Goal: Task Accomplishment & Management: Use online tool/utility

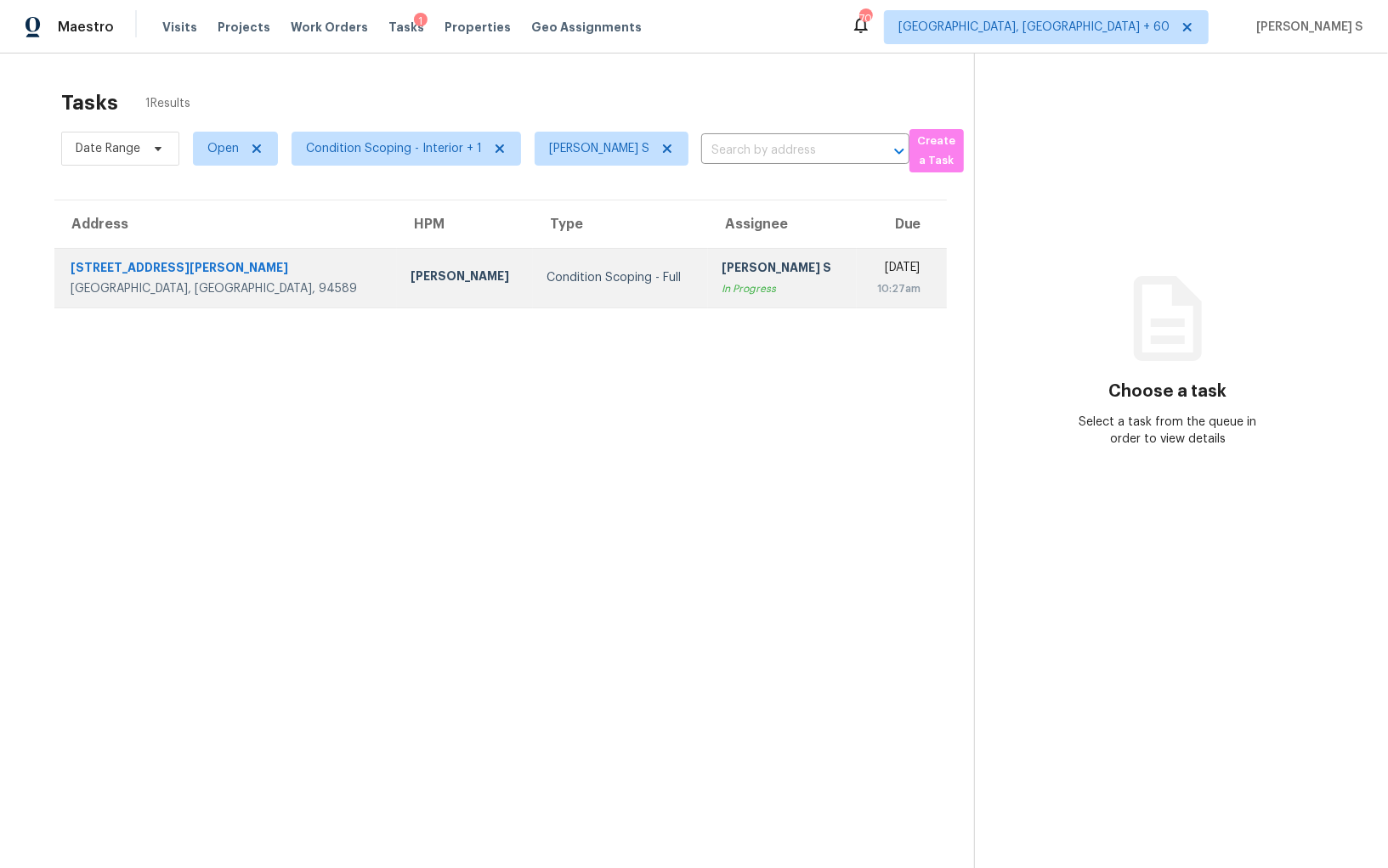
click at [722, 281] on div "In Progress" at bounding box center [781, 289] width 120 height 17
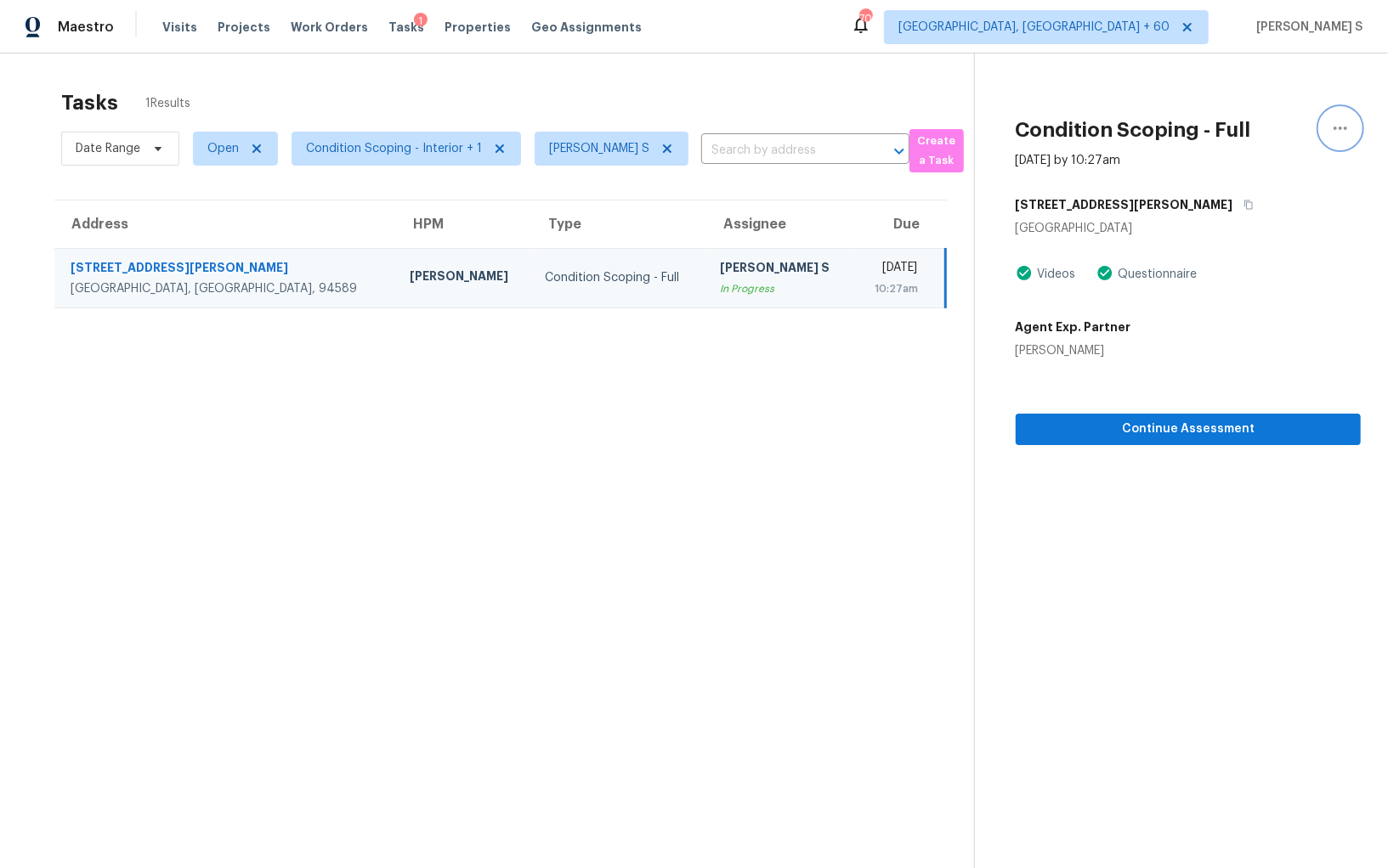
click at [1344, 129] on icon "button" at bounding box center [1340, 128] width 20 height 20
click at [1287, 129] on div "Mark as Blocked" at bounding box center [1243, 131] width 132 height 17
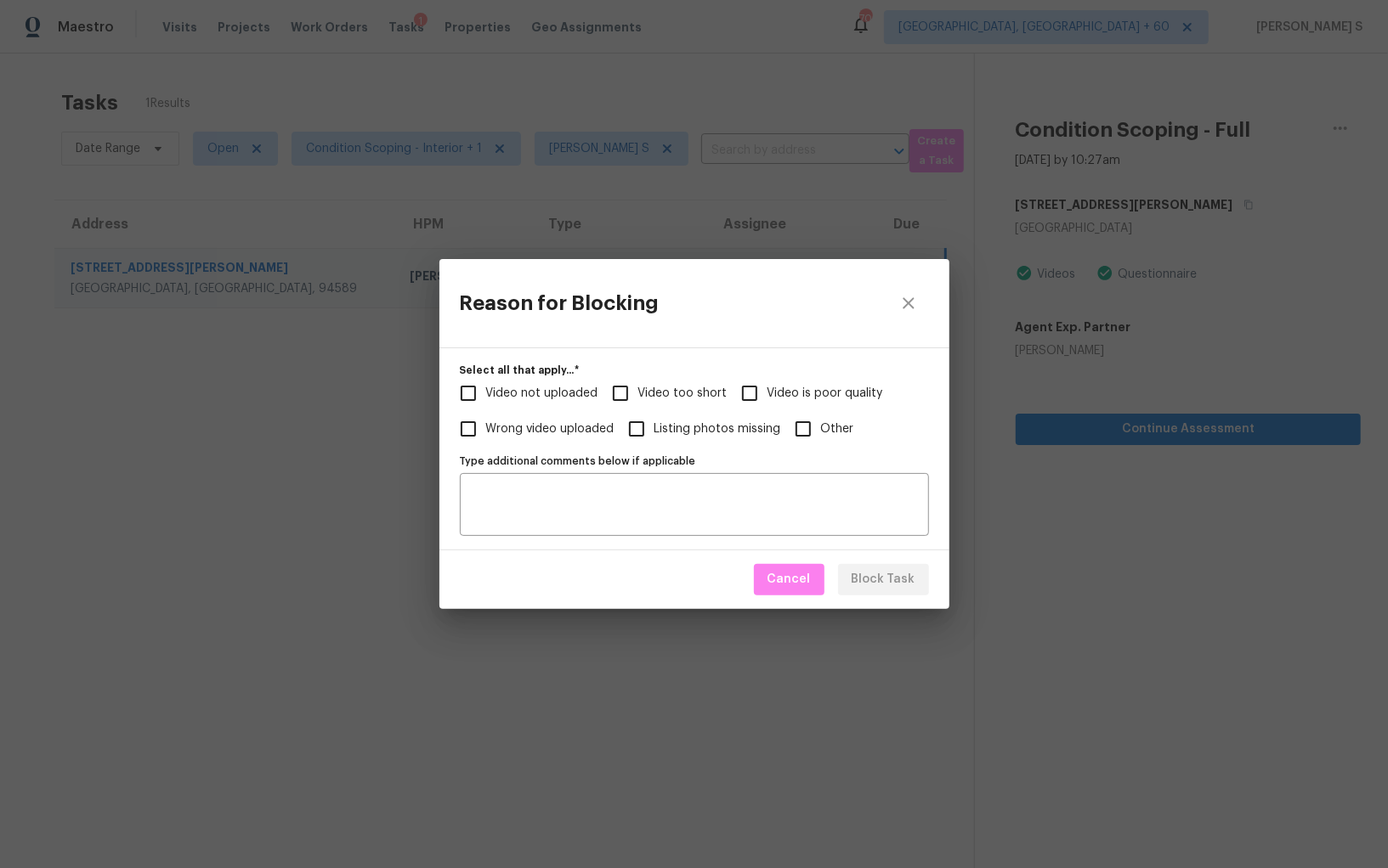
click at [629, 392] on input "Video too short" at bounding box center [620, 393] width 36 height 36
checkbox input "true"
click at [536, 392] on span "Video not uploaded" at bounding box center [543, 393] width 113 height 18
click at [486, 392] on input "Video not uploaded" at bounding box center [468, 393] width 36 height 36
checkbox input "true"
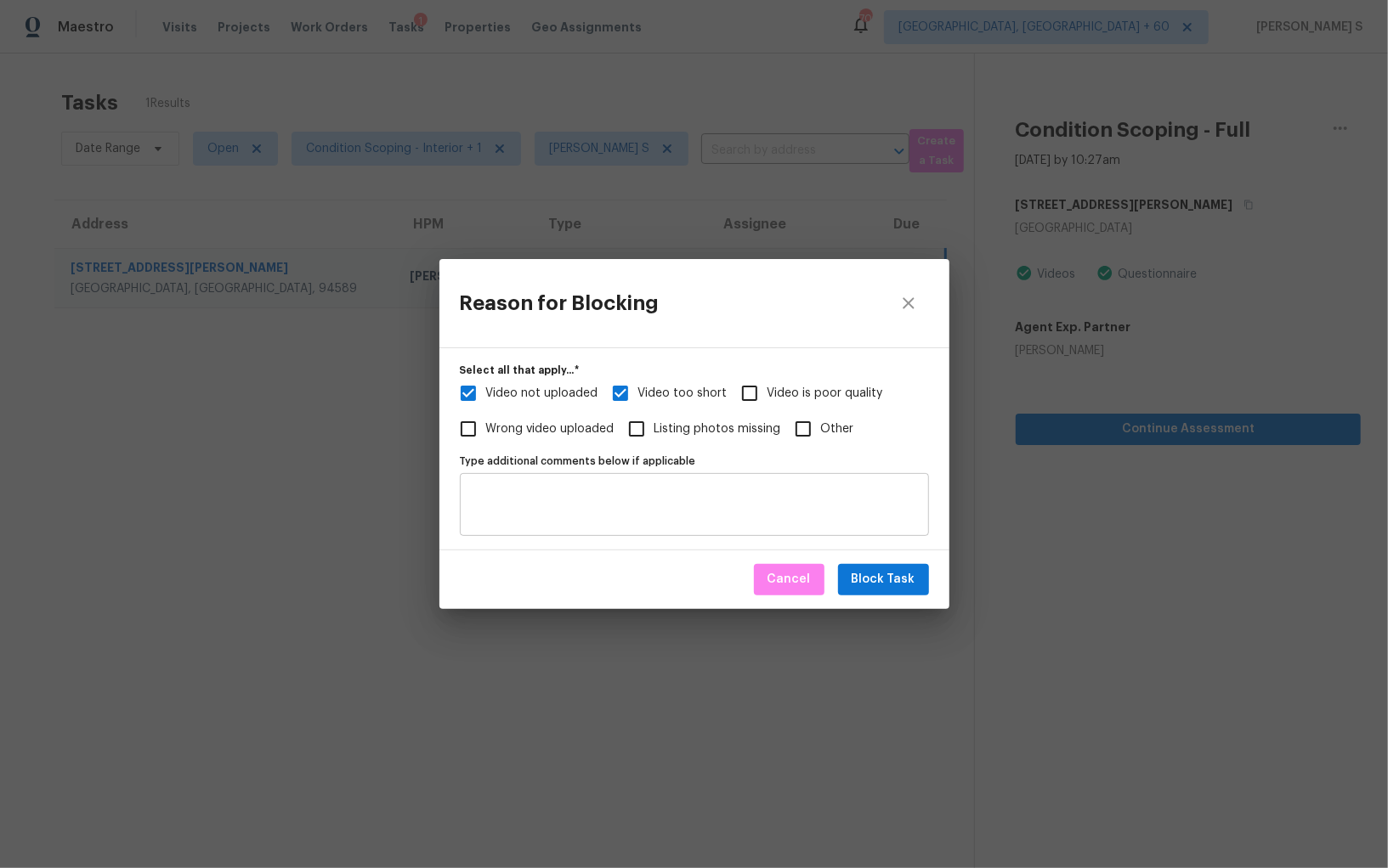
click at [646, 525] on div "Type additional comments below if applicable" at bounding box center [694, 505] width 469 height 63
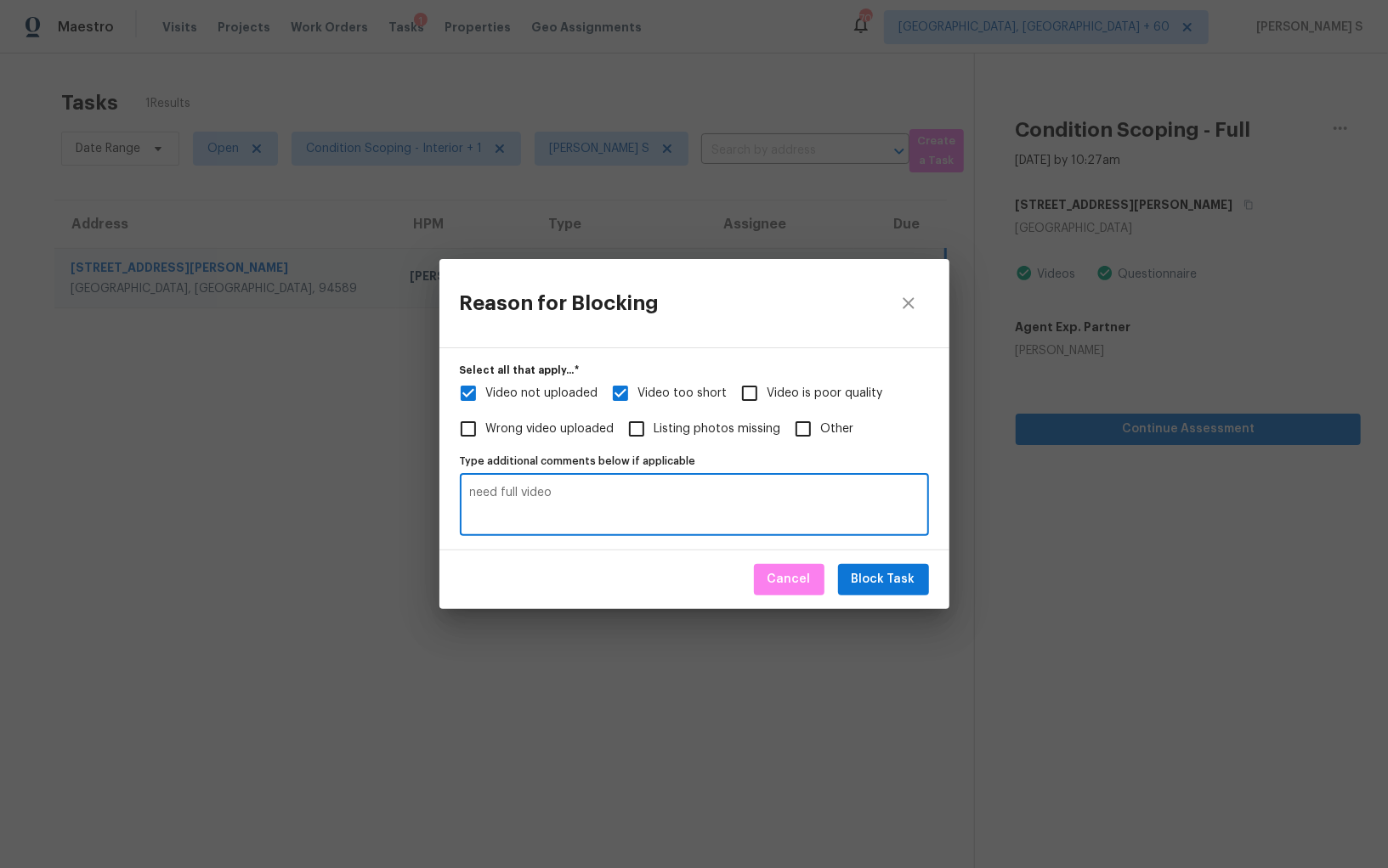
type textarea "need full video"
click at [886, 573] on span "Block Task" at bounding box center [883, 579] width 64 height 21
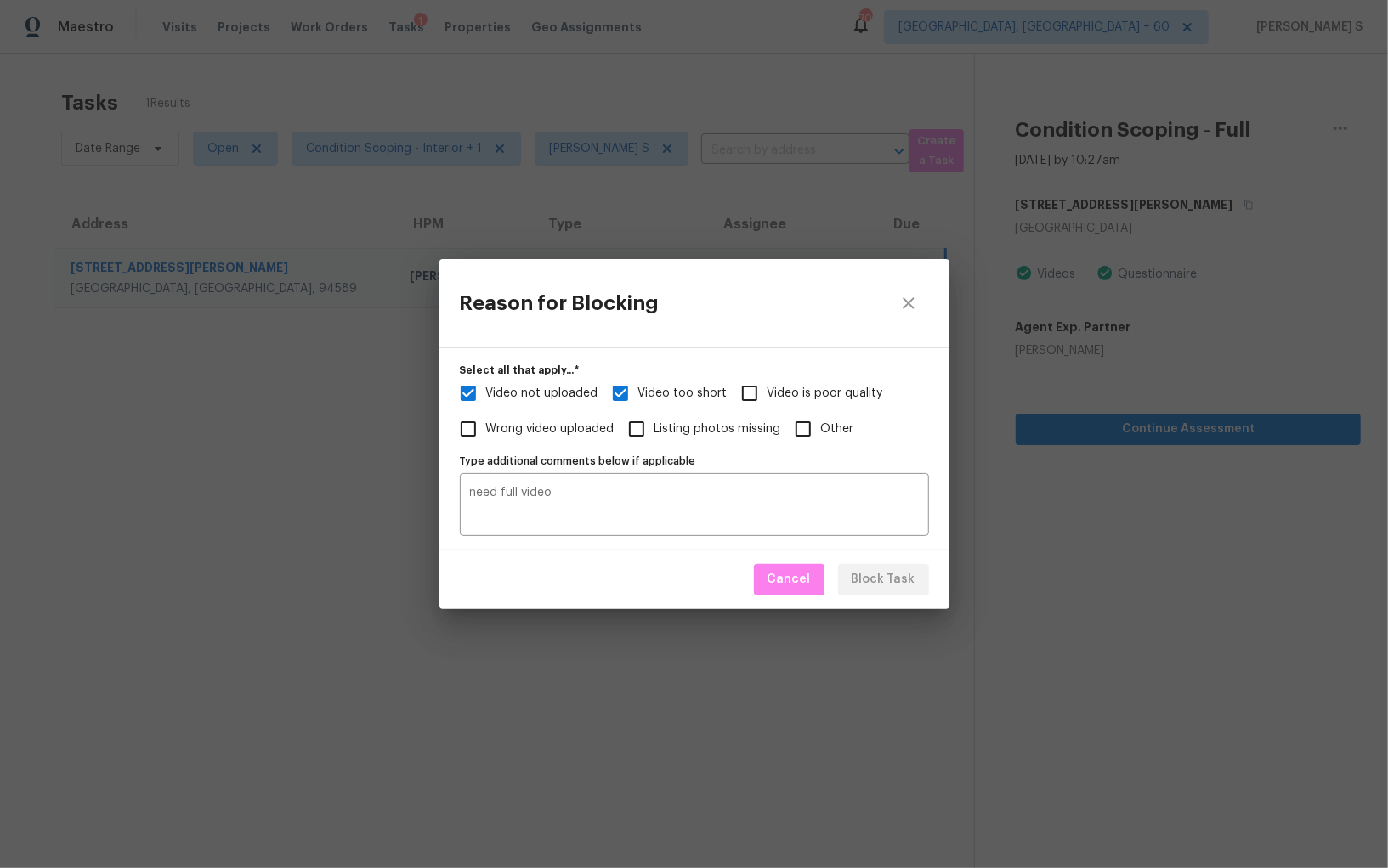
click at [0, 456] on div "Reason for Blocking Select all that apply...   * Video not uploaded Video too s…" at bounding box center [694, 434] width 1388 height 868
checkbox input "true"
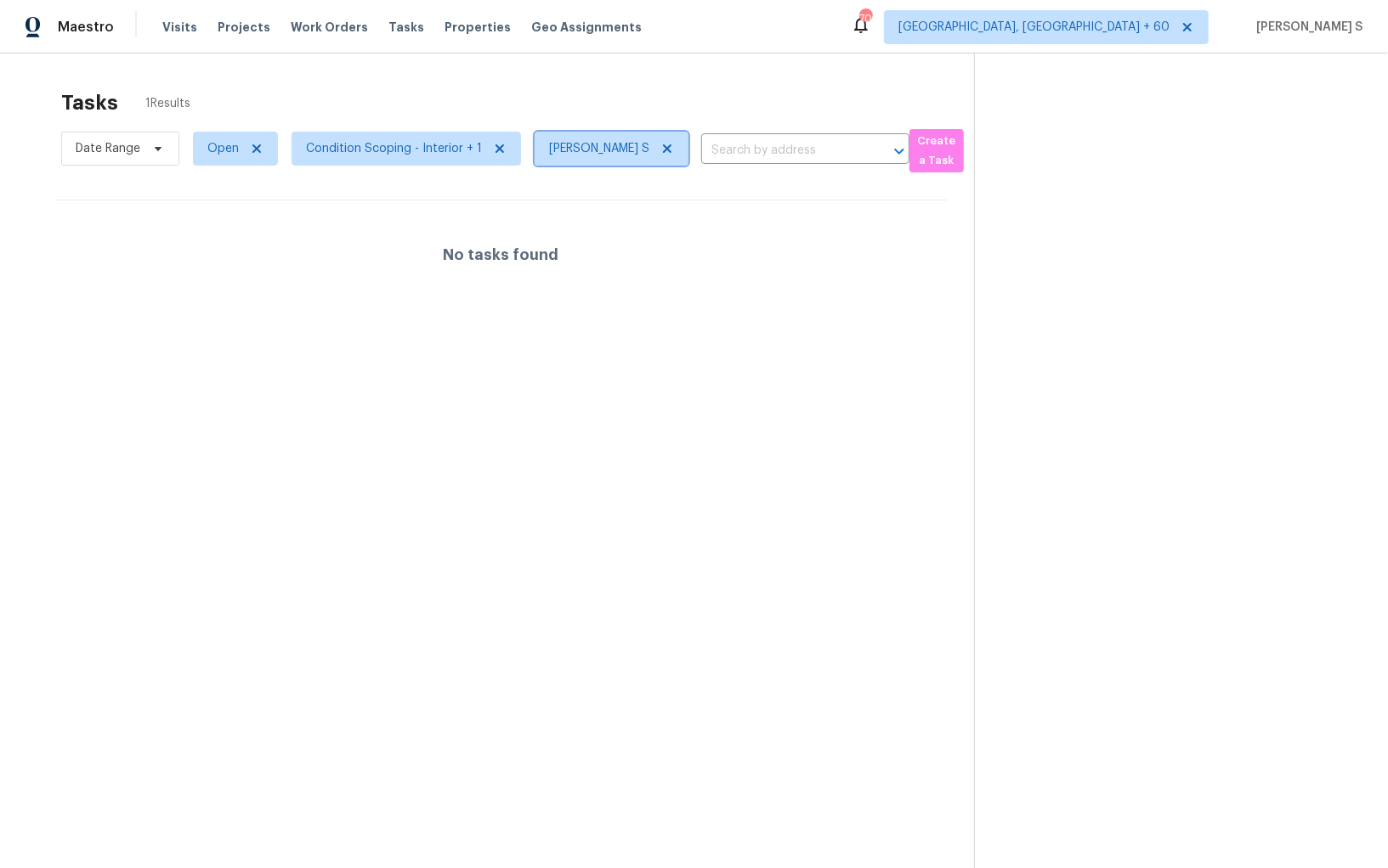
click at [662, 151] on icon at bounding box center [667, 148] width 14 height 14
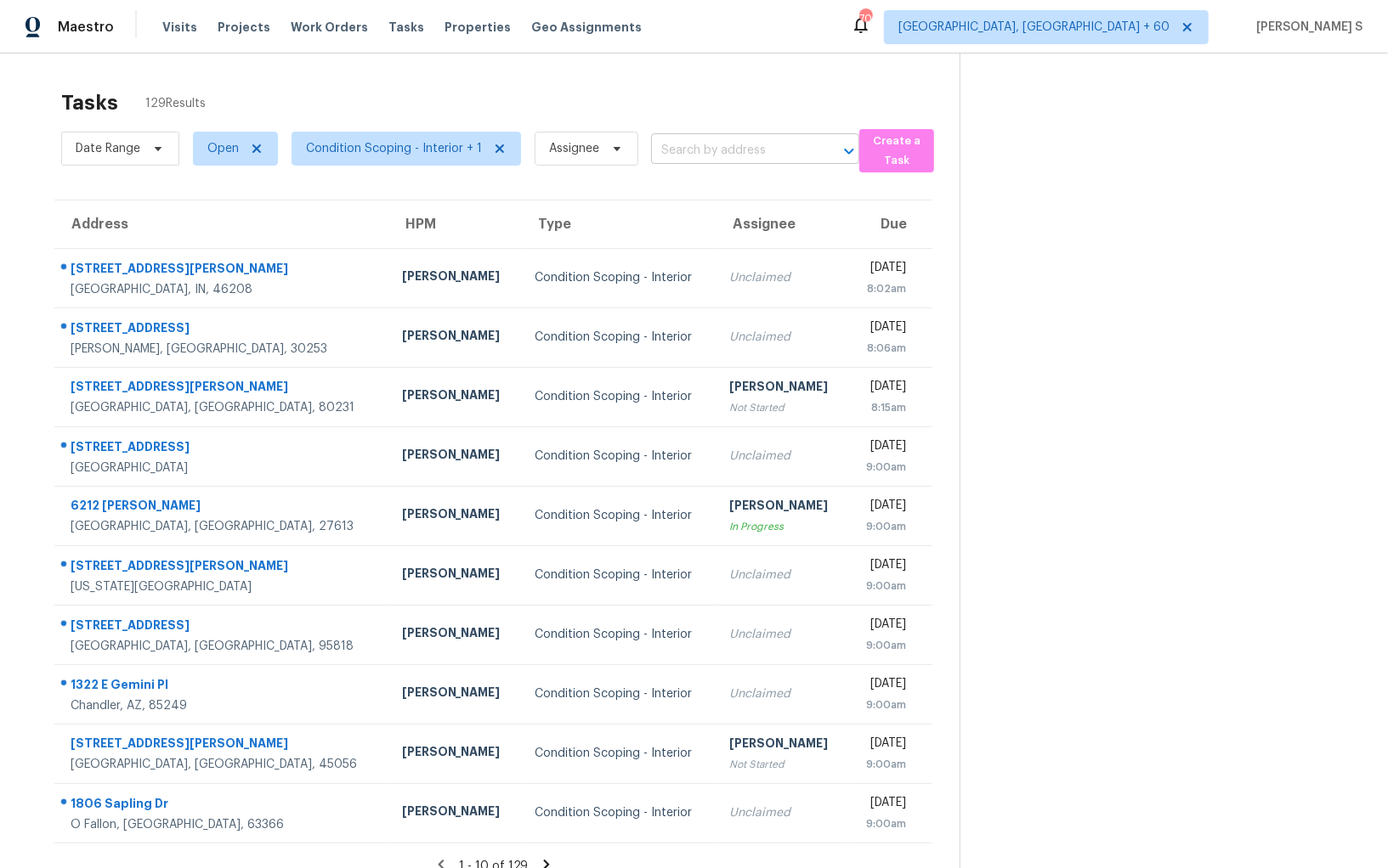
click at [716, 142] on input "text" at bounding box center [731, 150] width 160 height 26
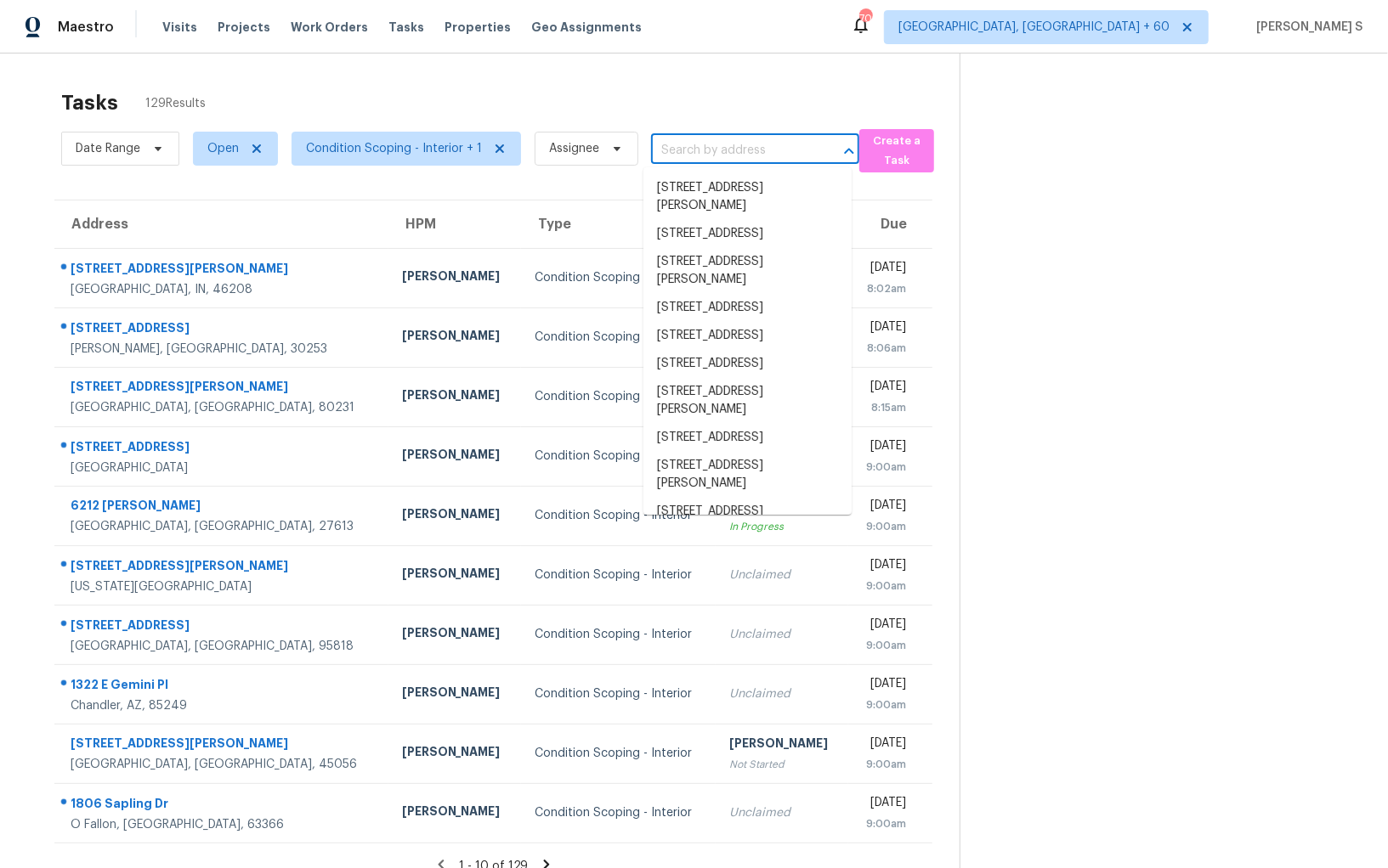
paste input "306 W Brookside St, Colorado Springs, CO 80905"
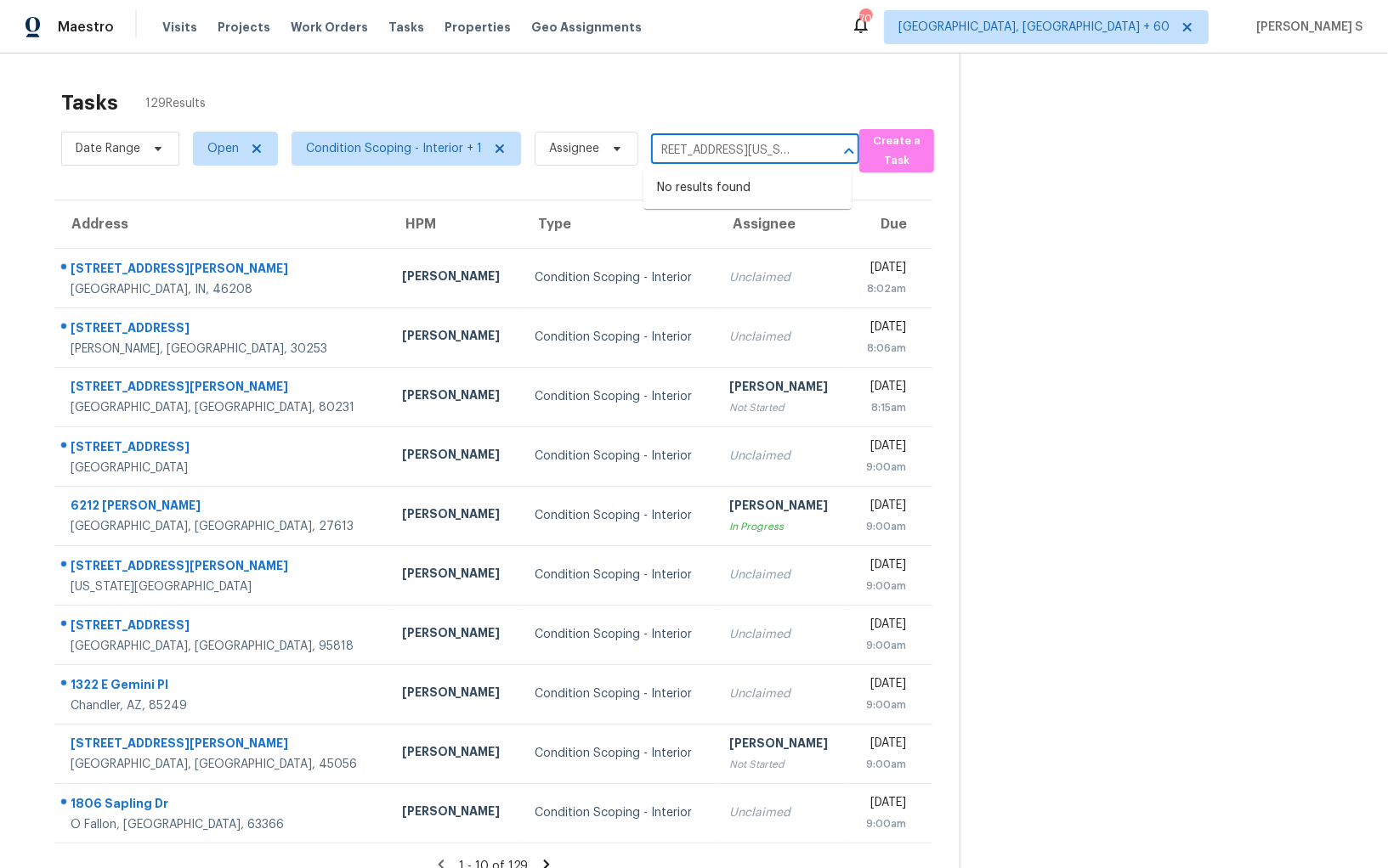
type input "306 W Brookside St, Colorado Springs, CO 80905"
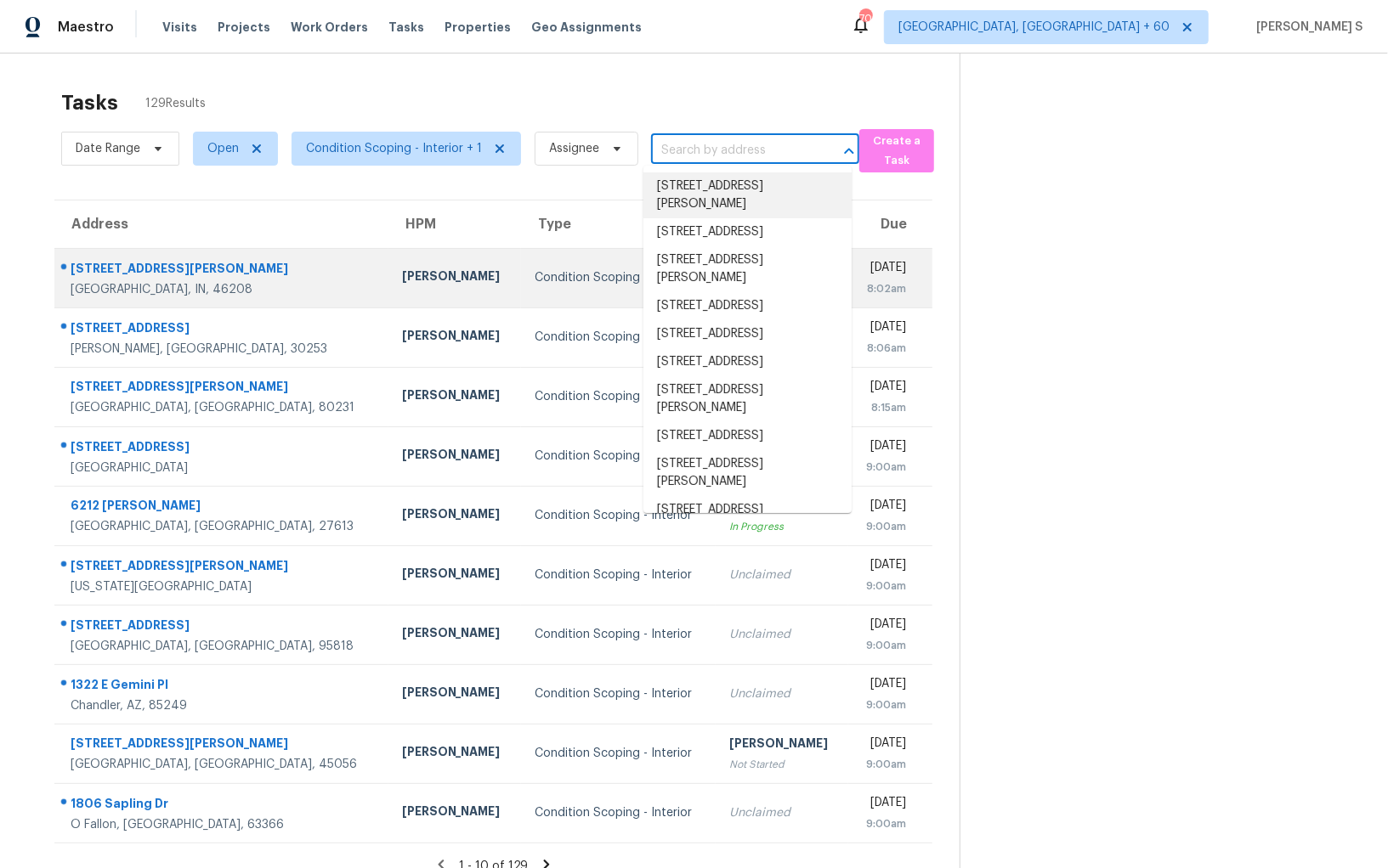
scroll to position [0, 0]
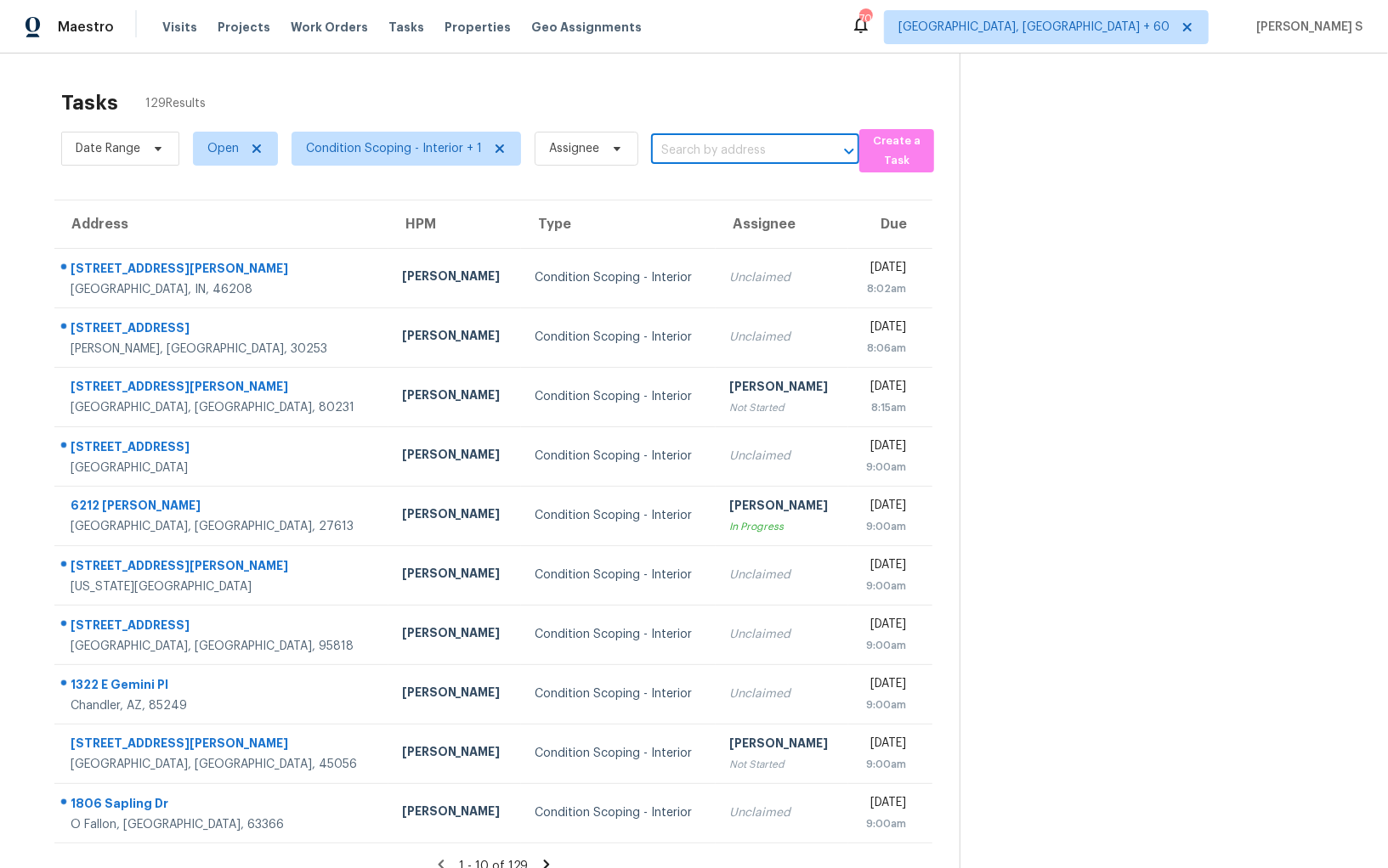
click at [696, 153] on input "text" at bounding box center [731, 150] width 160 height 26
paste input "306 W Brookside St, Colorado Springs, CO 80905"
click at [682, 148] on input "306 W Brookside St, Colorado Springs, CO 80905" at bounding box center [731, 150] width 160 height 26
type input "306 W Brookside St, Colora"
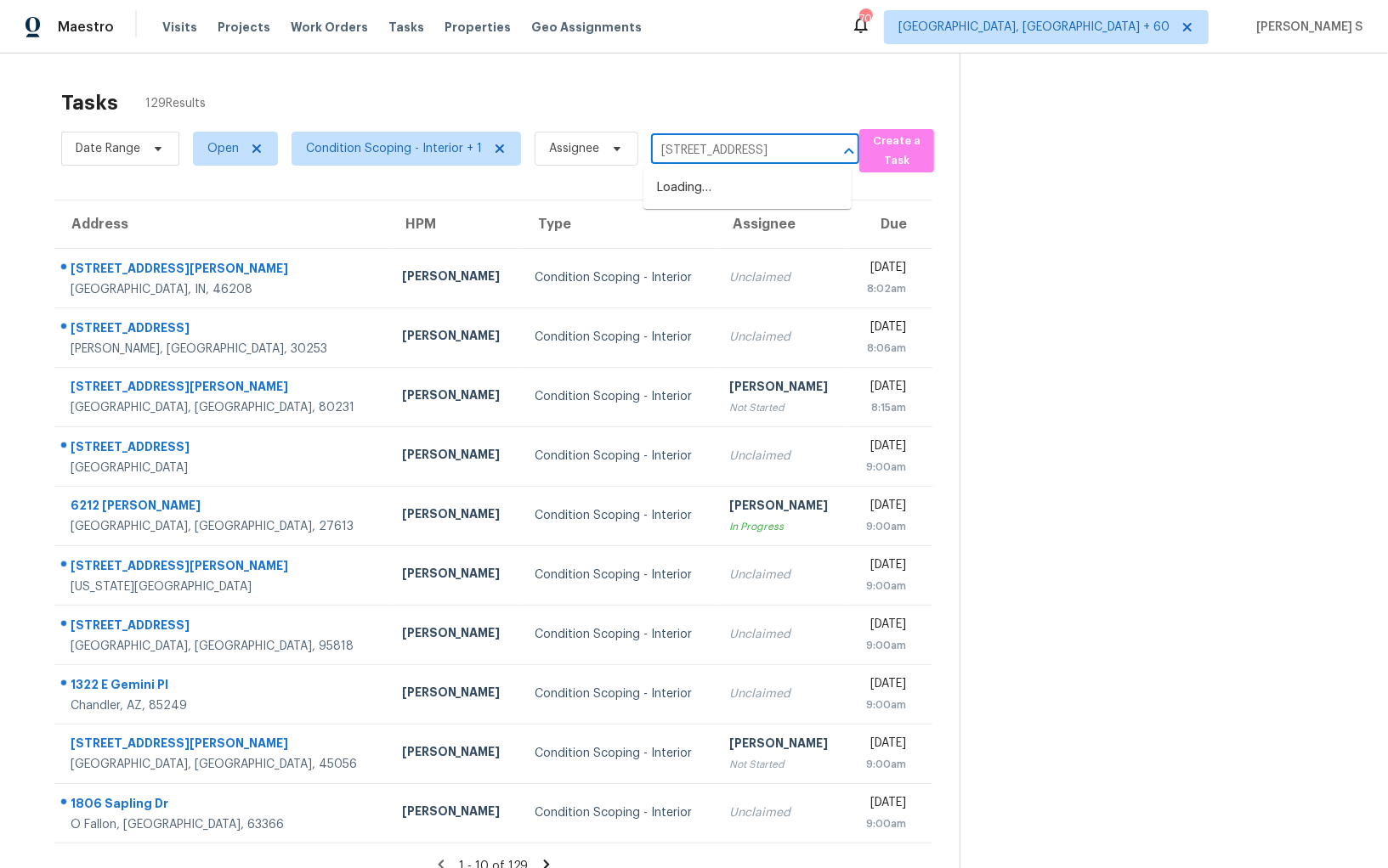
scroll to position [0, 3]
click at [718, 153] on input "306 W Brookside St, Colora" at bounding box center [731, 150] width 160 height 26
click at [721, 182] on li "306 W Brookside St, Colorado Springs, CO 80905" at bounding box center [747, 188] width 208 height 28
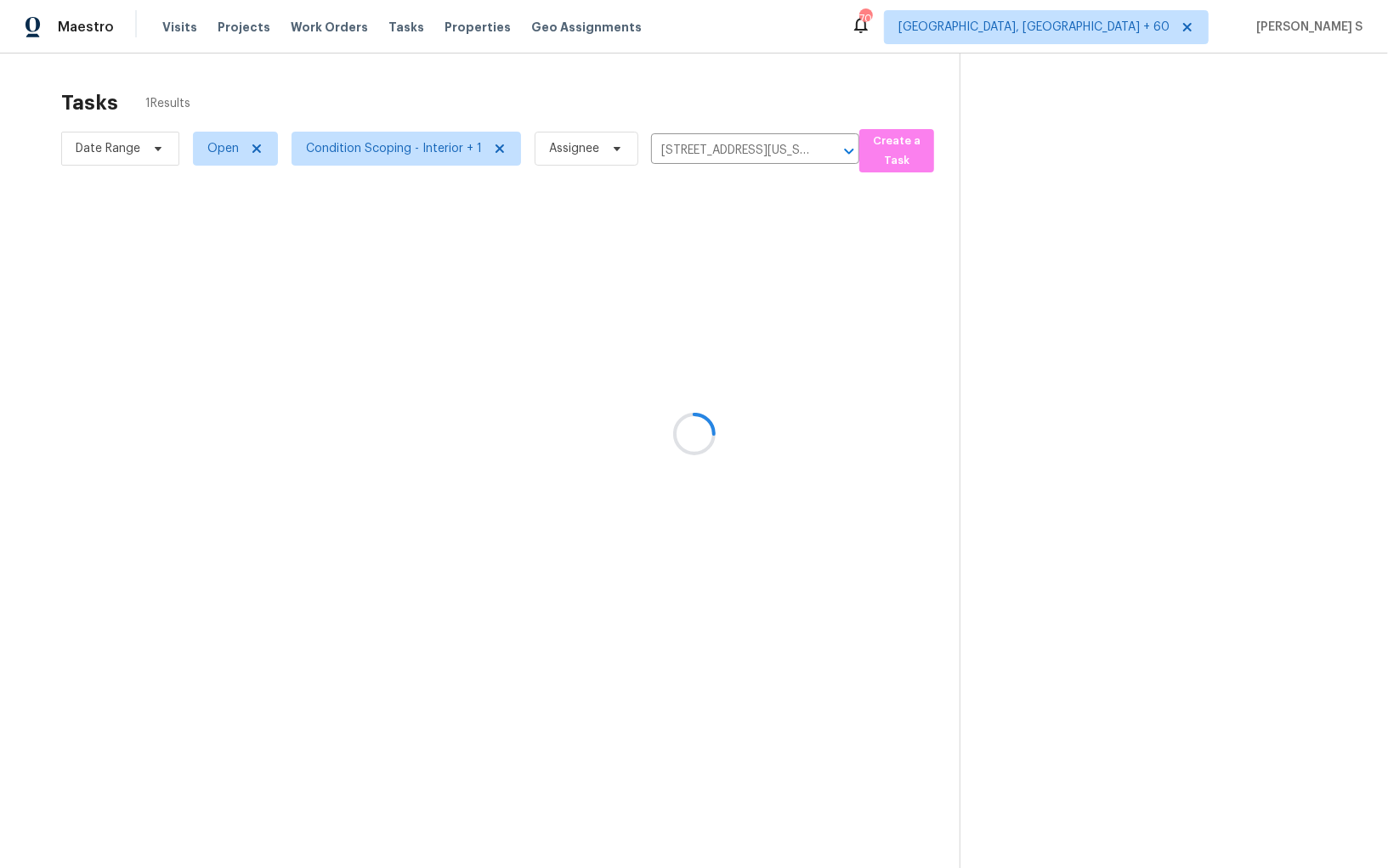
click at [737, 224] on div at bounding box center [694, 434] width 1388 height 868
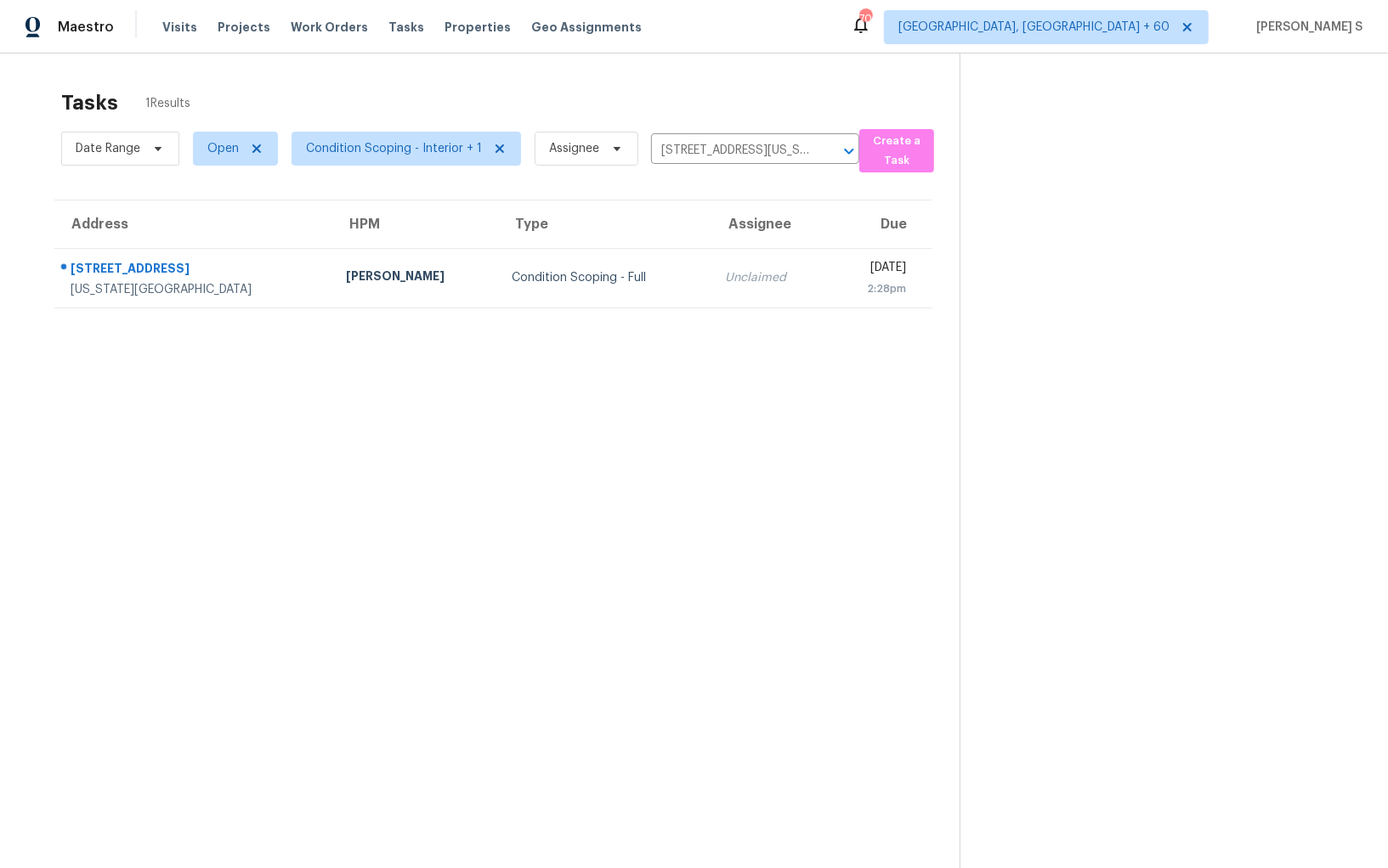
click at [828, 257] on td "Thu, Sep 25th 2025 2:28pm" at bounding box center [880, 278] width 105 height 60
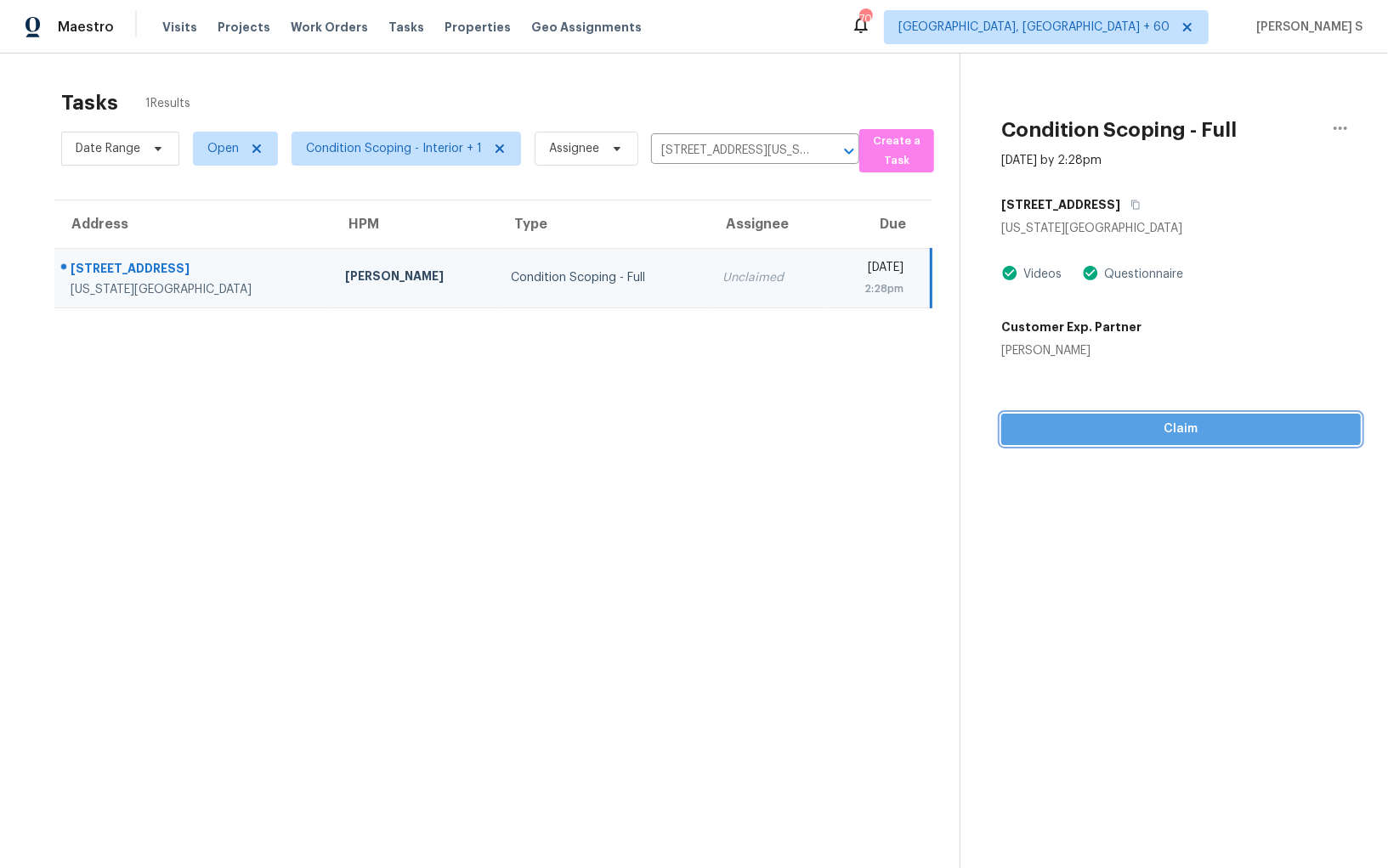
click at [1106, 431] on span "Claim" at bounding box center [1181, 429] width 333 height 21
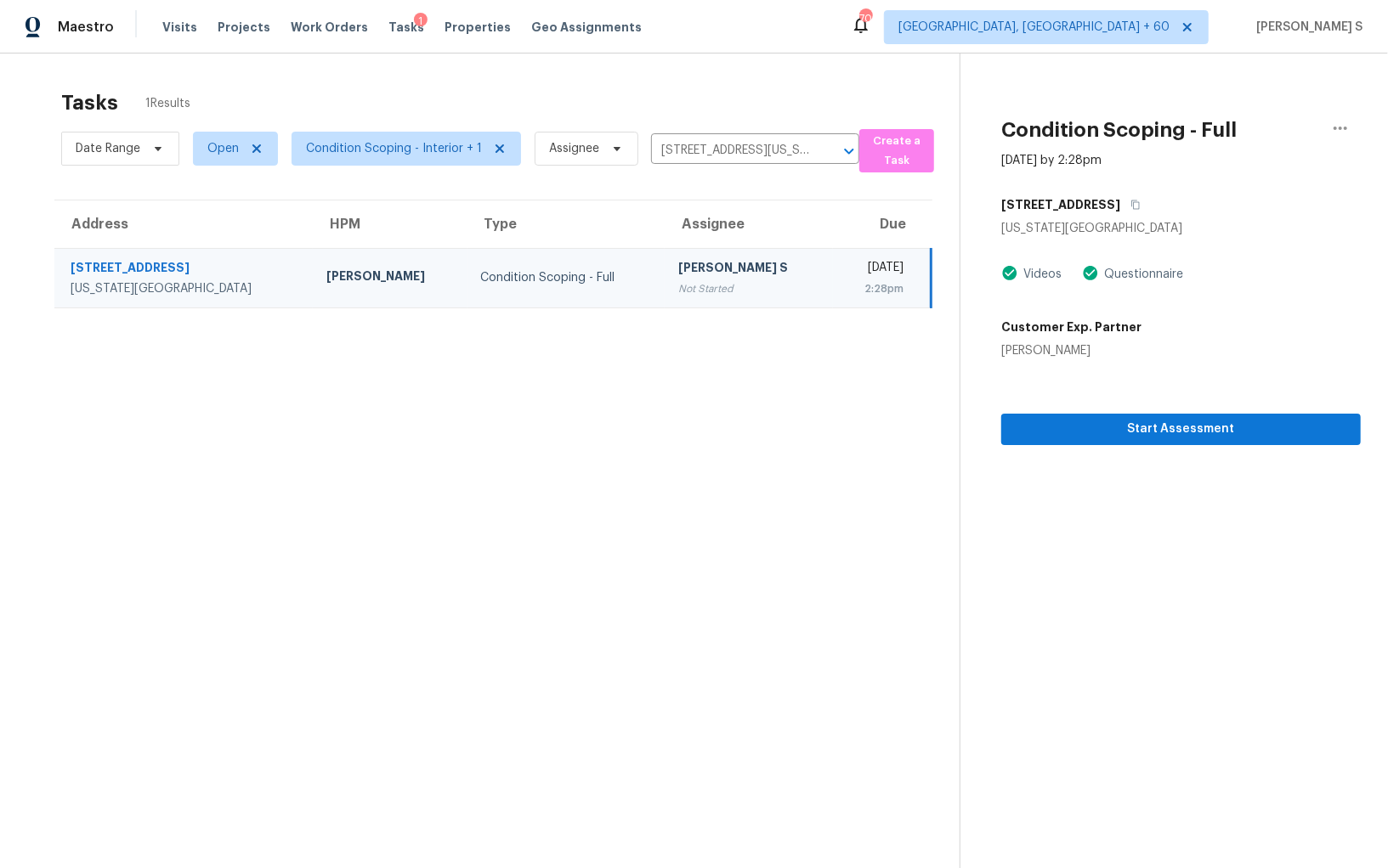
click at [665, 268] on td "Anbu Jebakumar S Not Started" at bounding box center [748, 278] width 167 height 60
click at [566, 300] on td "Condition Scoping - Full" at bounding box center [566, 278] width 198 height 60
click at [1063, 417] on button "Start Assessment" at bounding box center [1181, 429] width 359 height 32
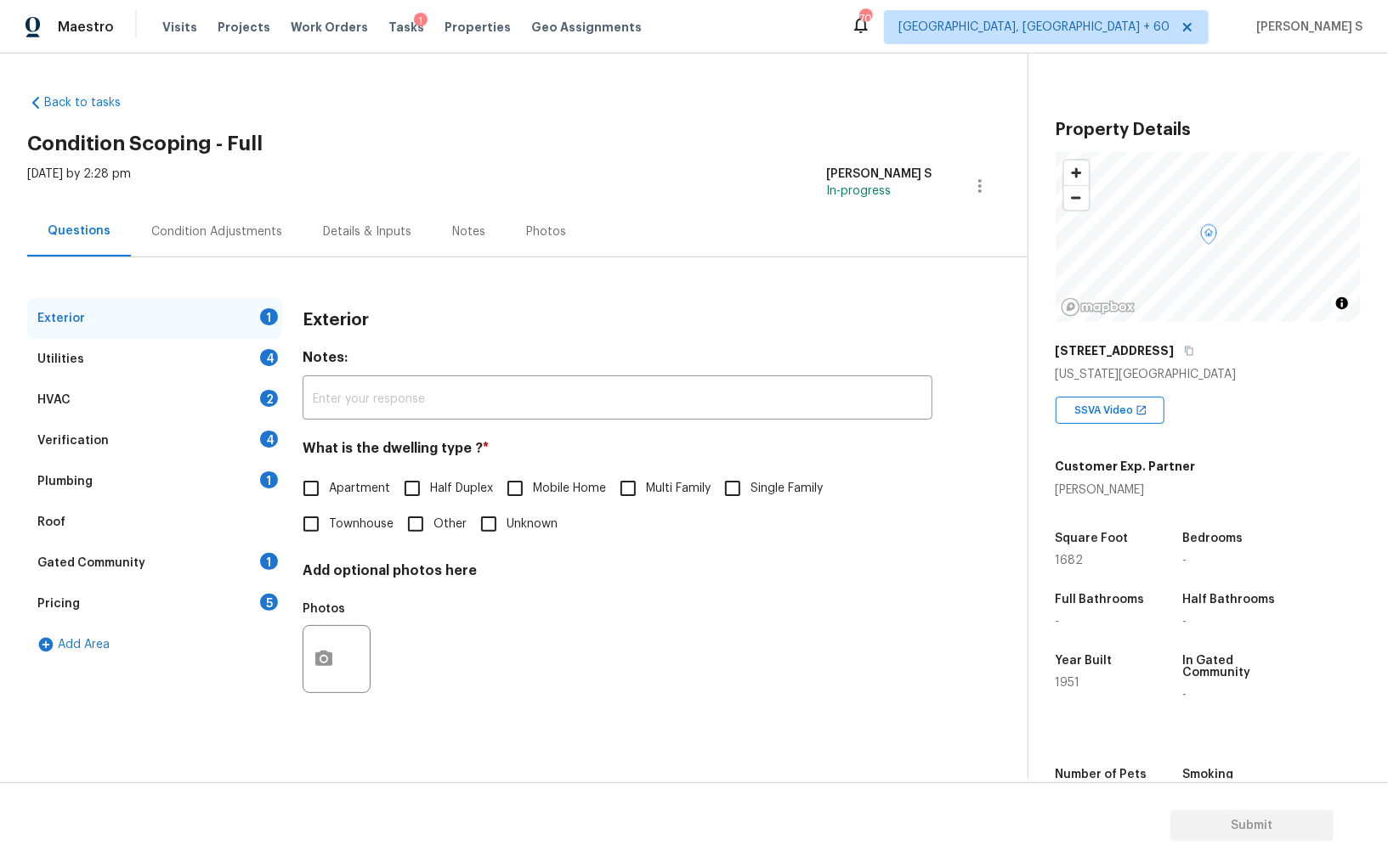
click at [733, 501] on input "Single Family" at bounding box center [733, 489] width 36 height 36
checkbox input "true"
click at [270, 371] on div "Utilities 4" at bounding box center [154, 359] width 255 height 41
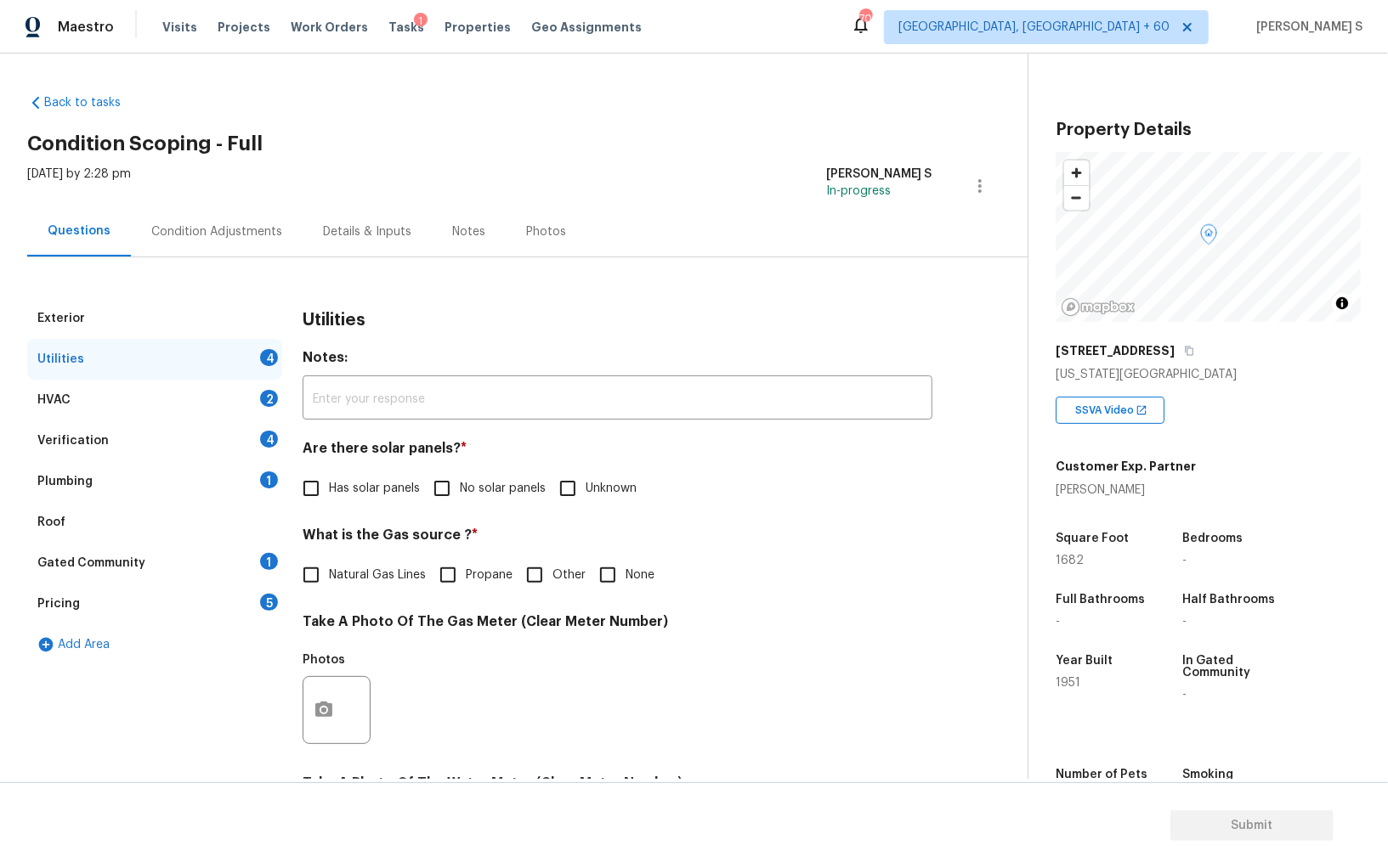
click at [448, 486] on input "No solar panels" at bounding box center [442, 489] width 36 height 36
checkbox input "true"
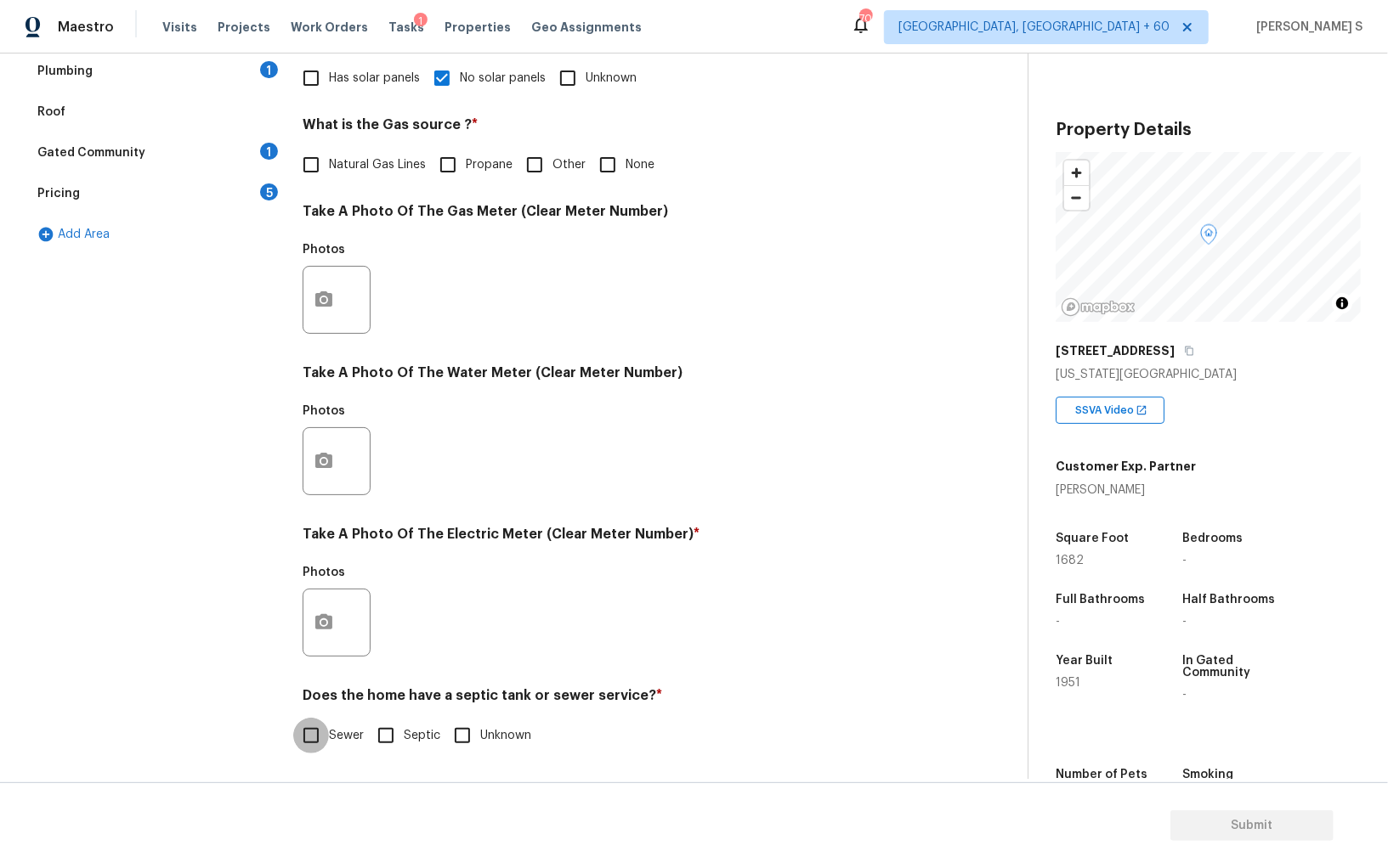
click at [316, 748] on input "Sewer" at bounding box center [311, 736] width 36 height 36
checkbox input "true"
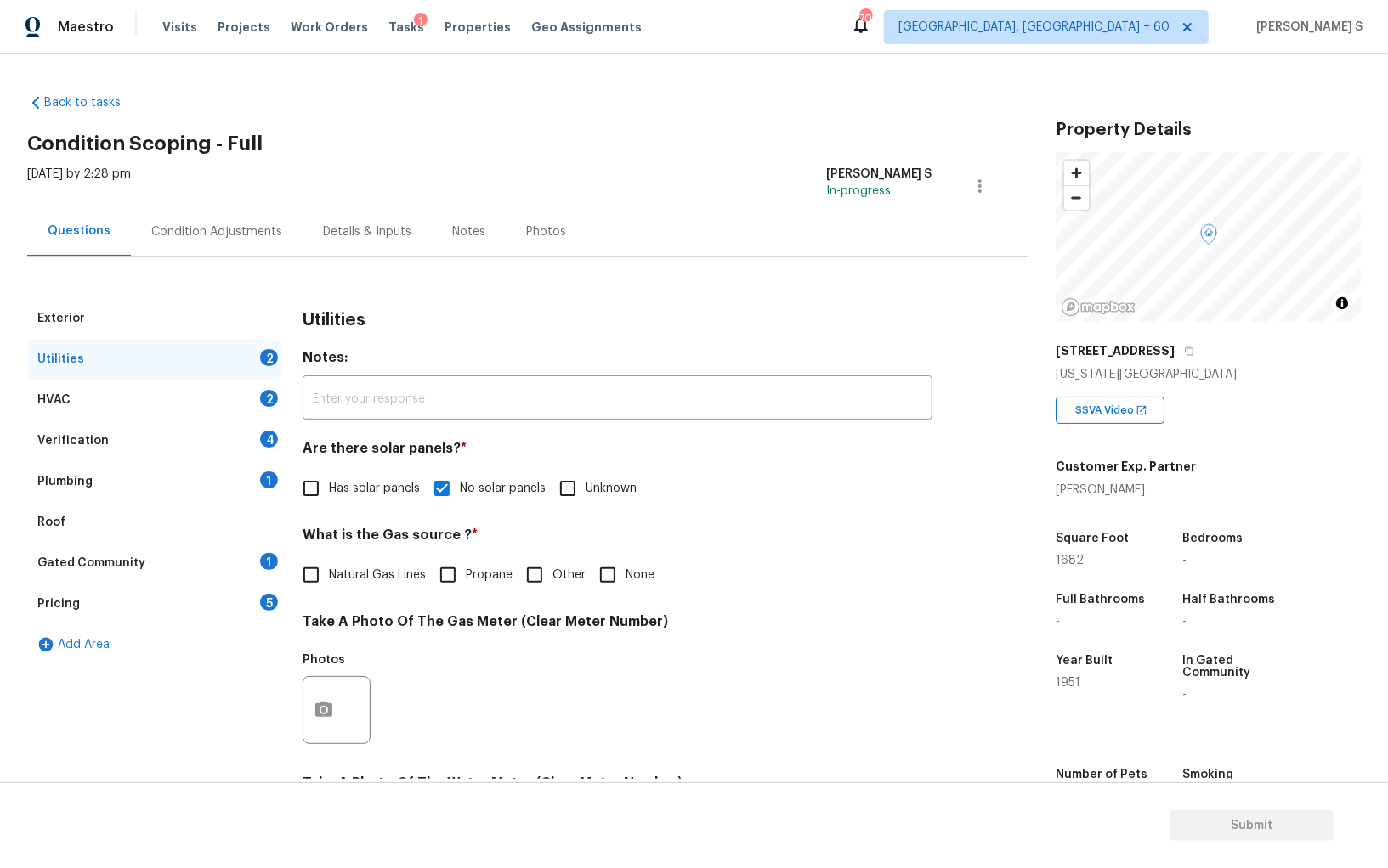
drag, startPoint x: 258, startPoint y: 489, endPoint x: 287, endPoint y: 489, distance: 29.0
click at [258, 489] on div "Plumbing 1" at bounding box center [154, 482] width 255 height 41
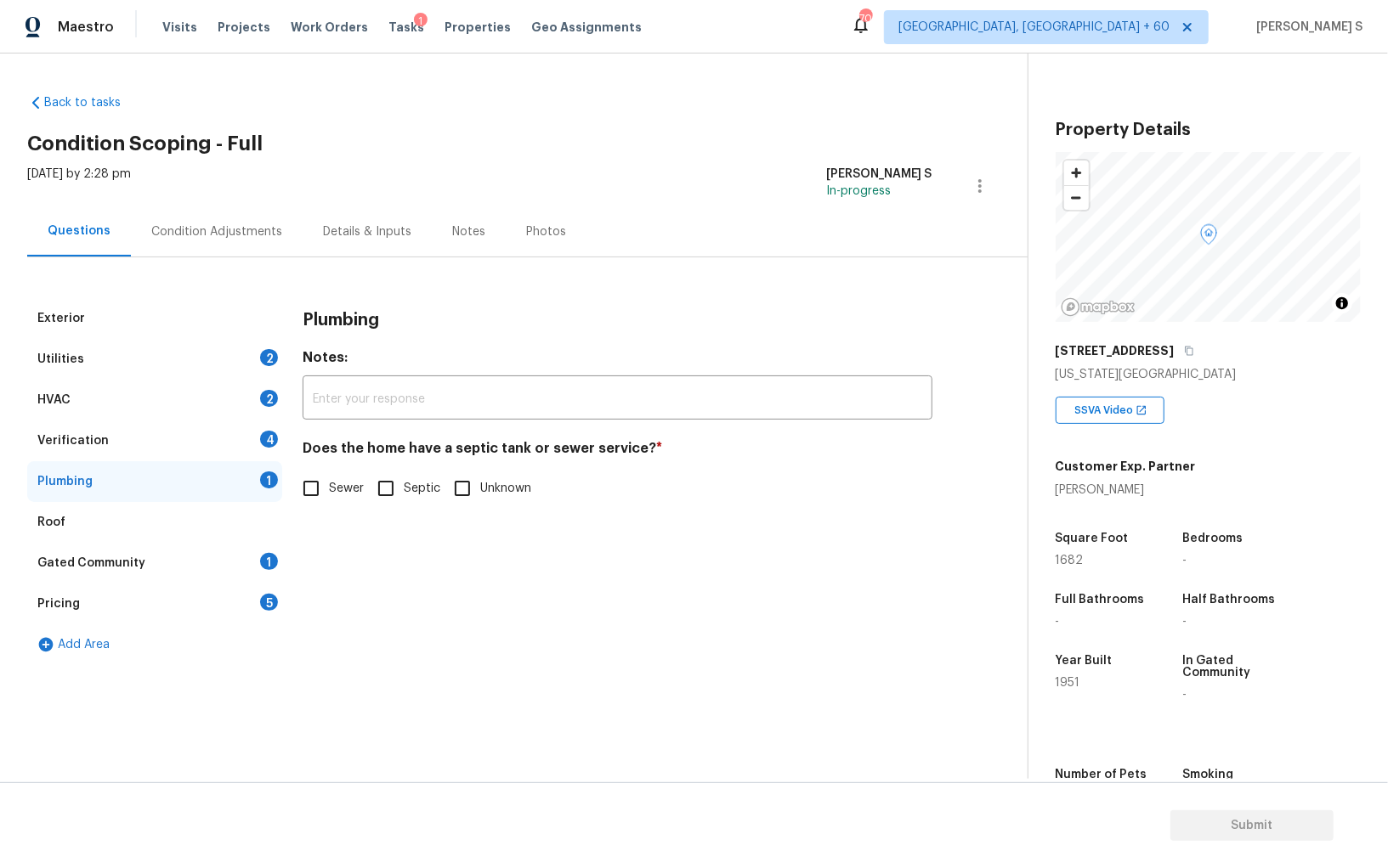
click at [305, 498] on input "Sewer" at bounding box center [311, 489] width 36 height 36
checkbox input "true"
click at [270, 555] on div "1" at bounding box center [269, 562] width 18 height 17
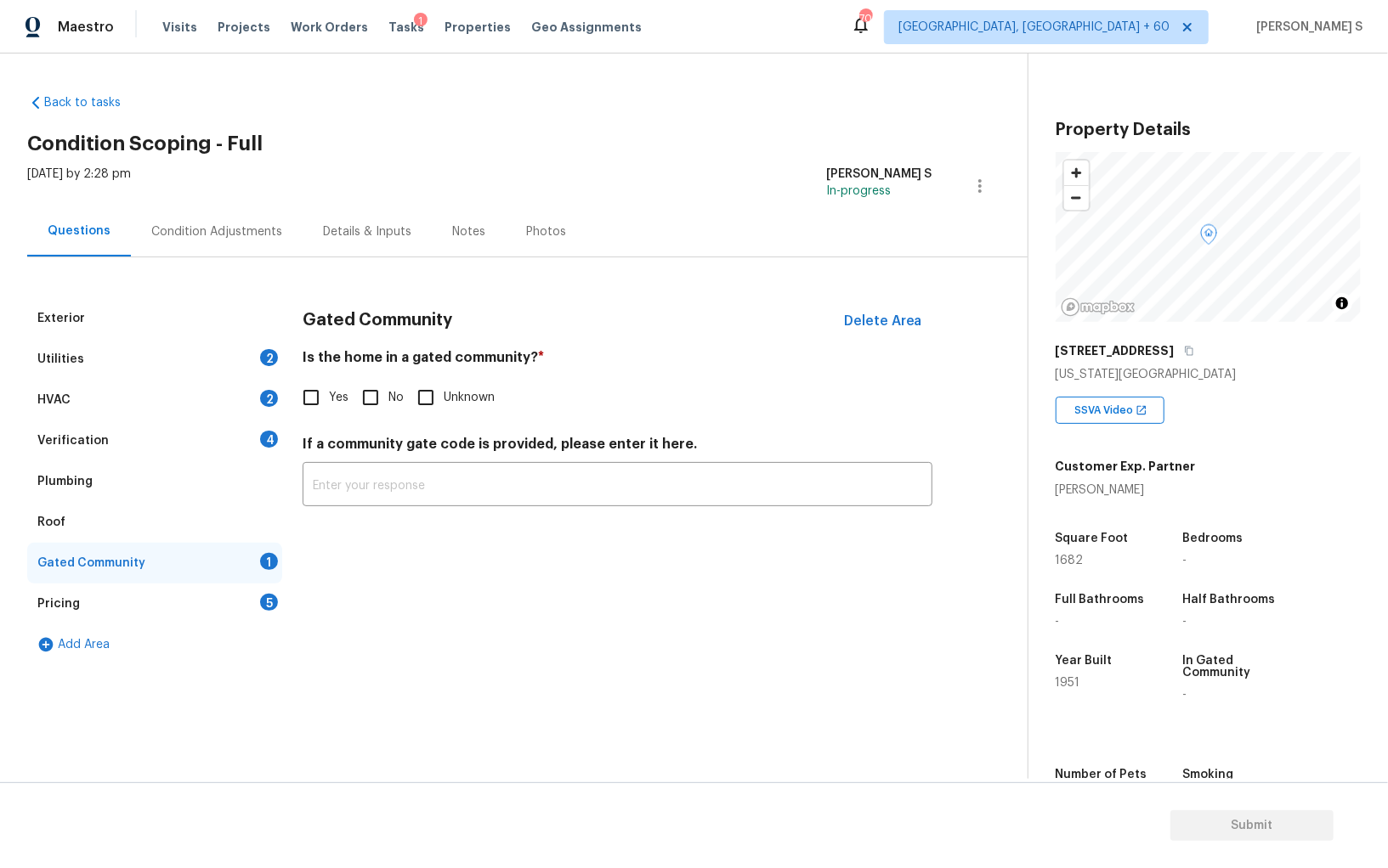
click at [386, 387] on input "No" at bounding box center [370, 397] width 36 height 36
checkbox input "true"
click at [253, 451] on div "Verification 4" at bounding box center [154, 441] width 255 height 41
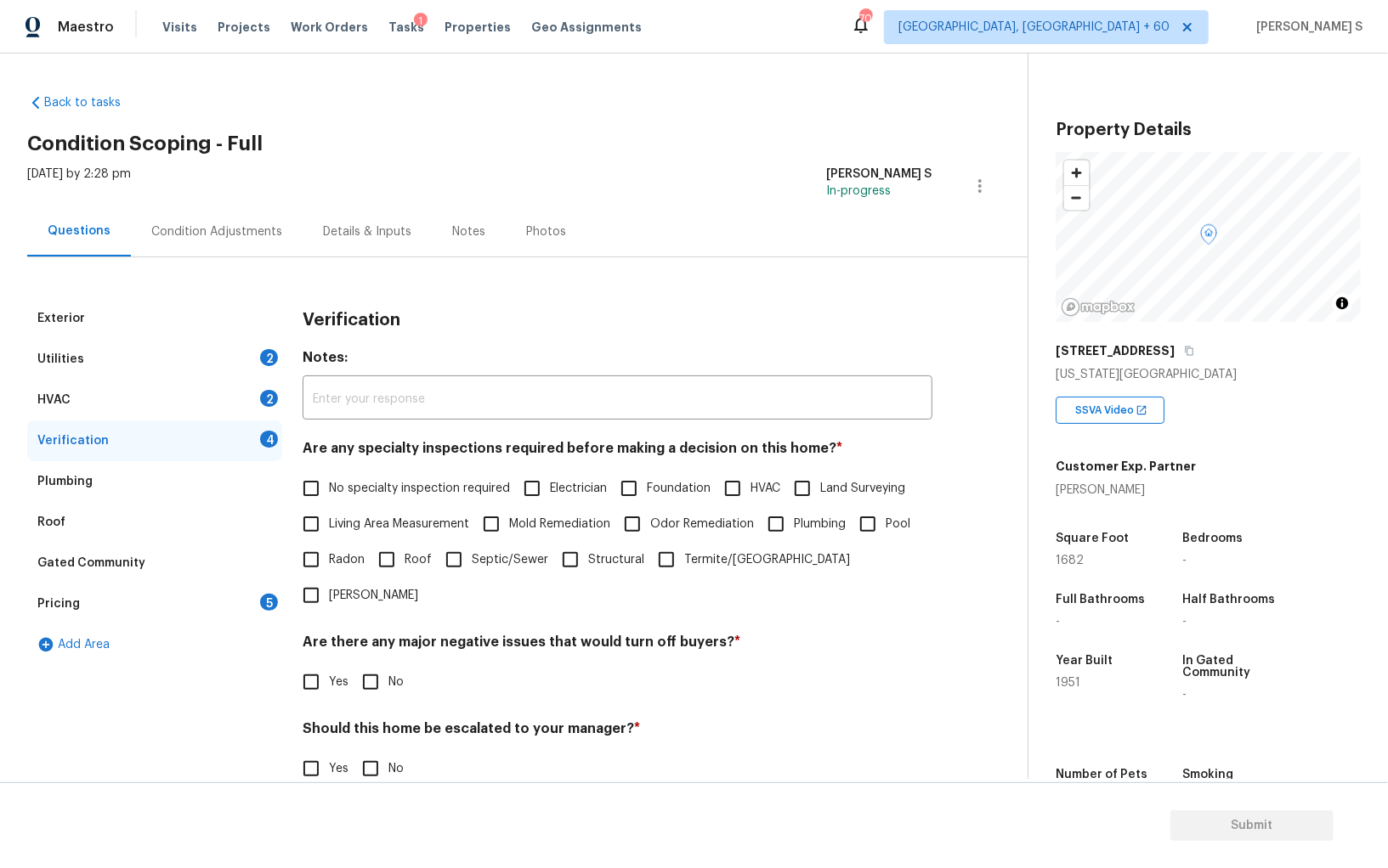
click at [305, 501] on input "No specialty inspection required" at bounding box center [311, 489] width 36 height 36
checkbox input "true"
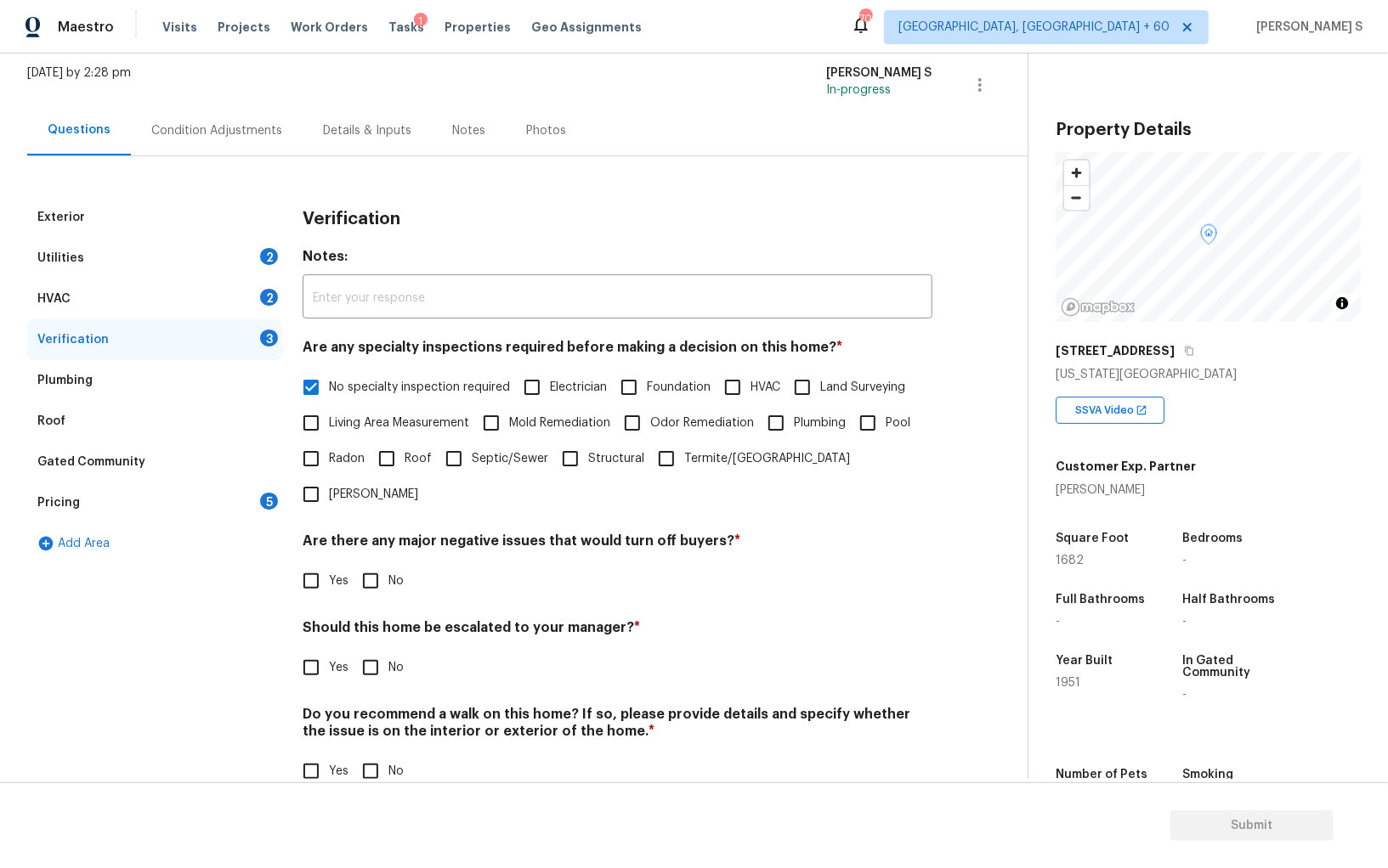
click at [380, 563] on input "No" at bounding box center [370, 581] width 36 height 36
checkbox input "true"
click at [354, 754] on input "No" at bounding box center [370, 772] width 36 height 36
checkbox input "true"
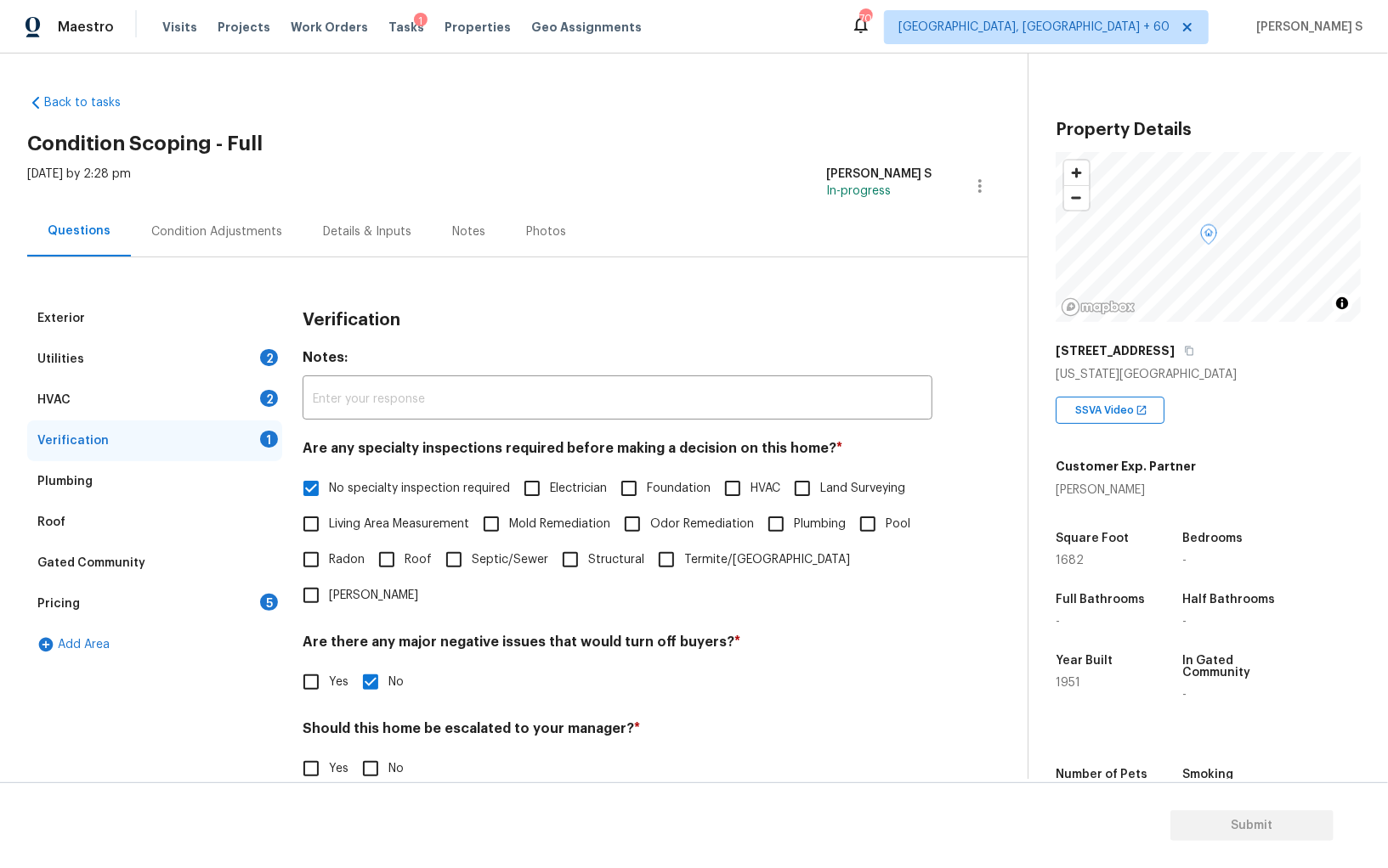
click at [249, 396] on div "HVAC 2" at bounding box center [154, 400] width 255 height 41
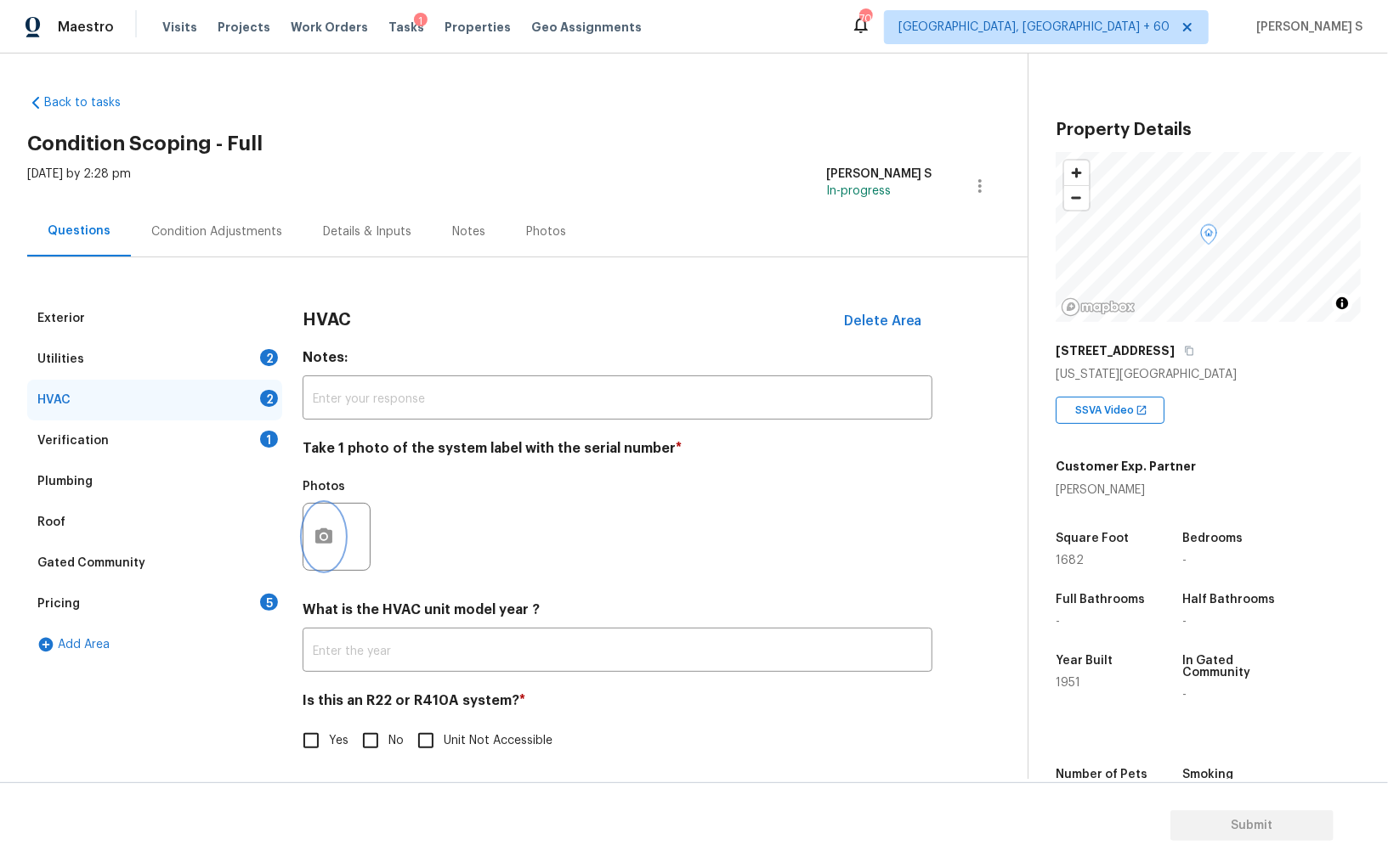
click at [329, 516] on button "button" at bounding box center [324, 537] width 41 height 67
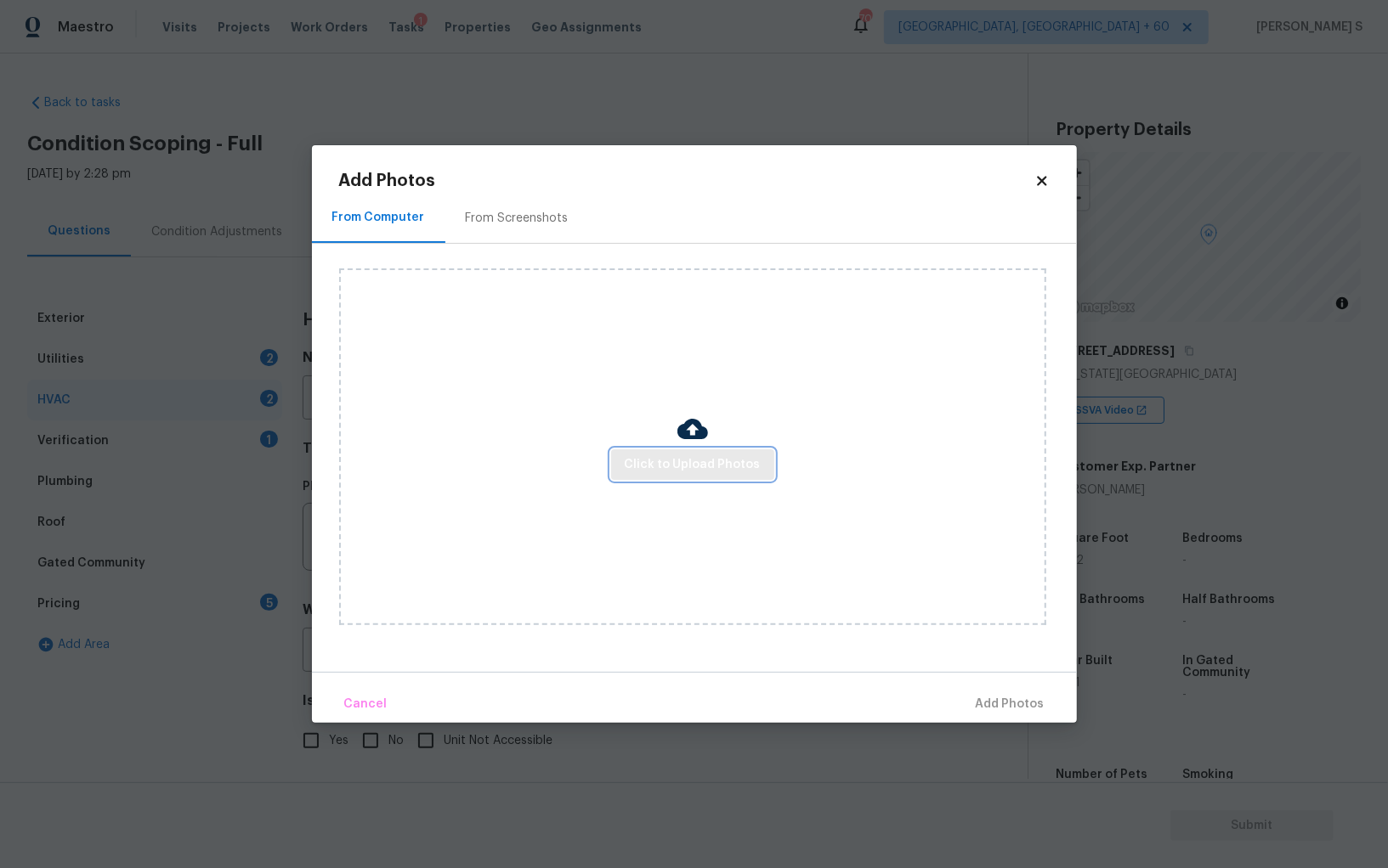
click at [655, 474] on span "Click to Upload Photos" at bounding box center [692, 465] width 136 height 21
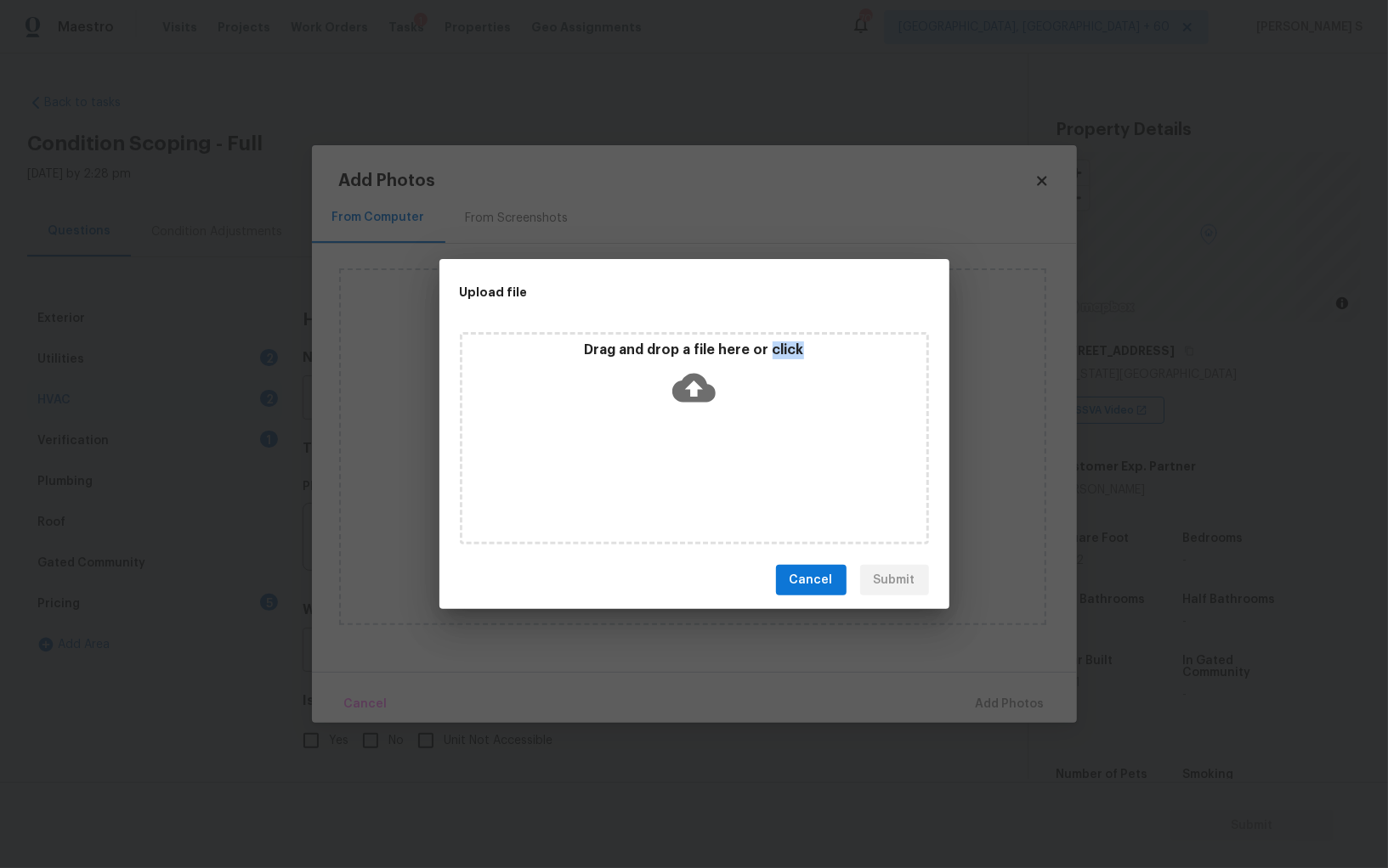
click at [655, 474] on div "Drag and drop a file here or click" at bounding box center [694, 438] width 469 height 212
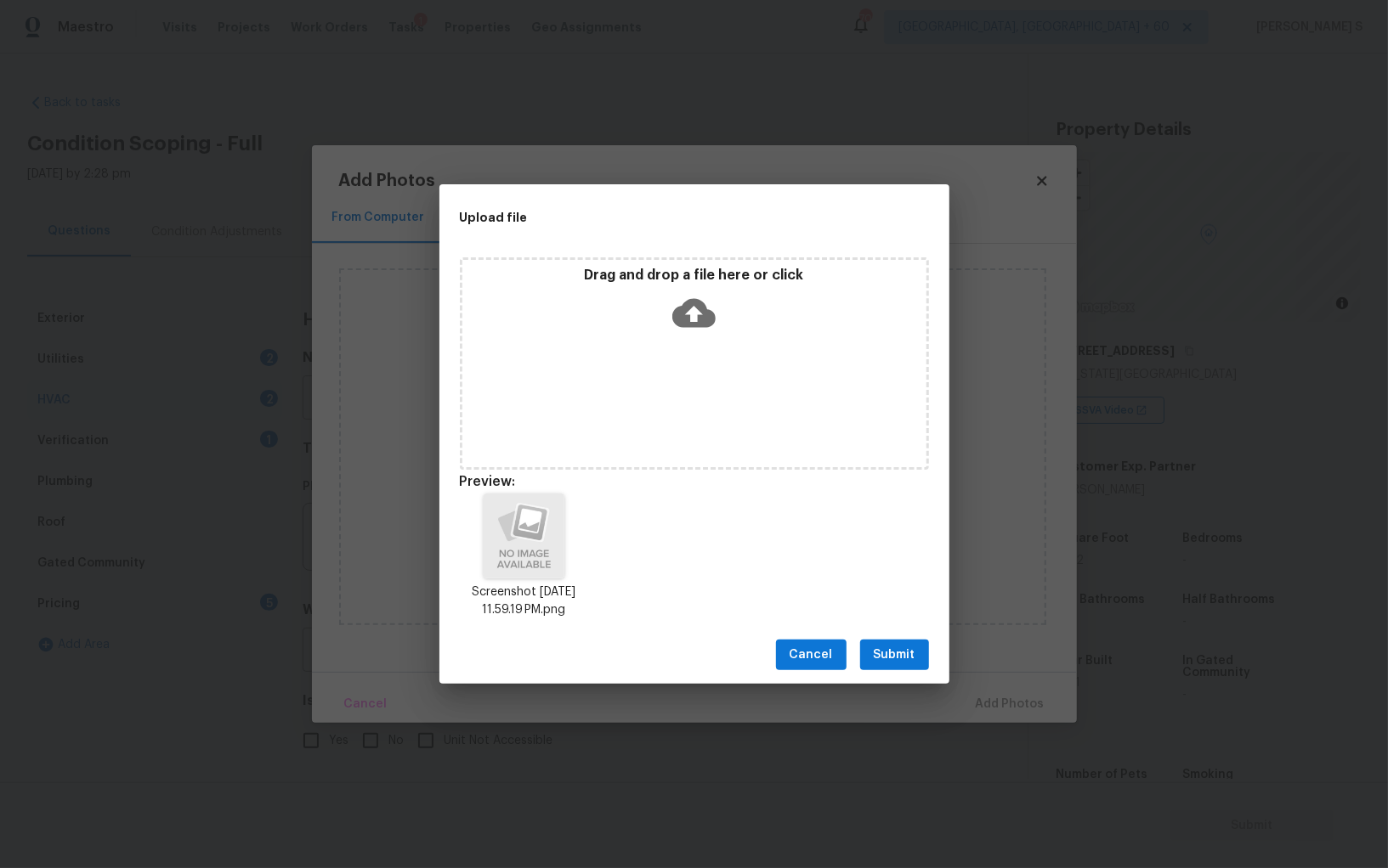
click at [891, 673] on div "Cancel Submit" at bounding box center [694, 655] width 510 height 59
click at [891, 651] on span "Submit" at bounding box center [894, 655] width 42 height 21
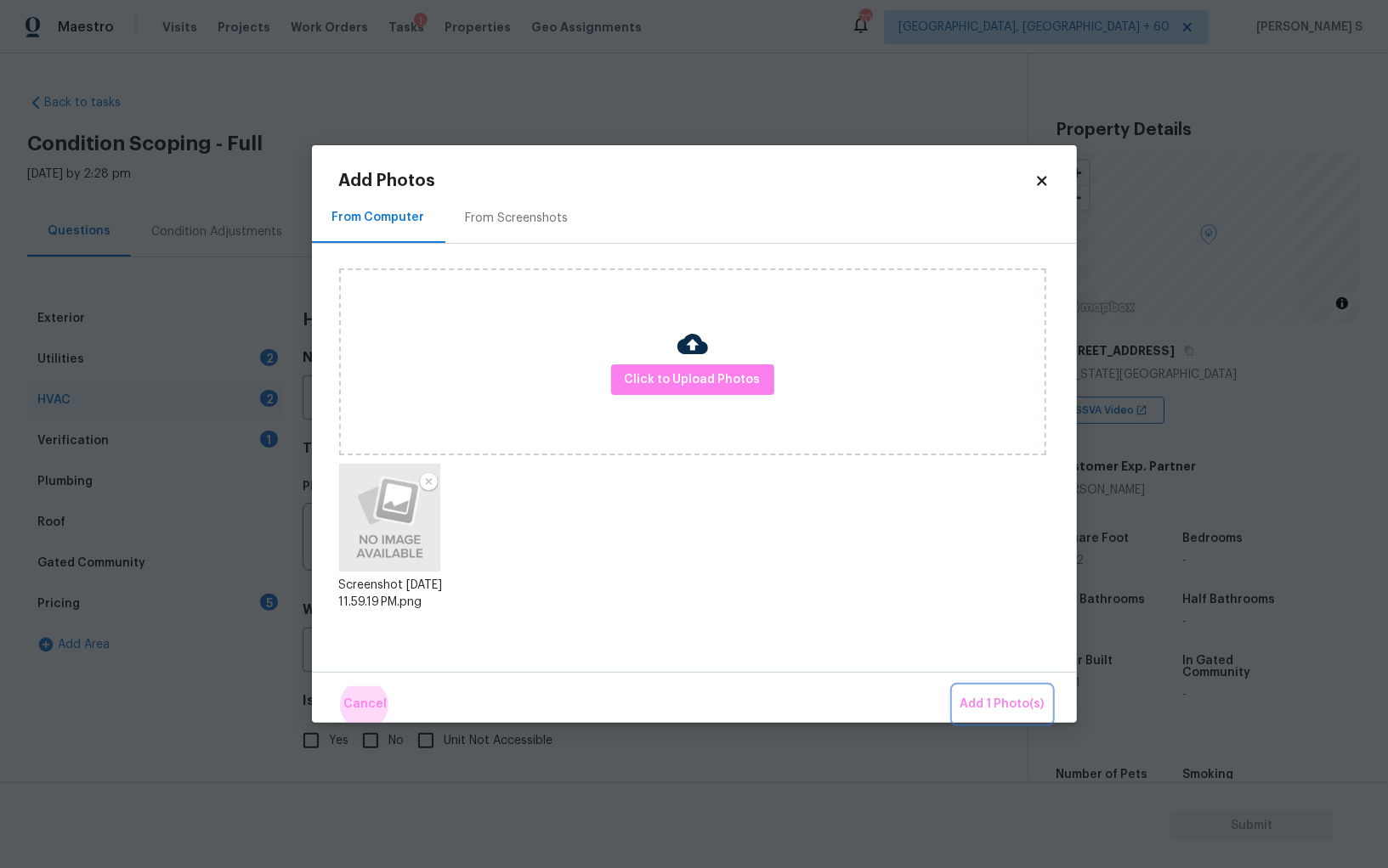
click at [954, 686] on button "Add 1 Photo(s)" at bounding box center [1002, 704] width 98 height 37
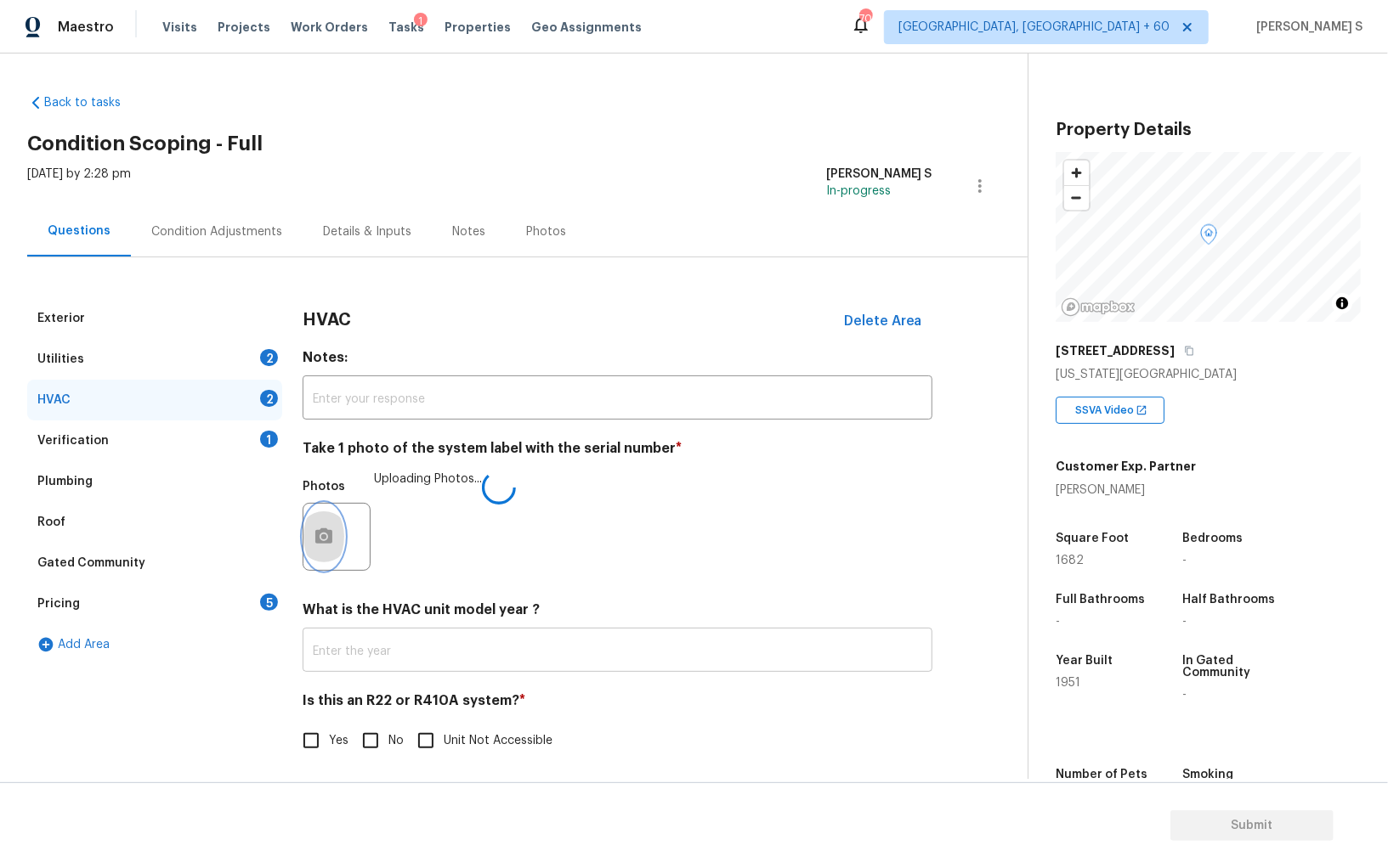
scroll to position [6, 0]
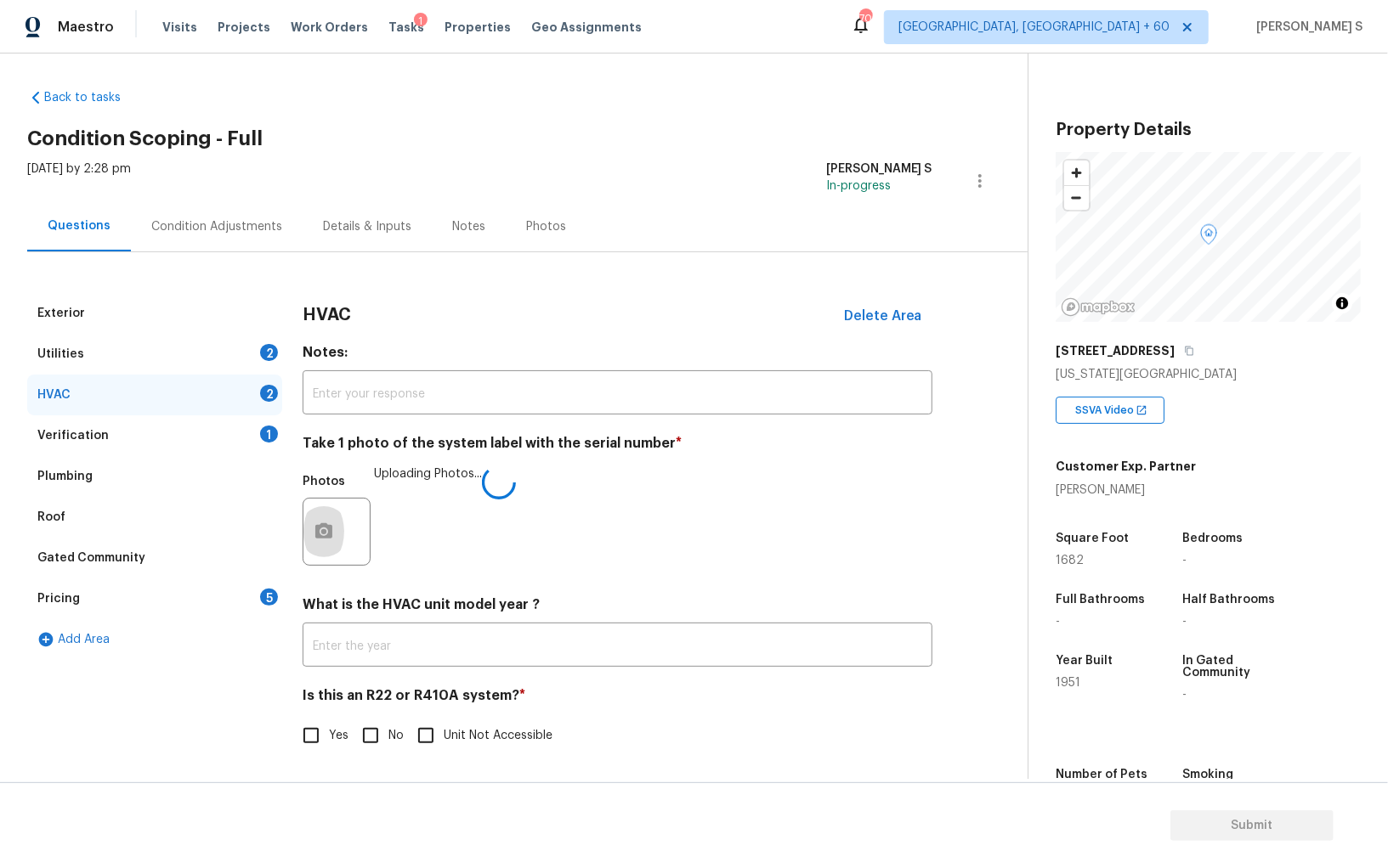
click at [379, 721] on input "No" at bounding box center [370, 736] width 36 height 36
checkbox input "true"
click at [217, 594] on div "Pricing 5" at bounding box center [154, 599] width 255 height 41
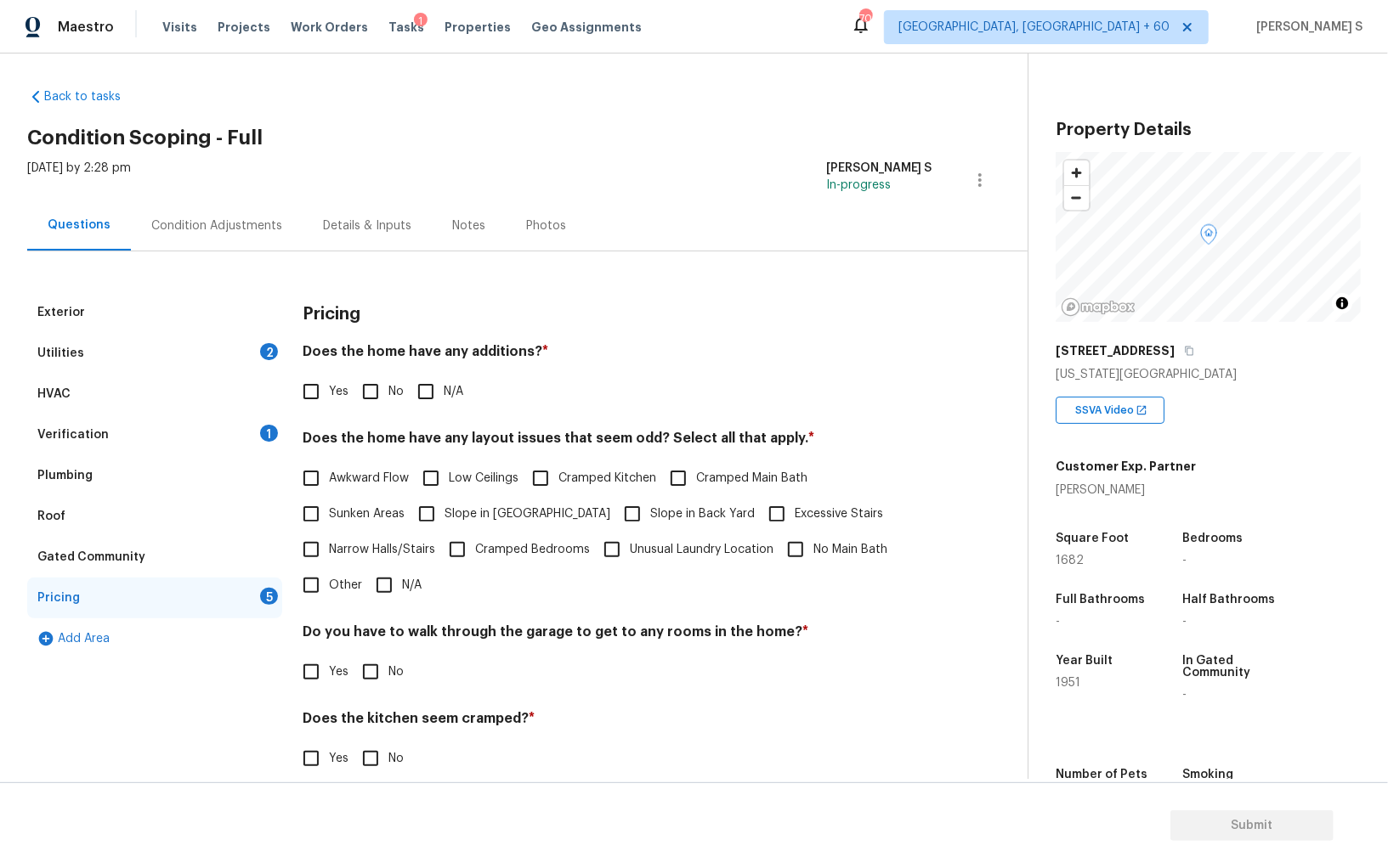
click at [380, 391] on input "No" at bounding box center [370, 391] width 36 height 36
checkbox input "true"
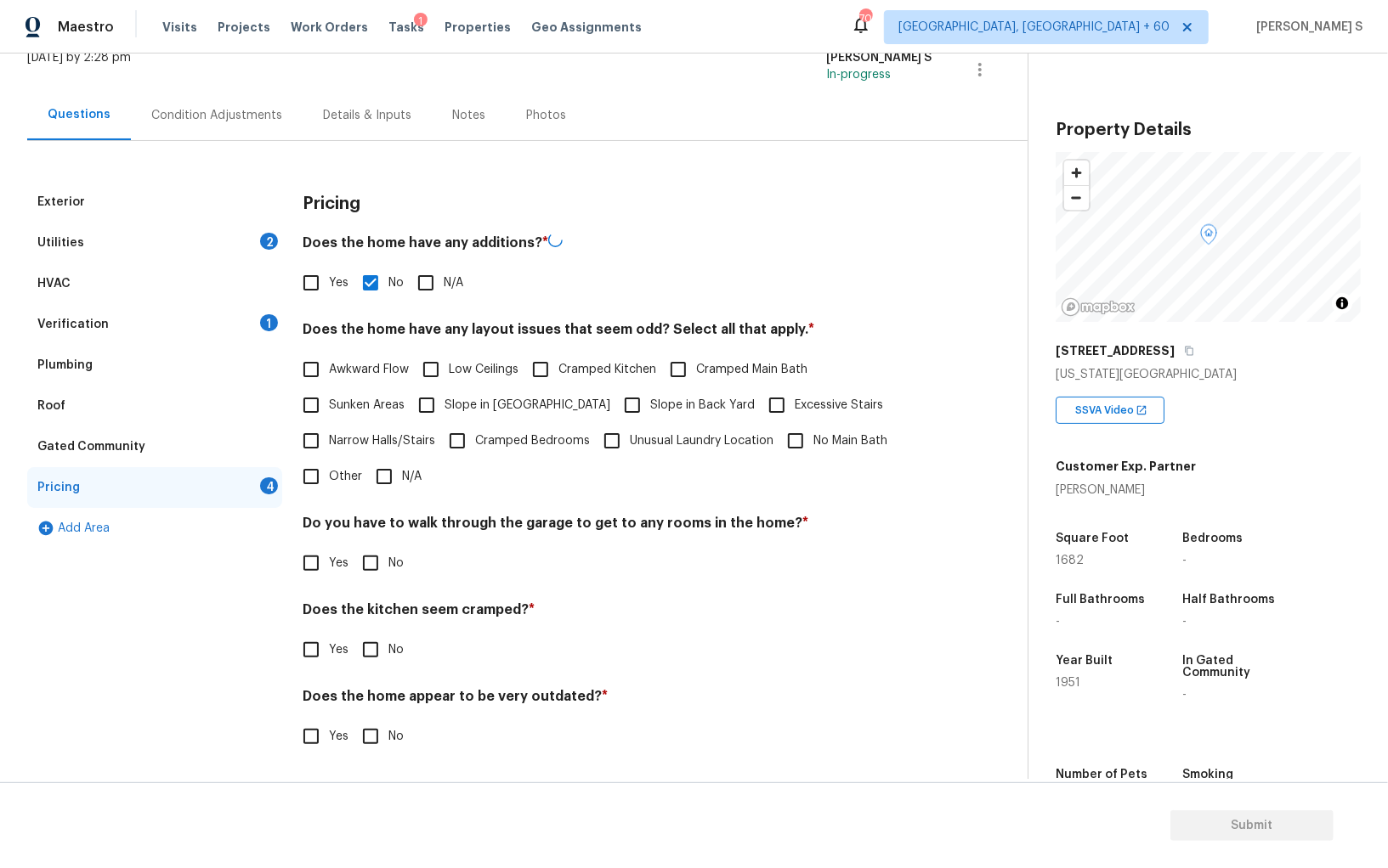
click at [363, 560] on input "No" at bounding box center [370, 564] width 36 height 36
checkbox input "true"
click at [352, 634] on input "No" at bounding box center [370, 651] width 36 height 36
checkbox input "true"
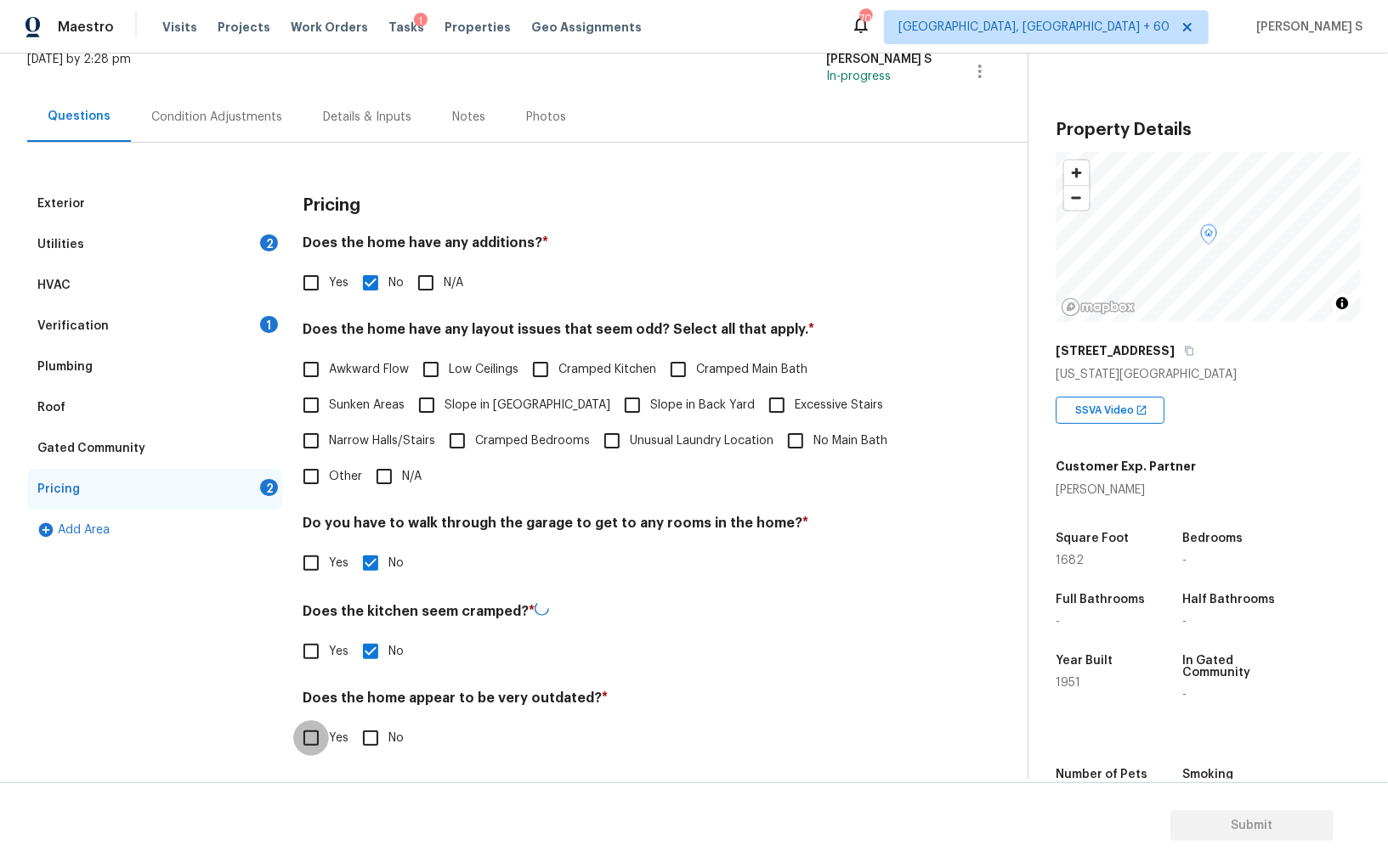
click at [352, 720] on input "No" at bounding box center [370, 738] width 36 height 36
checkbox input "true"
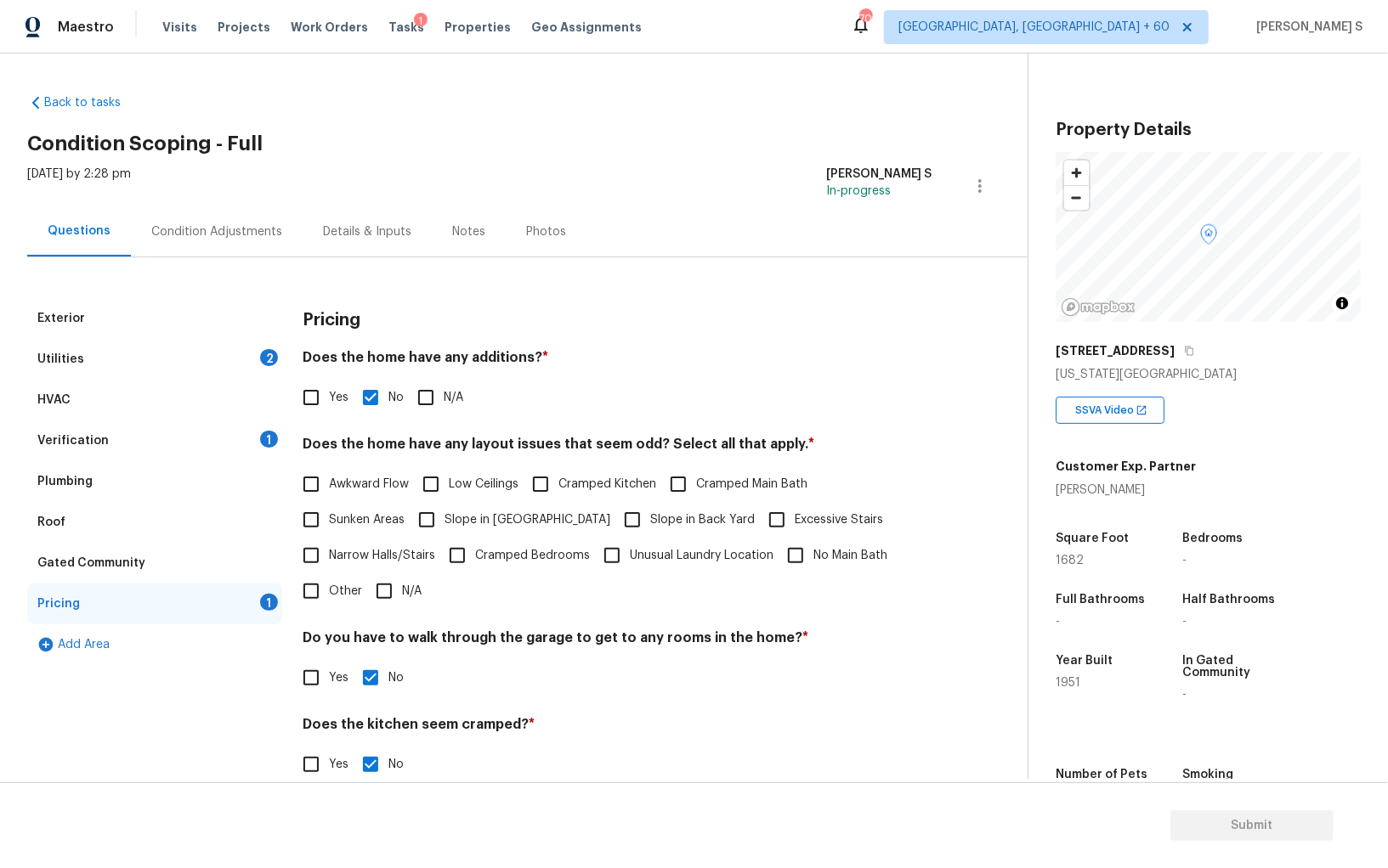
click at [256, 357] on div "Utilities 2" at bounding box center [154, 359] width 255 height 41
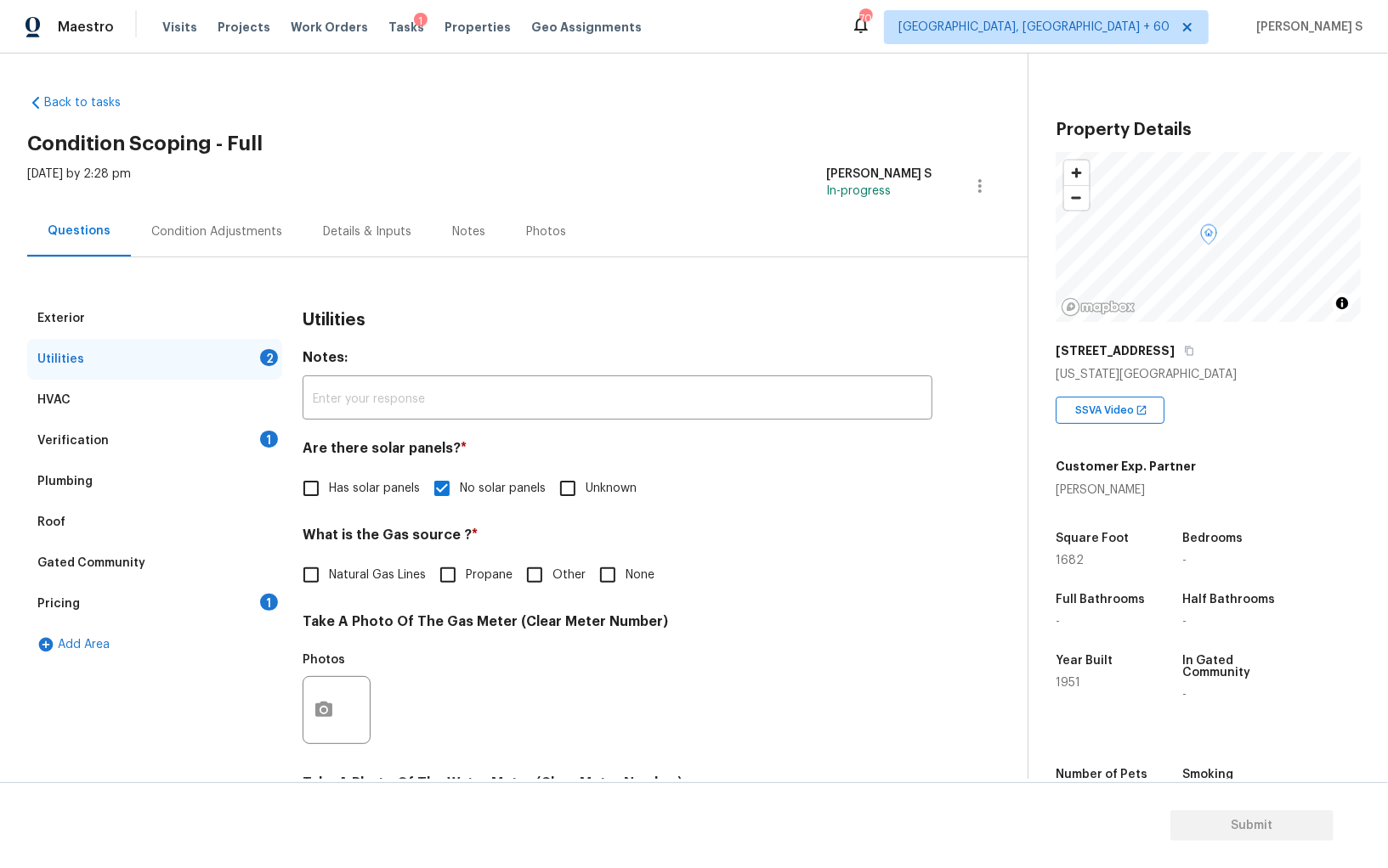
scroll to position [410, 0]
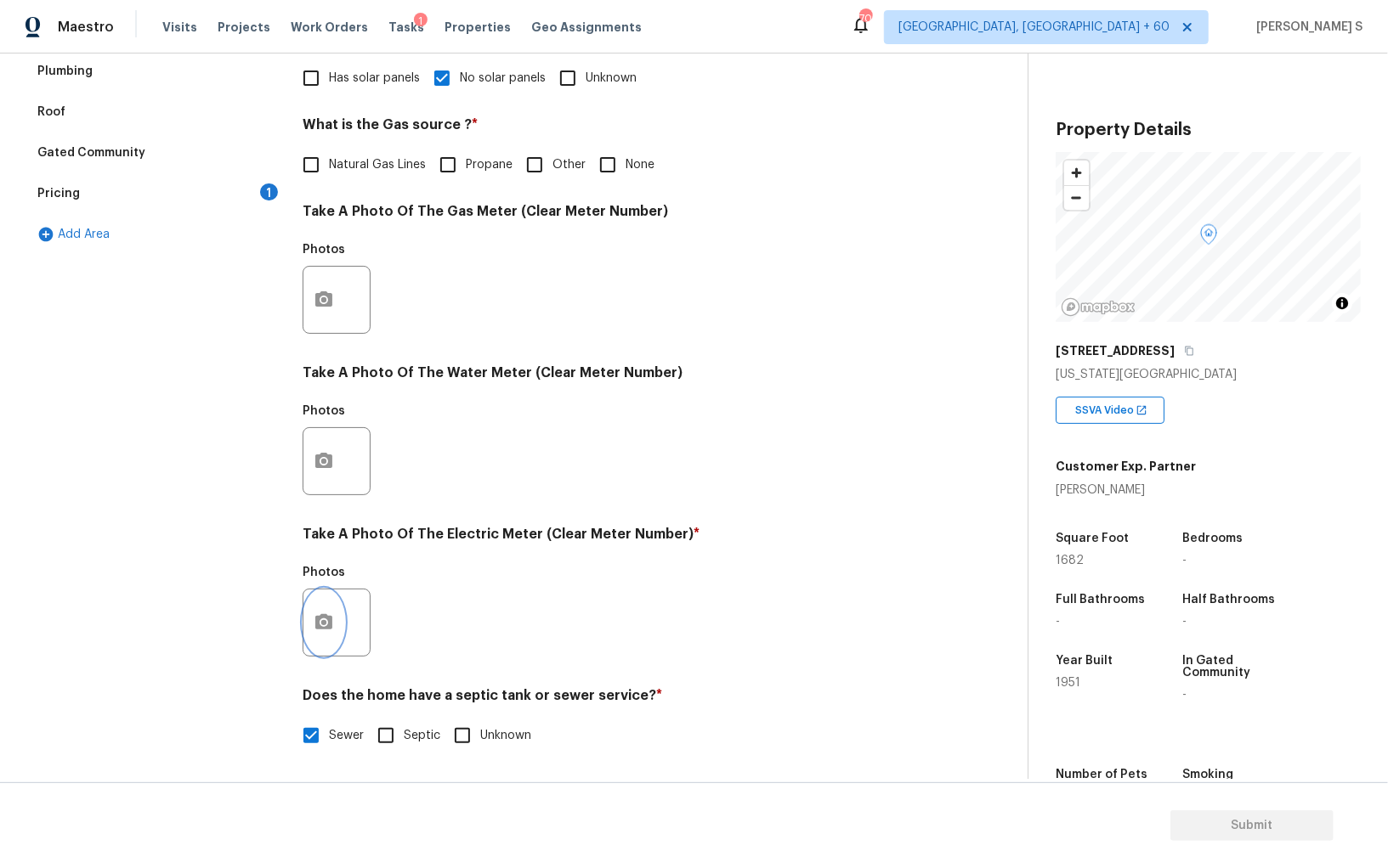
click at [318, 605] on button "button" at bounding box center [324, 622] width 41 height 67
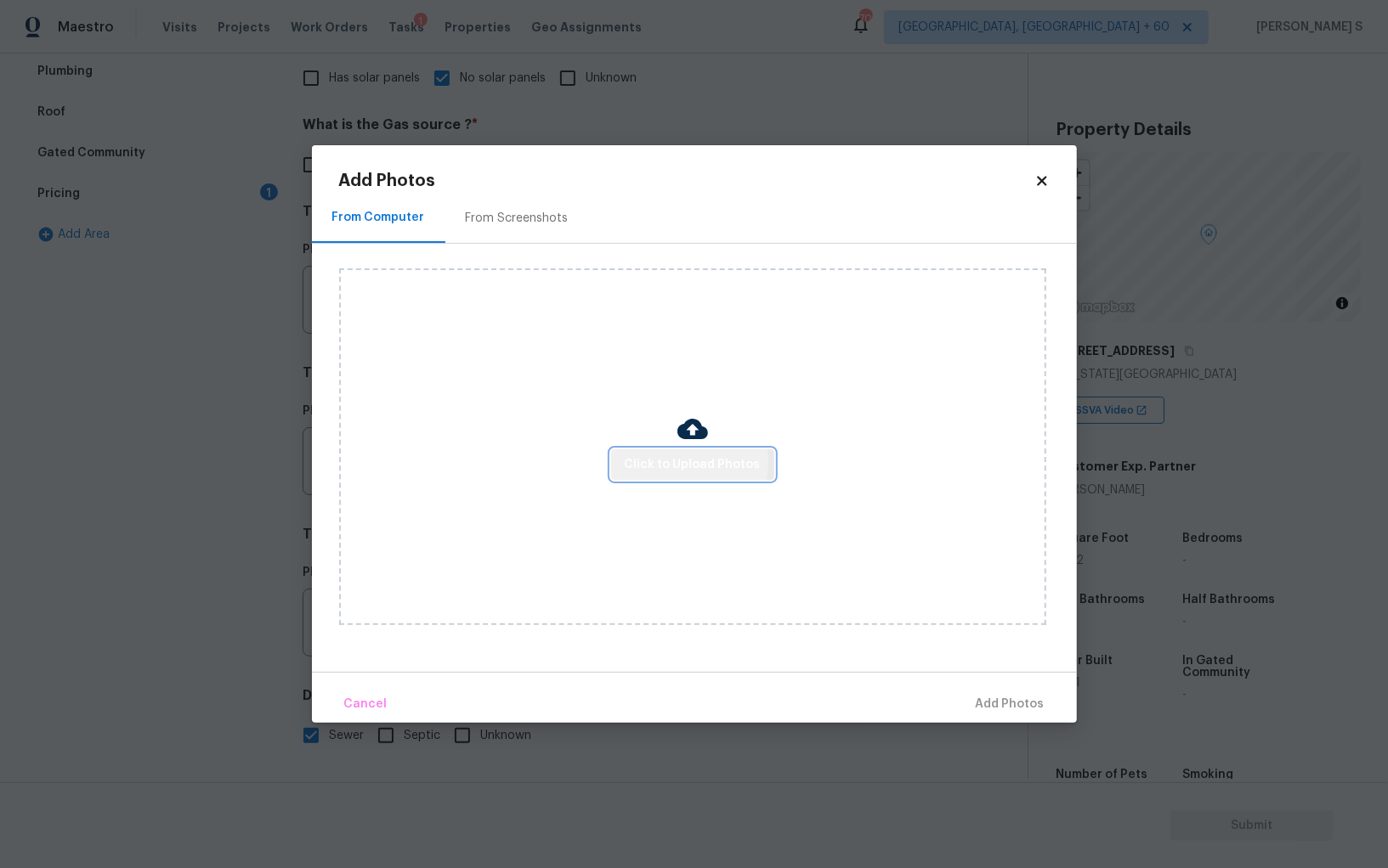
click at [655, 462] on span "Click to Upload Photos" at bounding box center [692, 465] width 136 height 21
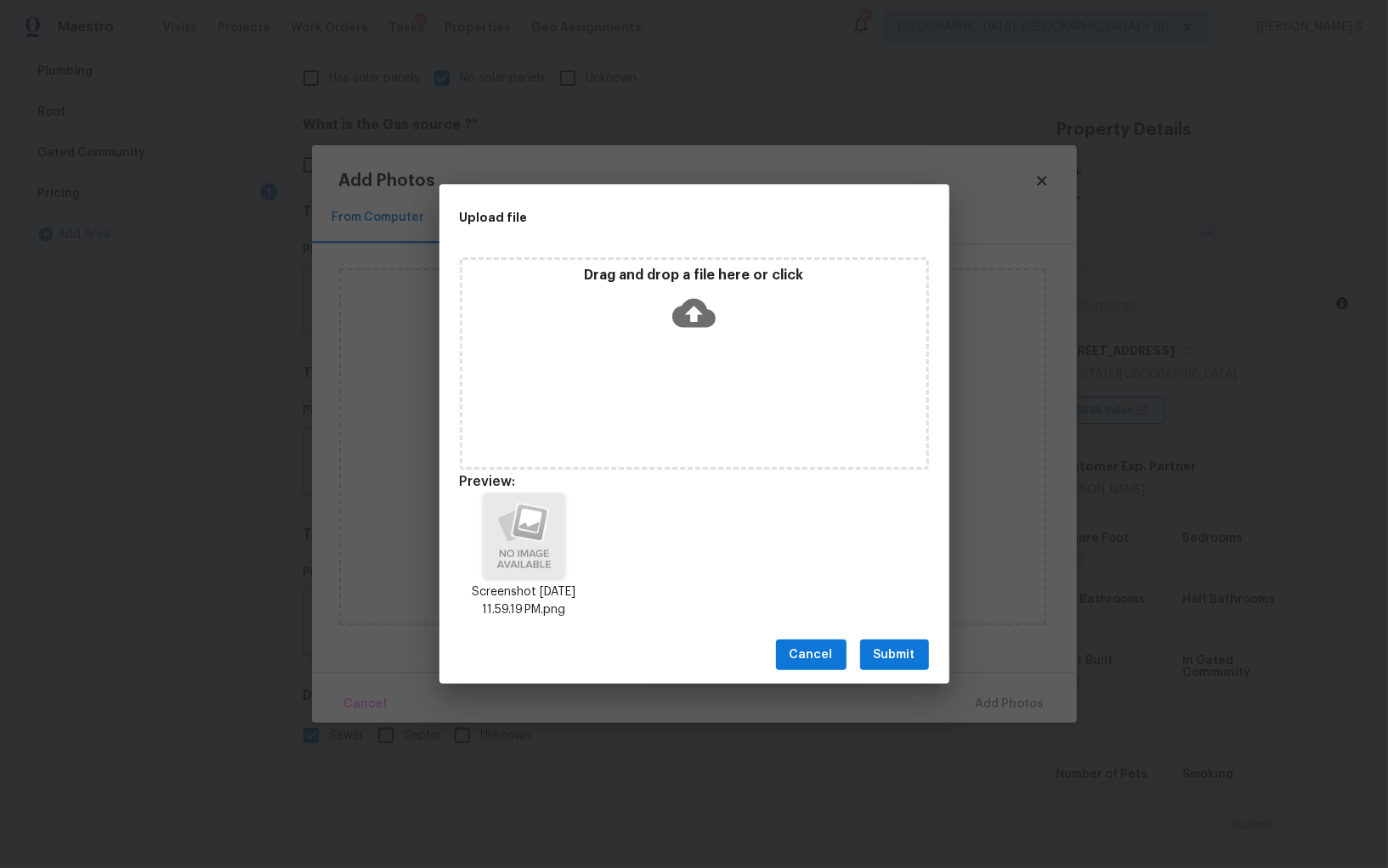
click at [926, 653] on button "Submit" at bounding box center [894, 655] width 69 height 32
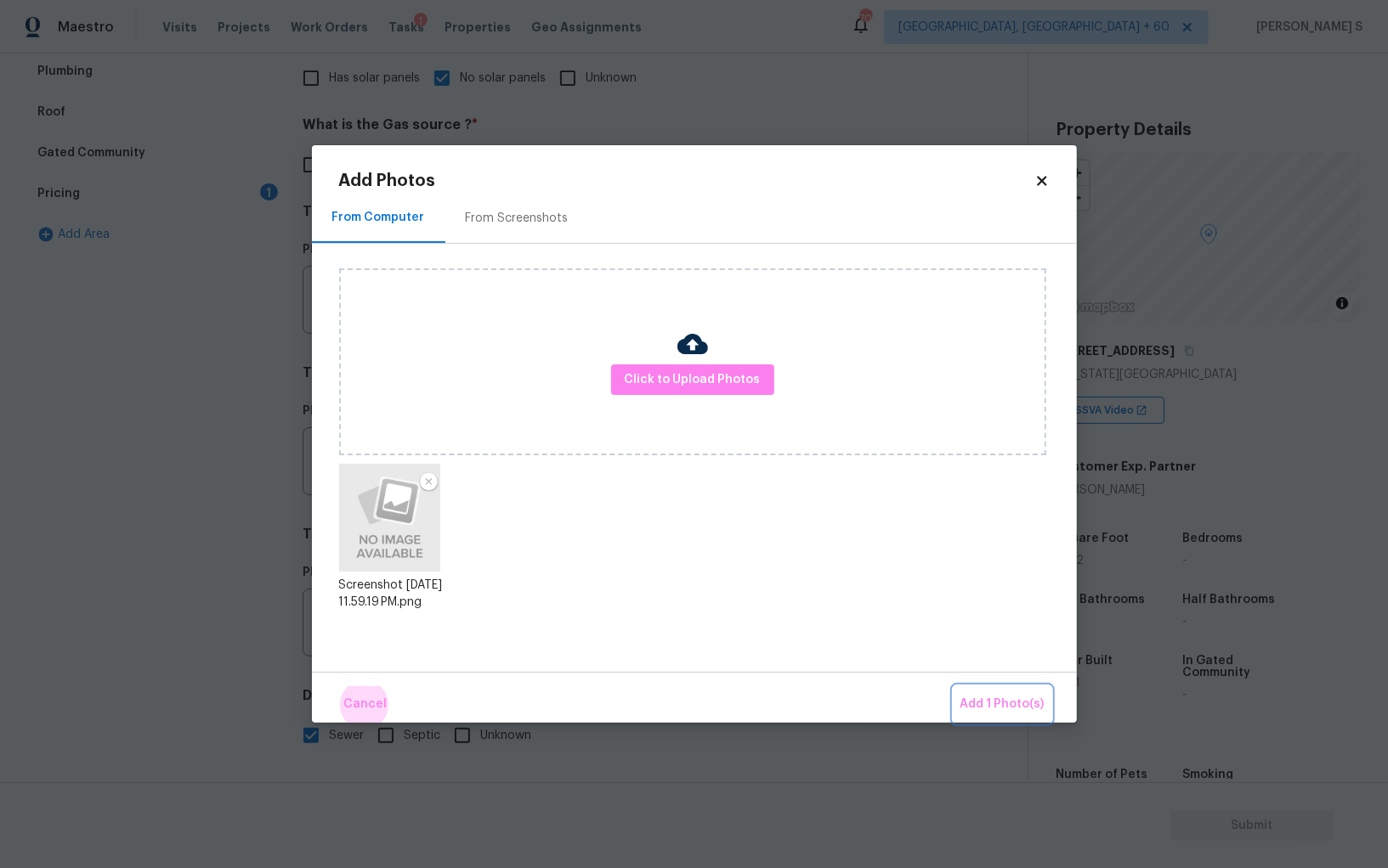
click at [954, 686] on button "Add 1 Photo(s)" at bounding box center [1002, 704] width 98 height 37
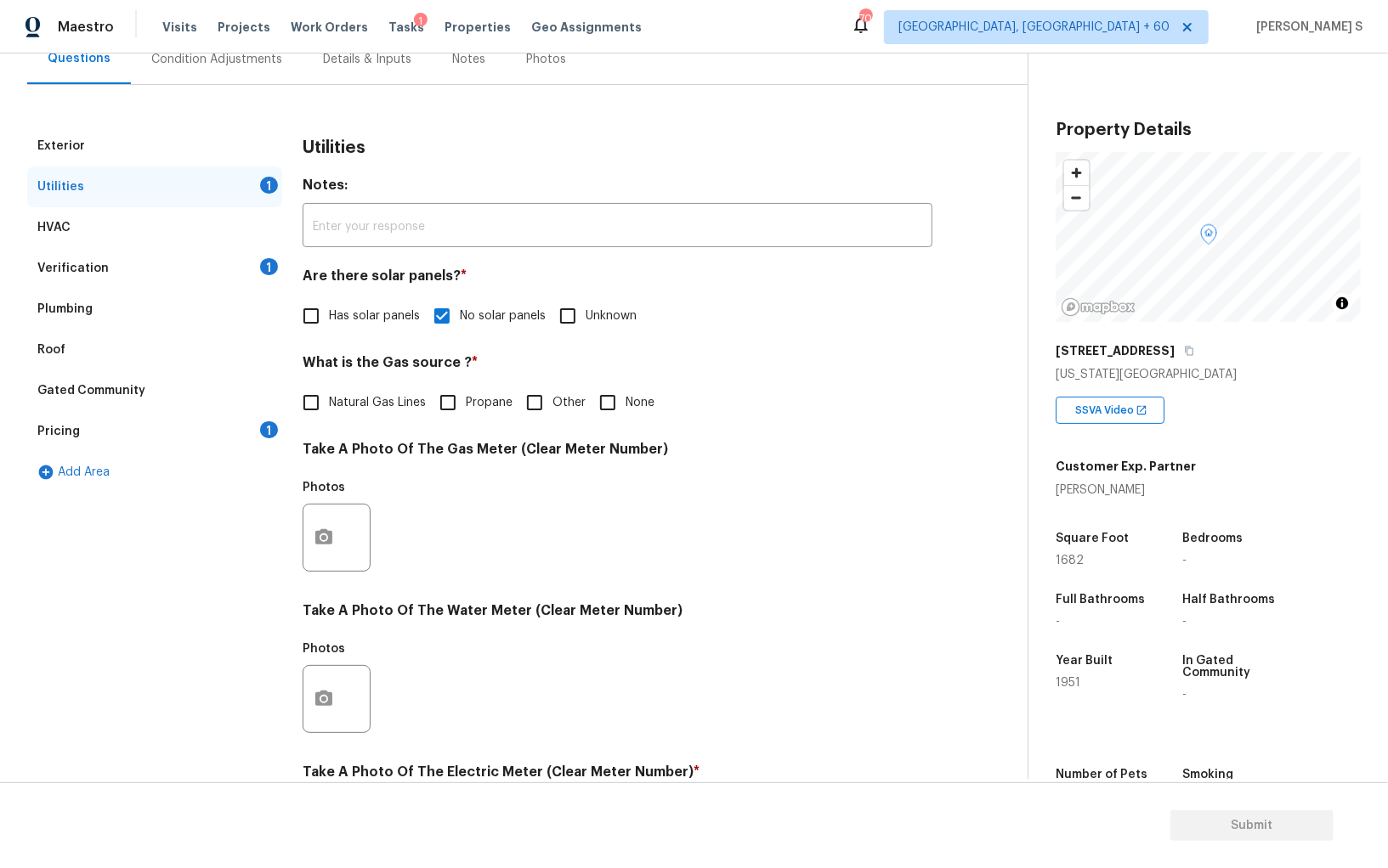
scroll to position [0, 0]
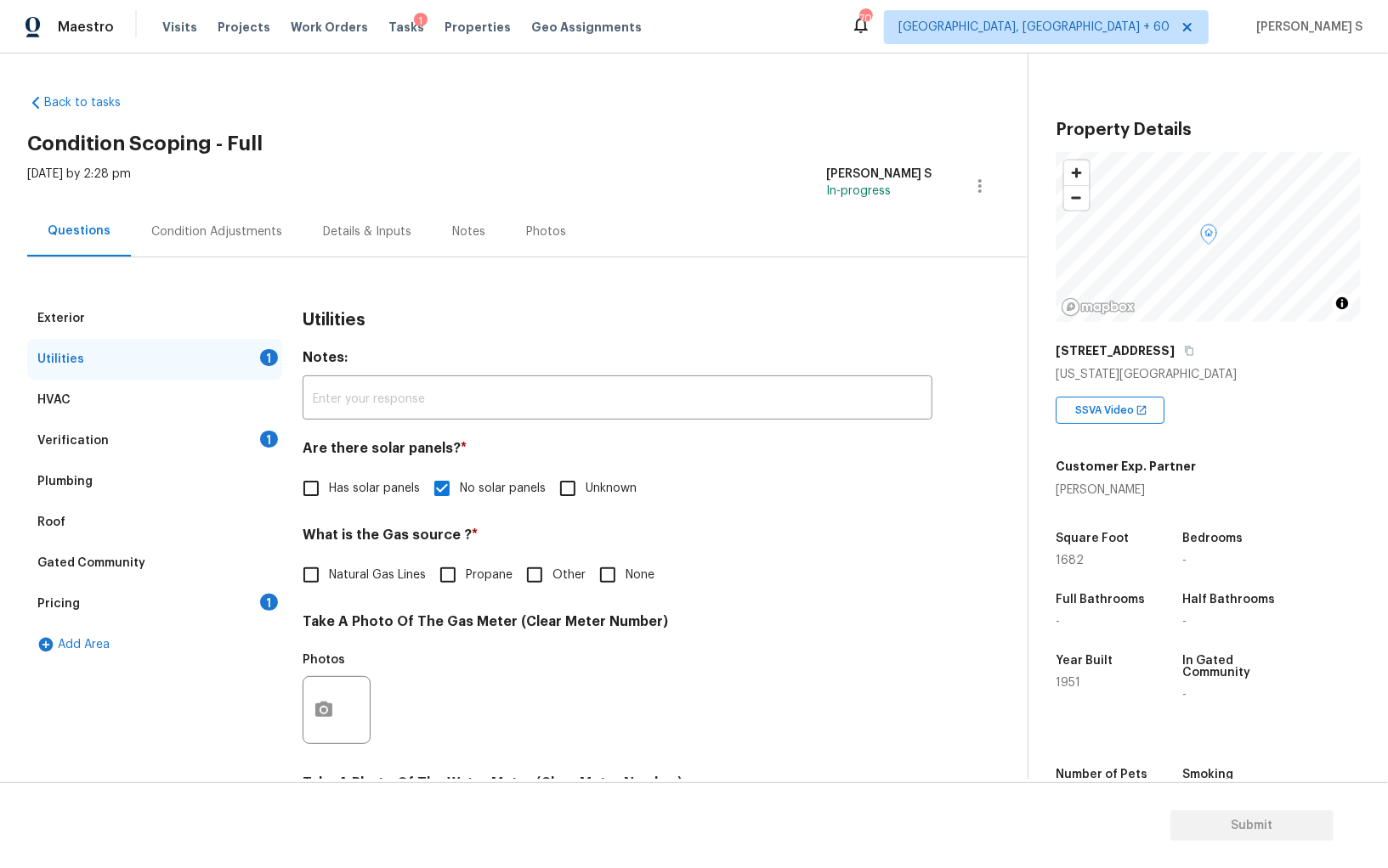
click at [269, 428] on div "Verification 1" at bounding box center [154, 441] width 255 height 41
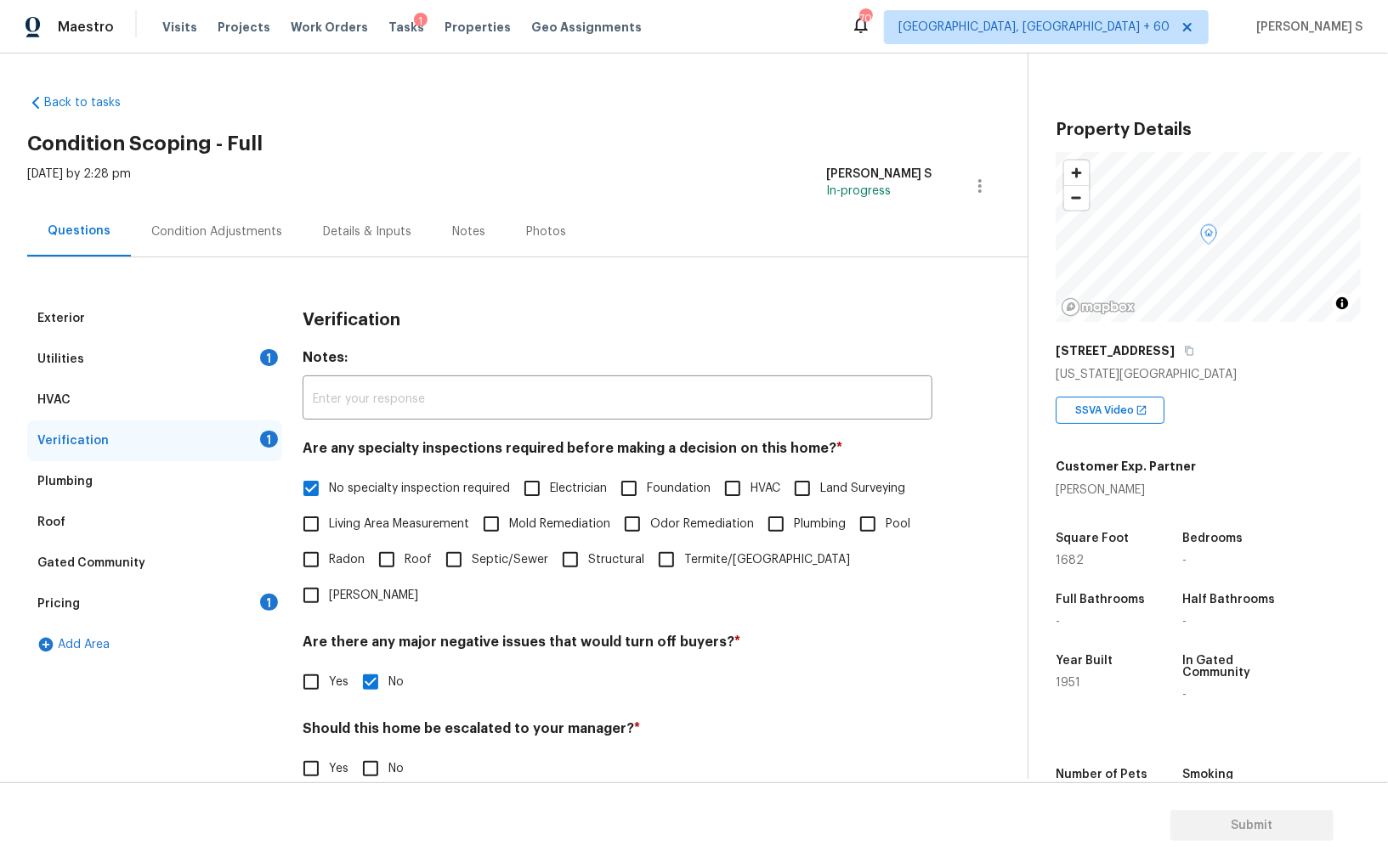
scroll to position [101, 0]
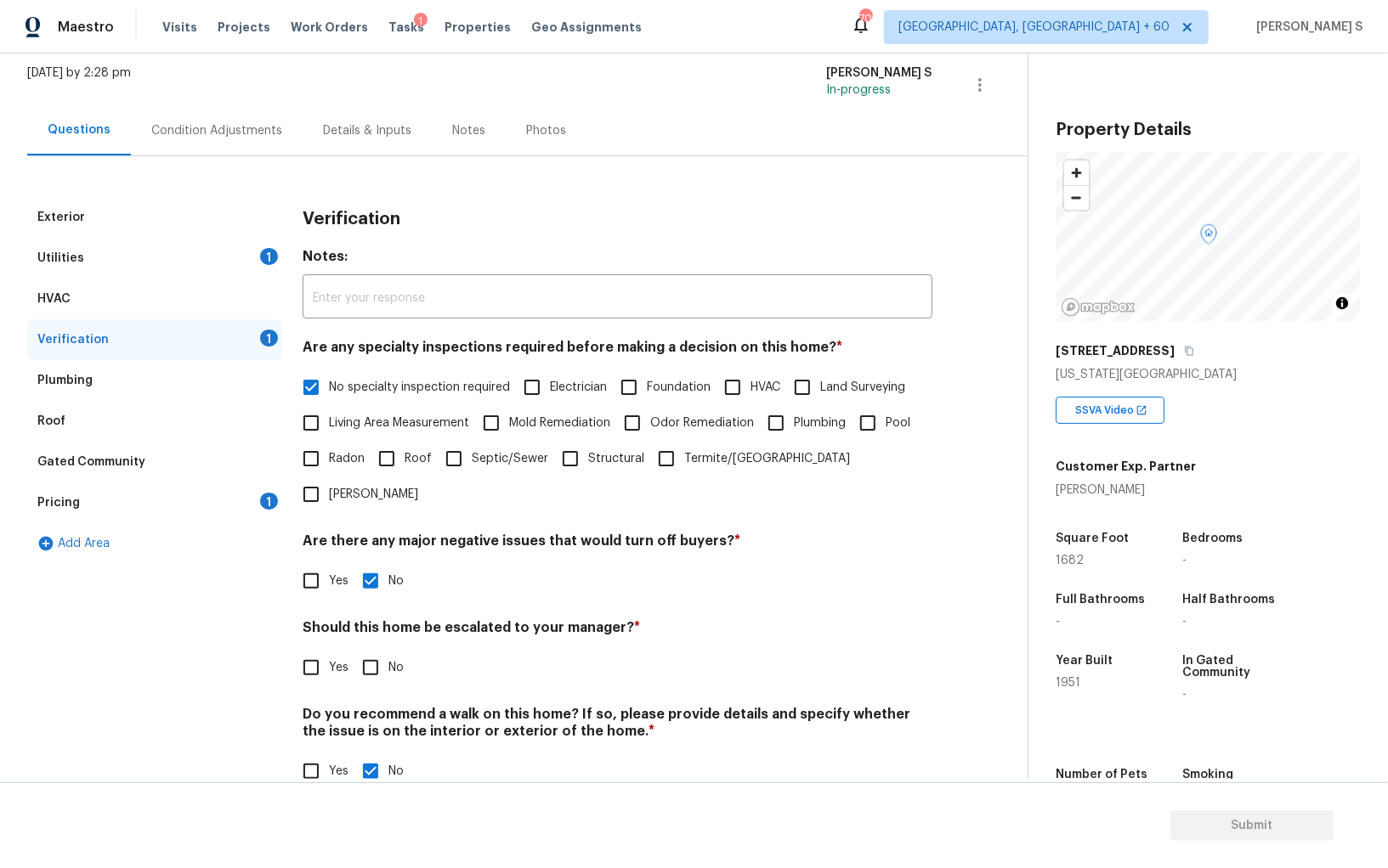
click at [311, 754] on input "Yes" at bounding box center [311, 772] width 36 height 36
checkbox input "true"
checkbox input "false"
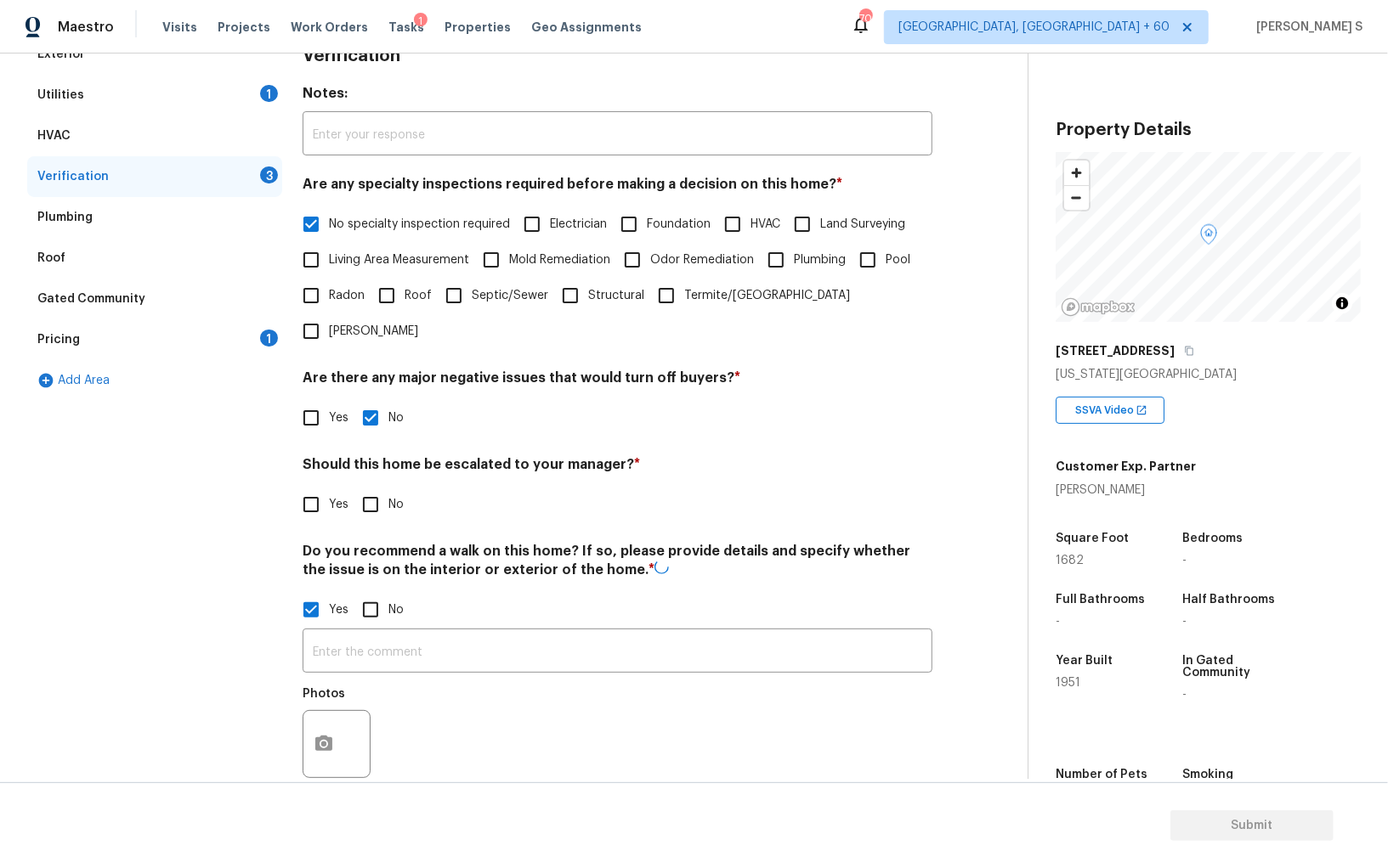
scroll to position [263, 0]
click at [308, 727] on button "button" at bounding box center [324, 744] width 41 height 67
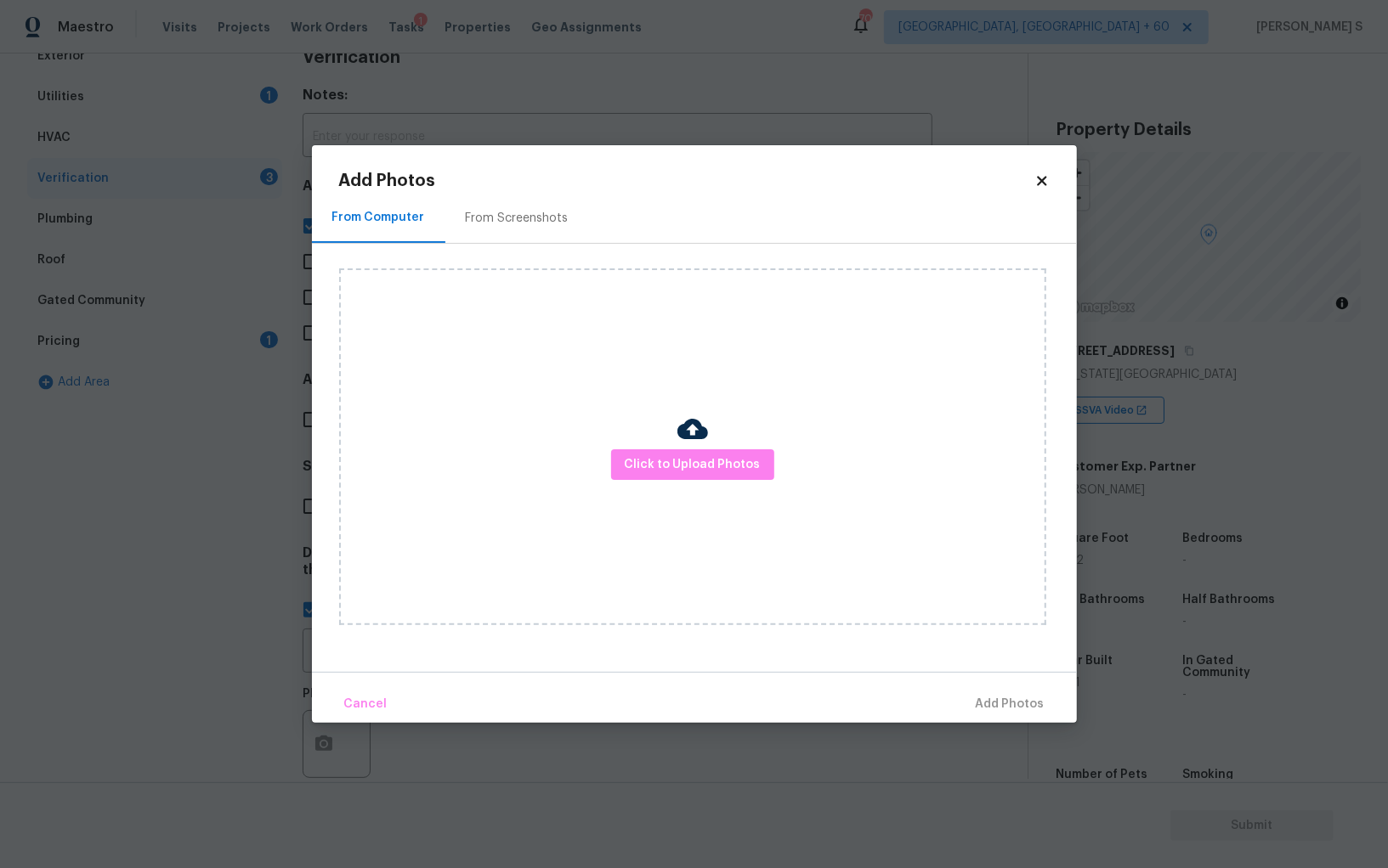
click at [540, 229] on div "From Screenshots" at bounding box center [517, 217] width 143 height 50
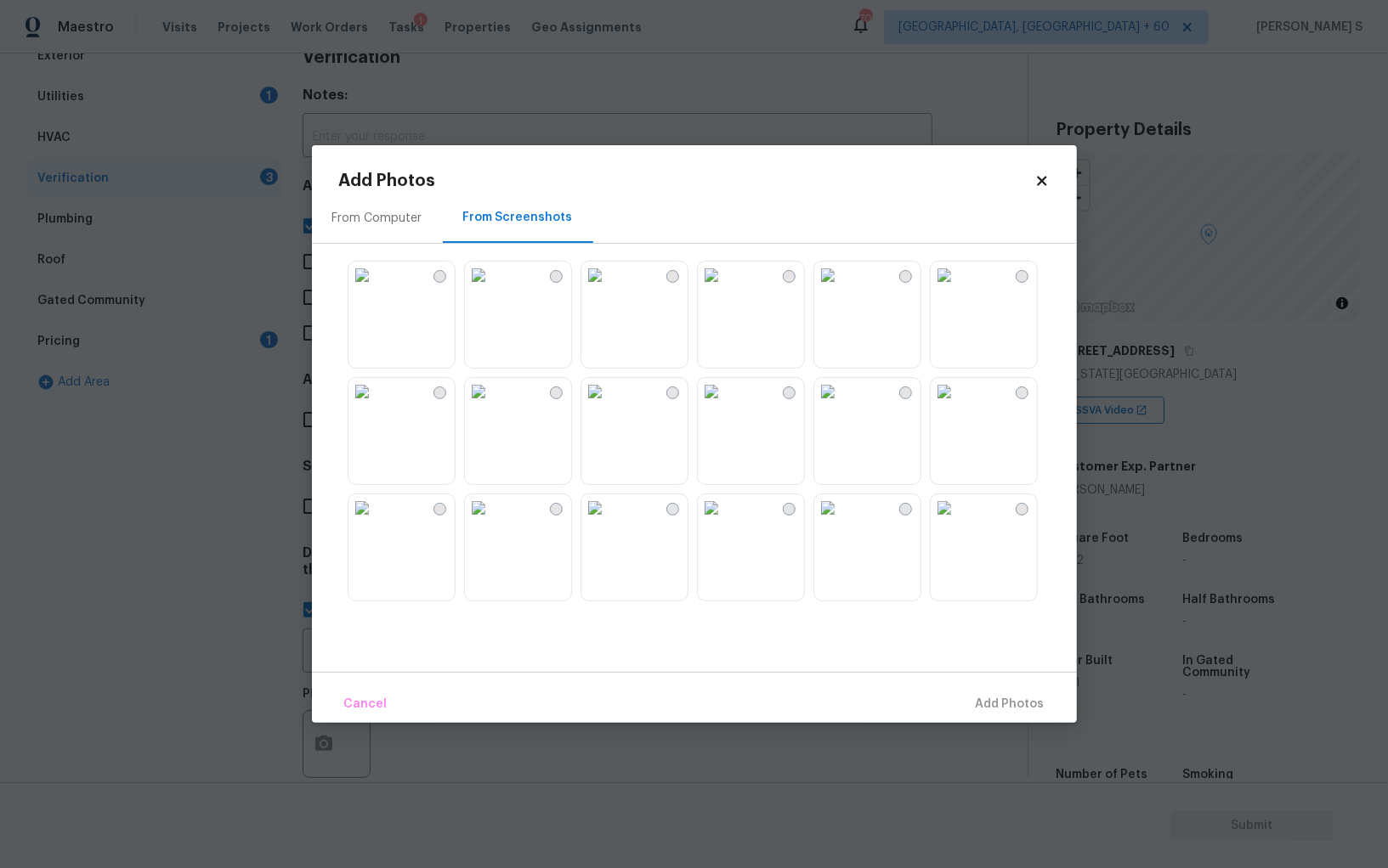
click at [375, 289] on img at bounding box center [362, 275] width 27 height 27
click at [492, 289] on img at bounding box center [479, 275] width 27 height 27
click at [492, 390] on img at bounding box center [479, 391] width 27 height 27
click at [375, 390] on img at bounding box center [362, 391] width 27 height 27
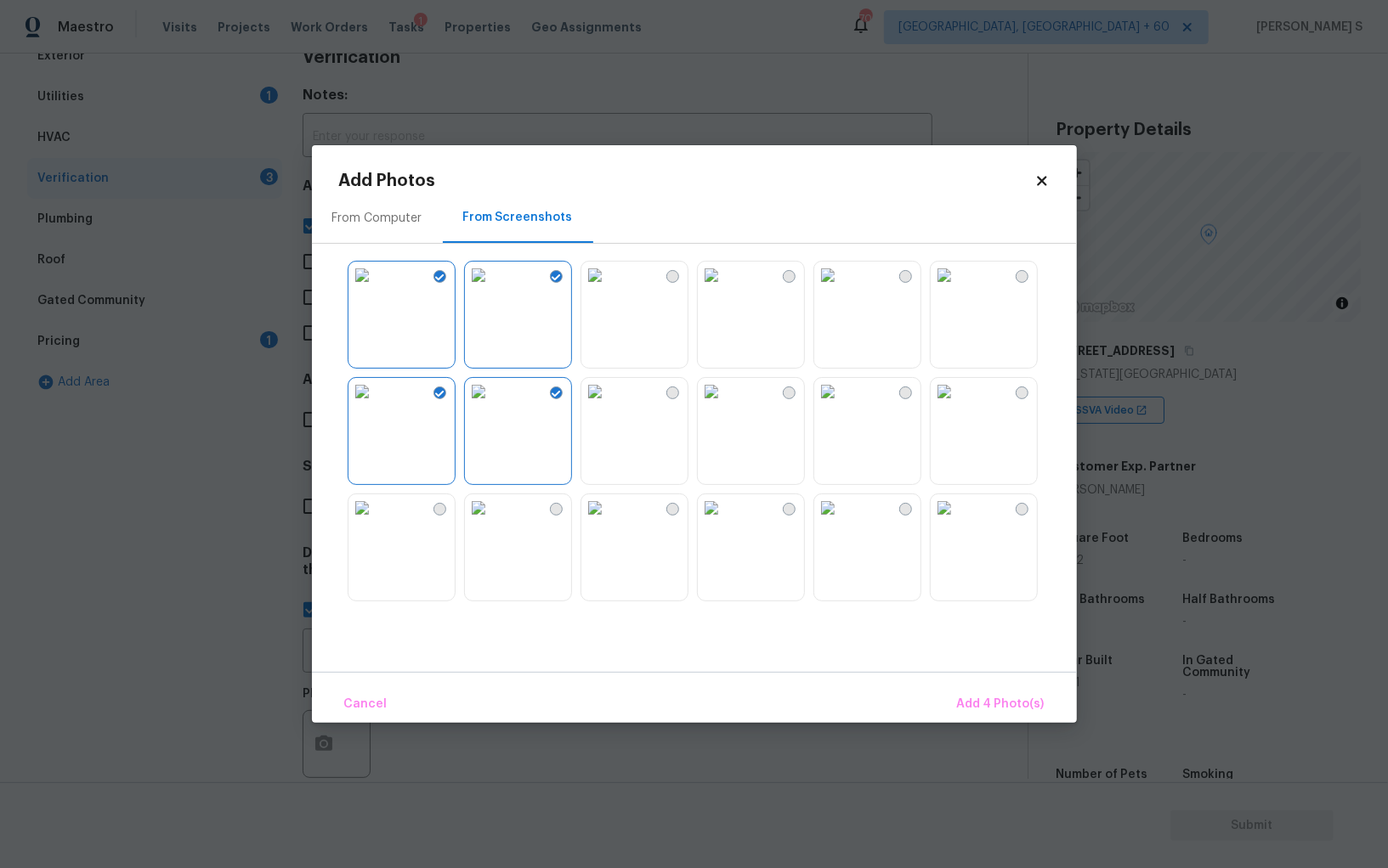
click at [375, 513] on img at bounding box center [362, 508] width 27 height 27
click at [492, 518] on img at bounding box center [479, 508] width 27 height 27
click at [608, 510] on img at bounding box center [595, 508] width 27 height 27
click at [711, 518] on img at bounding box center [711, 508] width 27 height 27
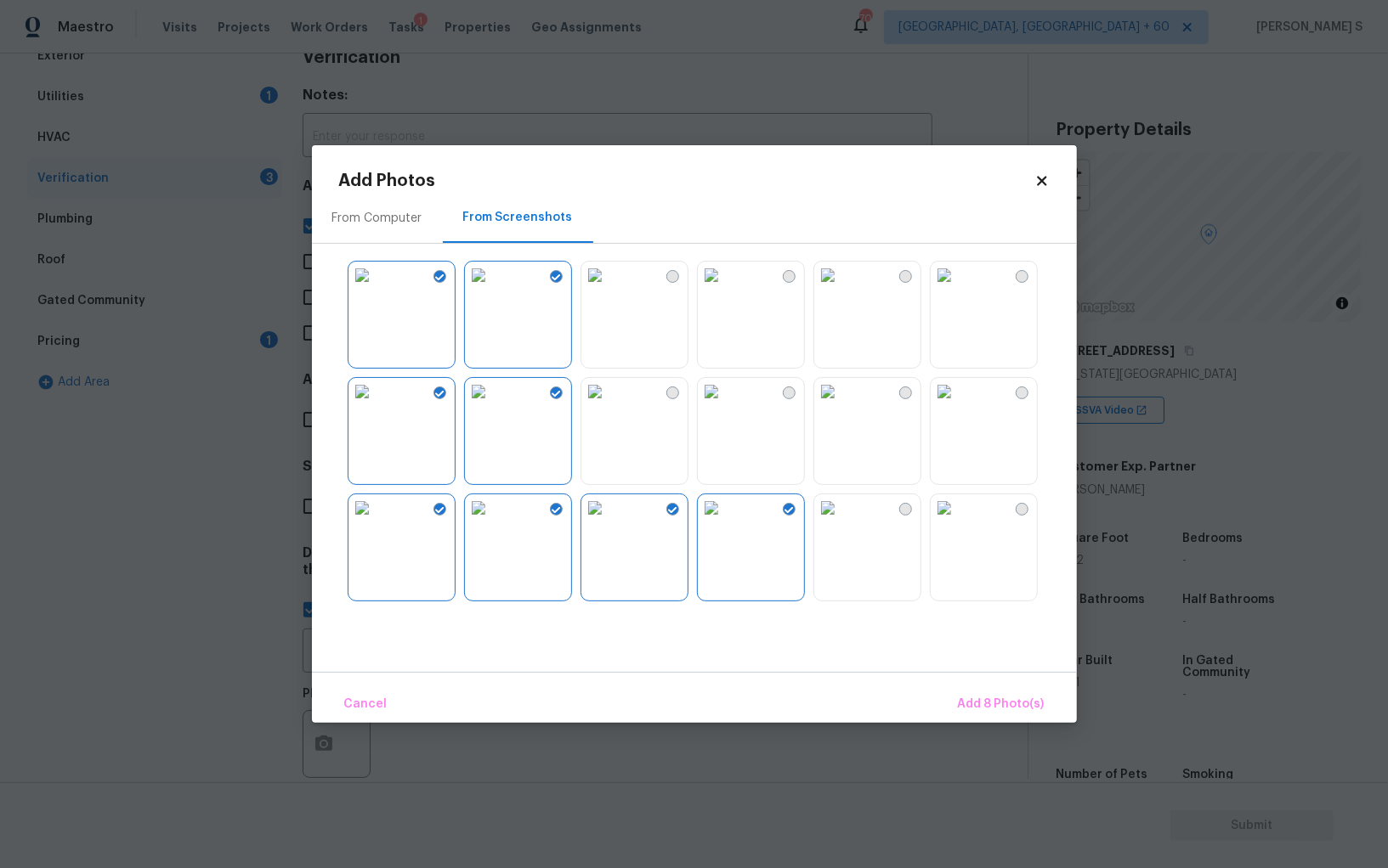
click at [711, 405] on img at bounding box center [711, 391] width 27 height 27
click at [605, 405] on img at bounding box center [595, 391] width 27 height 27
click at [601, 289] on img at bounding box center [595, 275] width 27 height 27
click at [725, 289] on img at bounding box center [711, 275] width 27 height 27
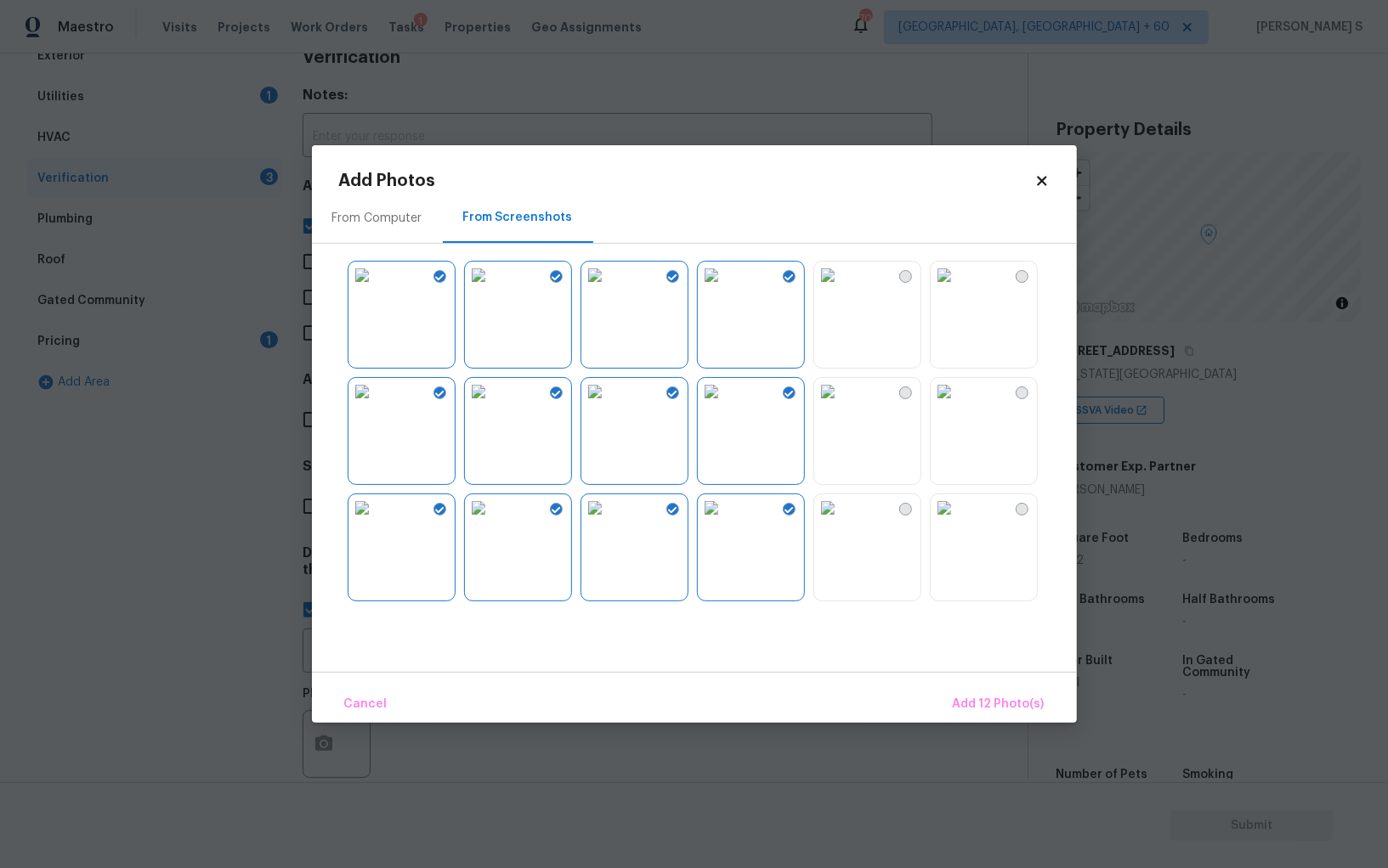
click at [841, 289] on img at bounding box center [828, 275] width 27 height 27
click at [841, 391] on img at bounding box center [828, 391] width 27 height 27
click at [938, 402] on img at bounding box center [944, 391] width 27 height 27
click at [950, 289] on img at bounding box center [944, 275] width 27 height 27
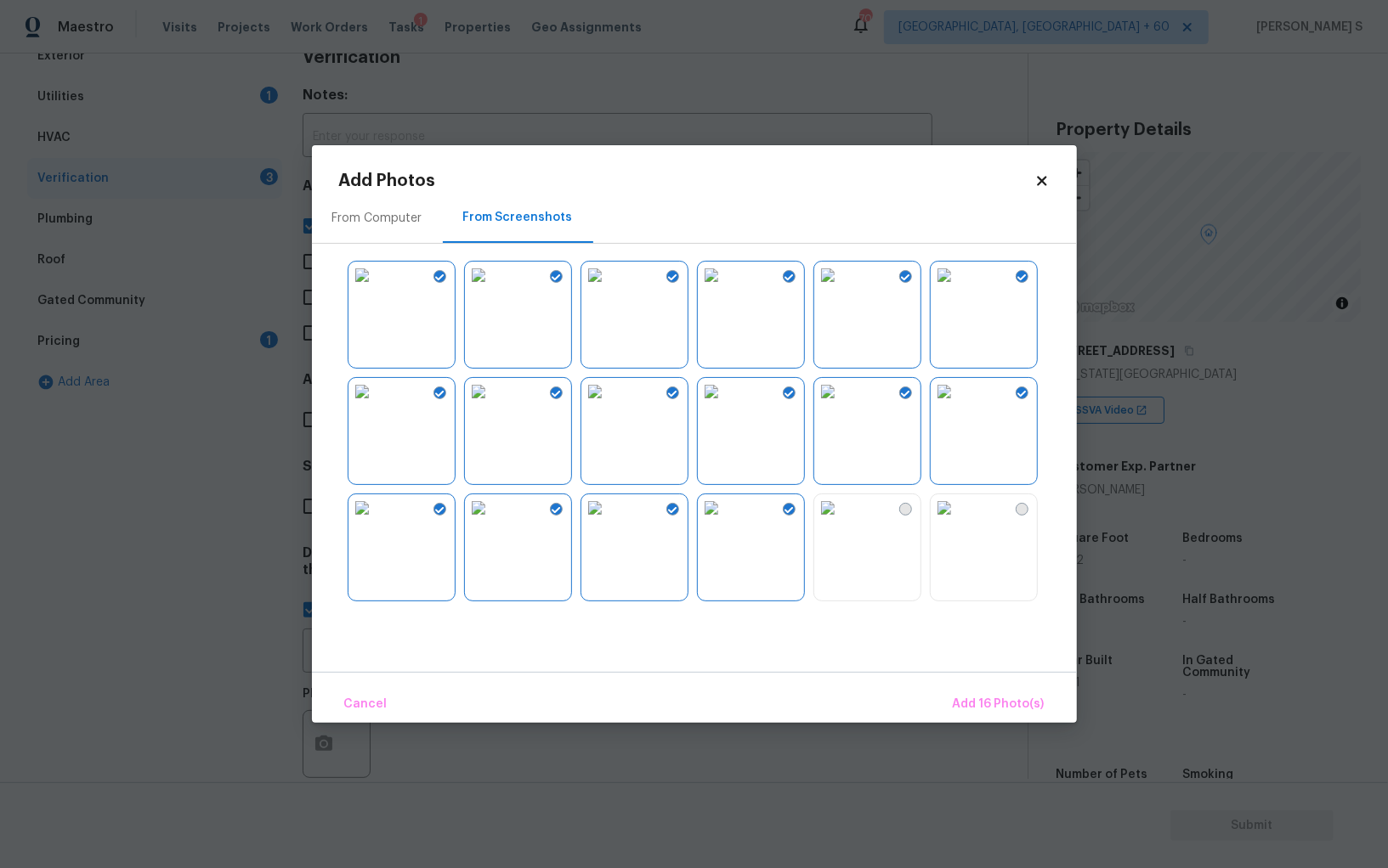
click at [958, 522] on img at bounding box center [944, 508] width 27 height 27
drag, startPoint x: 865, startPoint y: 576, endPoint x: 786, endPoint y: 576, distance: 79.0
click at [841, 522] on img at bounding box center [828, 508] width 27 height 27
click at [725, 522] on img at bounding box center [711, 508] width 27 height 27
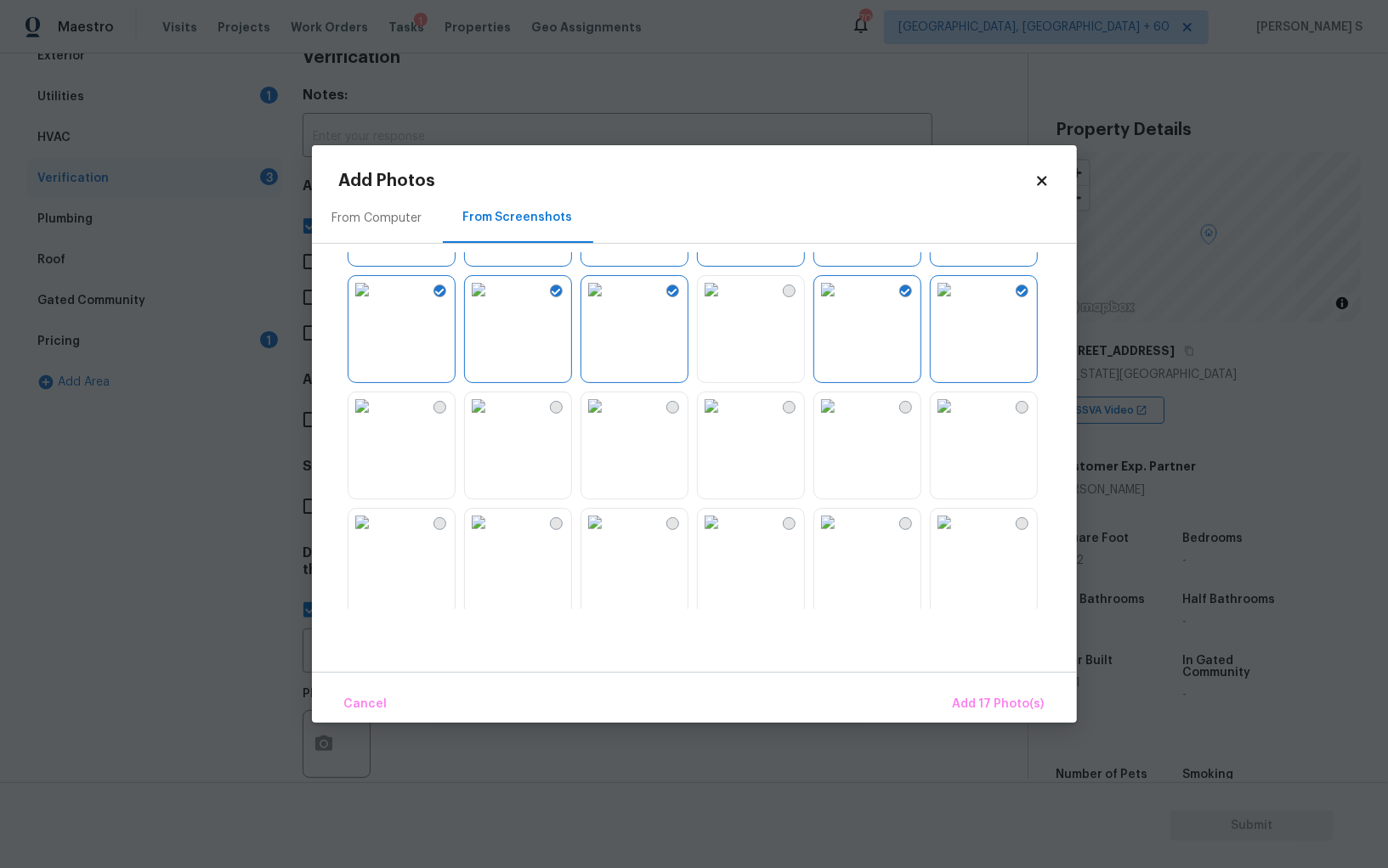
scroll to position [692, 0]
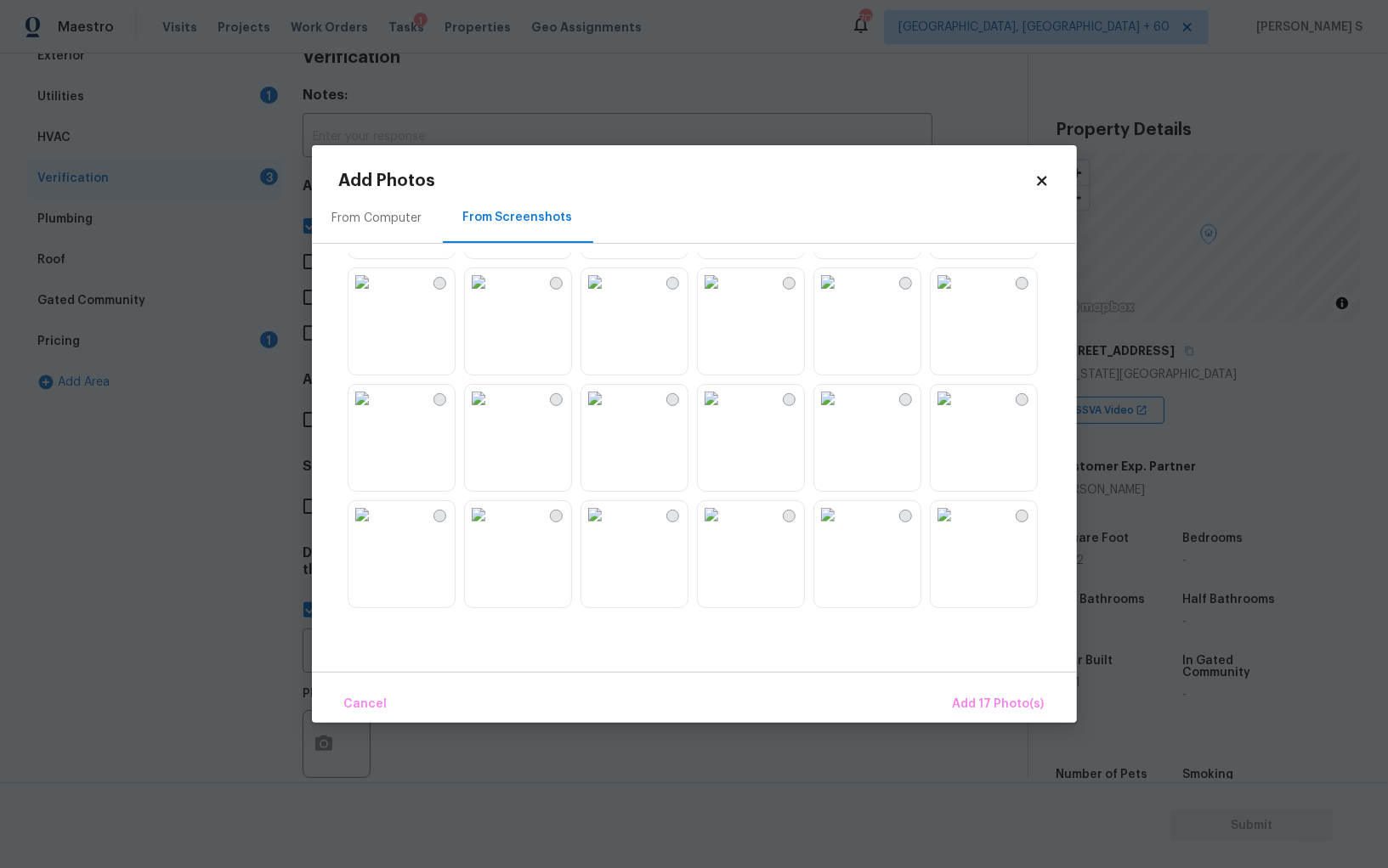
click at [725, 412] on img at bounding box center [711, 398] width 27 height 27
click at [841, 412] on img at bounding box center [828, 398] width 27 height 27
click at [949, 412] on img at bounding box center [944, 398] width 27 height 27
click at [949, 529] on img at bounding box center [944, 515] width 27 height 27
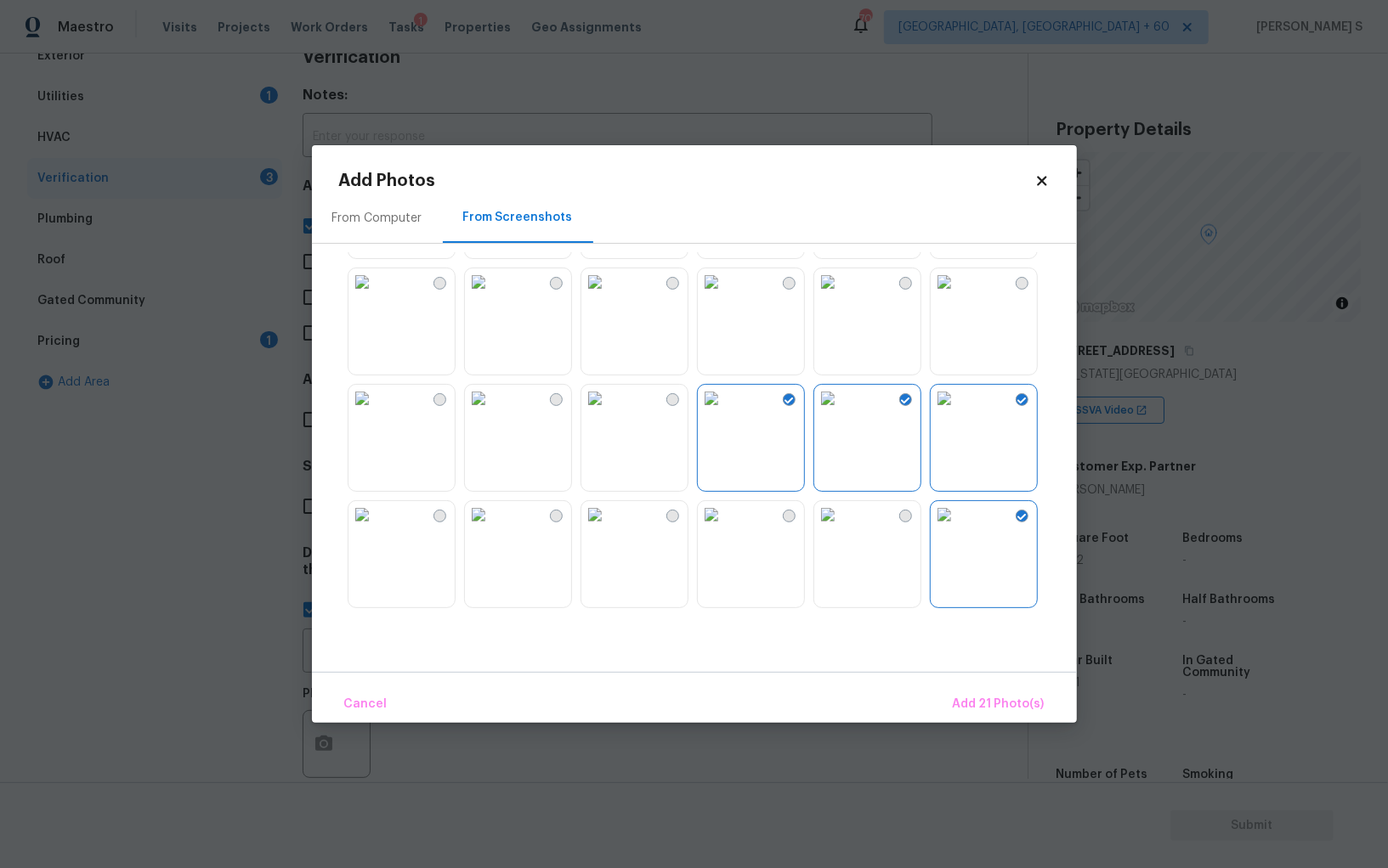
click at [725, 529] on img at bounding box center [711, 515] width 27 height 27
click at [608, 529] on img at bounding box center [595, 515] width 27 height 27
click at [608, 412] on img at bounding box center [595, 398] width 27 height 27
click at [478, 412] on img at bounding box center [479, 398] width 27 height 27
click at [484, 523] on img at bounding box center [479, 515] width 27 height 27
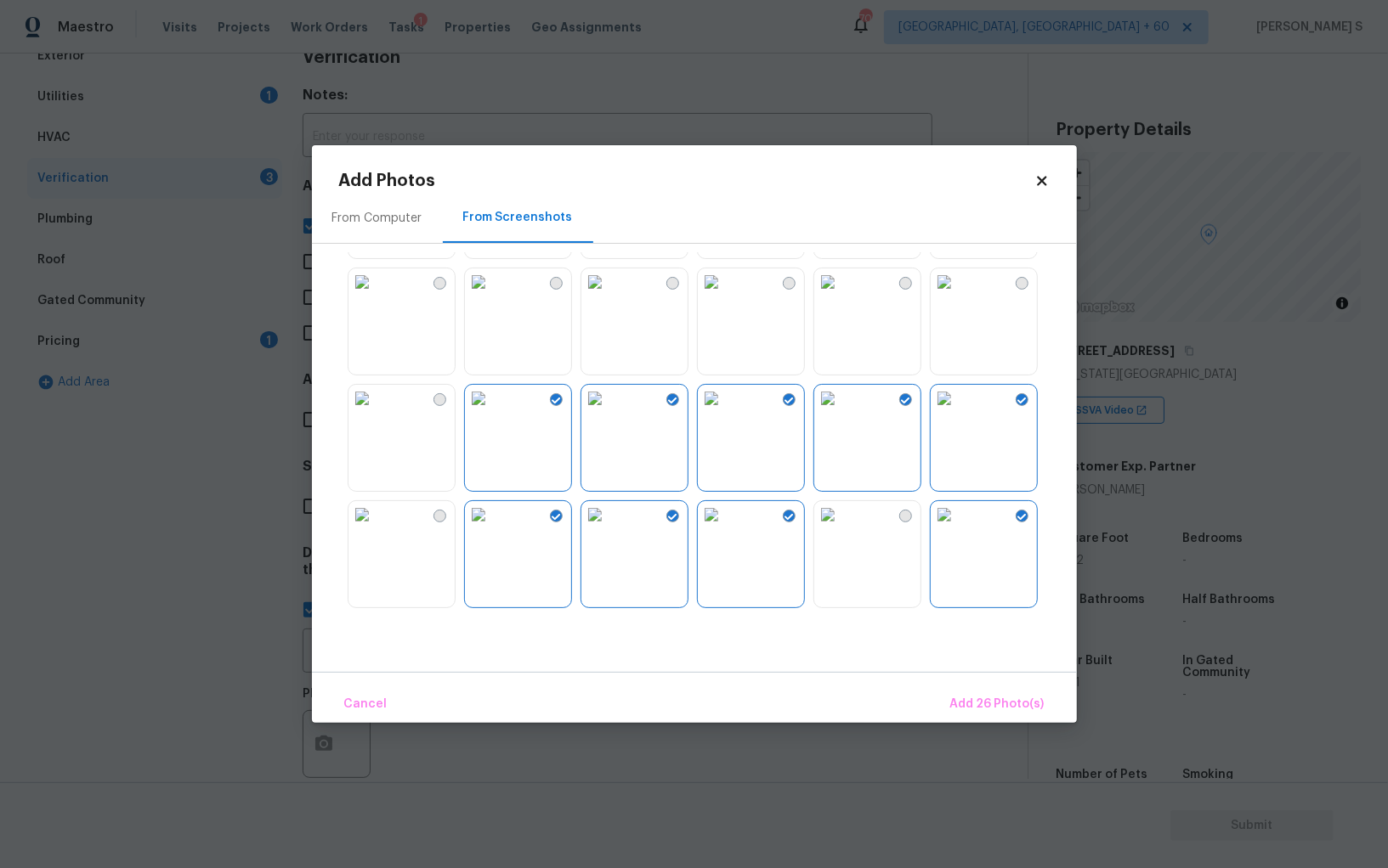
click at [375, 523] on img at bounding box center [362, 515] width 27 height 27
click at [375, 412] on img at bounding box center [362, 398] width 27 height 27
click at [984, 709] on span "Add 28 Photo(s)" at bounding box center [997, 704] width 95 height 21
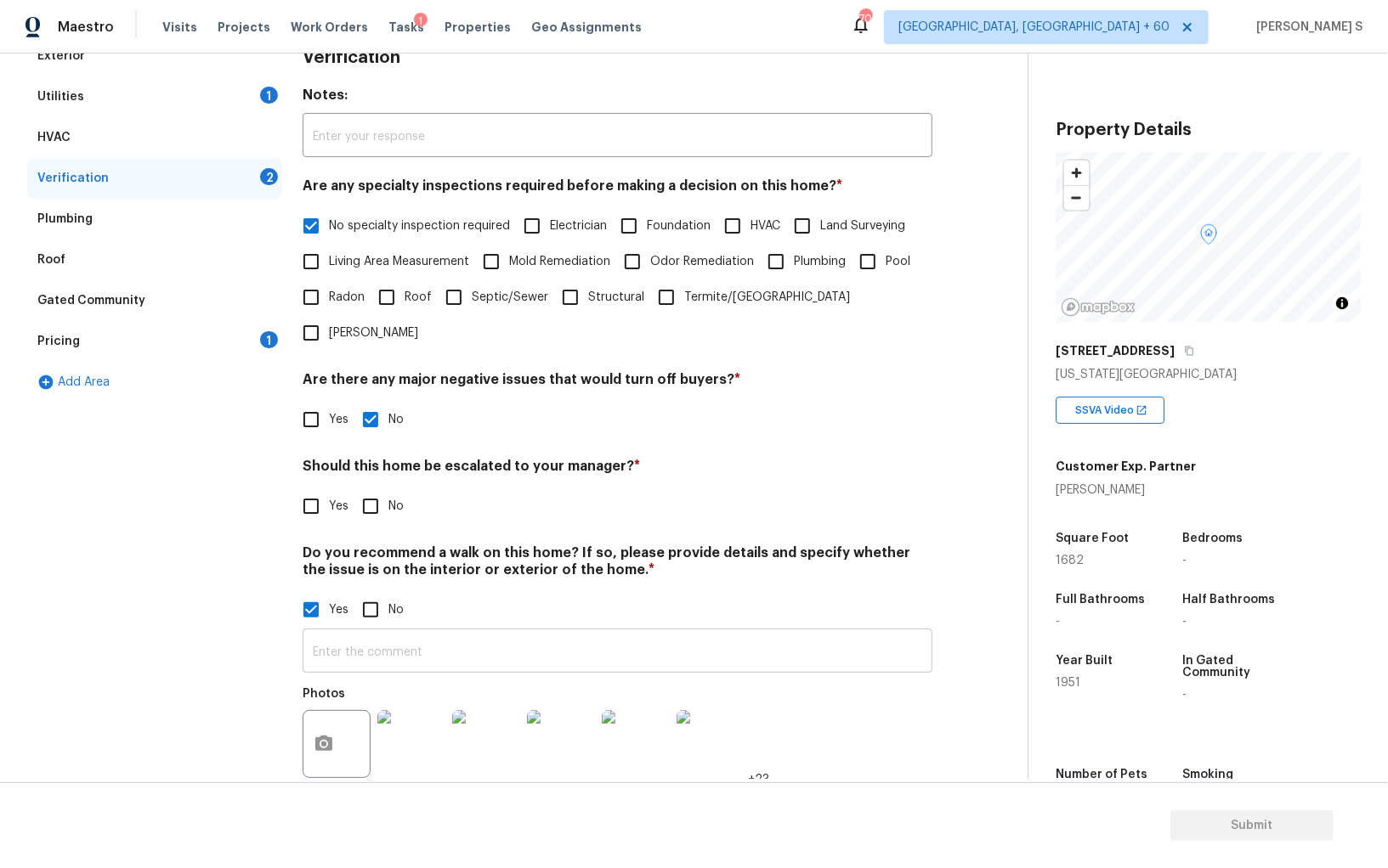
click at [577, 633] on input "text" at bounding box center [618, 652] width 630 height 40
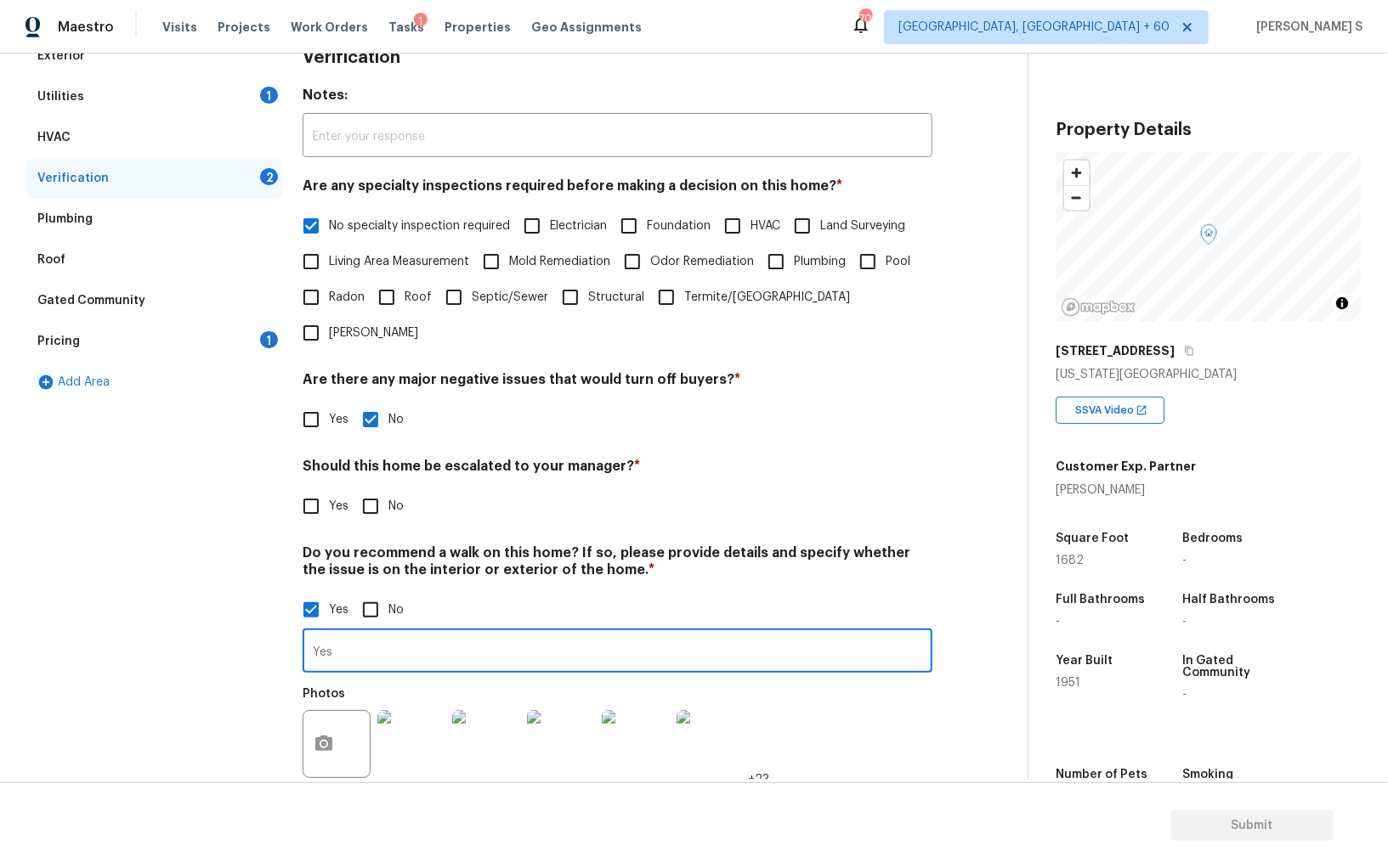
type input "Yes"
click at [553, 489] on div "Yes No" at bounding box center [618, 506] width 630 height 36
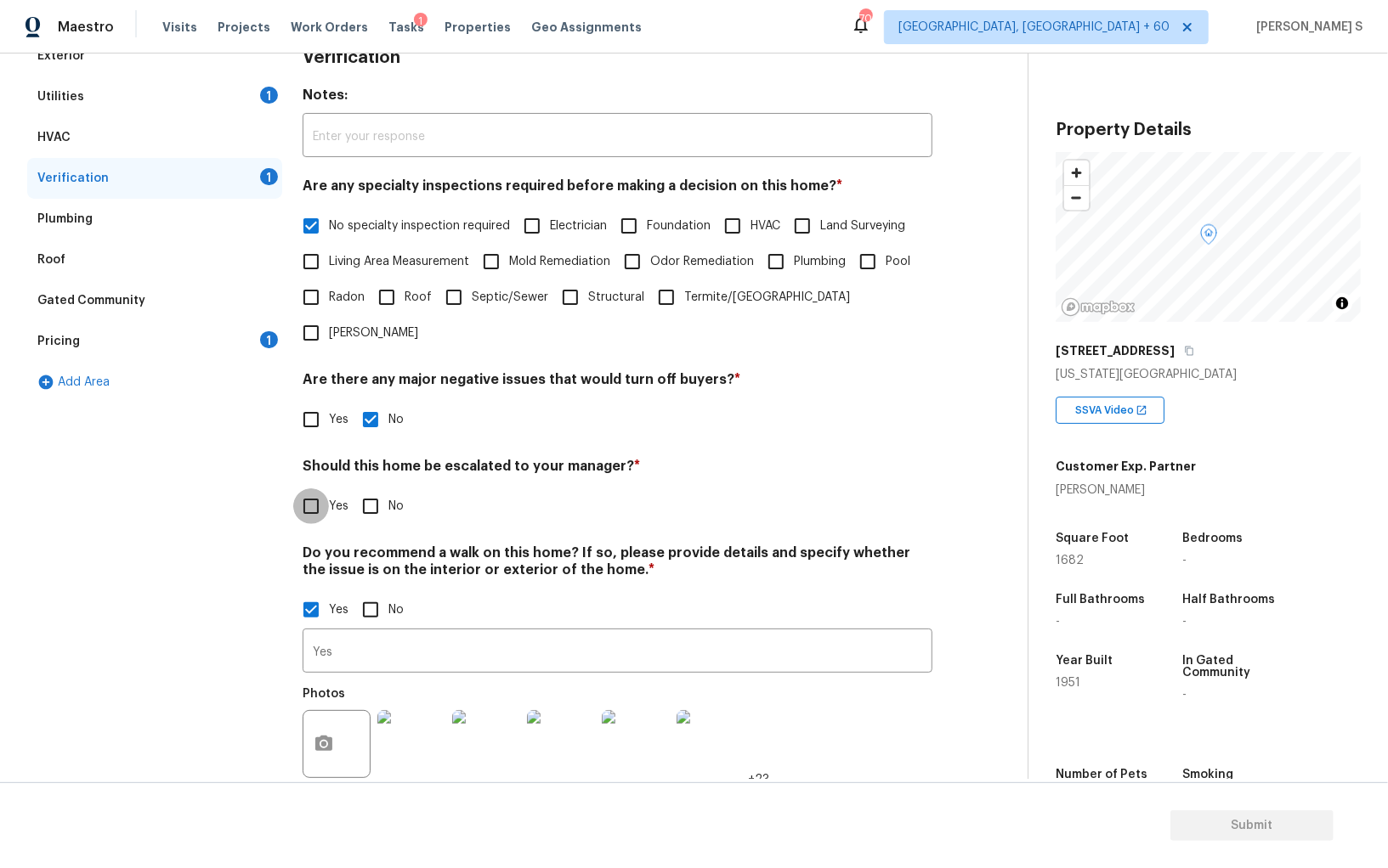
click at [308, 489] on input "Yes" at bounding box center [311, 506] width 36 height 36
checkbox input "true"
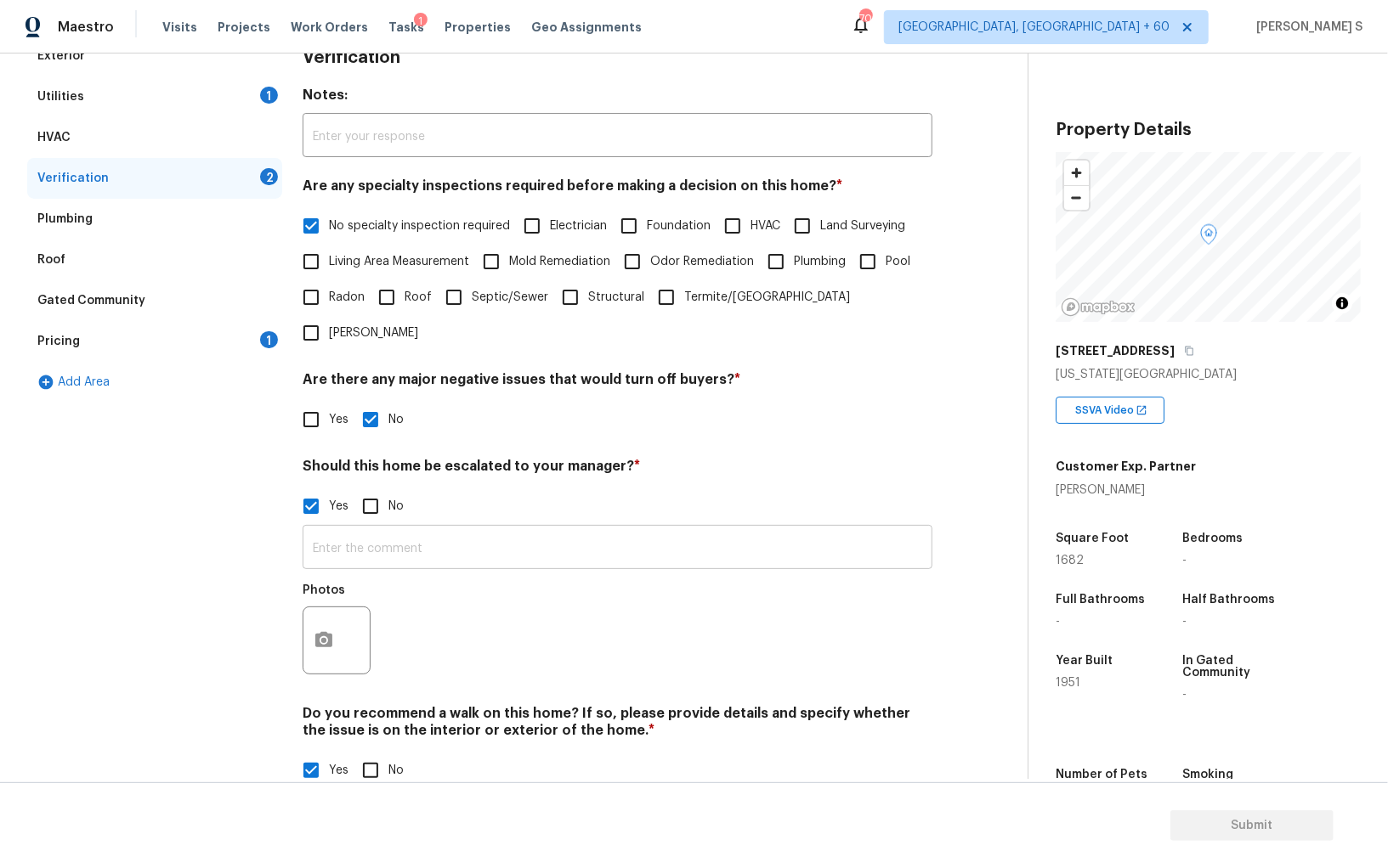
click at [367, 529] on input "text" at bounding box center [618, 549] width 630 height 40
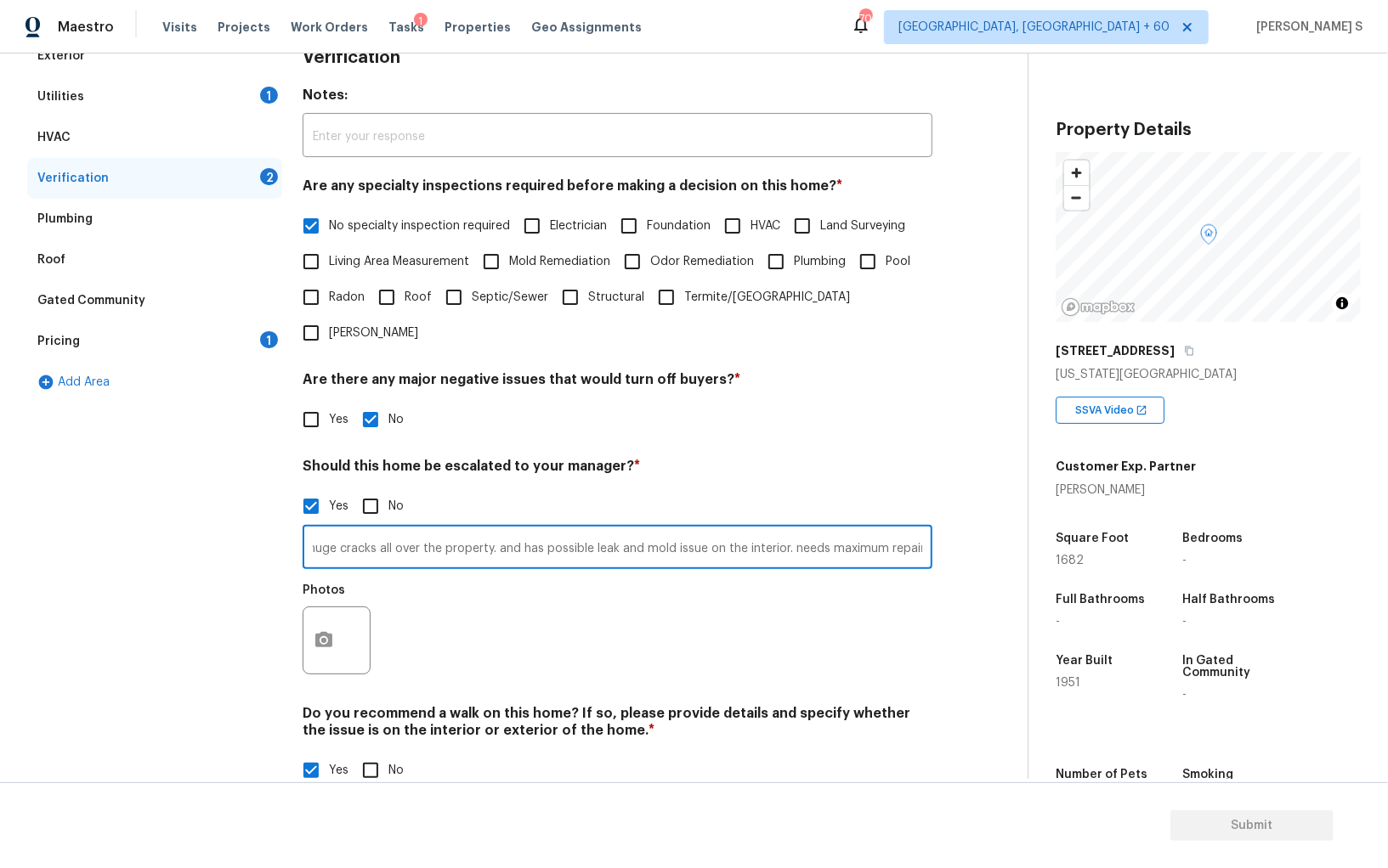
scroll to position [0, 426]
type input "recommend walk on this property. prpoerty is in poor condition. there are huge …"
click at [562, 636] on div "Photos" at bounding box center [618, 629] width 630 height 111
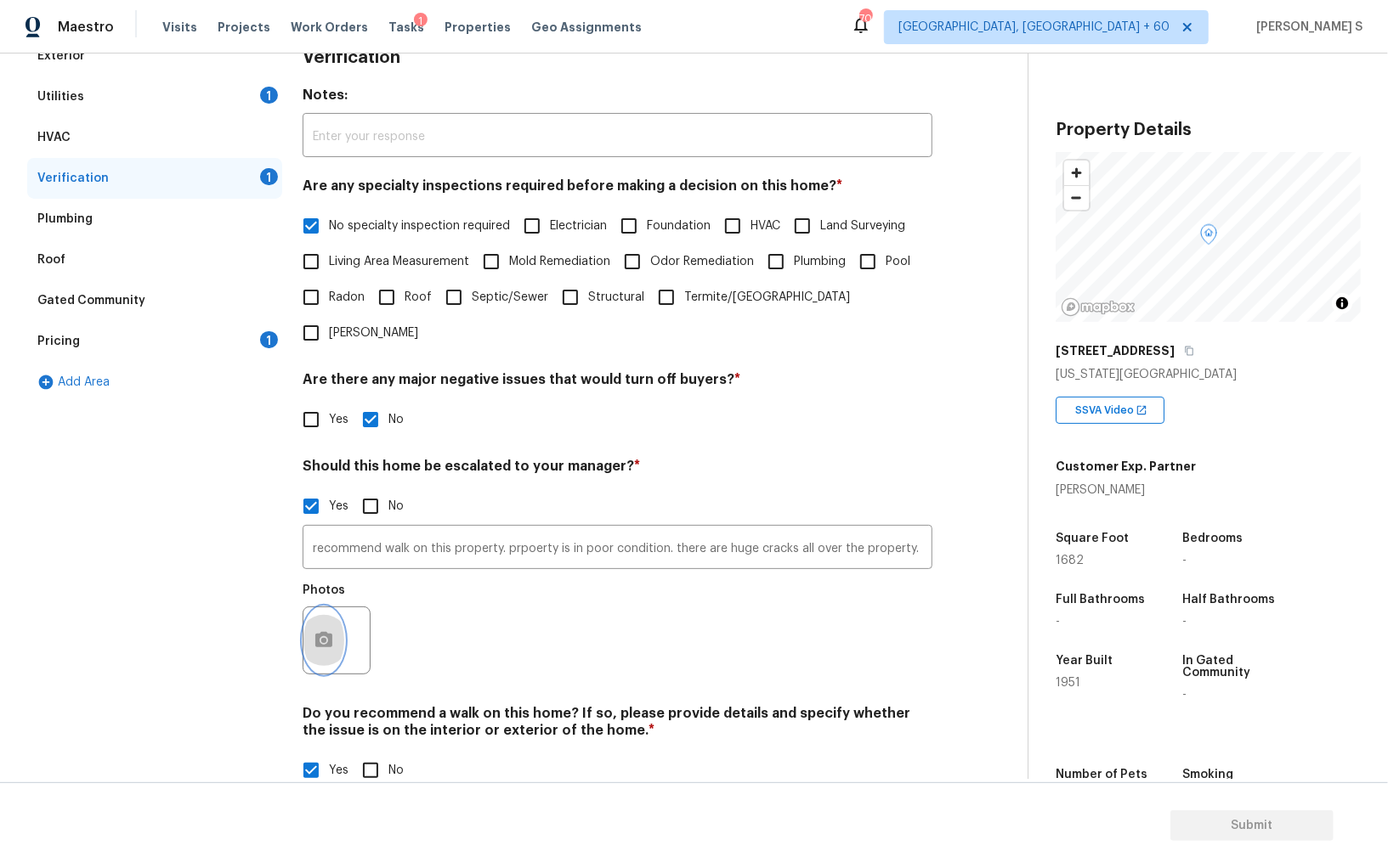
click at [321, 619] on button "button" at bounding box center [324, 640] width 41 height 67
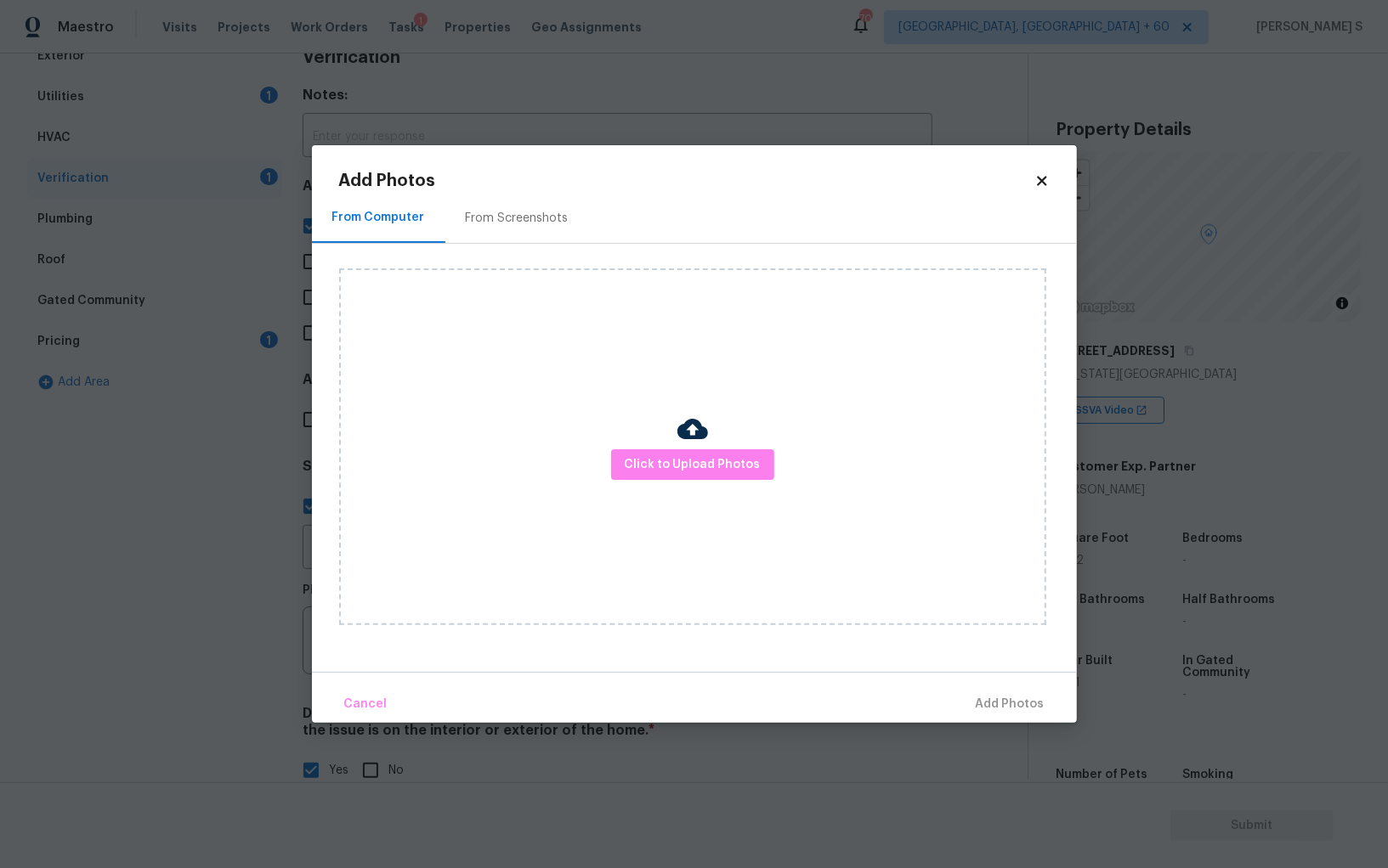
click at [478, 218] on div "From Screenshots" at bounding box center [517, 218] width 103 height 17
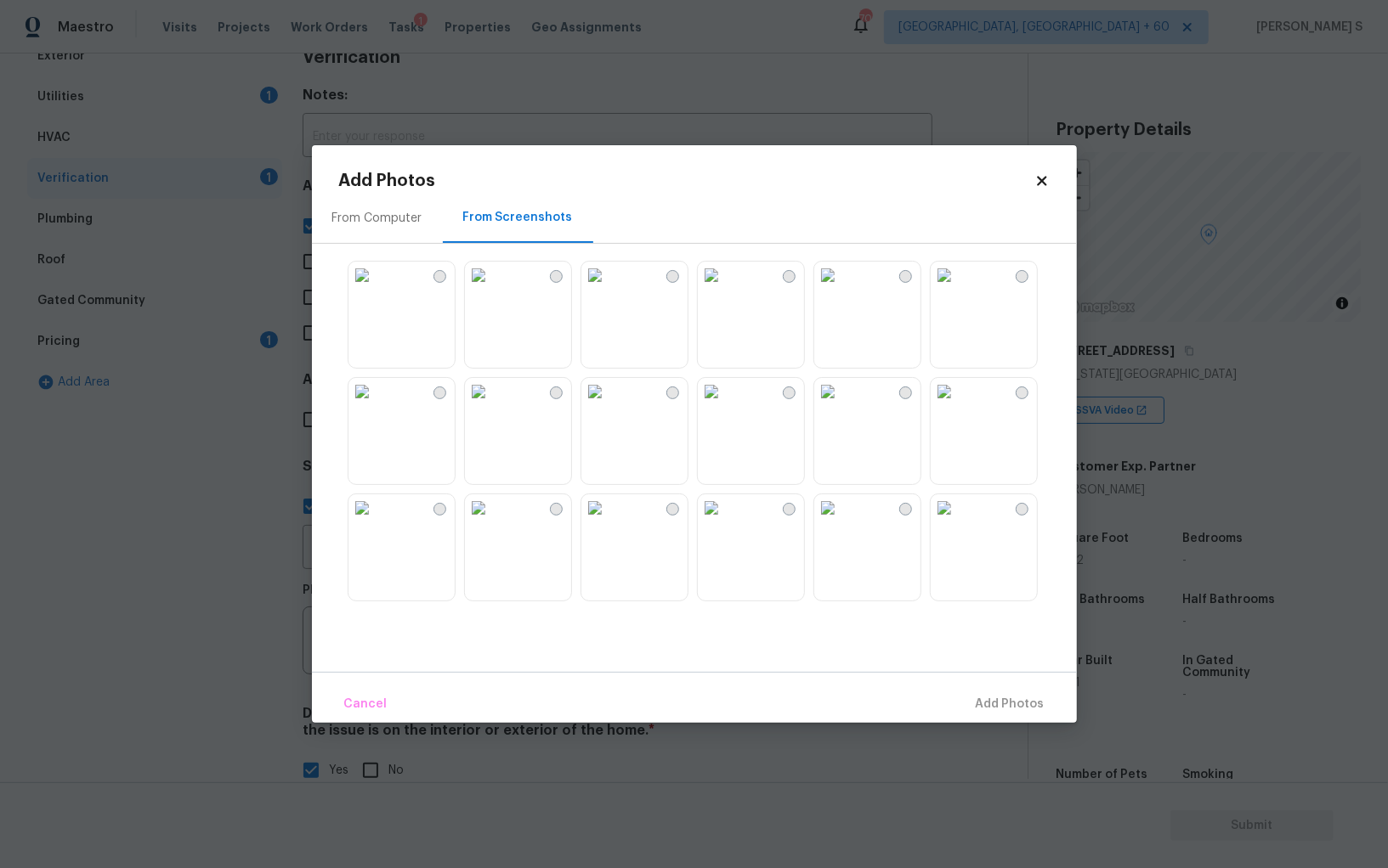
click at [601, 289] on img at bounding box center [595, 275] width 27 height 27
click at [492, 289] on img at bounding box center [479, 275] width 27 height 27
click at [375, 289] on img at bounding box center [362, 275] width 27 height 27
click at [479, 522] on img at bounding box center [479, 508] width 27 height 27
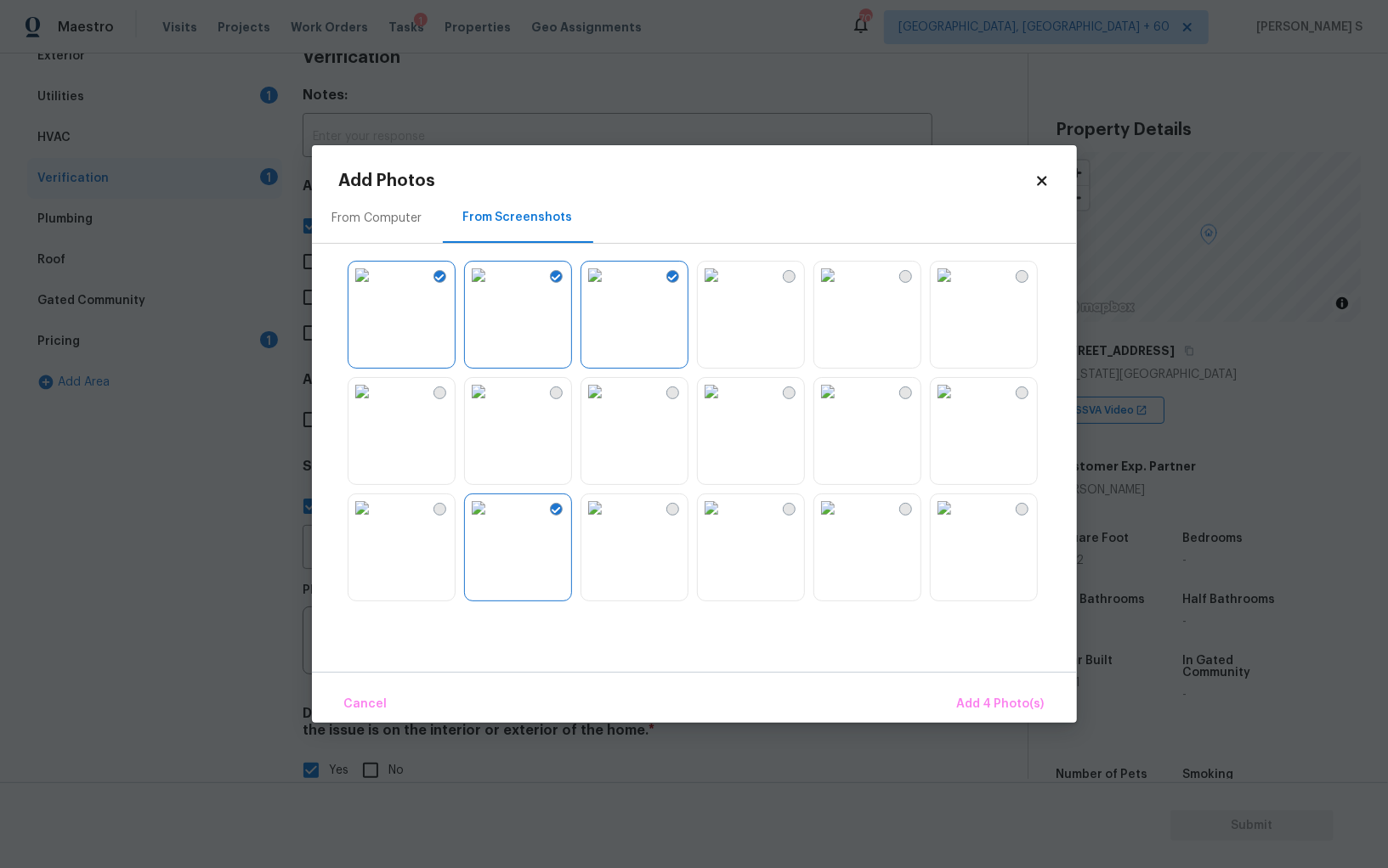
click at [375, 405] on img at bounding box center [362, 391] width 27 height 27
click at [375, 522] on img at bounding box center [362, 508] width 27 height 27
click at [492, 405] on img at bounding box center [479, 391] width 27 height 27
click at [599, 405] on img at bounding box center [595, 391] width 27 height 27
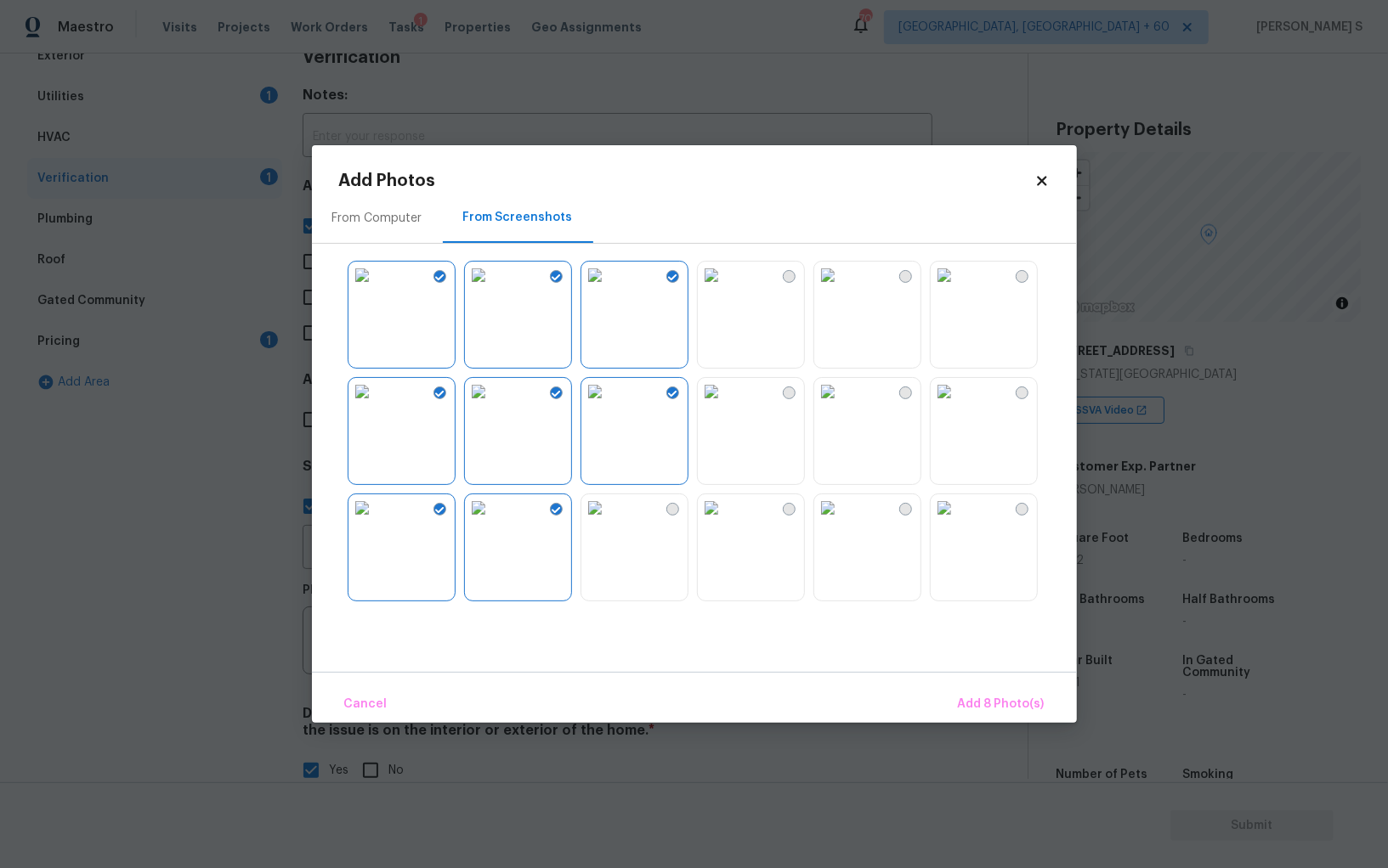
click at [608, 522] on img at bounding box center [595, 508] width 27 height 27
click at [725, 522] on img at bounding box center [711, 508] width 27 height 27
click at [716, 405] on img at bounding box center [711, 391] width 27 height 27
drag, startPoint x: 828, startPoint y: 425, endPoint x: 859, endPoint y: 534, distance: 113.3
click at [828, 405] on img at bounding box center [828, 391] width 27 height 27
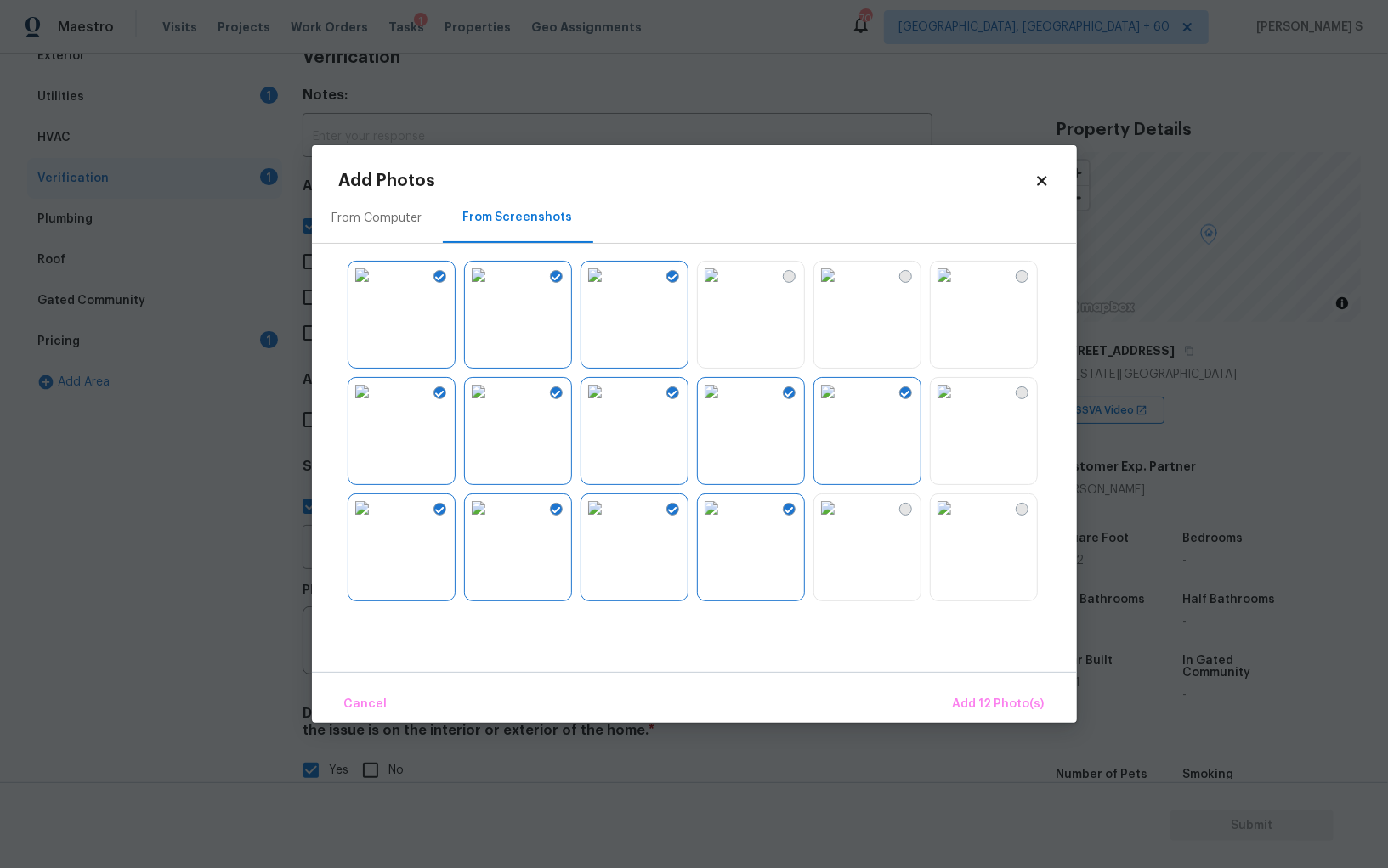
click at [841, 522] on img at bounding box center [828, 508] width 27 height 27
click at [955, 522] on img at bounding box center [944, 508] width 27 height 27
click at [955, 402] on img at bounding box center [944, 391] width 27 height 27
click at [841, 289] on img at bounding box center [828, 275] width 27 height 27
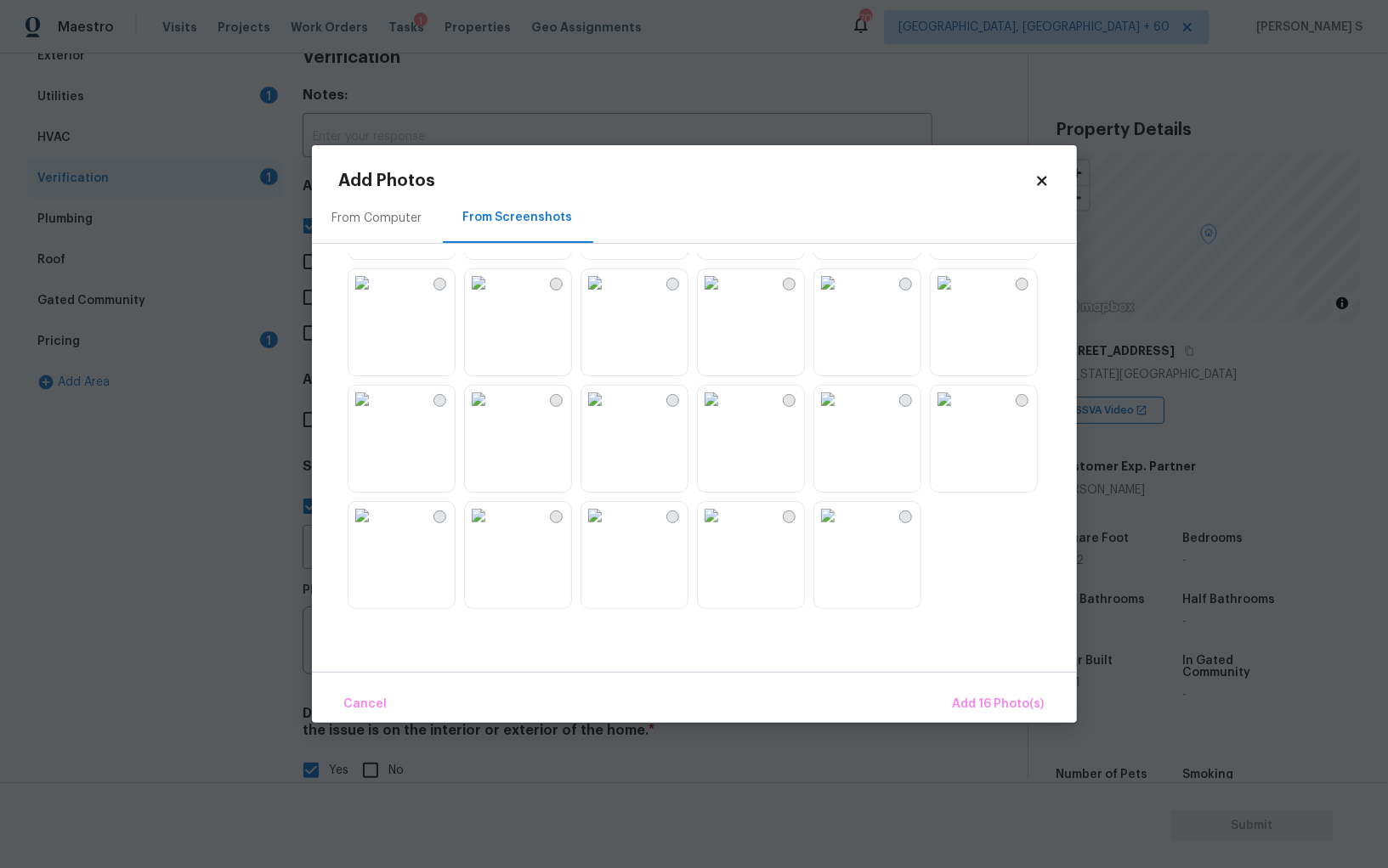
click at [834, 413] on img at bounding box center [828, 399] width 27 height 27
click at [725, 413] on img at bounding box center [711, 399] width 27 height 27
click at [725, 529] on img at bounding box center [711, 516] width 27 height 27
click at [608, 529] on img at bounding box center [595, 516] width 27 height 27
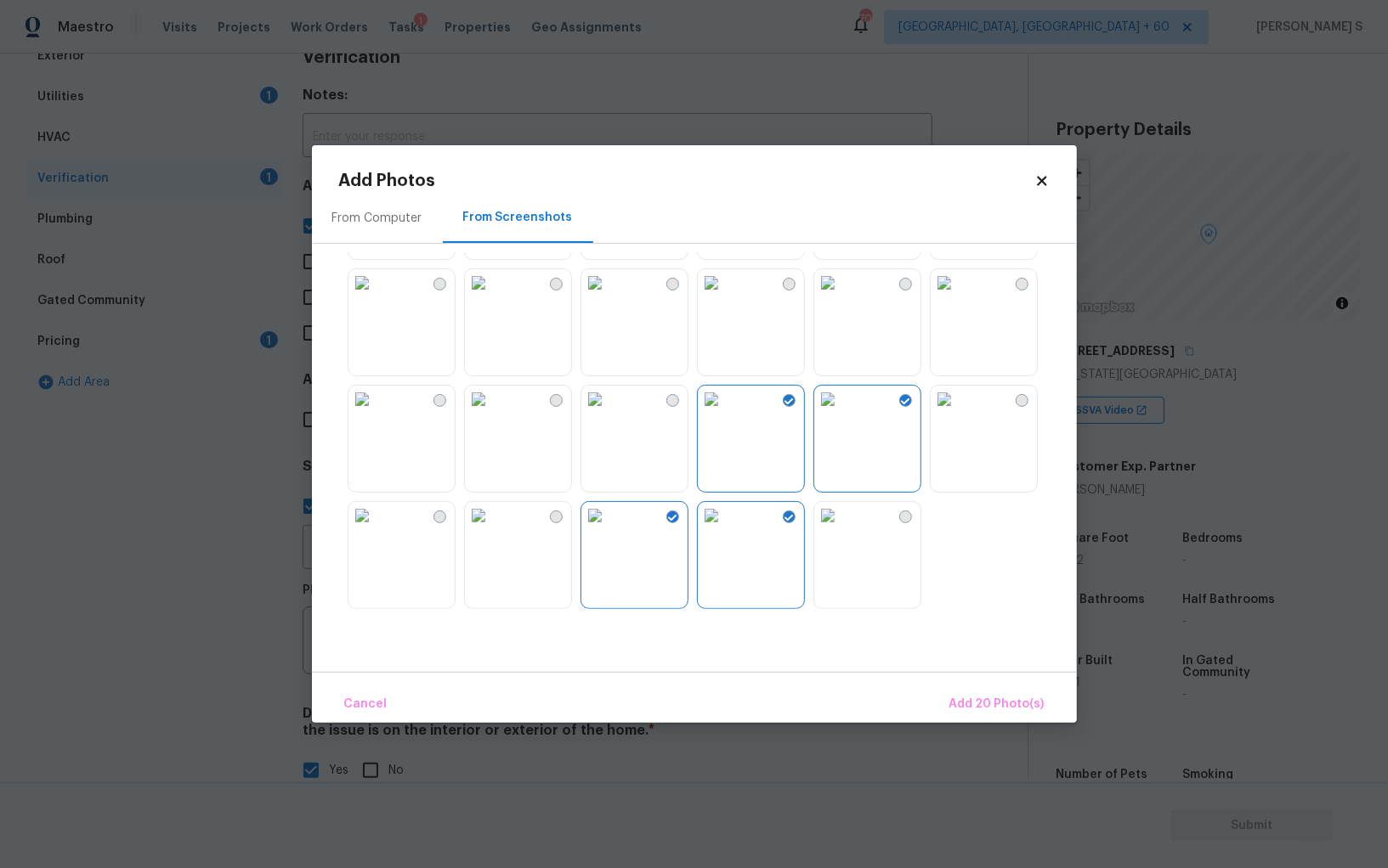
click at [492, 529] on img at bounding box center [479, 516] width 27 height 27
click at [375, 529] on img at bounding box center [362, 516] width 27 height 27
click at [375, 413] on img at bounding box center [362, 399] width 27 height 27
click at [492, 413] on img at bounding box center [479, 399] width 27 height 27
click at [608, 413] on img at bounding box center [595, 399] width 27 height 27
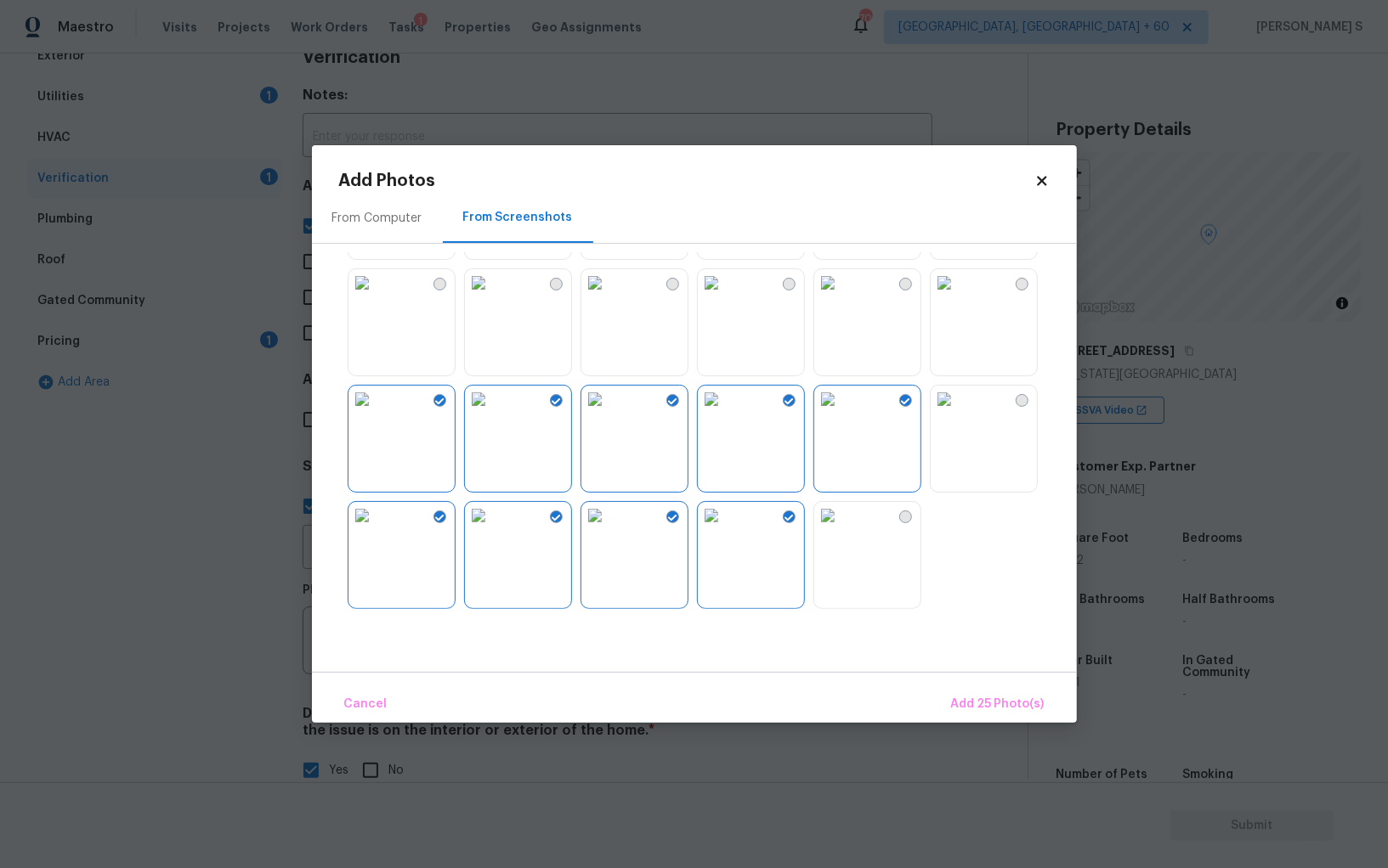
click at [710, 413] on img at bounding box center [711, 399] width 27 height 27
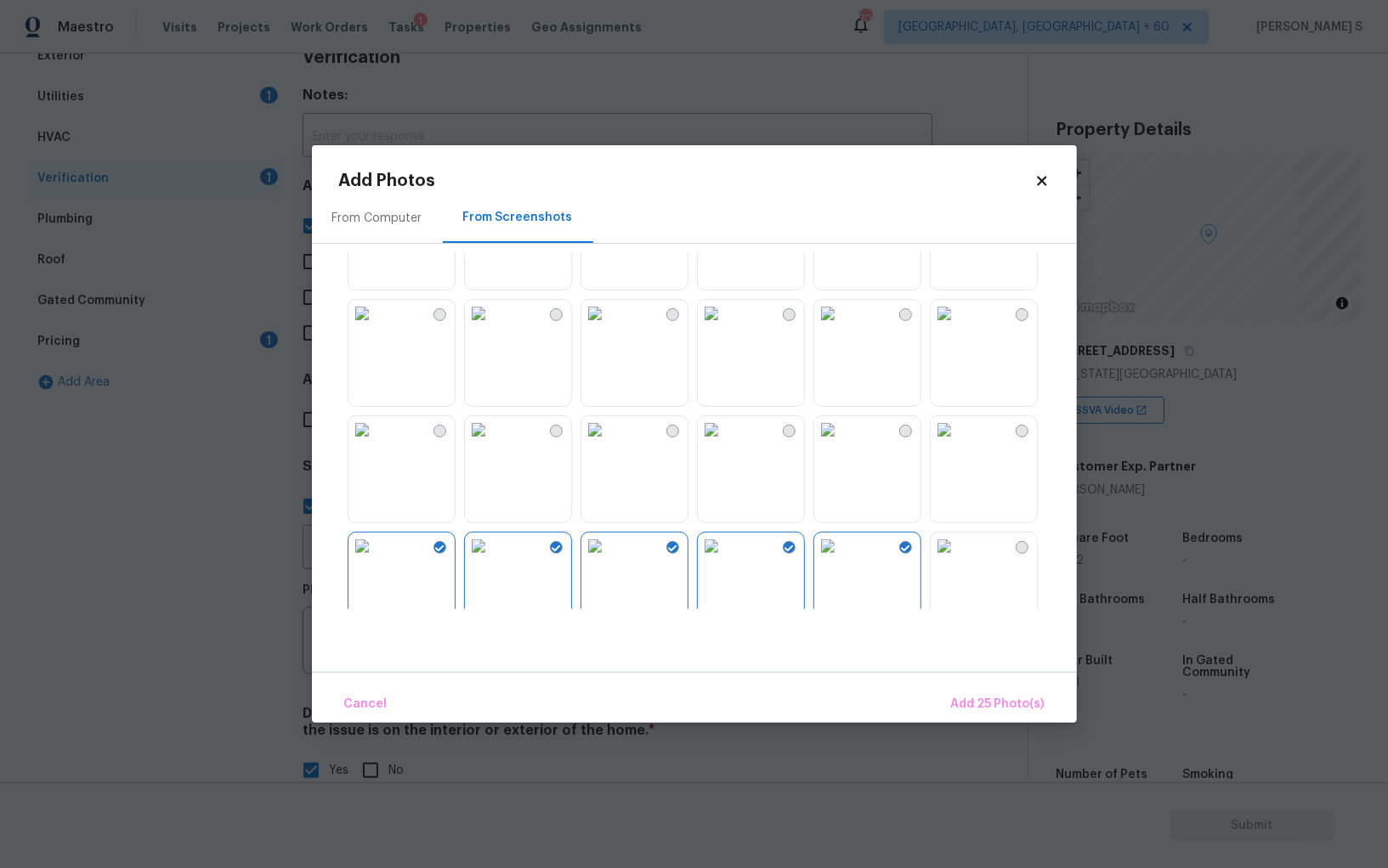
scroll to position [976, 0]
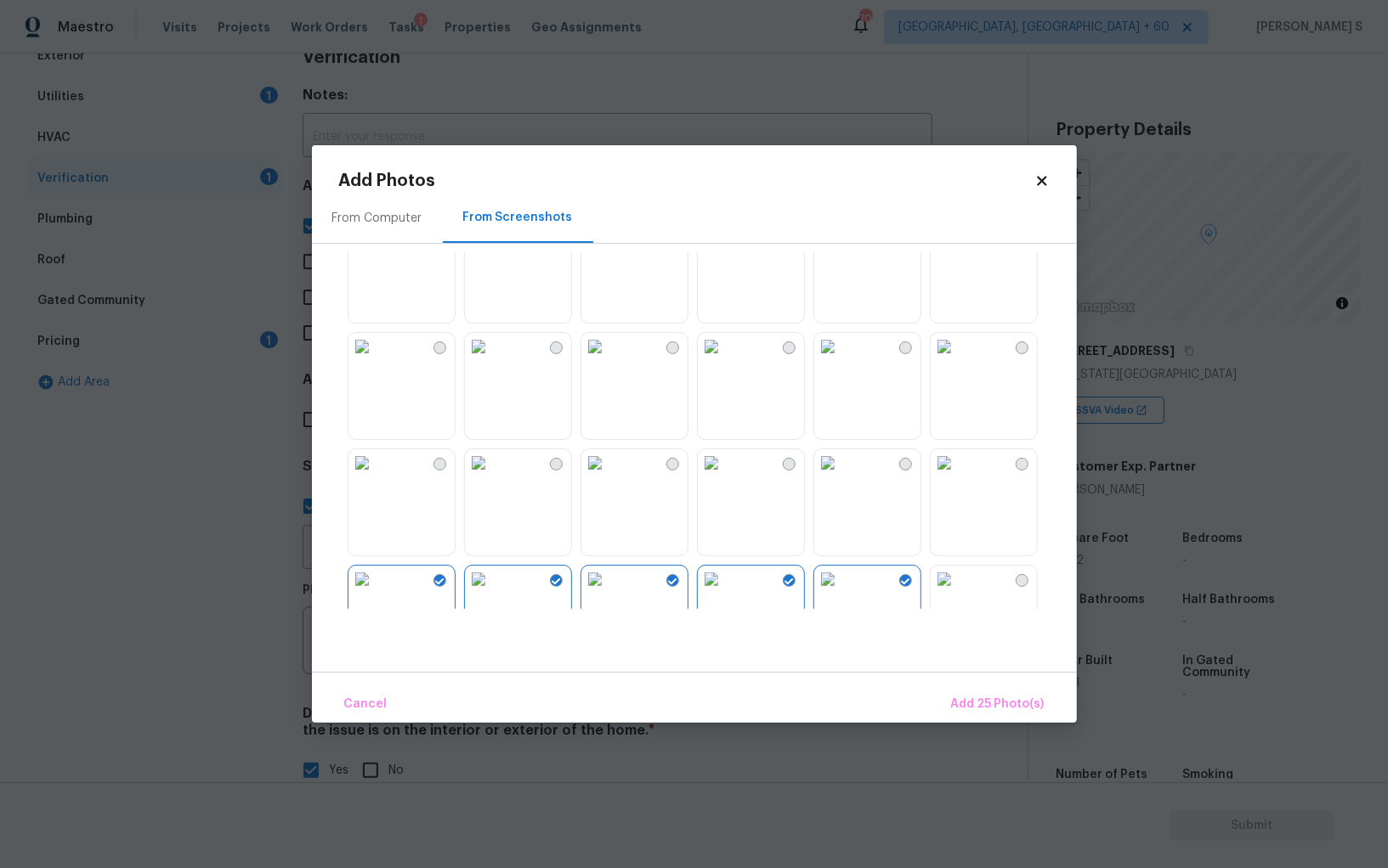
click at [608, 360] on img at bounding box center [595, 347] width 27 height 27
click at [492, 360] on img at bounding box center [479, 347] width 27 height 27
click at [375, 360] on img at bounding box center [362, 347] width 27 height 27
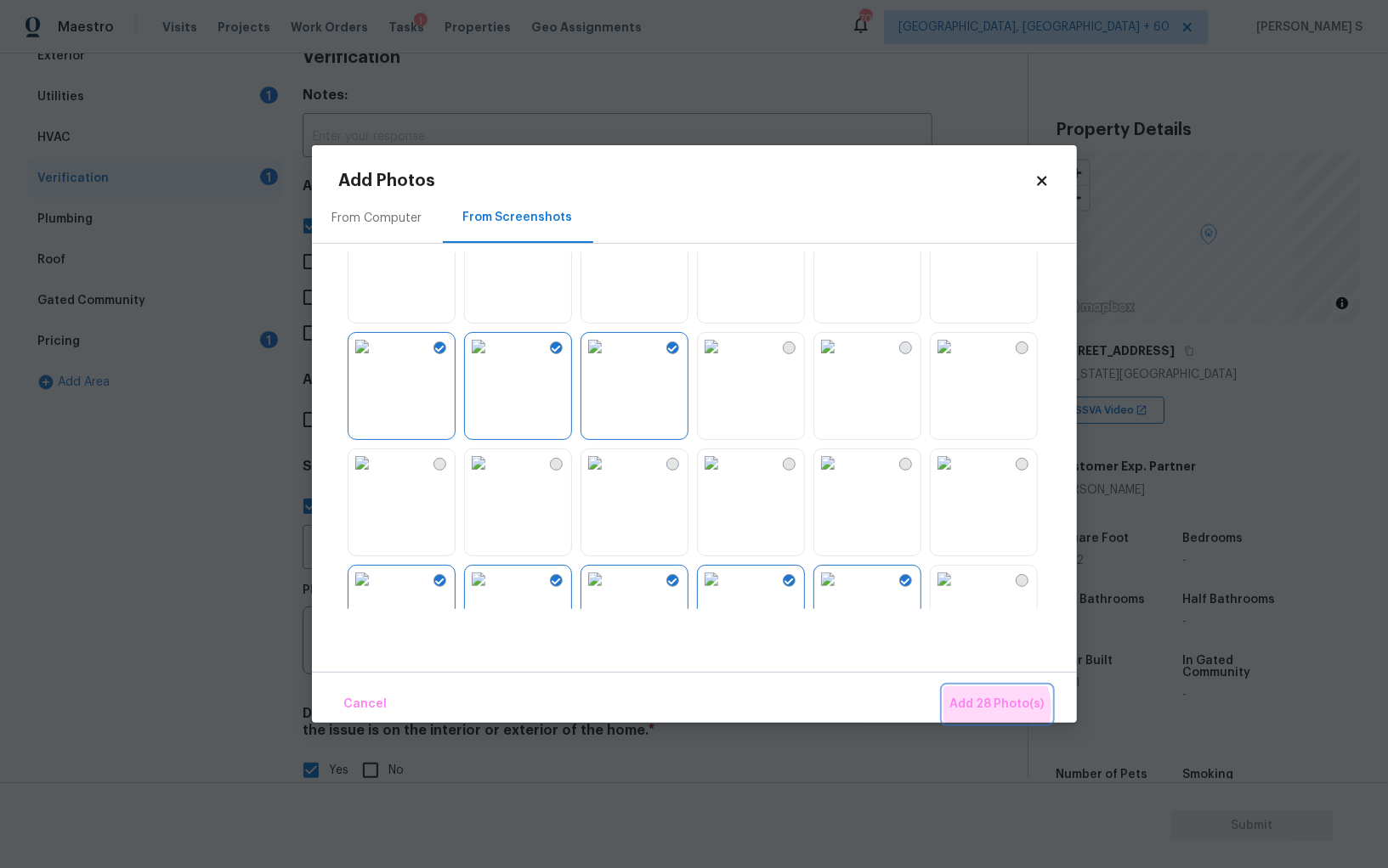
click at [990, 709] on span "Add 28 Photo(s)" at bounding box center [997, 704] width 95 height 21
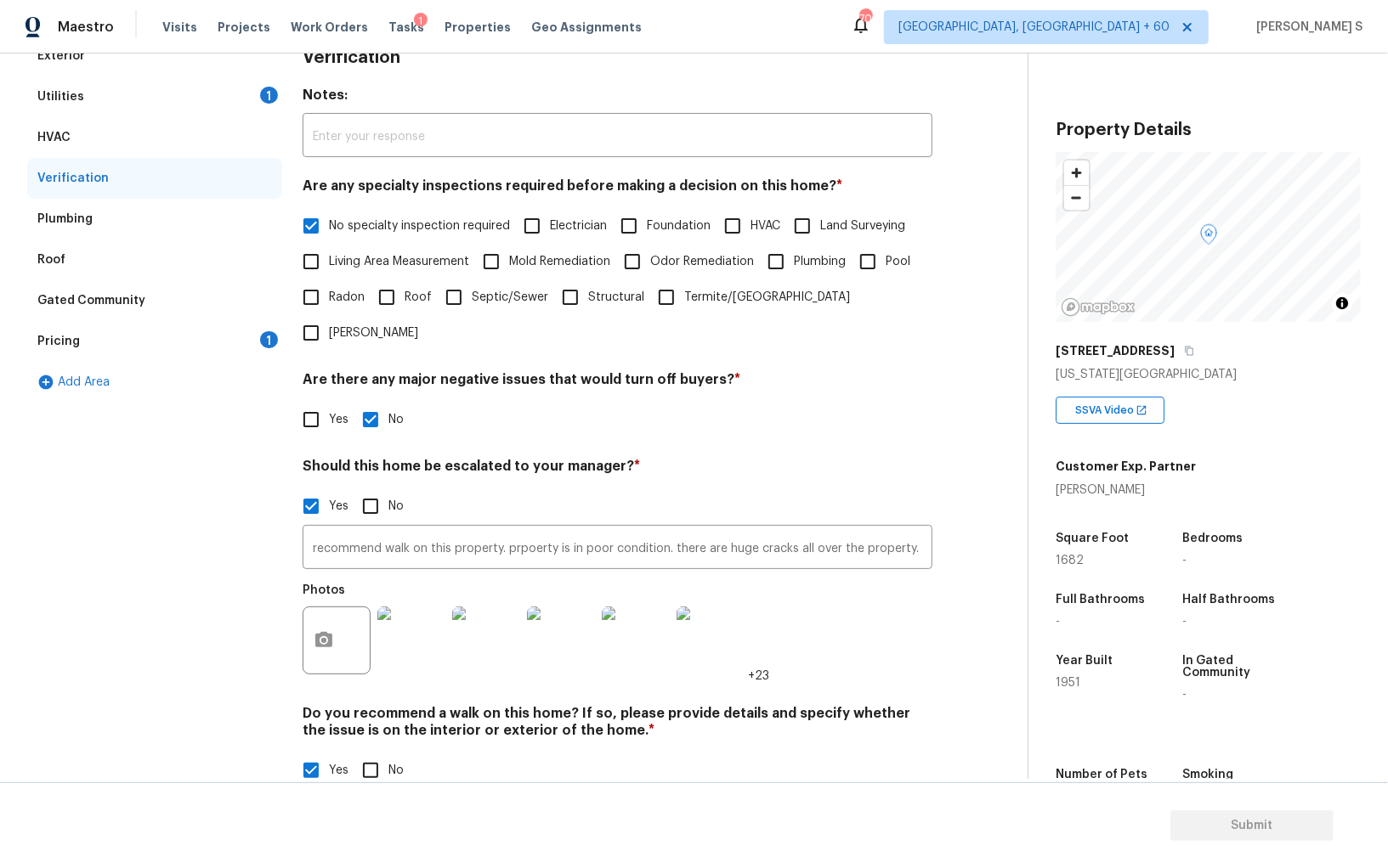
click at [461, 218] on span "No specialty inspection required" at bounding box center [420, 226] width 181 height 18
click at [329, 218] on input "No specialty inspection required" at bounding box center [311, 226] width 36 height 36
checkbox input "false"
click at [568, 246] on label "Mold Remediation" at bounding box center [542, 263] width 136 height 36
click at [509, 246] on input "Mold Remediation" at bounding box center [491, 263] width 36 height 36
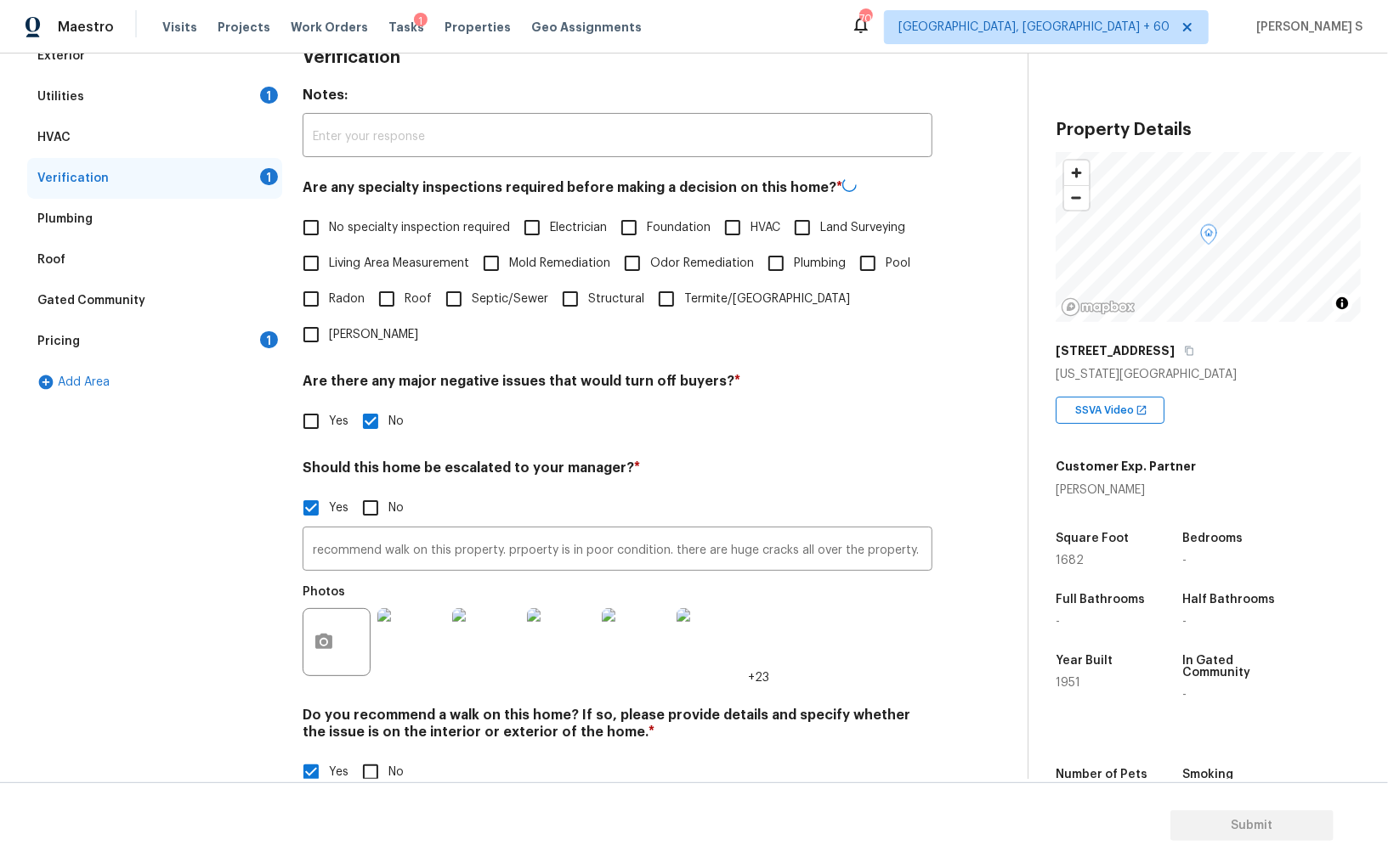
checkbox input "true"
click at [685, 272] on label "Odor Remediation" at bounding box center [683, 263] width 139 height 36
click at [650, 272] on input "Odor Remediation" at bounding box center [632, 263] width 36 height 36
click at [680, 258] on span "Odor Remediation" at bounding box center [702, 262] width 104 height 18
click at [650, 258] on input "Odor Remediation" at bounding box center [632, 262] width 36 height 36
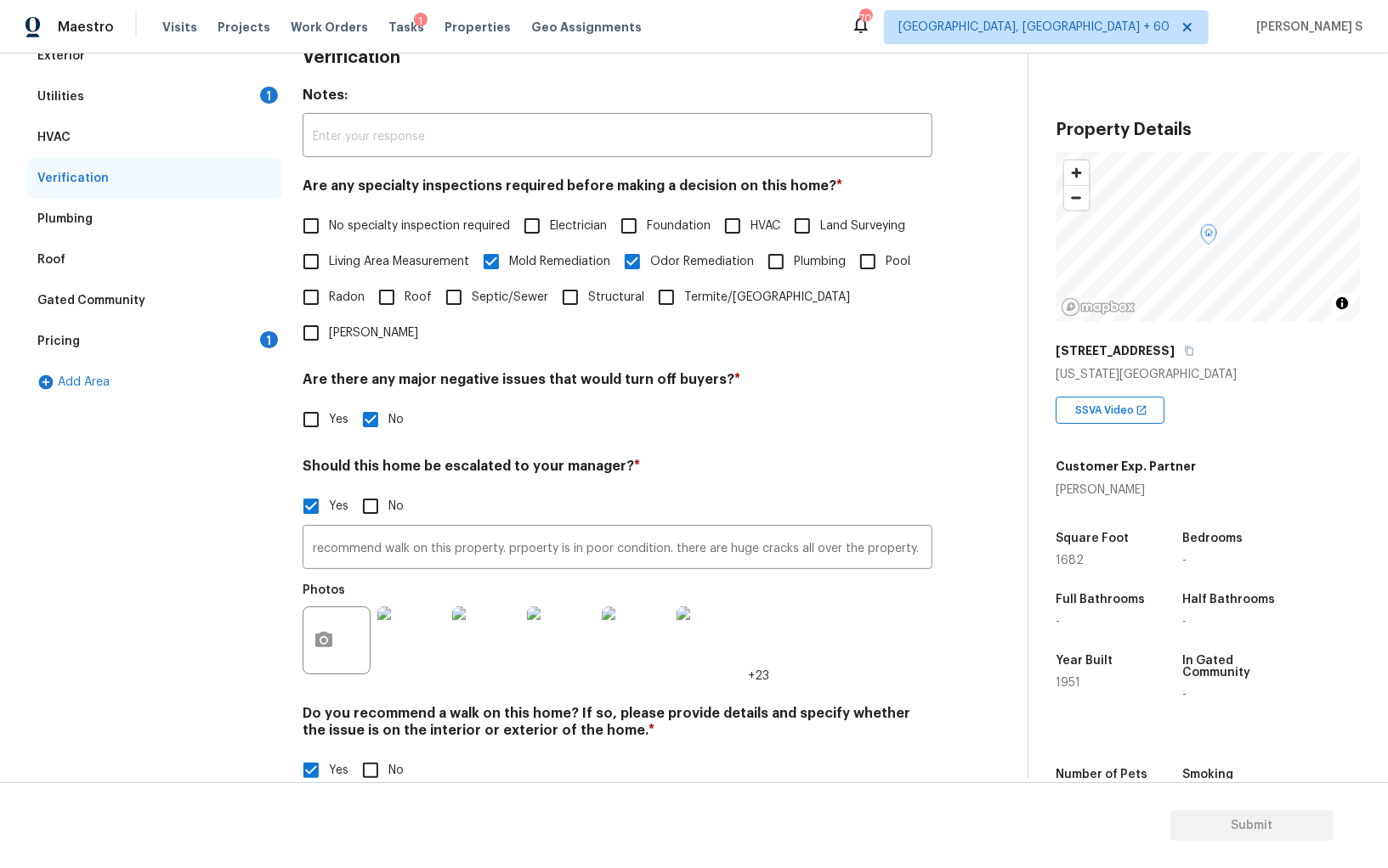
checkbox input "false"
click at [680, 230] on span "Foundation" at bounding box center [678, 228] width 64 height 18
click at [647, 230] on input "Foundation" at bounding box center [629, 228] width 36 height 36
checkbox input "true"
click at [735, 226] on input "HVAC" at bounding box center [733, 226] width 36 height 36
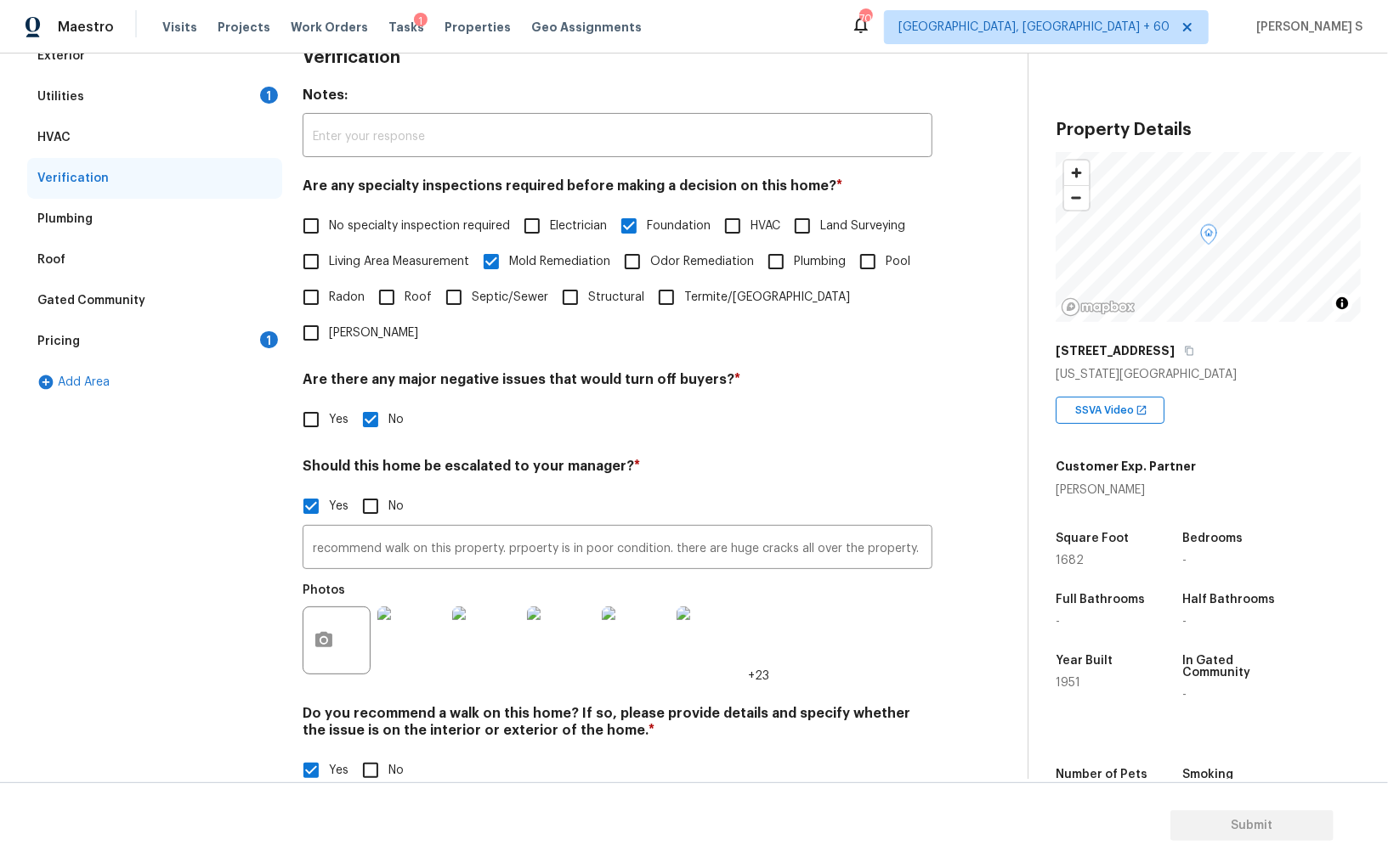
checkbox input "true"
click at [392, 310] on input "Roof" at bounding box center [386, 299] width 36 height 36
checkbox input "true"
click at [771, 529] on input "recommend walk on this property. prpoerty is in poor condition. there are huge …" at bounding box center [618, 549] width 630 height 40
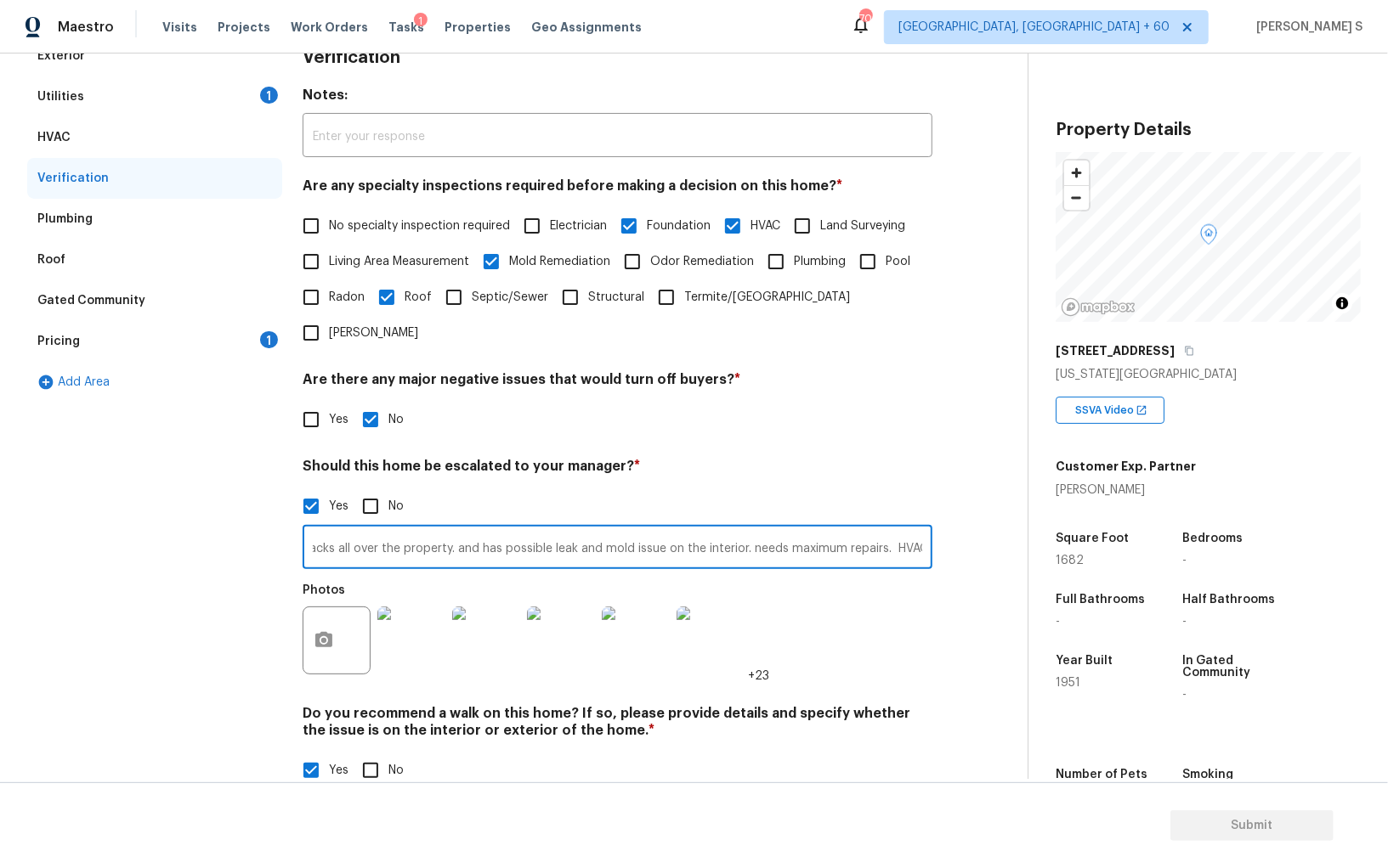
scroll to position [0, 478]
click at [771, 529] on input "recommend walk on this property. prpoerty is in poor condition. there are huge …" at bounding box center [618, 549] width 630 height 40
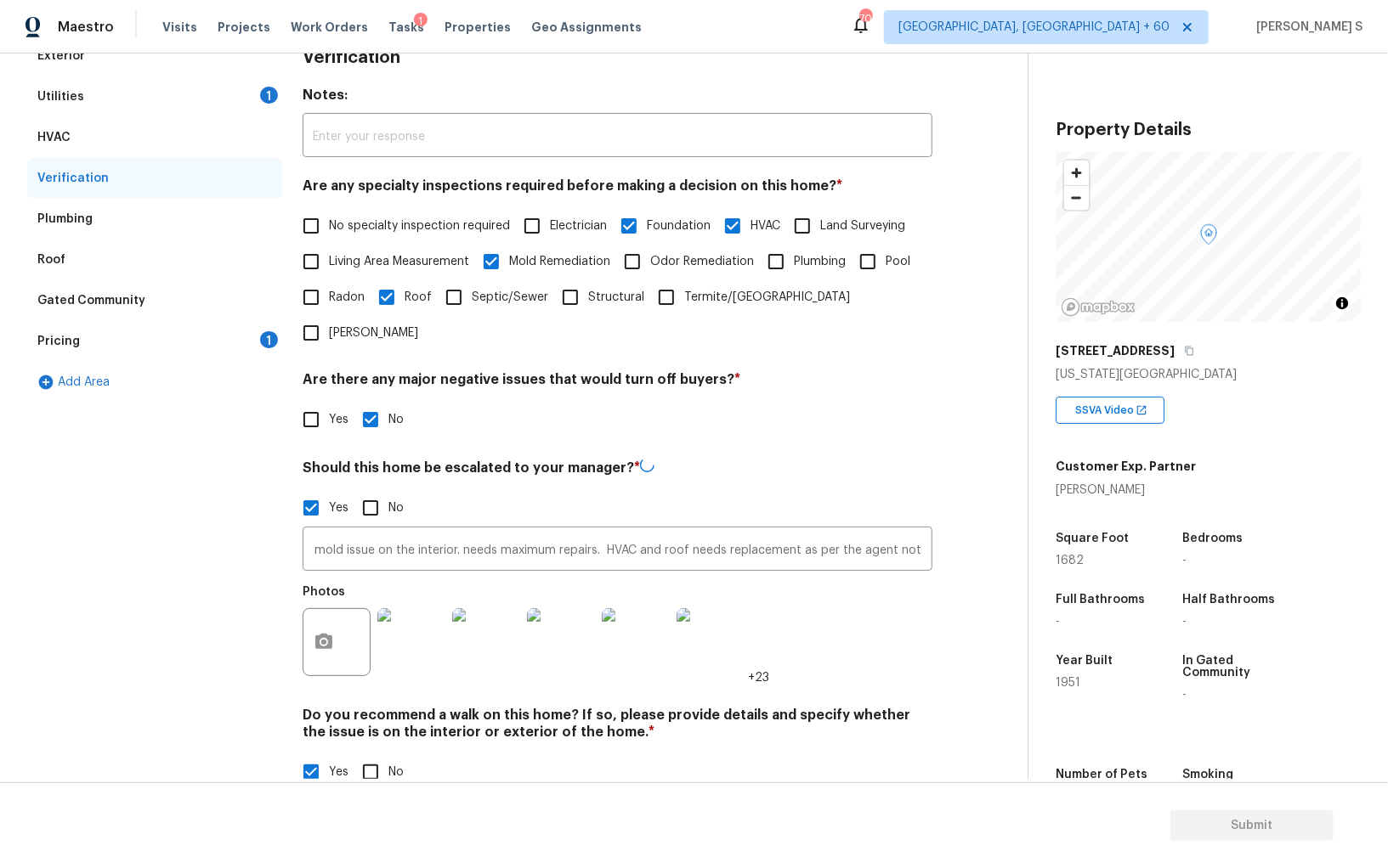
click at [939, 634] on div "Exterior Utilities 1 HVAC Verification Plumbing Roof Gated Community Pricing 1 …" at bounding box center [507, 503] width 960 height 935
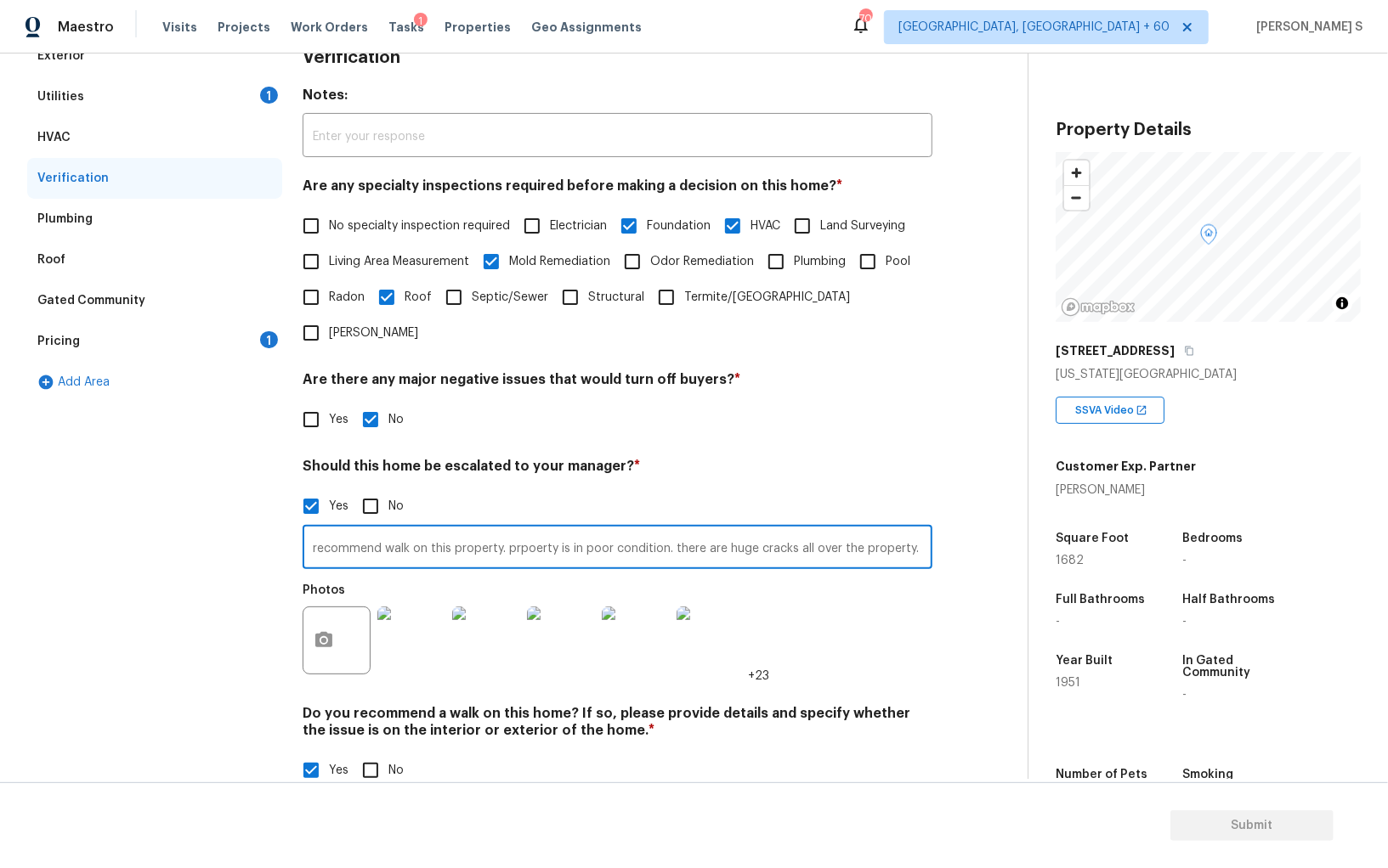
click at [774, 529] on input "recommend walk on this property. prpoerty is in poor condition. there are huge …" at bounding box center [618, 549] width 630 height 40
type input "recommend walk on this property. prpoerty is in poor condition. there are huge …"
click at [917, 621] on div "Photos +23" at bounding box center [618, 629] width 630 height 111
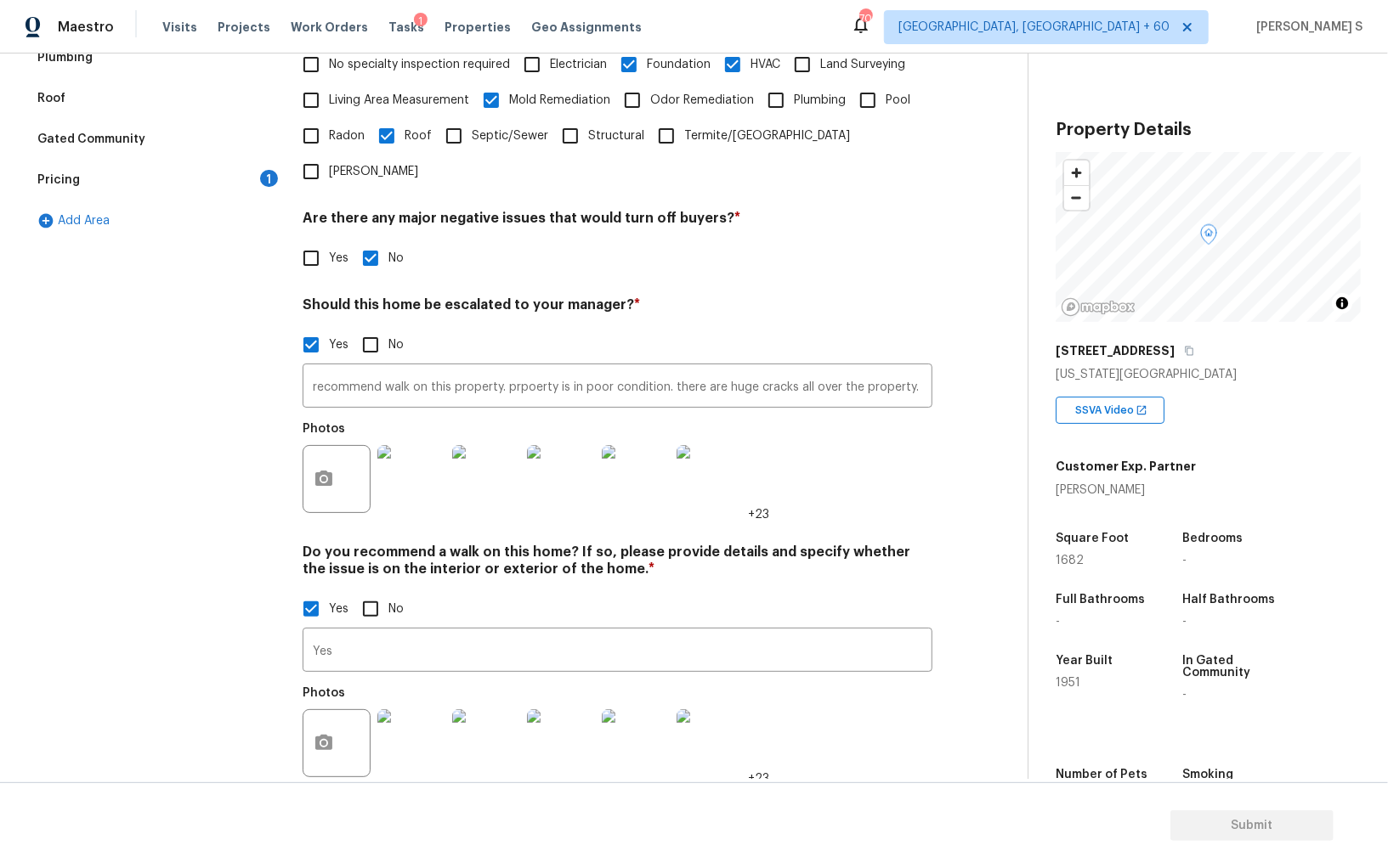
scroll to position [0, 0]
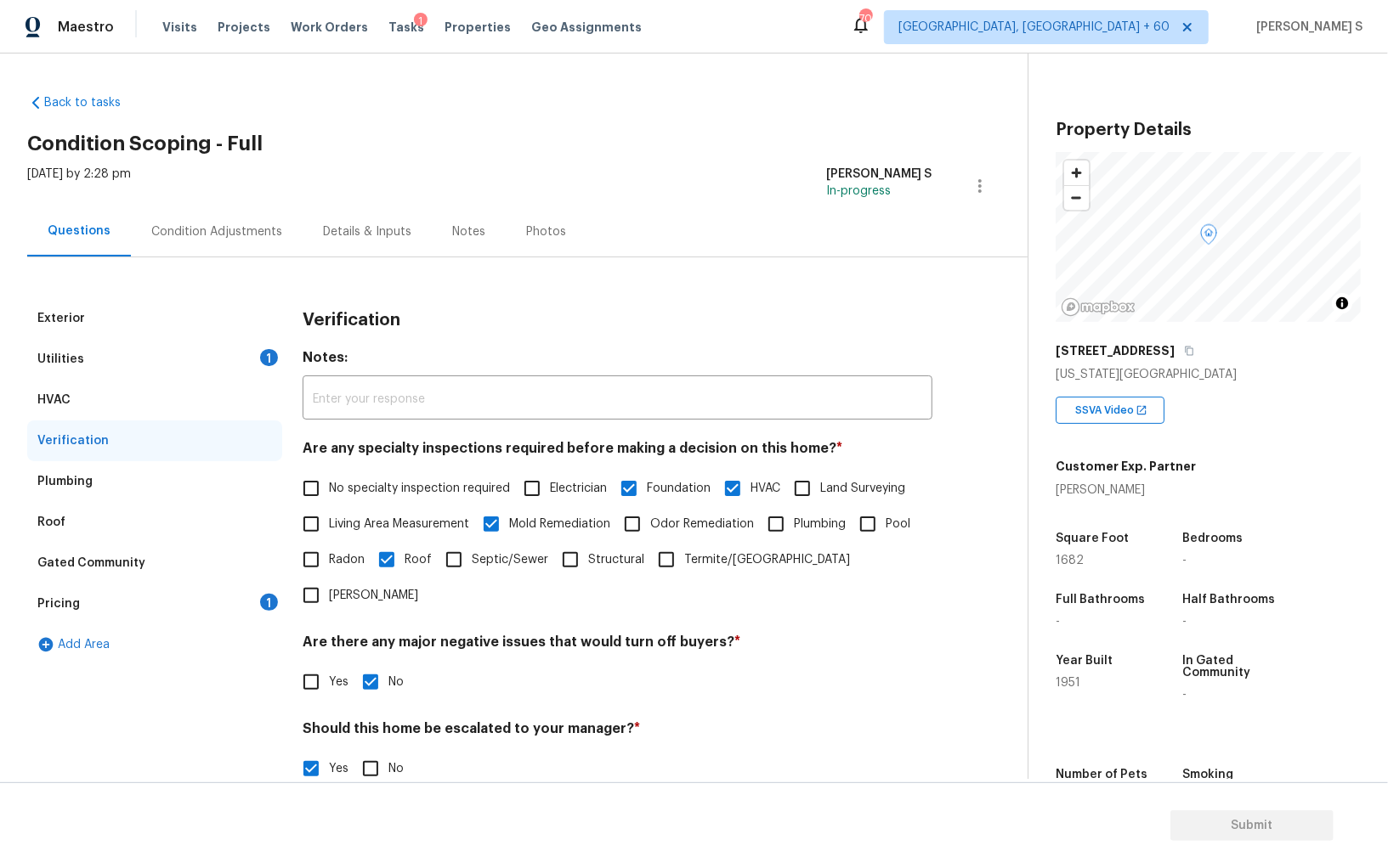
click at [245, 605] on div "Pricing 1" at bounding box center [154, 604] width 255 height 41
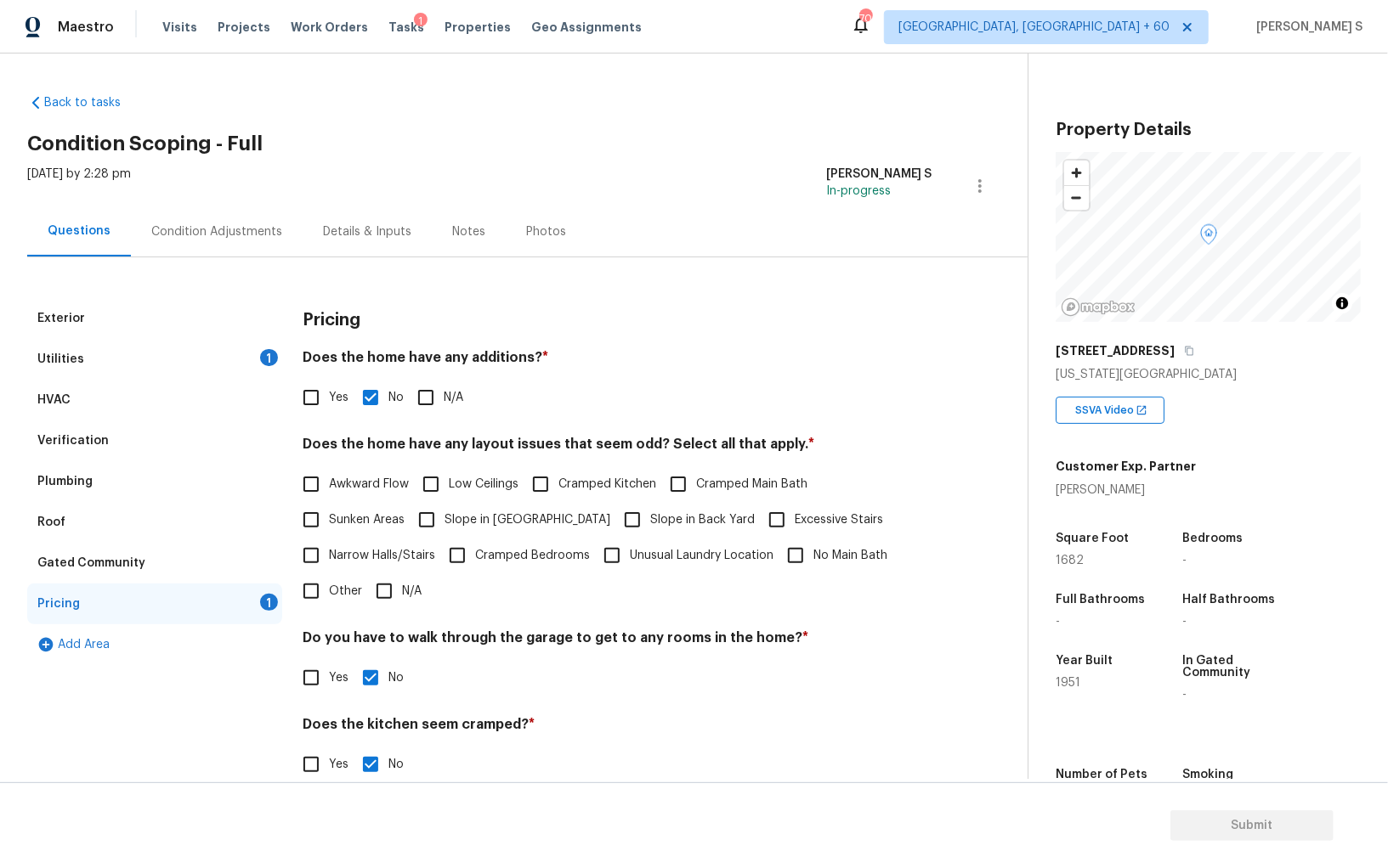
scroll to position [114, 0]
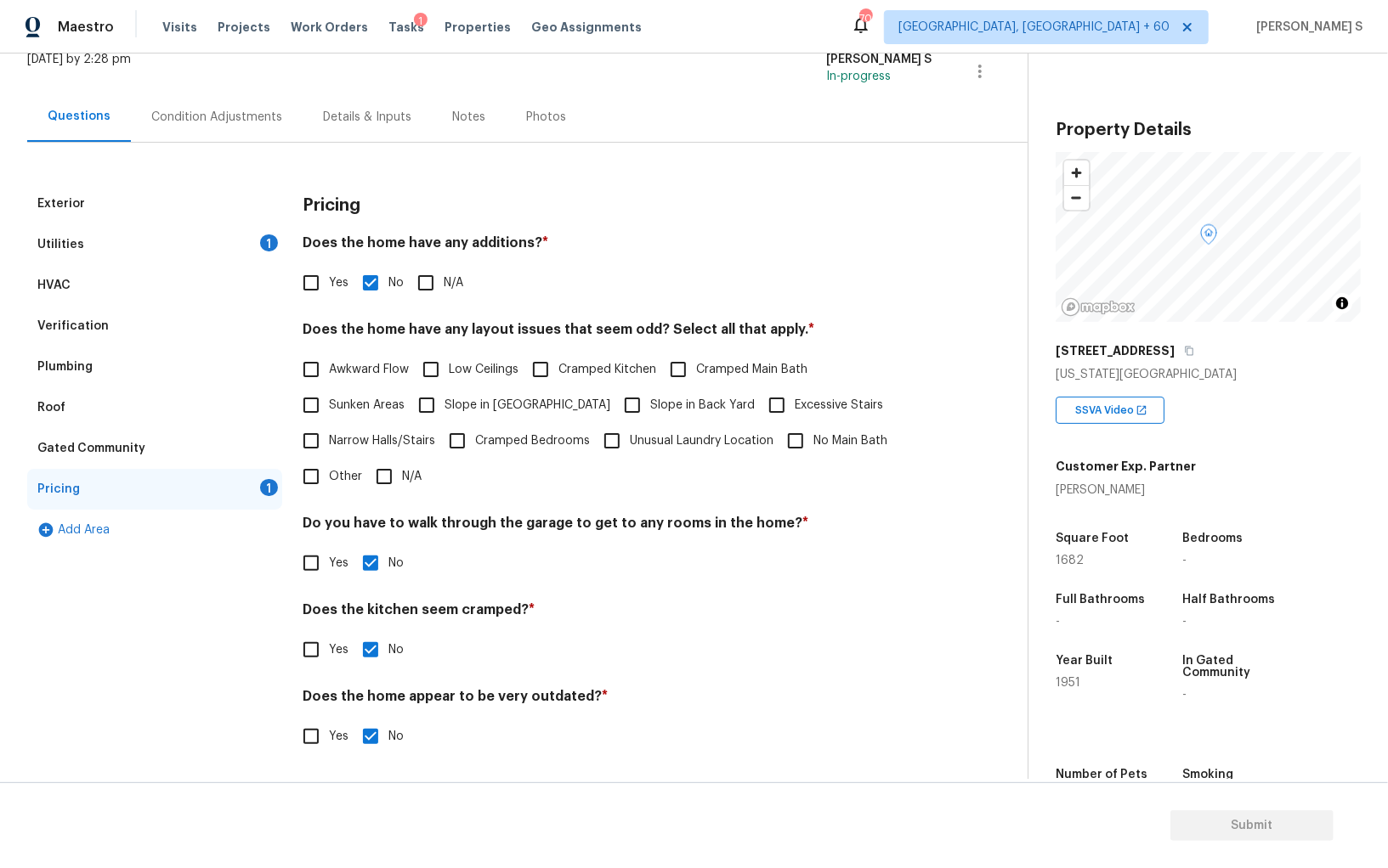
click at [473, 408] on span "Slope in Front Yard" at bounding box center [527, 405] width 166 height 18
click at [444, 408] on input "Slope in Front Yard" at bounding box center [427, 405] width 36 height 36
checkbox input "true"
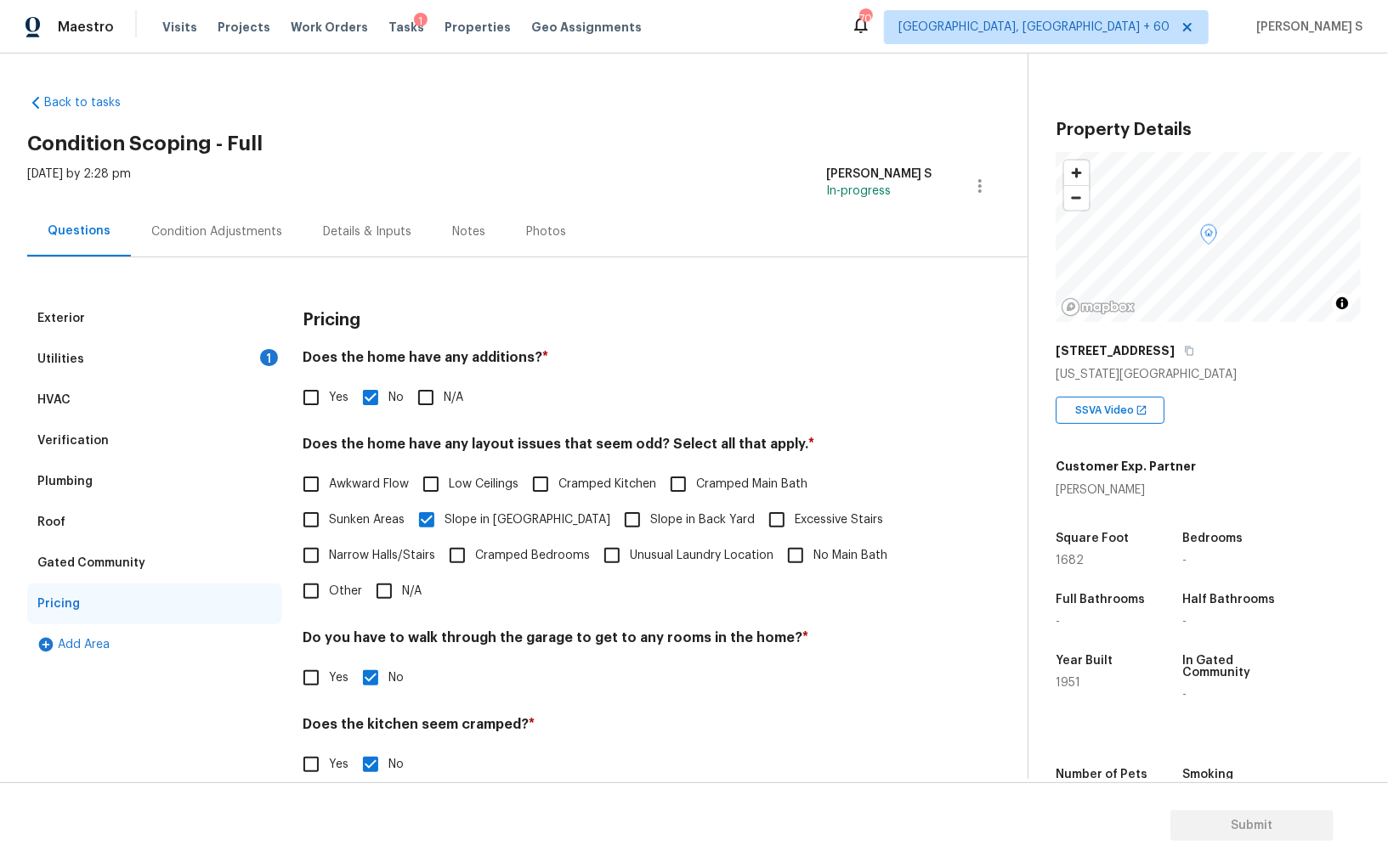
click at [263, 356] on div "1" at bounding box center [269, 357] width 18 height 17
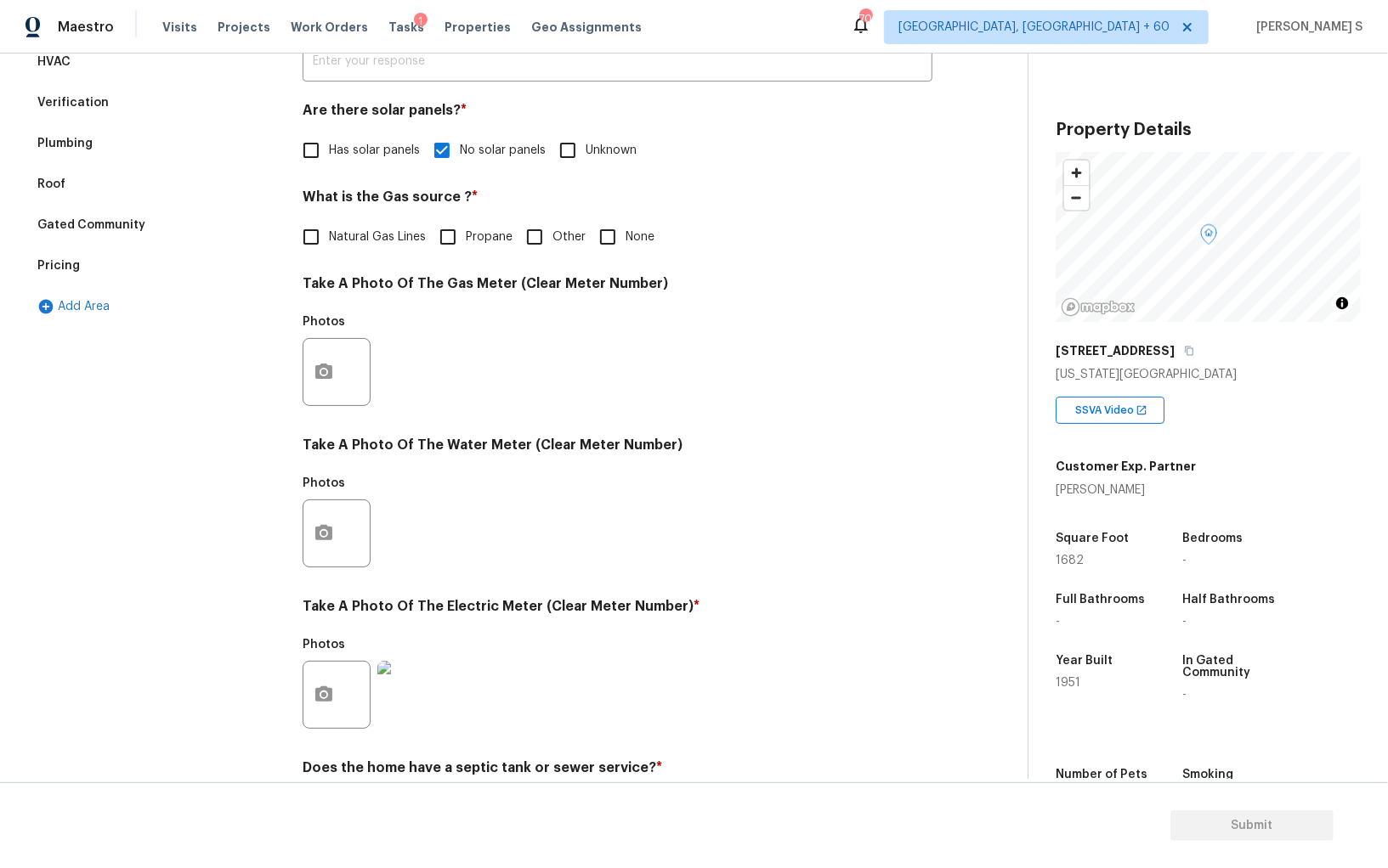
scroll to position [301, 0]
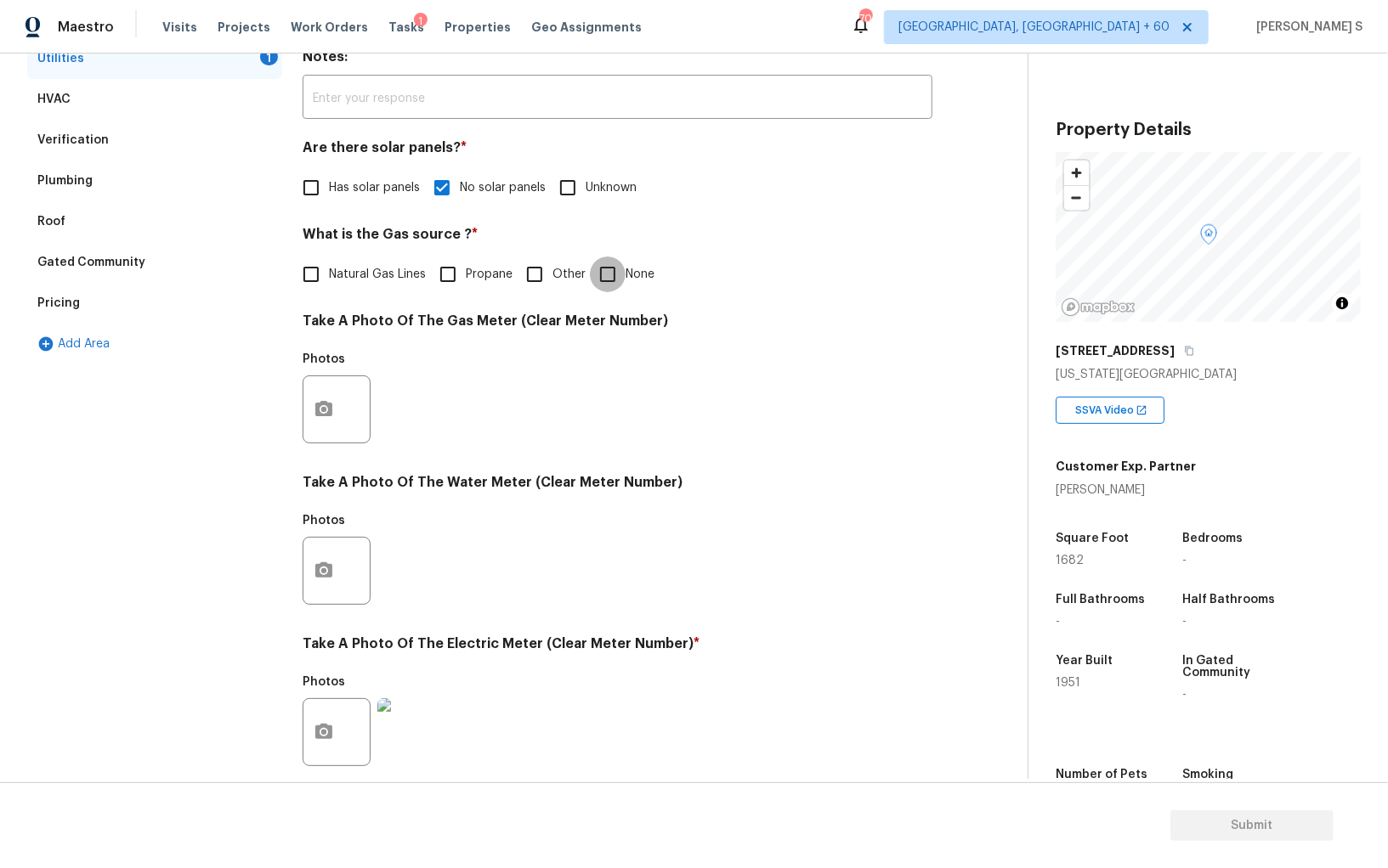
click at [620, 272] on input "None" at bounding box center [607, 275] width 36 height 36
checkbox input "true"
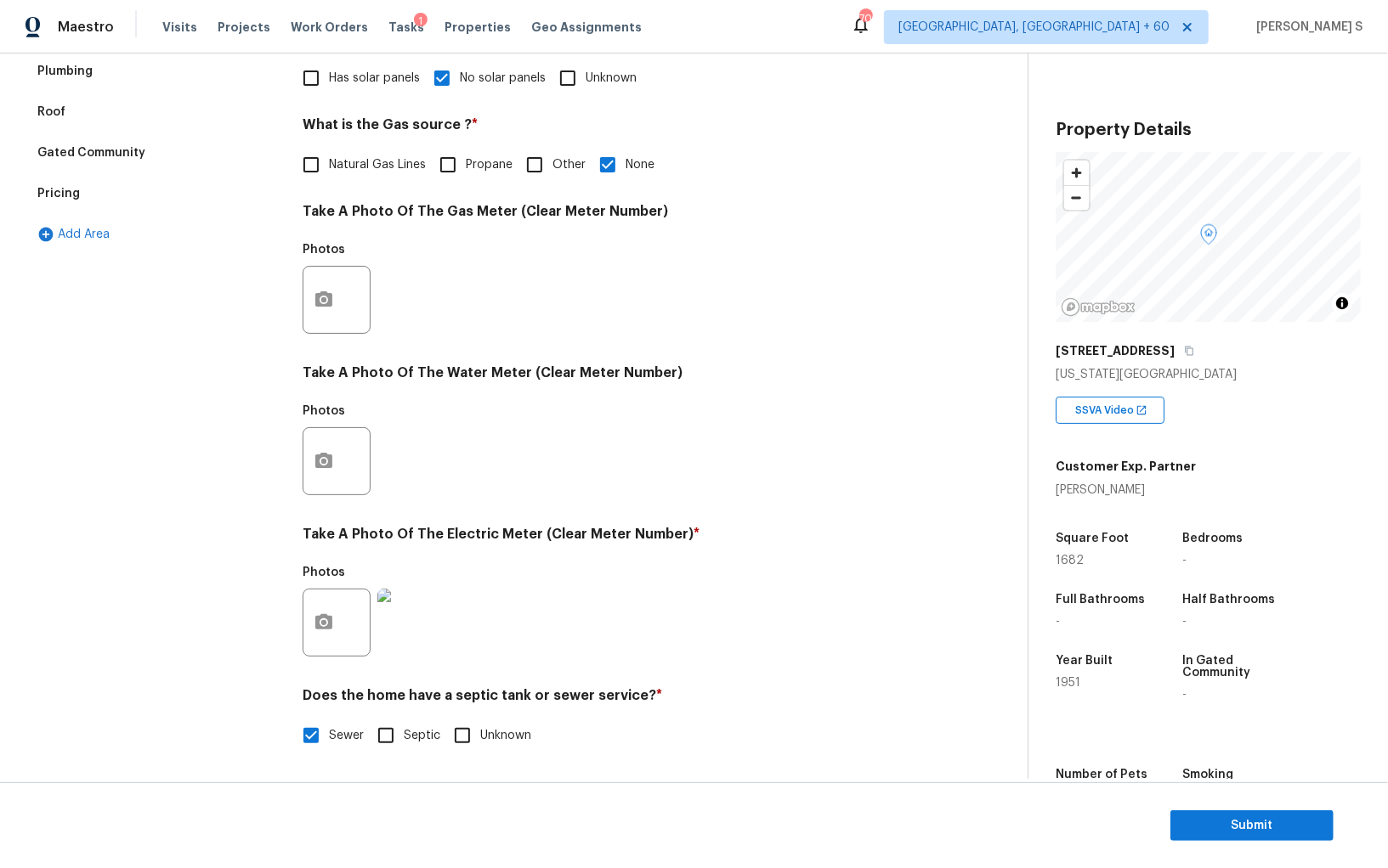
scroll to position [0, 0]
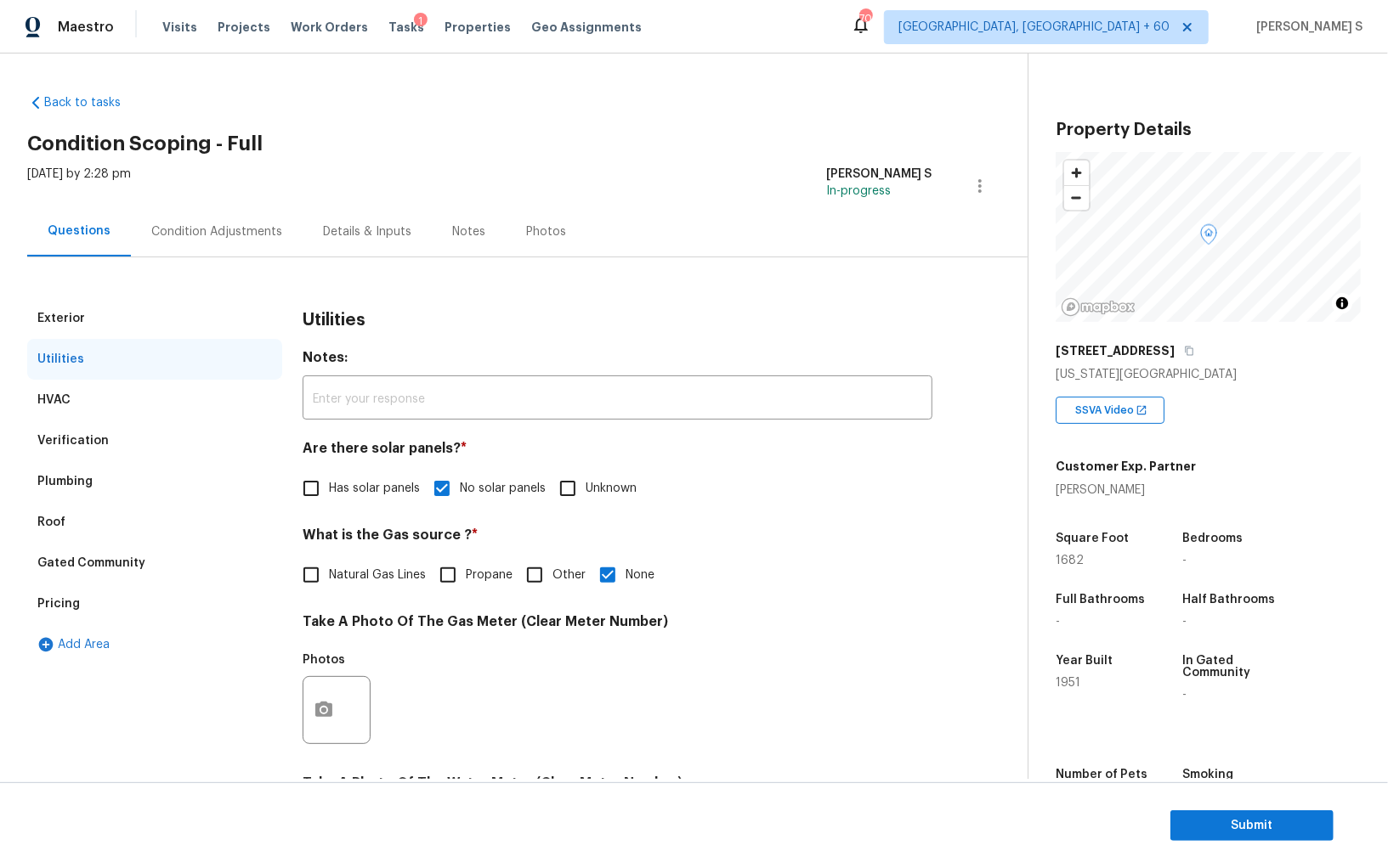
click at [95, 599] on div "Pricing" at bounding box center [154, 604] width 255 height 41
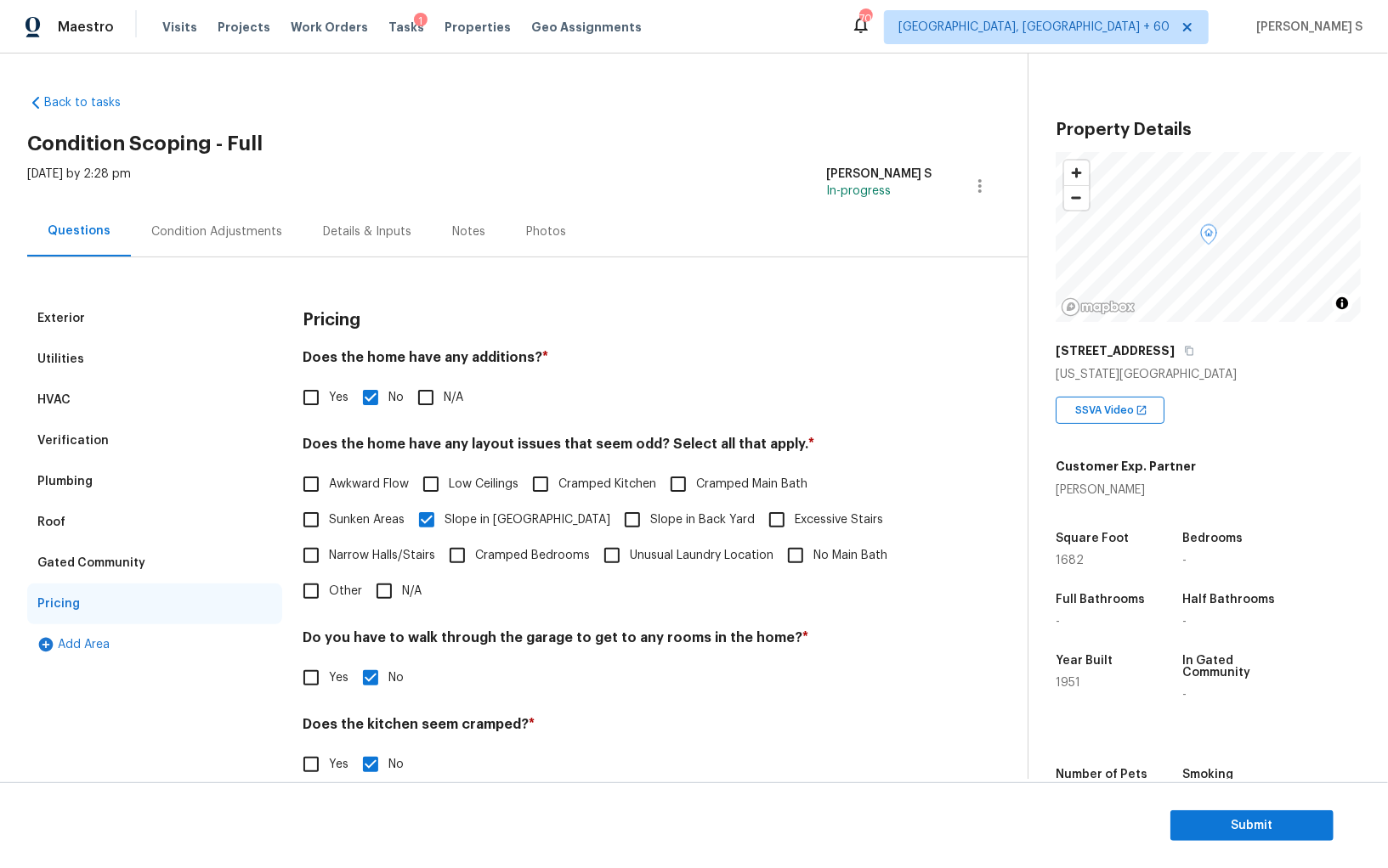
click at [247, 231] on div "Condition Adjustments" at bounding box center [216, 232] width 131 height 17
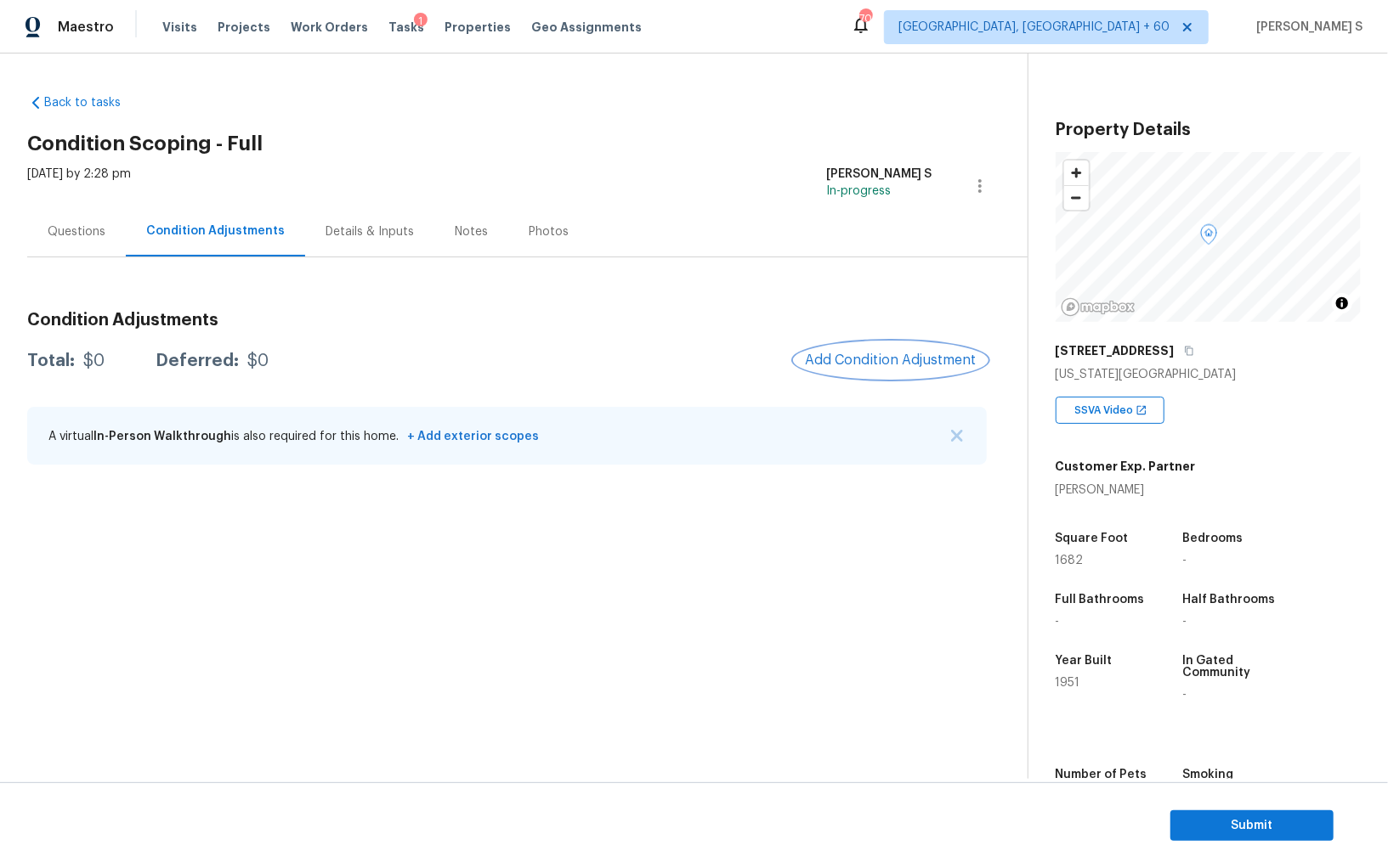
click at [889, 364] on span "Add Condition Adjustment" at bounding box center [890, 360] width 171 height 15
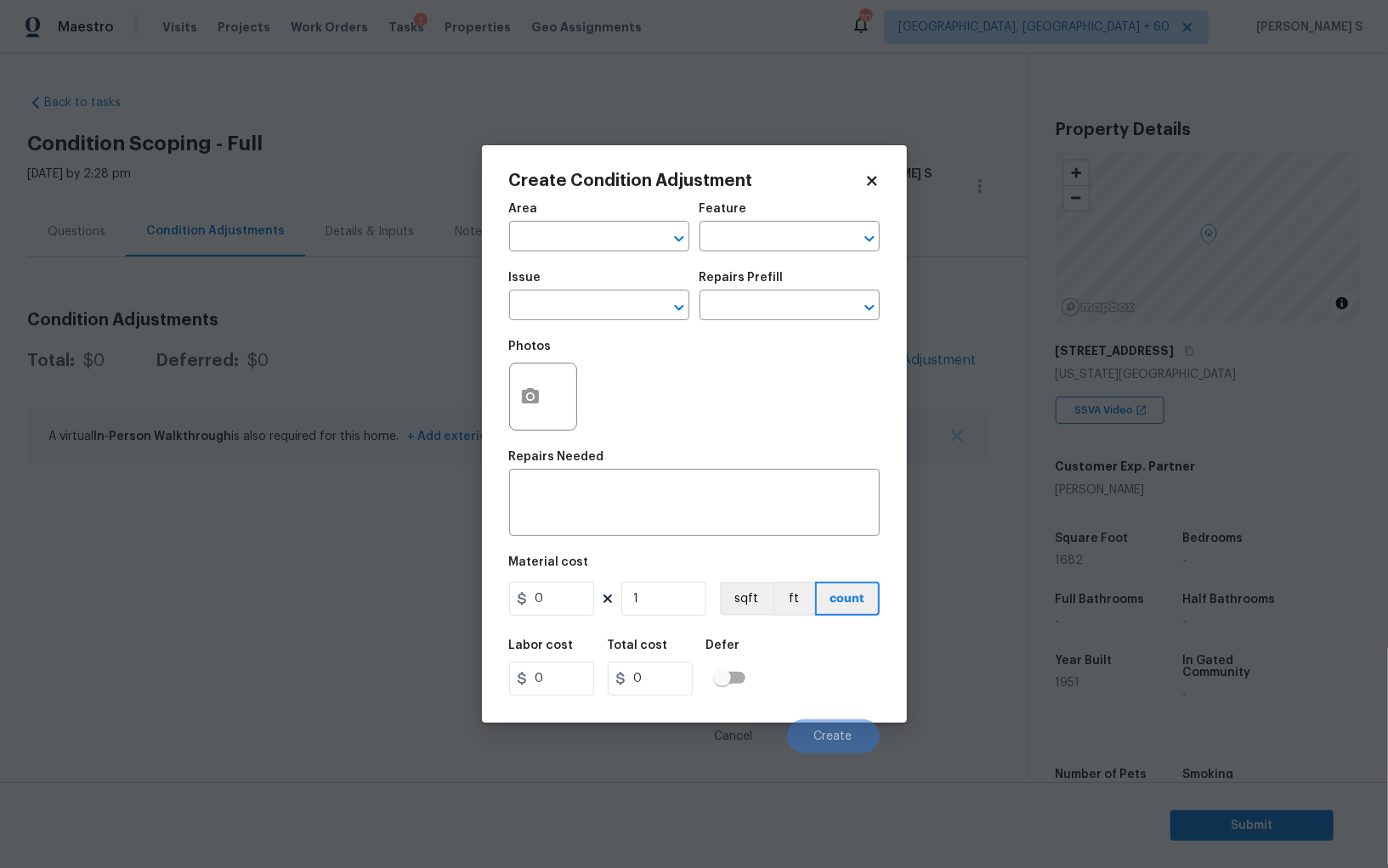
click at [563, 379] on div at bounding box center [543, 396] width 68 height 68
click at [511, 391] on button "button" at bounding box center [531, 396] width 41 height 67
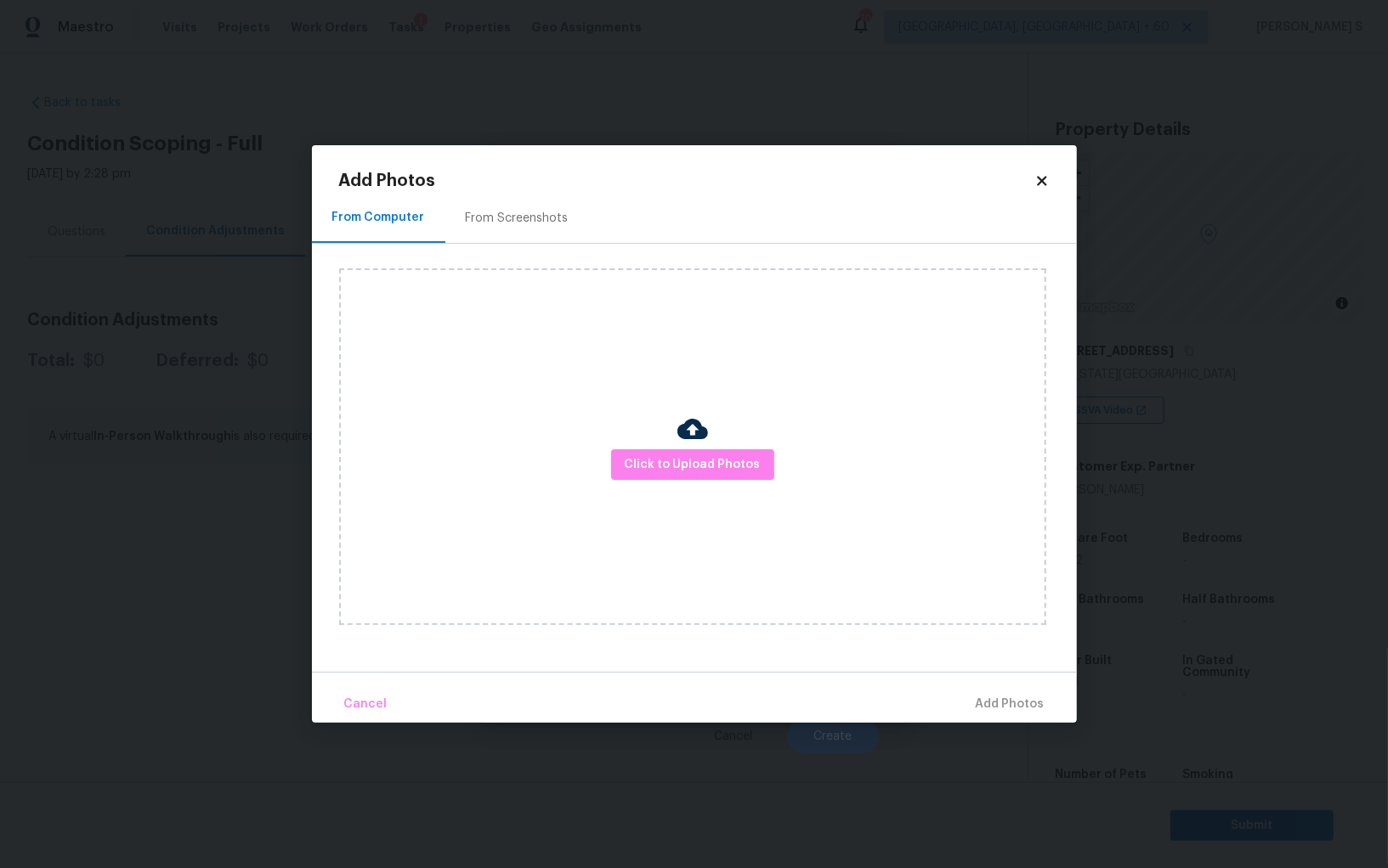
click at [530, 210] on div "From Screenshots" at bounding box center [517, 218] width 103 height 17
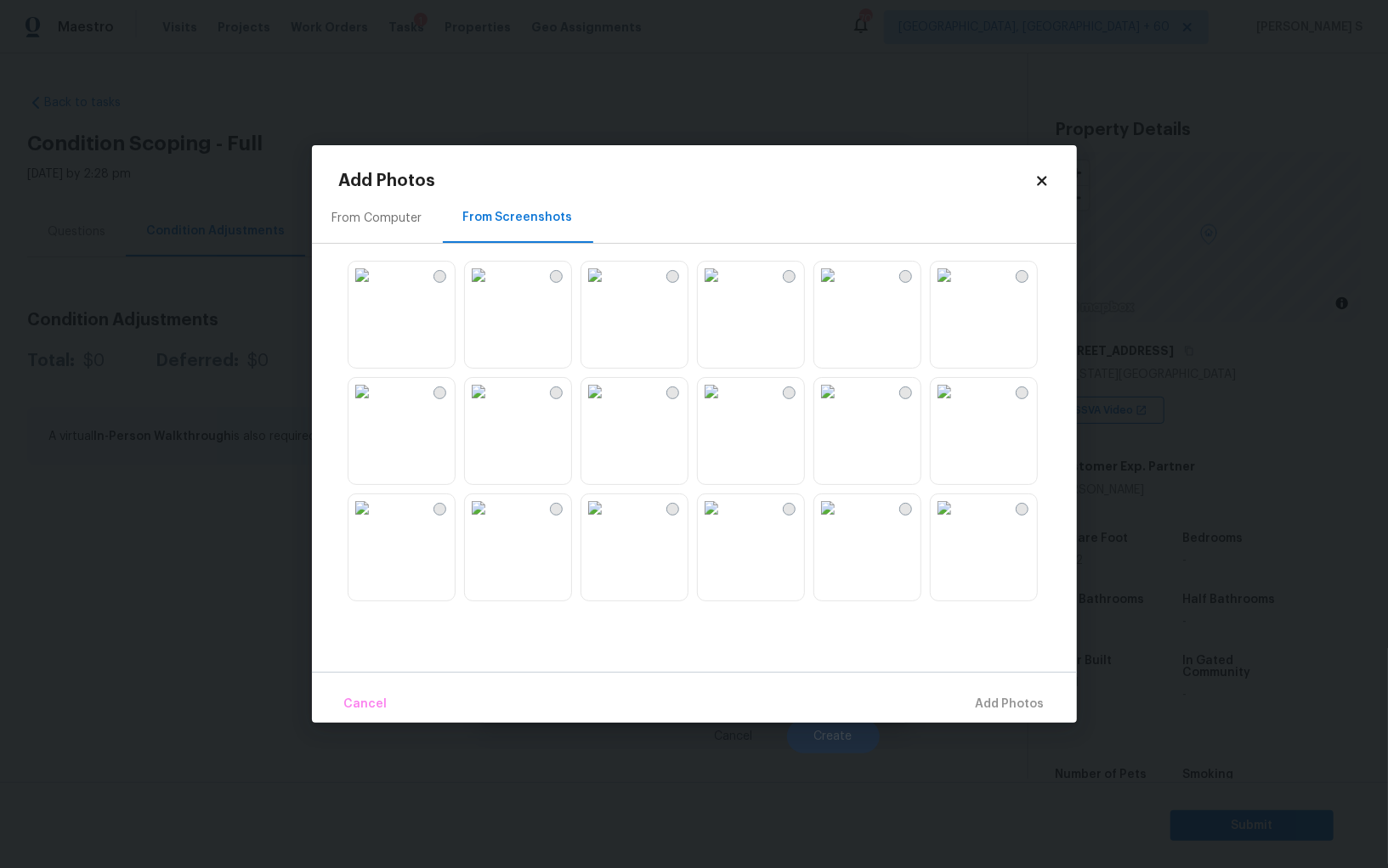
click at [492, 289] on img at bounding box center [479, 275] width 27 height 27
click at [375, 289] on img at bounding box center [362, 275] width 27 height 27
click at [375, 405] on img at bounding box center [362, 391] width 27 height 27
click at [492, 405] on img at bounding box center [479, 391] width 27 height 27
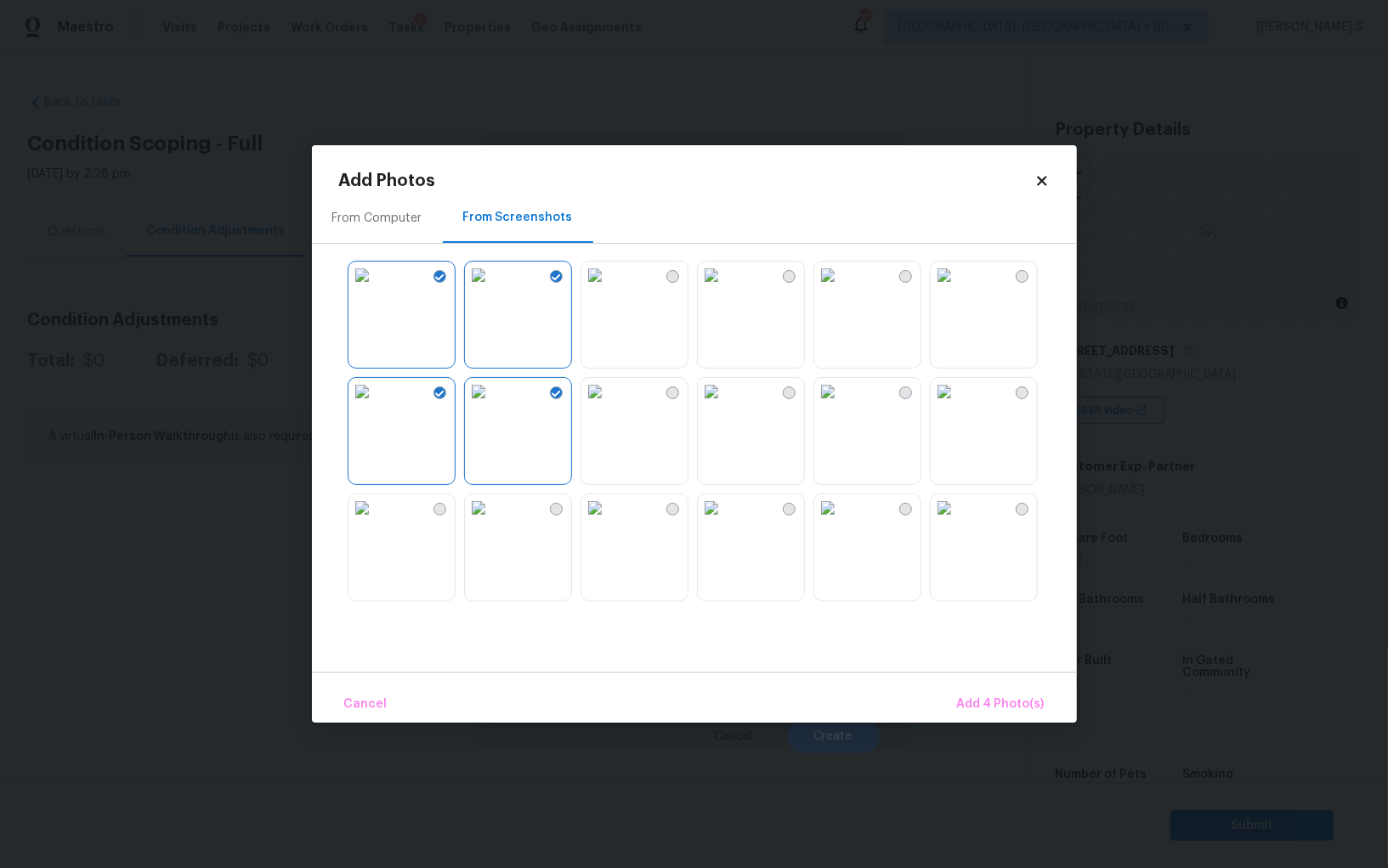
click at [608, 405] on img at bounding box center [595, 391] width 27 height 27
click at [608, 518] on img at bounding box center [595, 508] width 27 height 27
click at [490, 518] on img at bounding box center [479, 508] width 27 height 27
drag, startPoint x: 448, startPoint y: 518, endPoint x: 549, endPoint y: 487, distance: 105.7
click at [375, 518] on img at bounding box center [362, 508] width 27 height 27
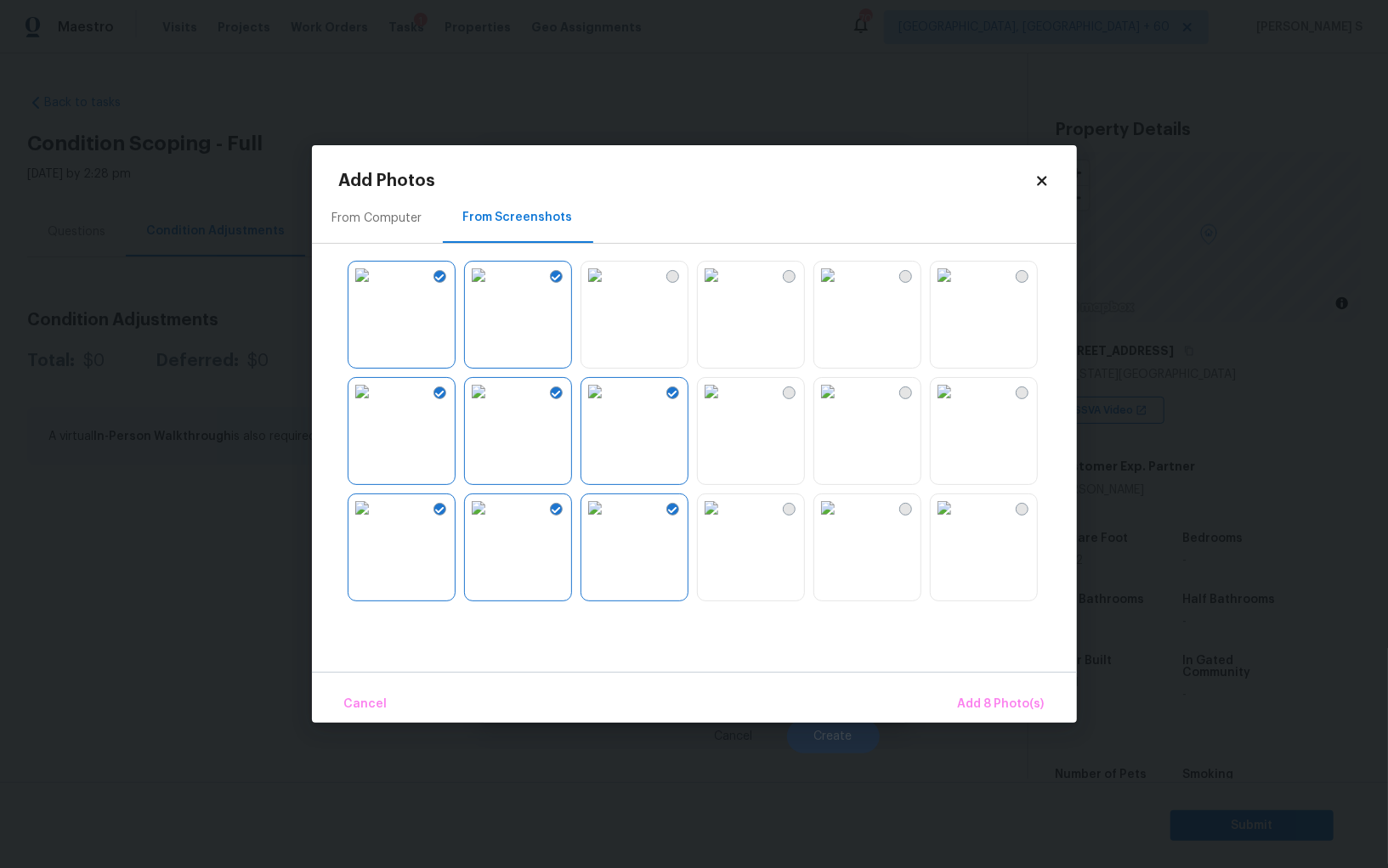
click at [725, 405] on img at bounding box center [711, 391] width 27 height 27
click at [725, 522] on img at bounding box center [711, 508] width 27 height 27
click at [841, 519] on img at bounding box center [828, 508] width 27 height 27
click at [841, 405] on img at bounding box center [828, 391] width 27 height 27
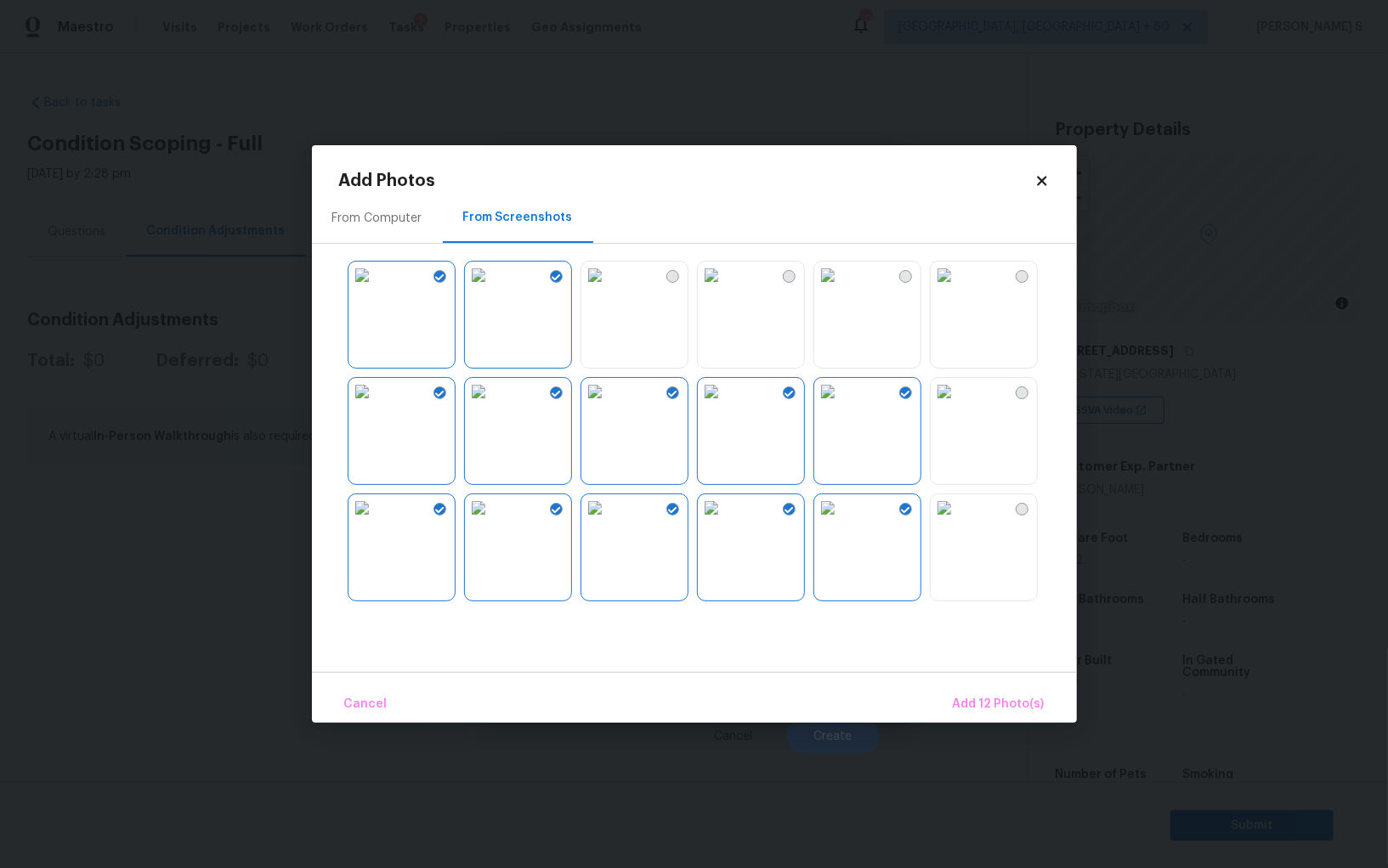
click at [843, 368] on div at bounding box center [707, 431] width 738 height 356
click at [725, 289] on img at bounding box center [711, 275] width 27 height 27
click at [608, 289] on img at bounding box center [595, 275] width 27 height 27
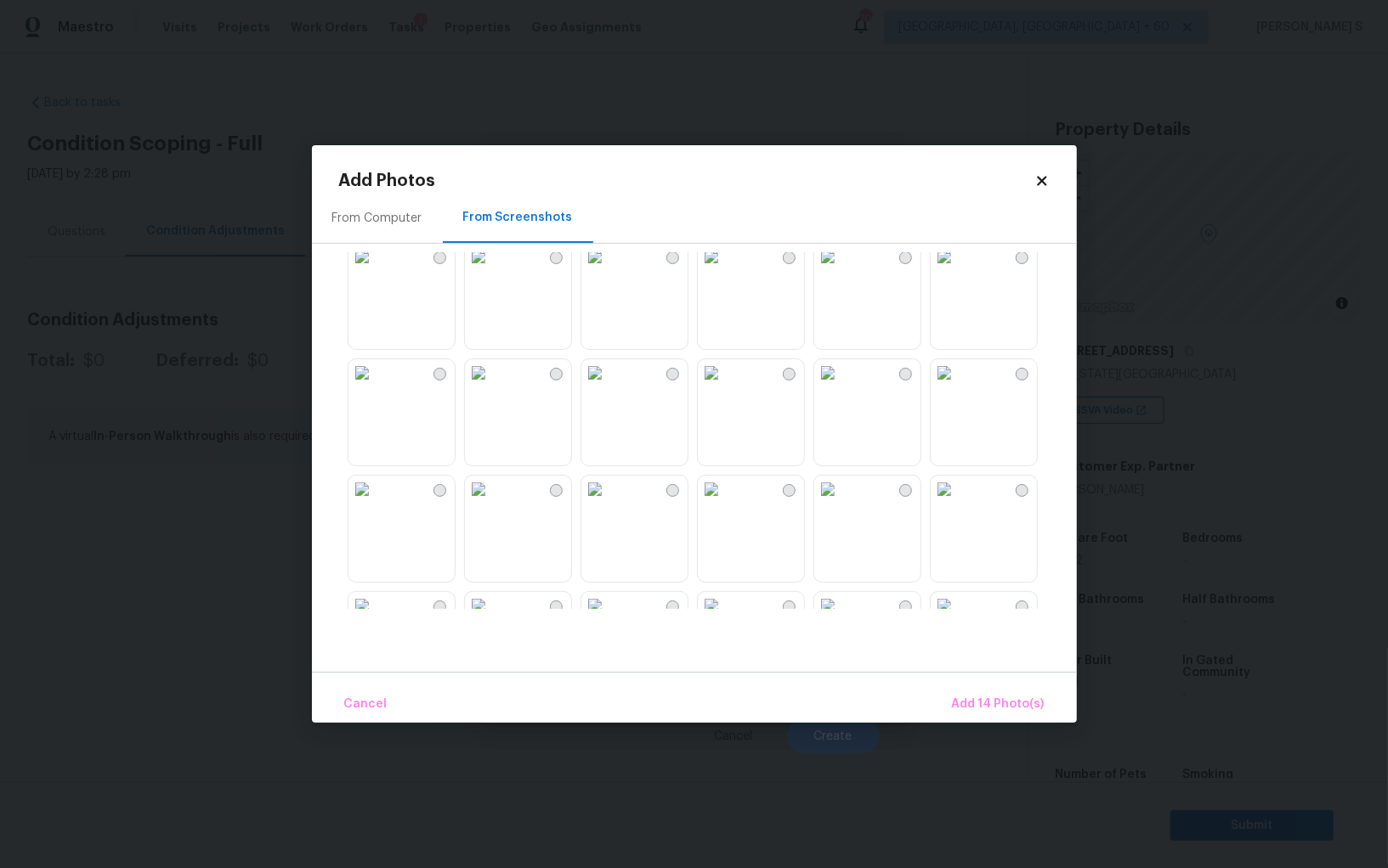
scroll to position [684, 0]
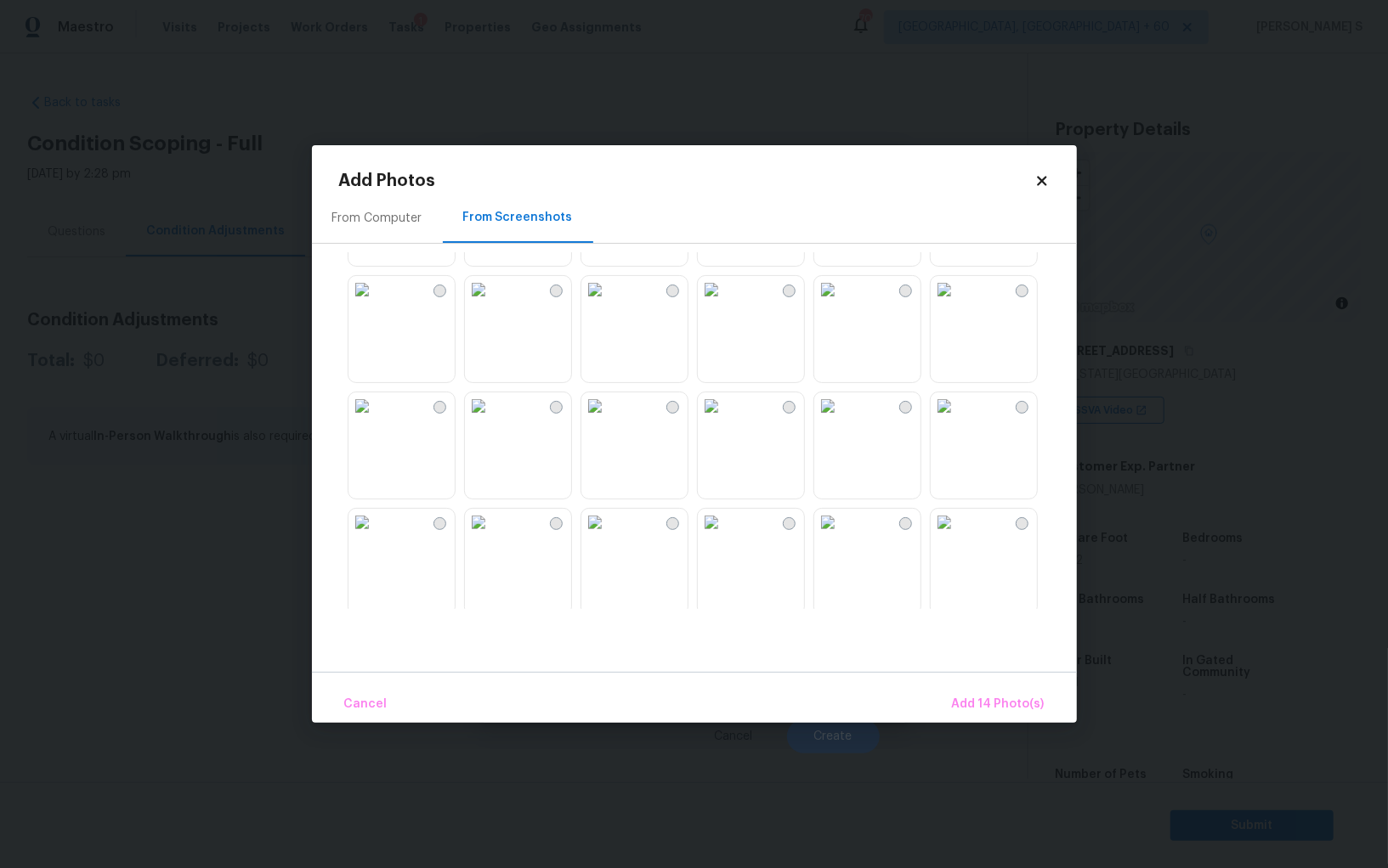
click at [958, 420] on img at bounding box center [944, 406] width 27 height 27
click at [830, 420] on img at bounding box center [828, 406] width 27 height 27
click at [725, 420] on img at bounding box center [711, 406] width 27 height 27
click at [725, 536] on img at bounding box center [711, 523] width 27 height 27
click at [841, 536] on img at bounding box center [828, 523] width 27 height 27
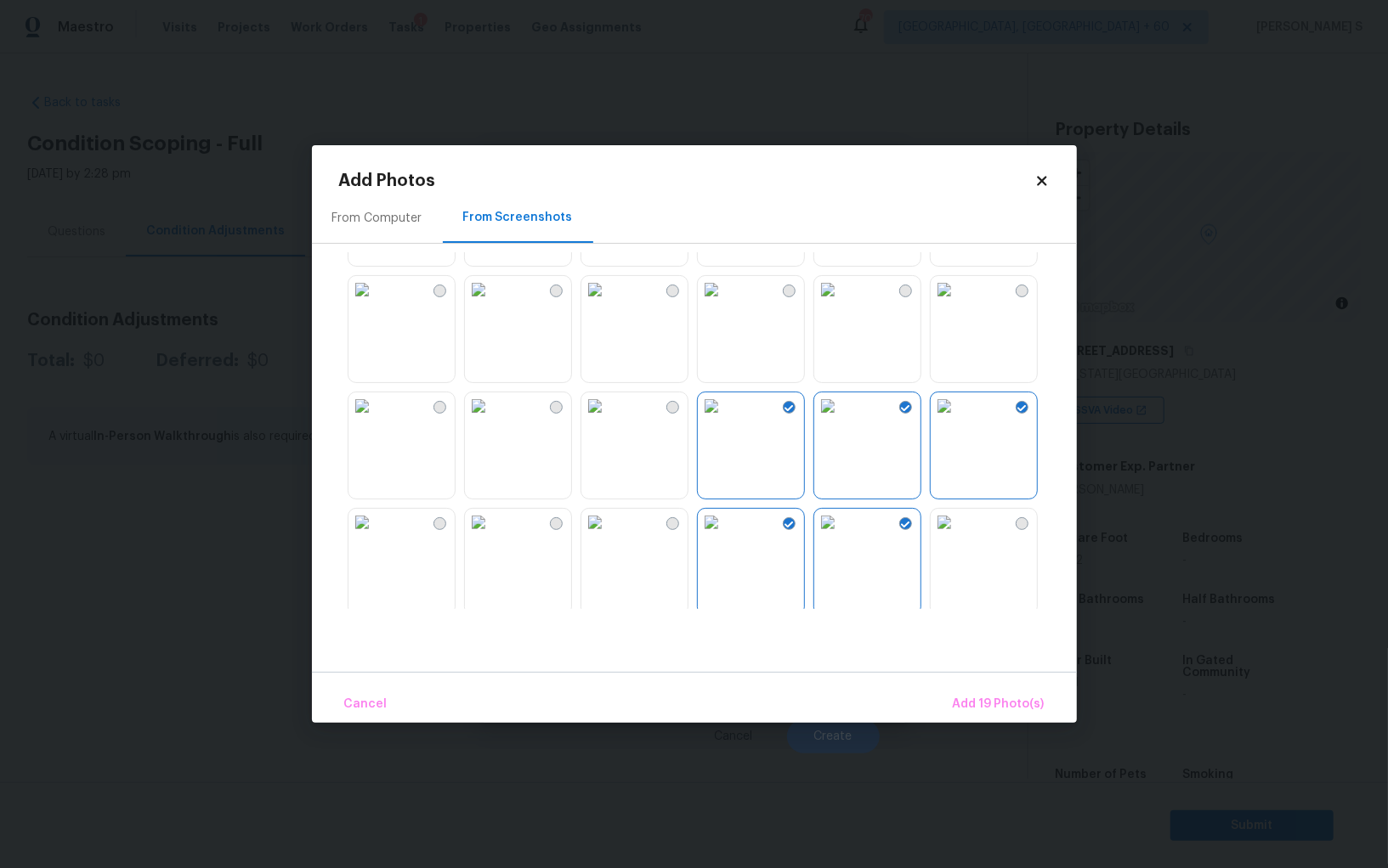
click at [958, 536] on img at bounding box center [944, 523] width 27 height 27
click at [608, 536] on img at bounding box center [595, 523] width 27 height 27
click at [608, 412] on img at bounding box center [595, 406] width 27 height 27
click at [492, 420] on img at bounding box center [479, 406] width 27 height 27
click at [375, 420] on img at bounding box center [362, 406] width 27 height 27
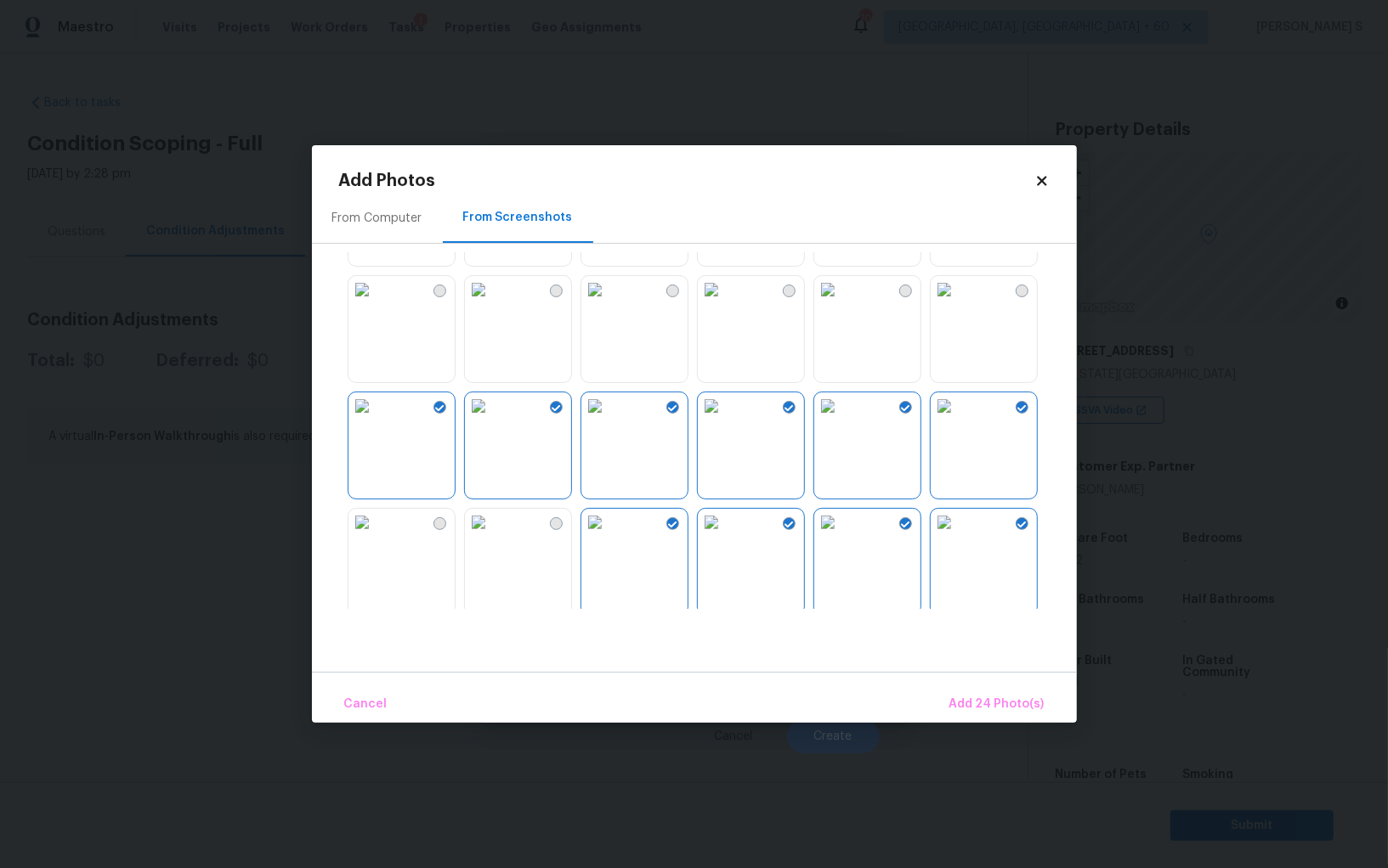
click at [375, 536] on img at bounding box center [362, 523] width 27 height 27
click at [473, 536] on img at bounding box center [479, 523] width 27 height 27
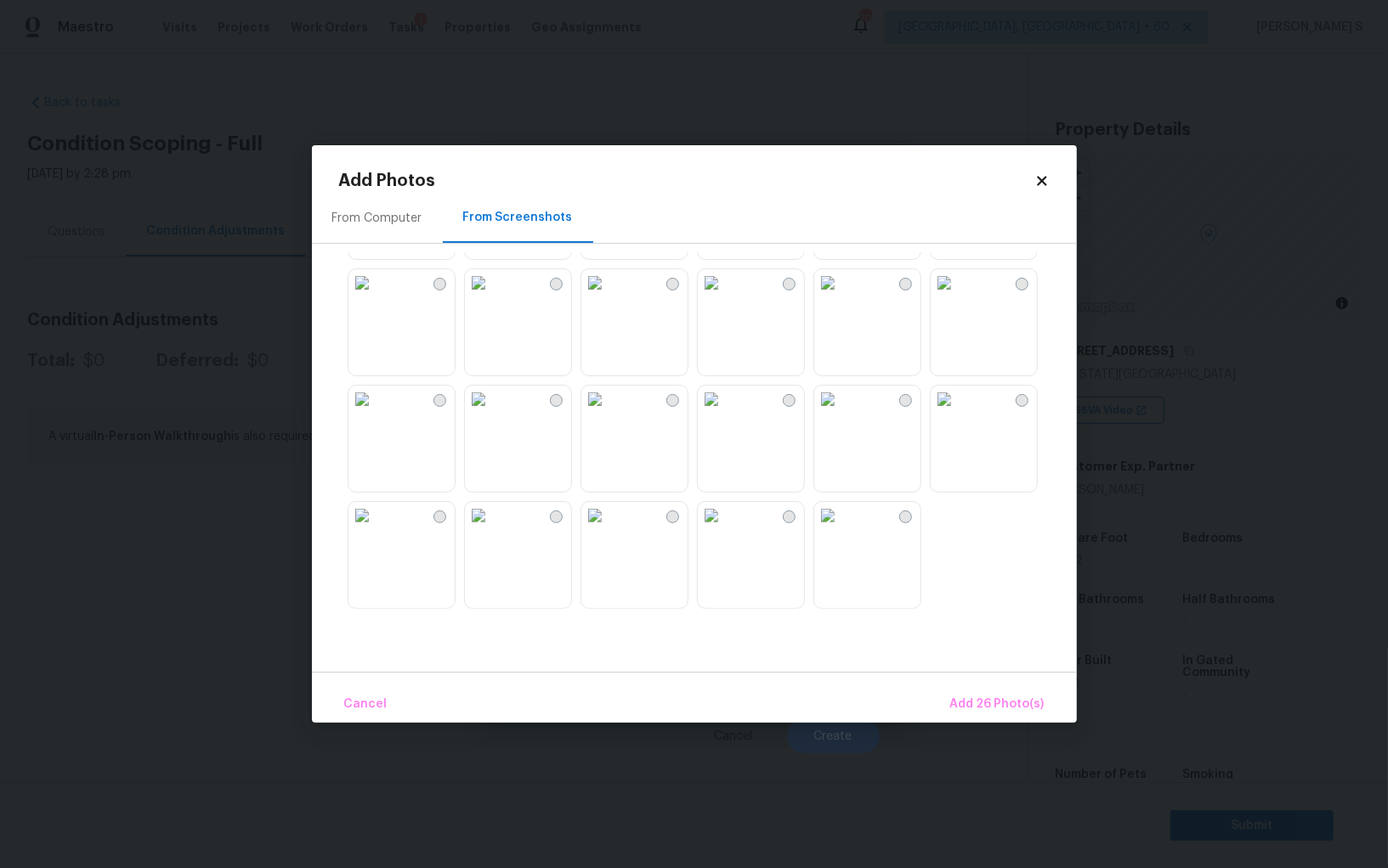
click at [608, 413] on img at bounding box center [595, 399] width 27 height 27
click at [725, 413] on img at bounding box center [711, 399] width 27 height 27
click at [608, 529] on img at bounding box center [595, 516] width 27 height 27
click at [492, 529] on img at bounding box center [479, 516] width 27 height 27
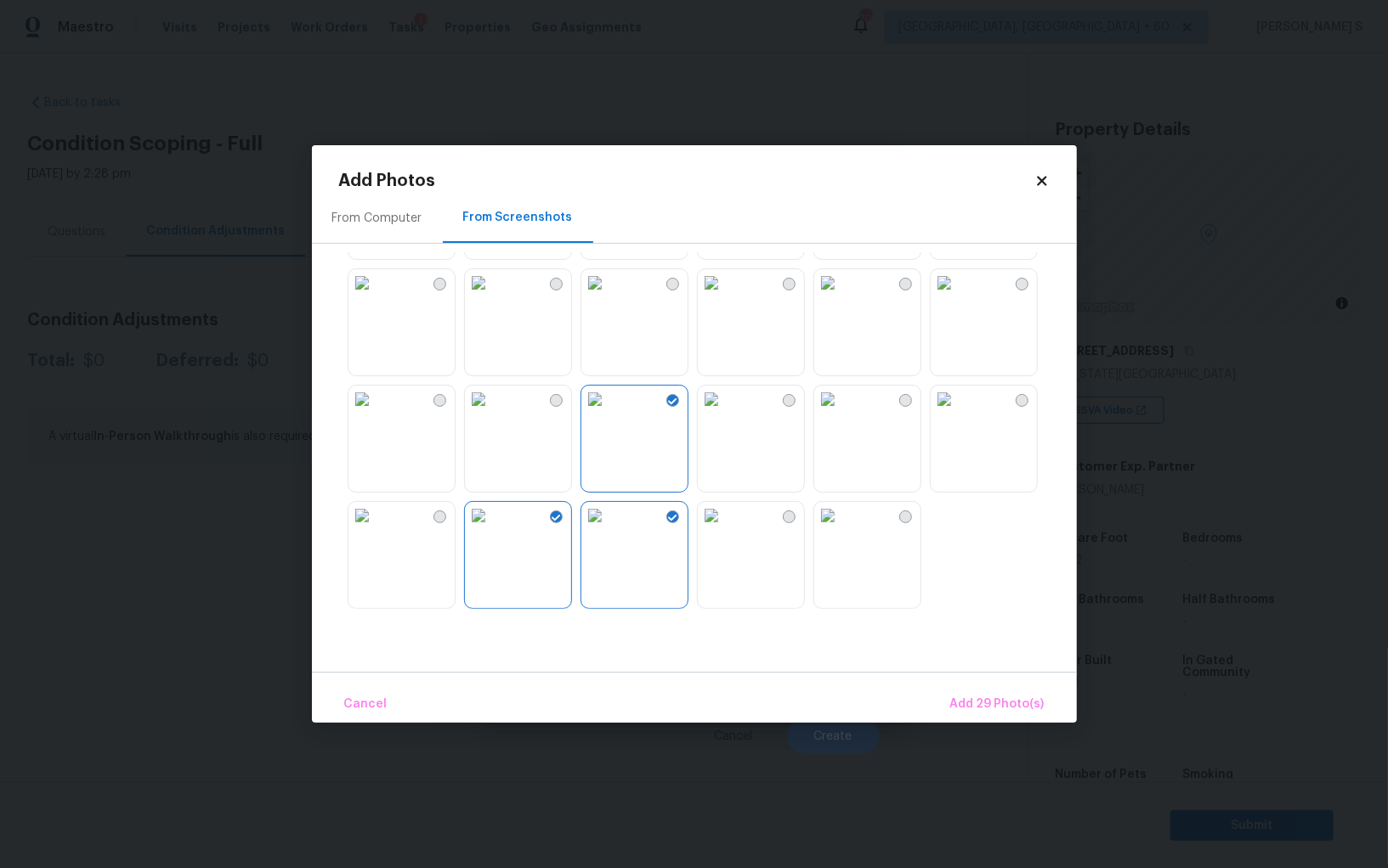
click at [492, 513] on img at bounding box center [479, 516] width 27 height 27
click at [375, 413] on img at bounding box center [362, 399] width 27 height 27
click at [436, 635] on div "From Computer From Screenshots" at bounding box center [694, 432] width 765 height 479
click at [492, 413] on img at bounding box center [479, 399] width 27 height 27
click at [958, 413] on img at bounding box center [944, 399] width 27 height 27
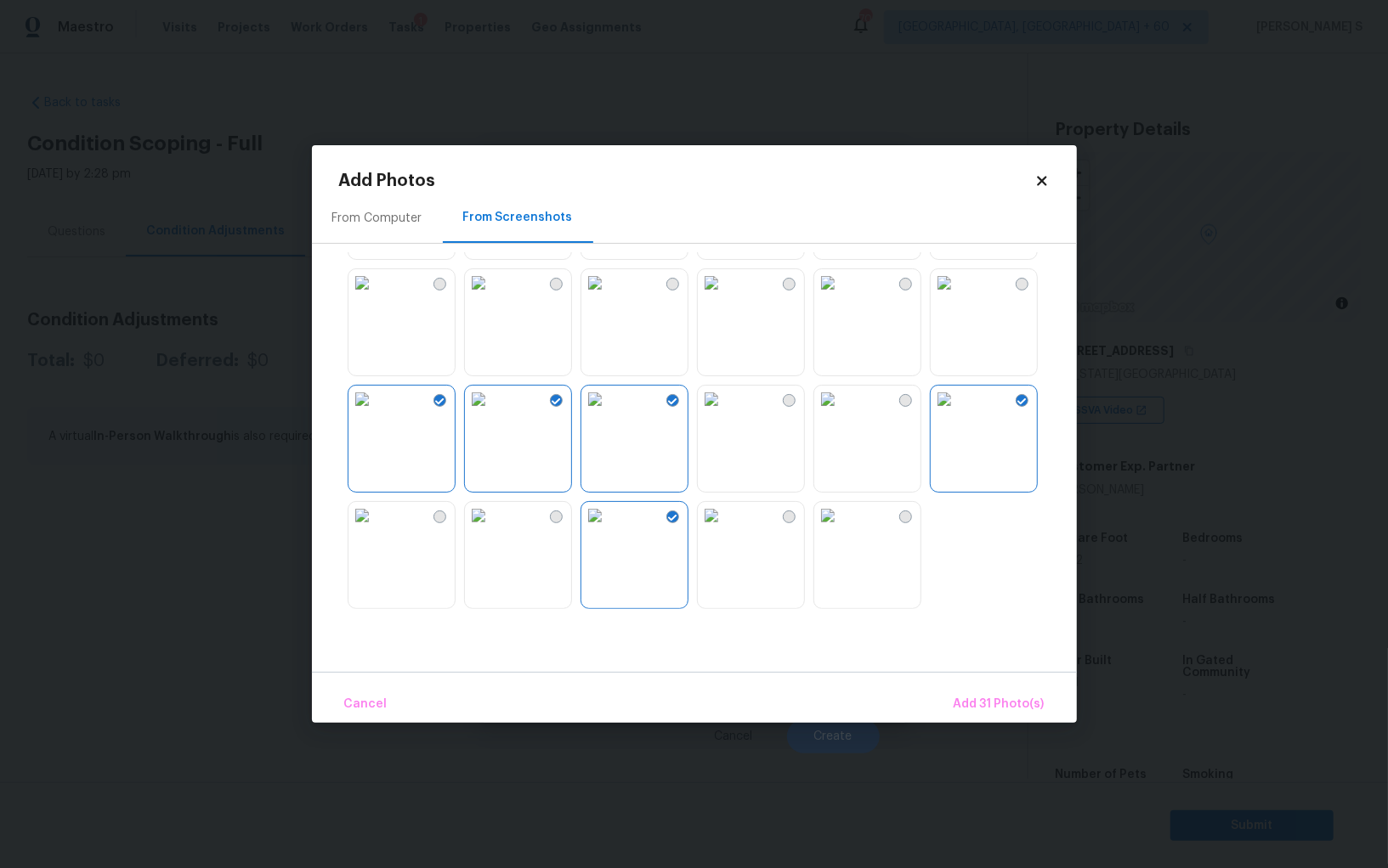
click at [841, 529] on img at bounding box center [828, 516] width 27 height 27
drag, startPoint x: 758, startPoint y: 547, endPoint x: 749, endPoint y: 547, distance: 9.0
click at [725, 529] on img at bounding box center [711, 516] width 27 height 27
click at [585, 529] on img at bounding box center [595, 516] width 27 height 27
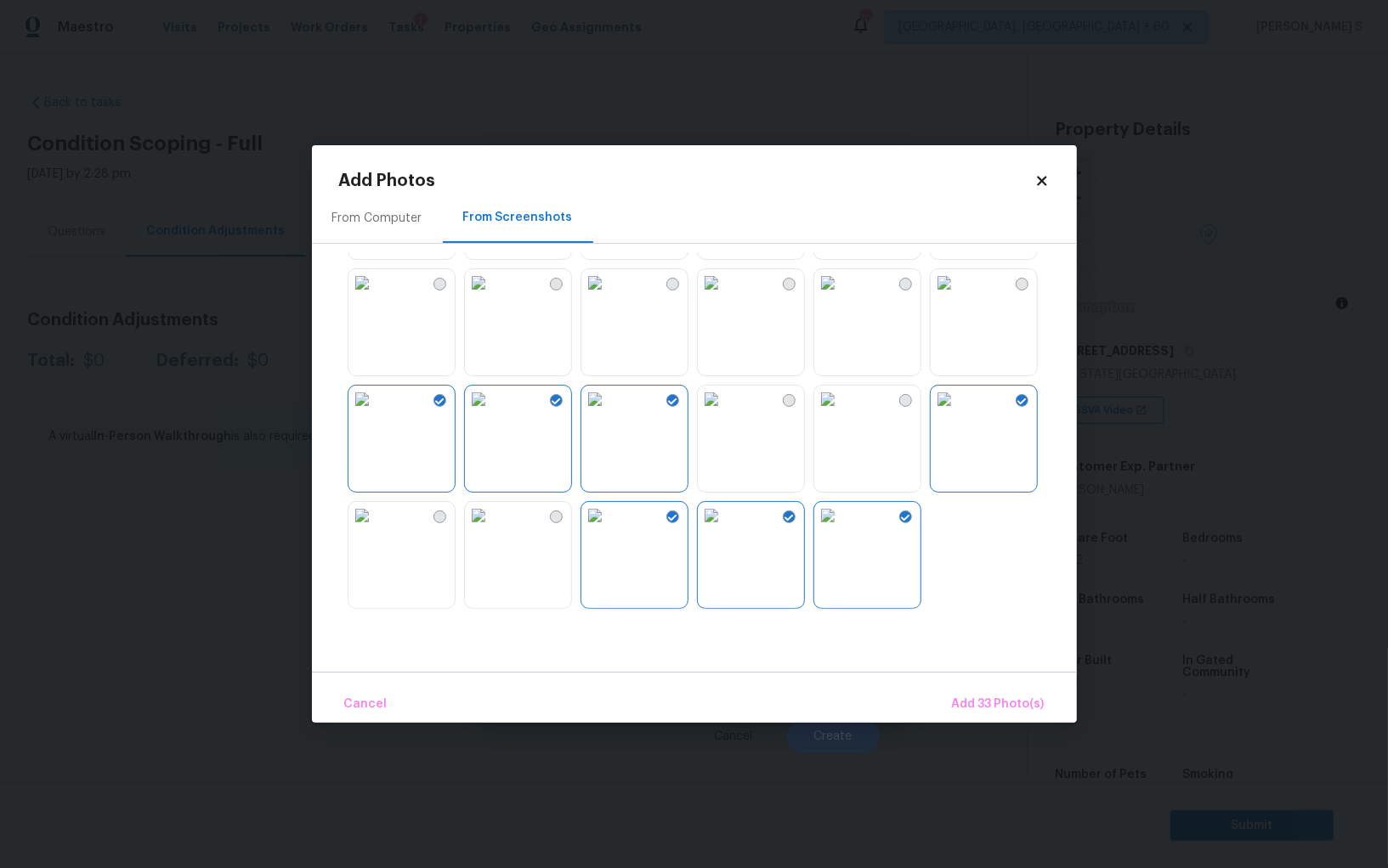
click at [492, 529] on img at bounding box center [479, 516] width 27 height 27
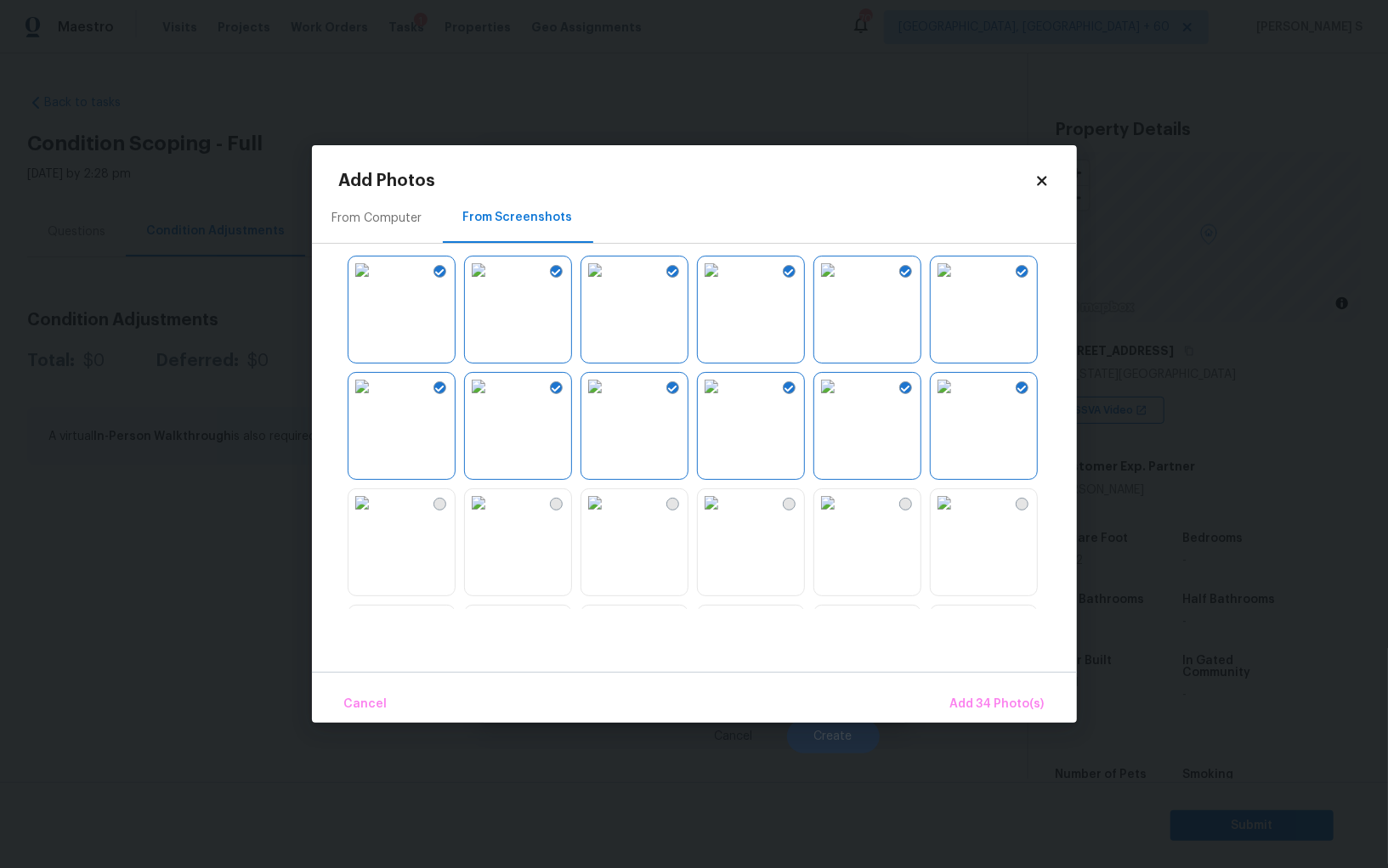
scroll to position [383, 0]
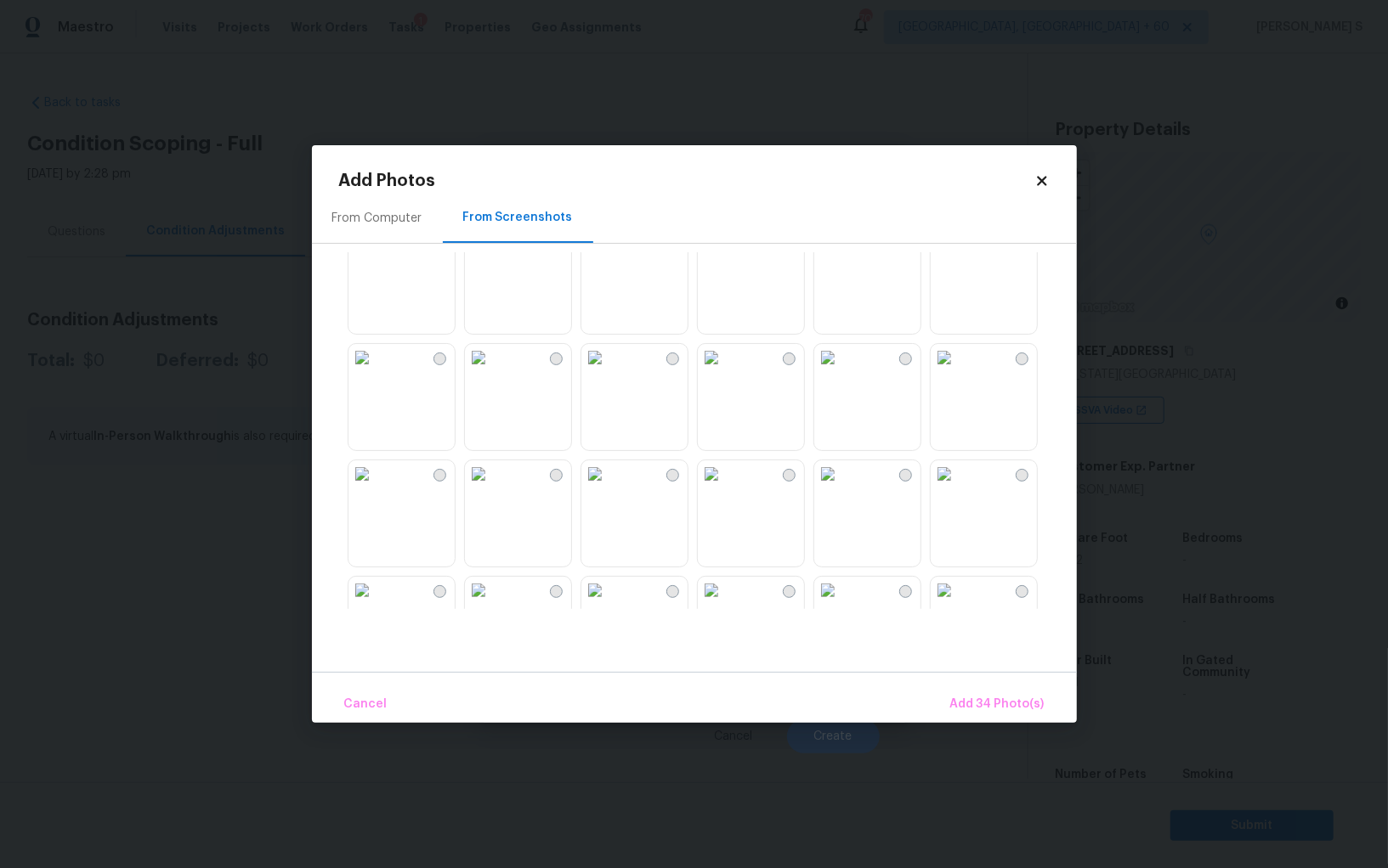
click at [841, 488] on img at bounding box center [828, 474] width 27 height 27
click at [725, 488] on img at bounding box center [711, 474] width 27 height 27
click at [725, 371] on img at bounding box center [711, 357] width 27 height 27
click at [826, 371] on img at bounding box center [828, 357] width 27 height 27
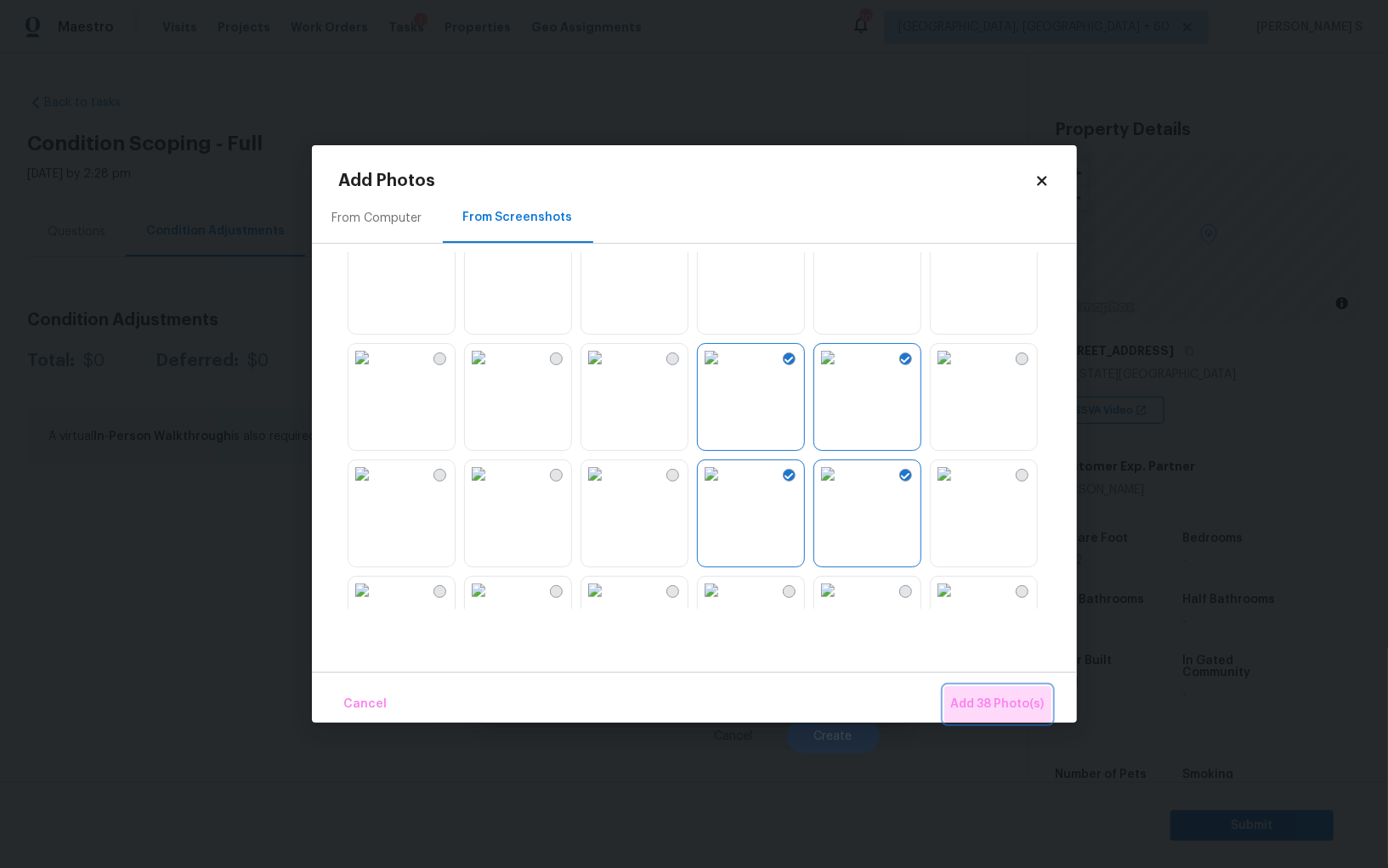
click at [1008, 704] on span "Add 38 Photo(s)" at bounding box center [998, 704] width 94 height 21
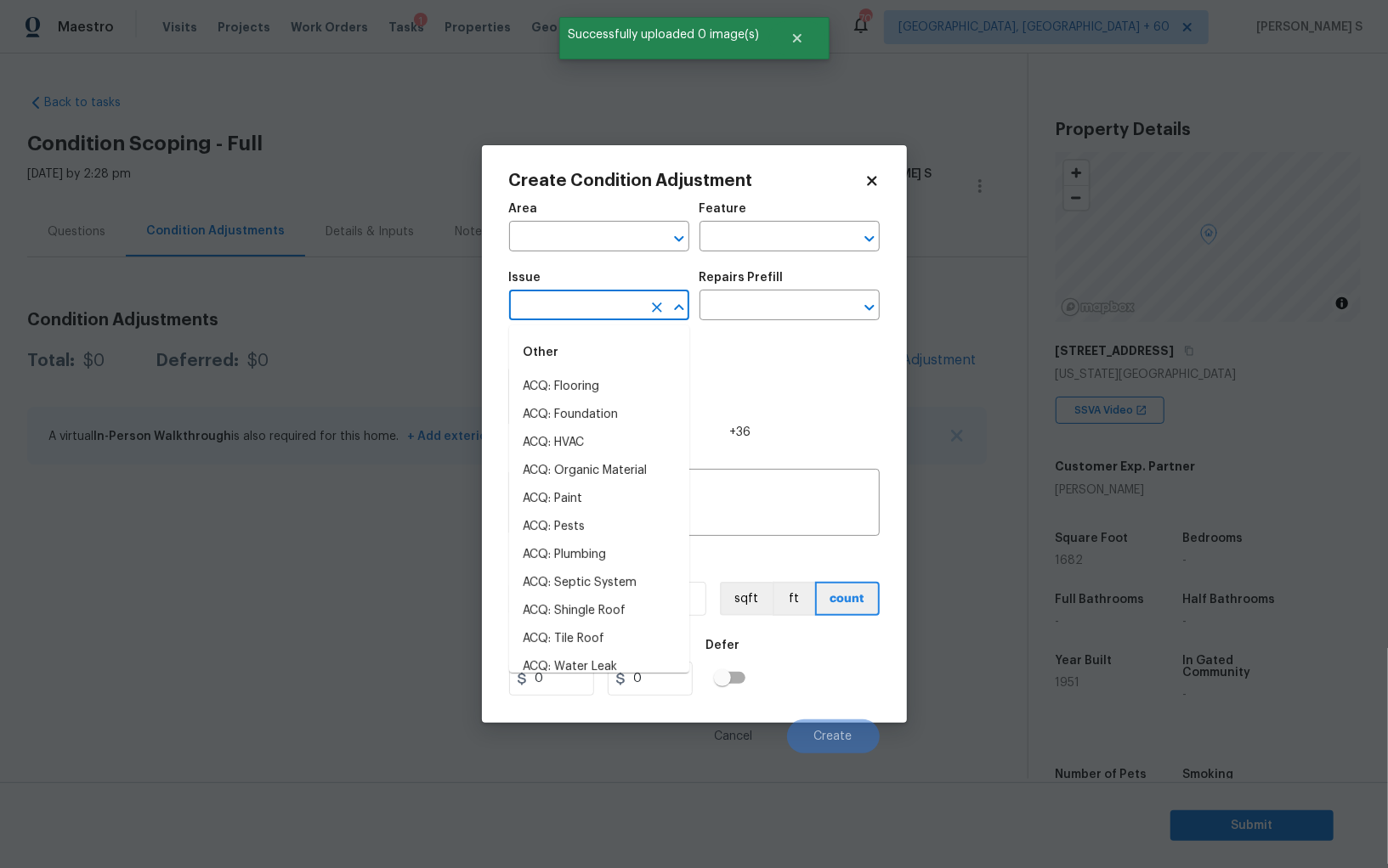
click at [563, 306] on input "text" at bounding box center [575, 307] width 132 height 26
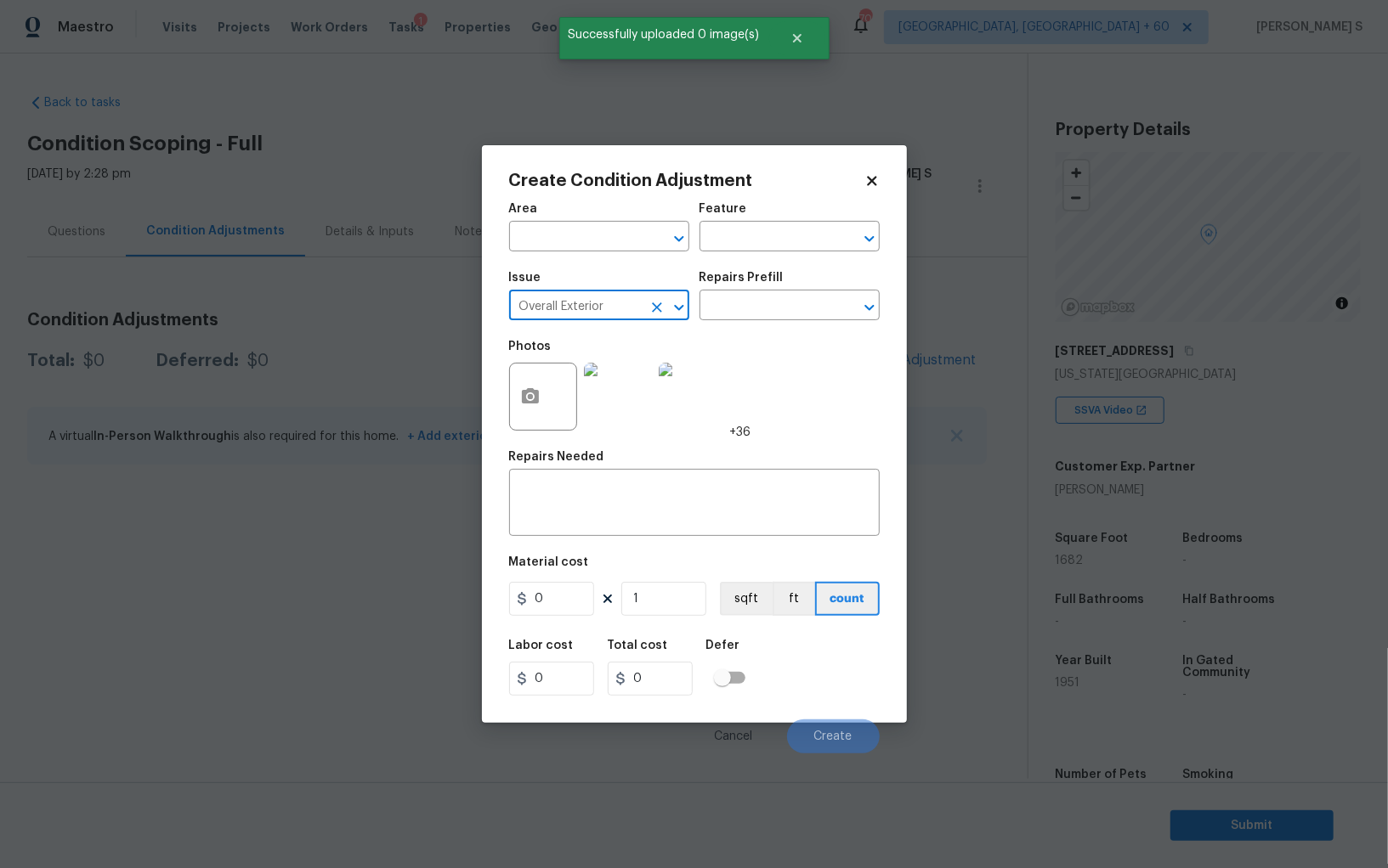
type input "Overall Exterior"
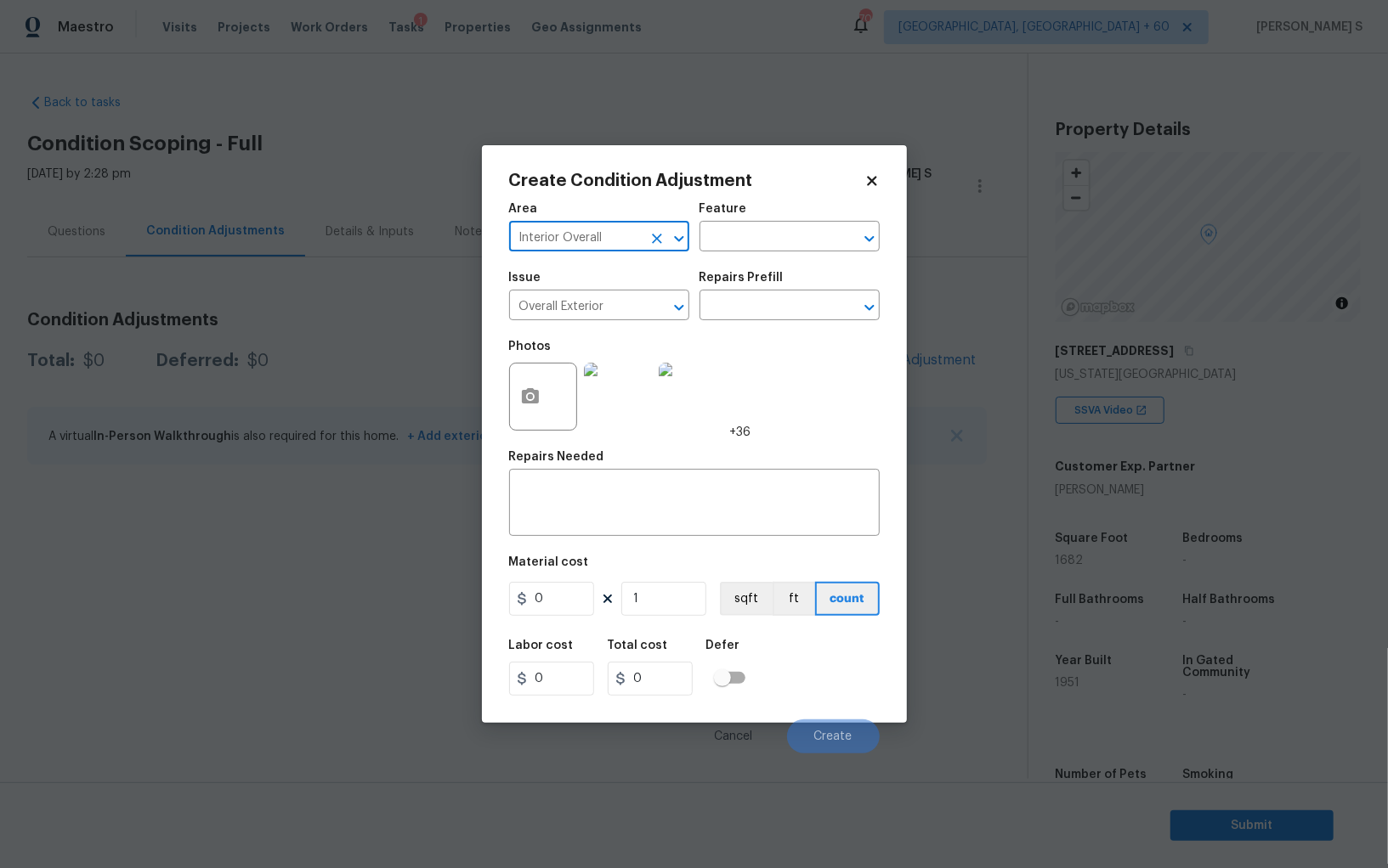
type input "Interior Overall"
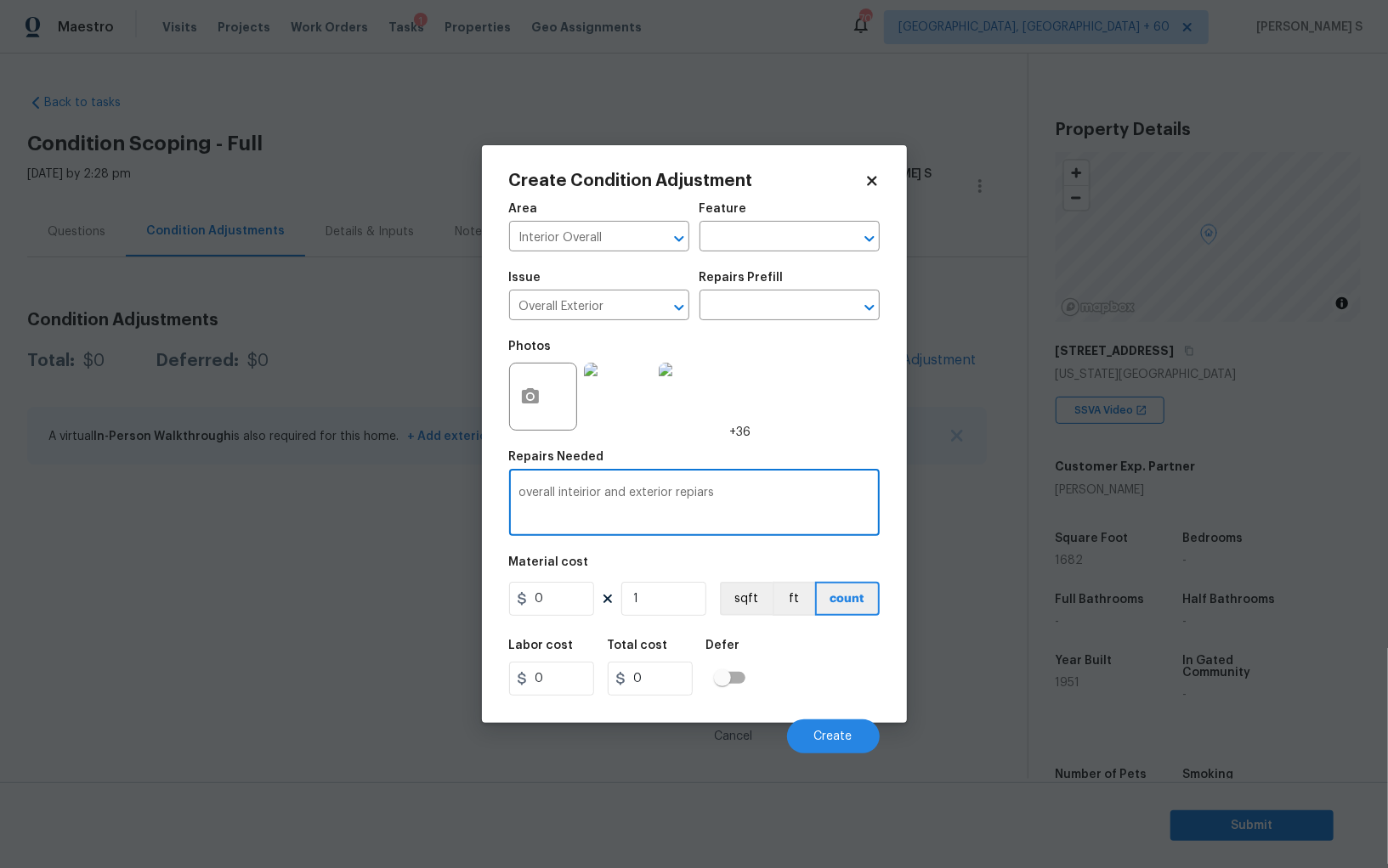
type textarea "overall inteirior and exterior repiars"
click at [571, 591] on input "0" at bounding box center [552, 599] width 85 height 34
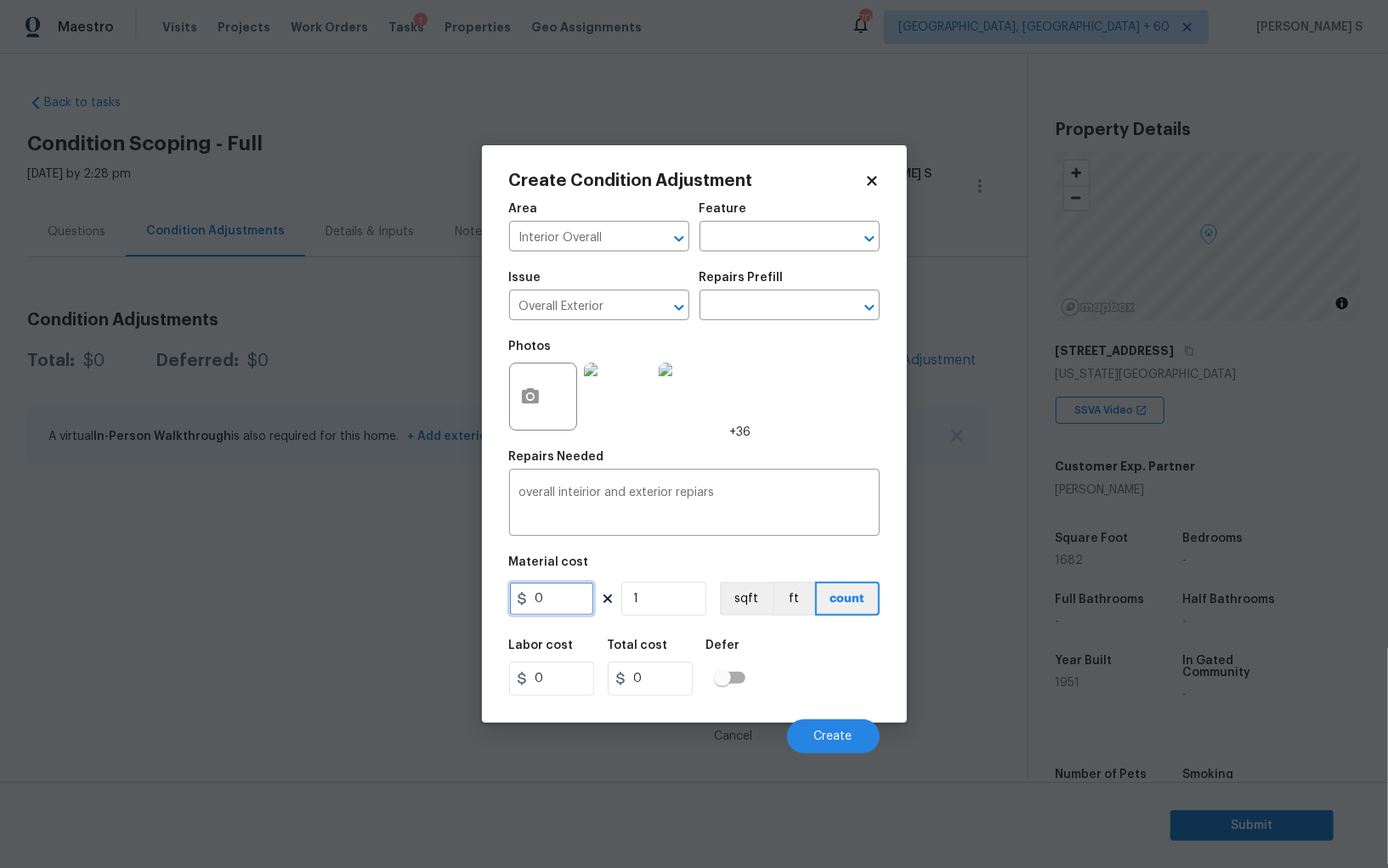
click at [562, 600] on input "0" at bounding box center [552, 599] width 85 height 34
type input "90000"
drag, startPoint x: 786, startPoint y: 681, endPoint x: 845, endPoint y: 688, distance: 59.4
click at [786, 681] on div "Labor cost 0 Total cost 90000 Defer" at bounding box center [694, 668] width 370 height 77
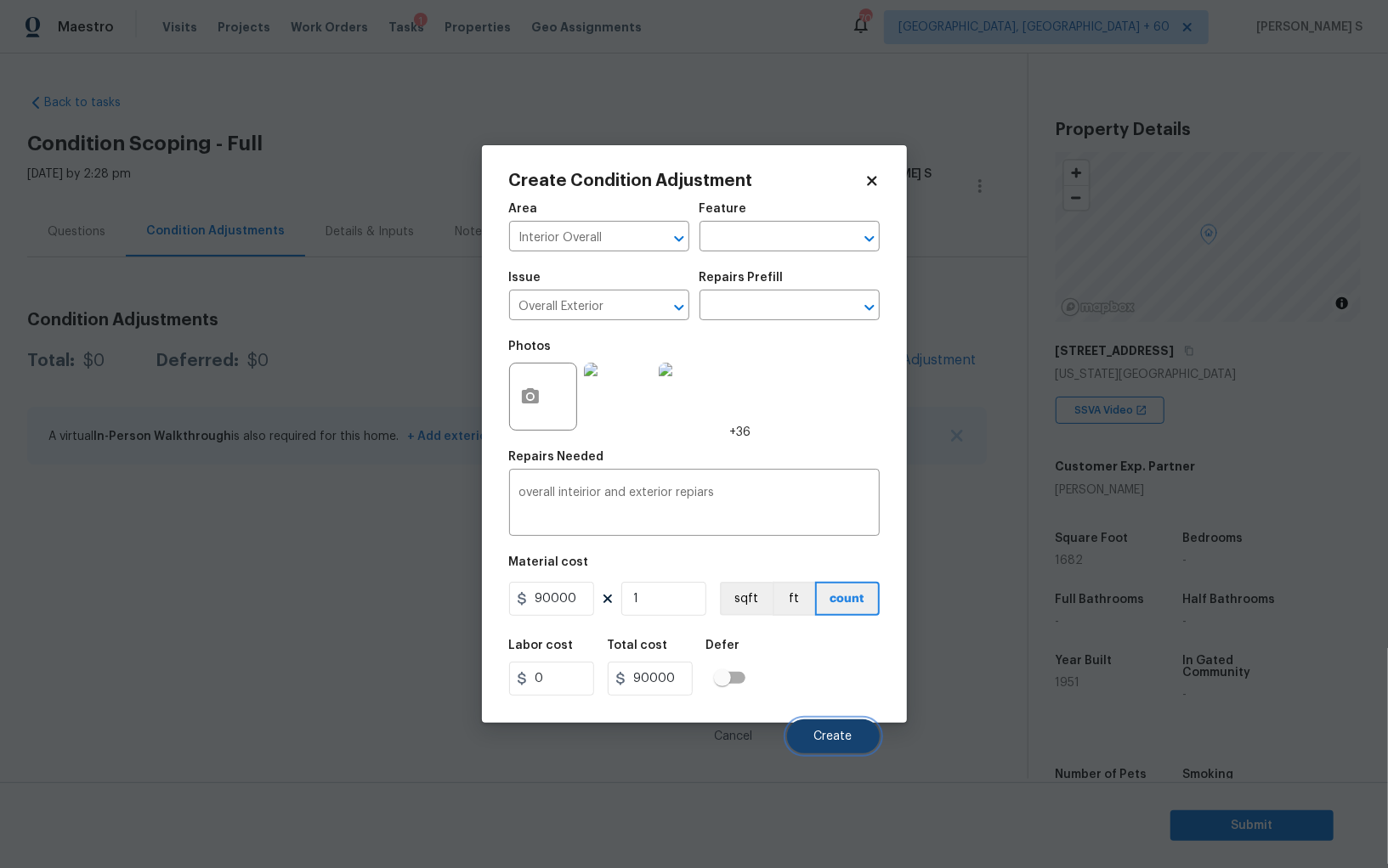
click at [829, 738] on span "Create" at bounding box center [833, 737] width 38 height 13
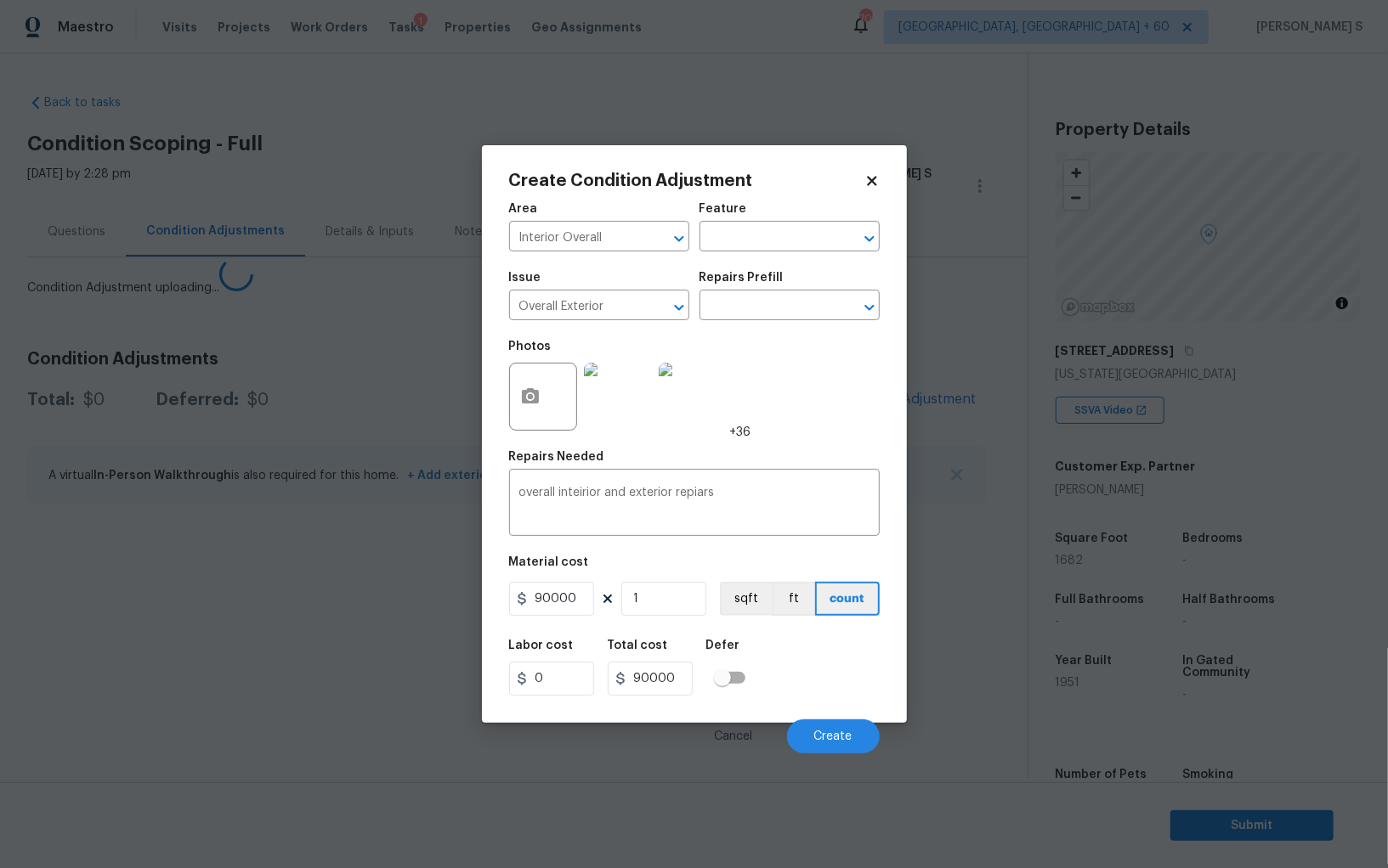
click at [198, 666] on body "Maestro Visits Projects Work Orders Tasks 1 Properties Geo Assignments 703 Albu…" at bounding box center [694, 434] width 1388 height 868
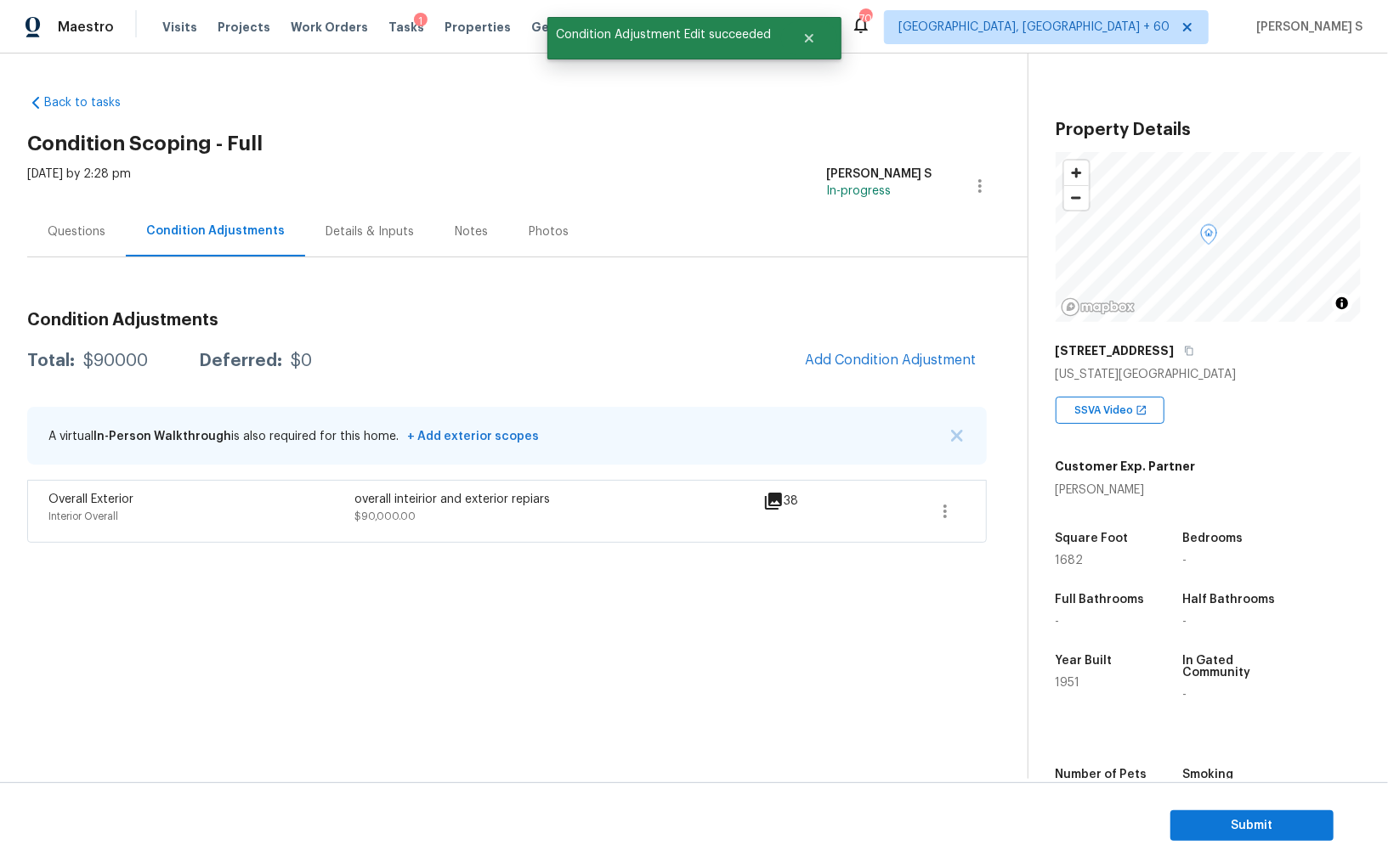
click at [73, 235] on div "Questions" at bounding box center [77, 232] width 58 height 17
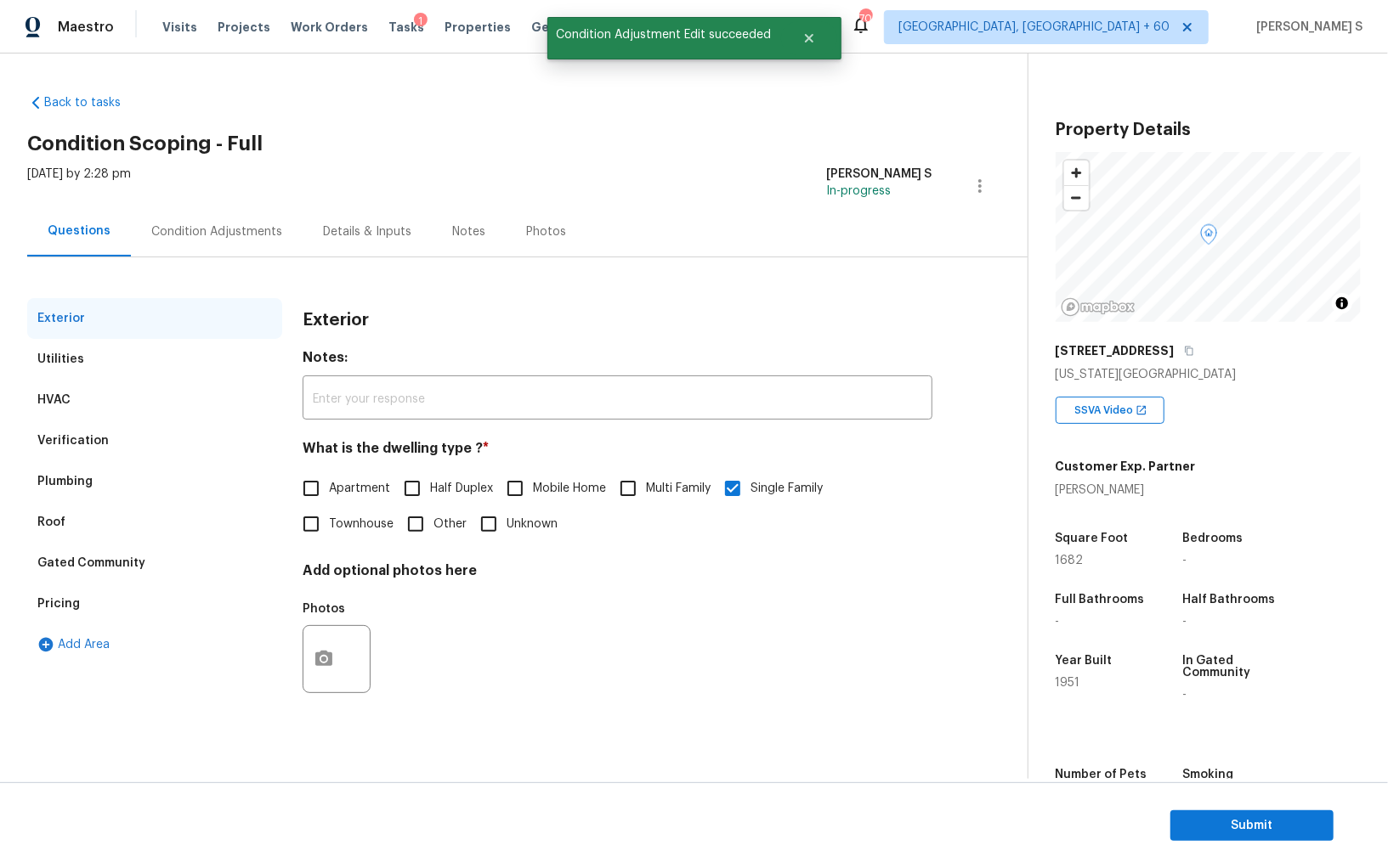
click at [102, 421] on div "Verification" at bounding box center [154, 441] width 255 height 41
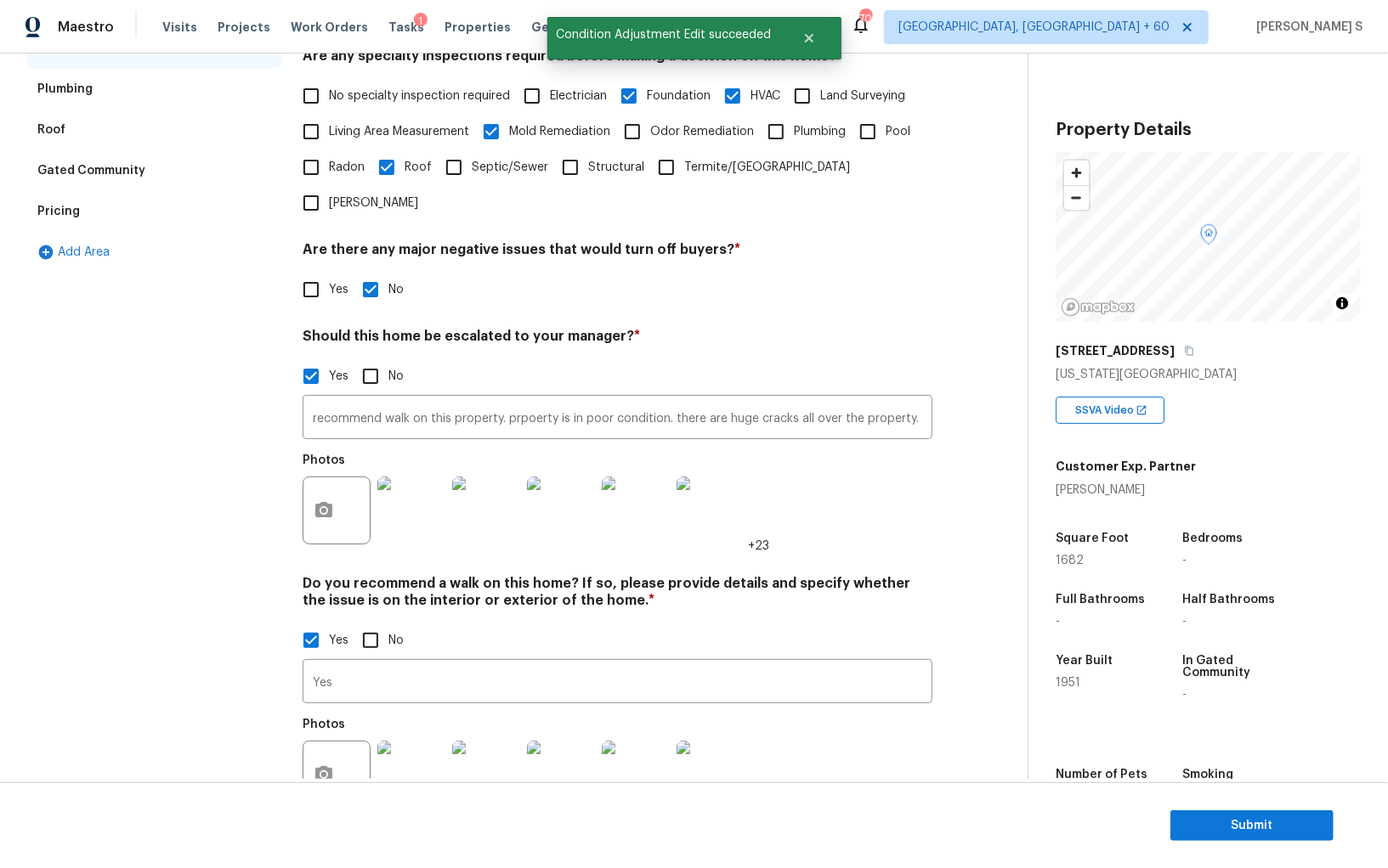
scroll to position [424, 0]
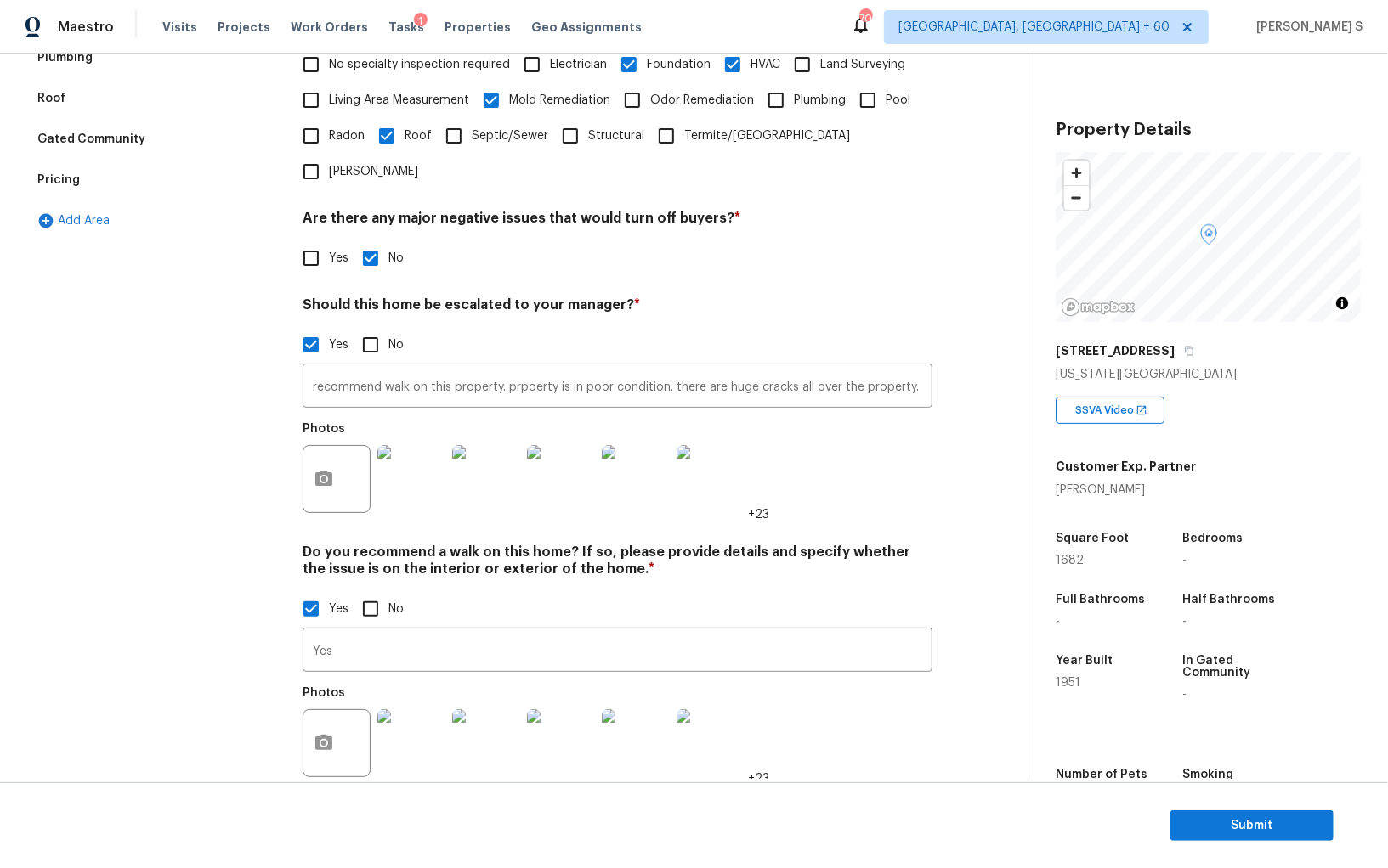
drag, startPoint x: 90, startPoint y: 172, endPoint x: 160, endPoint y: 173, distance: 70.0
click at [90, 173] on div "Pricing" at bounding box center [154, 180] width 255 height 41
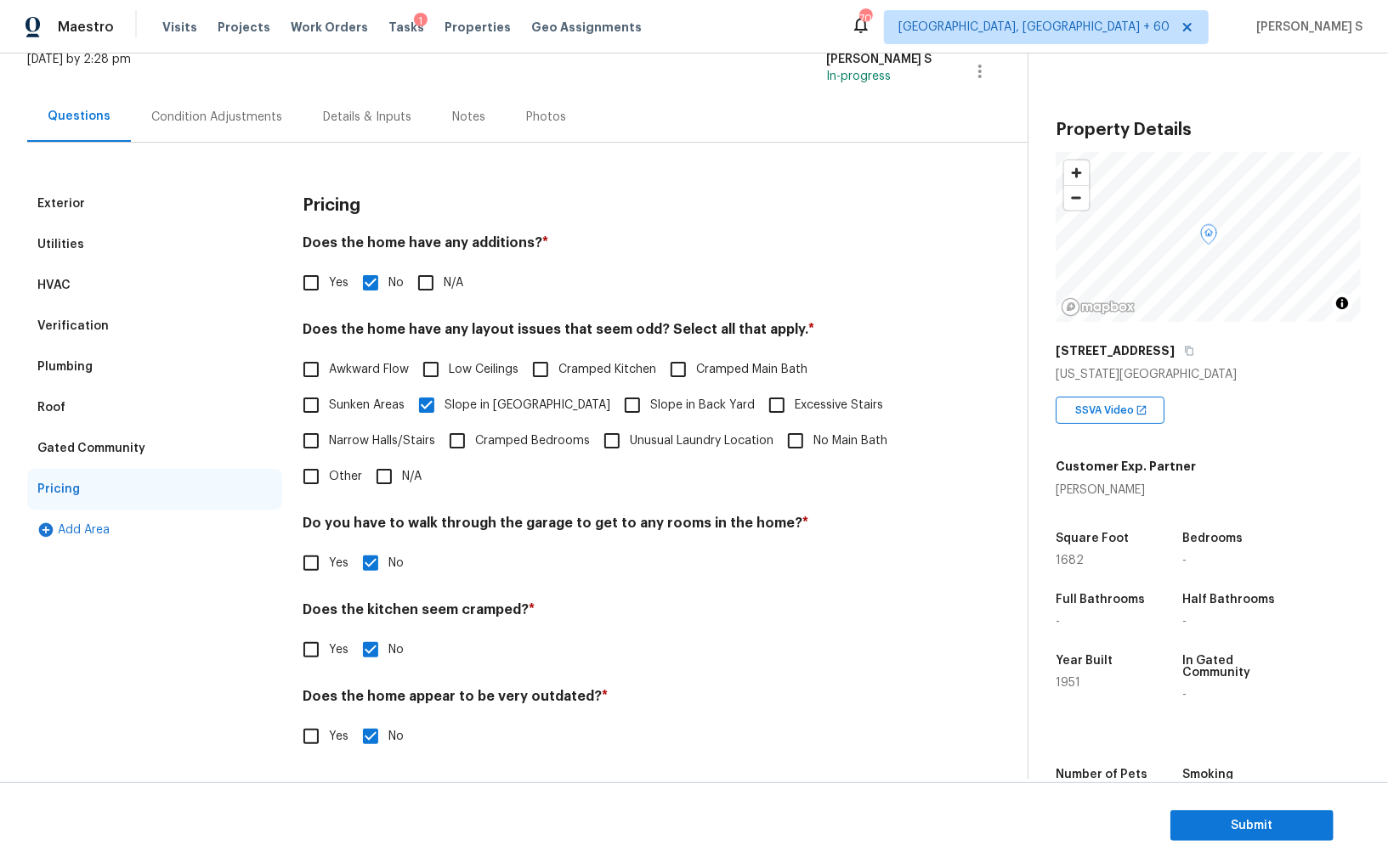
scroll to position [0, 0]
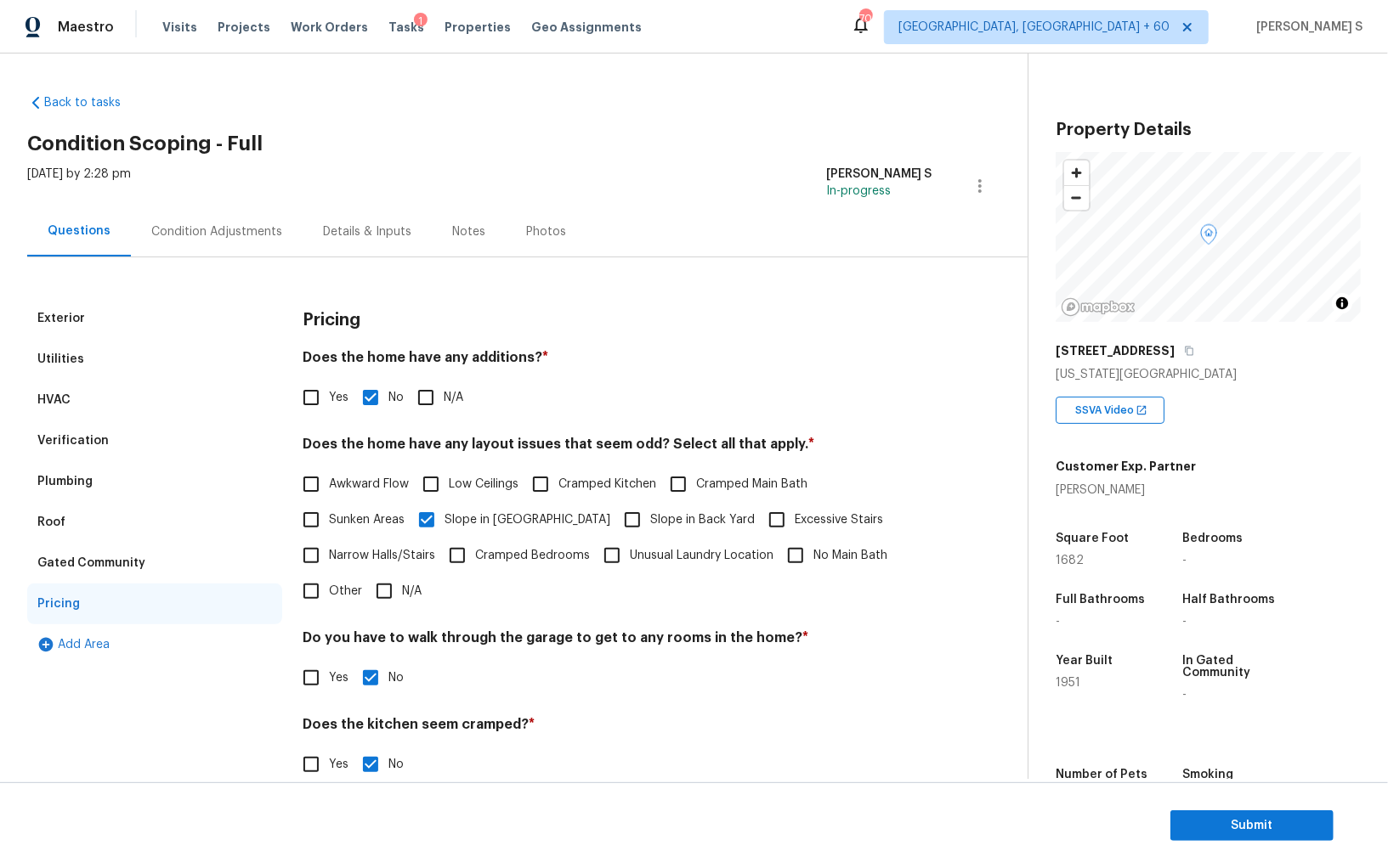
click at [84, 341] on div "Utilities" at bounding box center [154, 359] width 255 height 41
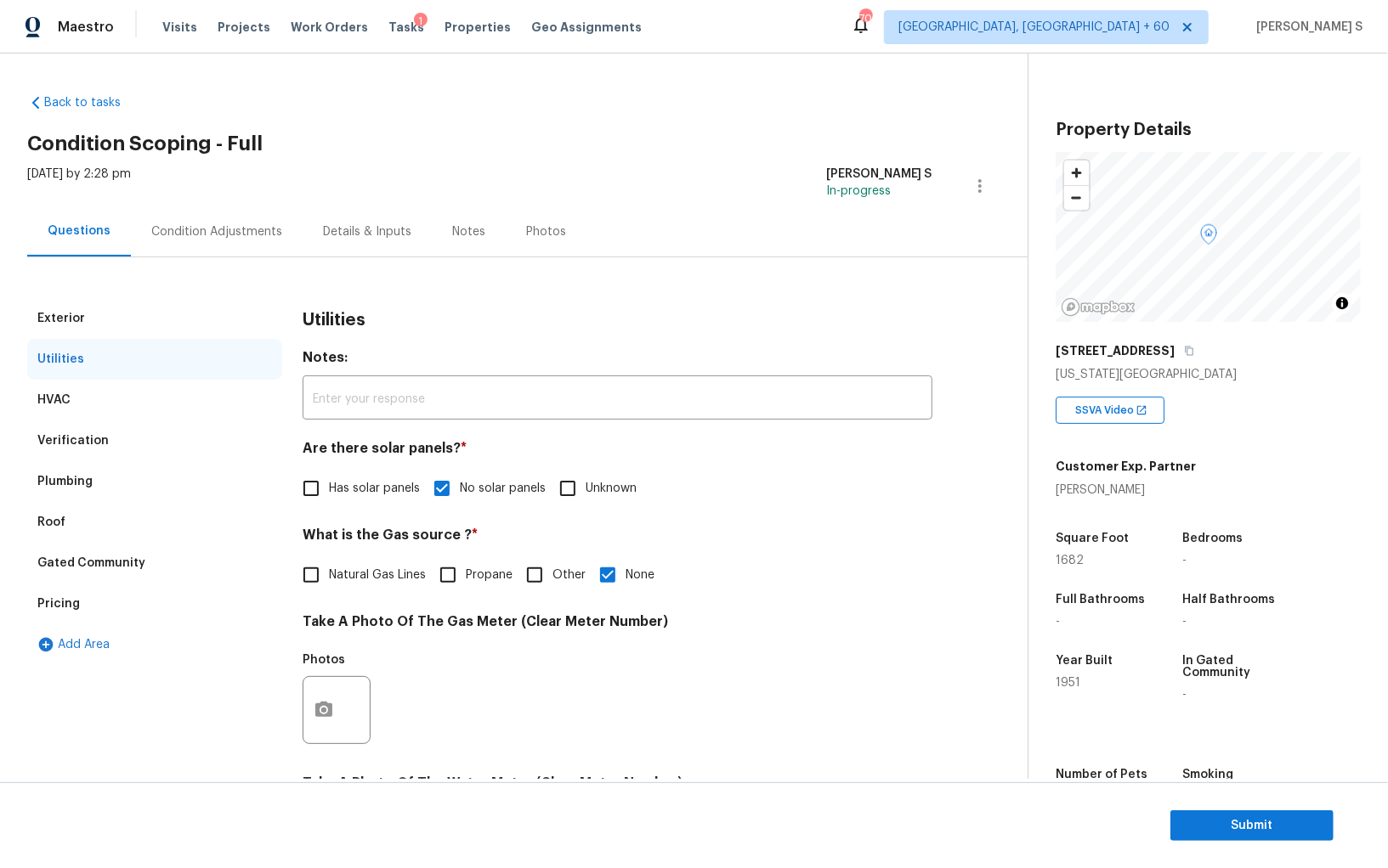
click at [391, 569] on span "Natural Gas Lines" at bounding box center [378, 575] width 97 height 18
click at [329, 569] on input "Natural Gas Lines" at bounding box center [311, 576] width 36 height 36
checkbox input "true"
checkbox input "false"
click at [179, 234] on div "Condition Adjustments" at bounding box center [216, 232] width 131 height 17
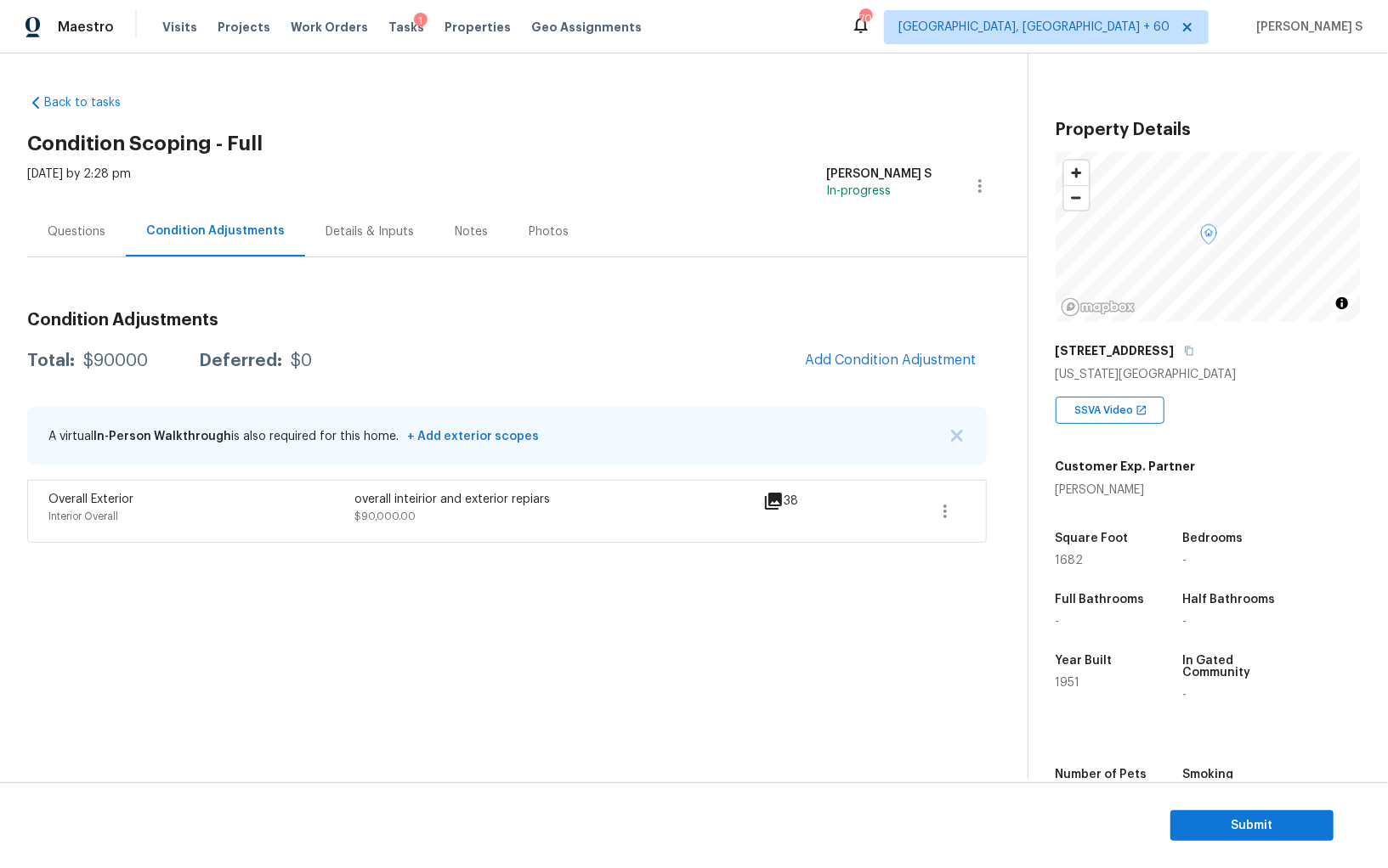
click at [139, 360] on div "$90000" at bounding box center [116, 361] width 65 height 17
copy div "90000"
drag, startPoint x: 934, startPoint y: 512, endPoint x: 950, endPoint y: 512, distance: 16.0
click at [935, 512] on icon "button" at bounding box center [945, 512] width 20 height 20
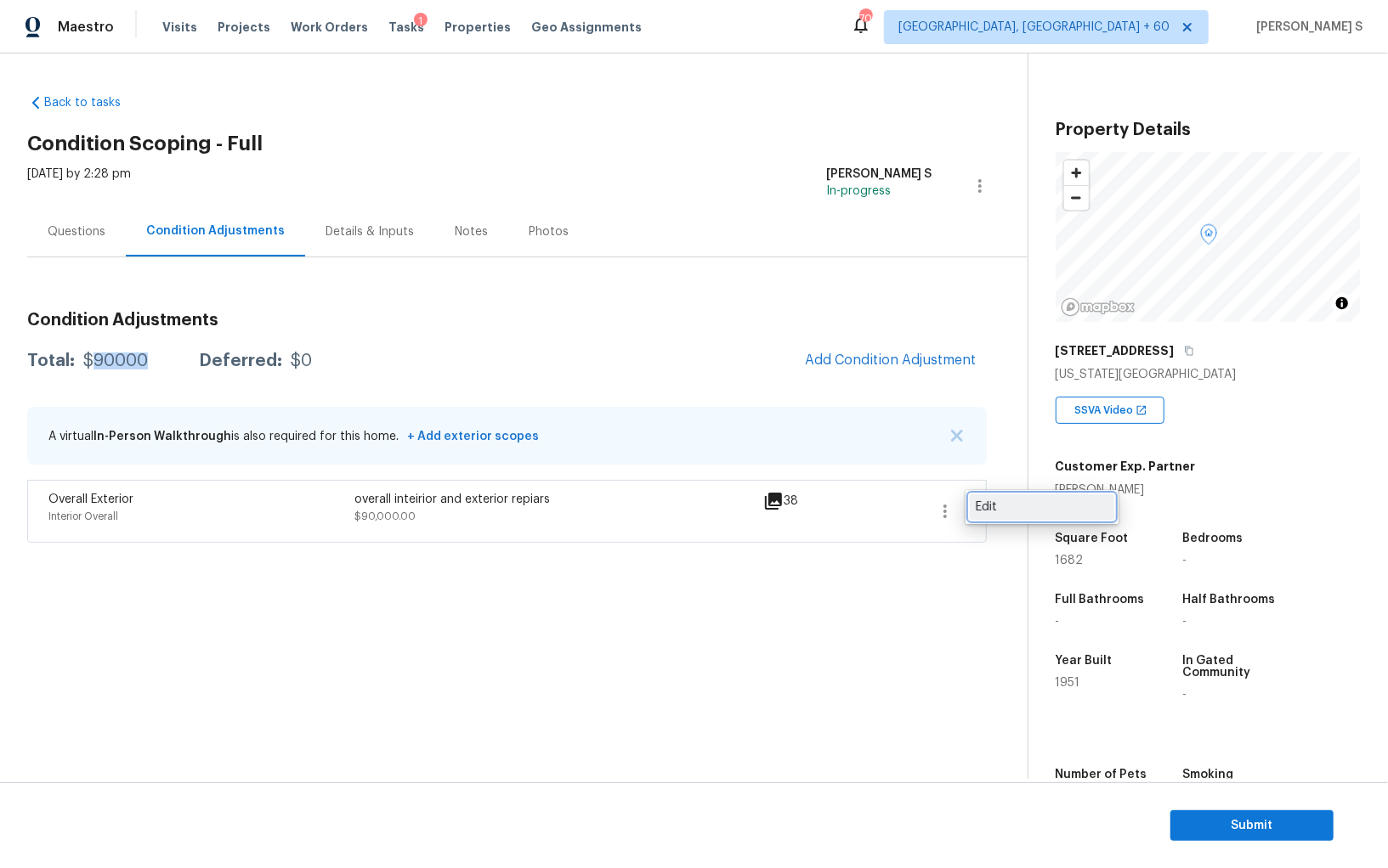
click at [1002, 512] on div "Edit" at bounding box center [1042, 507] width 132 height 17
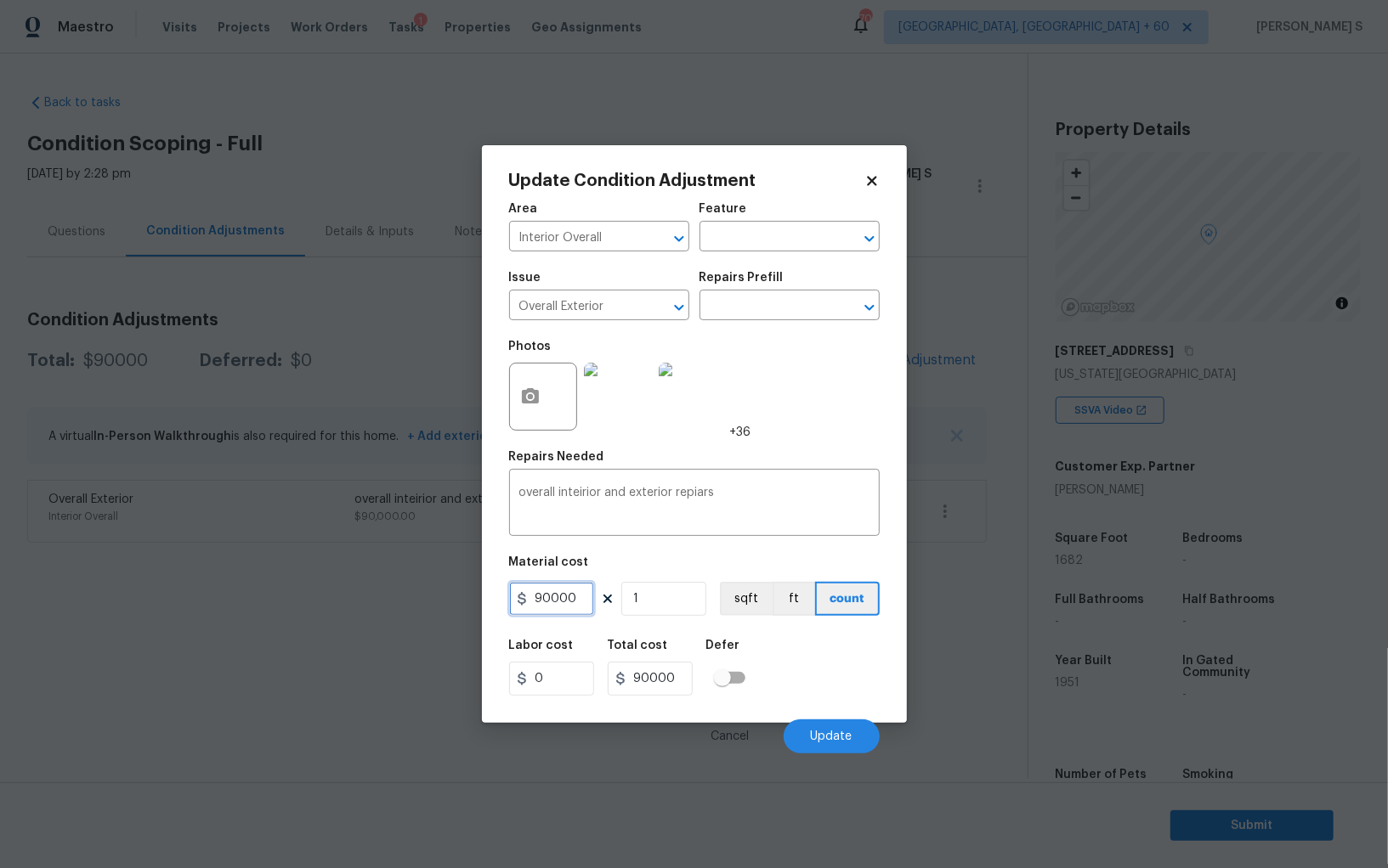
click at [576, 602] on input "90000" at bounding box center [552, 599] width 85 height 34
type input "85000"
click at [848, 734] on span "Update" at bounding box center [831, 737] width 42 height 13
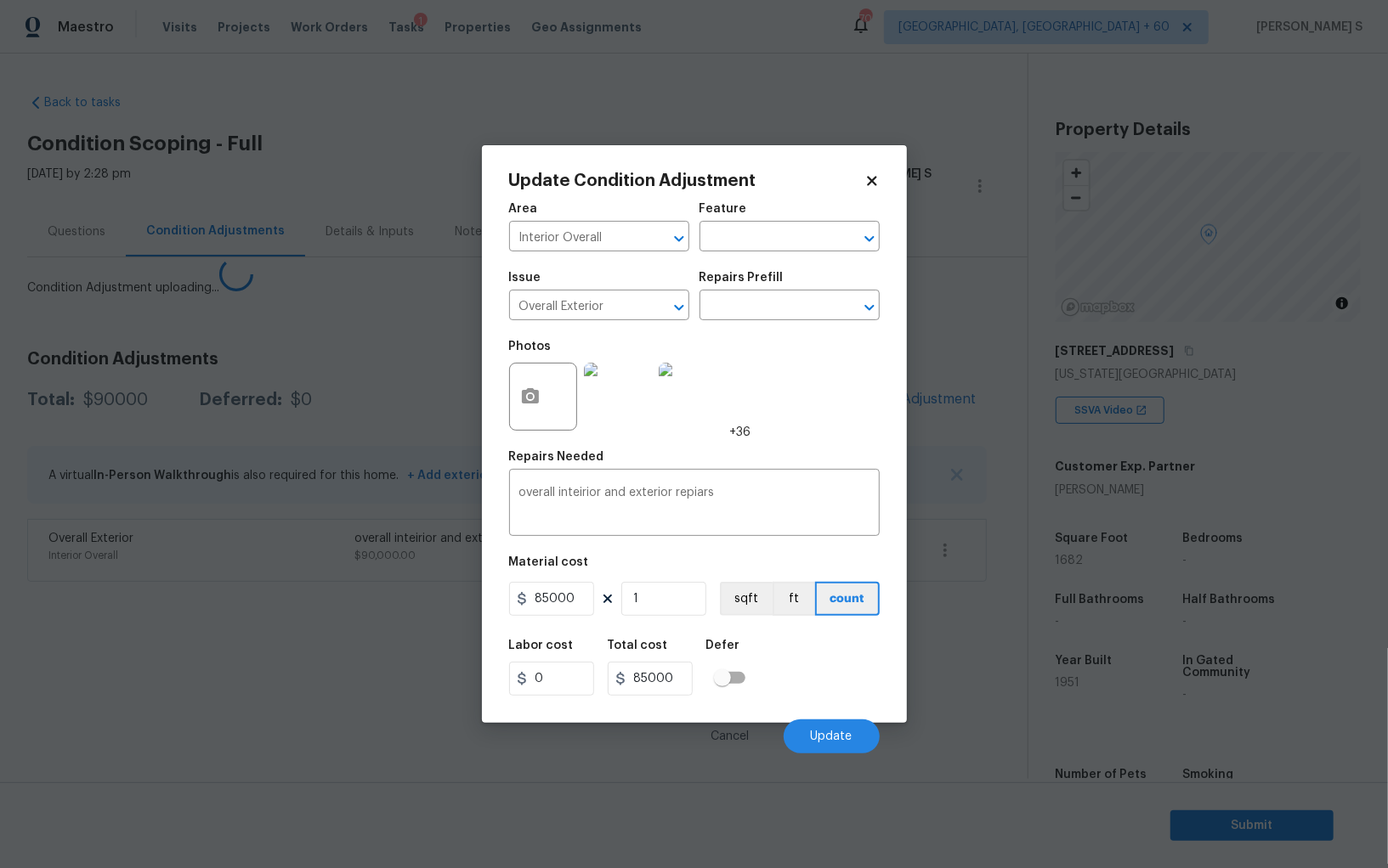
click at [247, 622] on body "Maestro Visits Projects Work Orders Tasks 1 Properties Geo Assignments 703 Albu…" at bounding box center [694, 434] width 1388 height 868
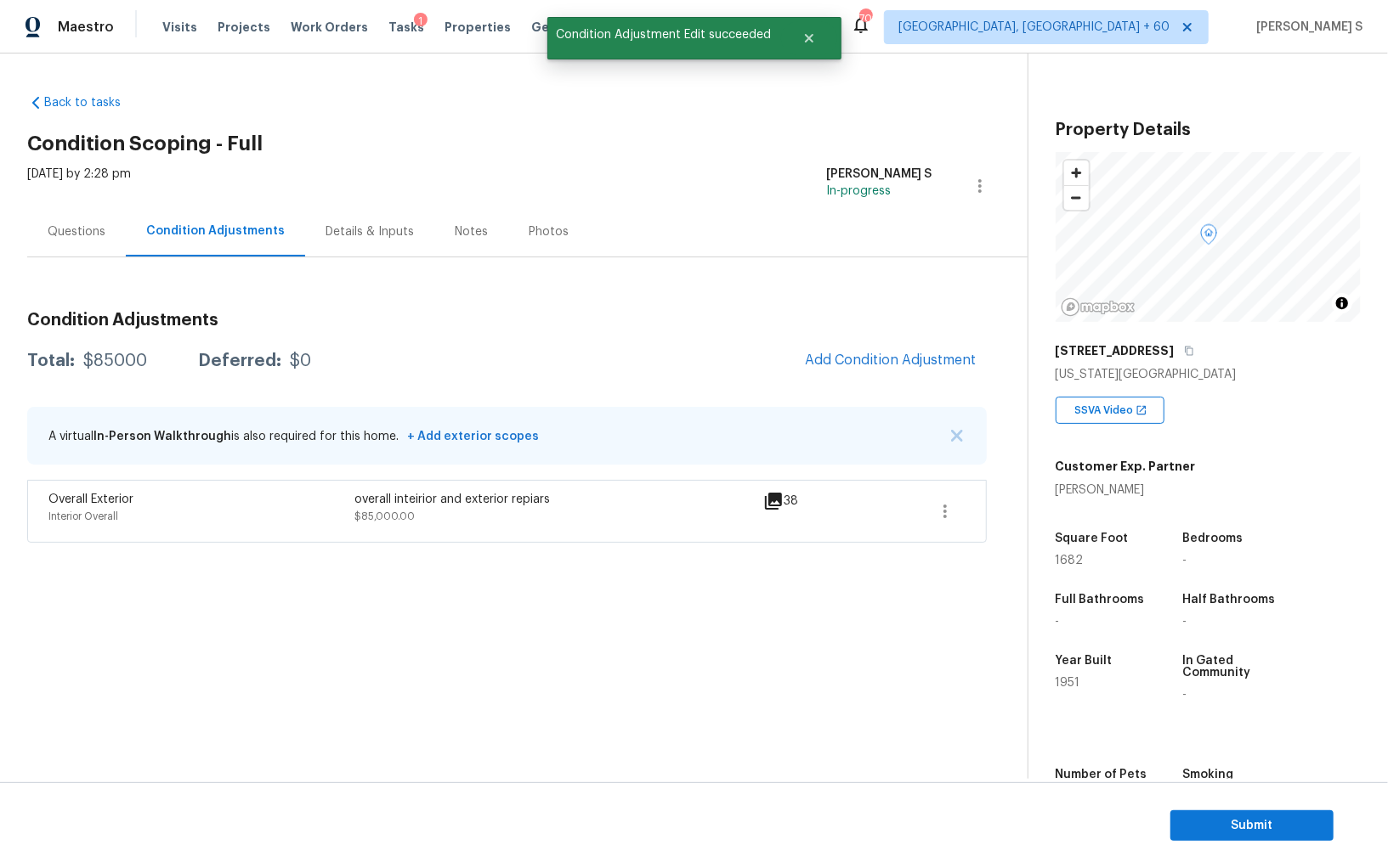
click at [120, 349] on div "Total: $85000 Deferred: $0 Add Condition Adjustment" at bounding box center [507, 361] width 960 height 38
click at [120, 344] on div "Total: $85000 Deferred: $0 Add Condition Adjustment" at bounding box center [507, 361] width 960 height 38
click at [121, 359] on div "$85000" at bounding box center [115, 361] width 64 height 17
copy div "85000"
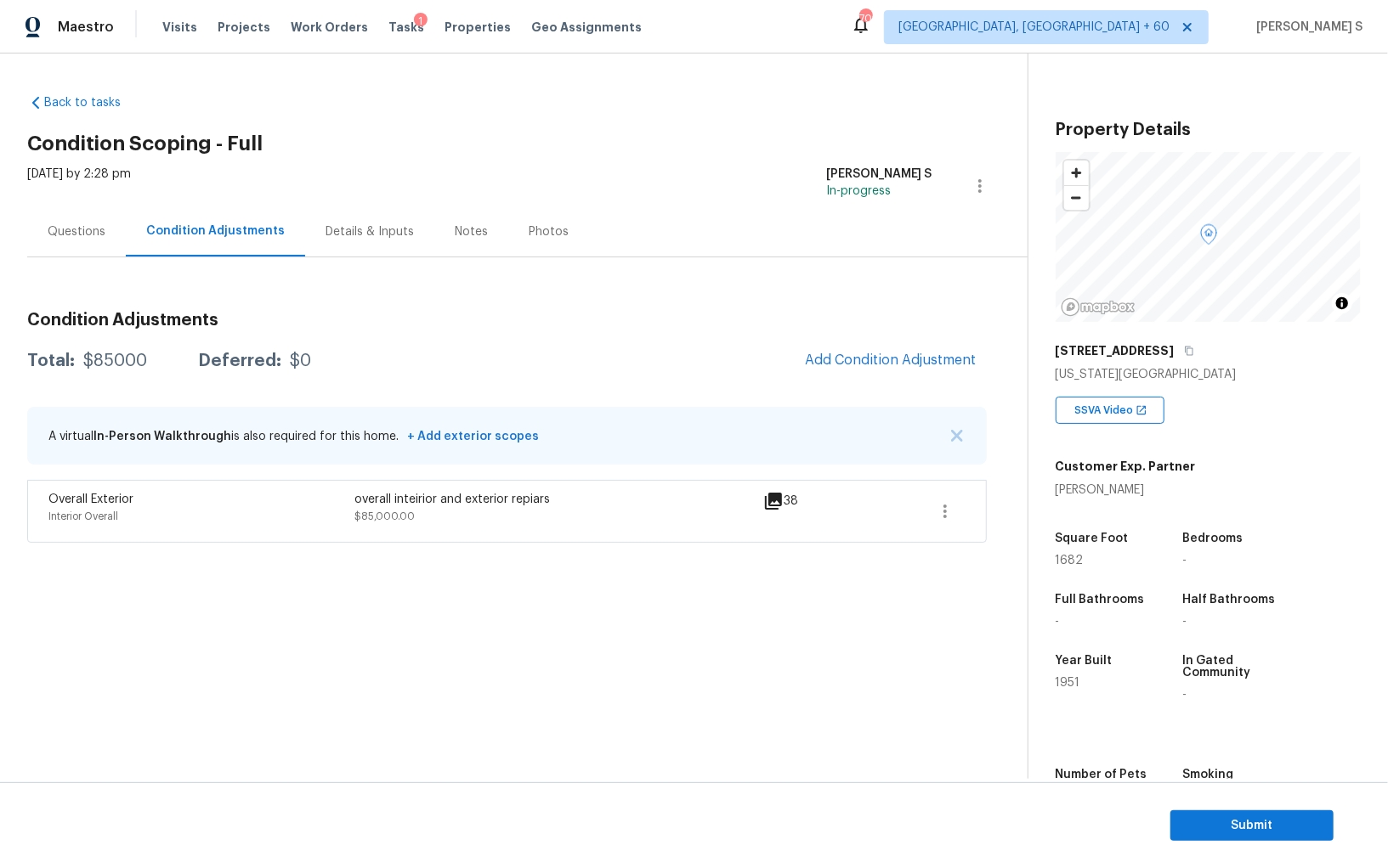
click at [81, 229] on div "Questions" at bounding box center [77, 232] width 58 height 17
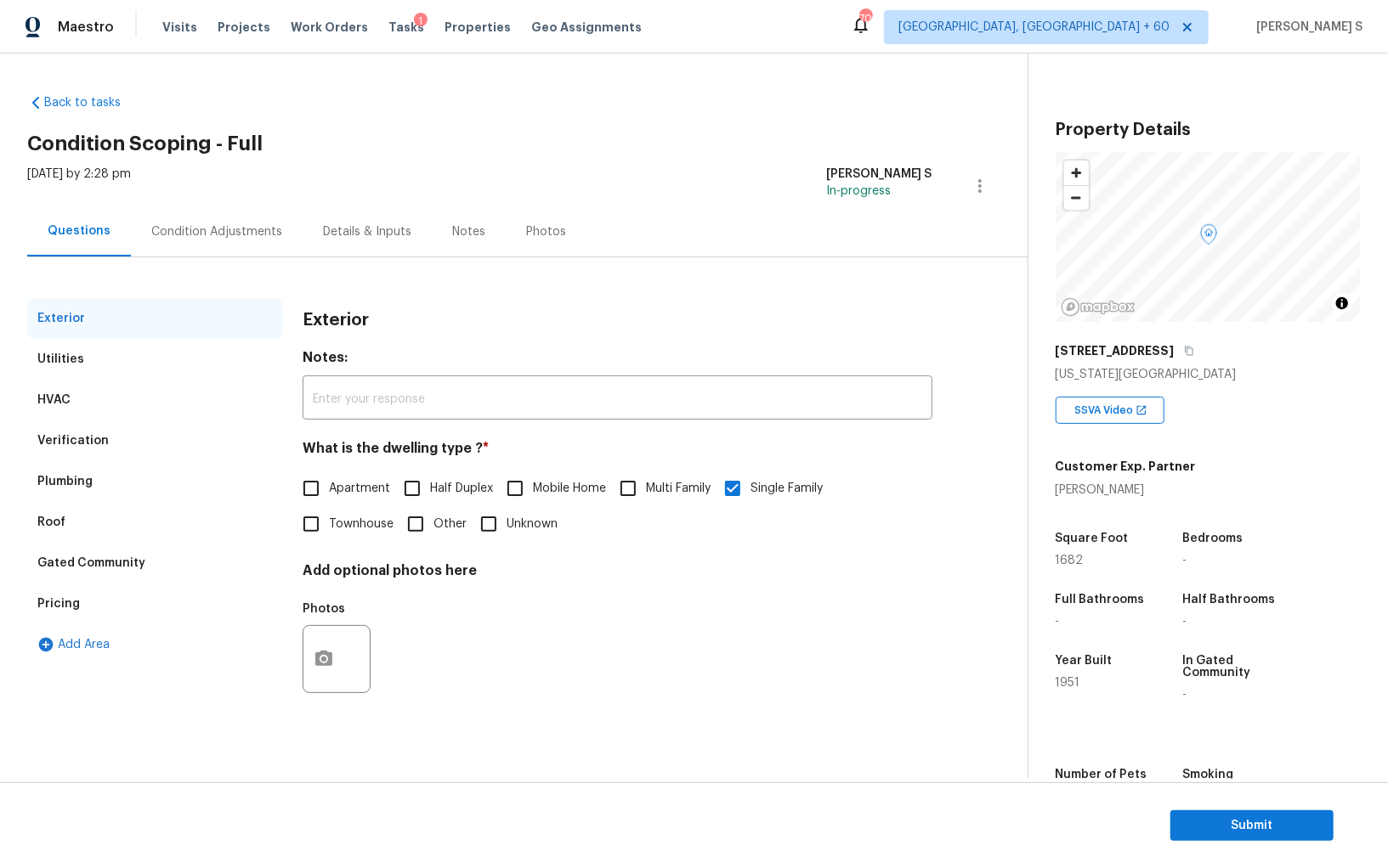
click at [68, 422] on div "Verification" at bounding box center [154, 441] width 255 height 41
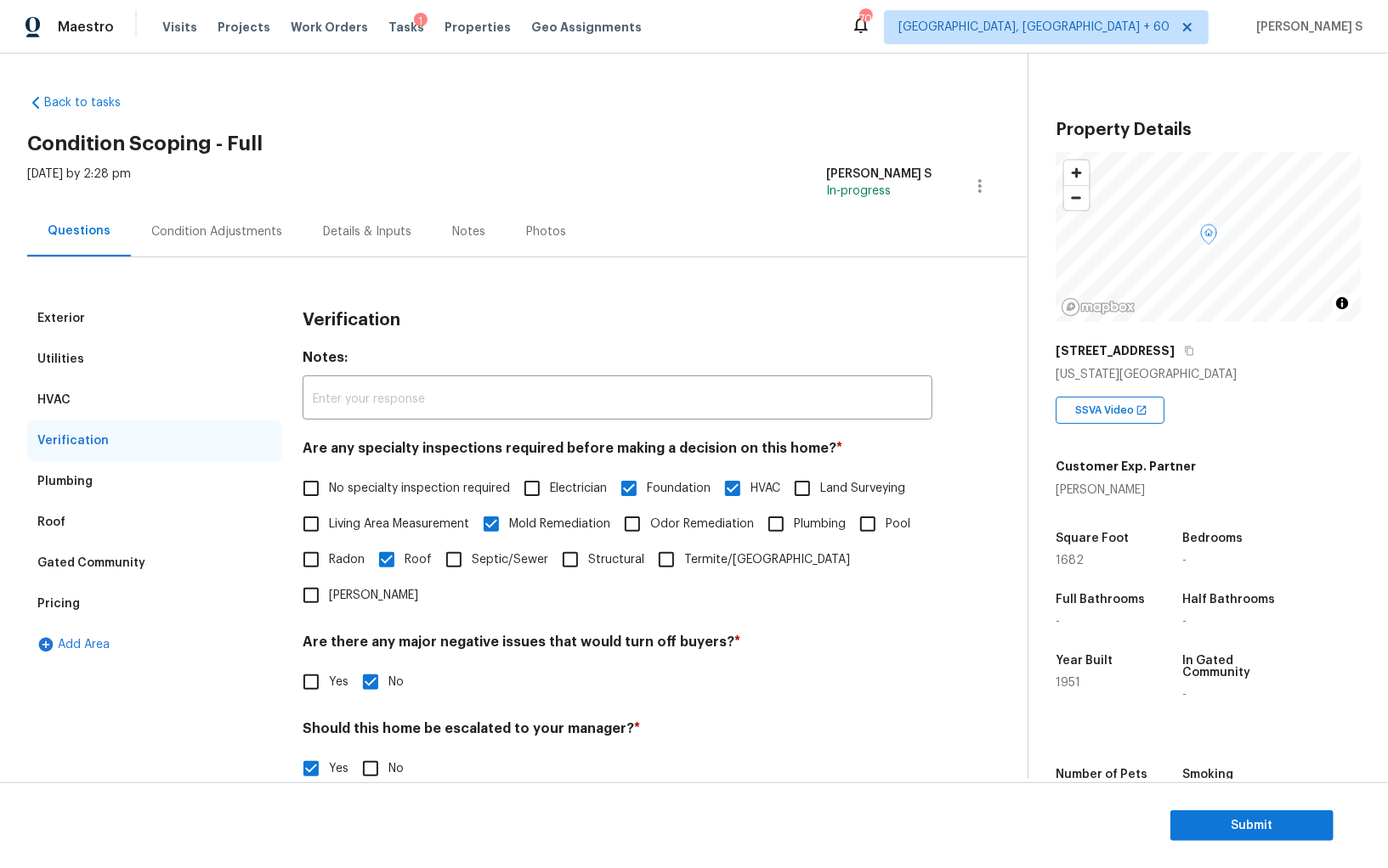
scroll to position [294, 0]
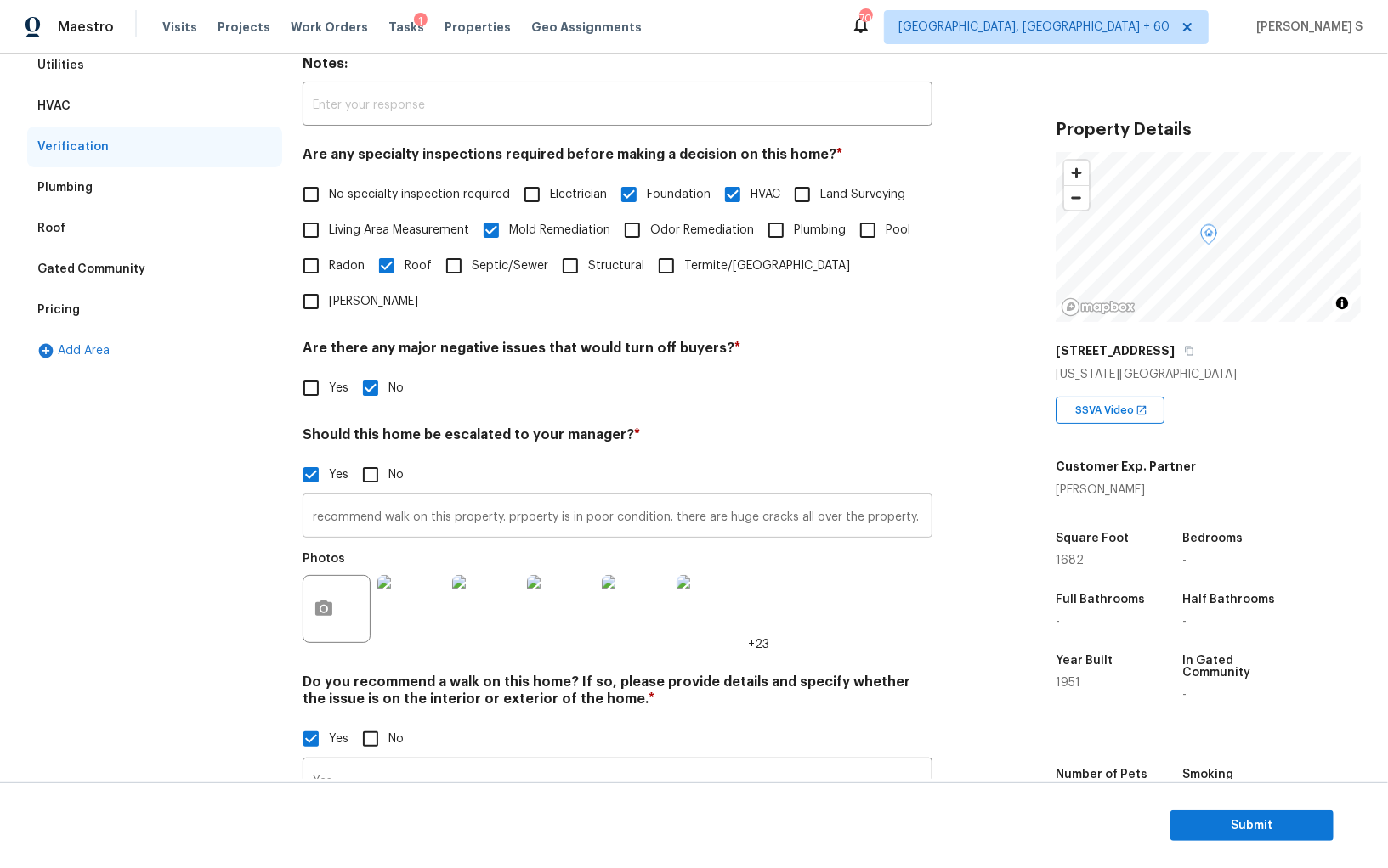
click at [438, 498] on input "recommend walk on this property. prpoerty is in poor condition. there are huge …" at bounding box center [618, 518] width 630 height 40
click at [109, 314] on div "Pricing" at bounding box center [154, 310] width 255 height 41
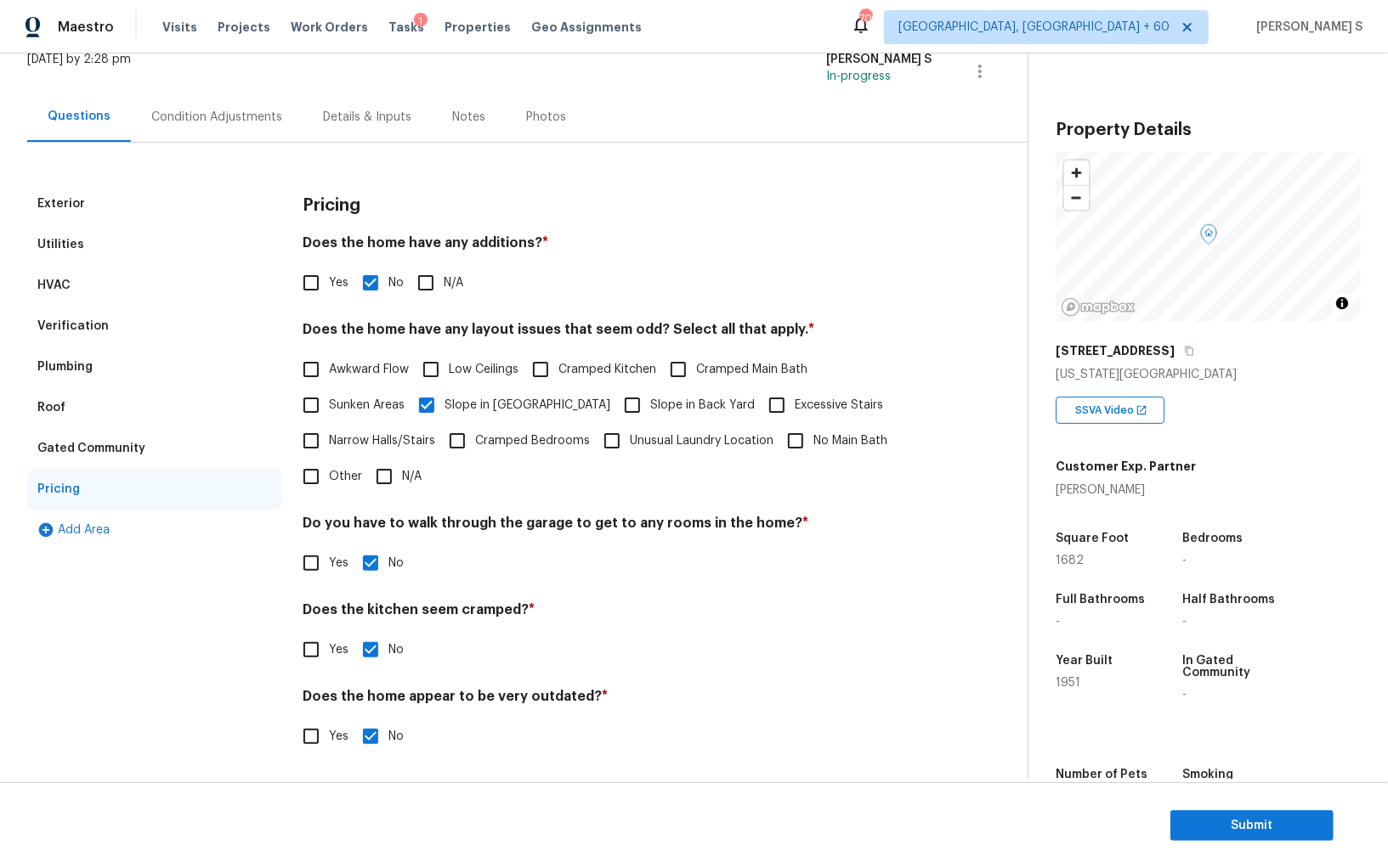
scroll to position [0, 0]
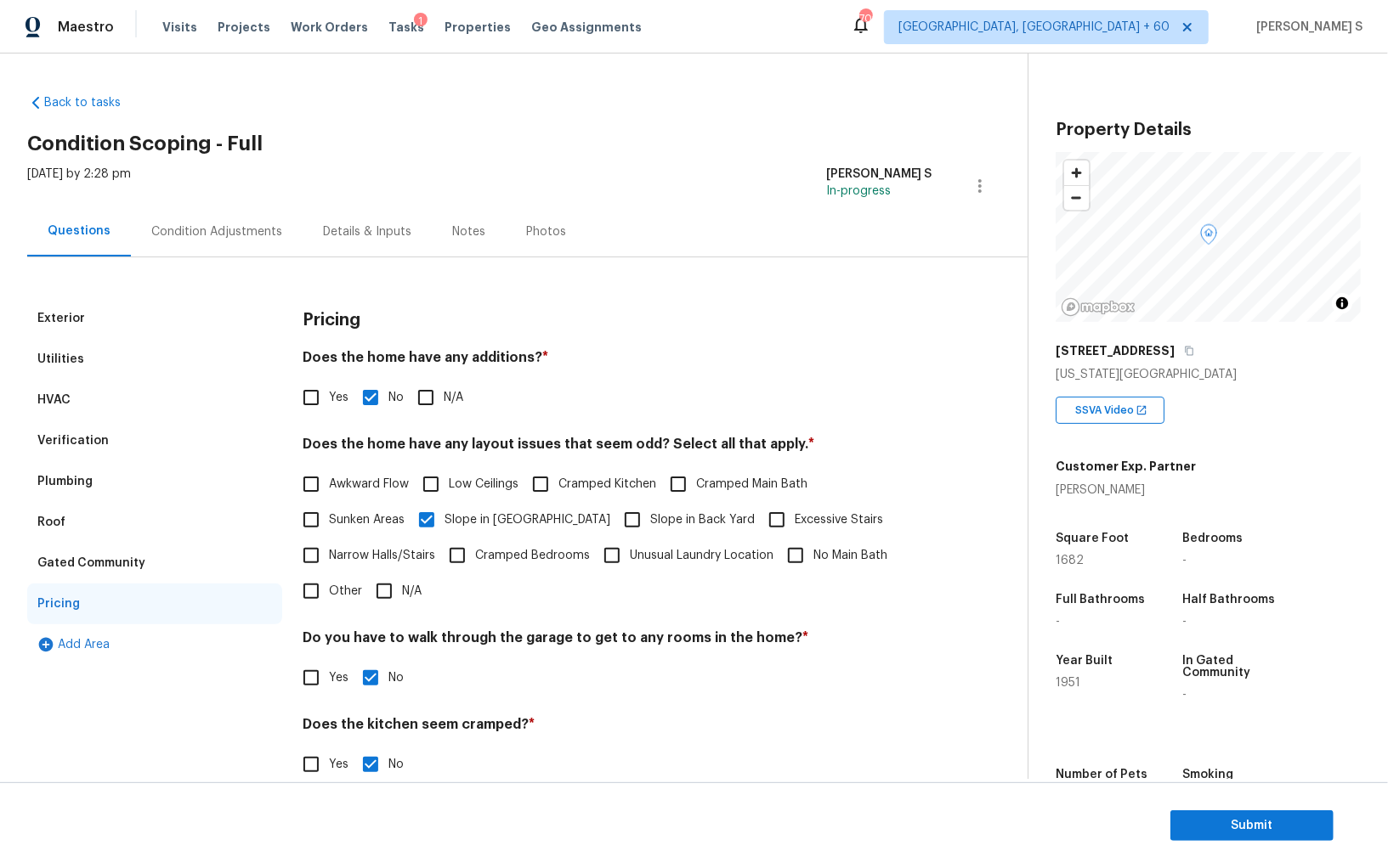
click at [257, 228] on div "Condition Adjustments" at bounding box center [216, 232] width 131 height 17
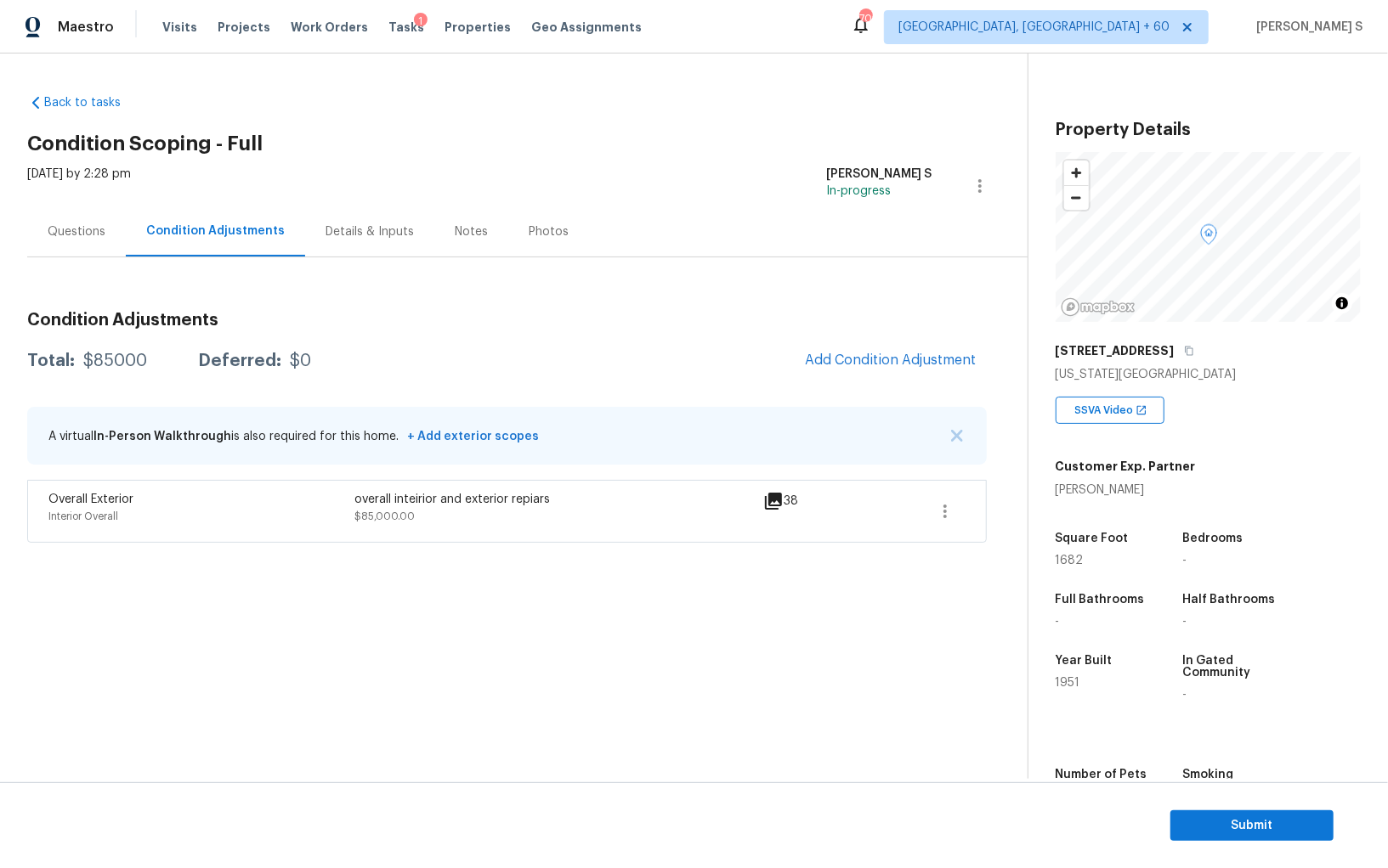
click at [40, 239] on div "Questions" at bounding box center [77, 231] width 99 height 50
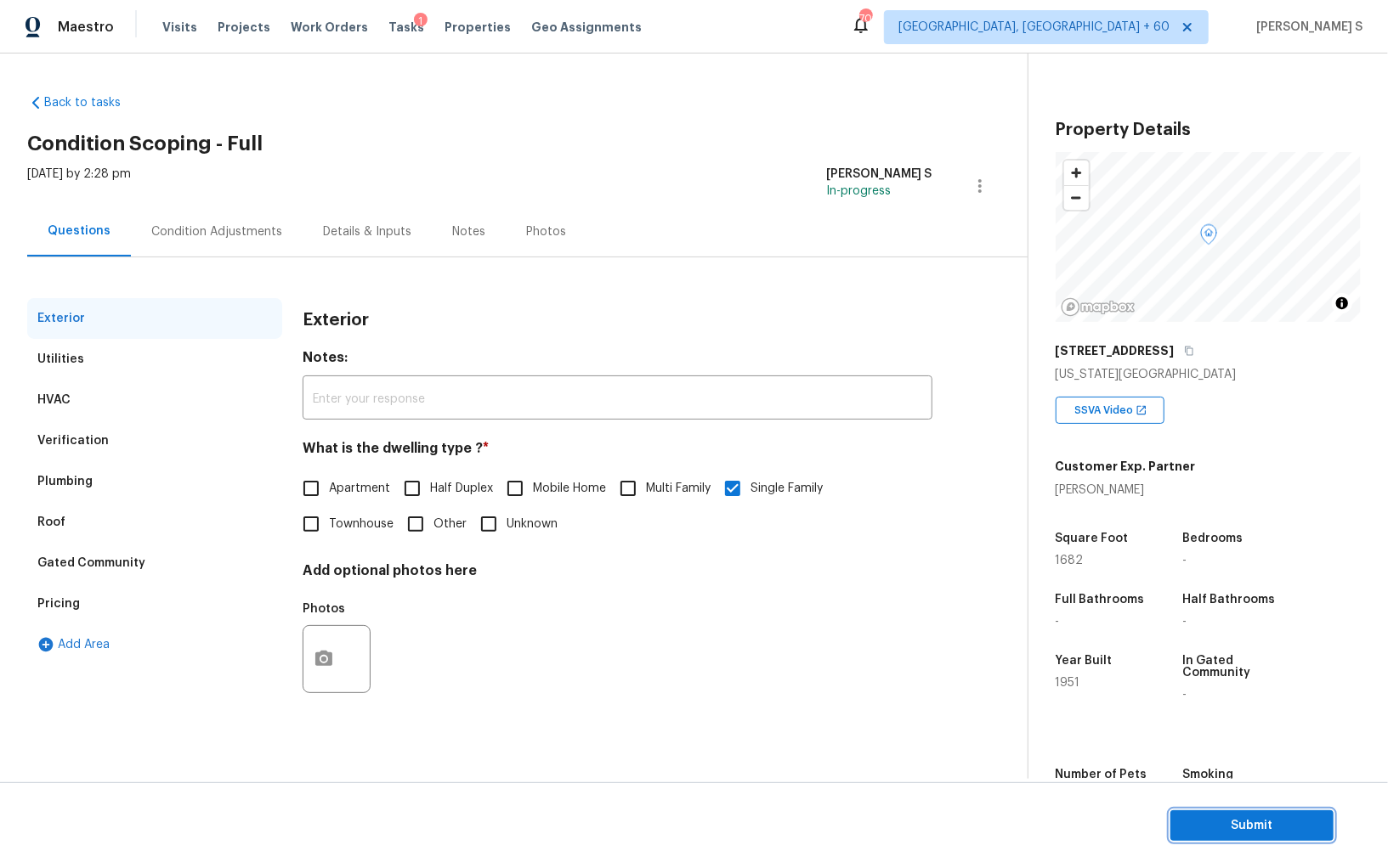
click at [1186, 818] on span "Submit" at bounding box center [1252, 825] width 136 height 21
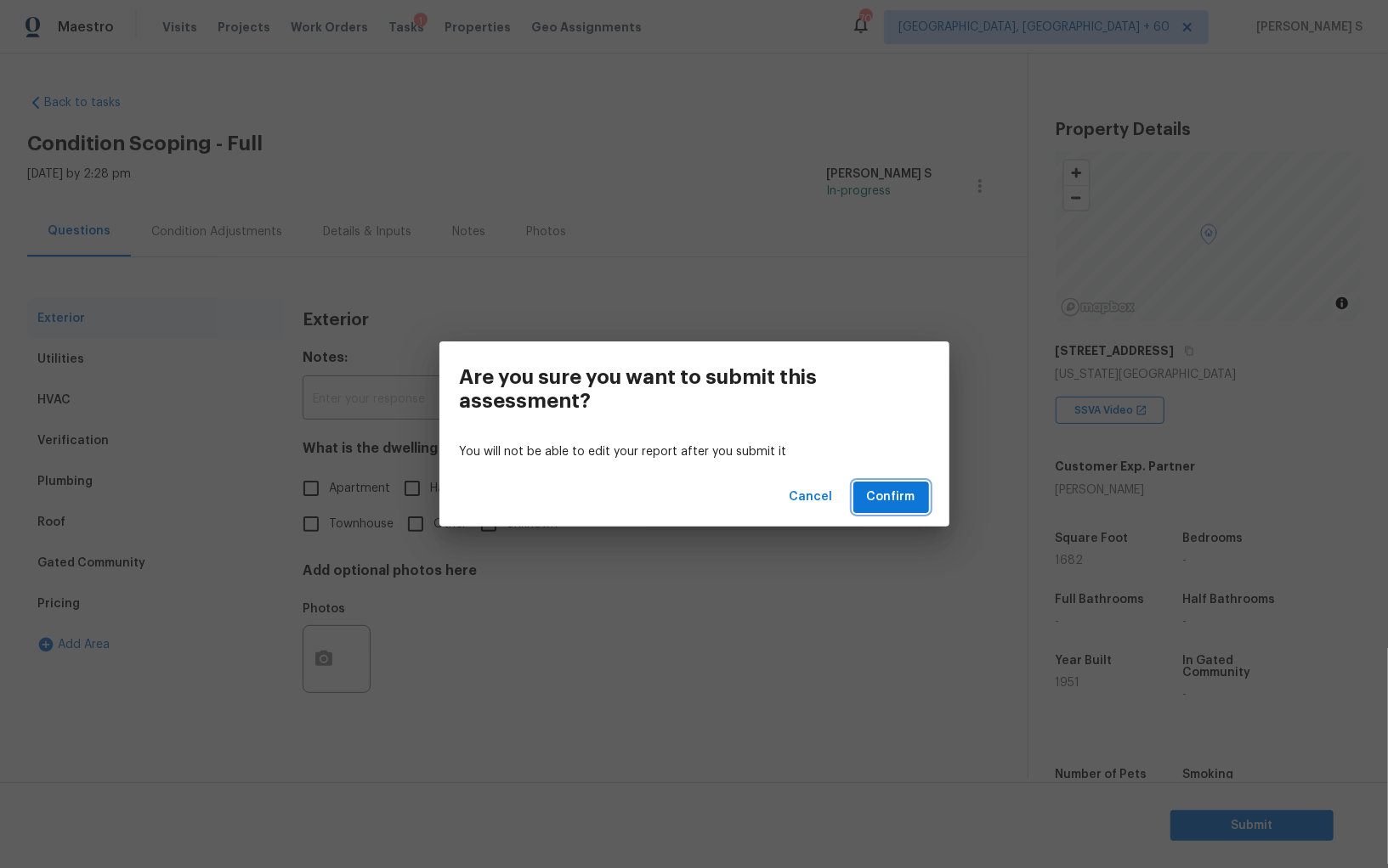
click at [894, 511] on button "Confirm" at bounding box center [891, 497] width 76 height 32
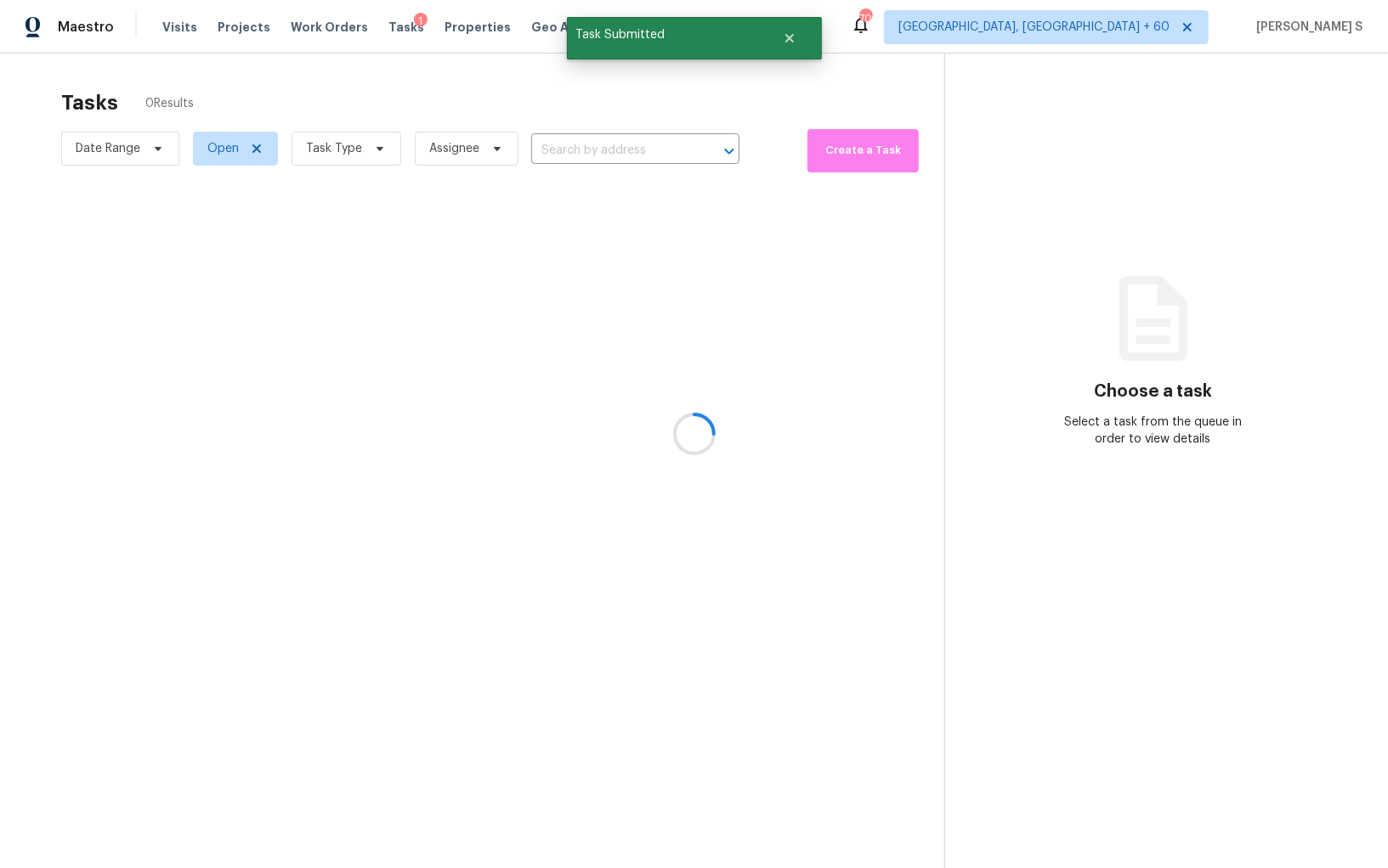
click at [1273, 101] on div at bounding box center [694, 434] width 1388 height 868
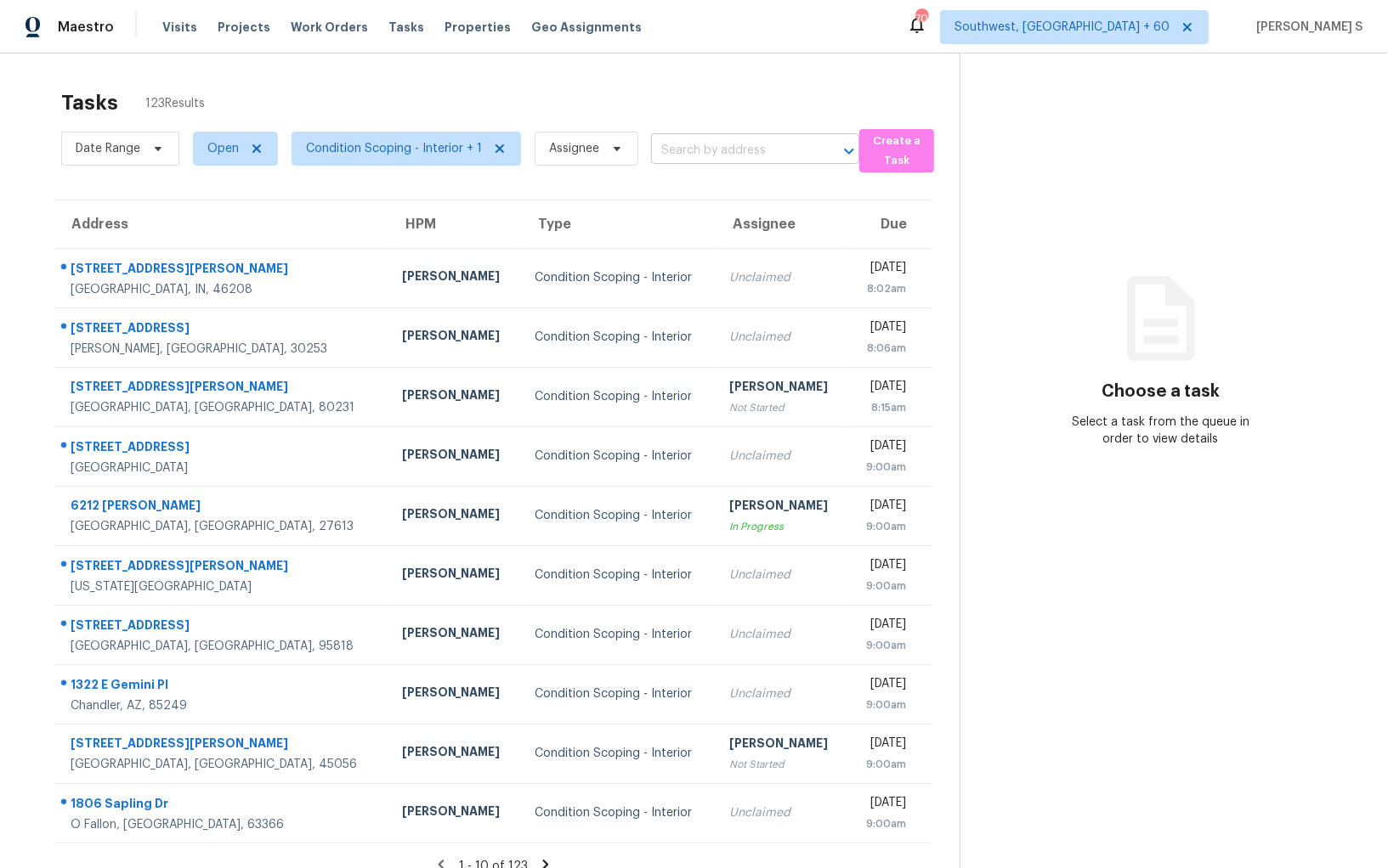
click at [661, 148] on input "text" at bounding box center [731, 150] width 160 height 26
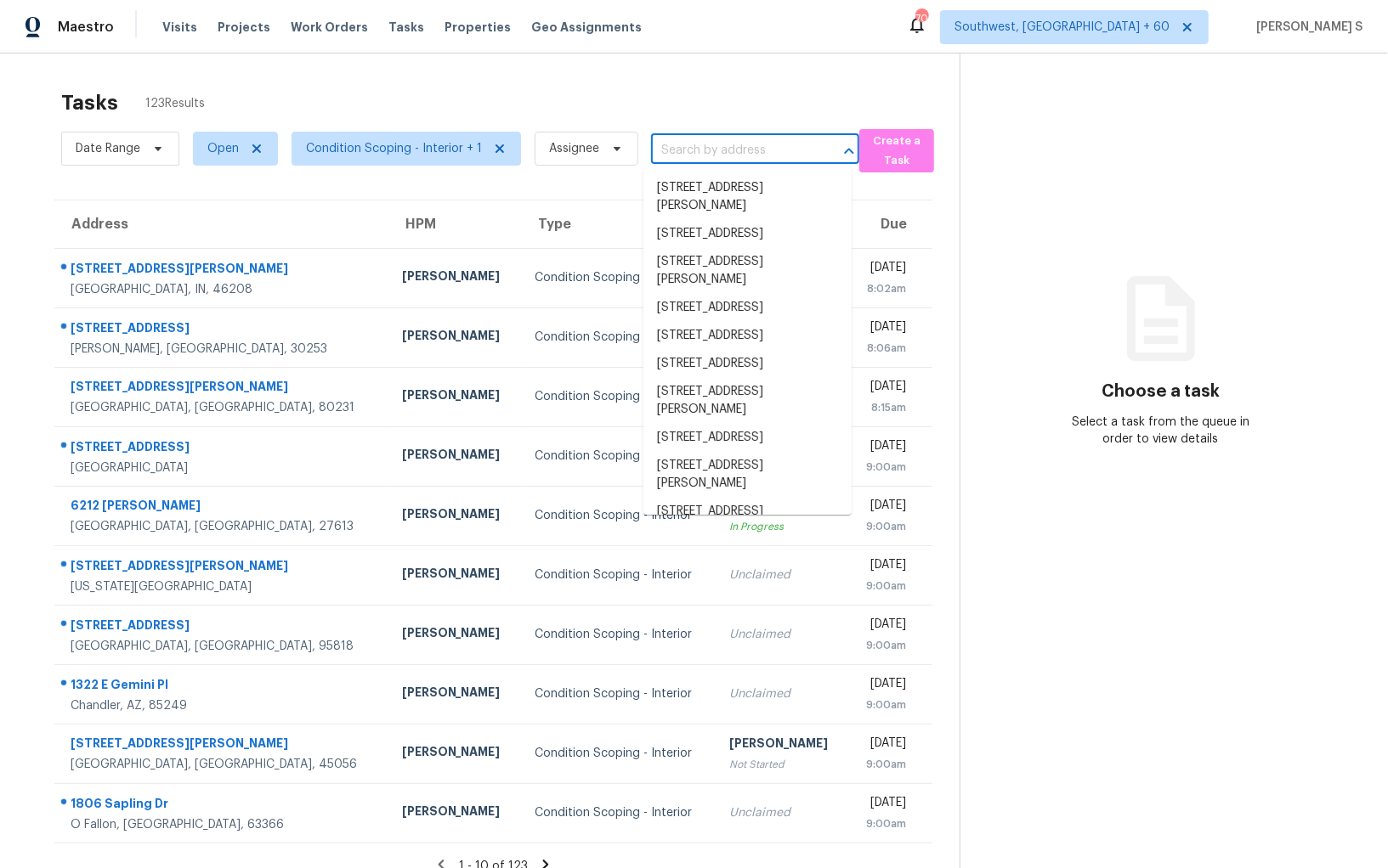
paste input "657 Gondola Run, Greenfield, IN, 46140"
type input "657 Gondola Run, Greenfield, IN, 46140"
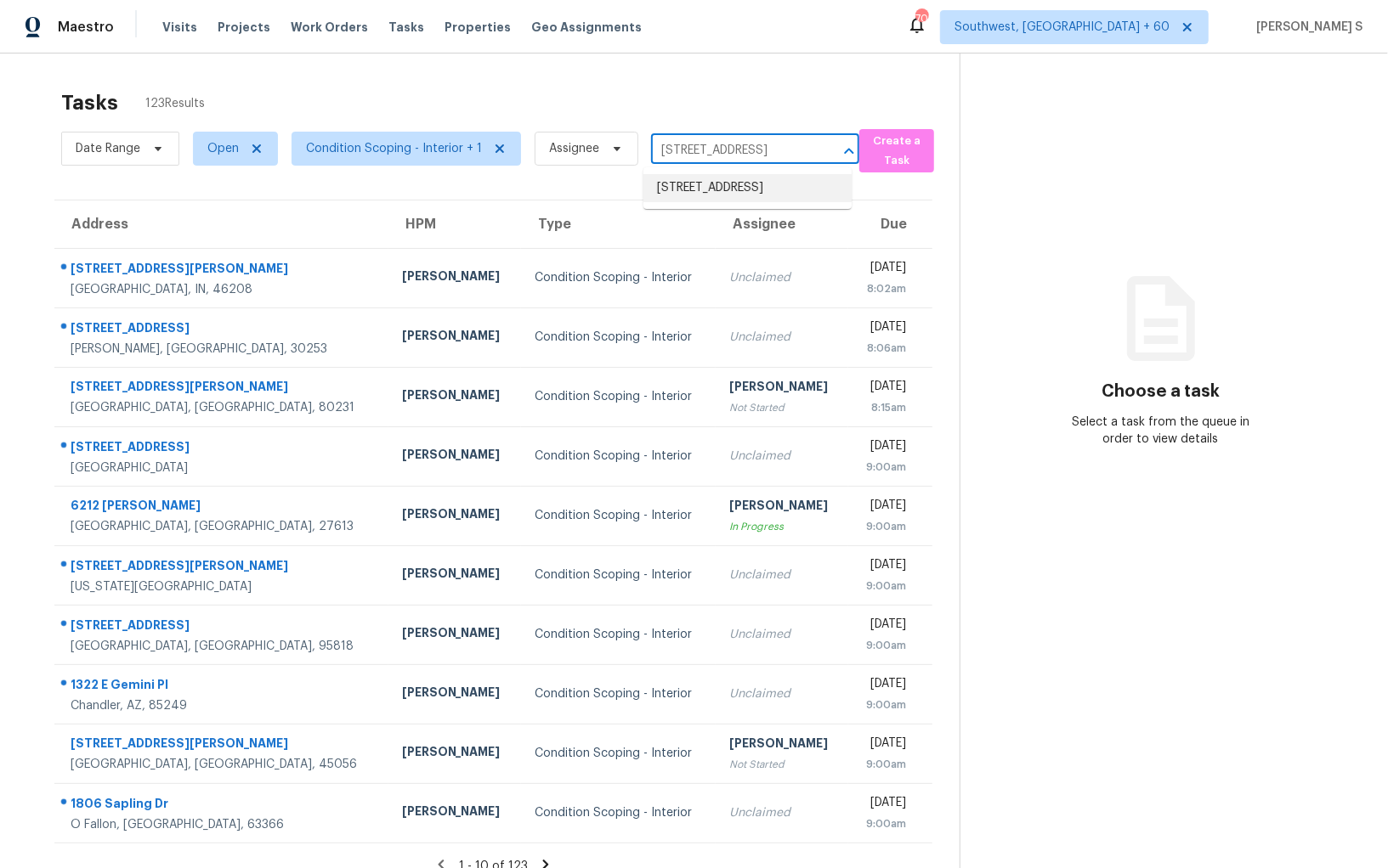
click at [721, 187] on li "657 Gondola Run, Greenfield, IN 46140" at bounding box center [747, 188] width 208 height 28
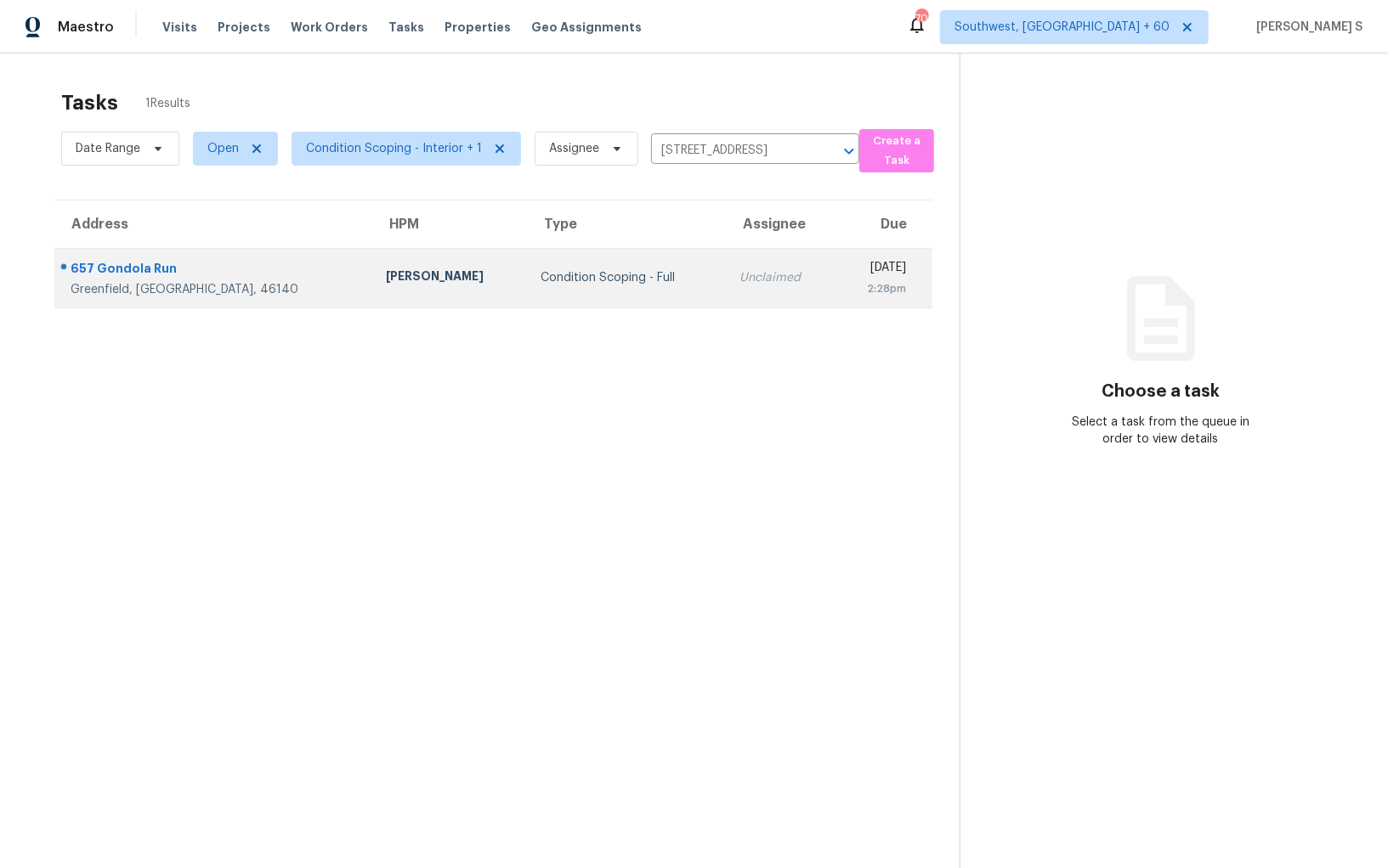
click at [726, 263] on td "Unclaimed" at bounding box center [781, 278] width 109 height 60
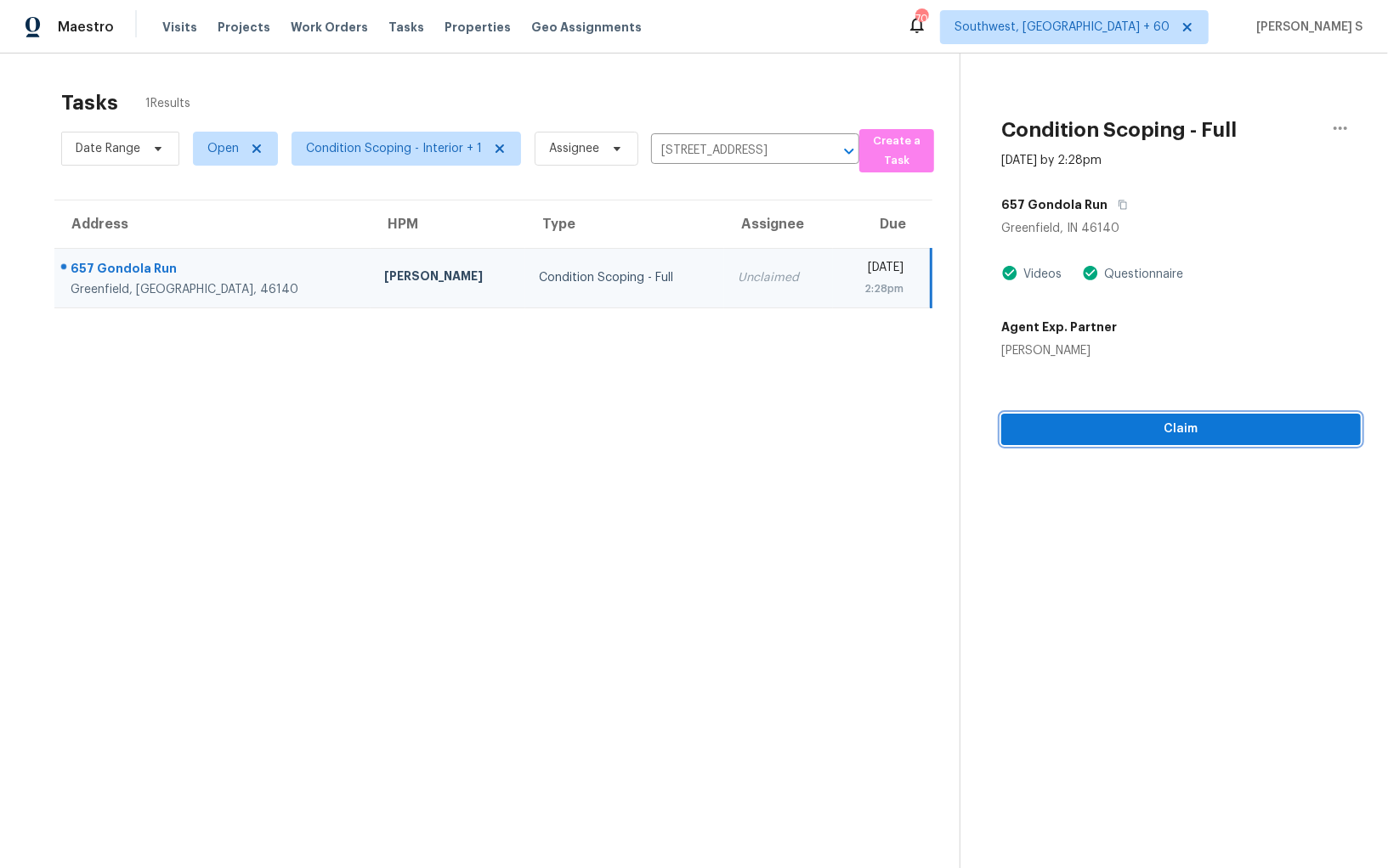
click at [1102, 415] on button "Claim" at bounding box center [1181, 429] width 359 height 32
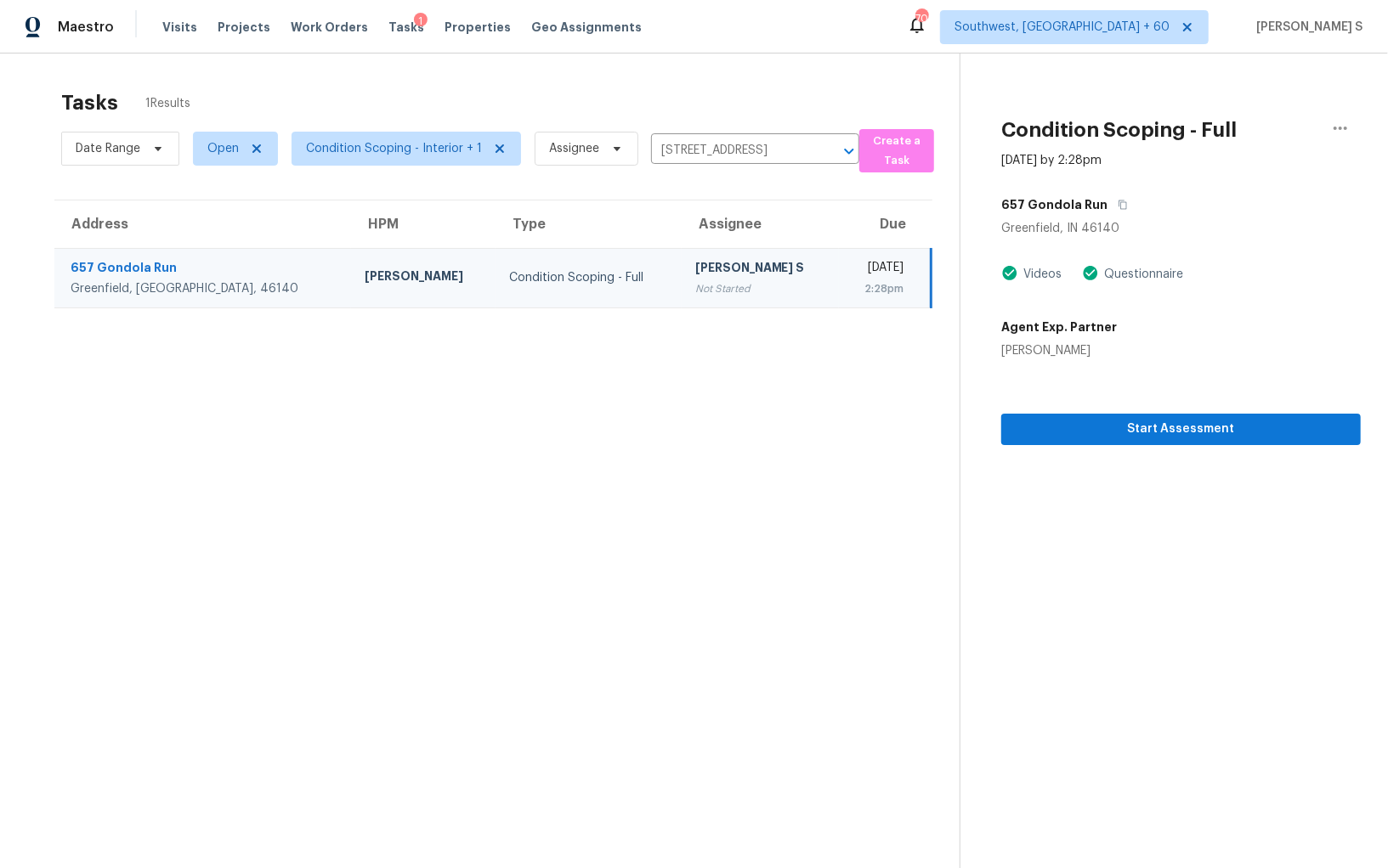
click at [1121, 444] on section "Condition Scoping - Full Sep 25th 2025 by 2:28pm 657 Gondola Run Greenfield, IN…" at bounding box center [1160, 488] width 401 height 868
click at [1119, 433] on span "Start Assessment" at bounding box center [1181, 429] width 333 height 21
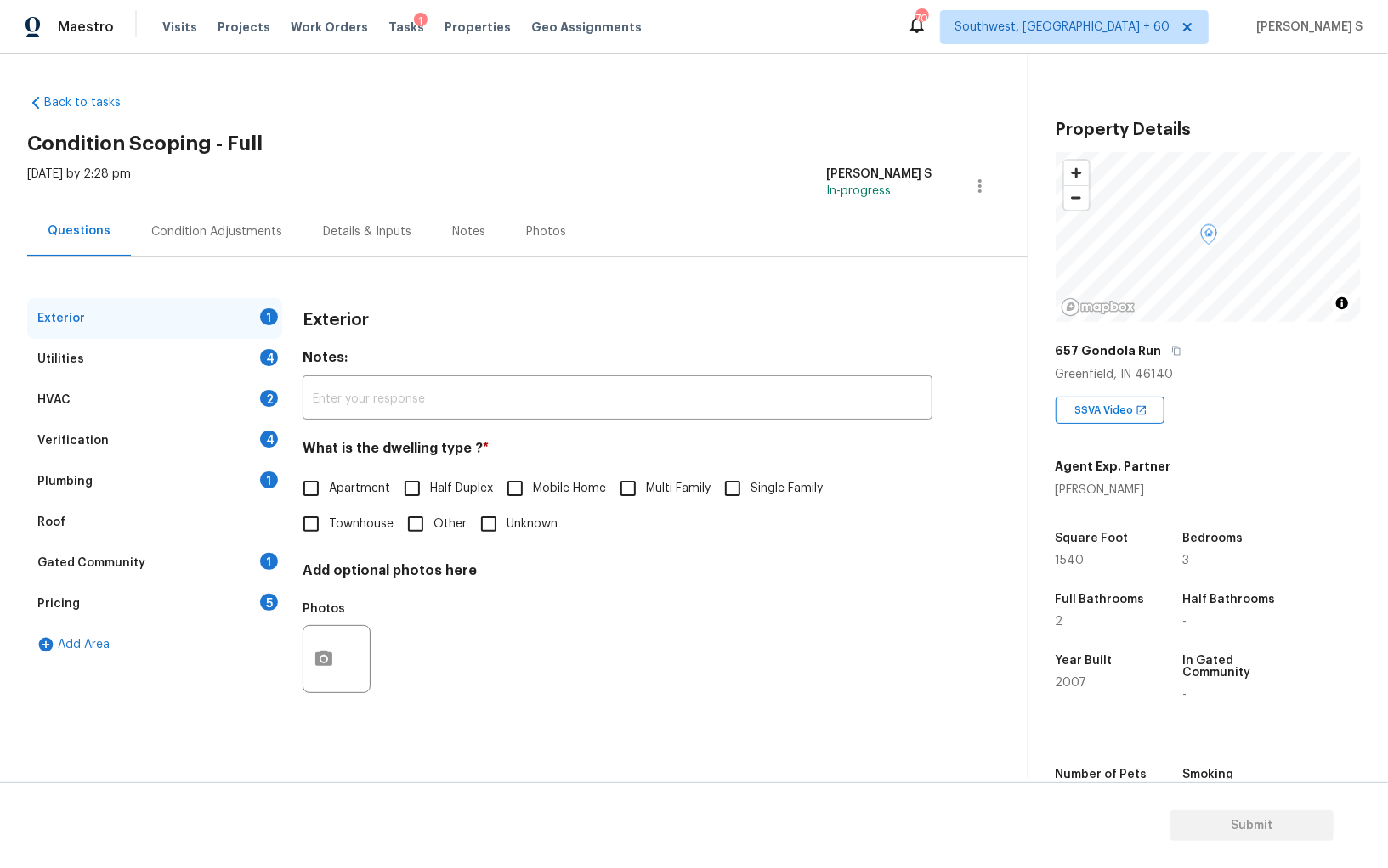
scroll to position [61, 0]
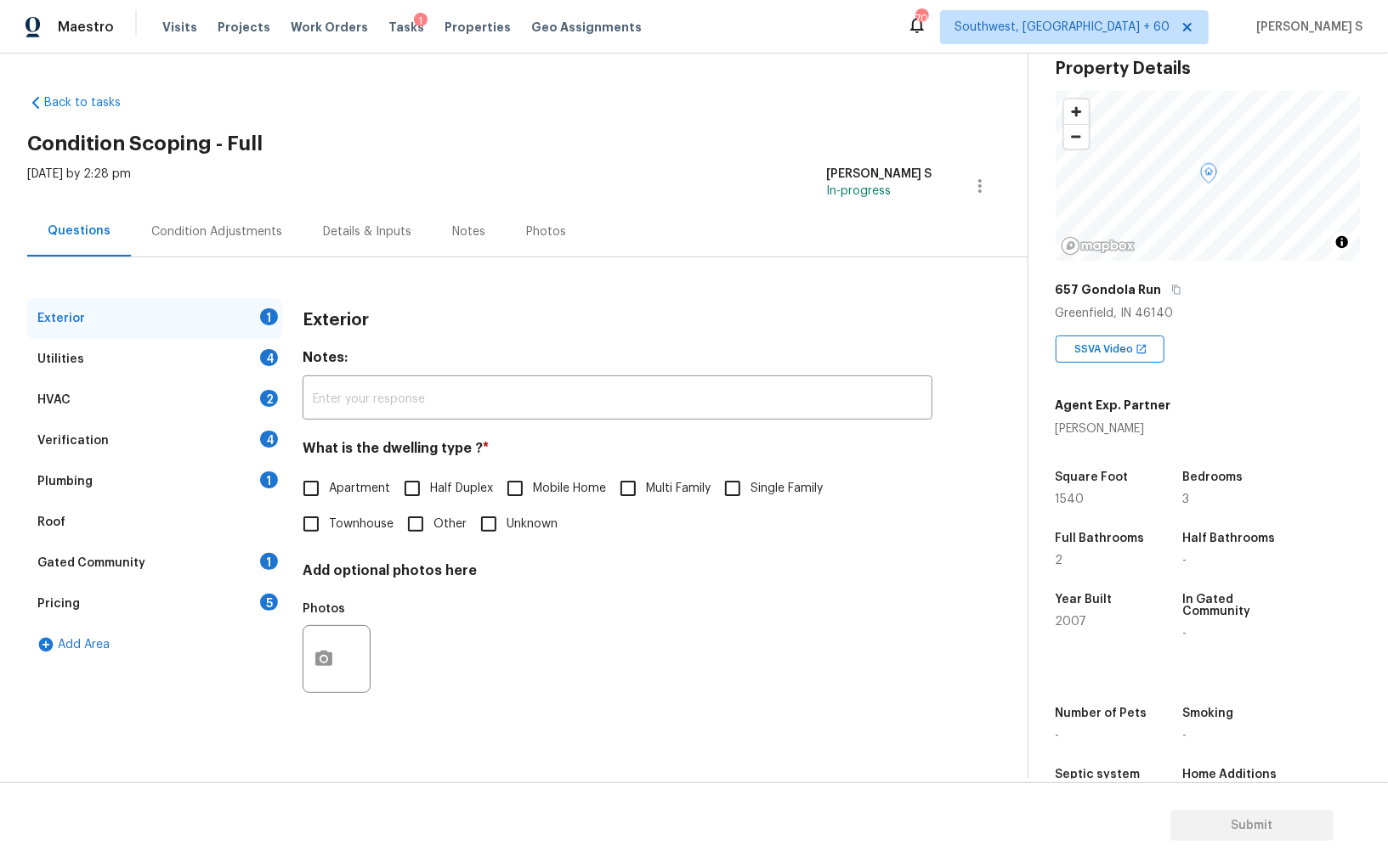
click at [735, 486] on input "Single Family" at bounding box center [733, 489] width 36 height 36
checkbox input "true"
click at [276, 361] on div "4" at bounding box center [269, 357] width 18 height 17
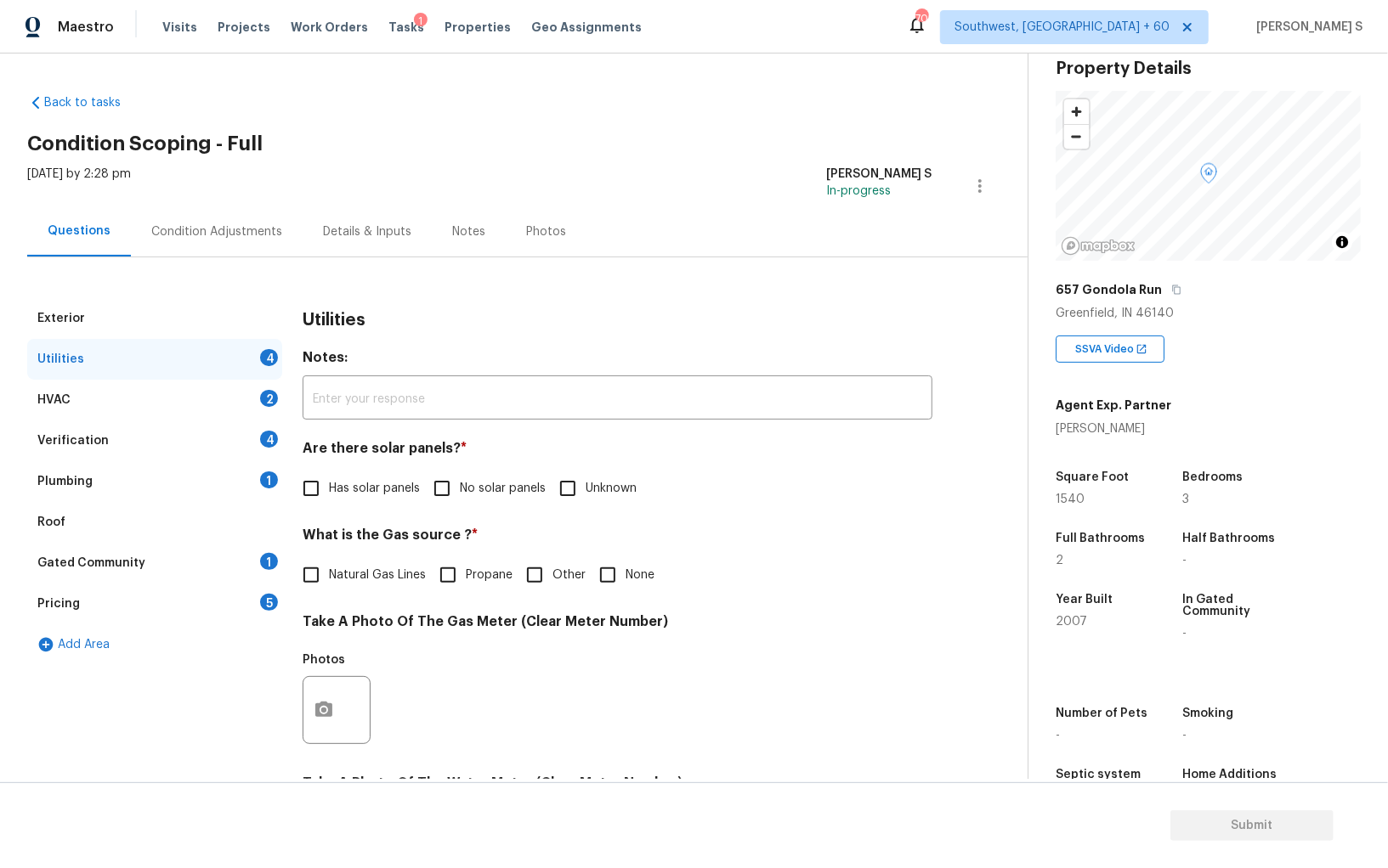
click at [449, 499] on input "No solar panels" at bounding box center [442, 489] width 36 height 36
checkbox input "true"
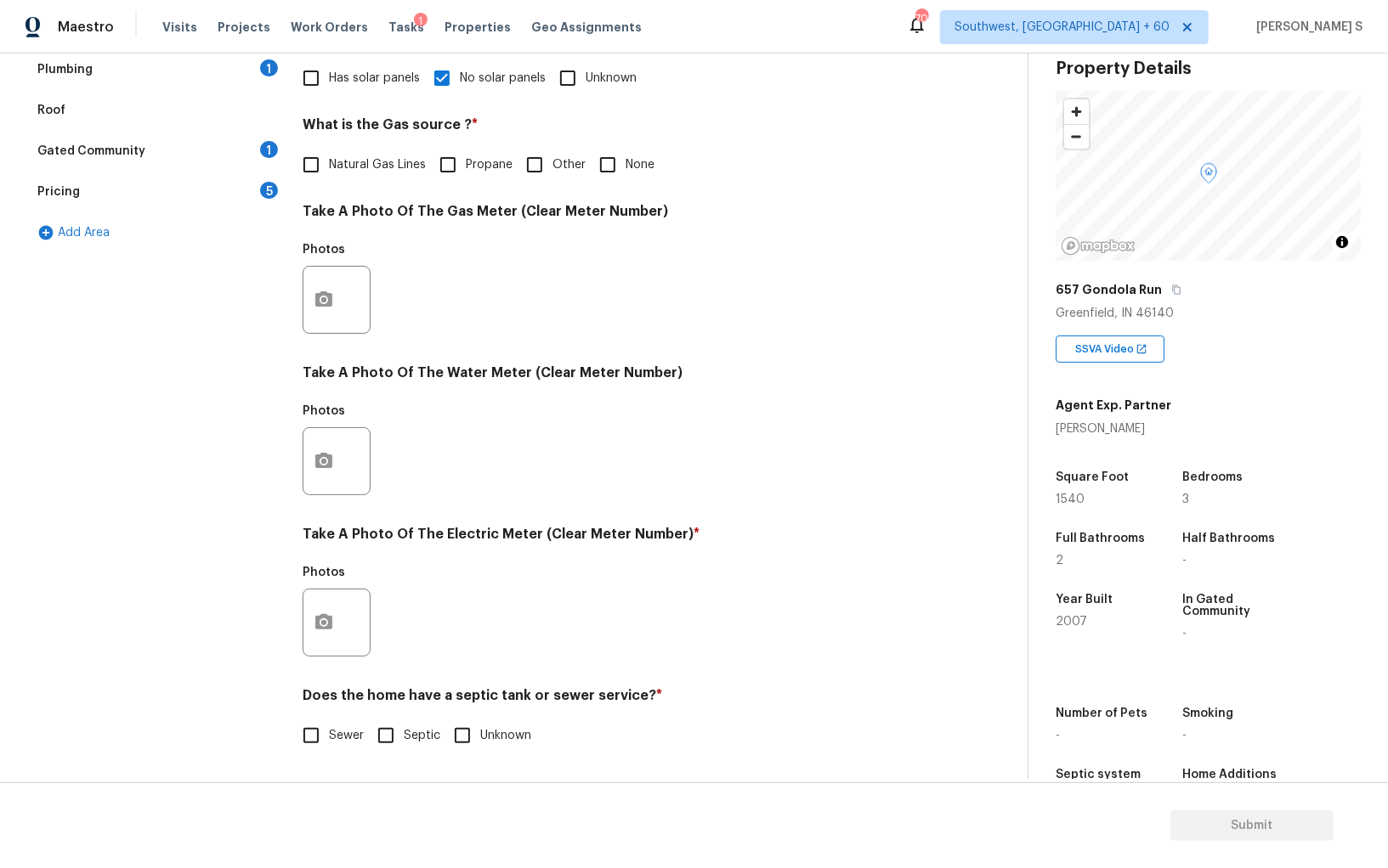
scroll to position [410, 0]
click at [317, 725] on input "Sewer" at bounding box center [311, 736] width 36 height 36
checkbox input "true"
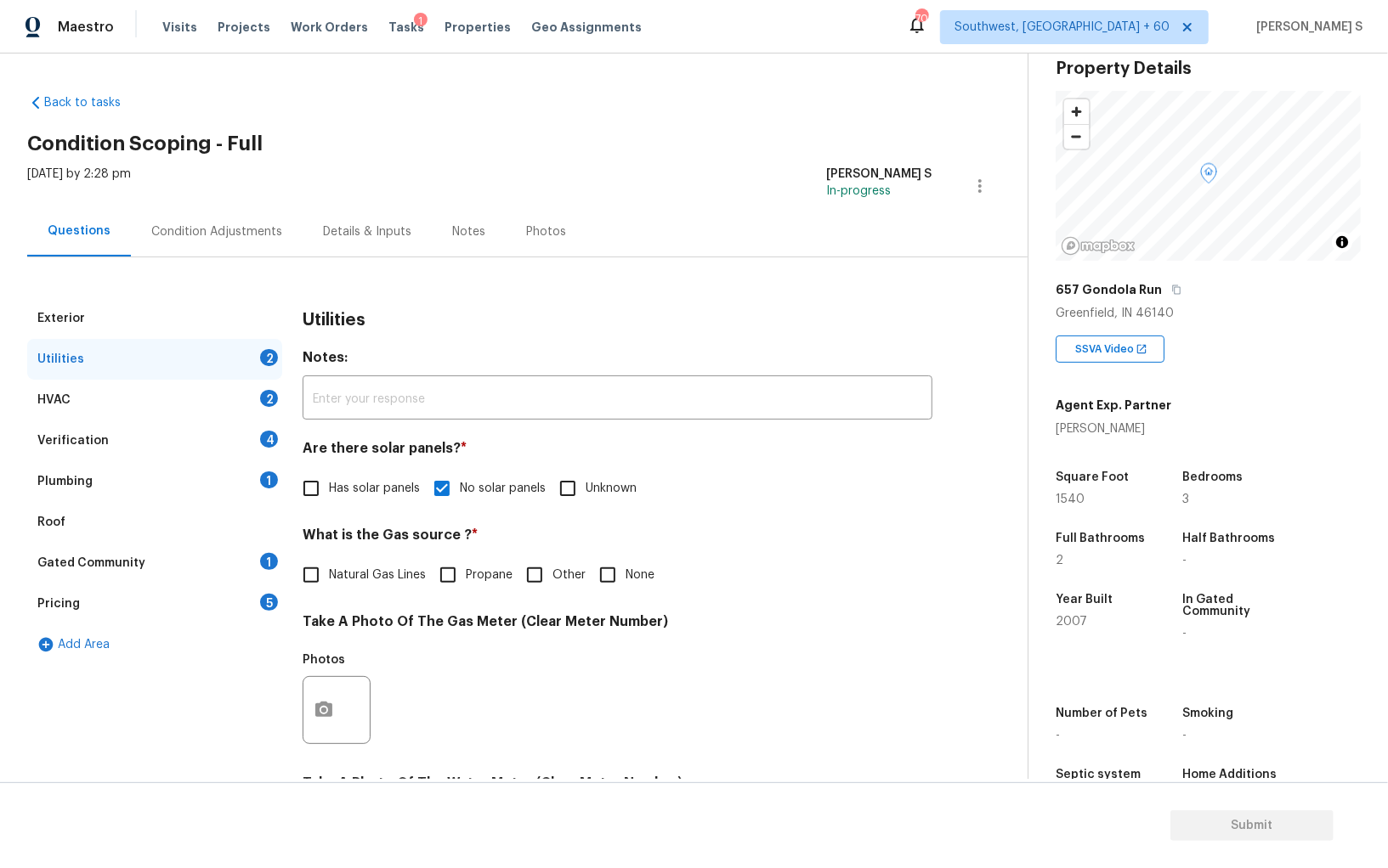
click at [257, 476] on div "Plumbing 1" at bounding box center [154, 482] width 255 height 41
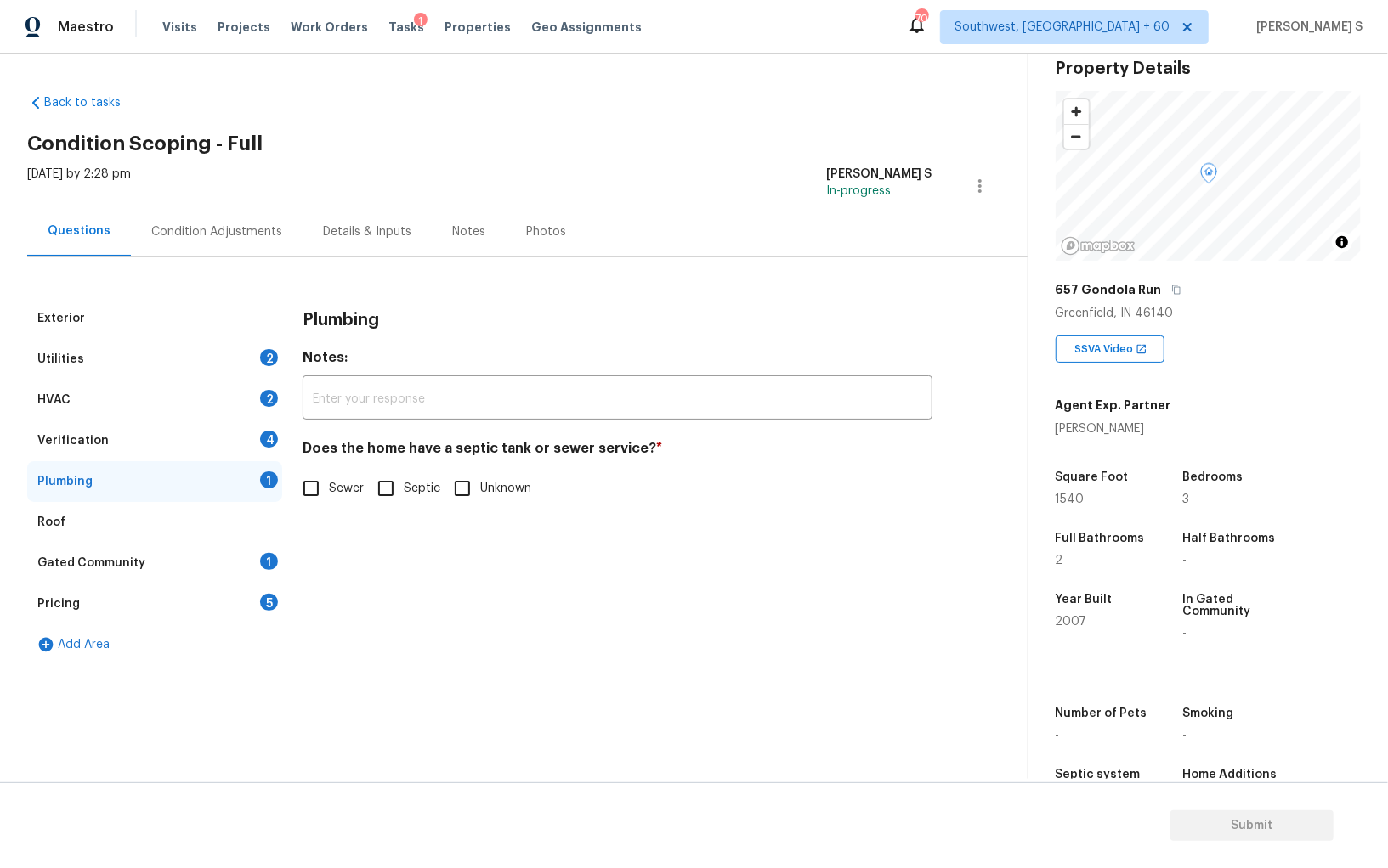
click at [309, 496] on input "Sewer" at bounding box center [311, 489] width 36 height 36
checkbox input "true"
click at [262, 579] on div "Gated Community 1" at bounding box center [154, 564] width 255 height 41
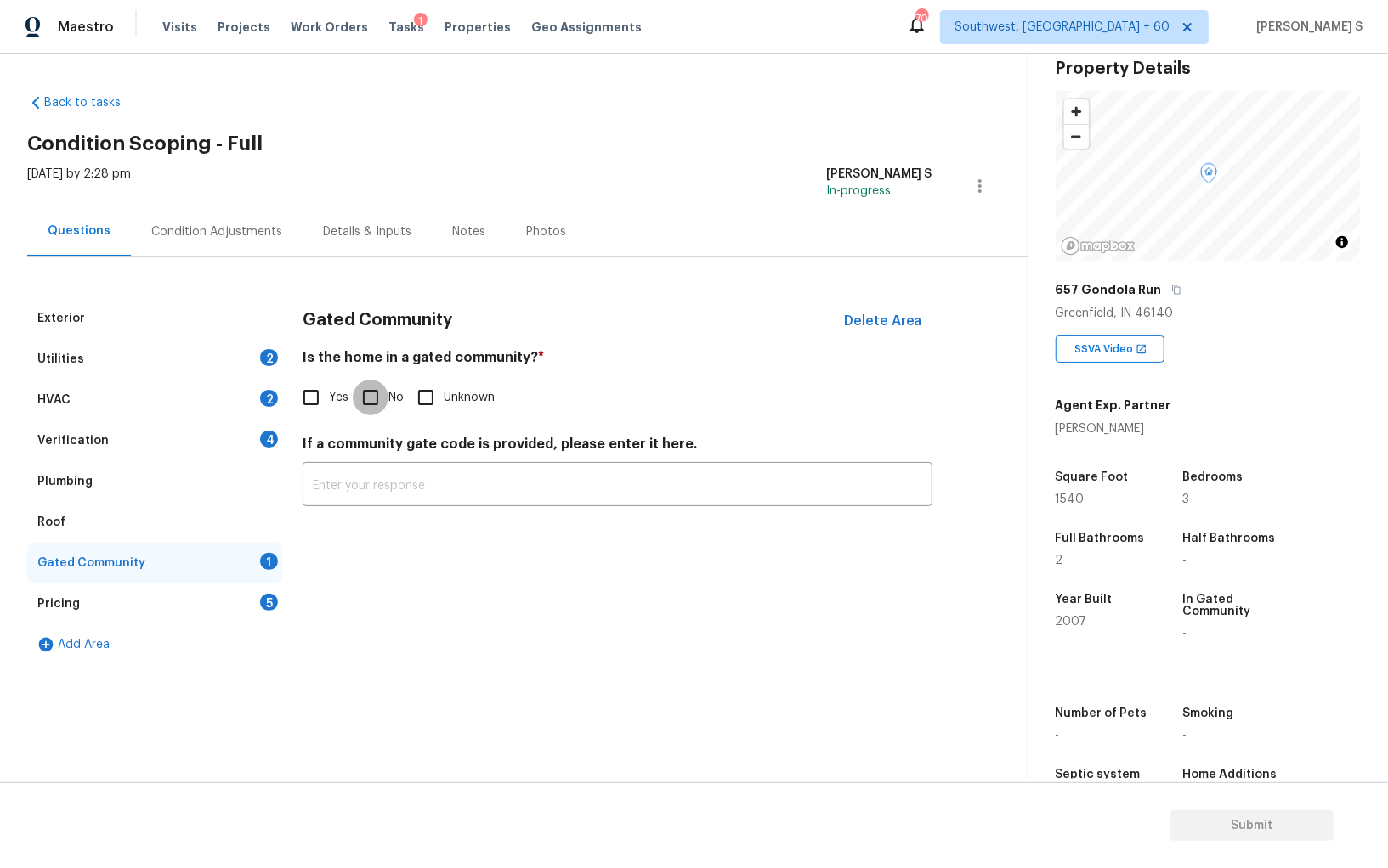
click at [360, 403] on input "No" at bounding box center [370, 397] width 36 height 36
checkbox input "true"
click at [258, 437] on div "Verification 4" at bounding box center [154, 441] width 255 height 41
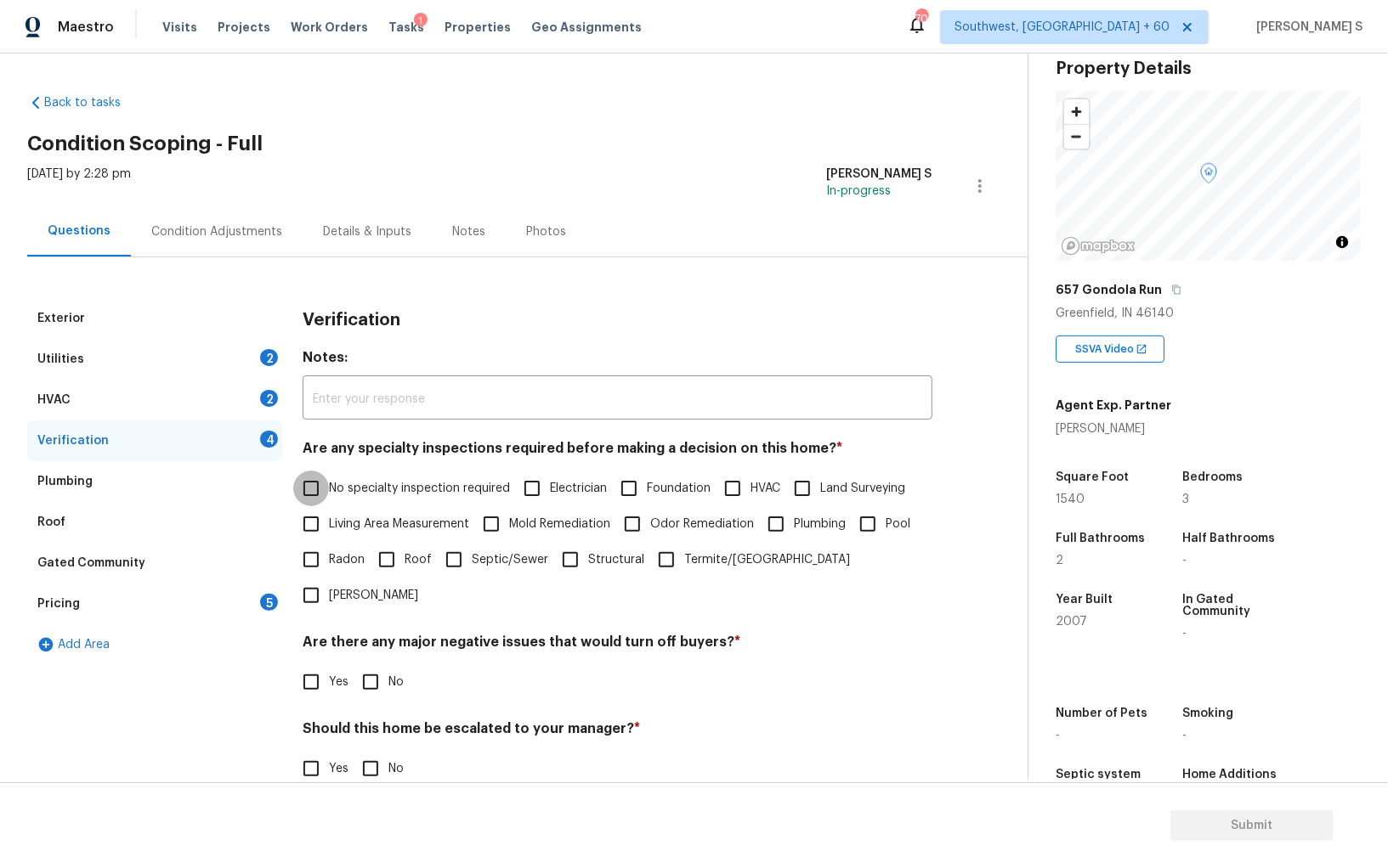
click at [313, 483] on input "No specialty inspection required" at bounding box center [311, 489] width 36 height 36
checkbox input "true"
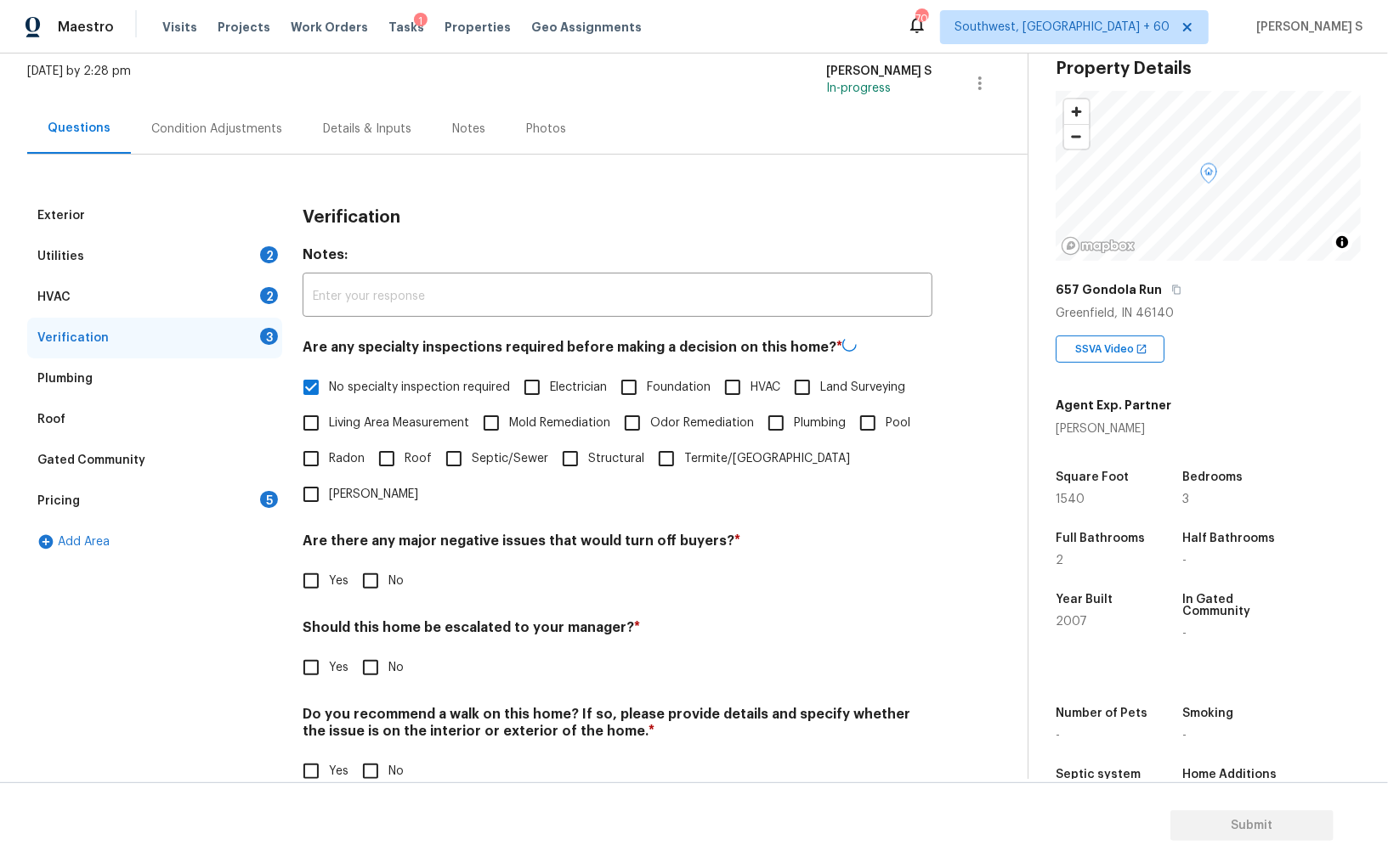
scroll to position [101, 0]
click at [372, 563] on input "No" at bounding box center [370, 581] width 36 height 36
checkbox input "true"
click at [386, 754] on input "No" at bounding box center [370, 772] width 36 height 36
checkbox input "true"
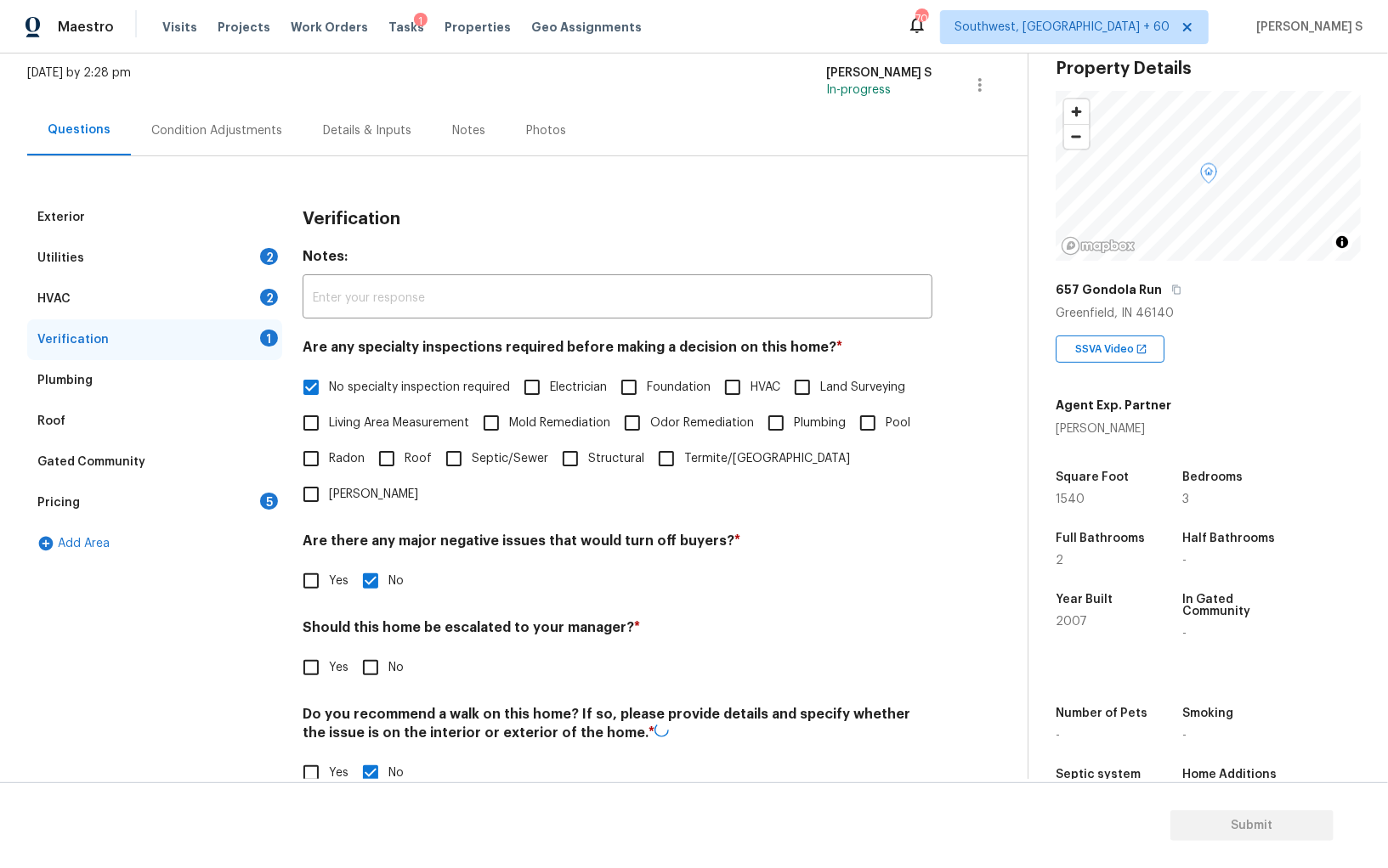
scroll to position [0, 0]
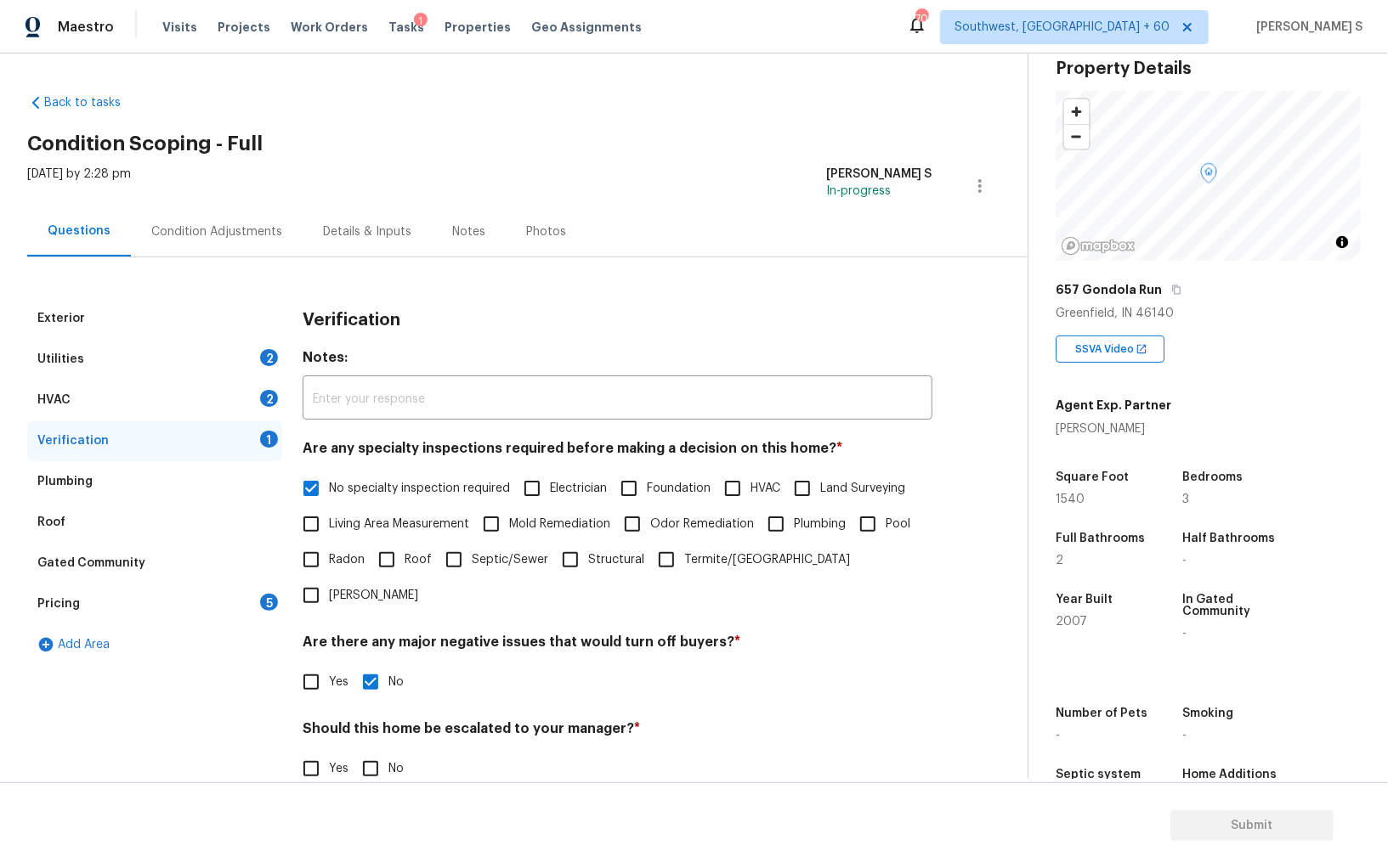
drag, startPoint x: 254, startPoint y: 388, endPoint x: 285, endPoint y: 361, distance: 41.1
click at [254, 390] on div "HVAC 2" at bounding box center [154, 400] width 255 height 41
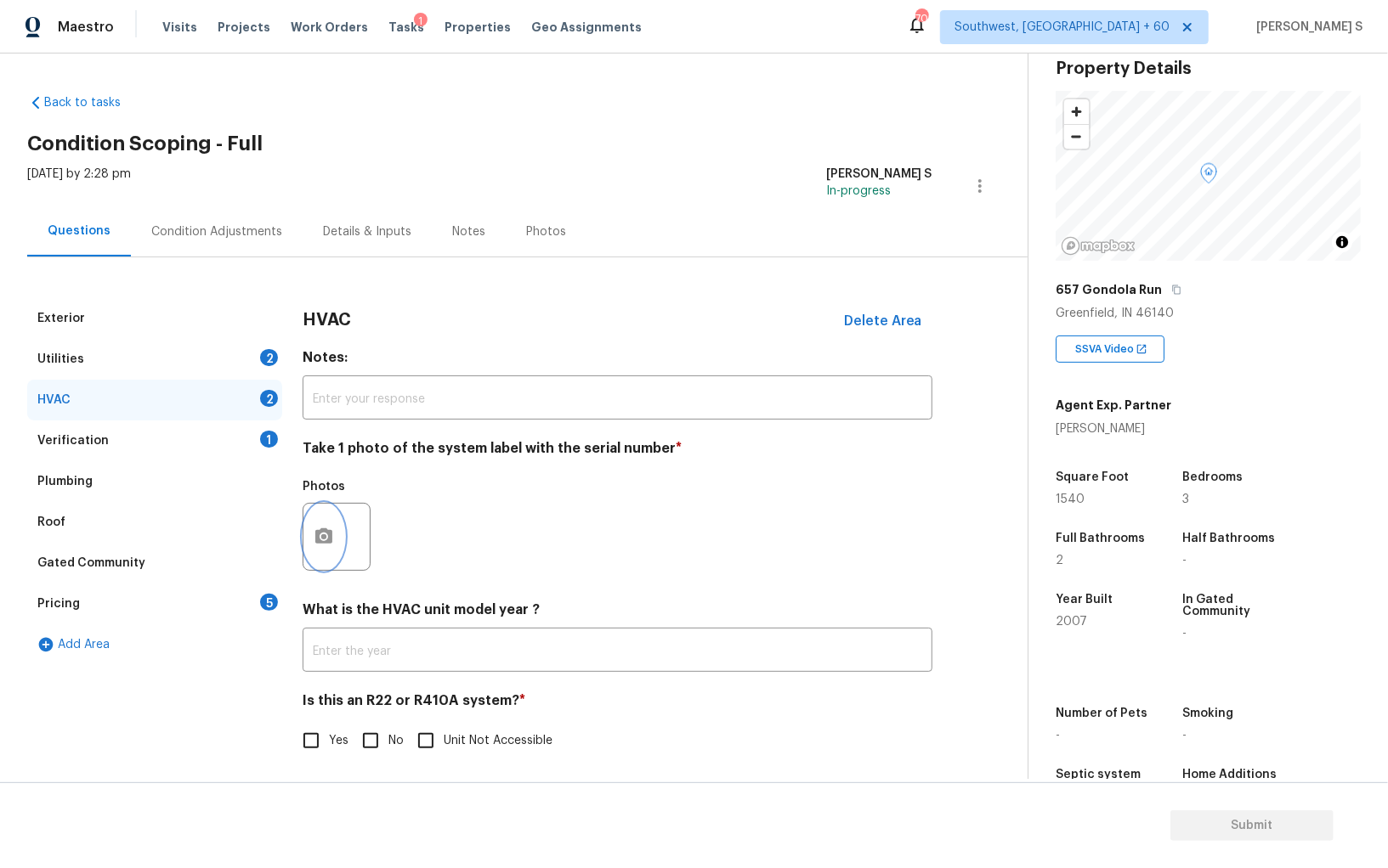
click at [325, 541] on icon "button" at bounding box center [324, 536] width 17 height 15
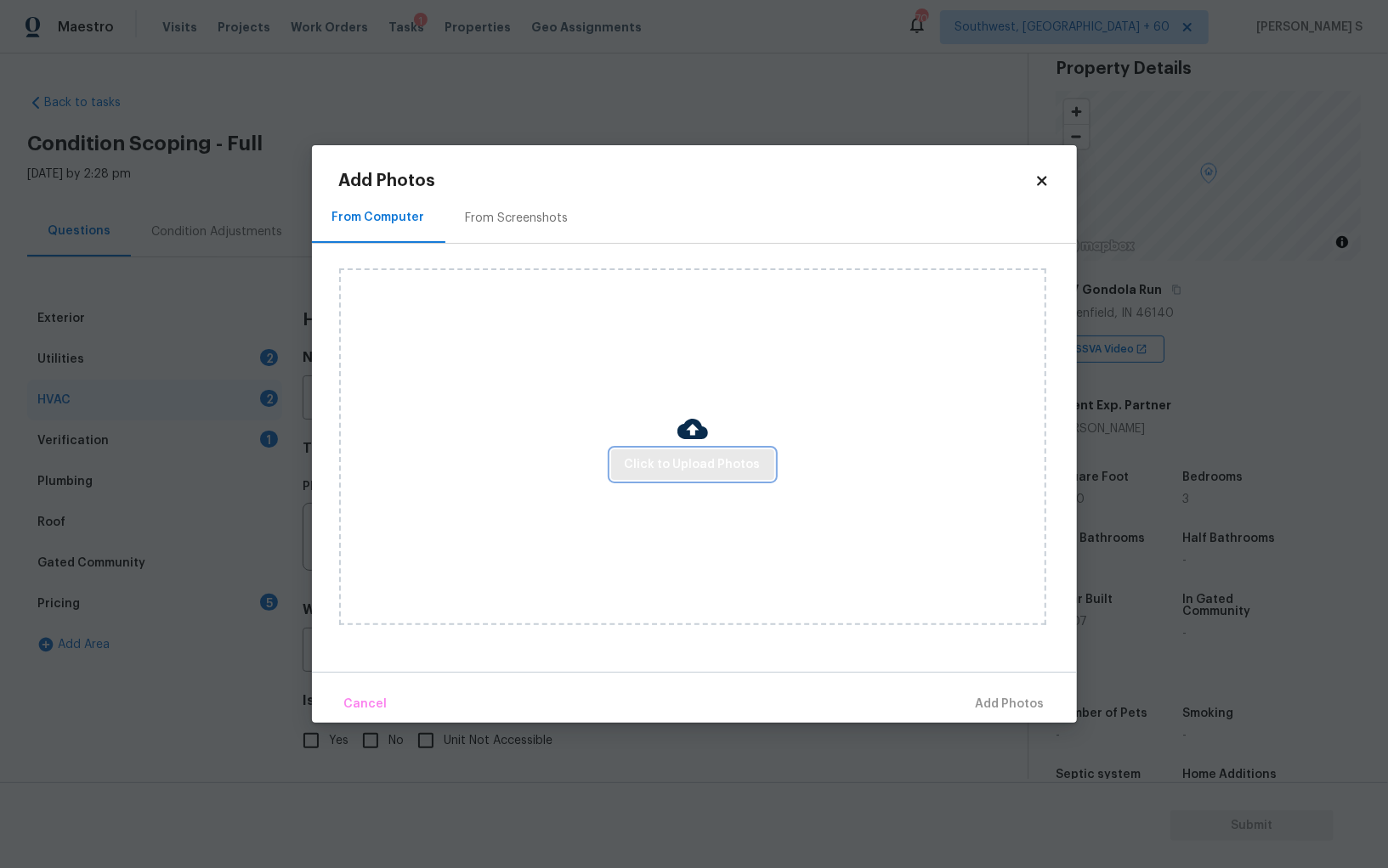
click at [635, 466] on span "Click to Upload Photos" at bounding box center [692, 465] width 136 height 21
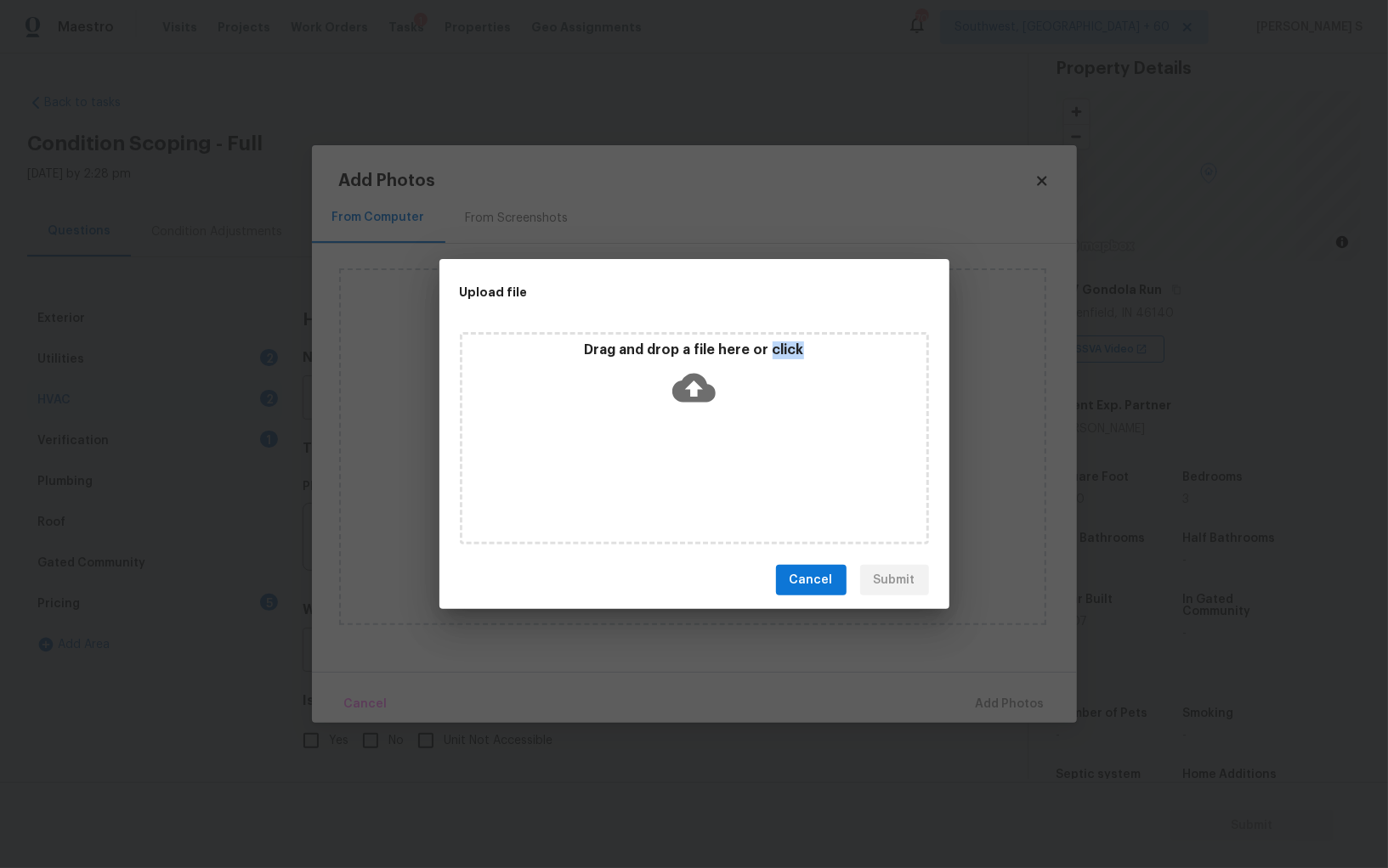
click at [635, 466] on div "Drag and drop a file here or click" at bounding box center [694, 438] width 469 height 212
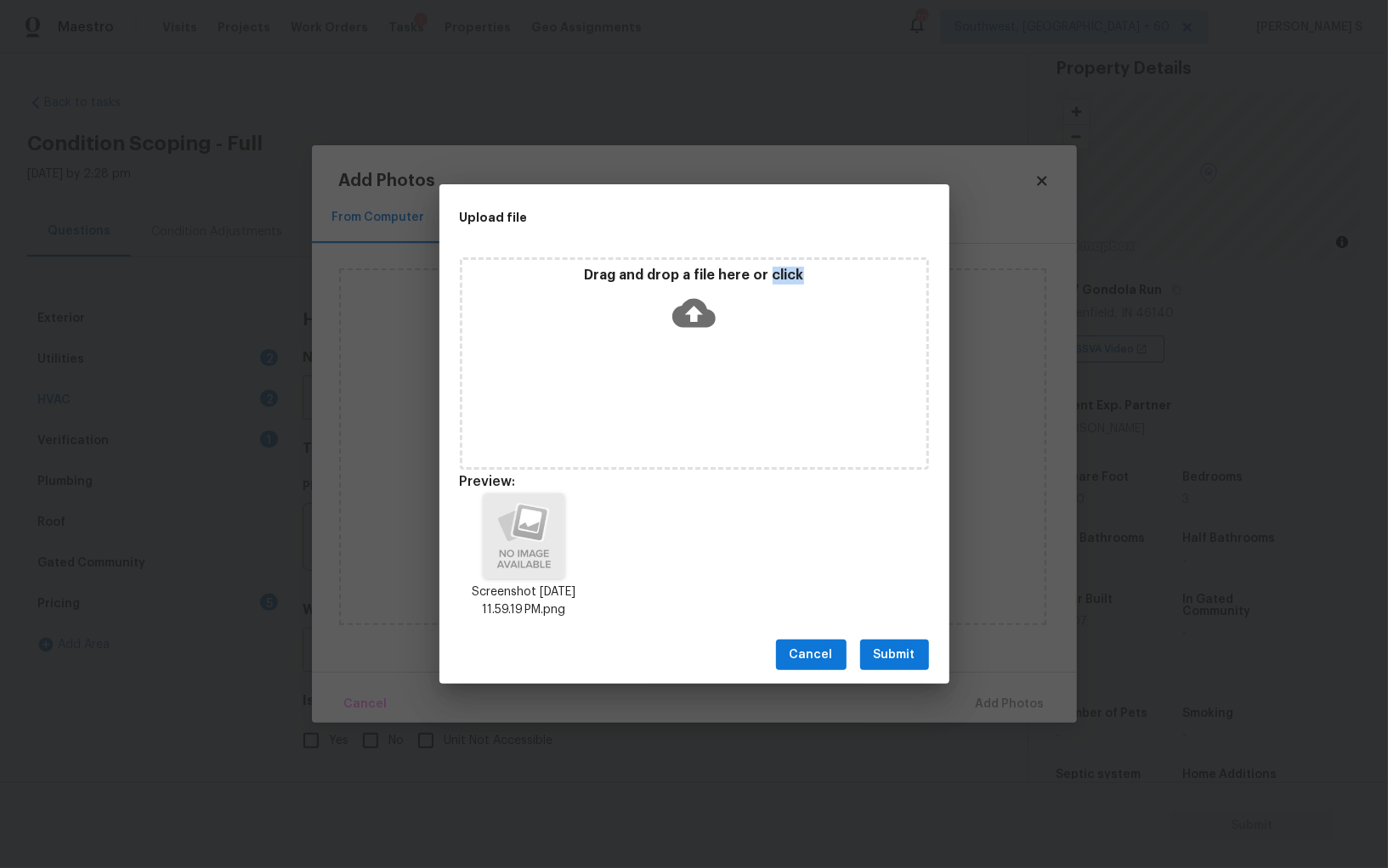
click at [913, 653] on span "Submit" at bounding box center [894, 655] width 42 height 21
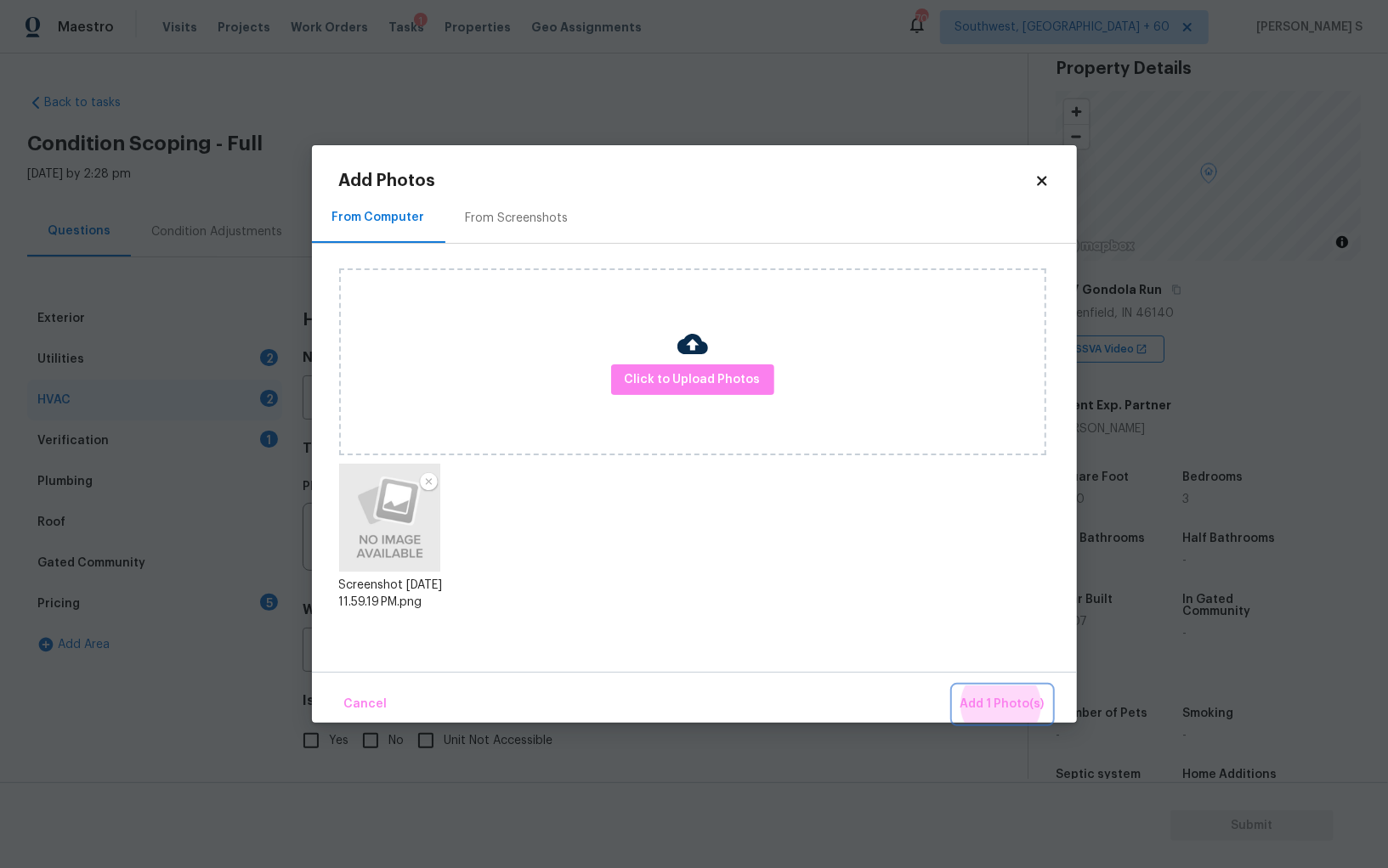
click at [954, 686] on button "Add 1 Photo(s)" at bounding box center [1002, 704] width 98 height 37
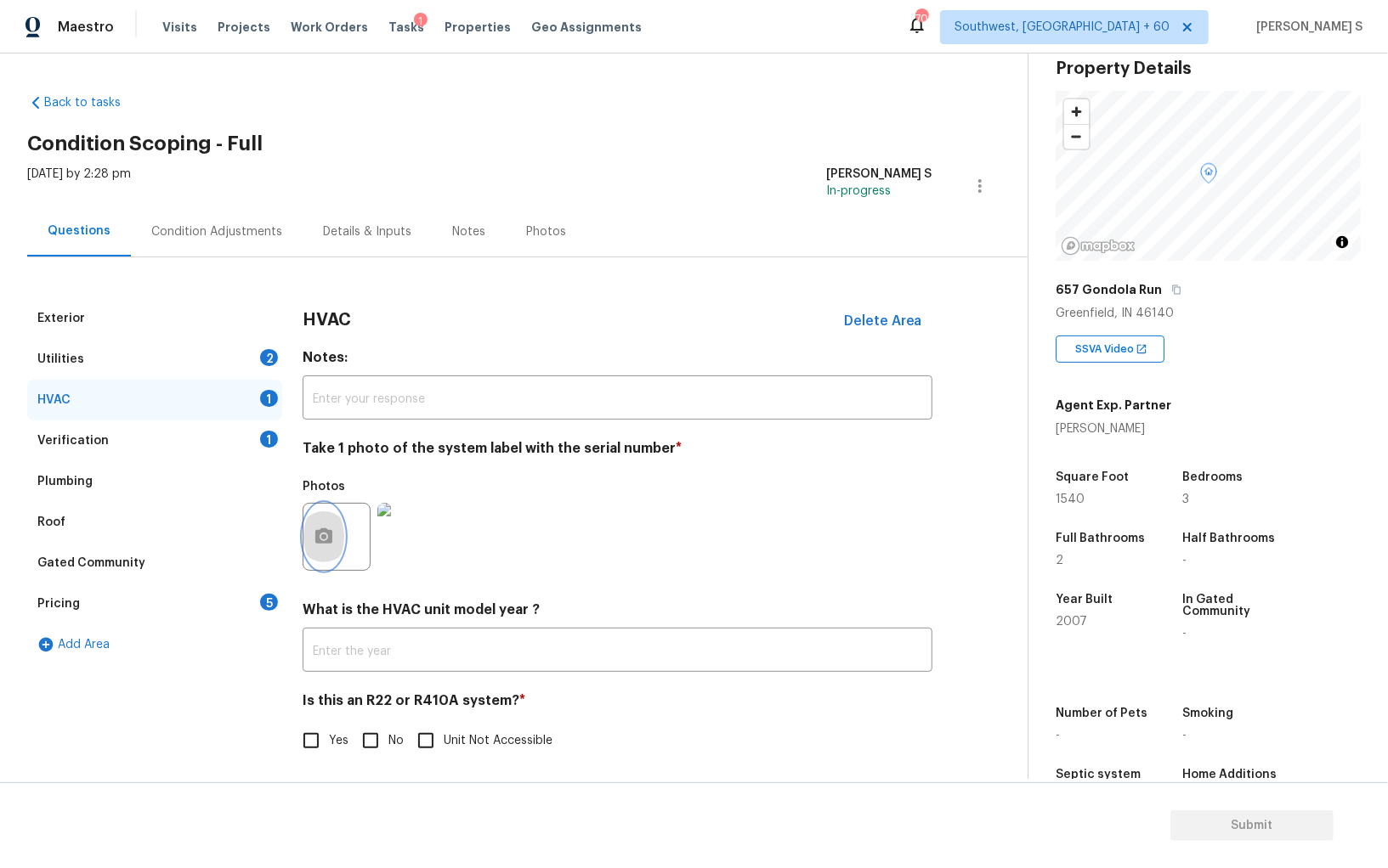
scroll to position [6, 0]
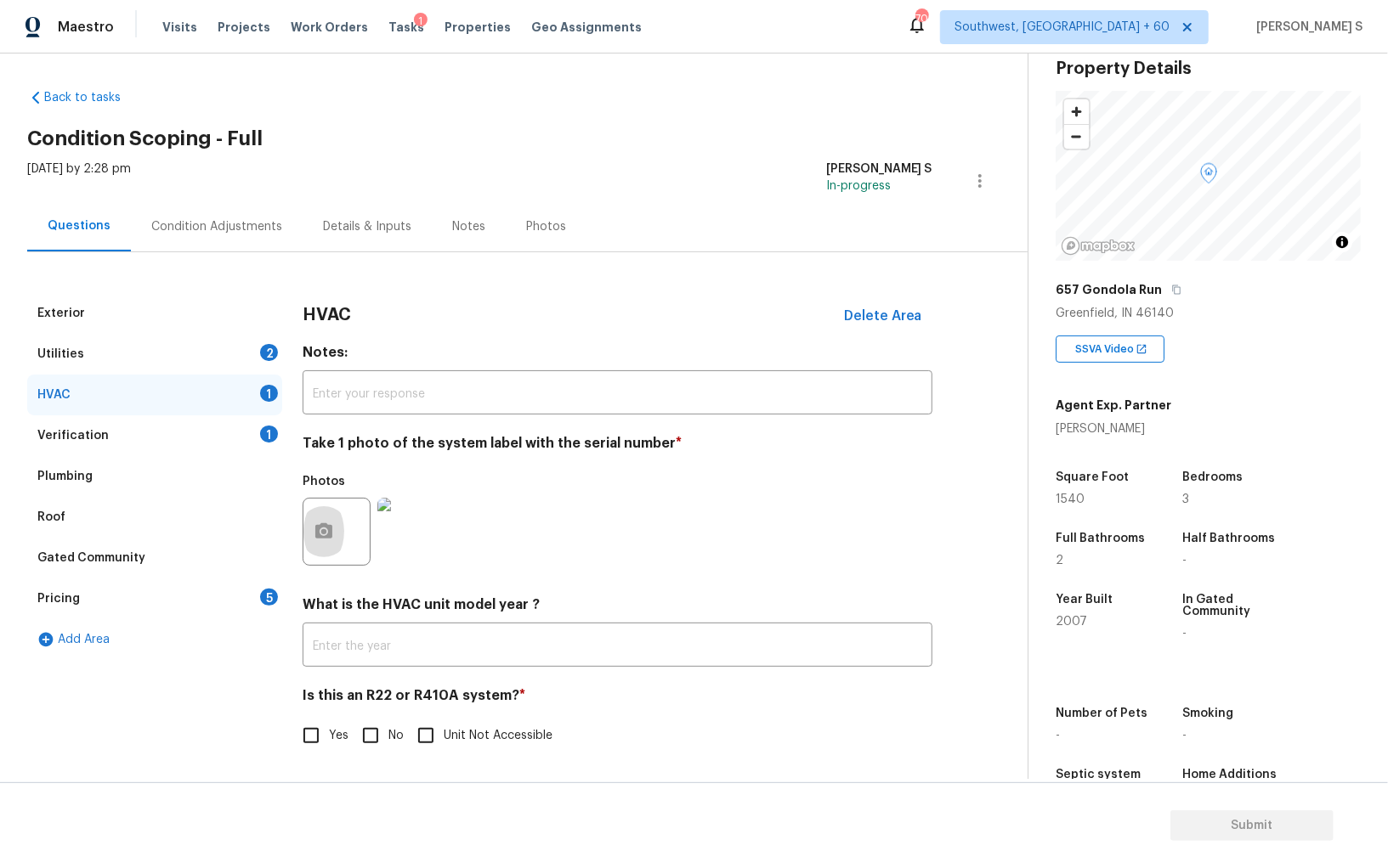
click at [371, 750] on input "No" at bounding box center [370, 736] width 36 height 36
checkbox input "true"
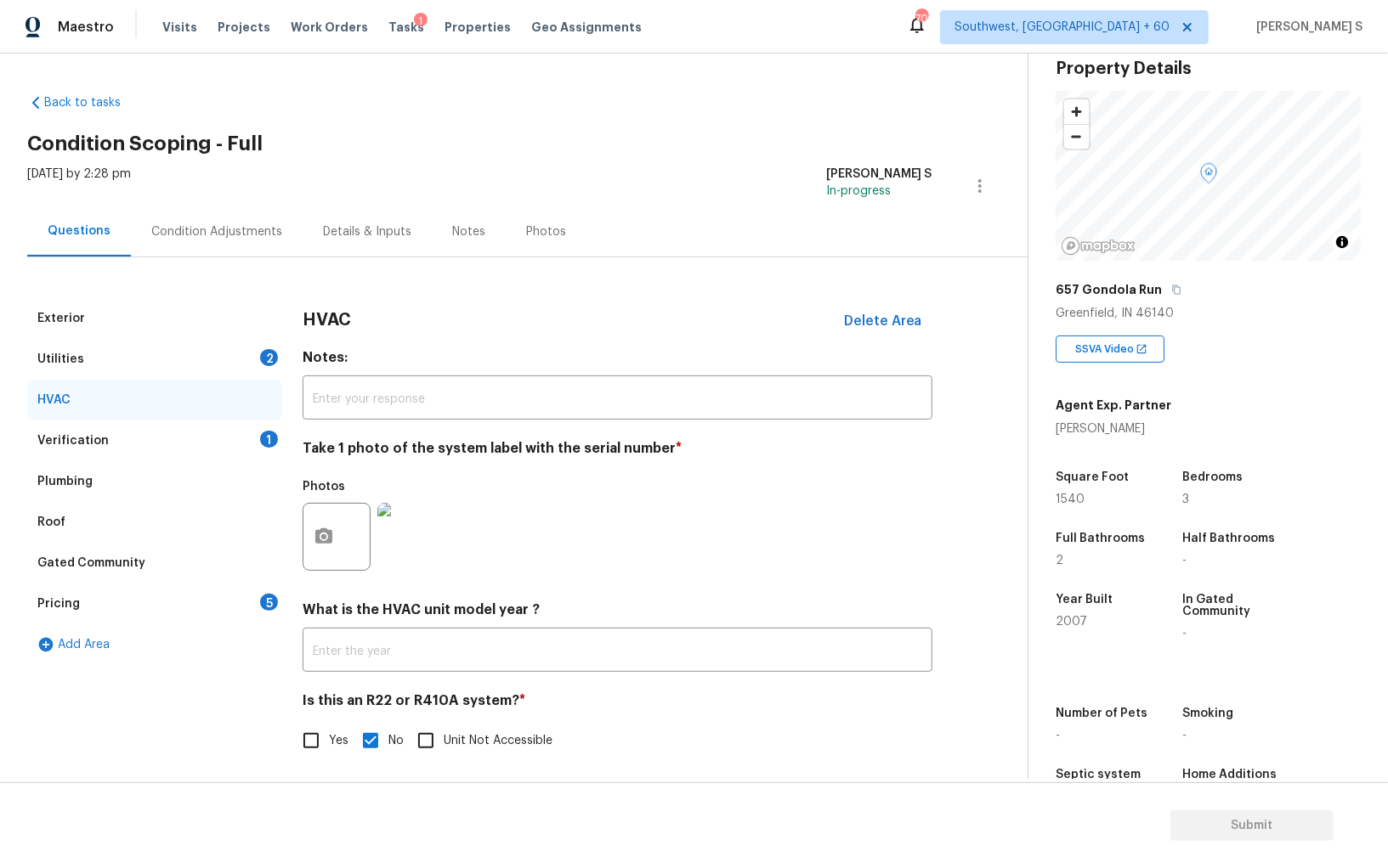
click at [253, 350] on div "Utilities 2" at bounding box center [154, 359] width 255 height 41
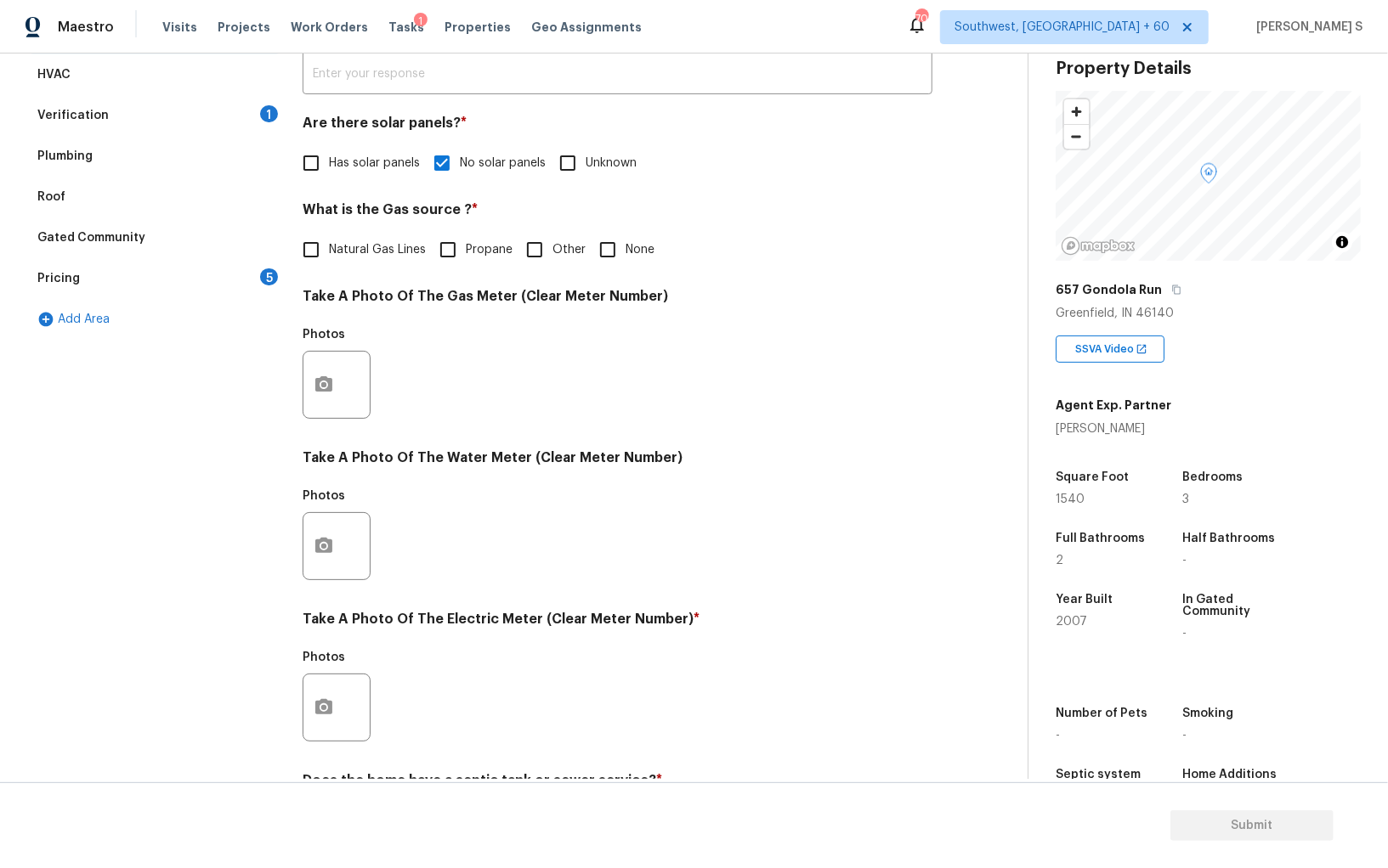
scroll to position [358, 0]
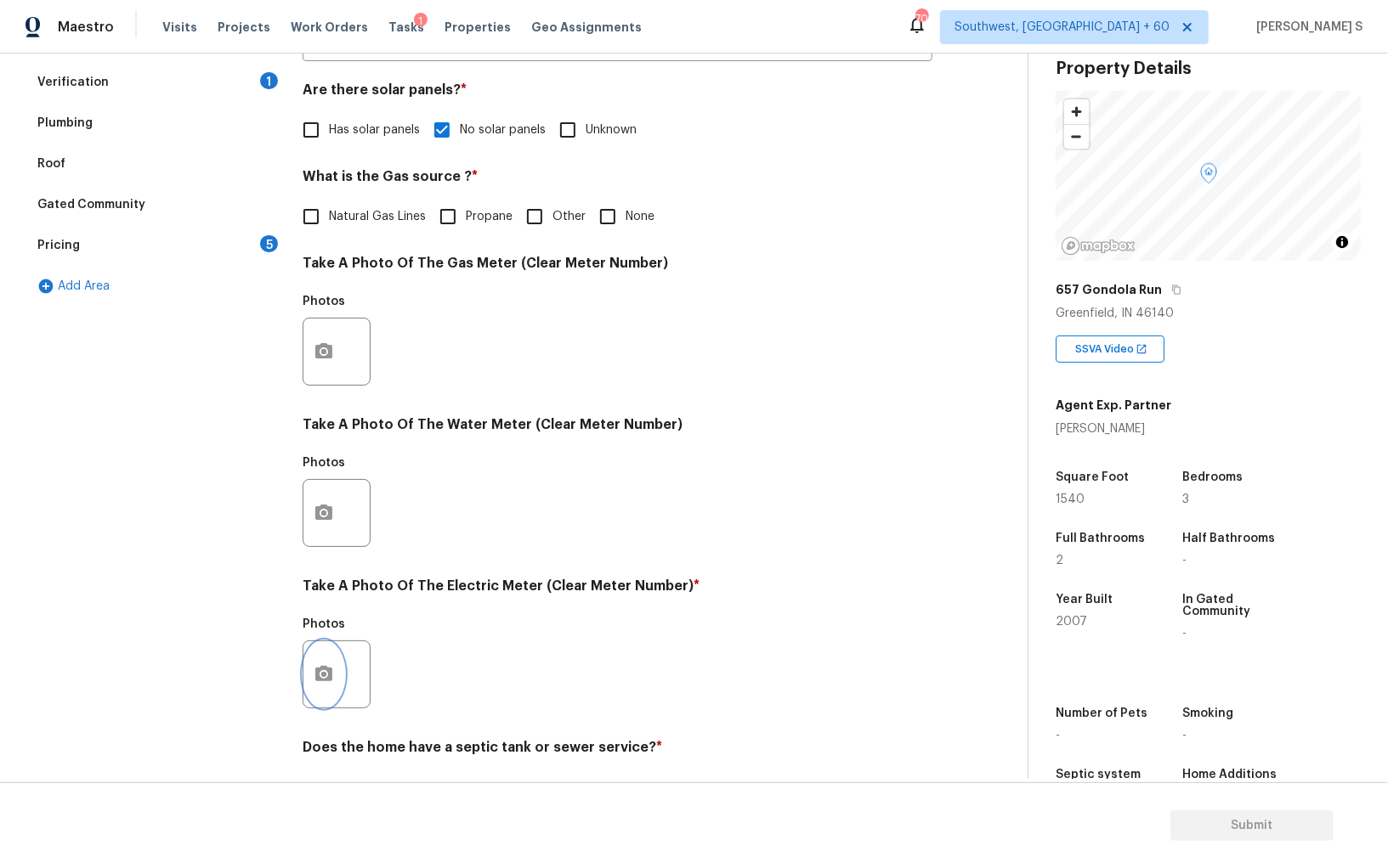
click at [324, 667] on icon "button" at bounding box center [324, 674] width 17 height 15
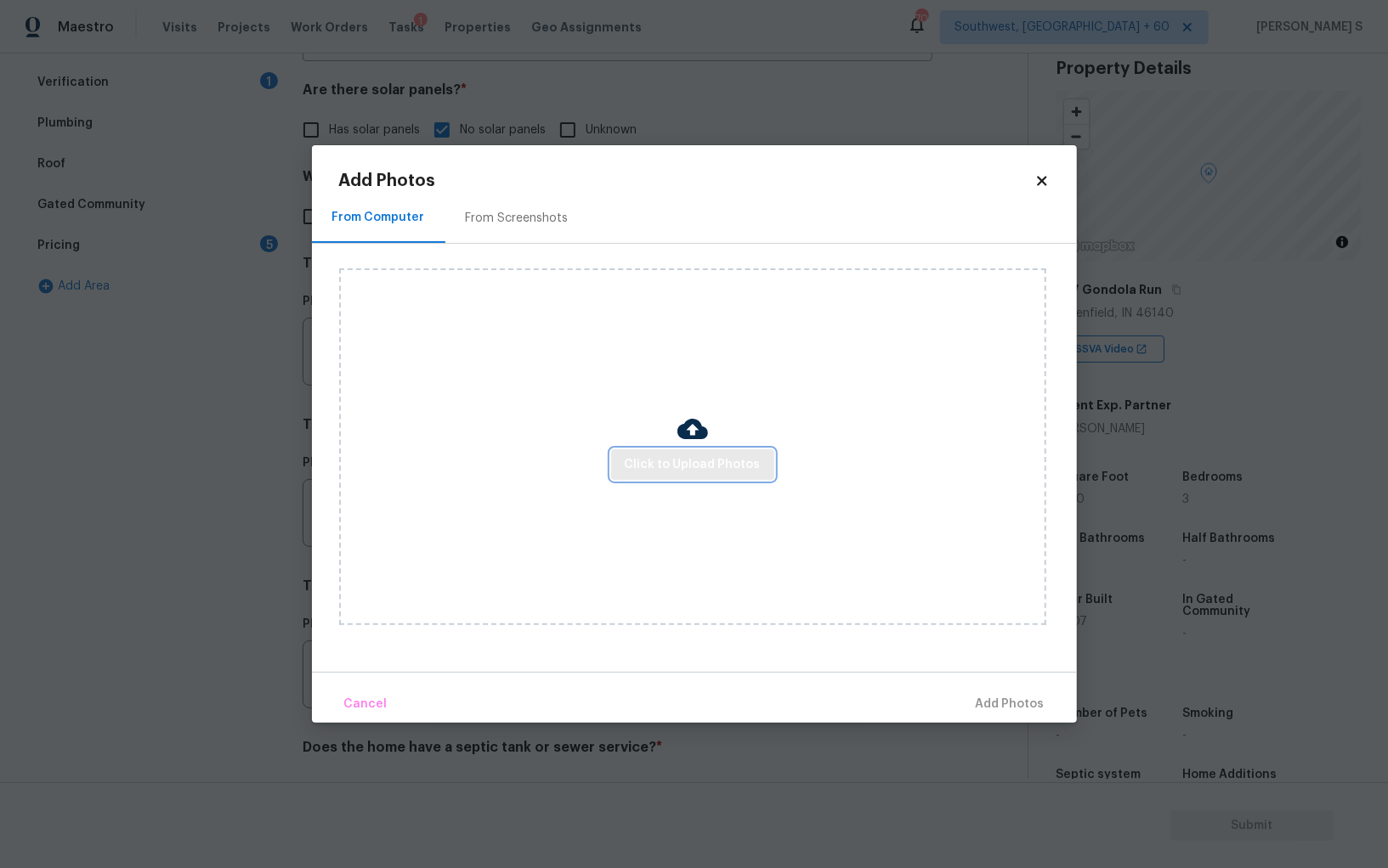
click at [659, 457] on span "Click to Upload Photos" at bounding box center [692, 465] width 136 height 21
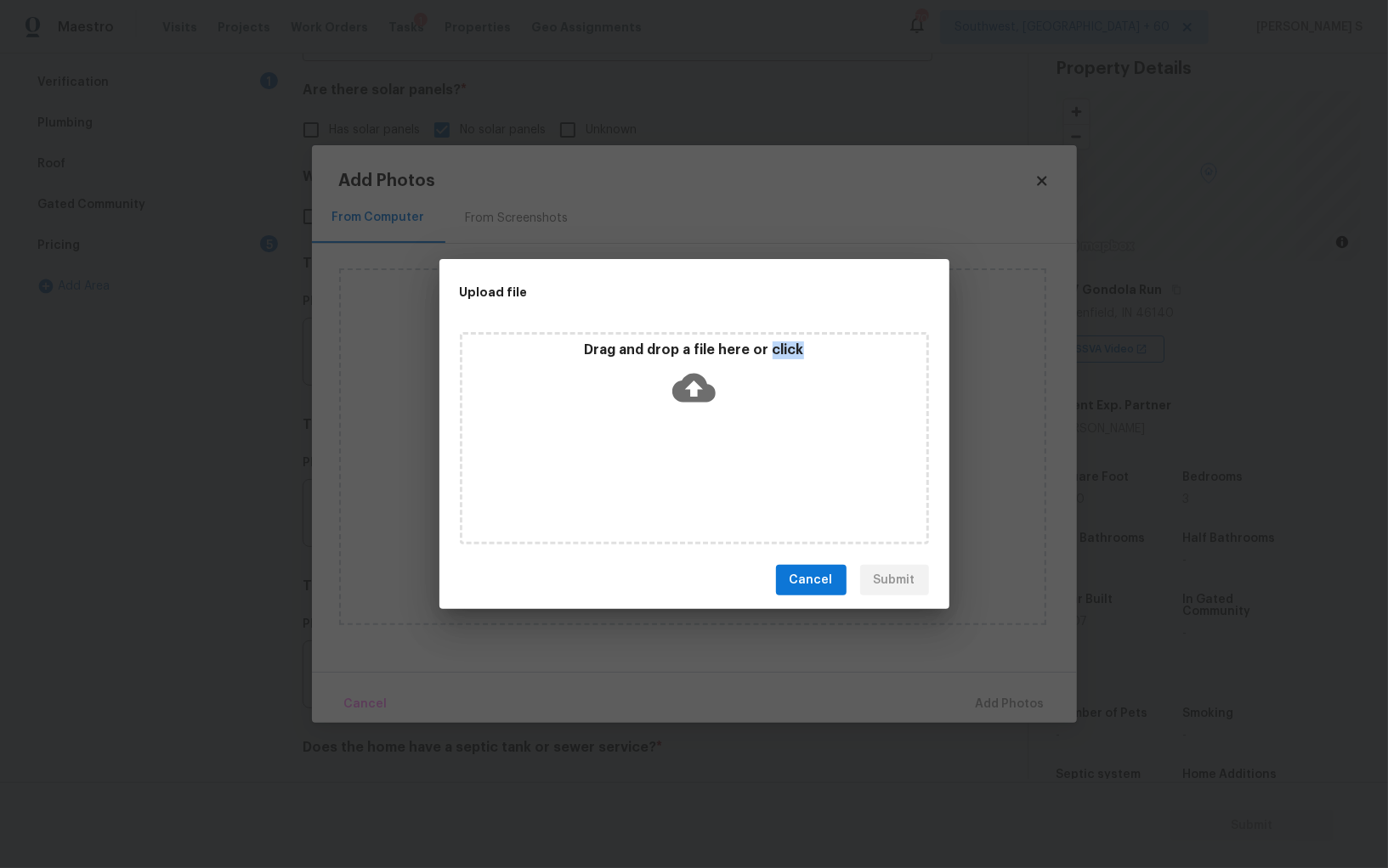
click at [659, 457] on div "Drag and drop a file here or click" at bounding box center [694, 438] width 469 height 212
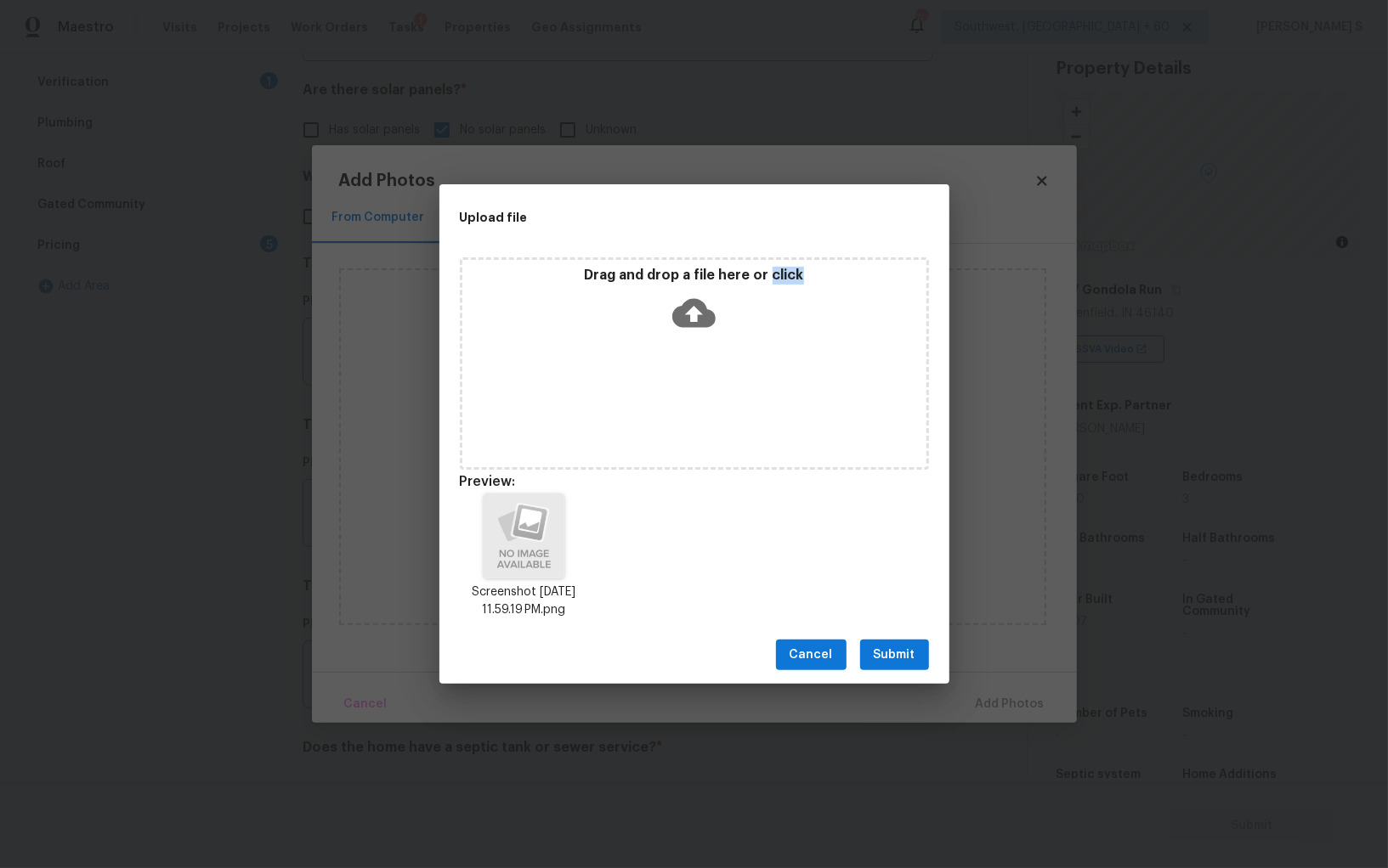
click at [903, 657] on span "Submit" at bounding box center [894, 655] width 42 height 21
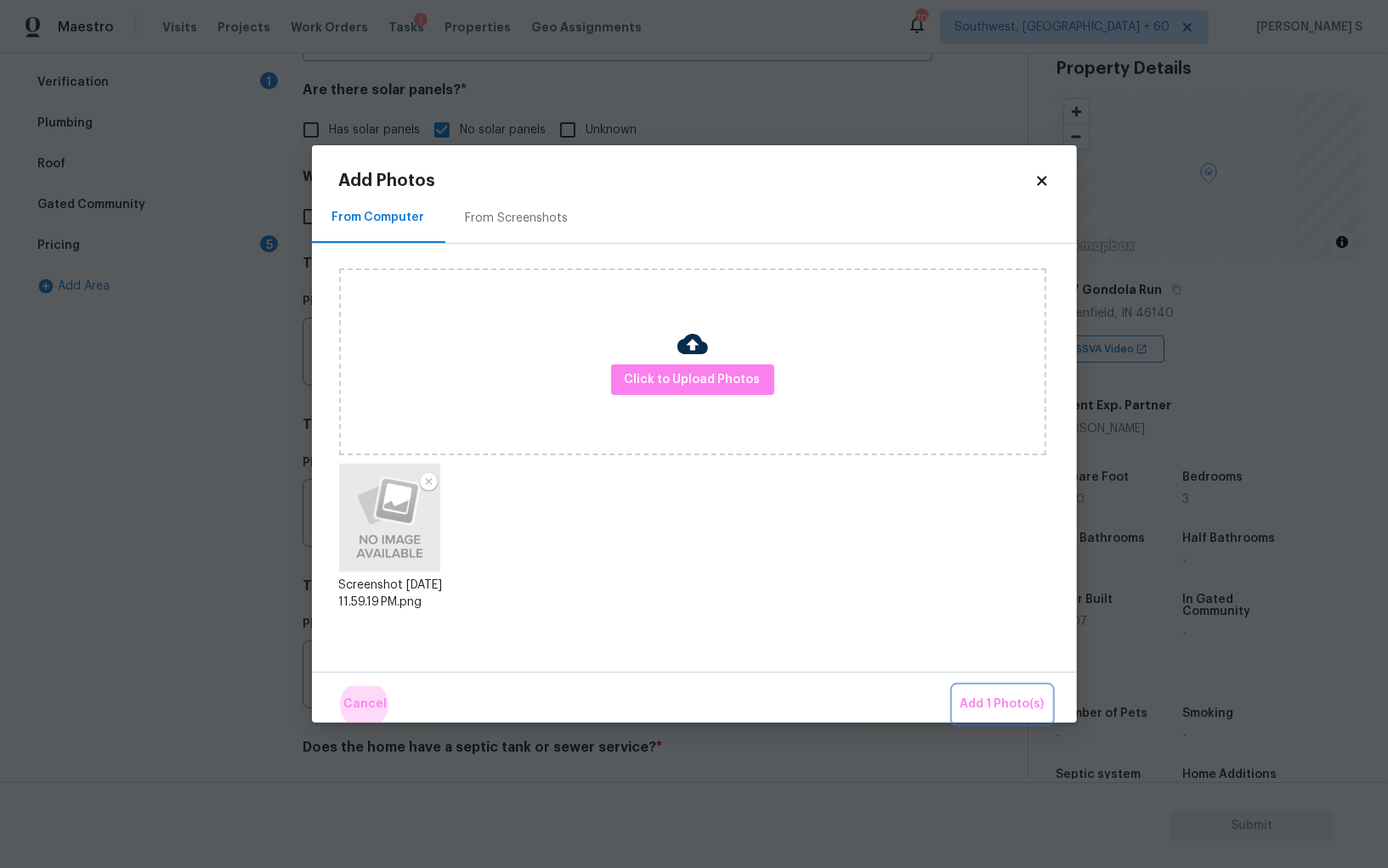
click at [954, 686] on button "Add 1 Photo(s)" at bounding box center [1002, 704] width 98 height 37
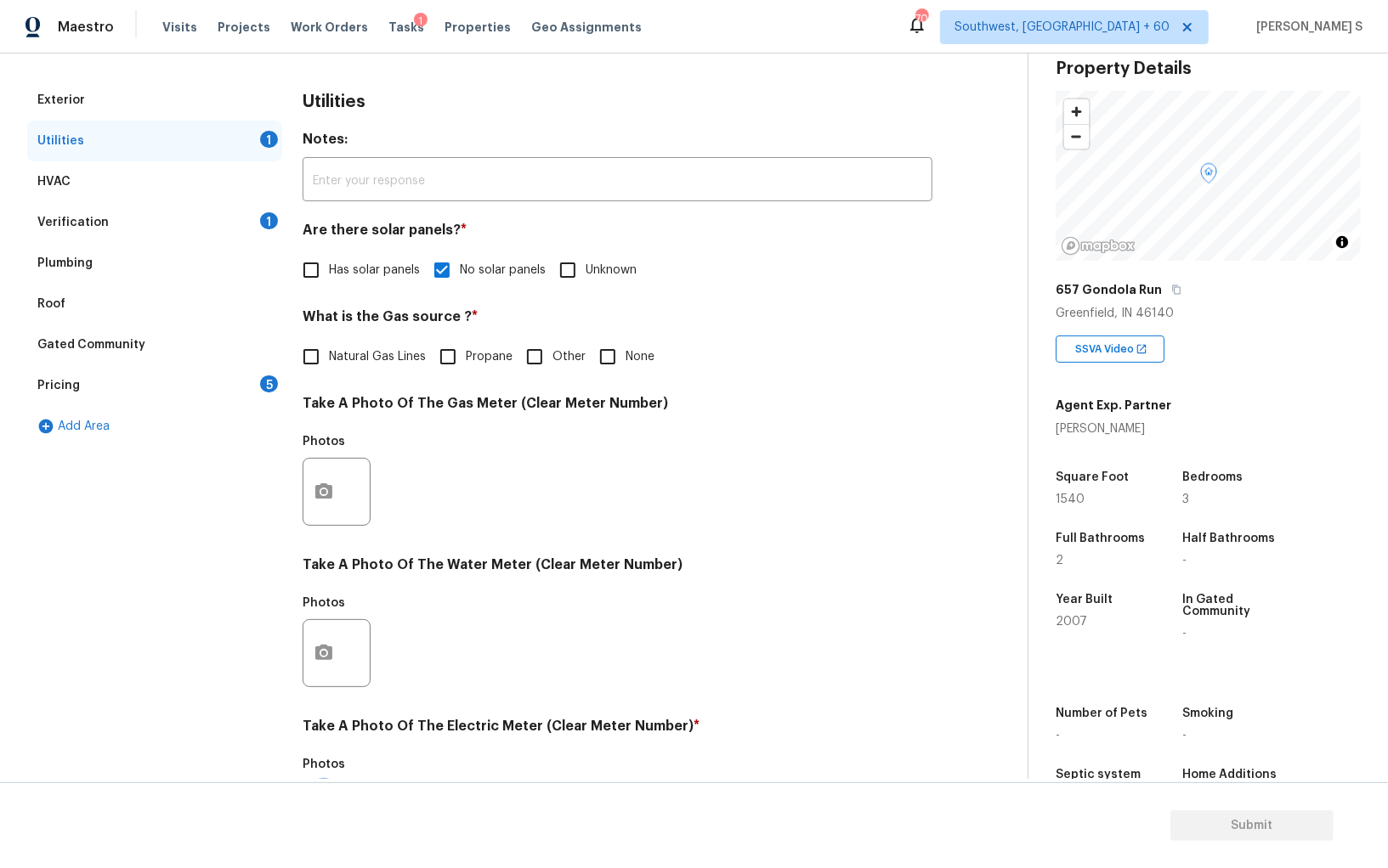
scroll to position [0, 0]
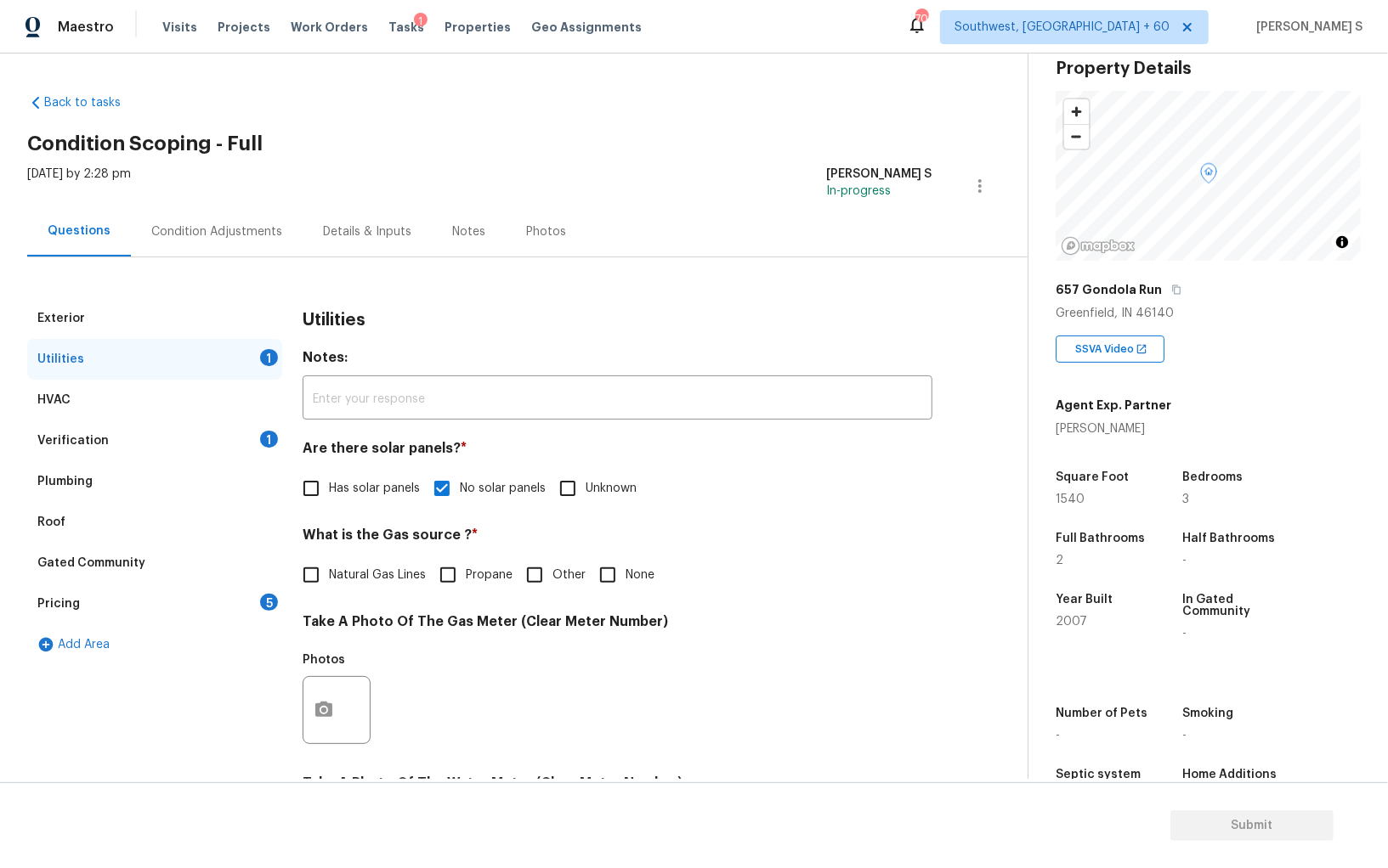
click at [264, 605] on div "5" at bounding box center [269, 602] width 18 height 17
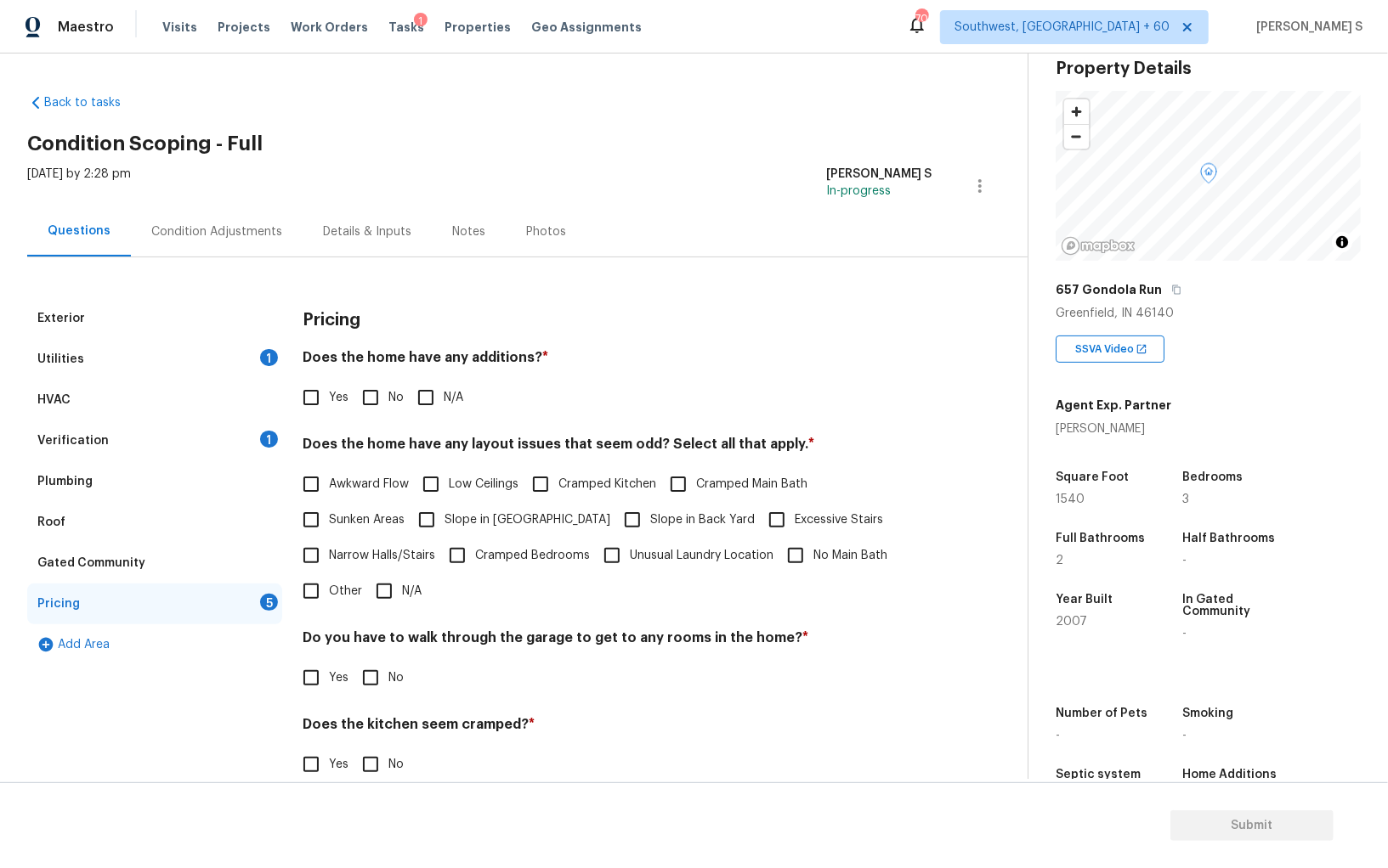
click at [387, 376] on div "Does the home have any additions? * Yes No N/A" at bounding box center [618, 382] width 630 height 67
click at [382, 389] on input "No" at bounding box center [370, 397] width 36 height 36
checkbox input "true"
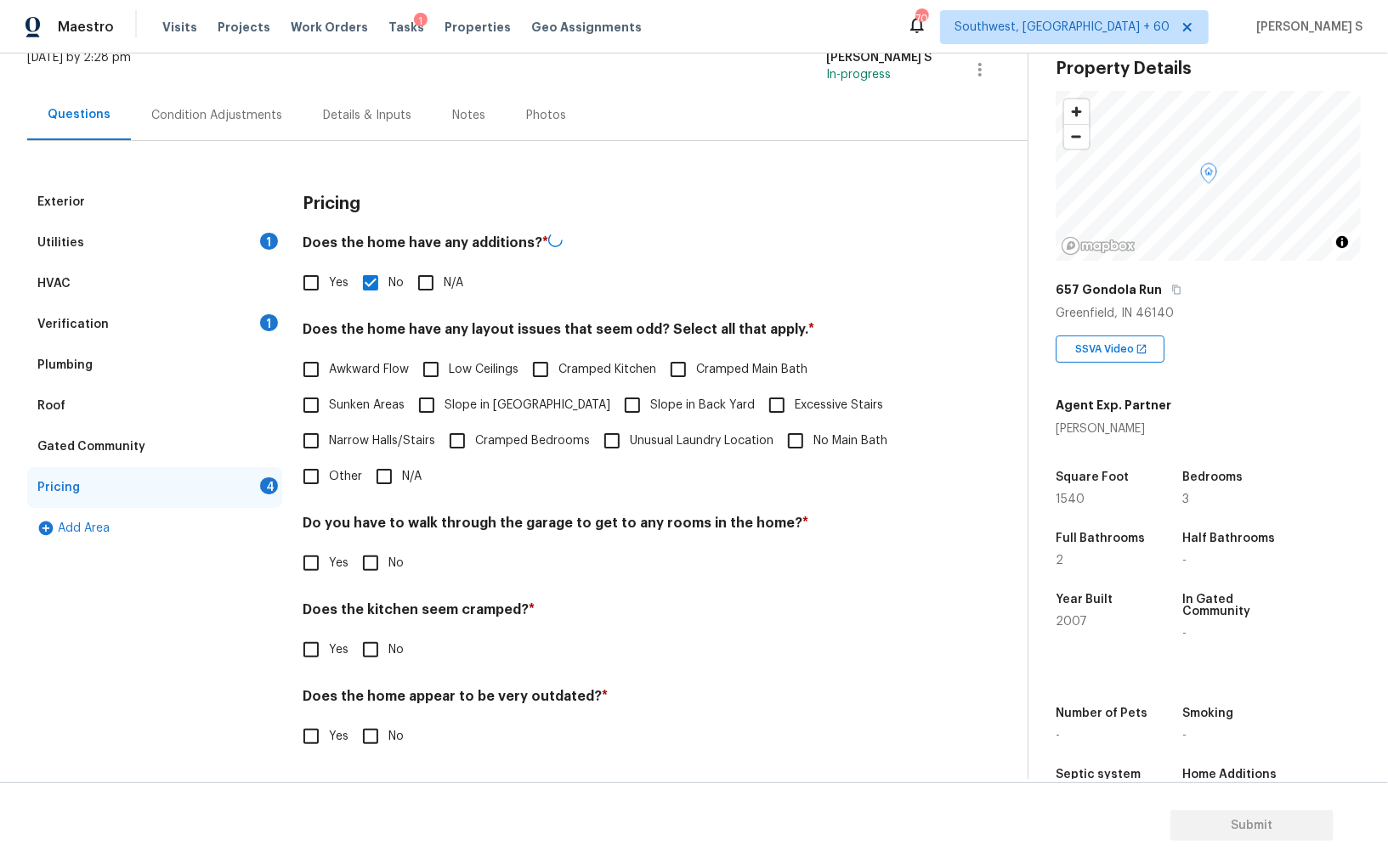
scroll to position [114, 0]
click at [367, 558] on input "No" at bounding box center [370, 564] width 36 height 36
checkbox input "true"
click at [352, 634] on input "No" at bounding box center [370, 651] width 36 height 36
checkbox input "true"
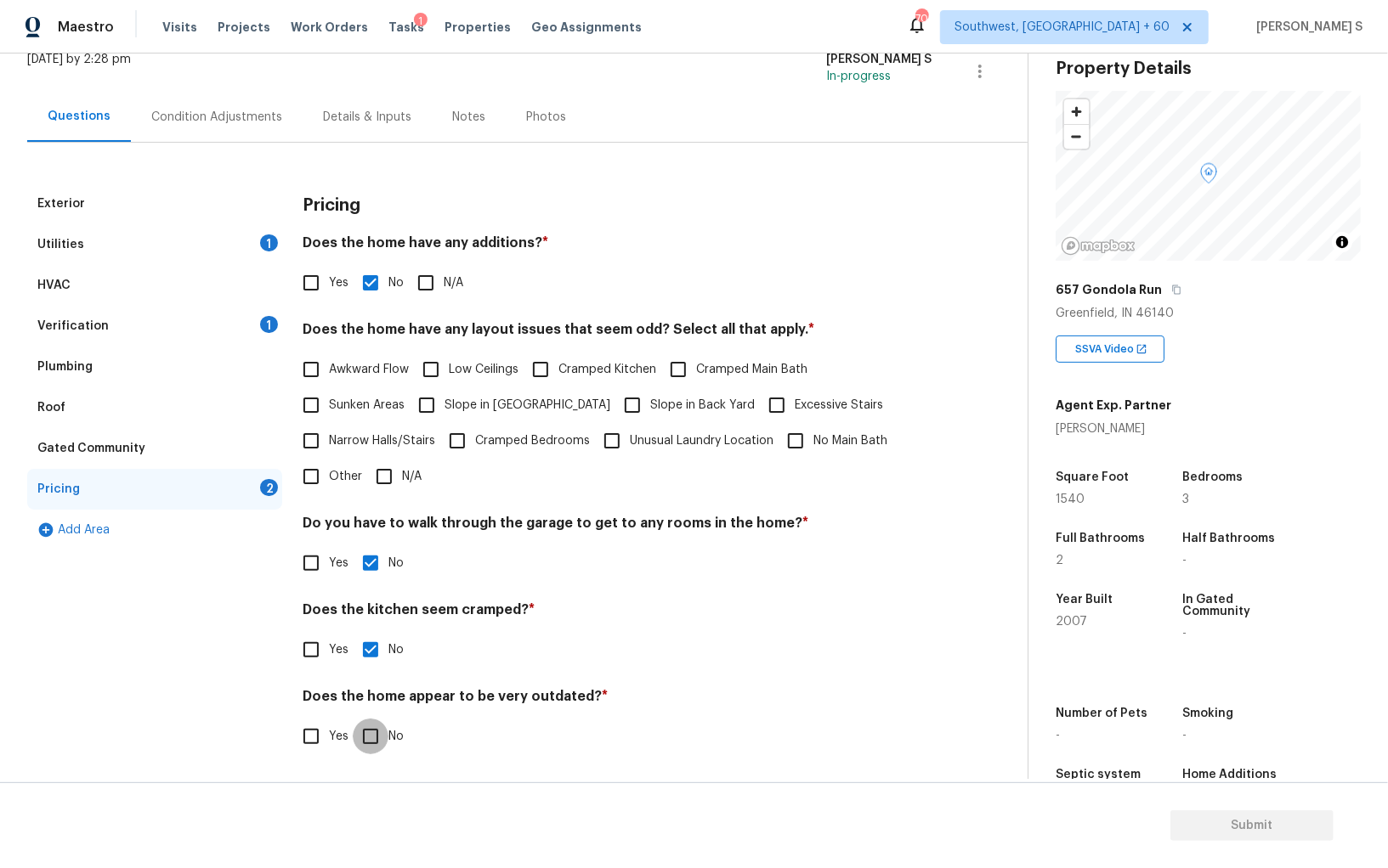
click at [352, 719] on input "No" at bounding box center [370, 737] width 36 height 36
checkbox input "true"
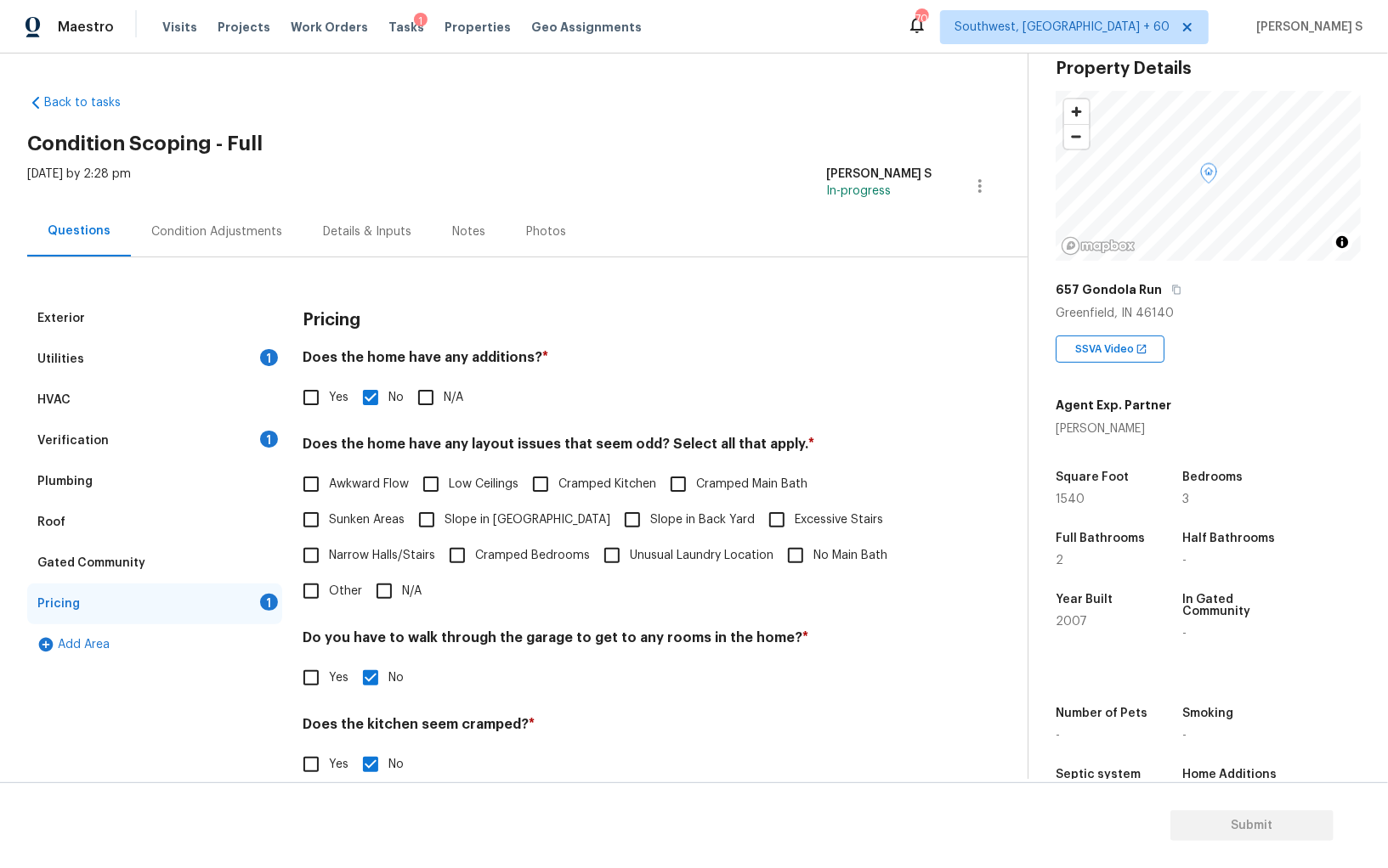
click at [237, 227] on div "Condition Adjustments" at bounding box center [216, 232] width 131 height 17
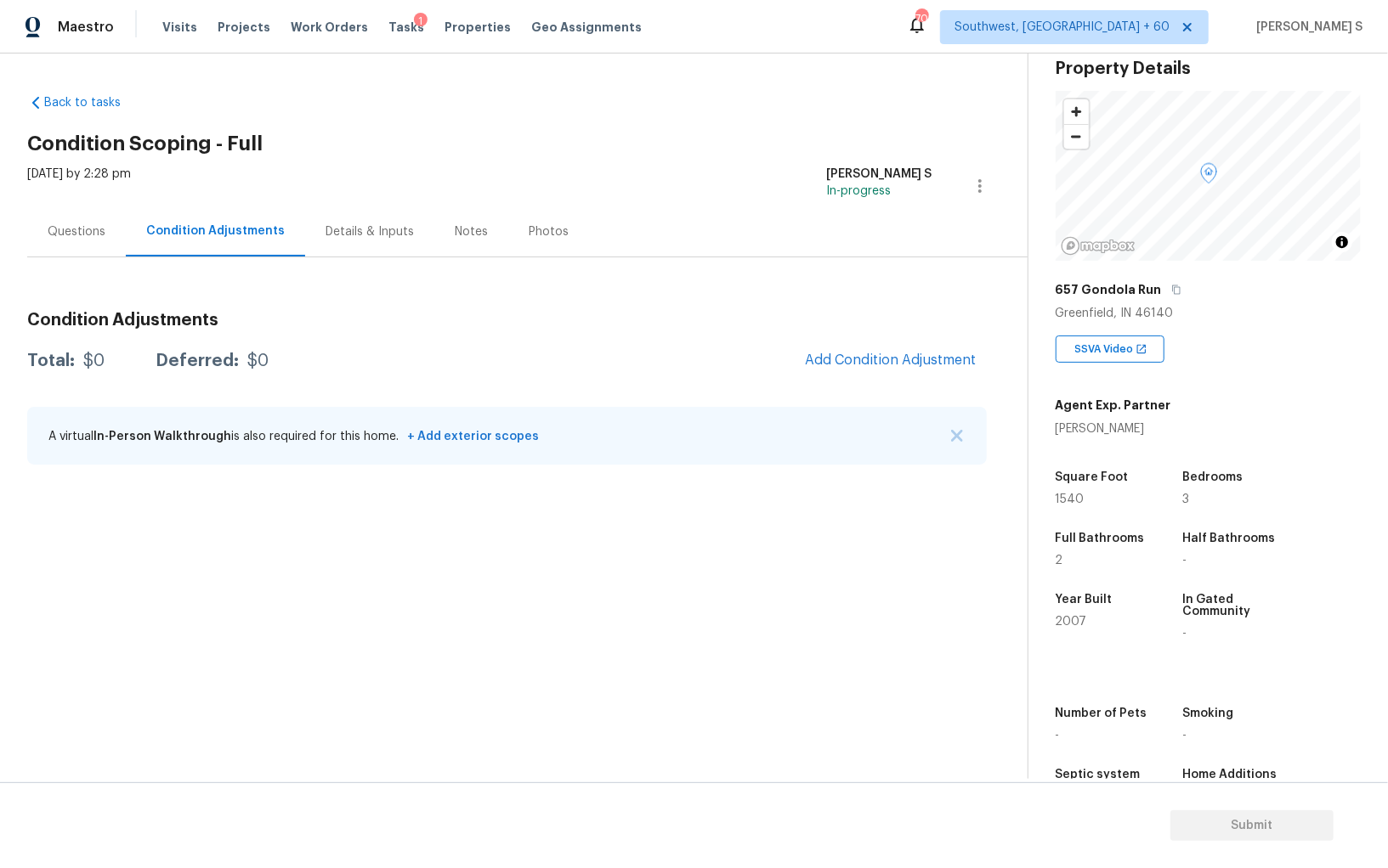
click at [42, 204] on div "[DATE] by 2:28 pm" at bounding box center [79, 186] width 104 height 41
click at [89, 233] on div "Questions" at bounding box center [77, 232] width 58 height 17
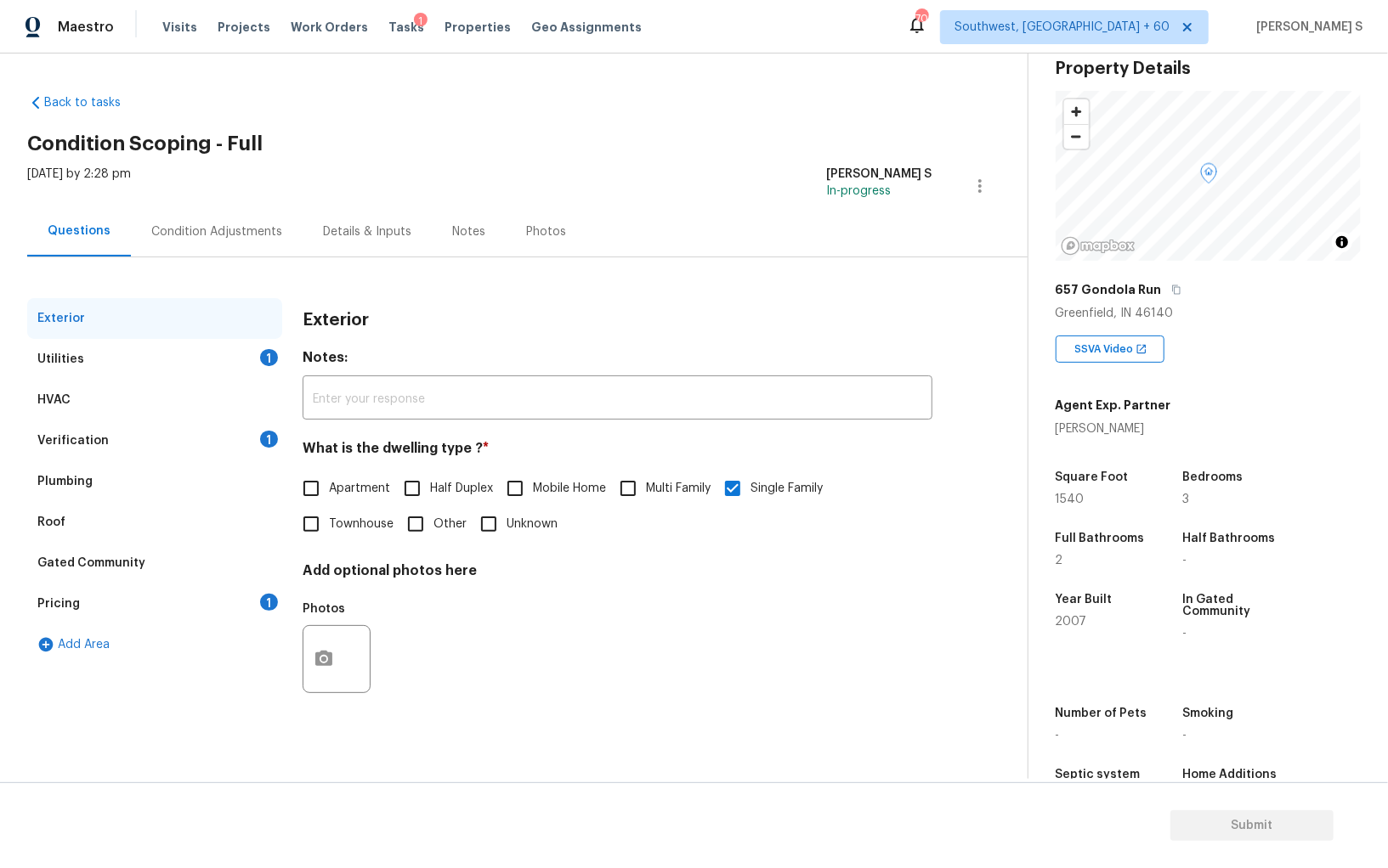
click at [214, 437] on div "Verification 1" at bounding box center [154, 441] width 255 height 41
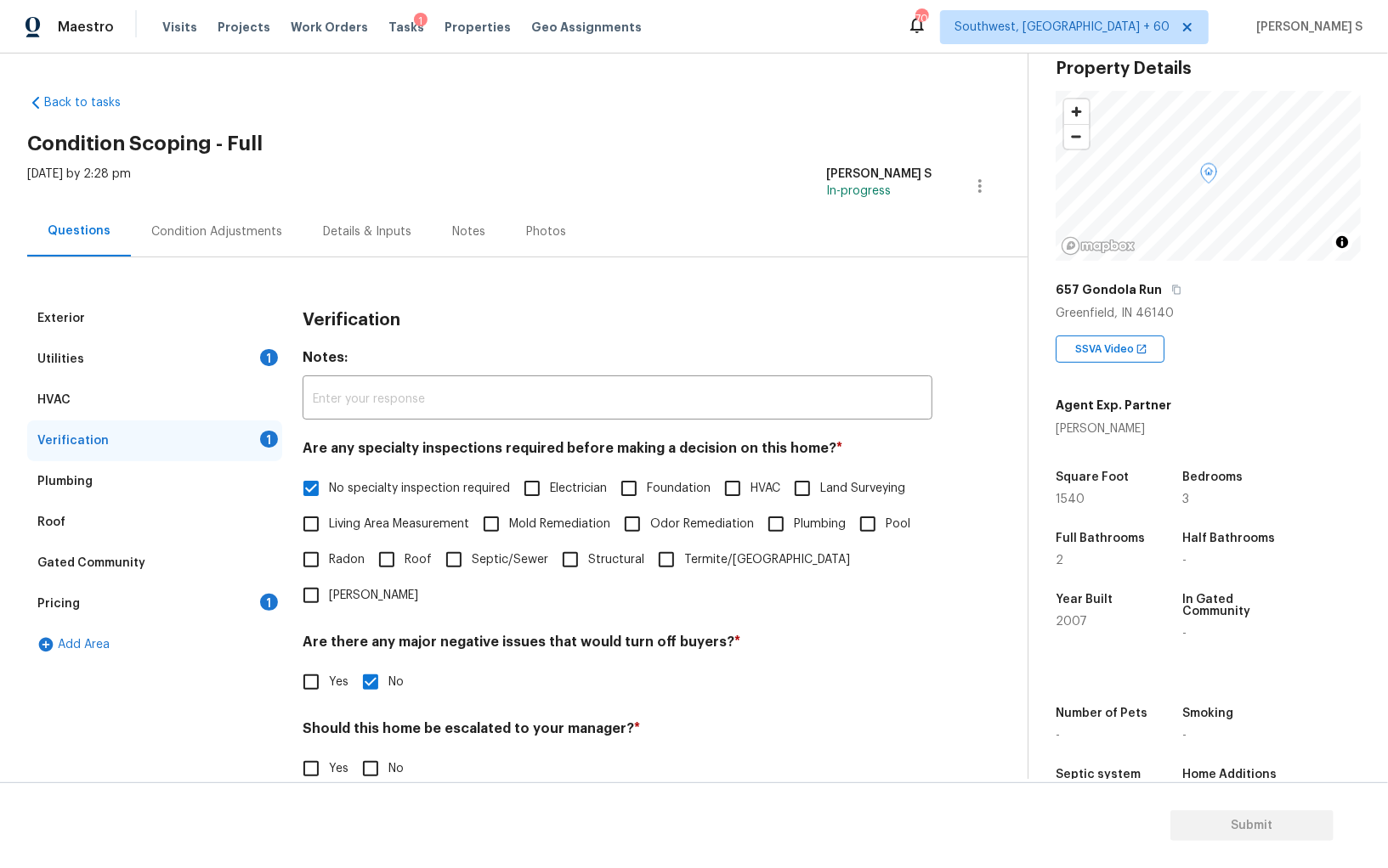
click at [242, 600] on div "Pricing 1" at bounding box center [154, 604] width 255 height 41
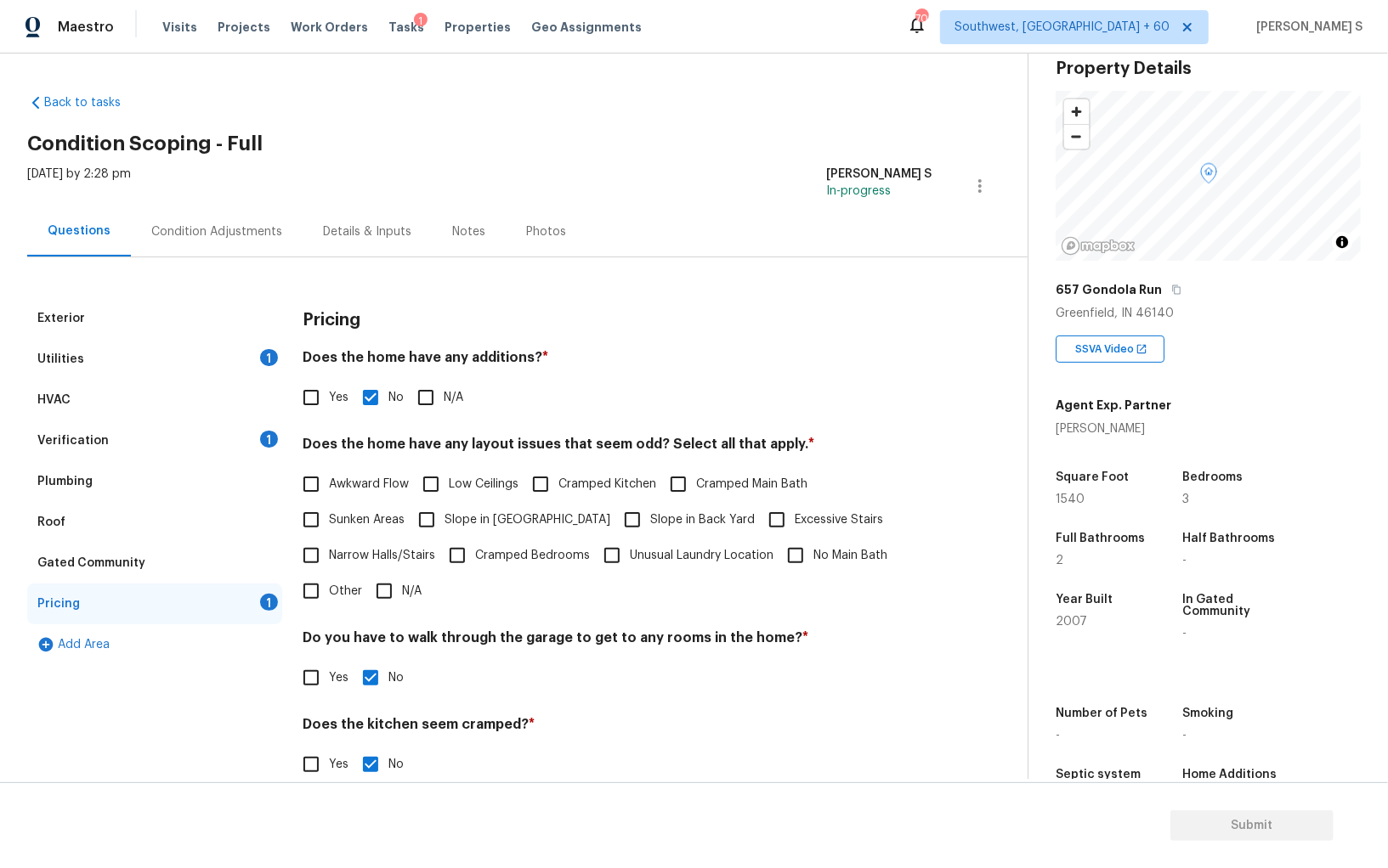
click at [212, 220] on div "Condition Adjustments" at bounding box center [216, 231] width 171 height 50
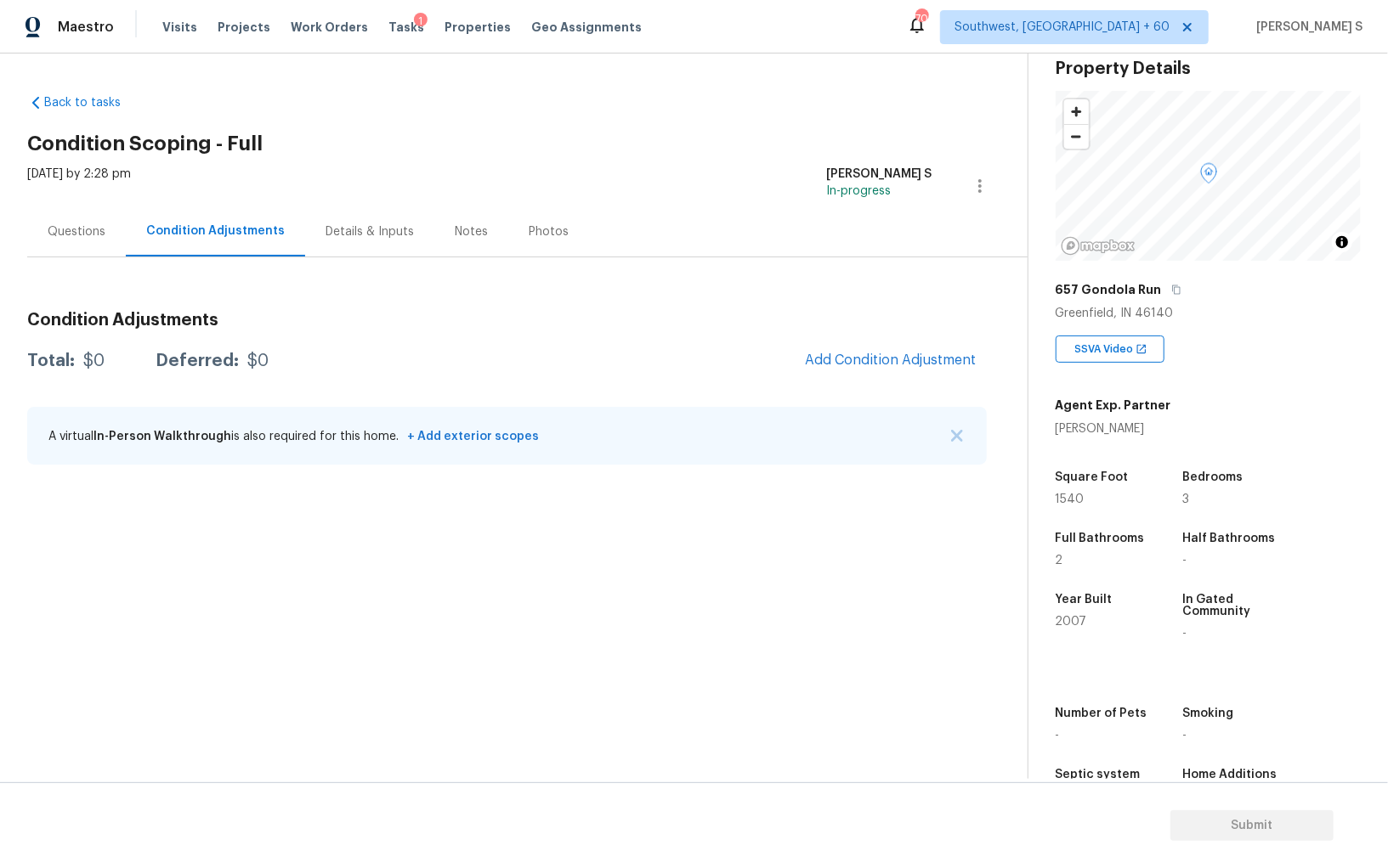
click at [785, 355] on div "Total: $0 Deferred: $0 Add Condition Adjustment" at bounding box center [507, 361] width 960 height 38
click at [870, 355] on span "Add Condition Adjustment" at bounding box center [890, 360] width 171 height 15
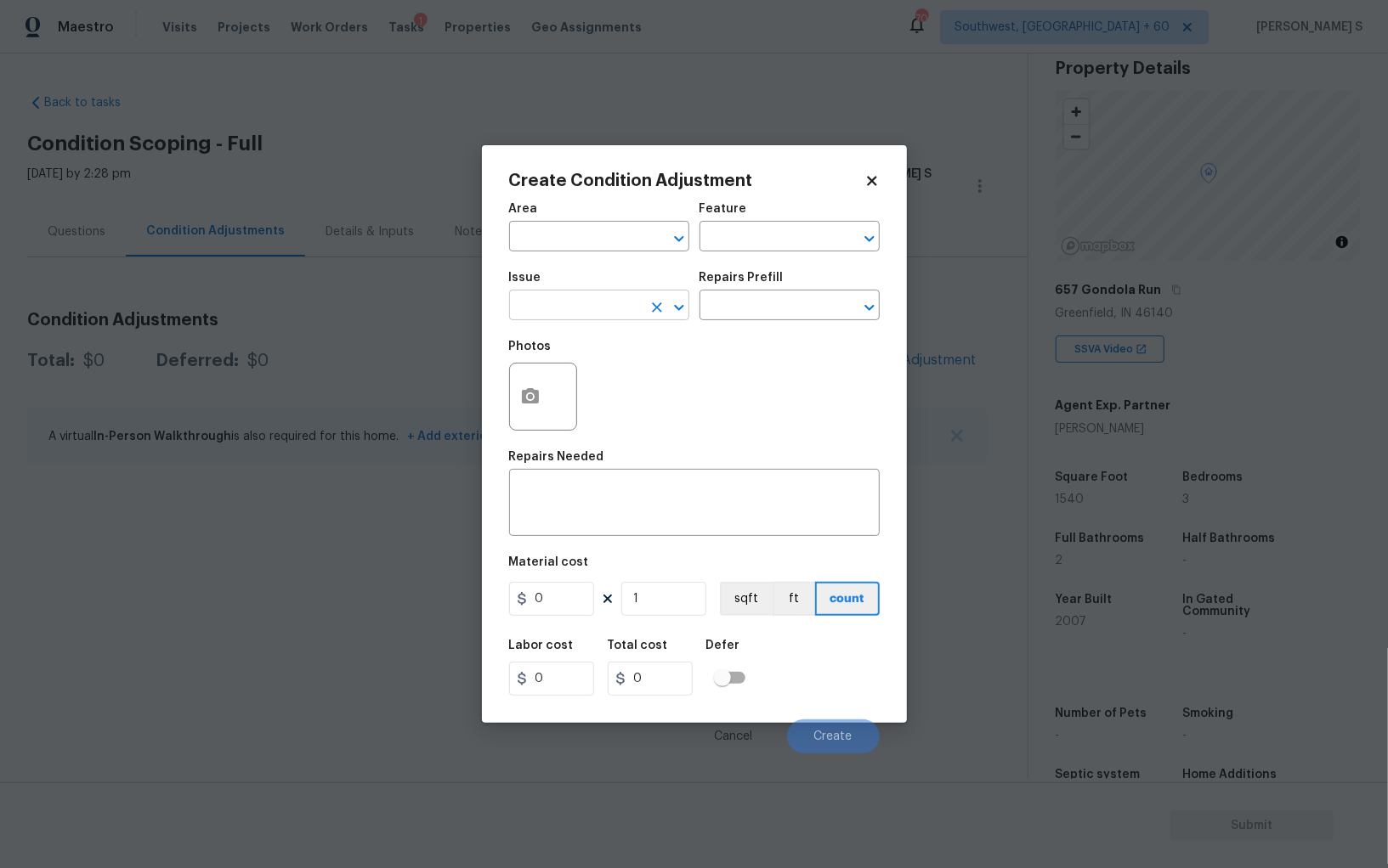
click at [590, 309] on input "text" at bounding box center [575, 307] width 132 height 26
type input "Landscape Package"
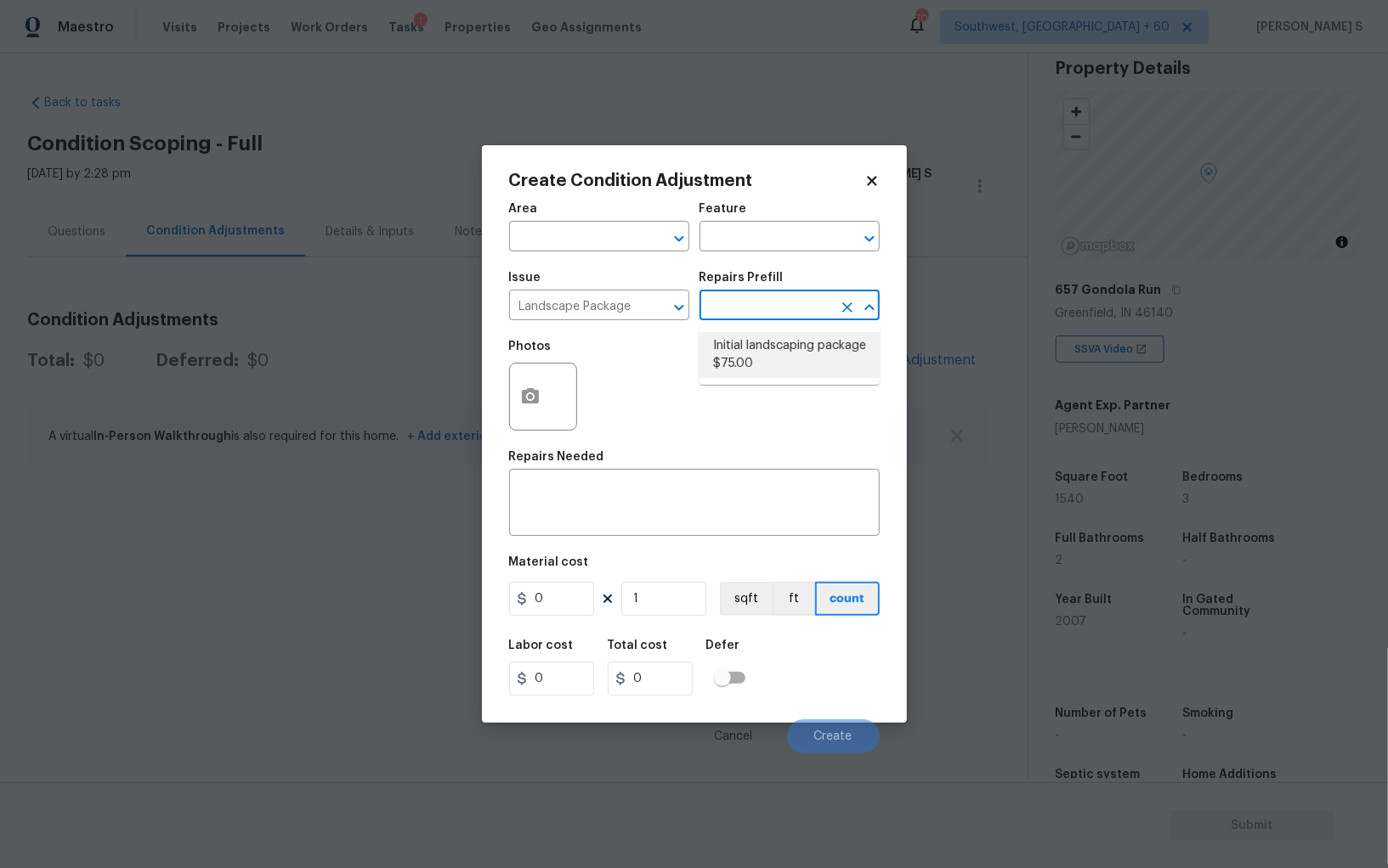
type input "Home Readiness Packages"
type textarea "Mowing of grass up to 6" in height. Mow, edge along driveways & sidewalks, trim…"
type input "75"
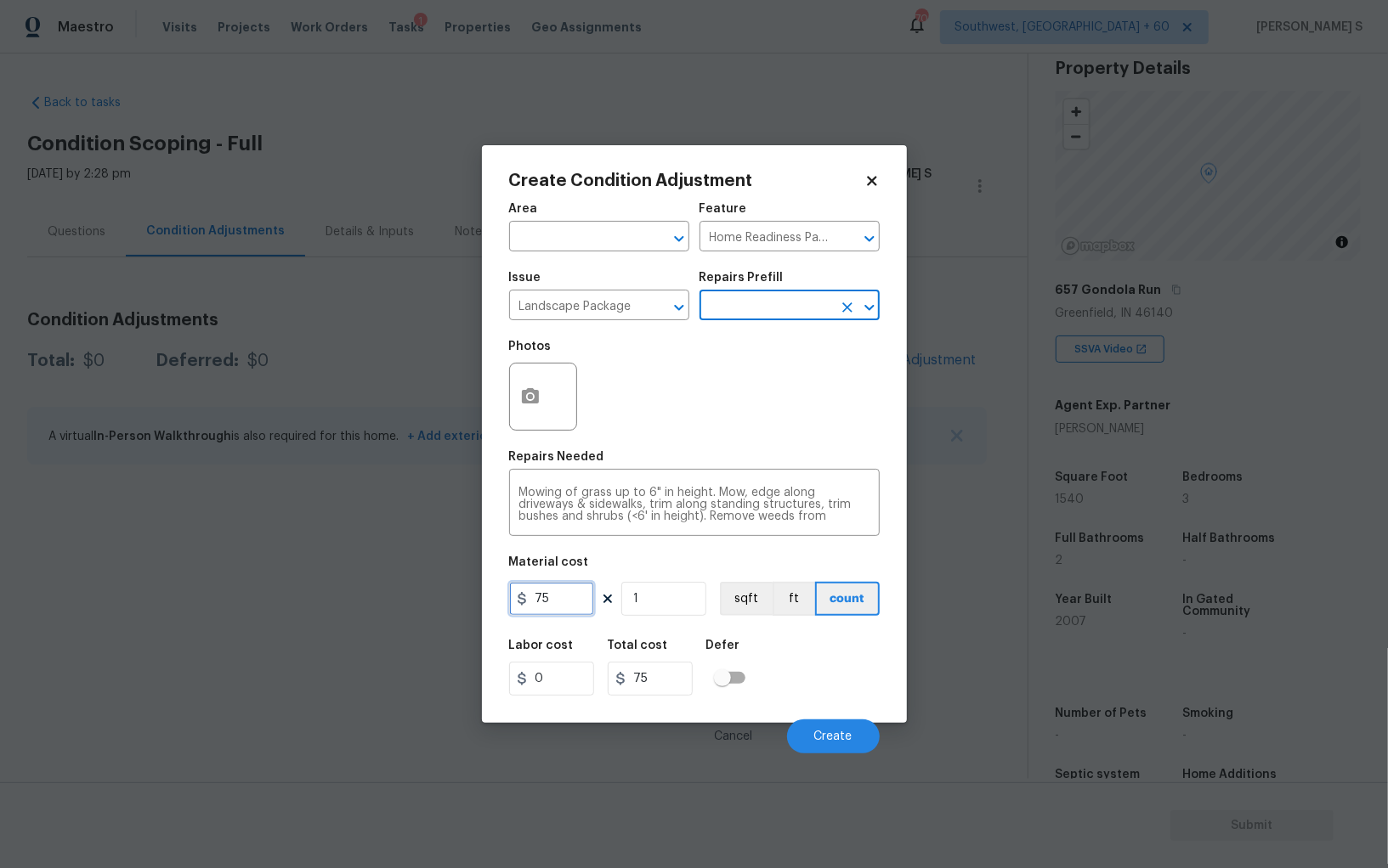
click at [560, 614] on input "75" at bounding box center [552, 599] width 85 height 34
type input "200"
click at [531, 406] on icon "button" at bounding box center [531, 396] width 20 height 20
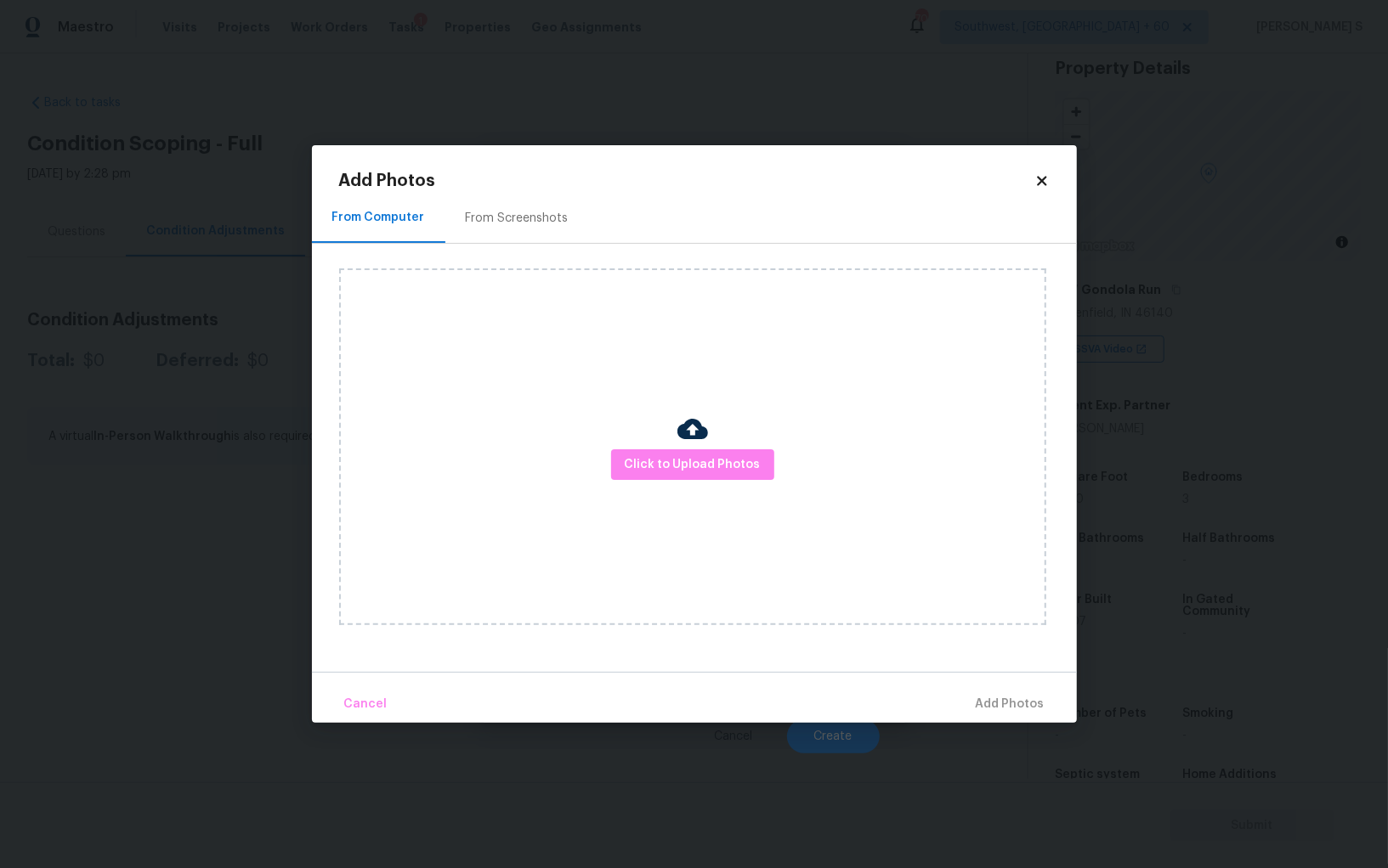
click at [529, 231] on div "From Screenshots" at bounding box center [517, 217] width 143 height 50
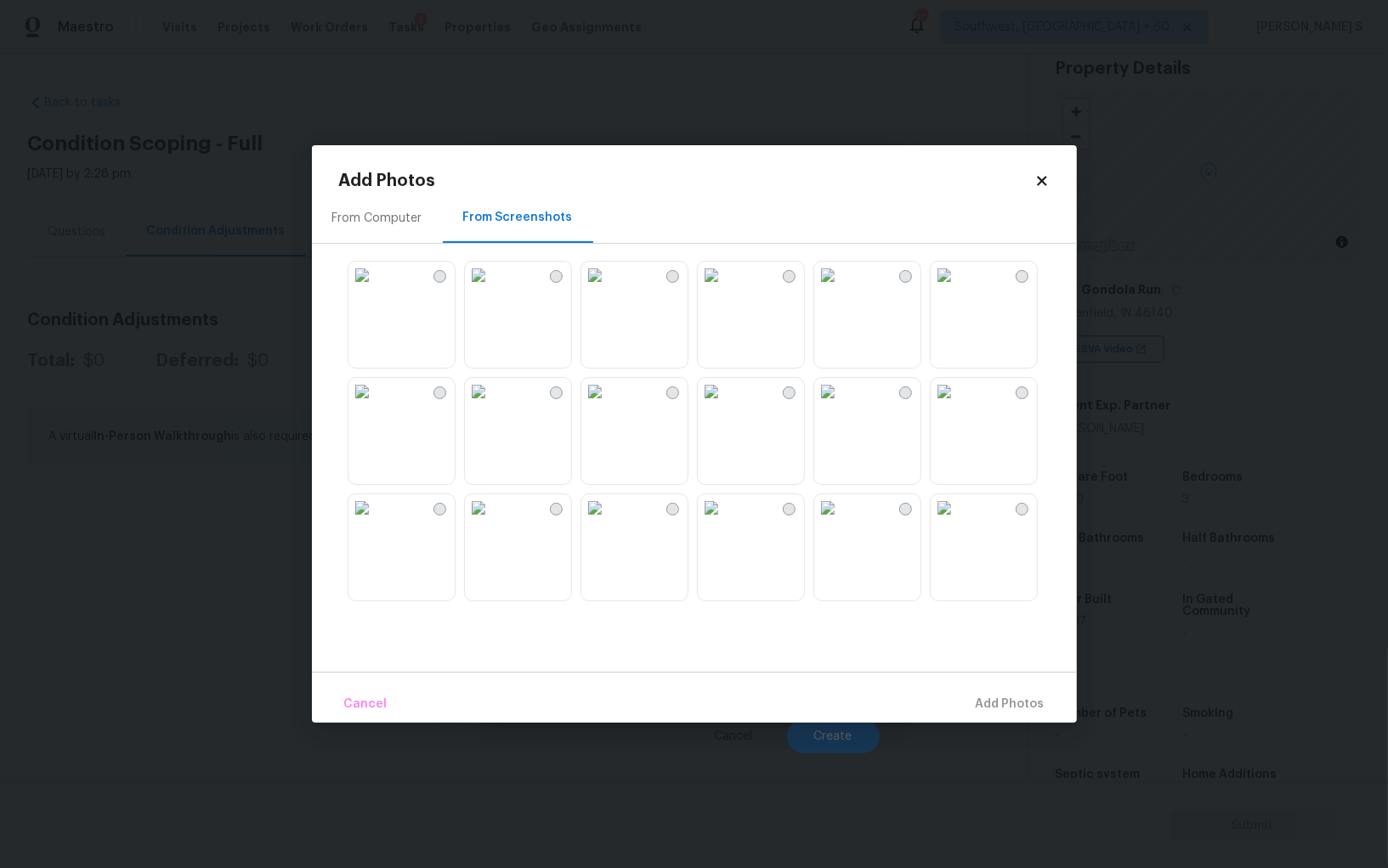
click at [841, 289] on img at bounding box center [828, 275] width 27 height 27
click at [725, 289] on img at bounding box center [711, 275] width 27 height 27
click at [841, 522] on img at bounding box center [828, 508] width 27 height 27
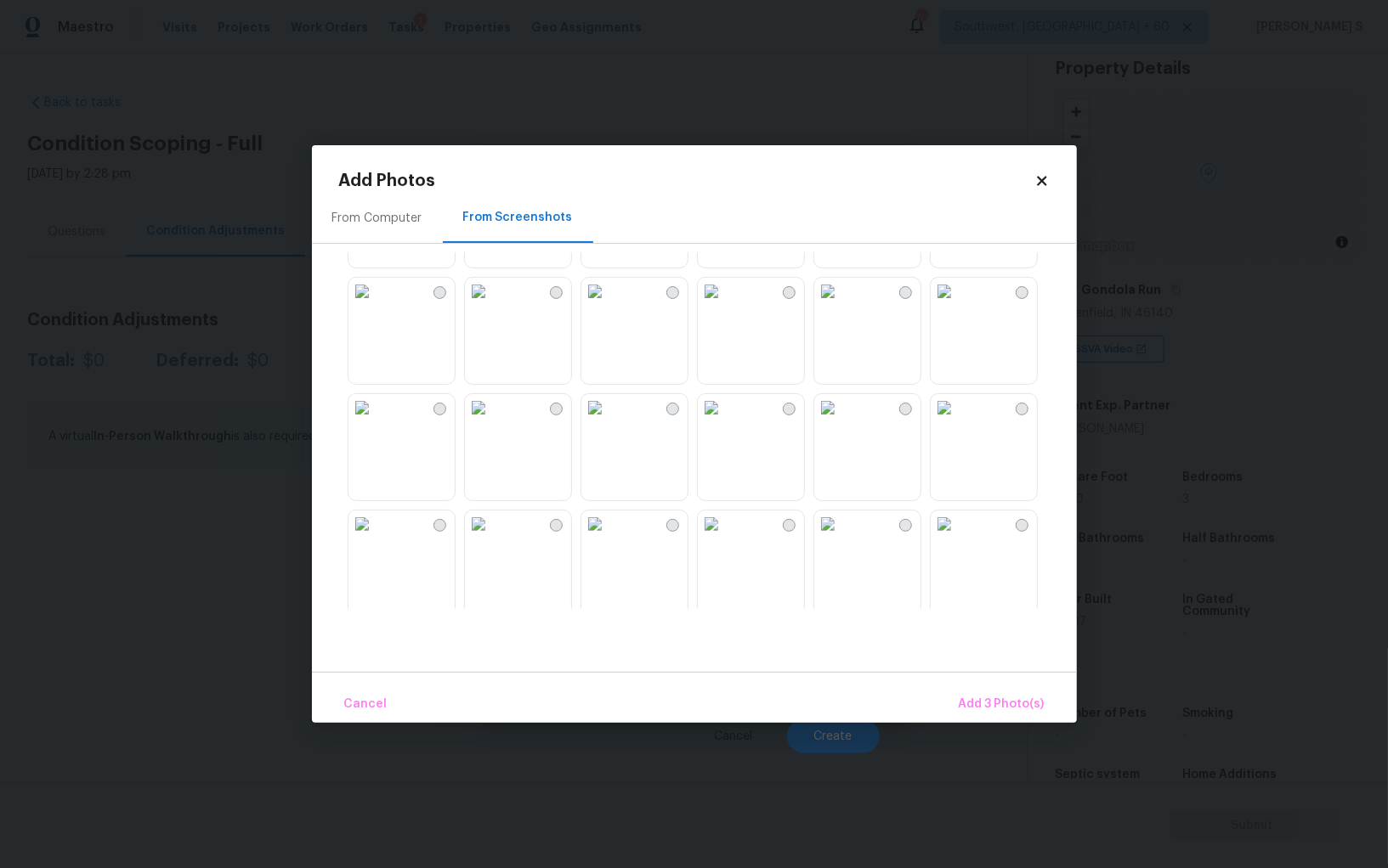
scroll to position [1505, 0]
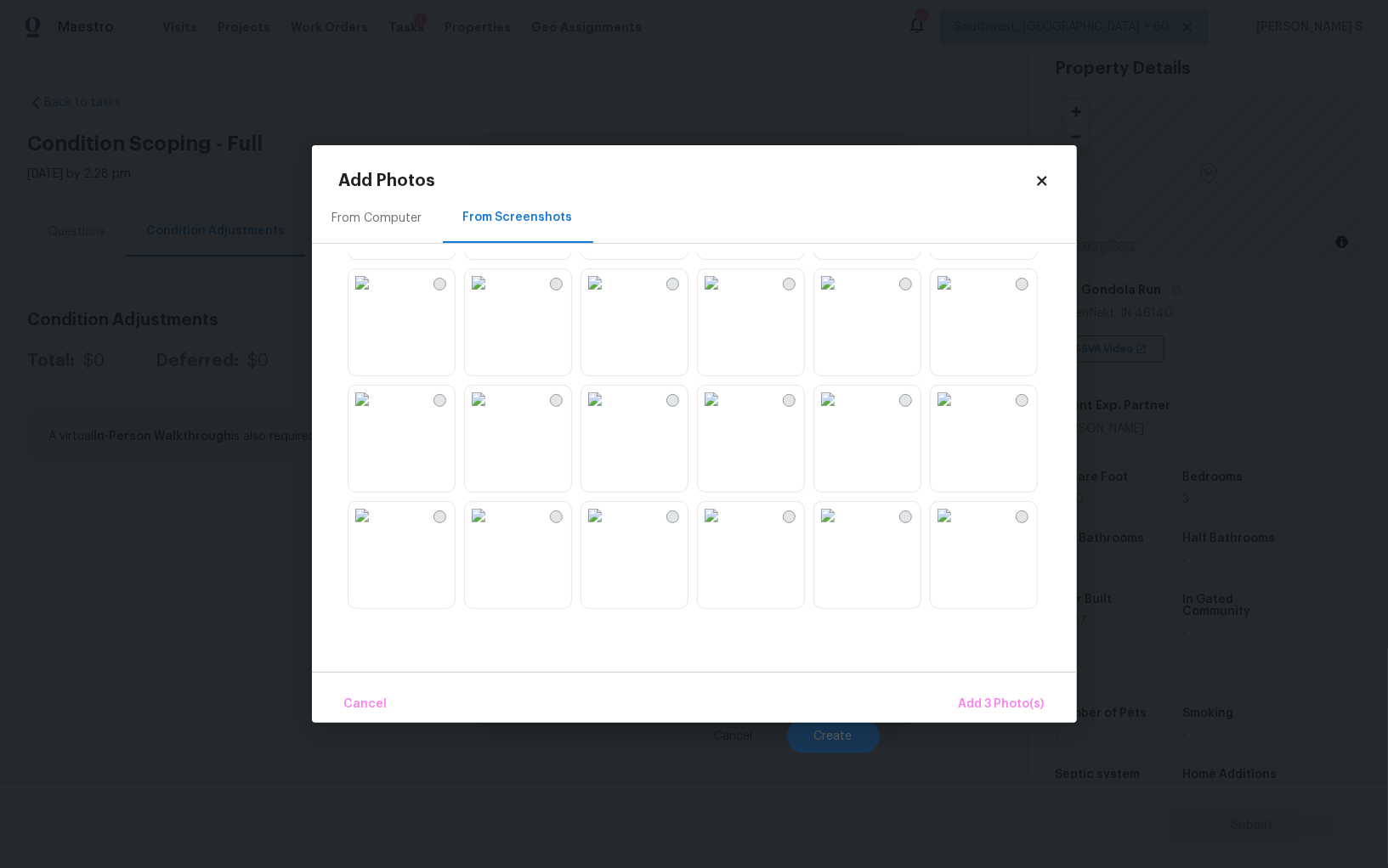
click at [492, 413] on img at bounding box center [479, 399] width 27 height 27
click at [607, 413] on img at bounding box center [595, 399] width 27 height 27
click at [492, 413] on img at bounding box center [479, 399] width 27 height 27
click at [375, 413] on img at bounding box center [362, 399] width 27 height 27
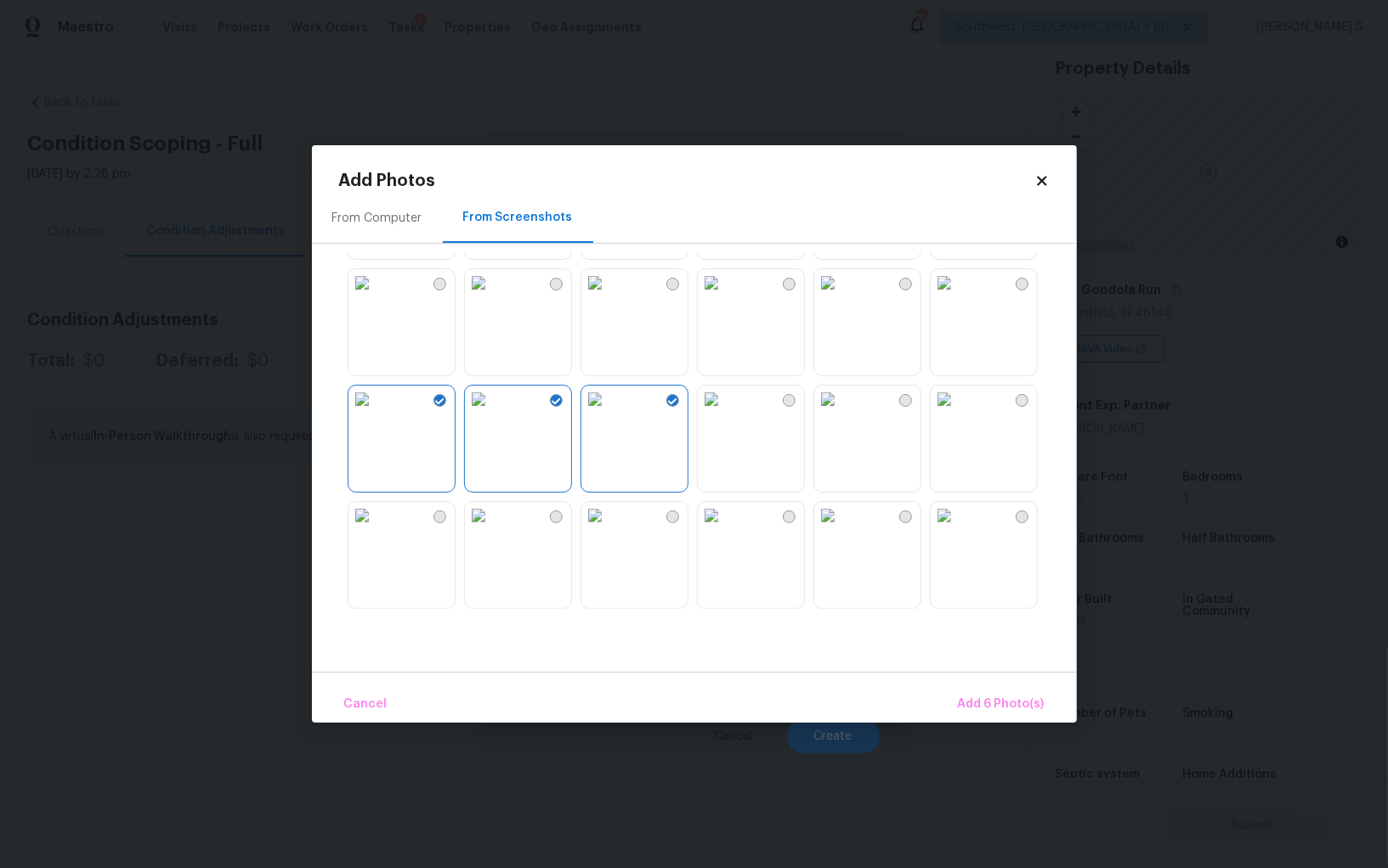
click at [492, 529] on img at bounding box center [479, 516] width 27 height 27
click at [1015, 708] on span "Add 7 Photo(s)" at bounding box center [1002, 704] width 87 height 21
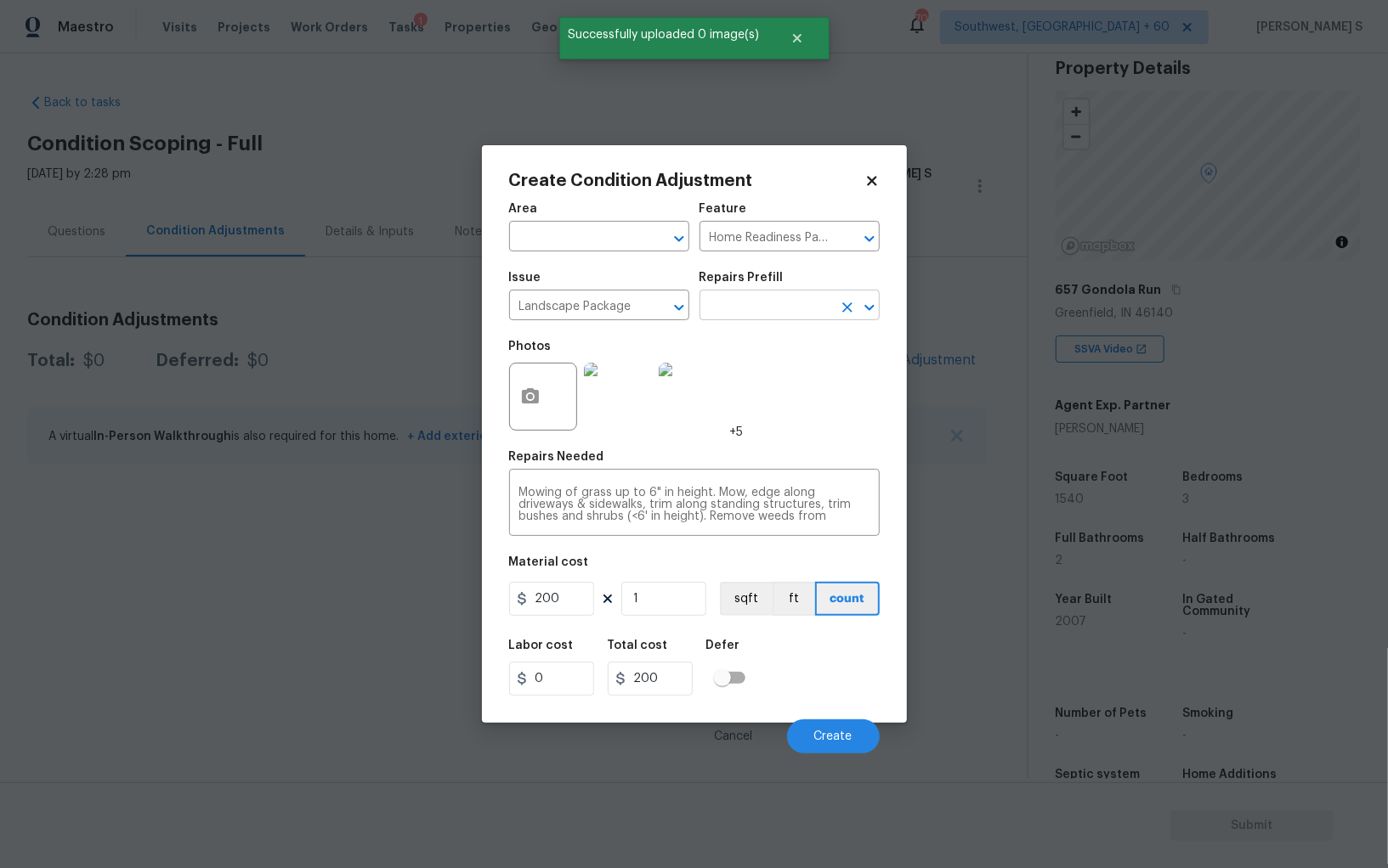
click at [754, 316] on input "text" at bounding box center [765, 307] width 132 height 26
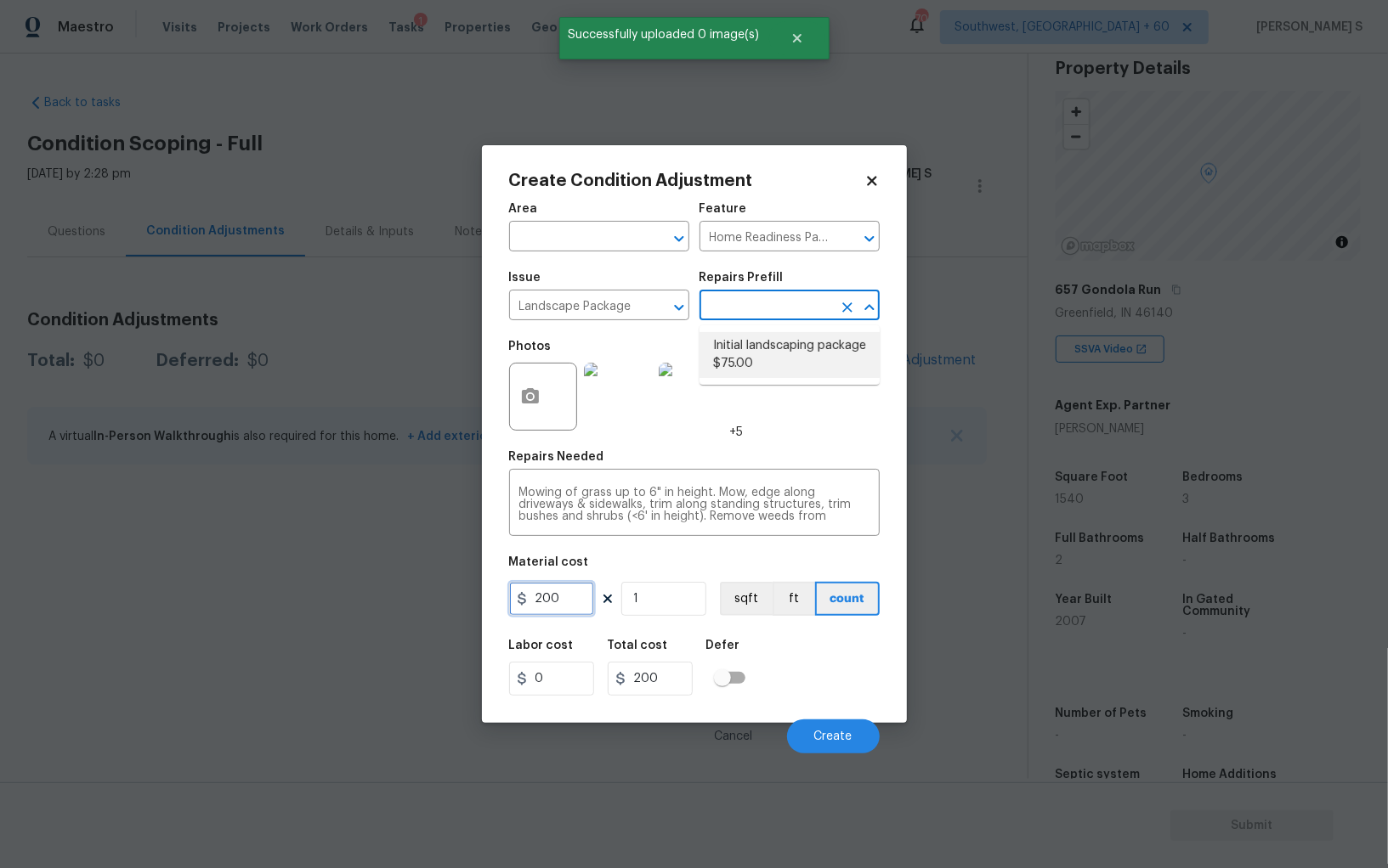
click at [549, 600] on input "200" at bounding box center [552, 599] width 85 height 34
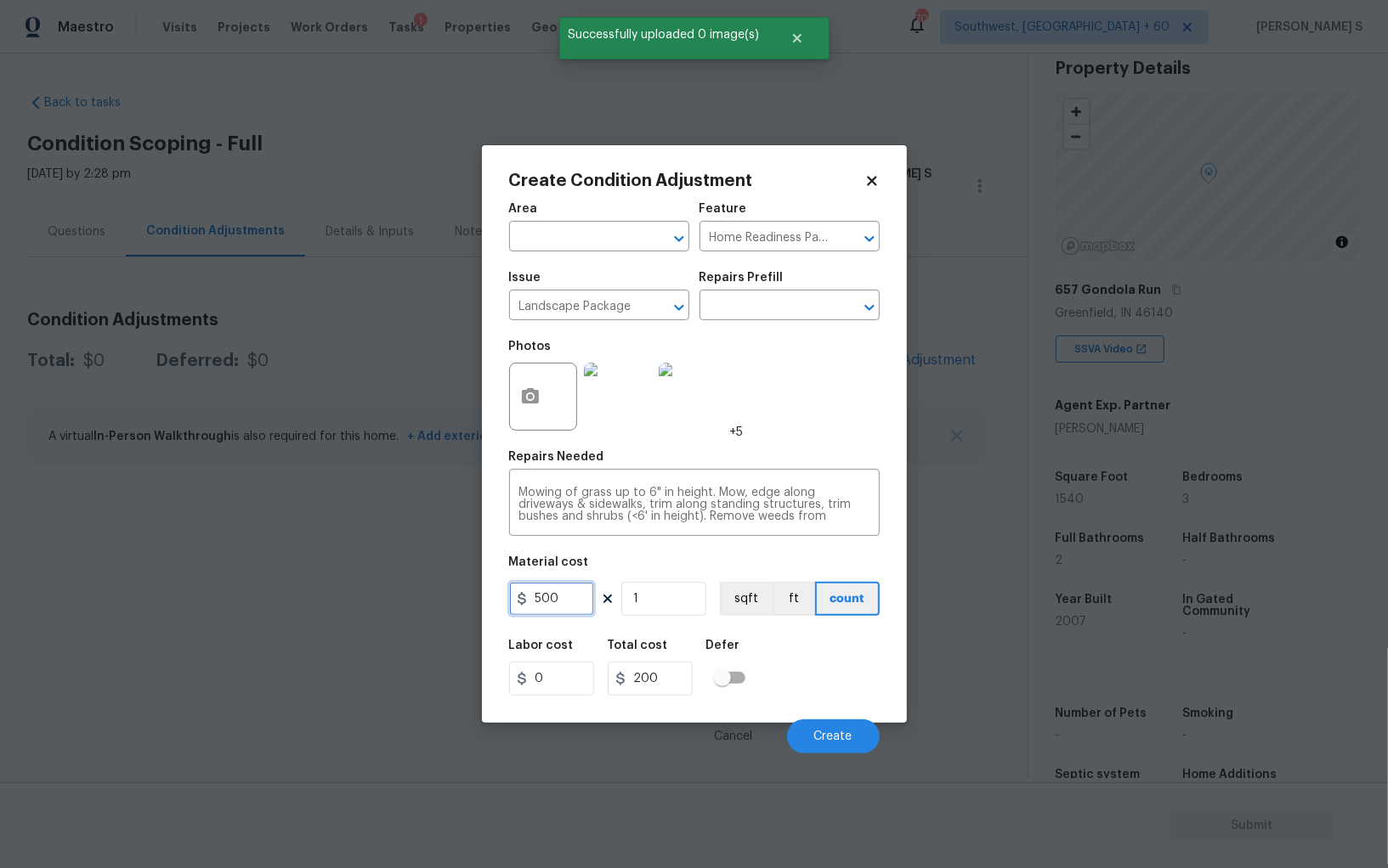
type input "500"
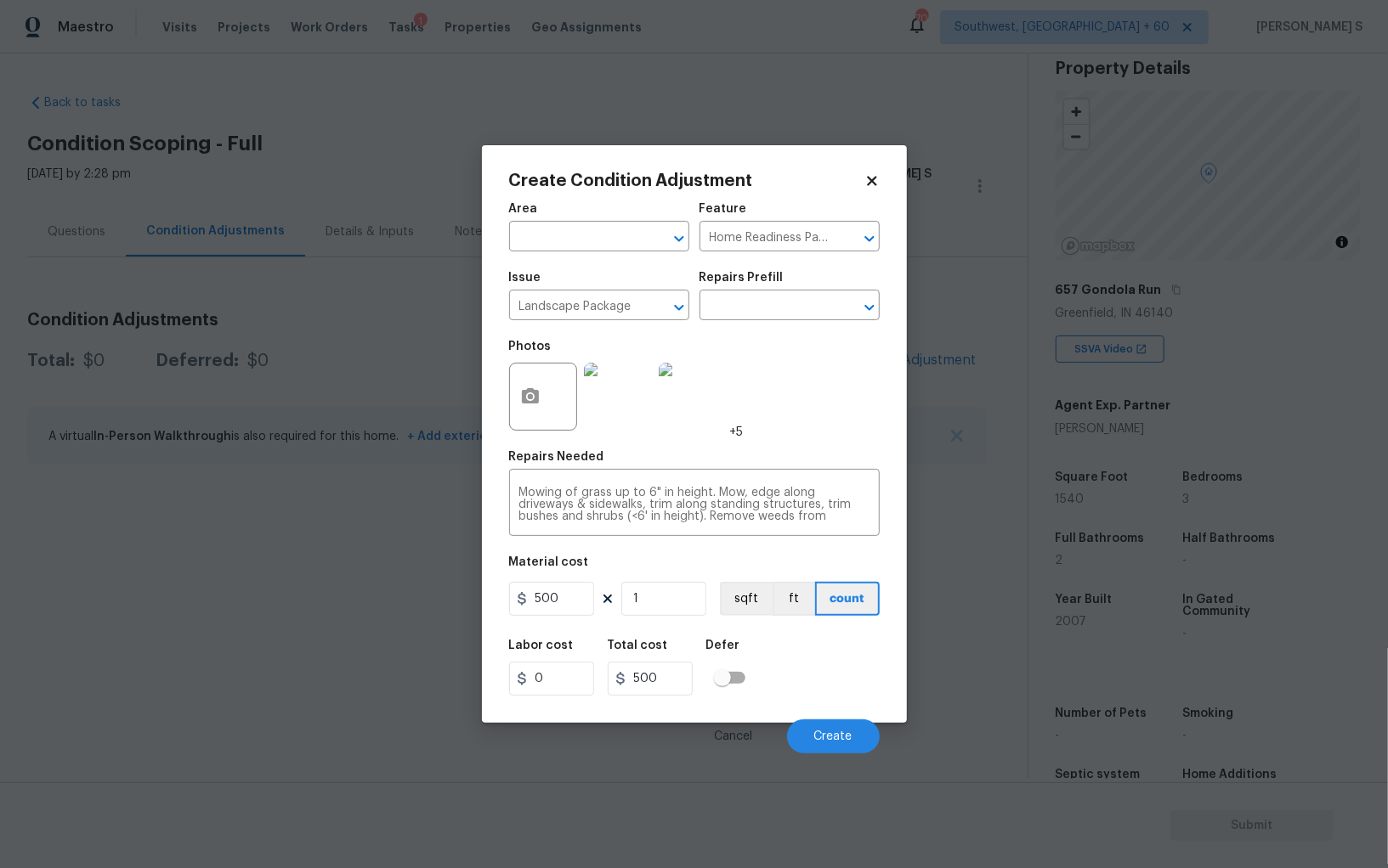
drag, startPoint x: 815, startPoint y: 700, endPoint x: 842, endPoint y: 714, distance: 30.4
click at [814, 700] on div "Labor cost 0 Total cost 500 Defer" at bounding box center [694, 668] width 370 height 77
click at [828, 744] on span "Create" at bounding box center [833, 737] width 38 height 13
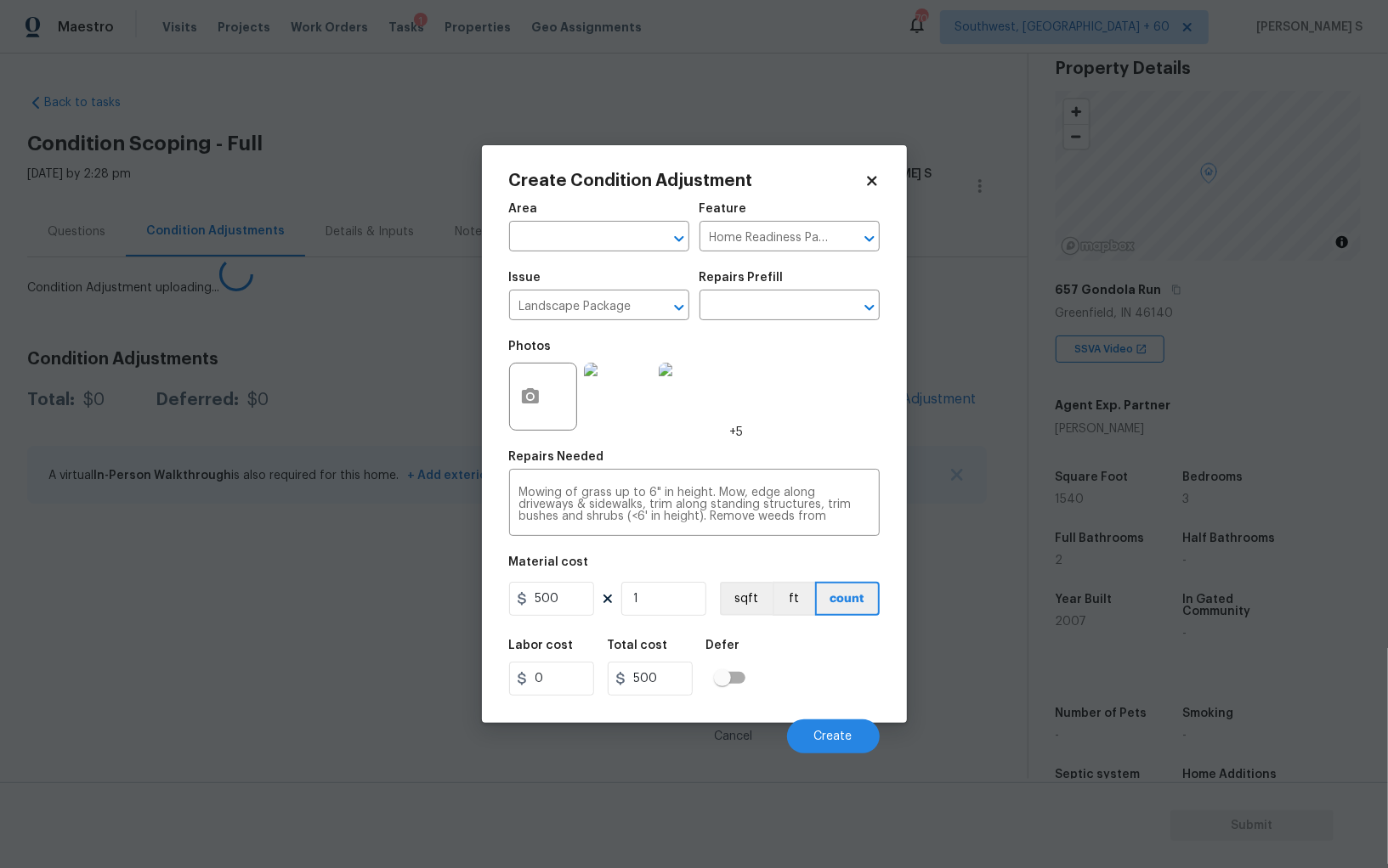
click at [317, 689] on body "Maestro Visits Projects Work Orders Tasks 1 Properties Geo Assignments 703 Sout…" at bounding box center [694, 434] width 1388 height 868
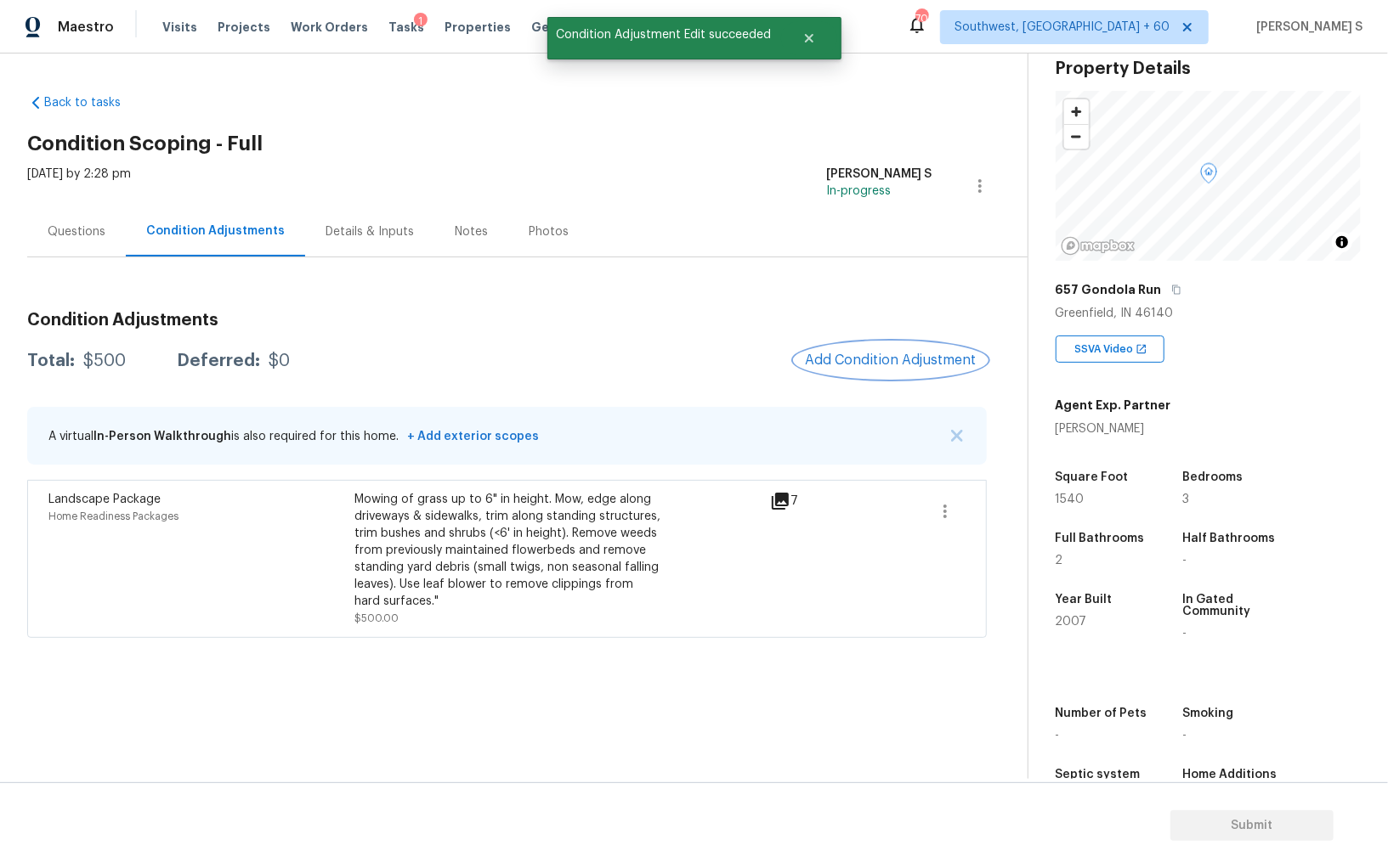
click at [875, 360] on span "Add Condition Adjustment" at bounding box center [890, 360] width 171 height 15
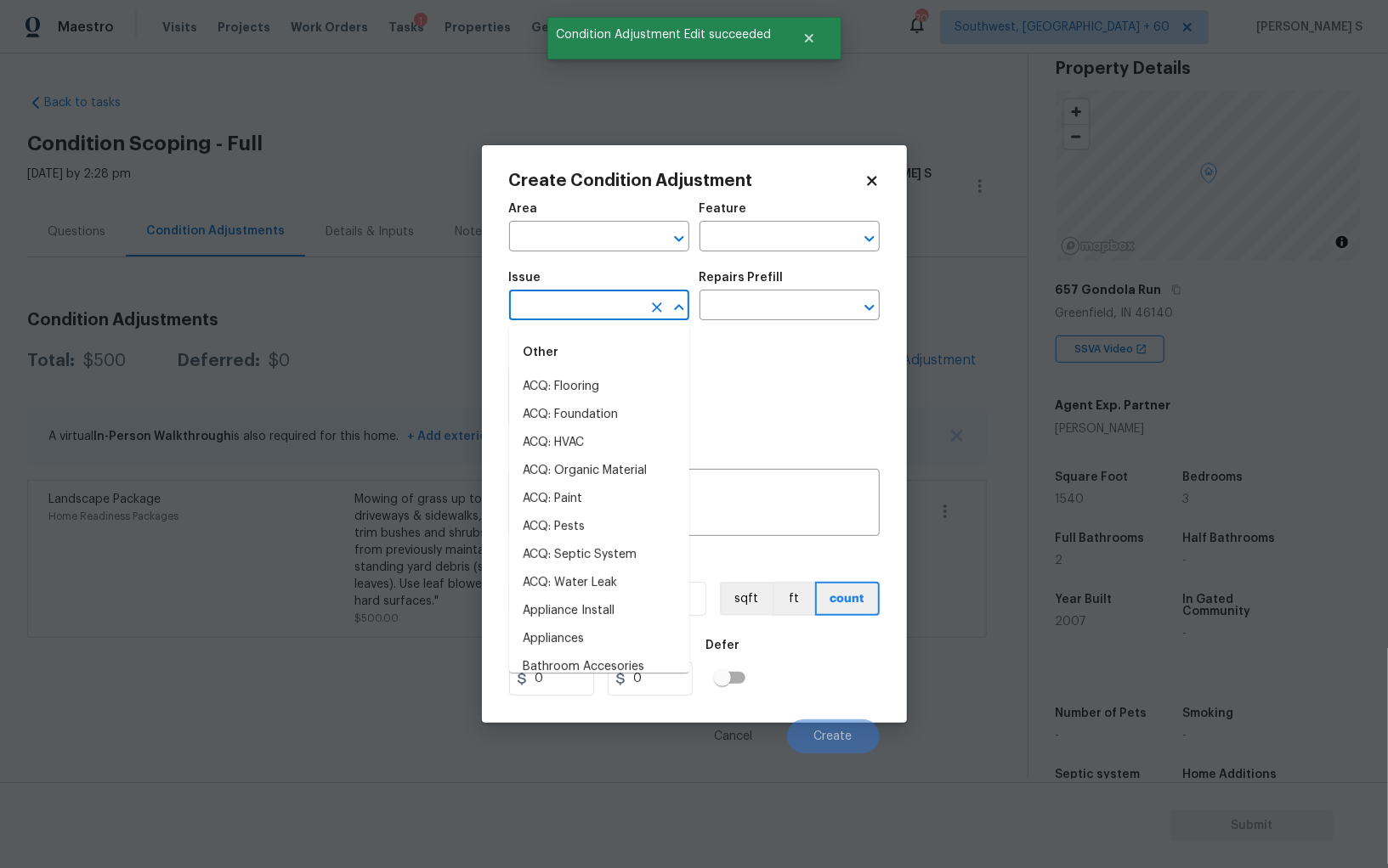
click at [601, 311] on input "text" at bounding box center [575, 307] width 132 height 26
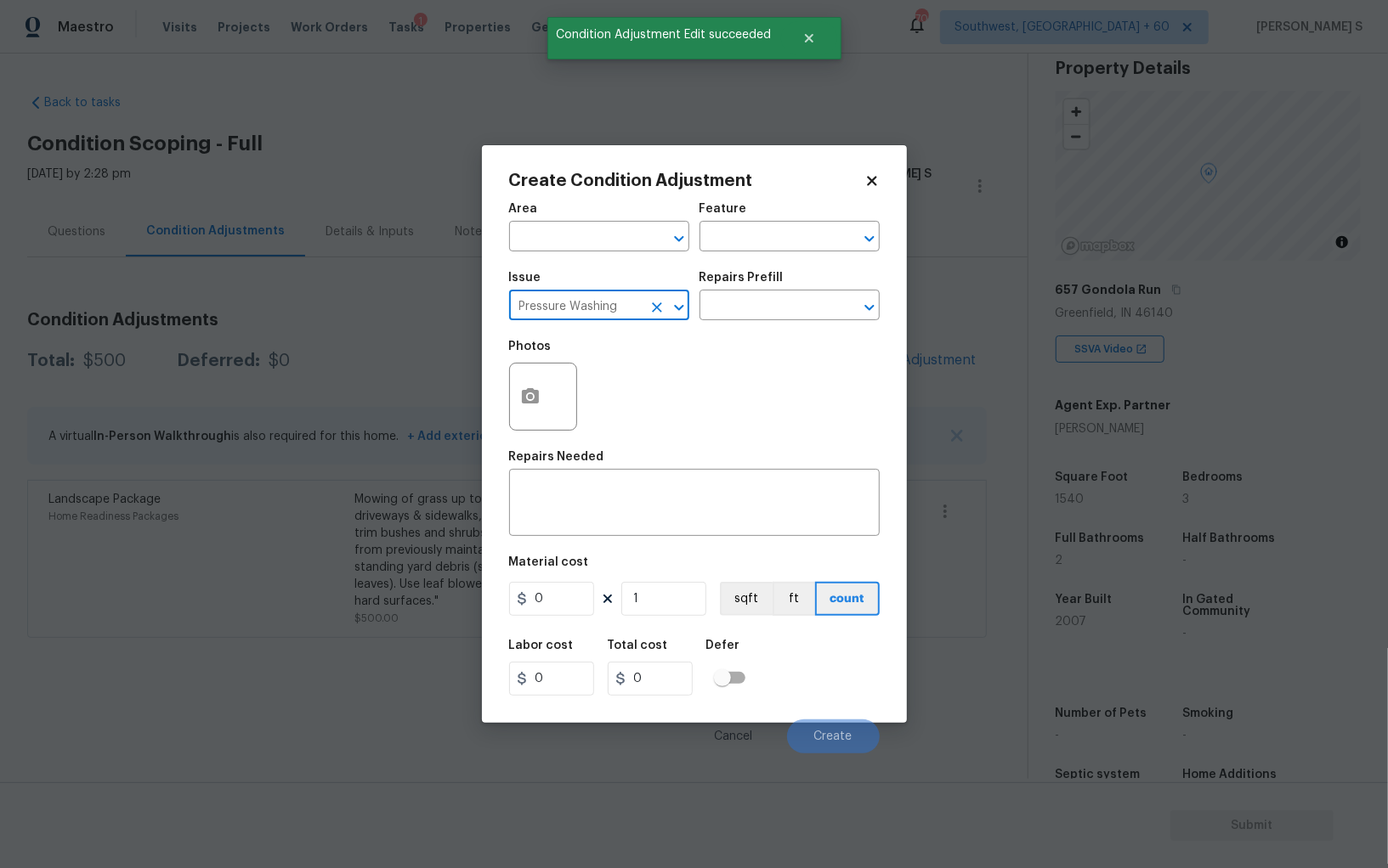
type input "Pressure Washing"
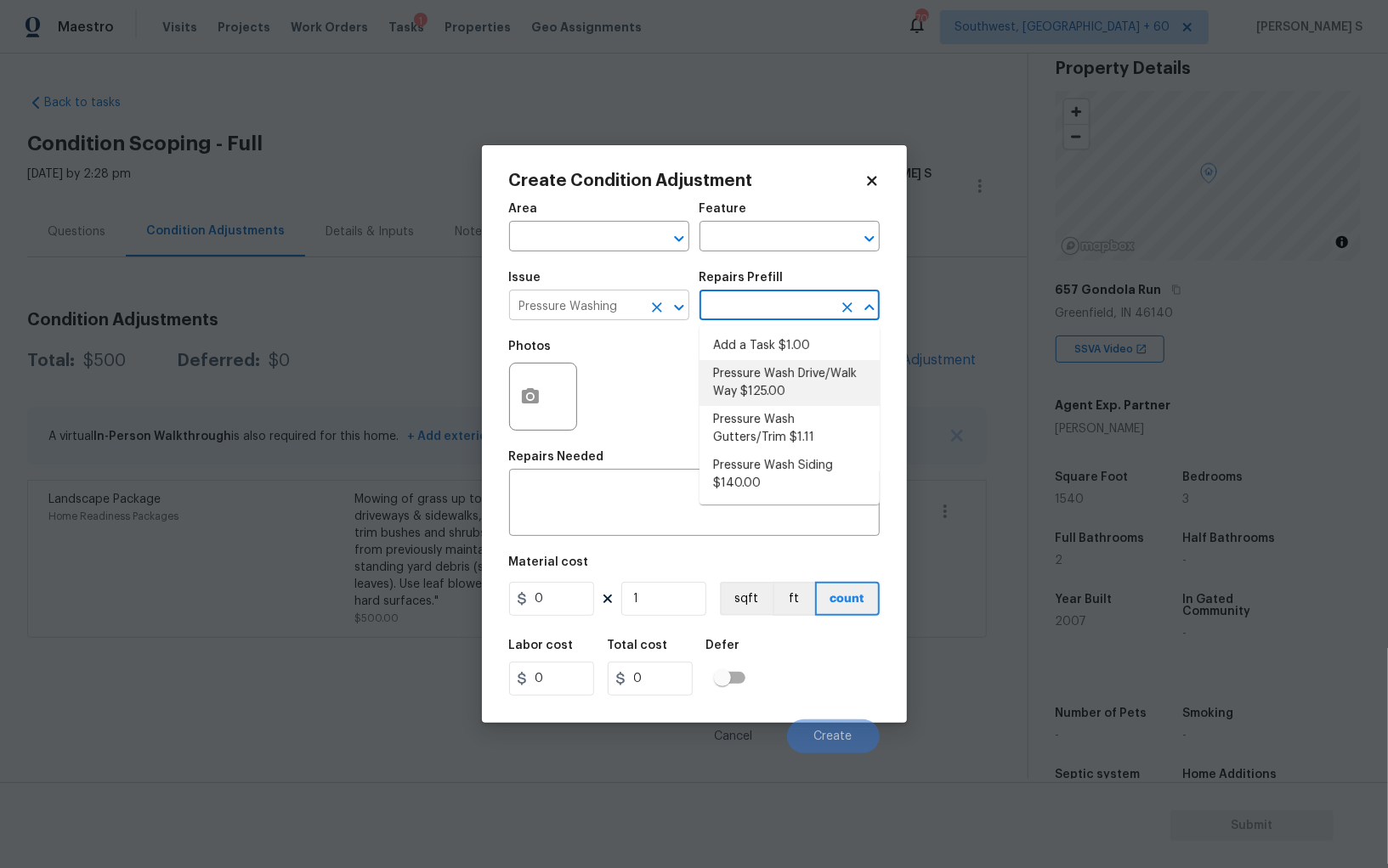
type input "Siding"
type textarea "Pressure wash the driveways/walkways as directed by the PM. Ensure that all deb…"
type input "125"
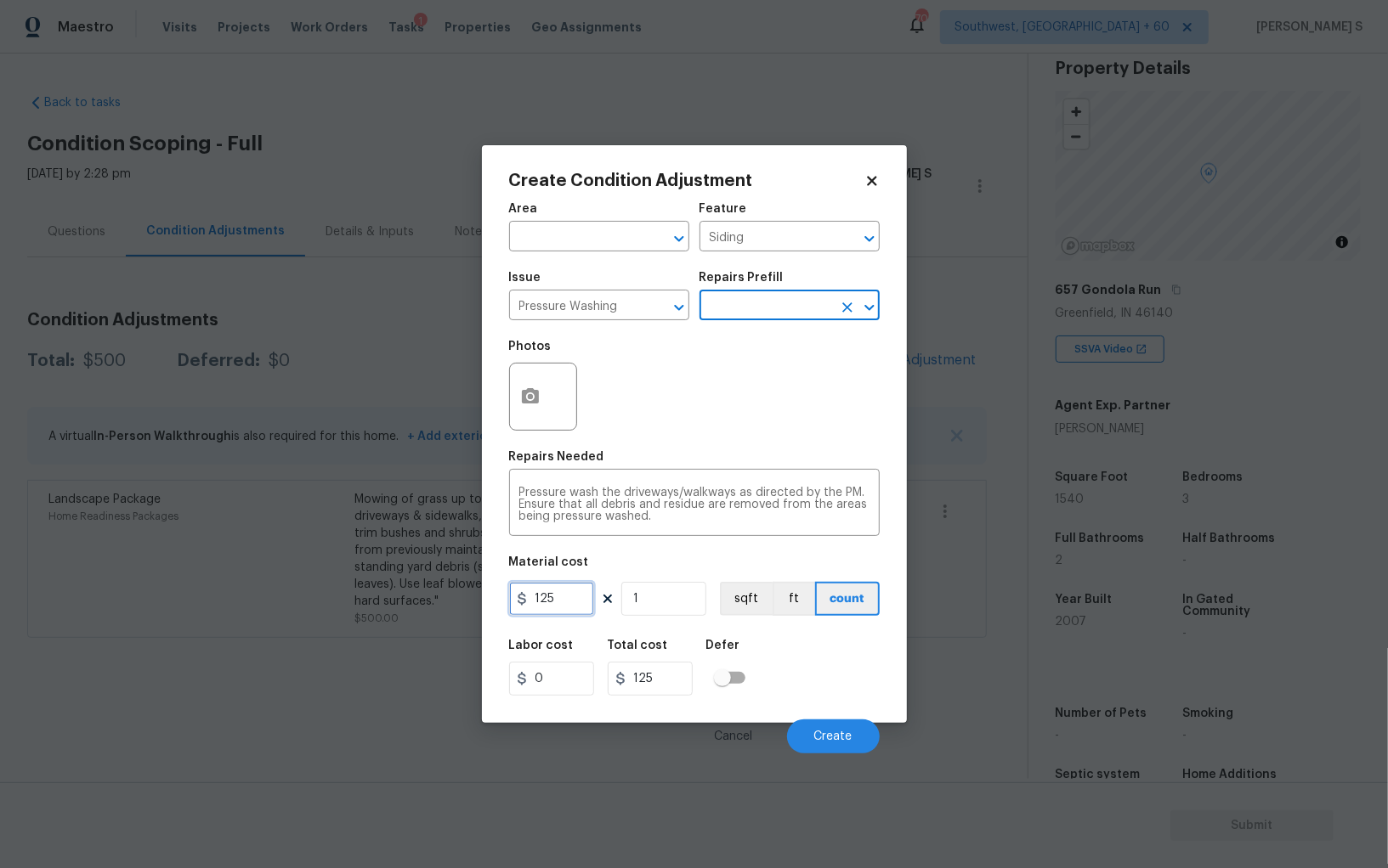
click at [585, 601] on input "125" at bounding box center [552, 599] width 85 height 34
type input "200"
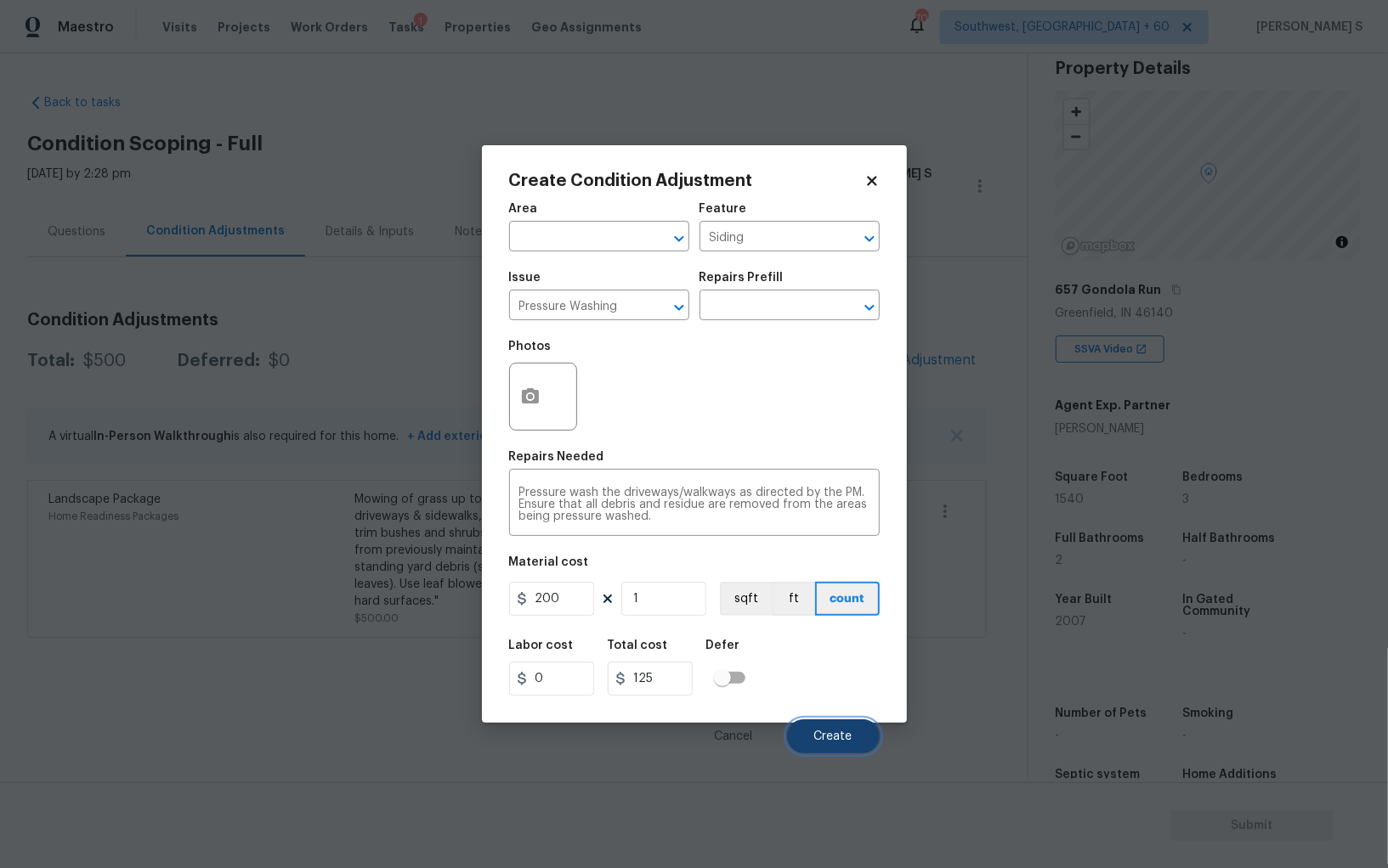
type input "200"
click at [845, 738] on span "Create" at bounding box center [833, 737] width 38 height 13
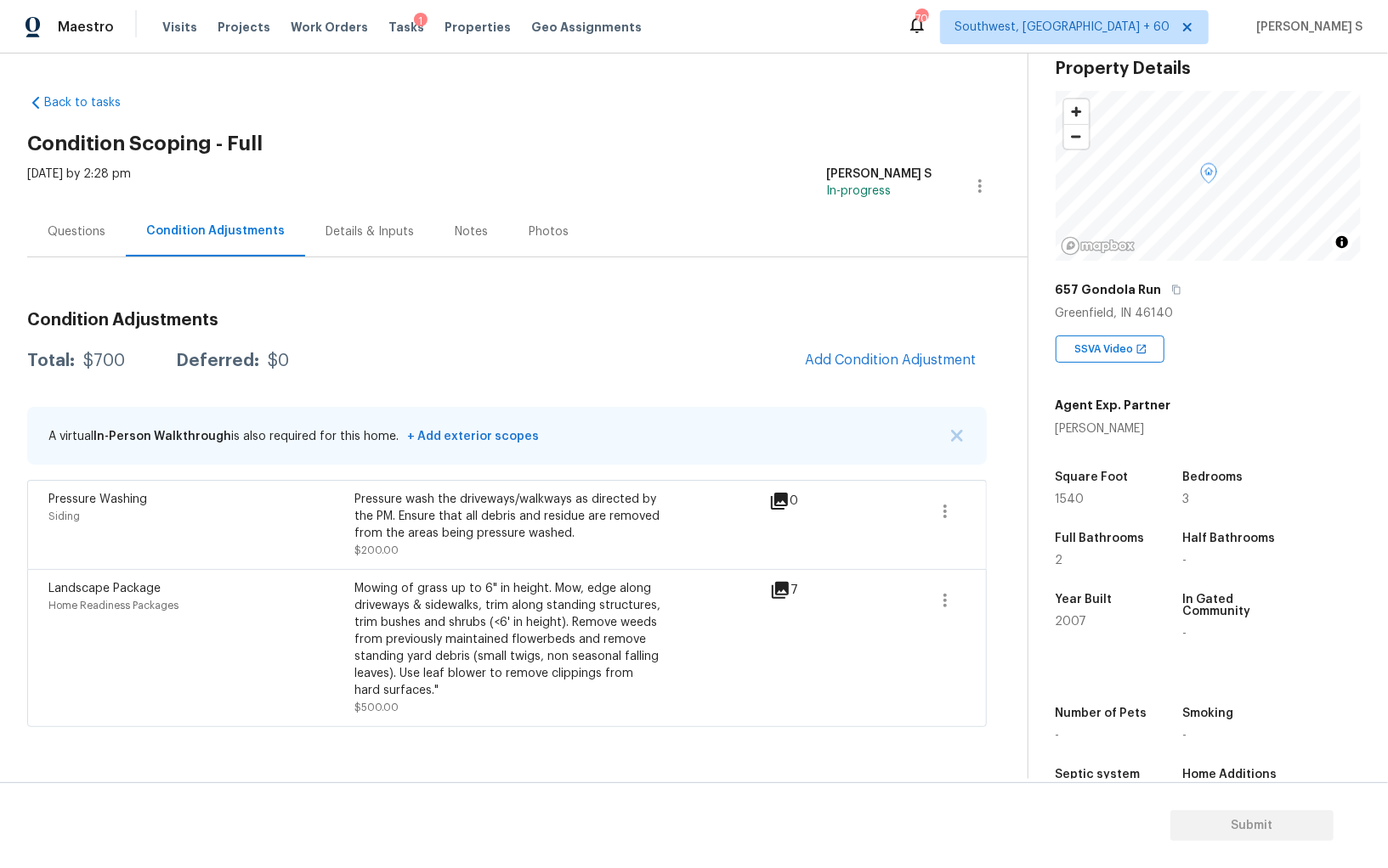
click at [1160, 295] on div "657 Gondola Run" at bounding box center [1208, 290] width 305 height 31
click at [1173, 281] on div "657 Gondola Run" at bounding box center [1208, 290] width 305 height 31
click at [1172, 285] on icon "button" at bounding box center [1176, 290] width 10 height 10
click at [1171, 291] on icon "button" at bounding box center [1176, 290] width 10 height 10
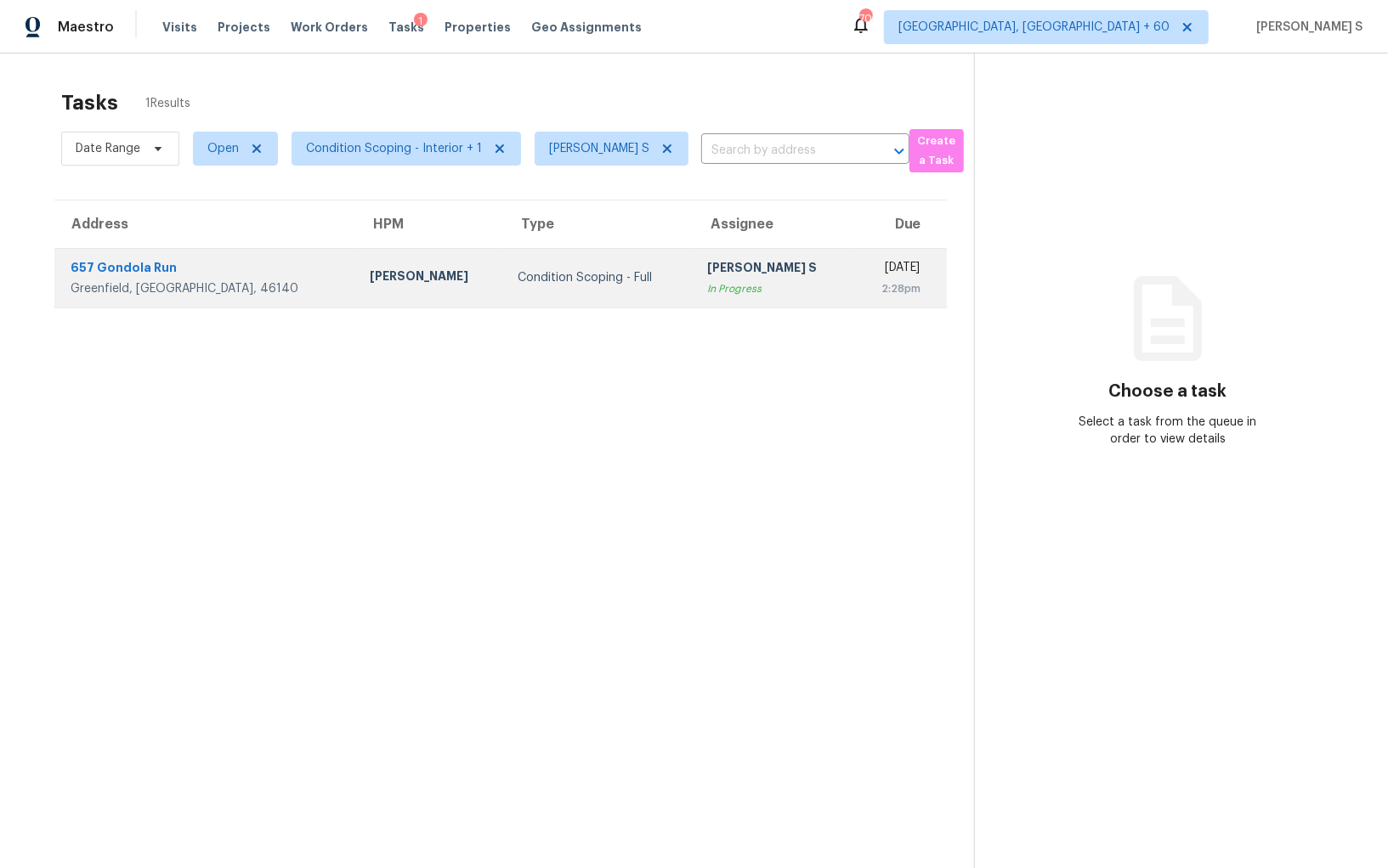
click at [868, 287] on div "2:28pm" at bounding box center [894, 289] width 53 height 17
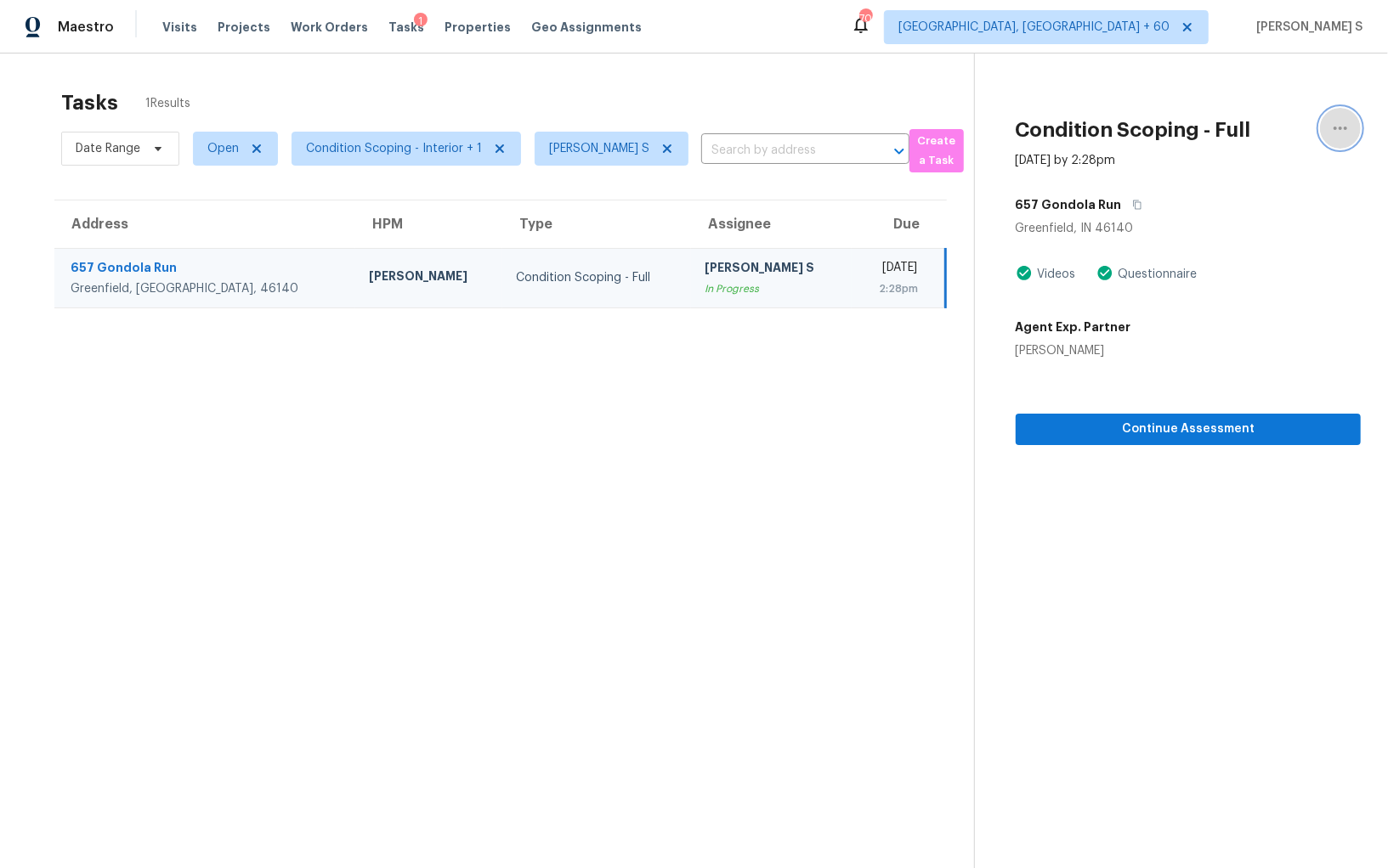
click at [1339, 123] on icon "button" at bounding box center [1340, 128] width 20 height 20
click at [1226, 128] on div "Mark as Blocked" at bounding box center [1243, 131] width 132 height 17
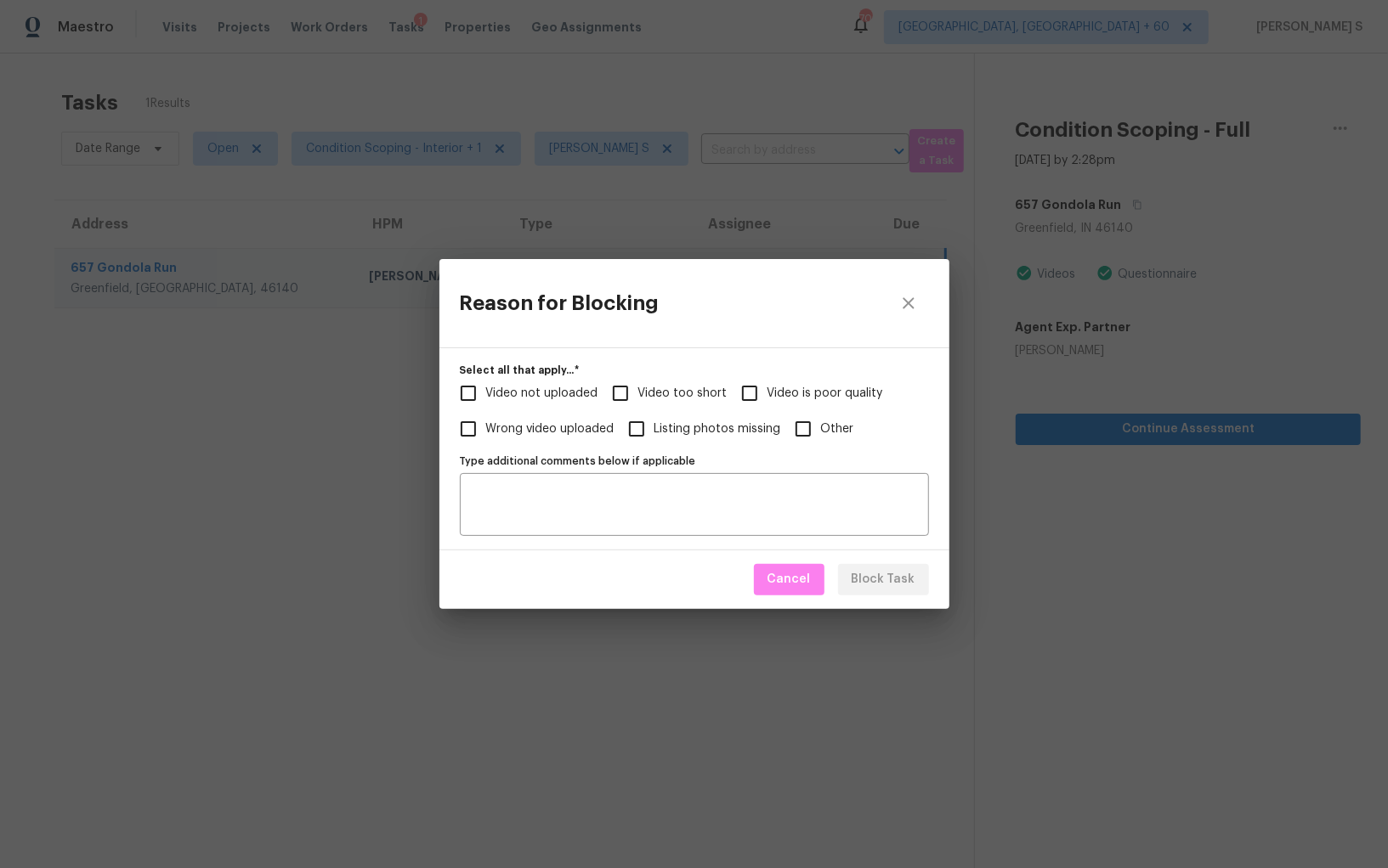
click at [662, 408] on label "Video too short" at bounding box center [665, 393] width 125 height 36
click at [638, 408] on input "Video too short" at bounding box center [620, 393] width 36 height 36
checkbox input "true"
click at [572, 396] on span "Video not uploaded" at bounding box center [543, 393] width 113 height 18
click at [486, 396] on input "Video not uploaded" at bounding box center [468, 393] width 36 height 36
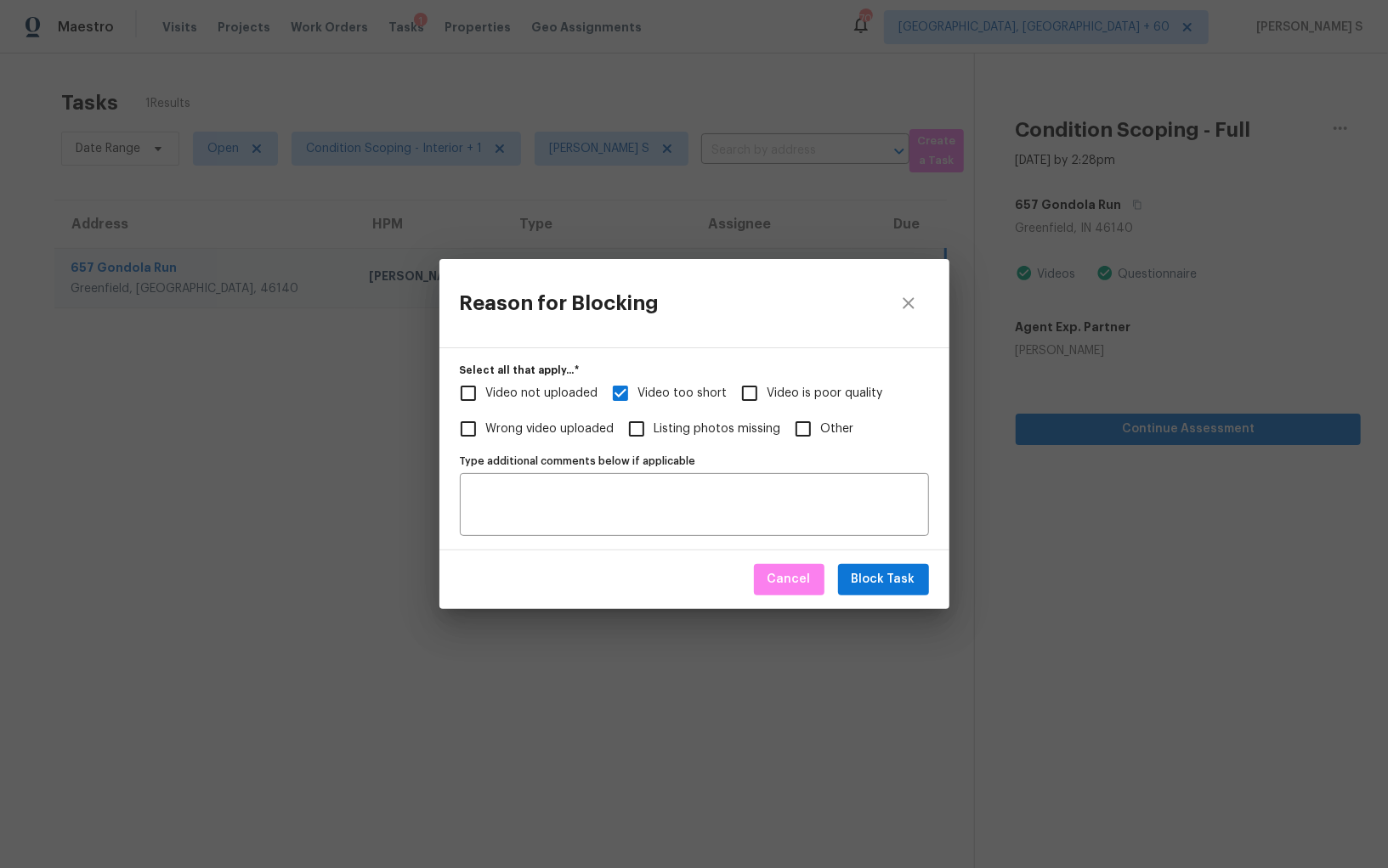
checkbox input "true"
click at [778, 495] on textarea "Type additional comments below if applicable" at bounding box center [694, 505] width 449 height 36
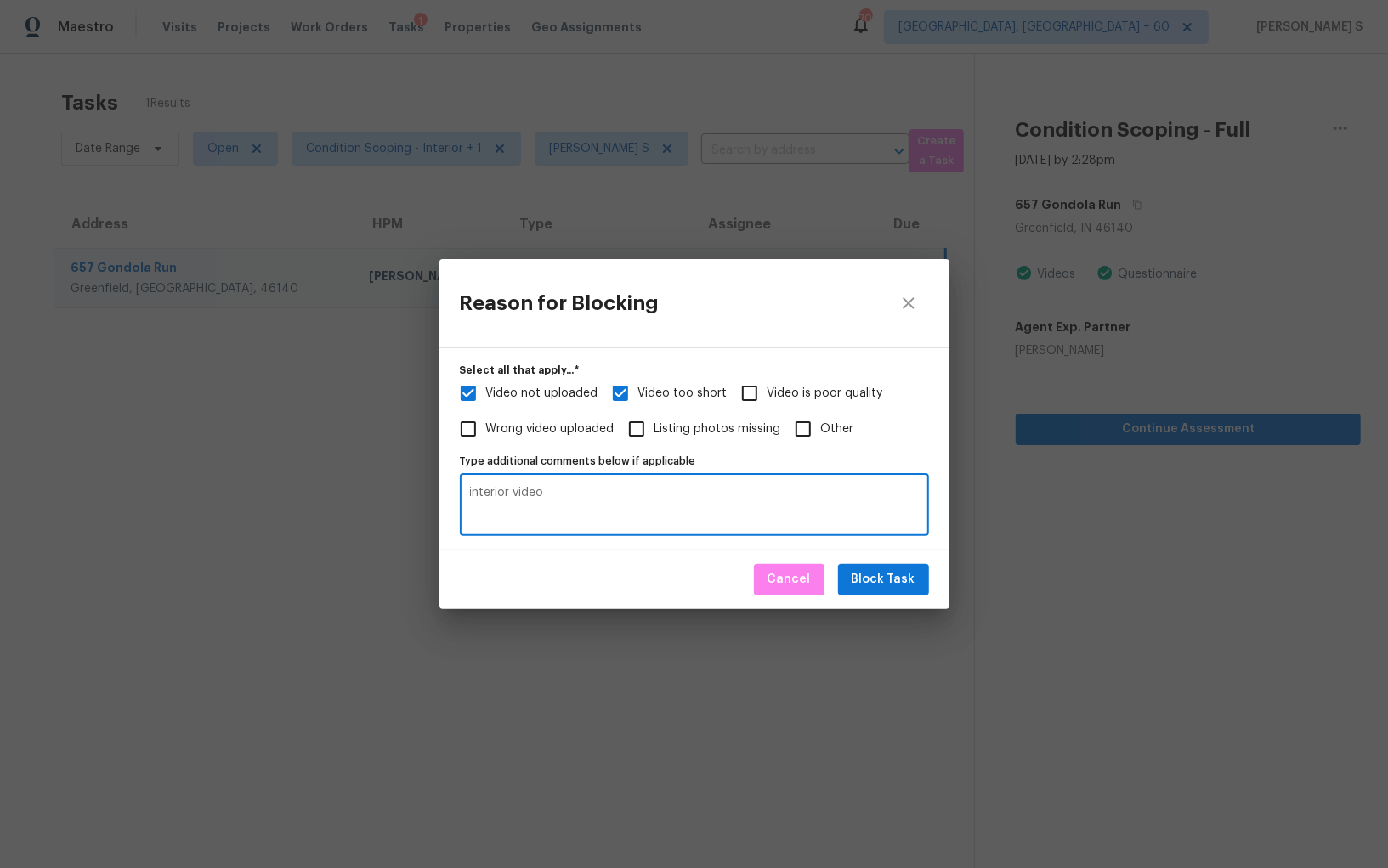
type textarea "interior video"
click at [914, 564] on button "Block Task" at bounding box center [883, 579] width 91 height 32
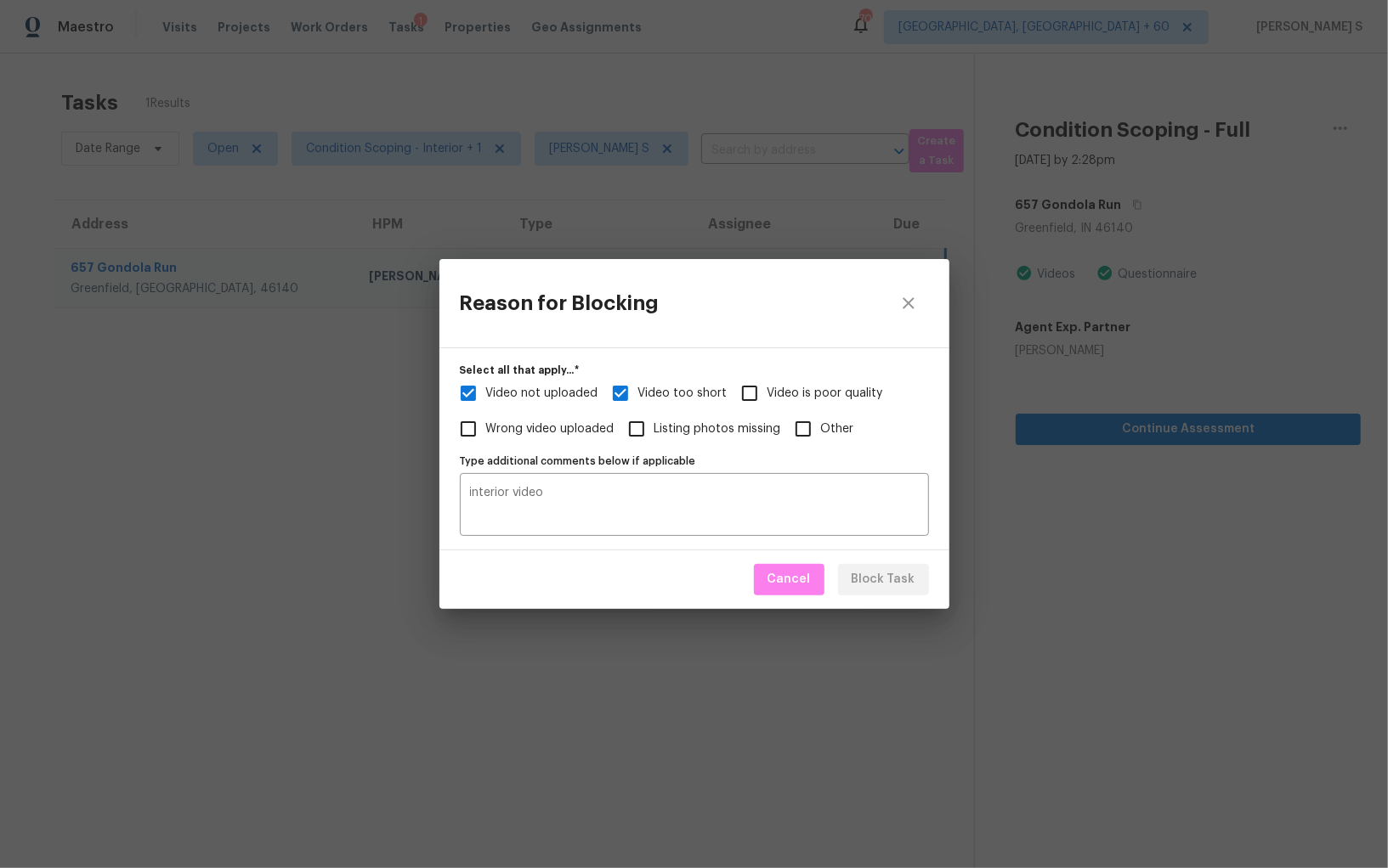
click at [263, 480] on div "Reason for Blocking Select all that apply...   * Video not uploaded Video too s…" at bounding box center [694, 434] width 1388 height 868
checkbox input "true"
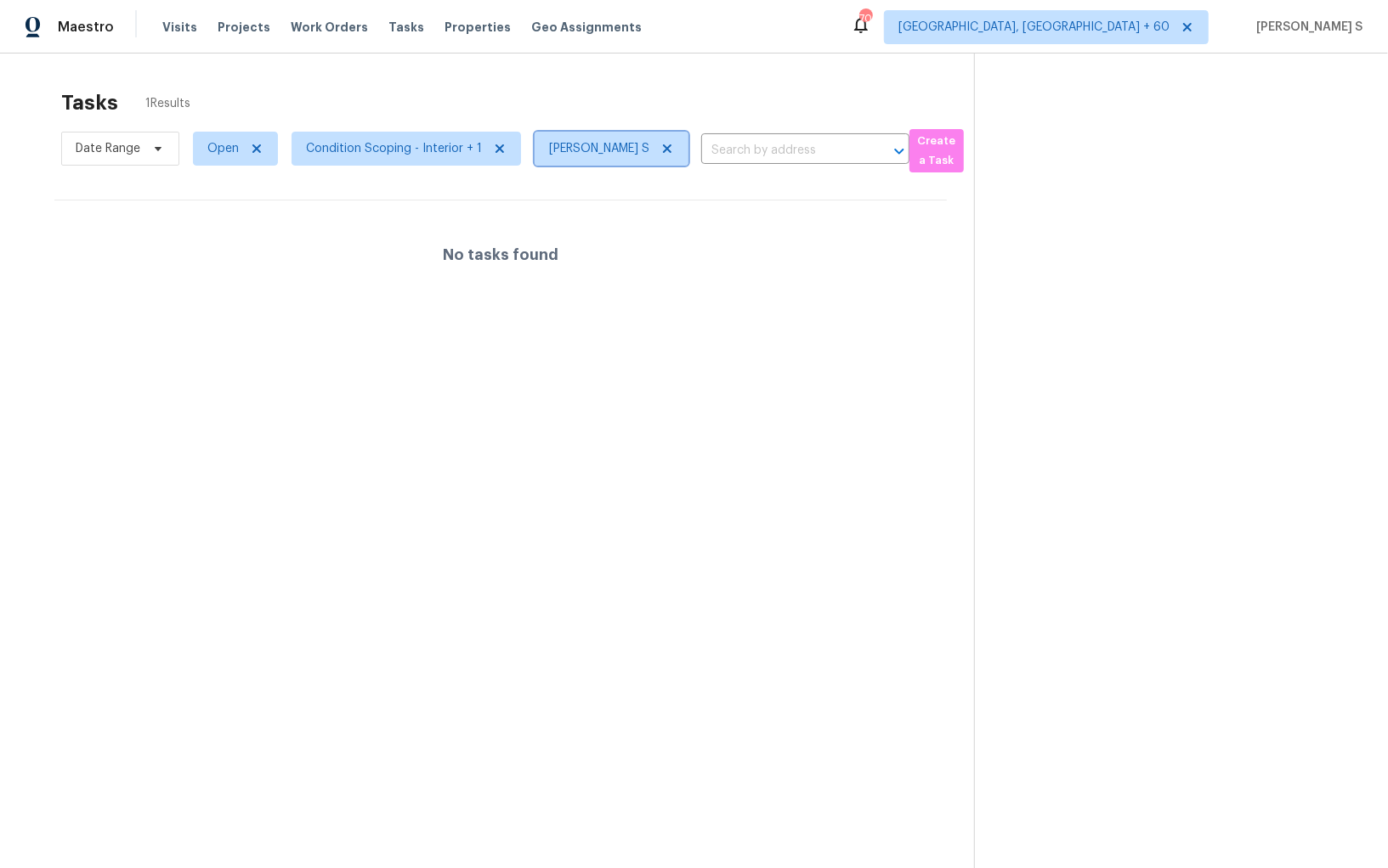
click at [668, 147] on icon at bounding box center [667, 148] width 14 height 14
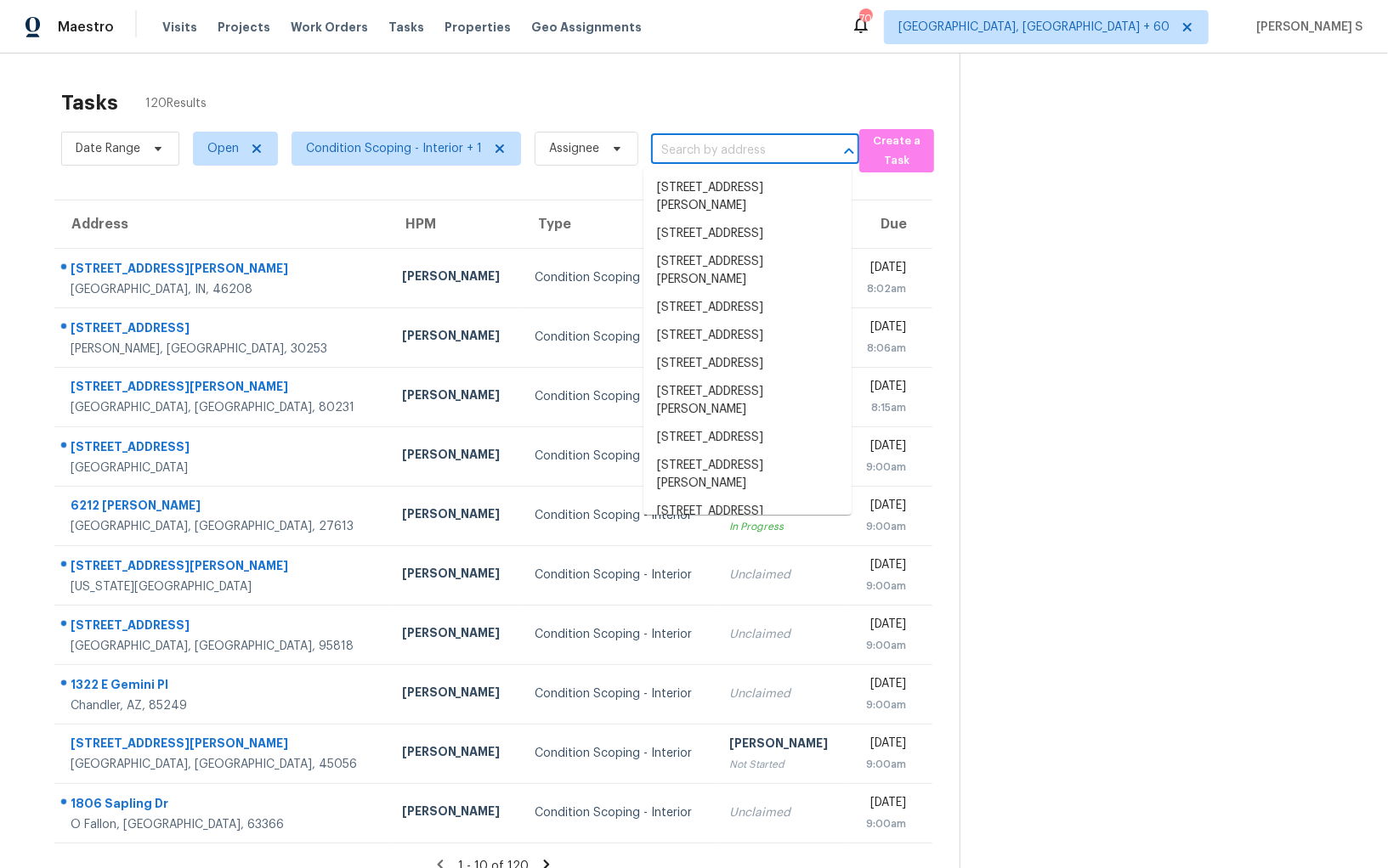
click at [684, 158] on input "text" at bounding box center [731, 150] width 160 height 26
paste input "5824 Malarkey Rd, Del Valle, TX 78617"
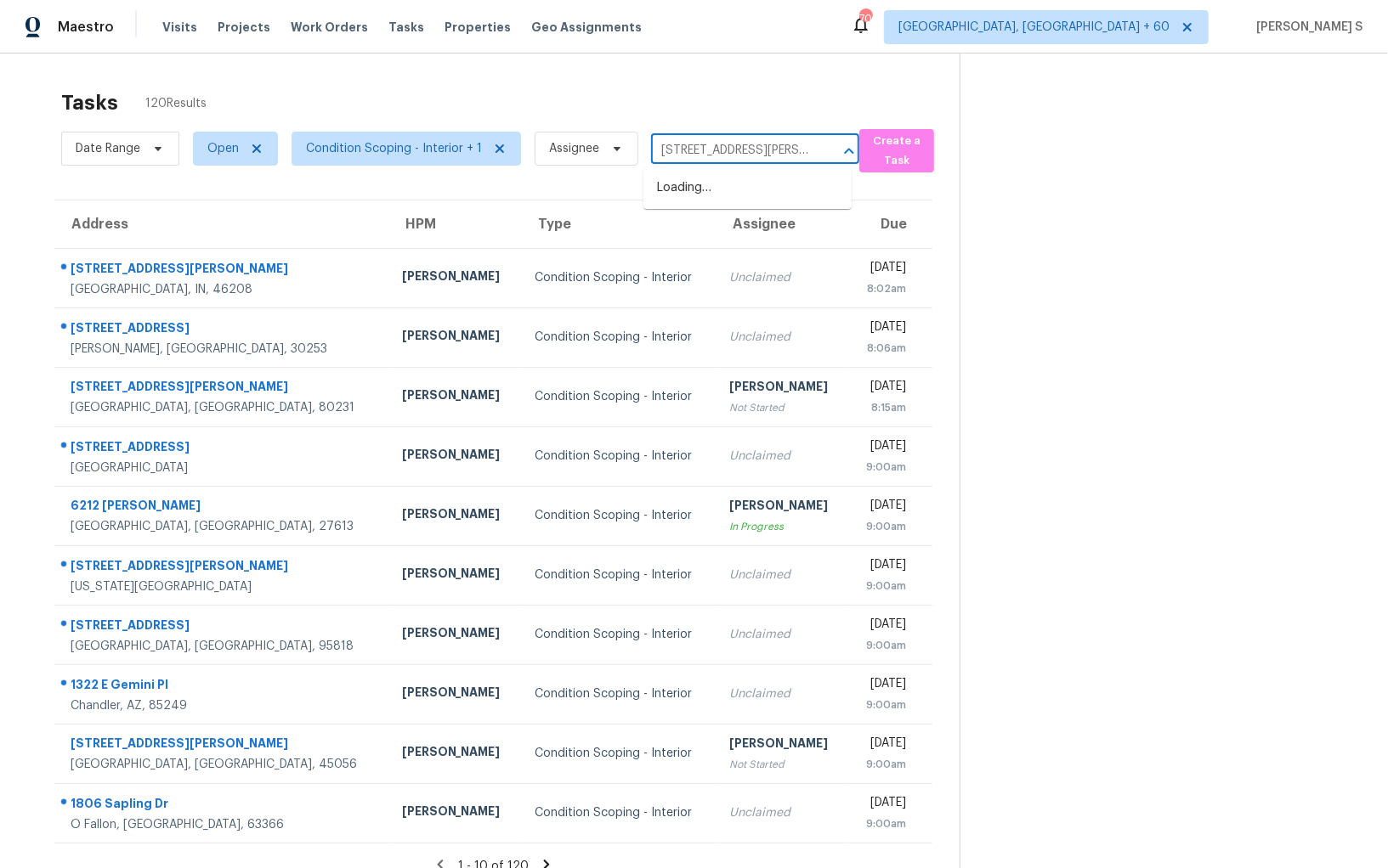
scroll to position [0, 57]
type input "5824 Malarkey Rd, Del Valle, TX 78617"
click at [711, 148] on input "text" at bounding box center [731, 150] width 160 height 26
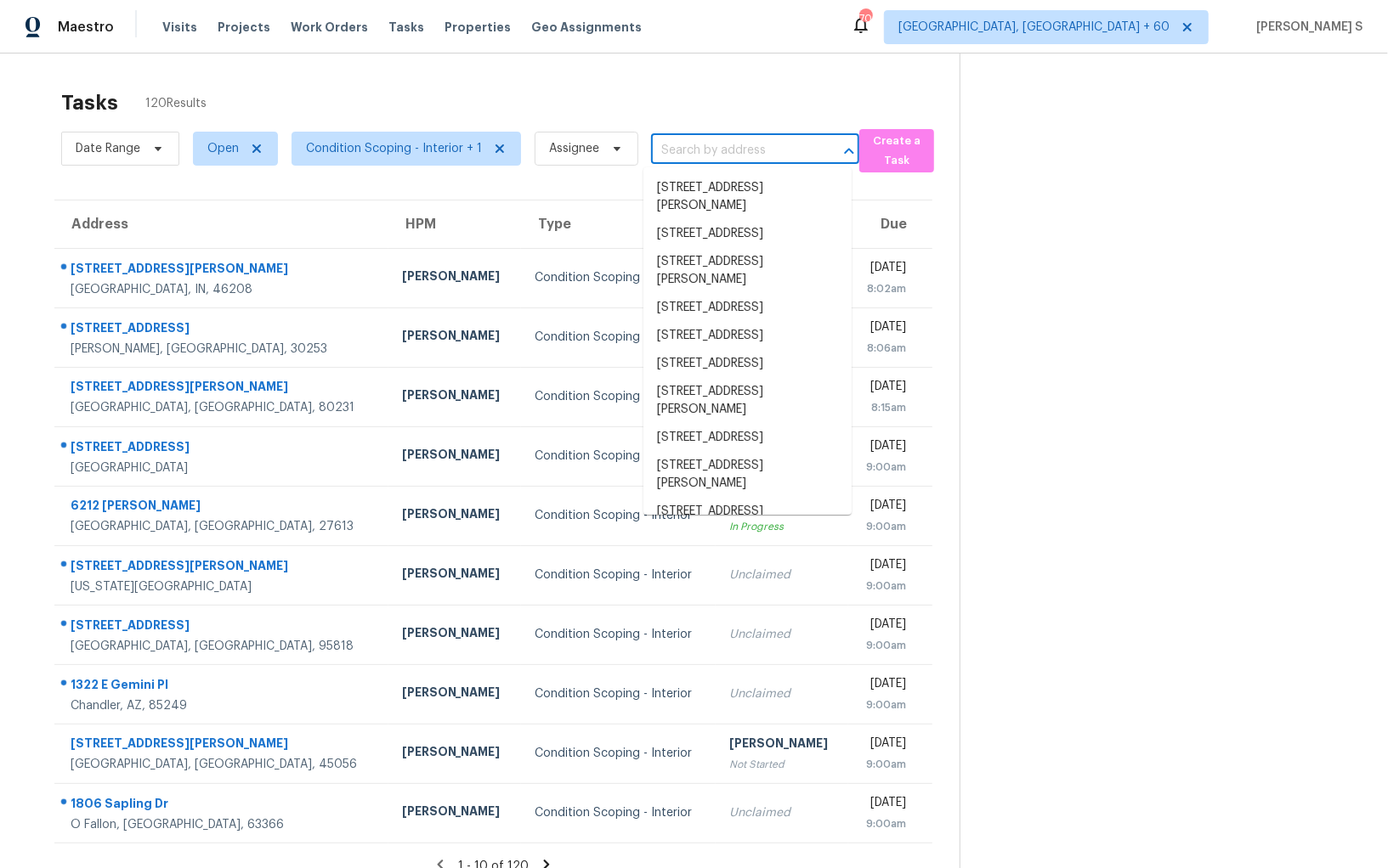
click at [694, 156] on input "text" at bounding box center [731, 150] width 160 height 26
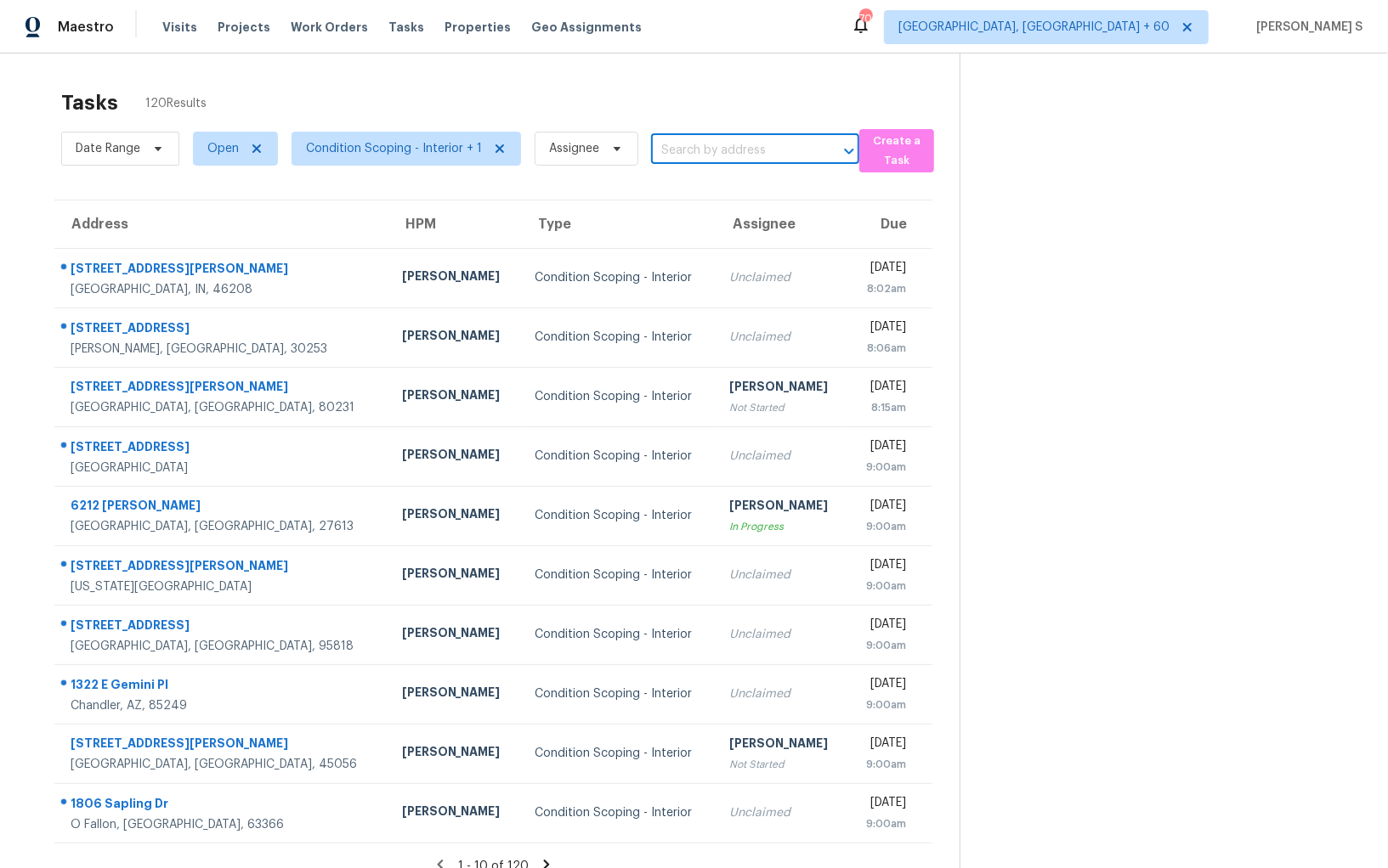
paste input "5824 Malarkey Rd, Del Valle, TX 78617"
click at [673, 148] on input "5824 Malarkey Rd, Del Valle, TX 78617" at bounding box center [731, 150] width 160 height 26
type input "5824 Malarke"
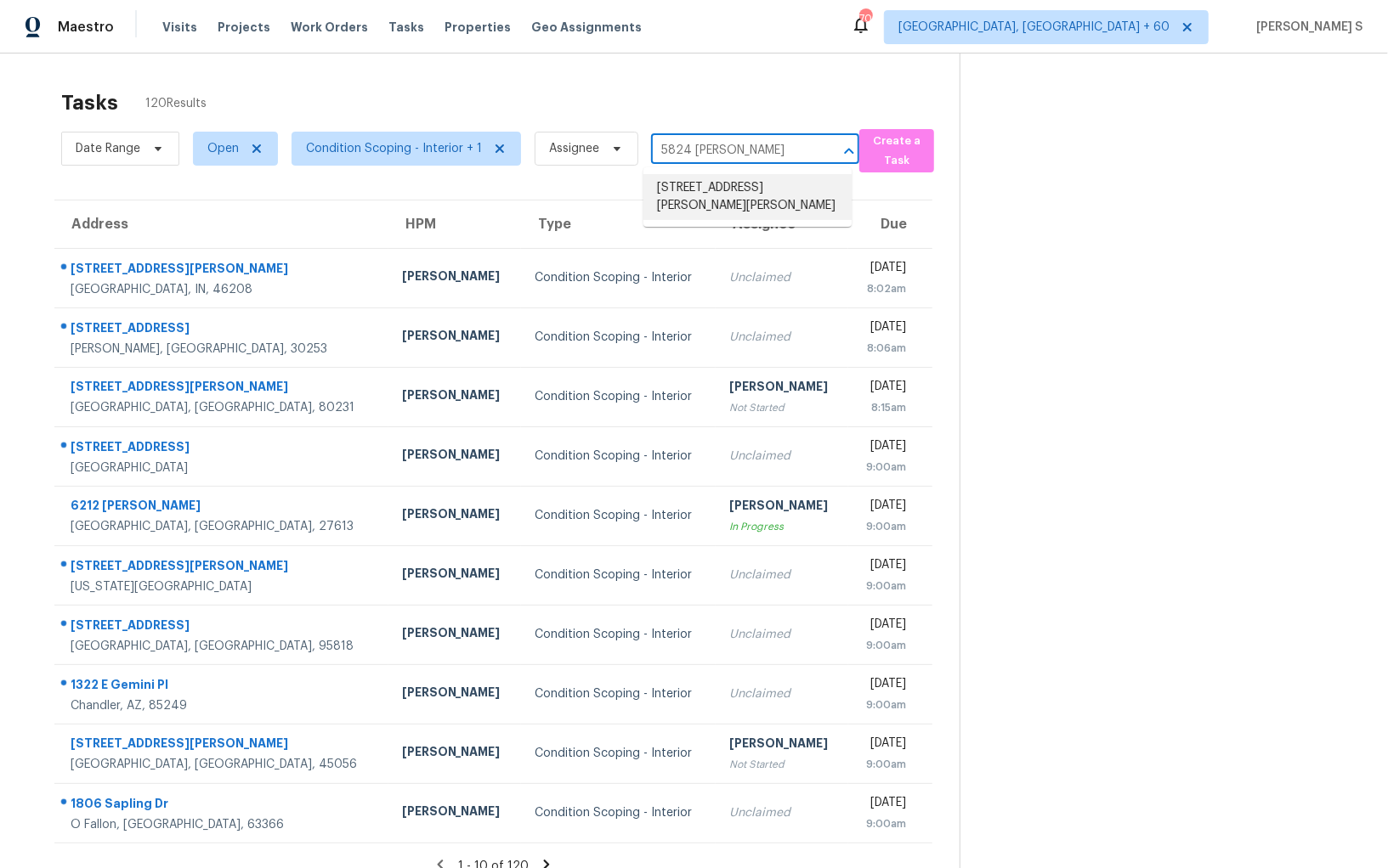
click at [710, 200] on li "5824 Malarkey Rd, Del Valle, TX 78617" at bounding box center [747, 197] width 208 height 46
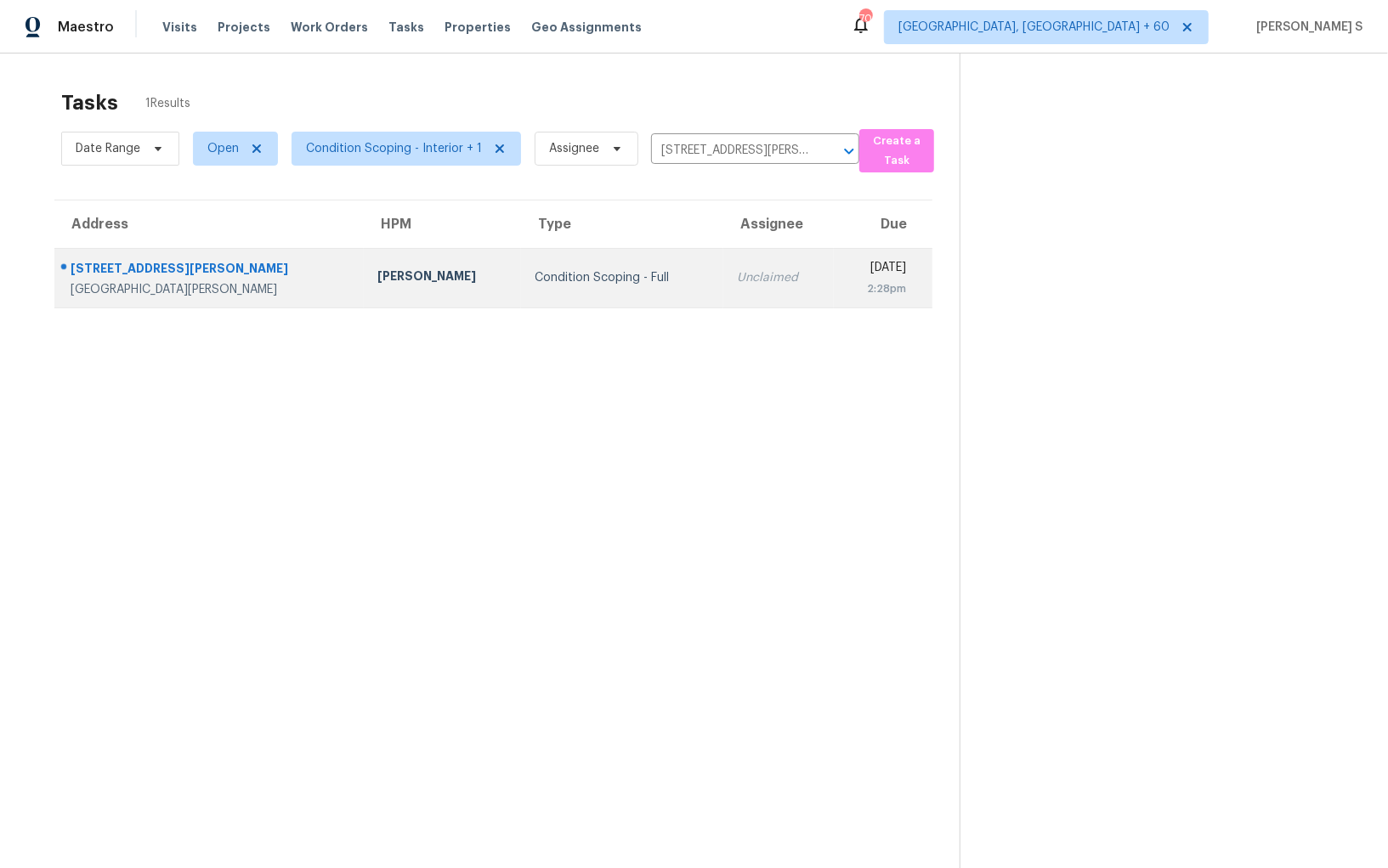
click at [737, 269] on div "Unclaimed" at bounding box center [779, 278] width 84 height 17
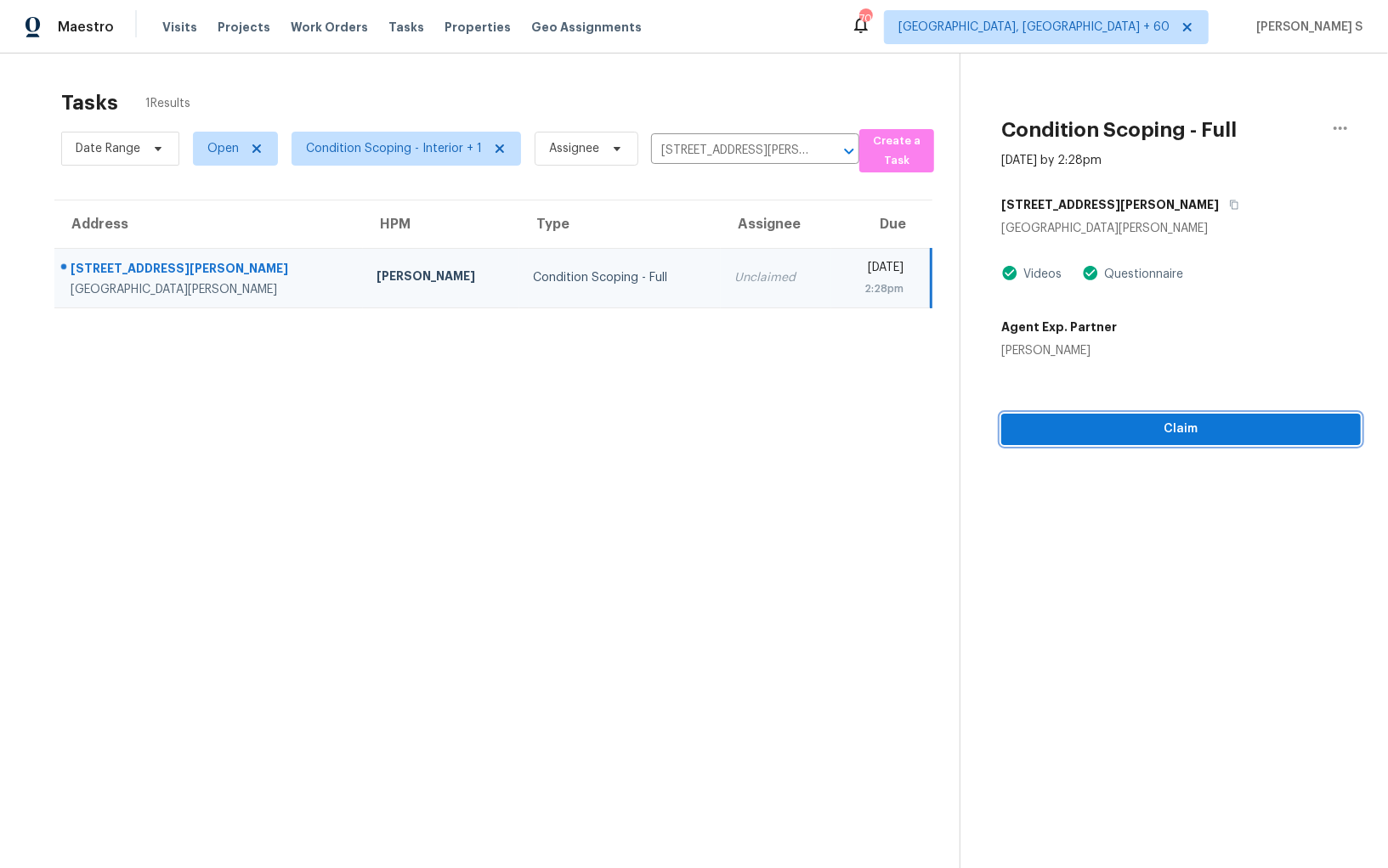
click at [1135, 434] on span "Claim" at bounding box center [1181, 429] width 333 height 21
click at [412, 558] on section "Tasks 1 Results Date Range Open Condition Scoping - Interior + 1 Assignee 5824 …" at bounding box center [493, 501] width 932 height 841
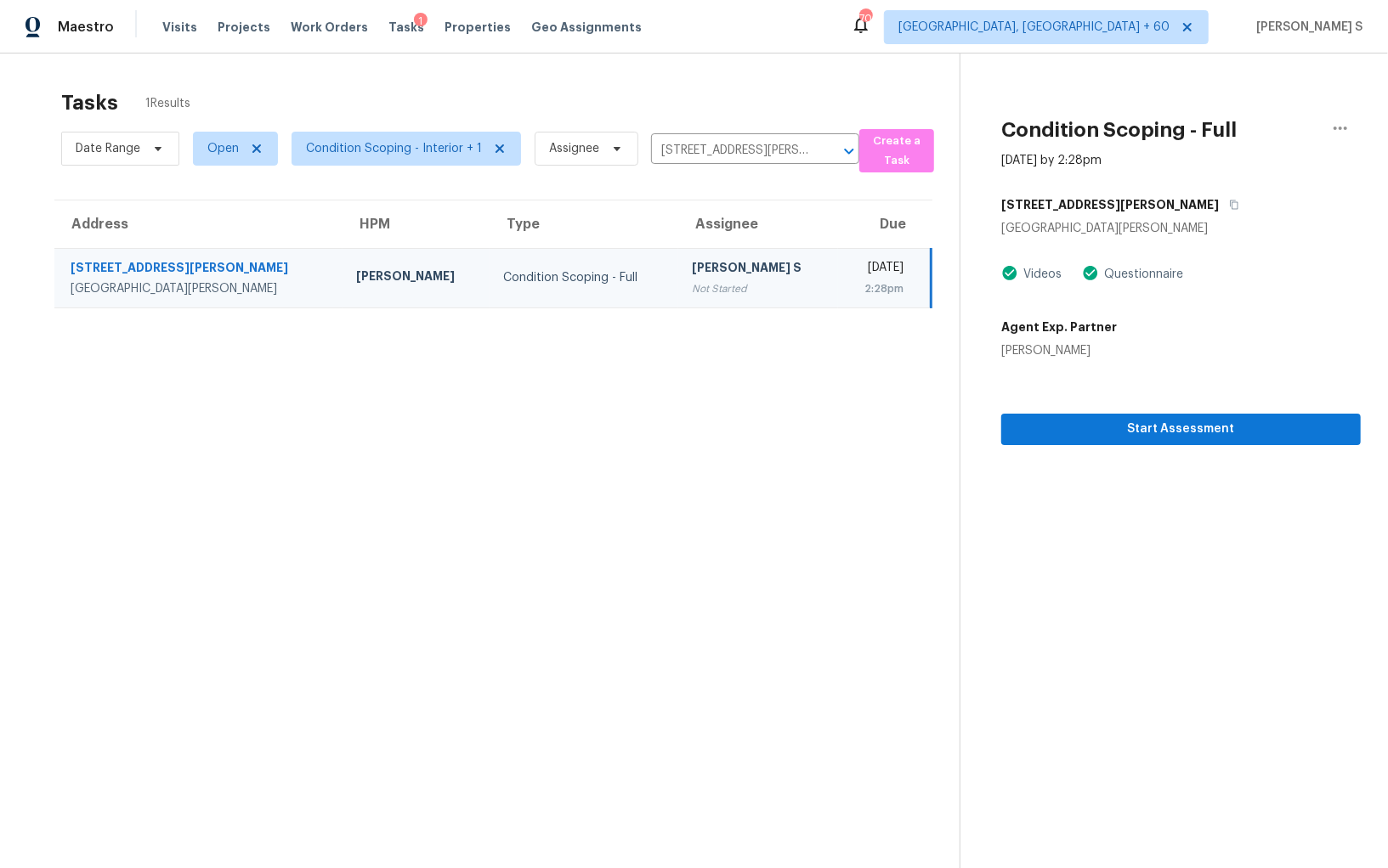
click at [621, 356] on section "Tasks 1 Results Date Range Open Condition Scoping - Interior + 1 Assignee 5824 …" at bounding box center [493, 501] width 932 height 841
drag, startPoint x: 619, startPoint y: 263, endPoint x: 886, endPoint y: 260, distance: 267.0
click at [692, 263] on div "[PERSON_NAME] S" at bounding box center [758, 269] width 132 height 21
click at [1152, 417] on button "Start Assessment" at bounding box center [1181, 429] width 359 height 32
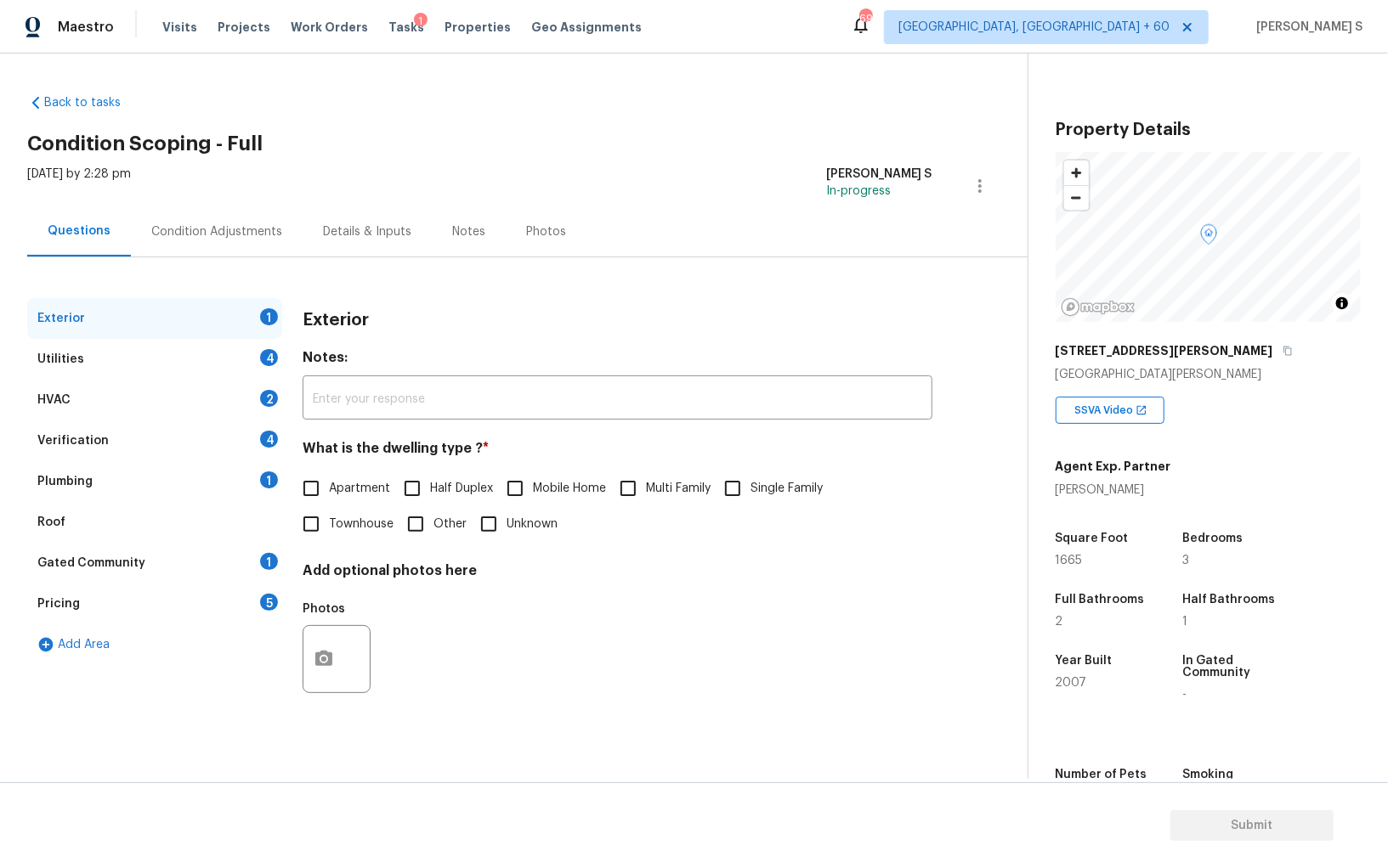
click at [751, 502] on input "Single Family" at bounding box center [733, 489] width 36 height 36
checkbox input "true"
click at [270, 344] on div "Utilities 4" at bounding box center [154, 359] width 255 height 41
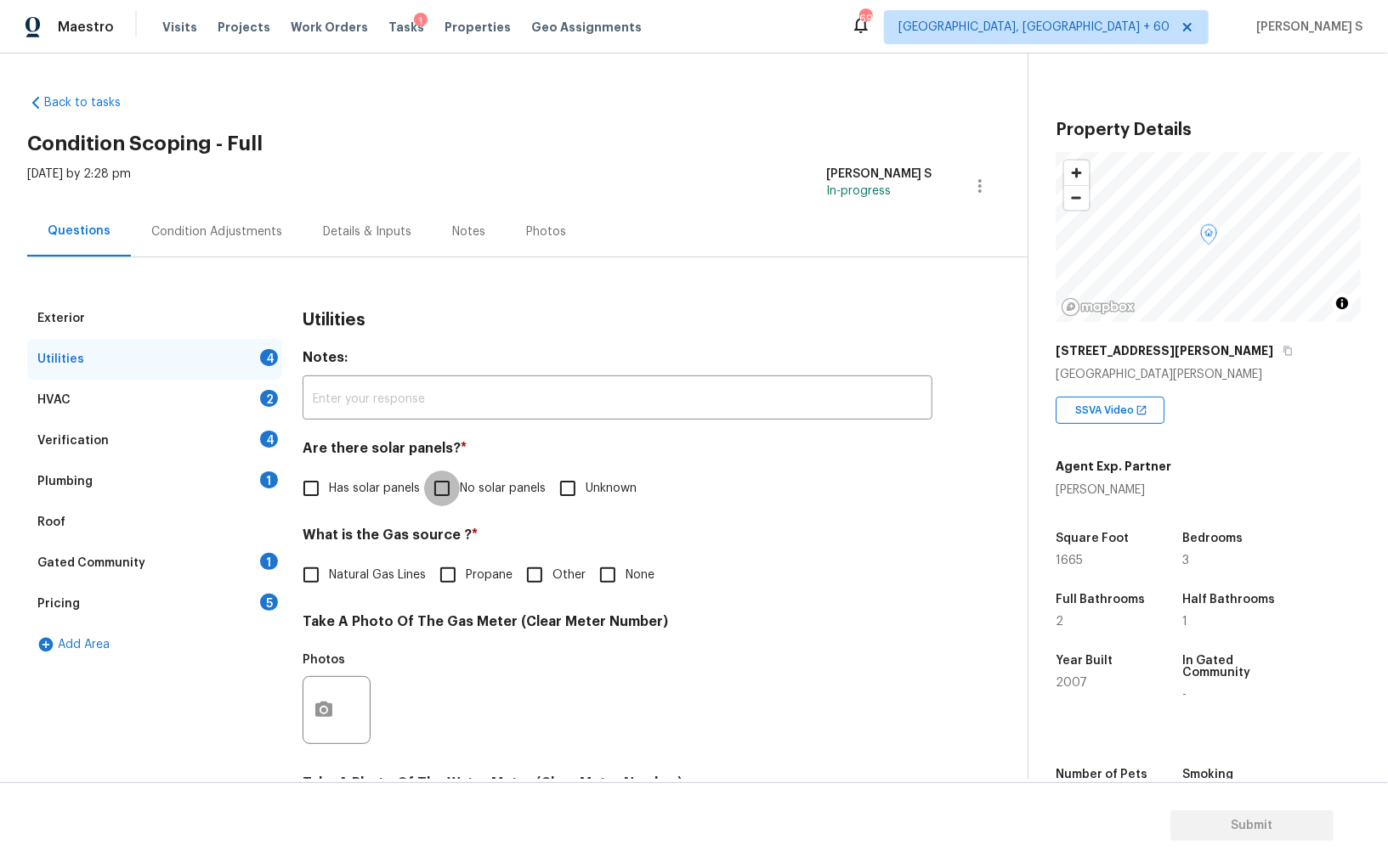
click at [435, 489] on input "No solar panels" at bounding box center [442, 489] width 36 height 36
checkbox input "true"
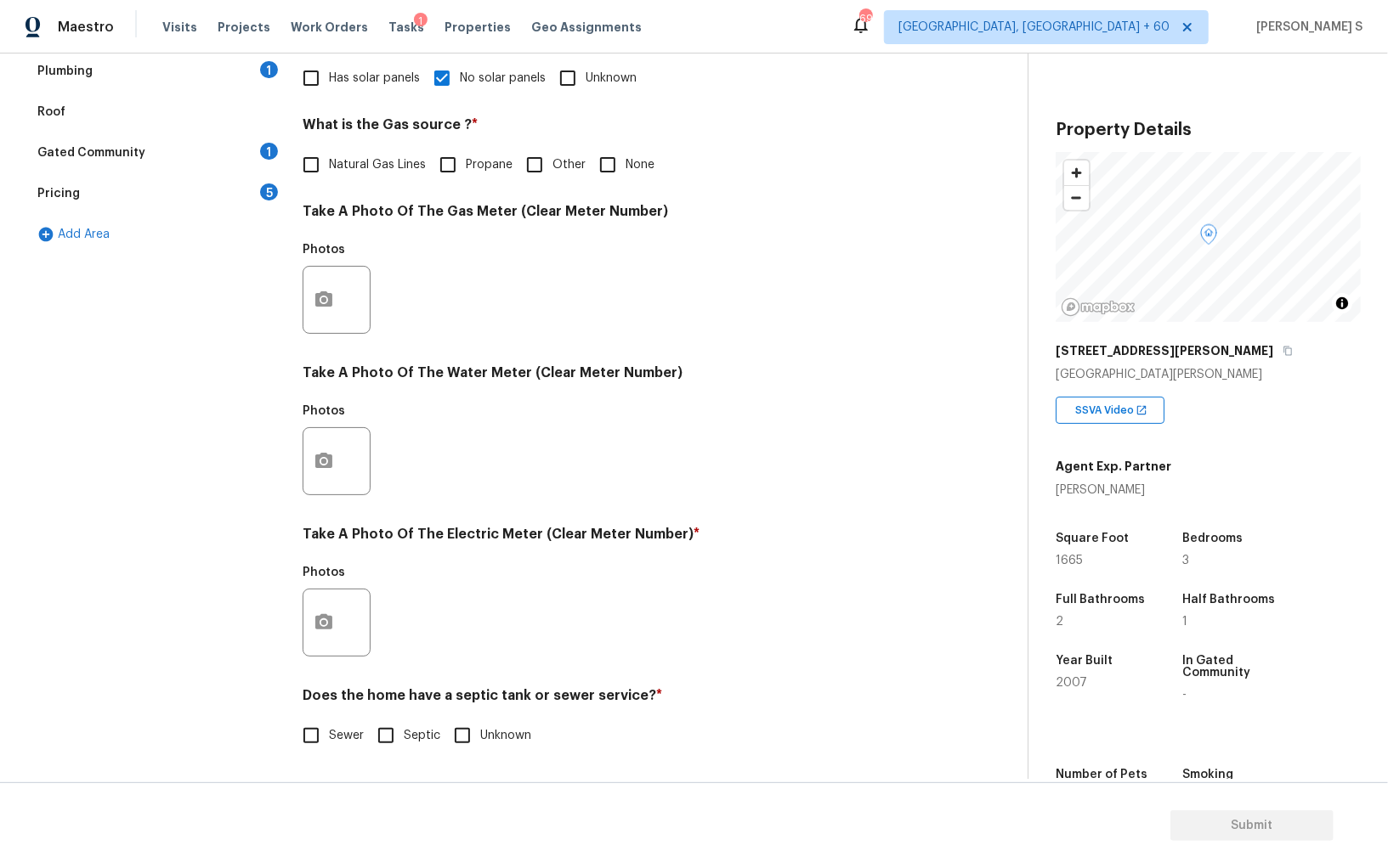
click at [319, 735] on input "Sewer" at bounding box center [311, 736] width 36 height 36
checkbox input "true"
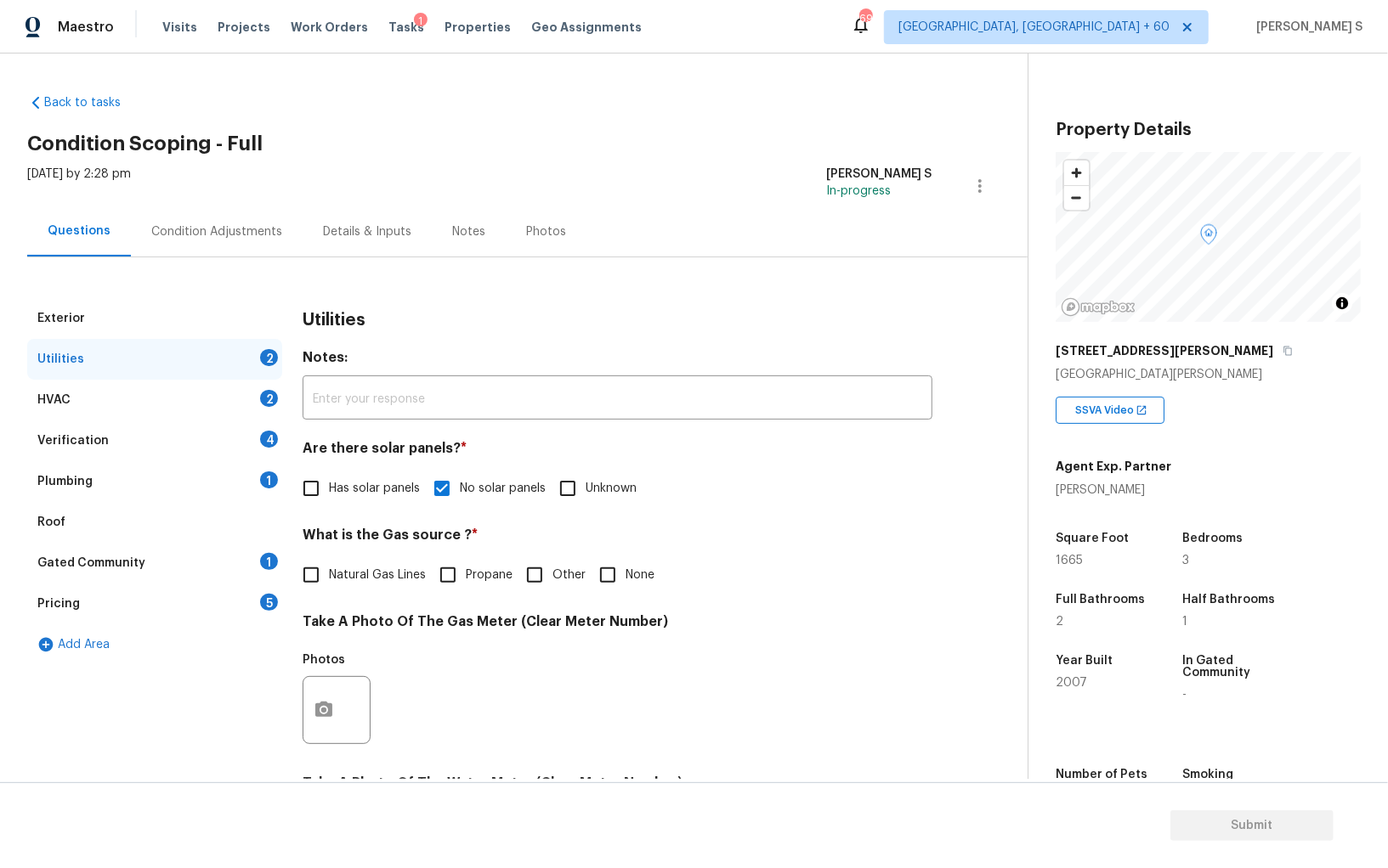
click at [265, 472] on div "1" at bounding box center [269, 480] width 18 height 17
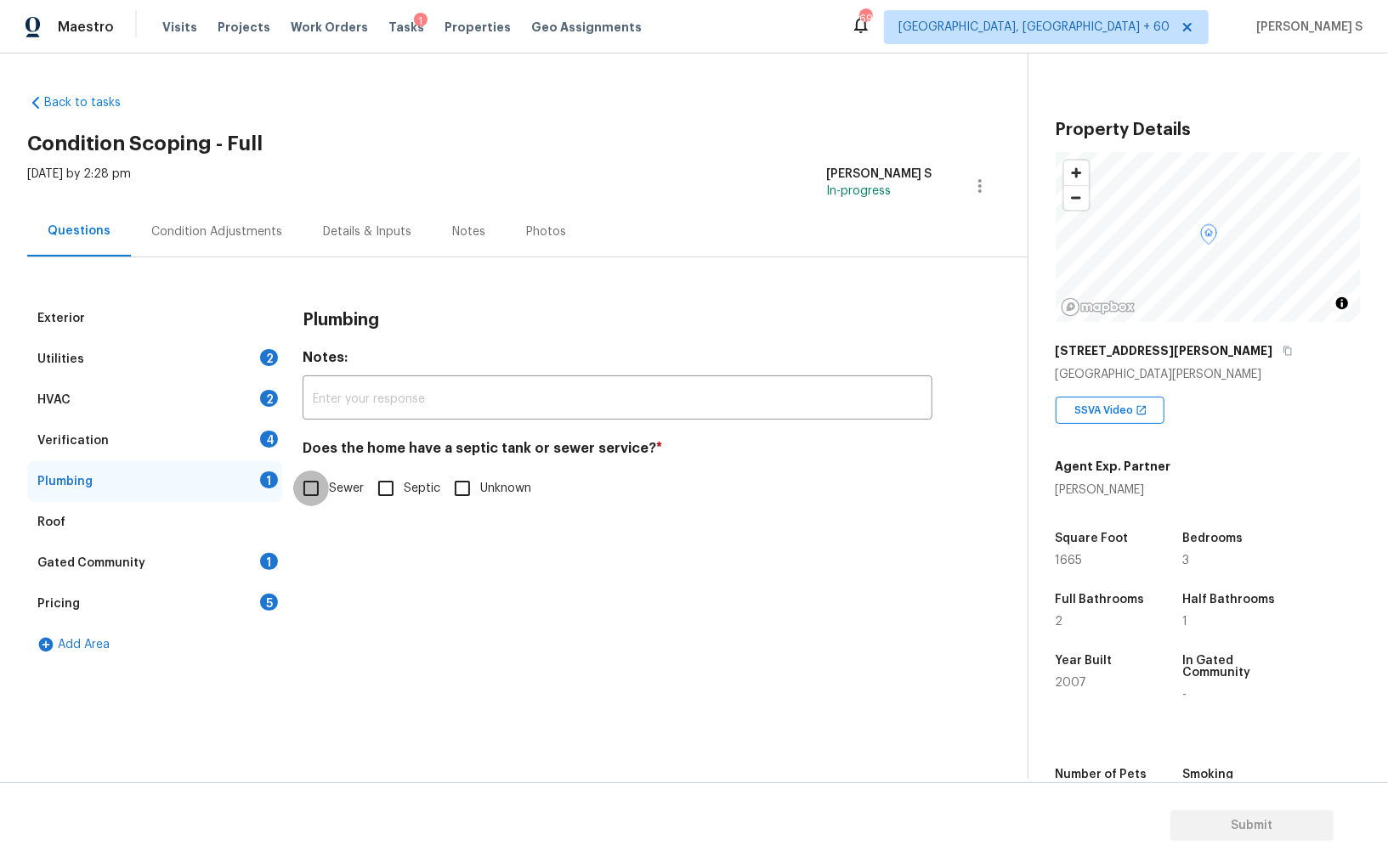
click at [310, 499] on input "Sewer" at bounding box center [311, 489] width 36 height 36
checkbox input "true"
click at [248, 551] on div "Gated Community 1" at bounding box center [154, 564] width 255 height 41
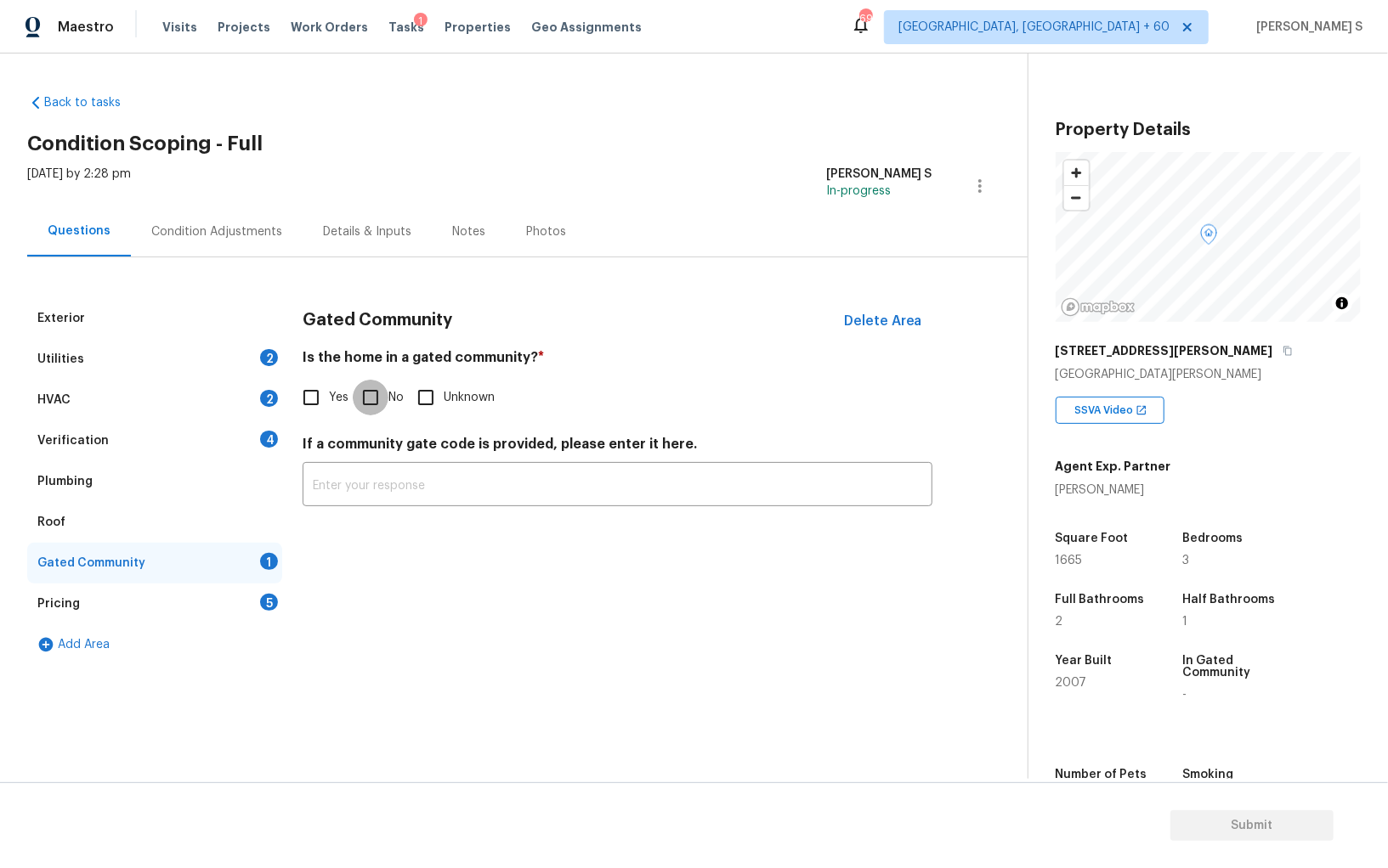
click at [371, 392] on input "No" at bounding box center [370, 397] width 36 height 36
checkbox input "true"
click at [261, 436] on div "4" at bounding box center [269, 439] width 18 height 17
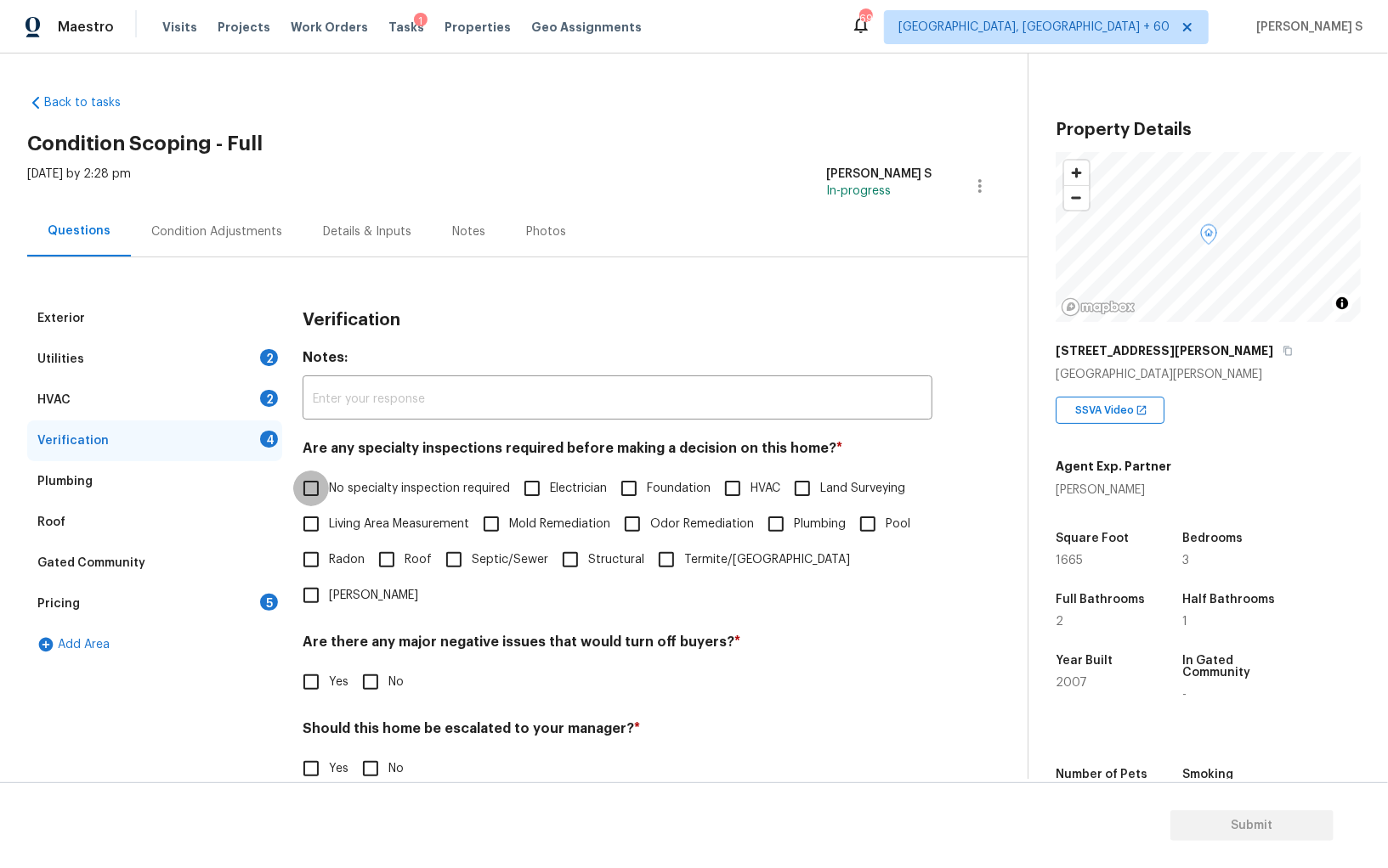
click at [319, 488] on input "No specialty inspection required" at bounding box center [311, 489] width 36 height 36
checkbox input "true"
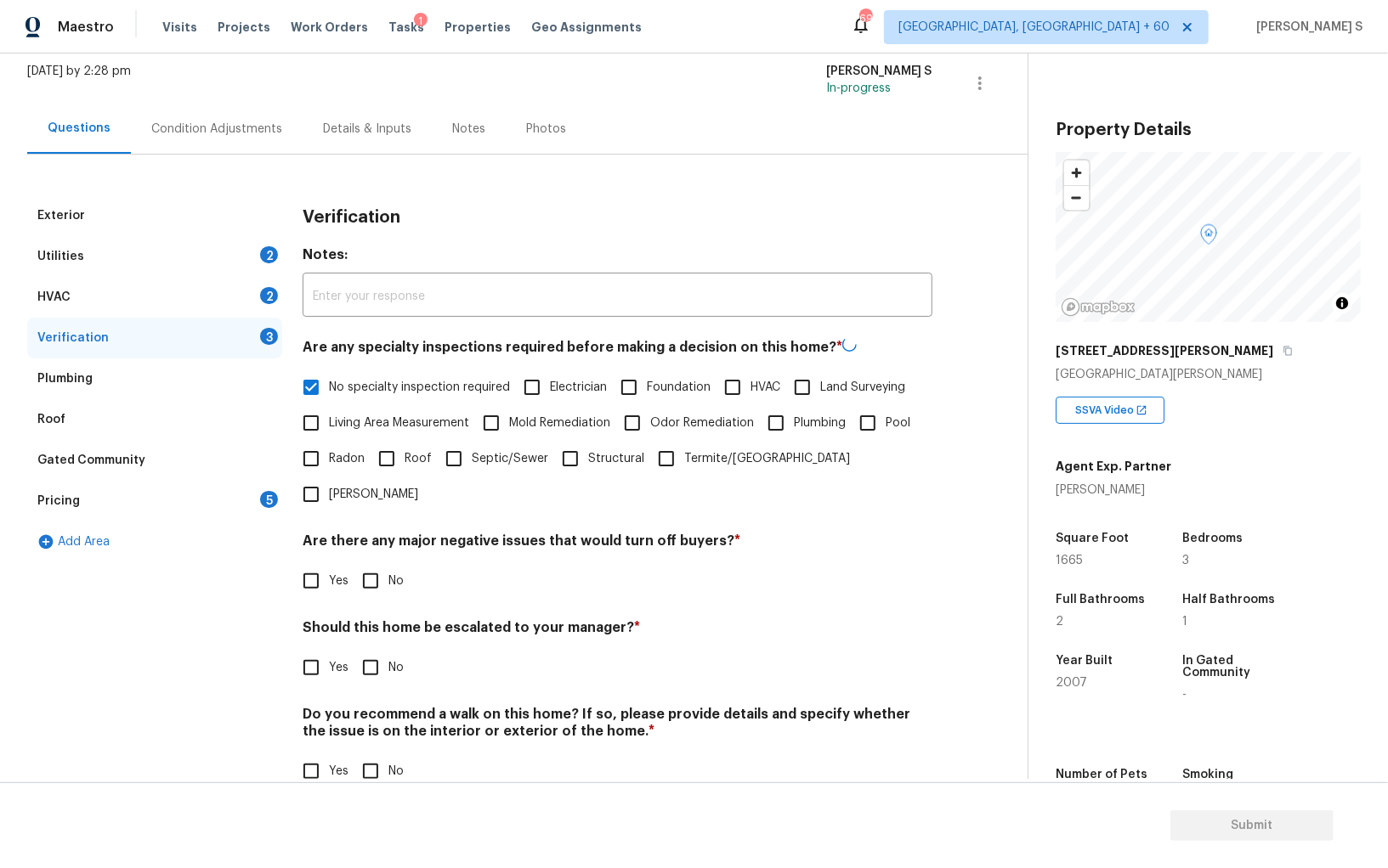
scroll to position [101, 0]
click at [369, 563] on input "No" at bounding box center [370, 581] width 36 height 36
checkbox input "true"
click at [366, 754] on input "No" at bounding box center [370, 772] width 36 height 36
checkbox input "true"
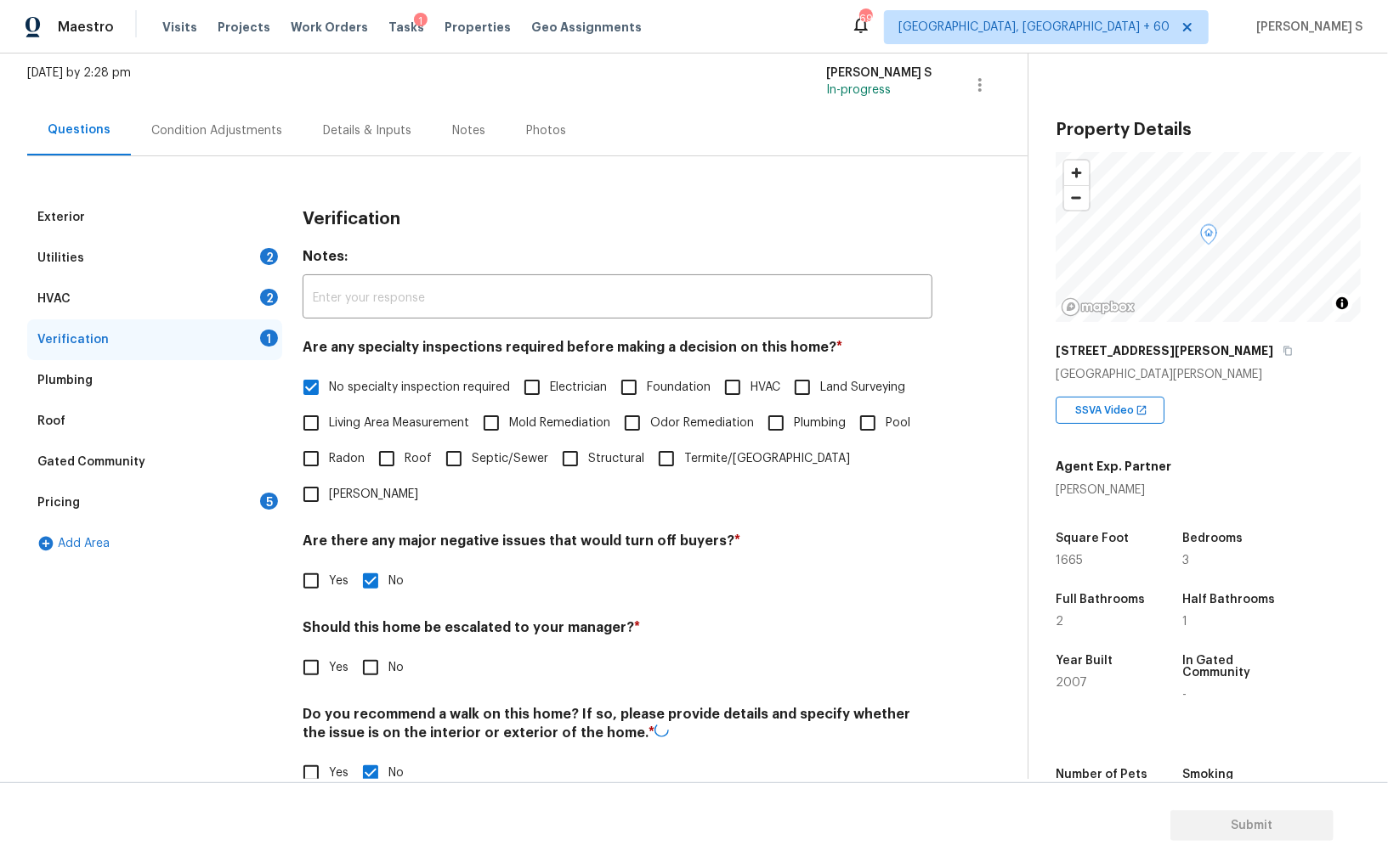
scroll to position [0, 0]
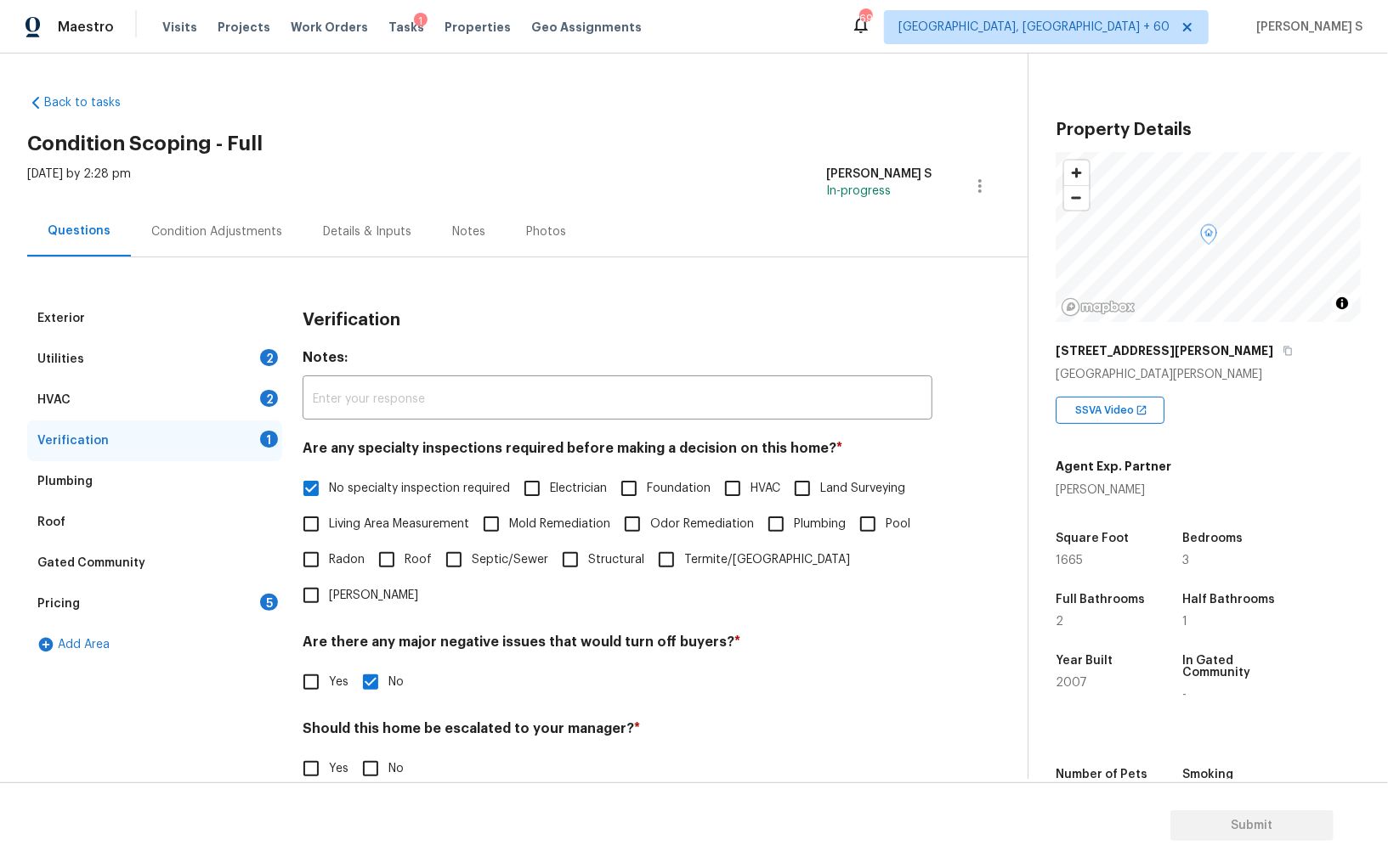
click at [256, 392] on div "HVAC 2" at bounding box center [154, 400] width 255 height 41
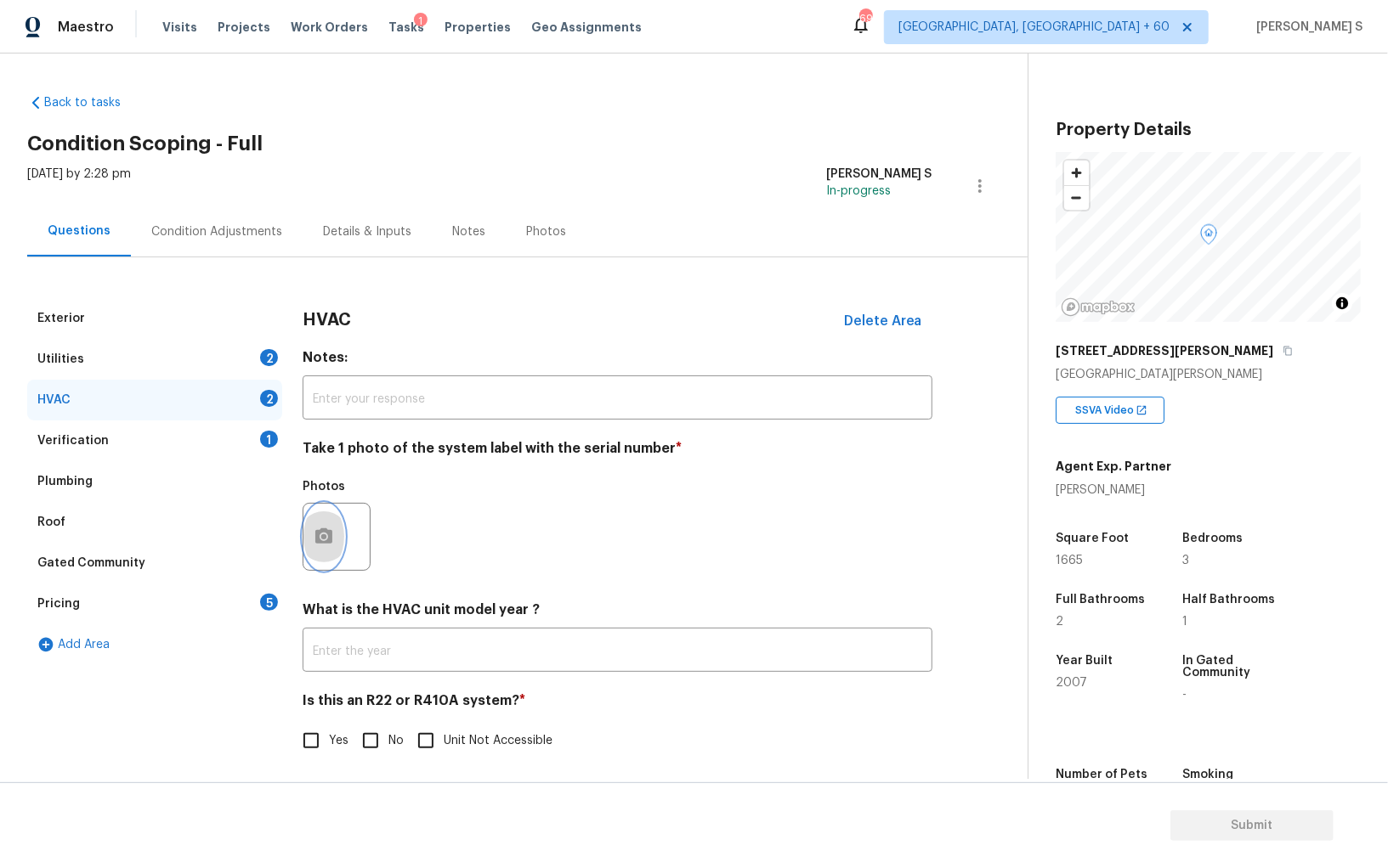
click at [310, 538] on button "button" at bounding box center [324, 537] width 41 height 67
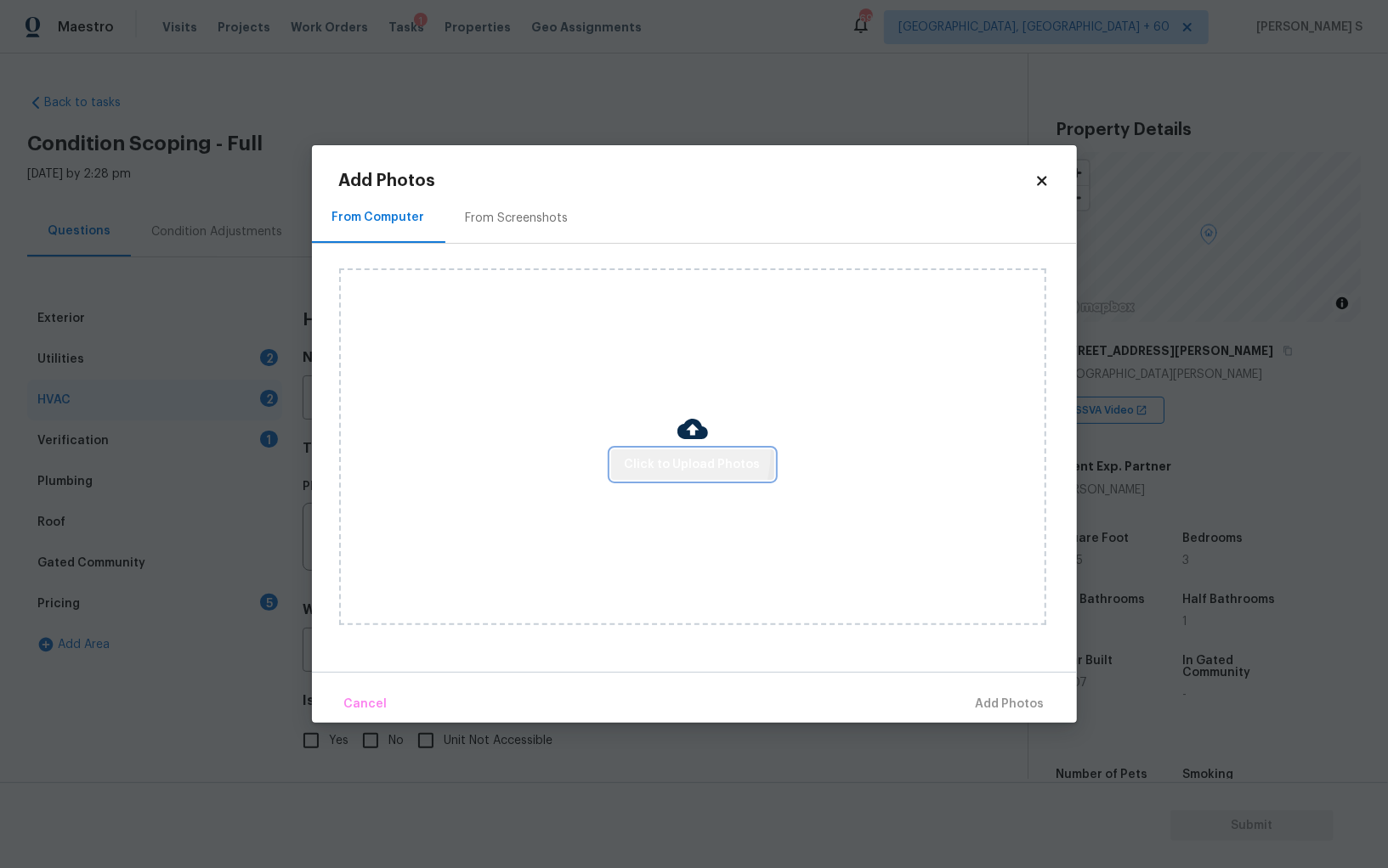
click at [645, 451] on button "Click to Upload Photos" at bounding box center [692, 465] width 163 height 32
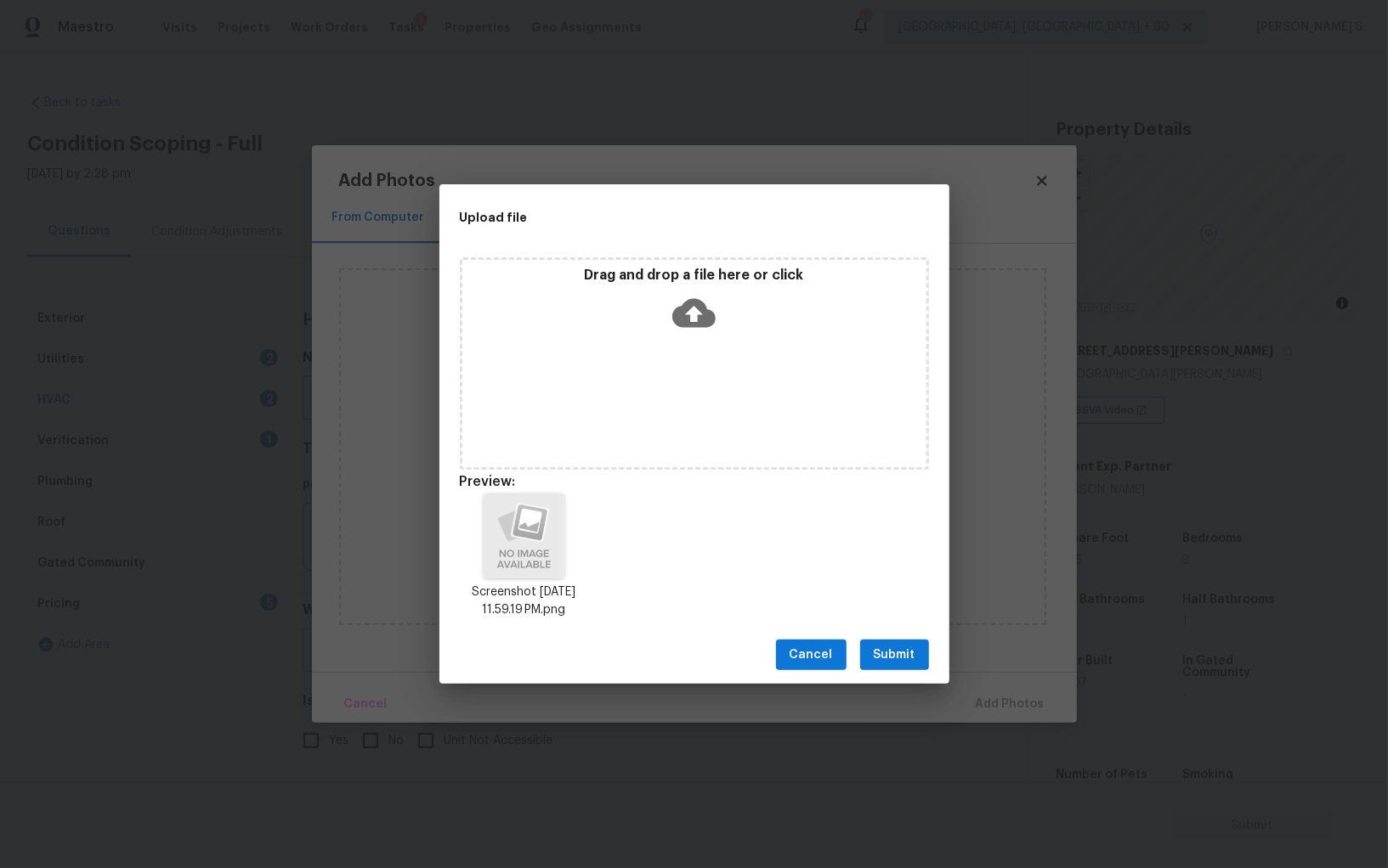
click at [887, 641] on button "Submit" at bounding box center [894, 655] width 69 height 32
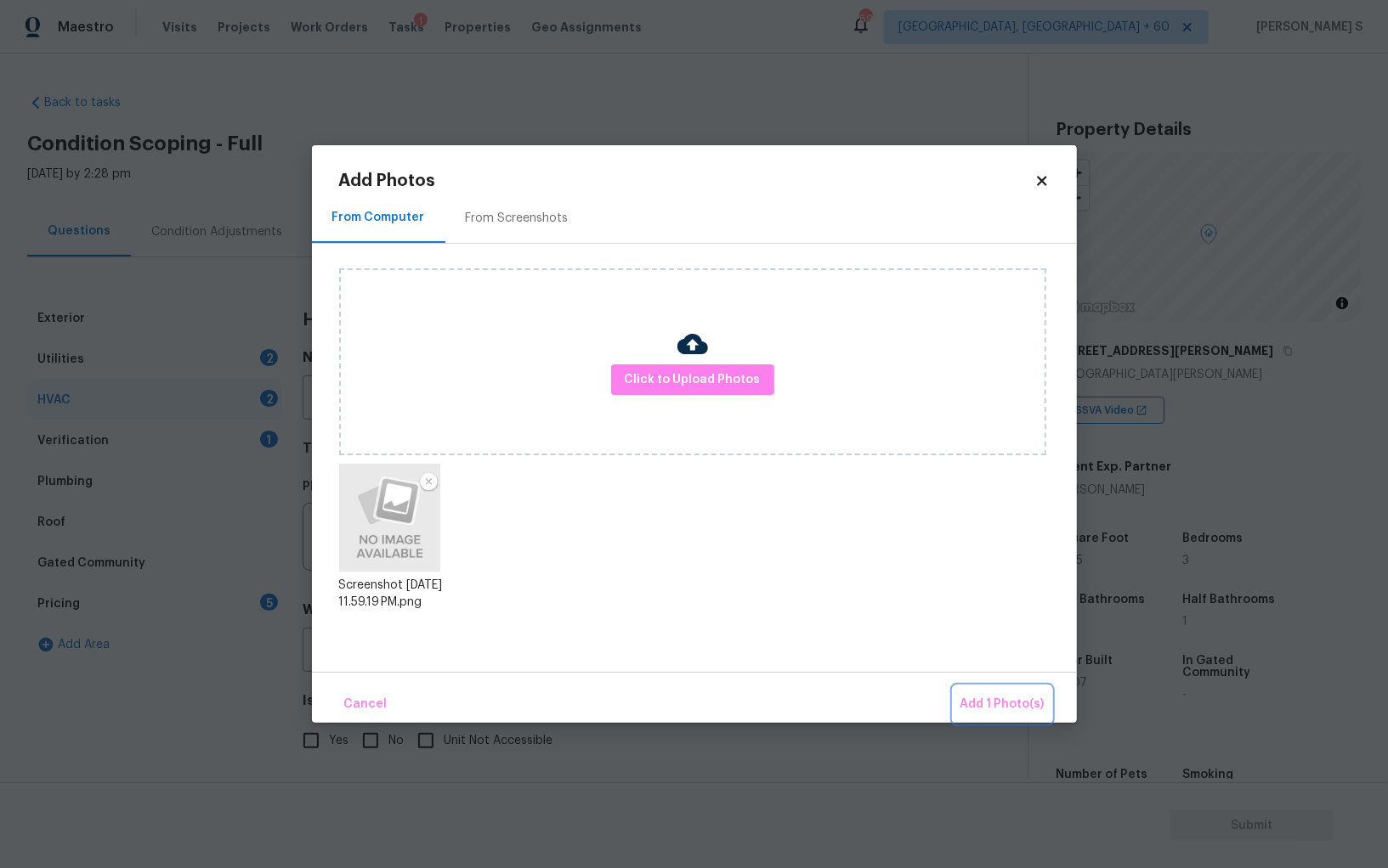
click at [954, 686] on button "Add 1 Photo(s)" at bounding box center [1002, 704] width 98 height 37
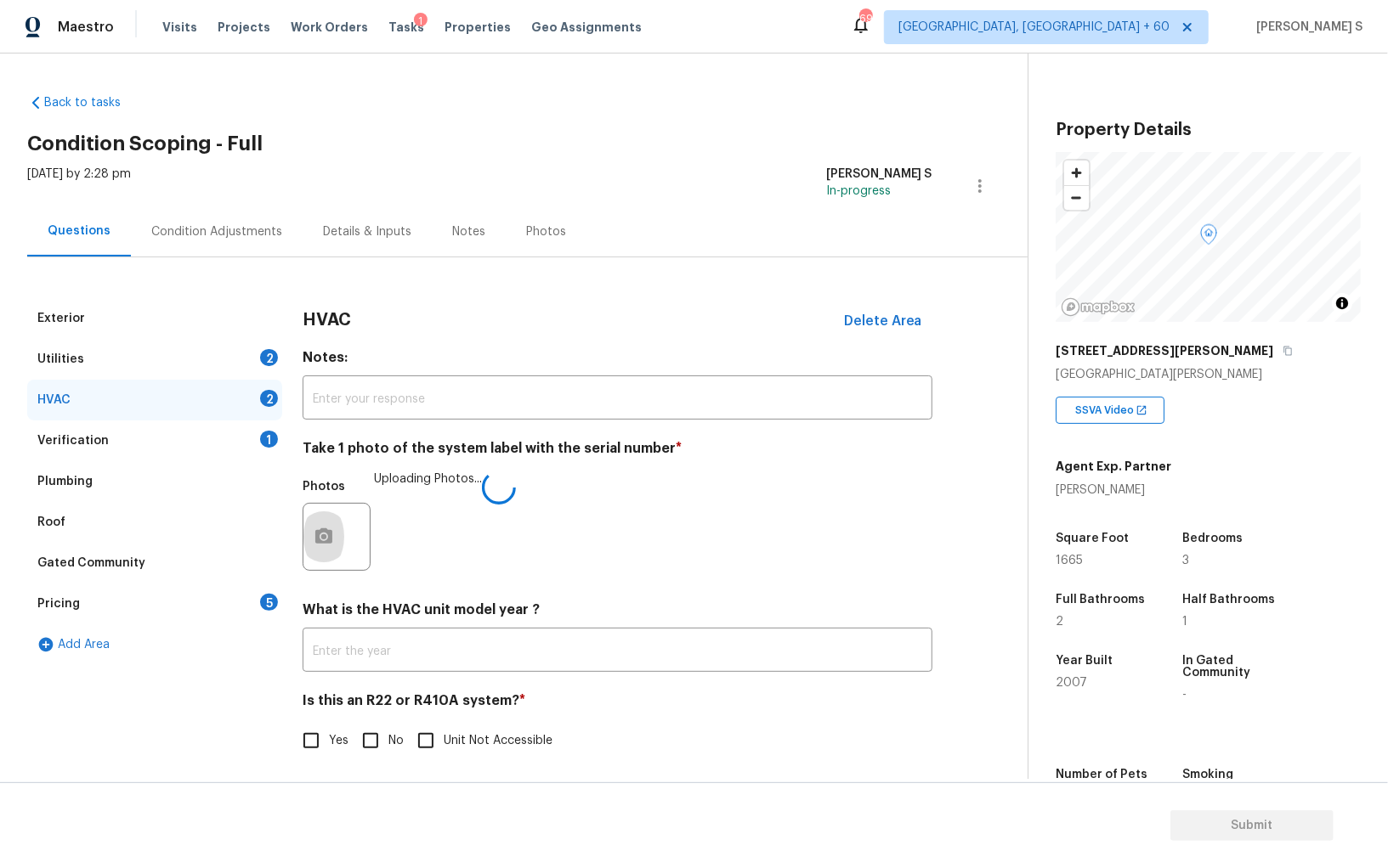
click at [406, 722] on div "Is this an R22 or R410A system? * Yes No Unit Not Accessible" at bounding box center [618, 726] width 630 height 67
click at [341, 748] on span "Yes" at bounding box center [339, 741] width 20 height 18
click at [329, 748] on input "Yes" at bounding box center [311, 741] width 36 height 36
click at [341, 748] on span "Yes" at bounding box center [339, 741] width 20 height 18
click at [329, 748] on input "Yes" at bounding box center [311, 741] width 36 height 36
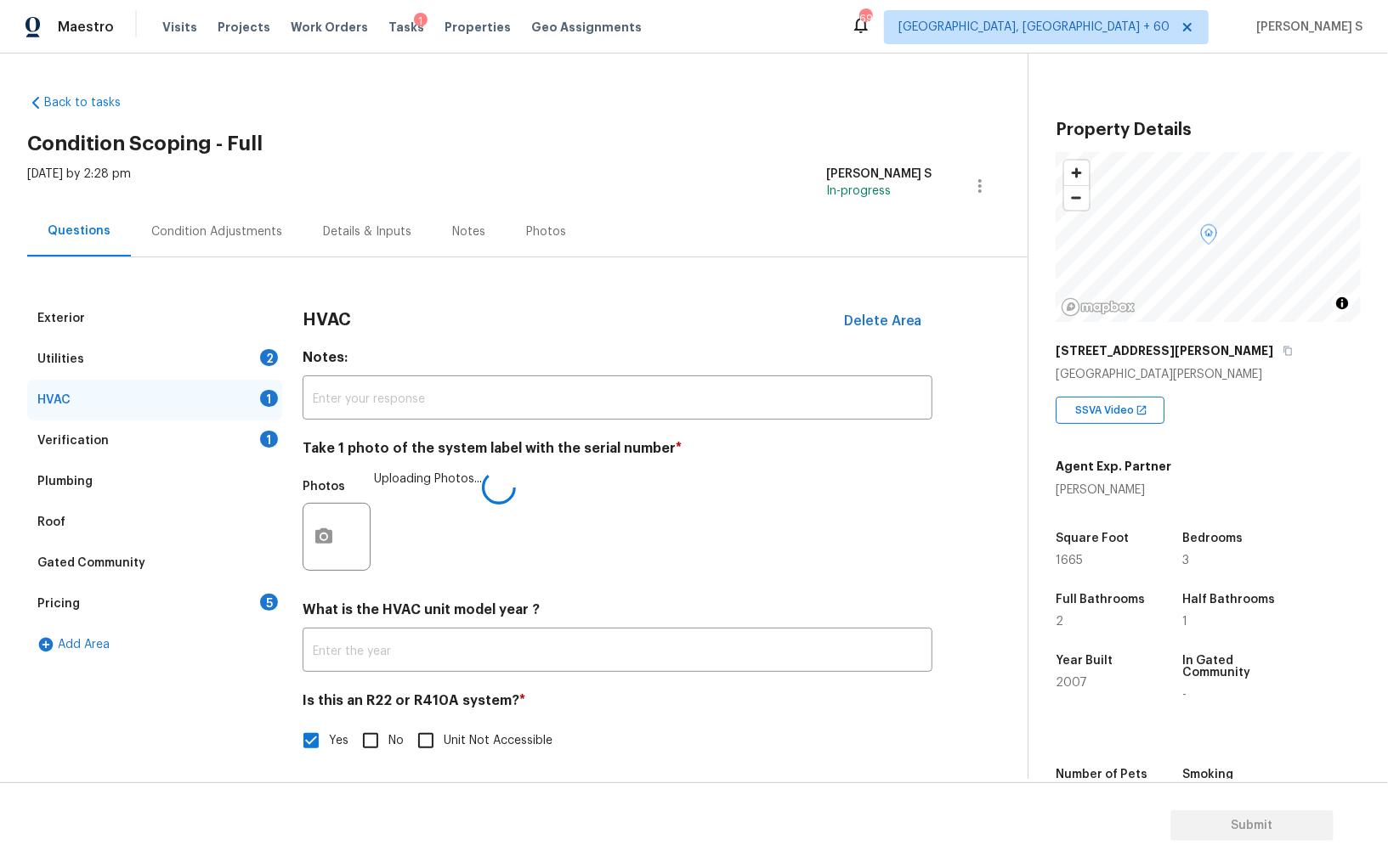
checkbox input "false"
click at [354, 750] on input "No" at bounding box center [370, 743] width 36 height 36
checkbox input "true"
click at [252, 339] on div "Utilities 2" at bounding box center [154, 359] width 255 height 41
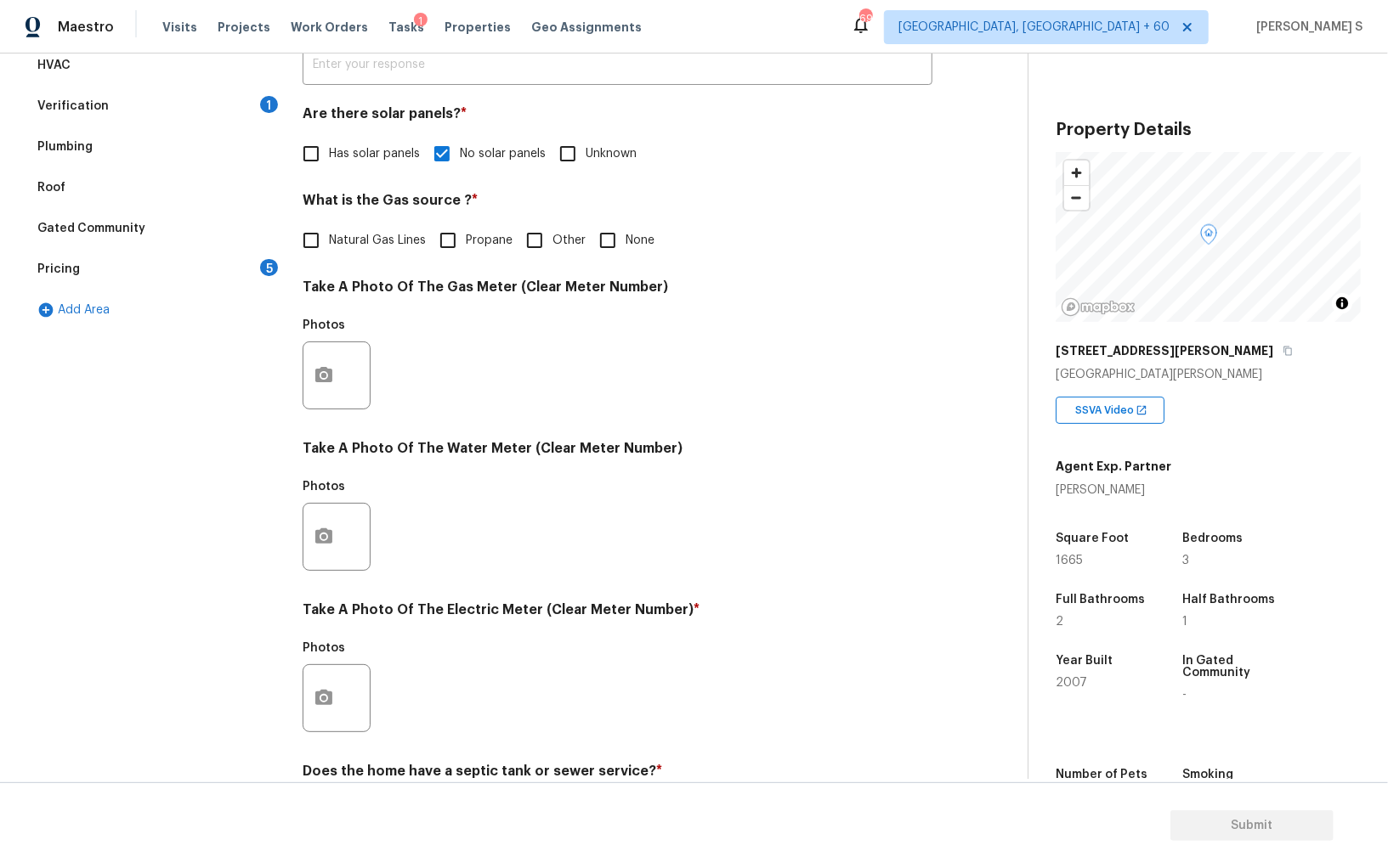
scroll to position [410, 0]
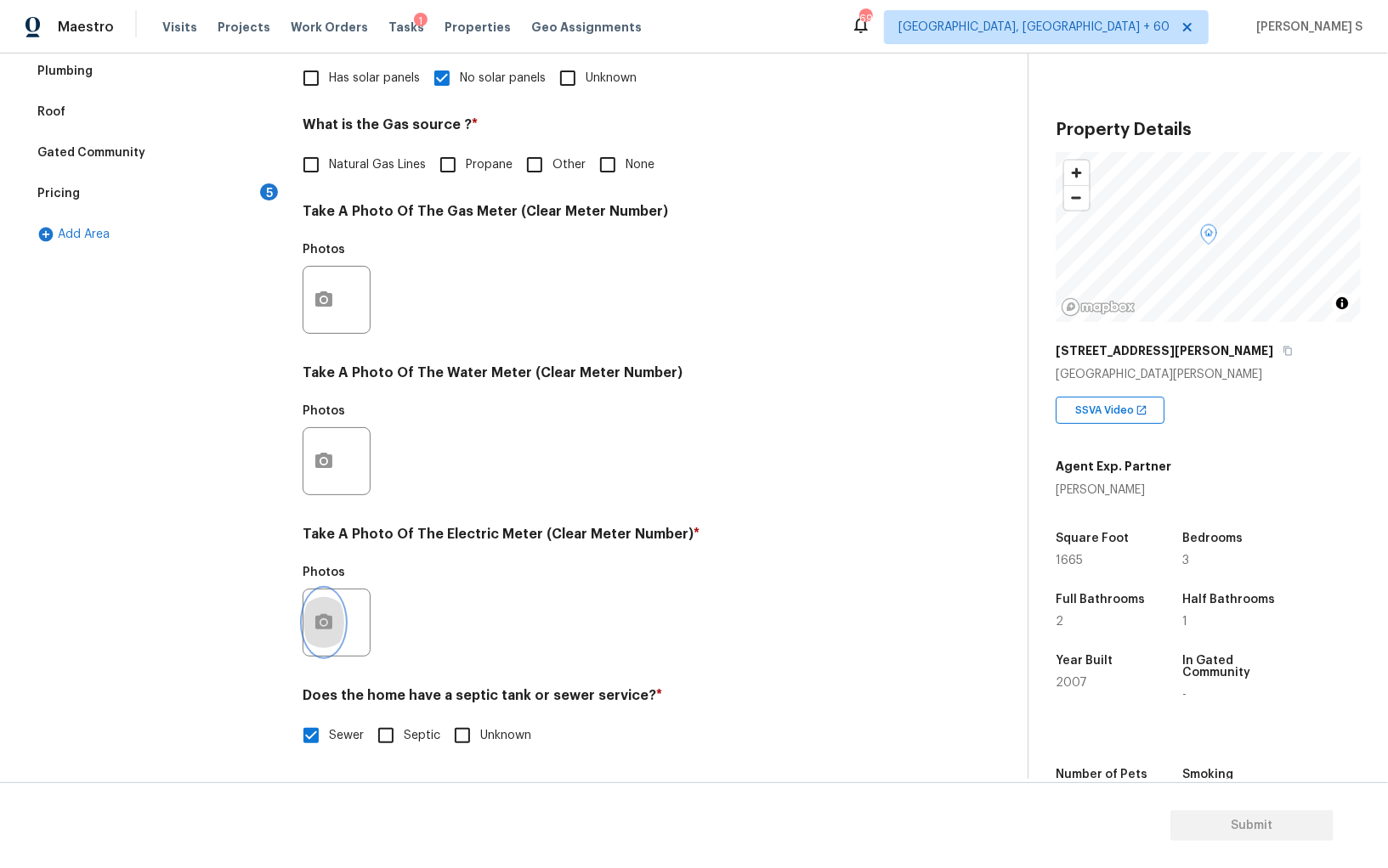
click at [341, 623] on button "button" at bounding box center [324, 622] width 41 height 67
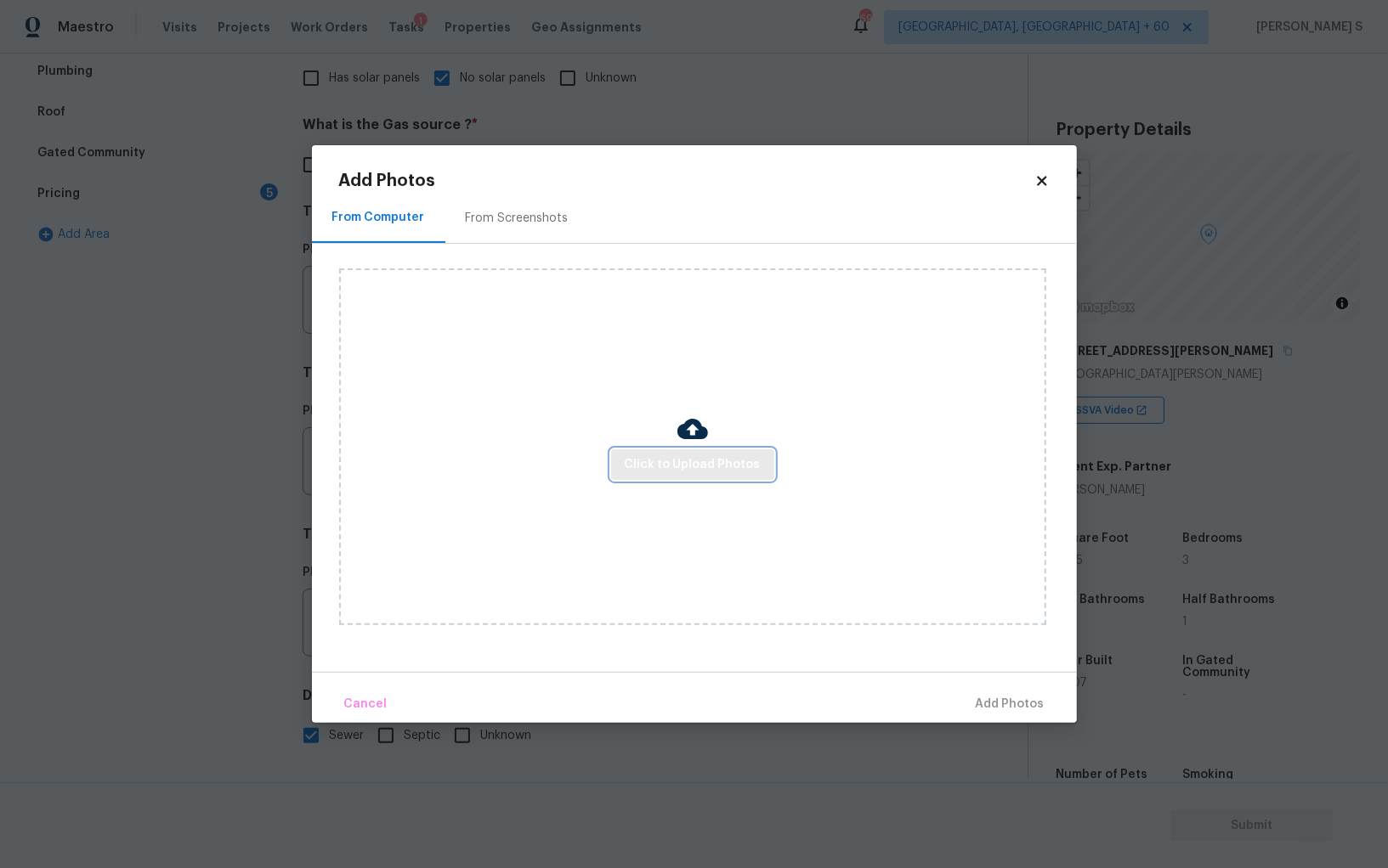
click at [654, 479] on button "Click to Upload Photos" at bounding box center [692, 465] width 163 height 32
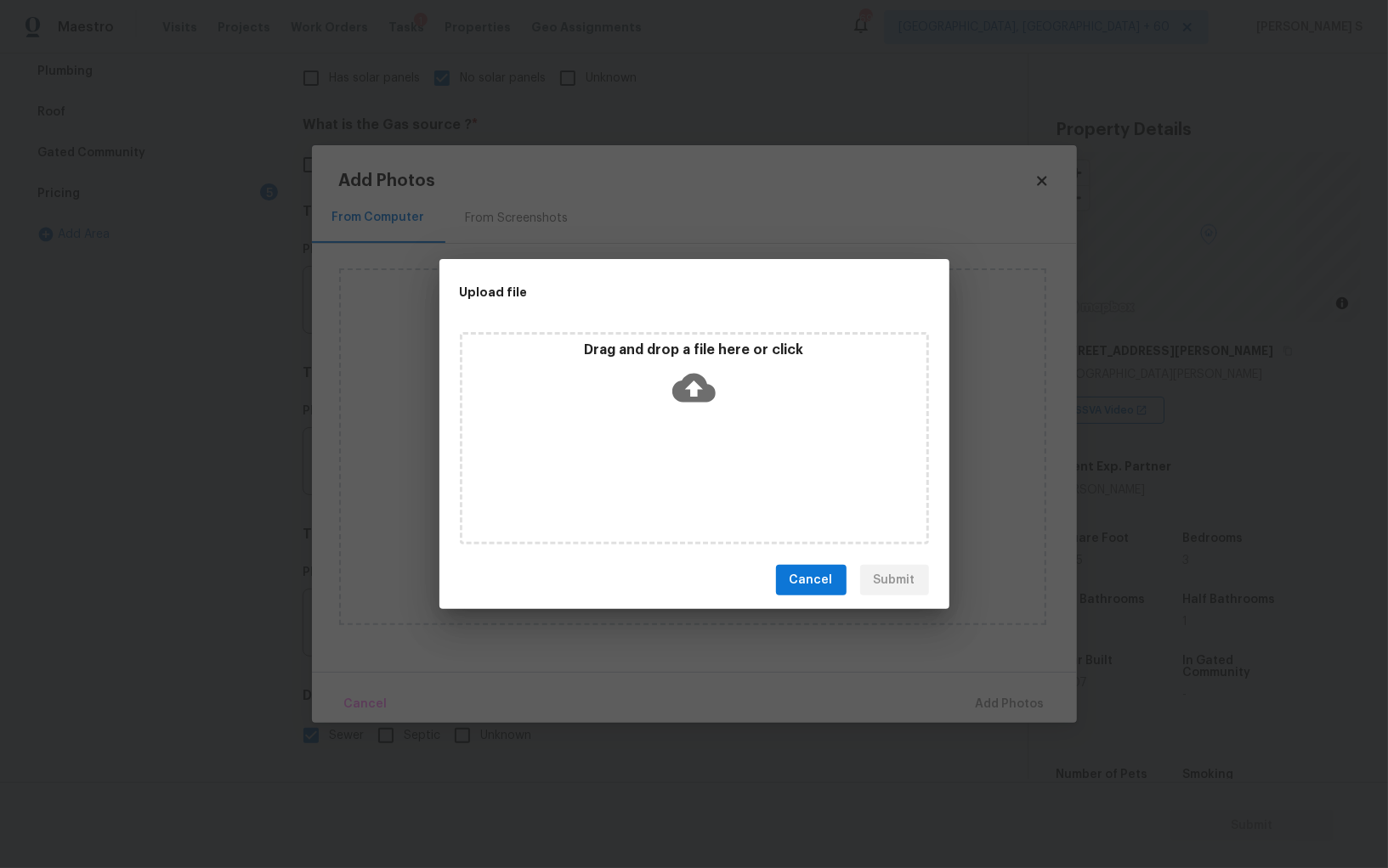
click at [647, 434] on div "Drag and drop a file here or click" at bounding box center [694, 438] width 469 height 212
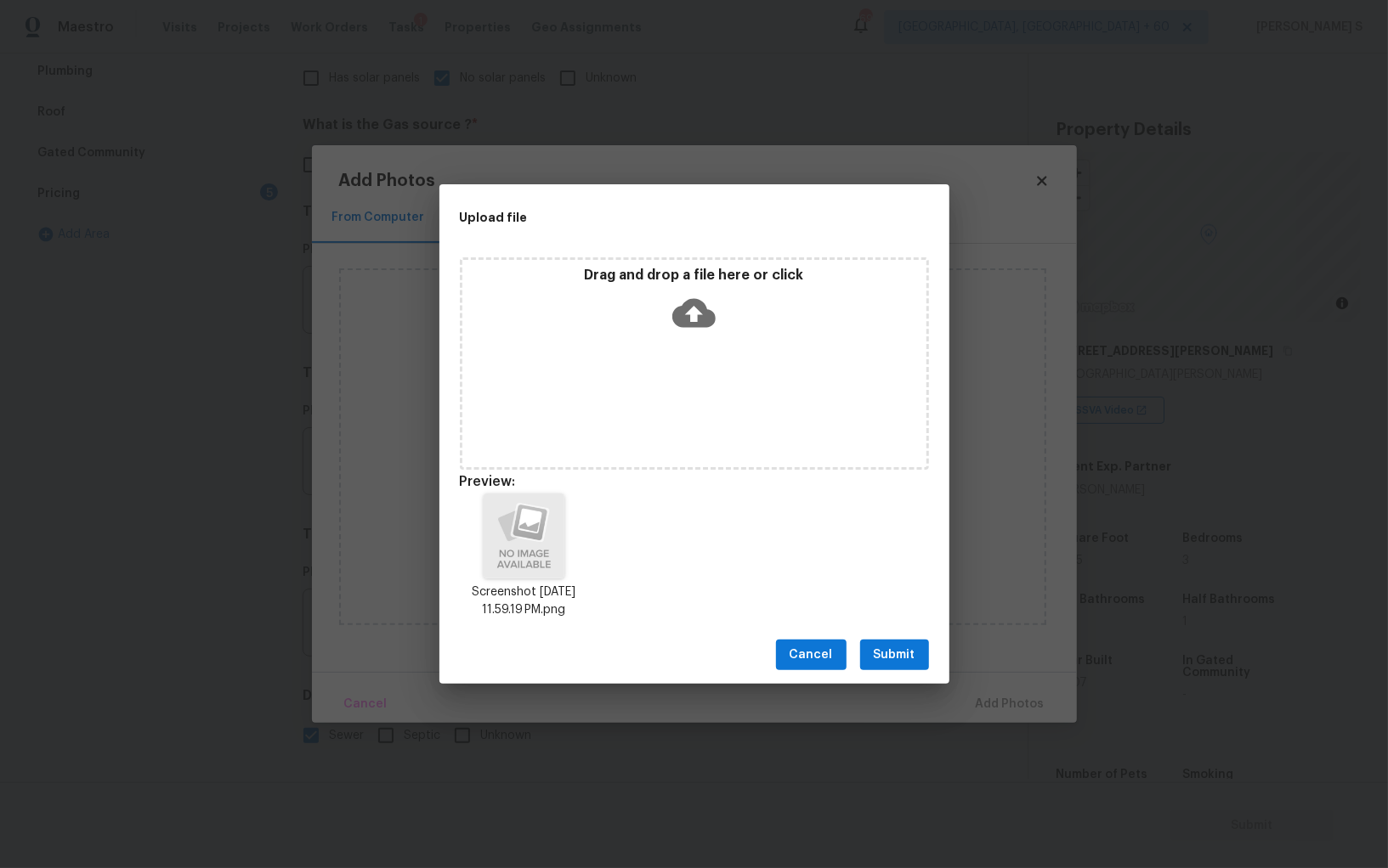
click at [908, 654] on span "Submit" at bounding box center [894, 655] width 42 height 21
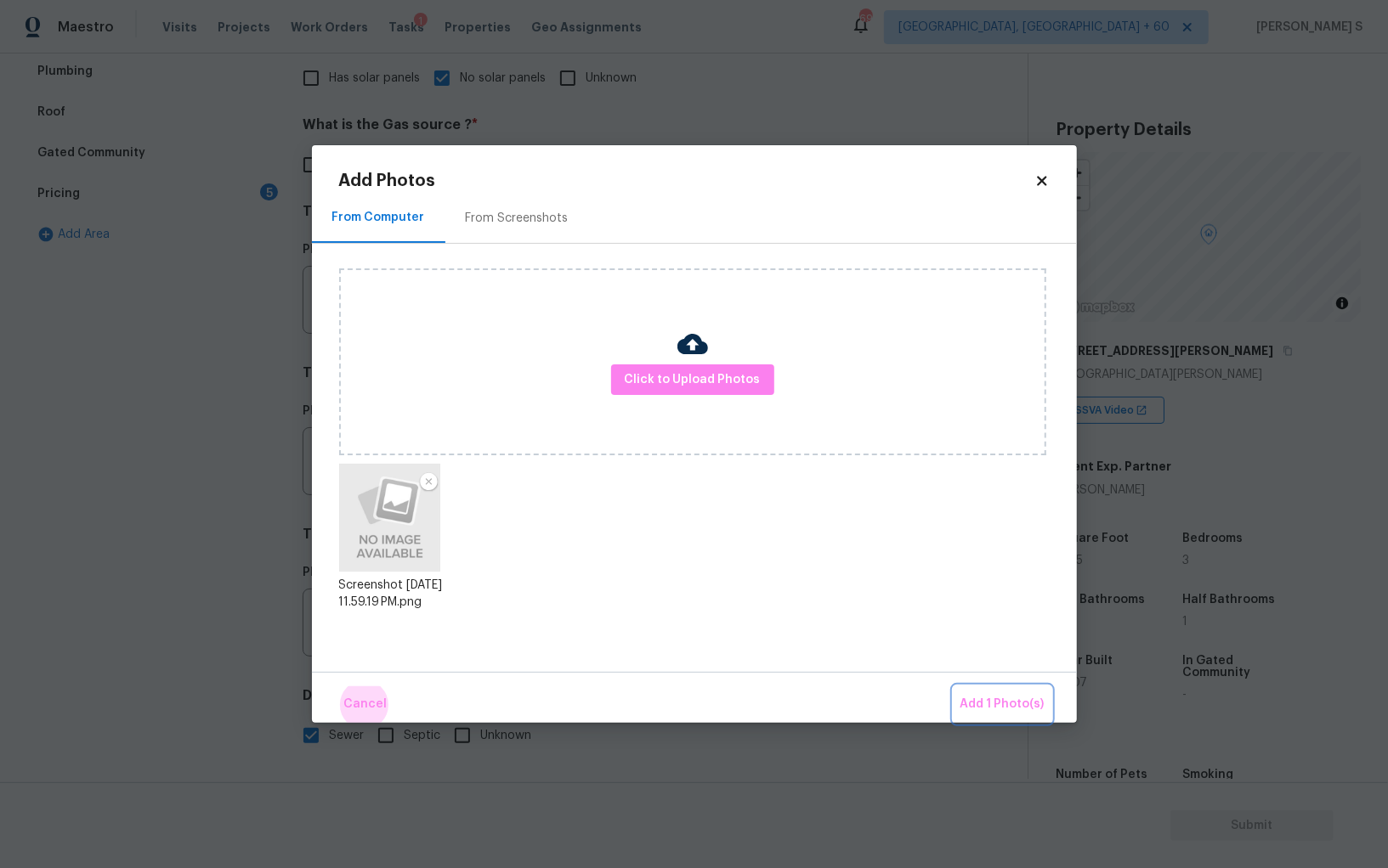
click at [954, 686] on button "Add 1 Photo(s)" at bounding box center [1002, 704] width 98 height 37
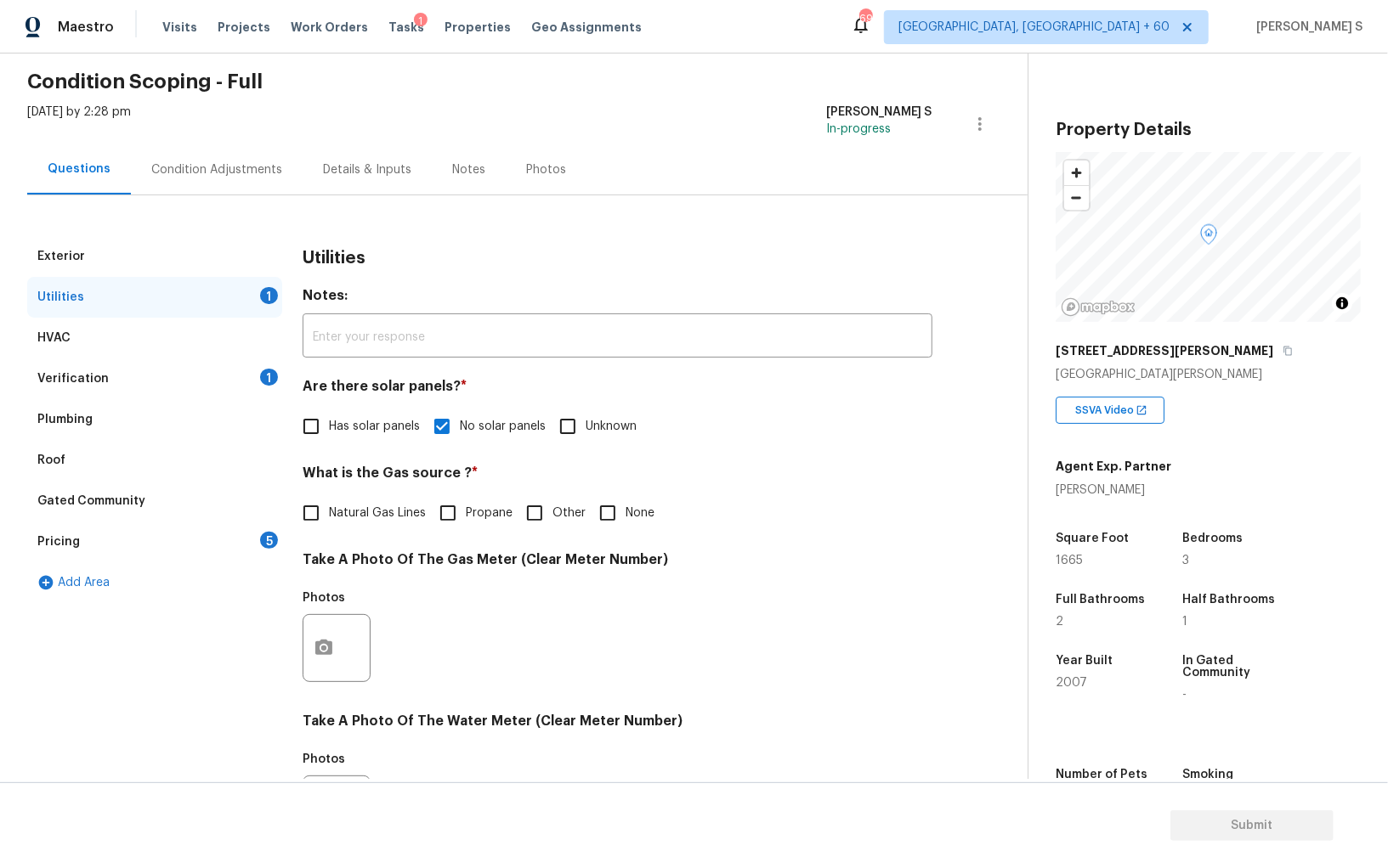
scroll to position [0, 0]
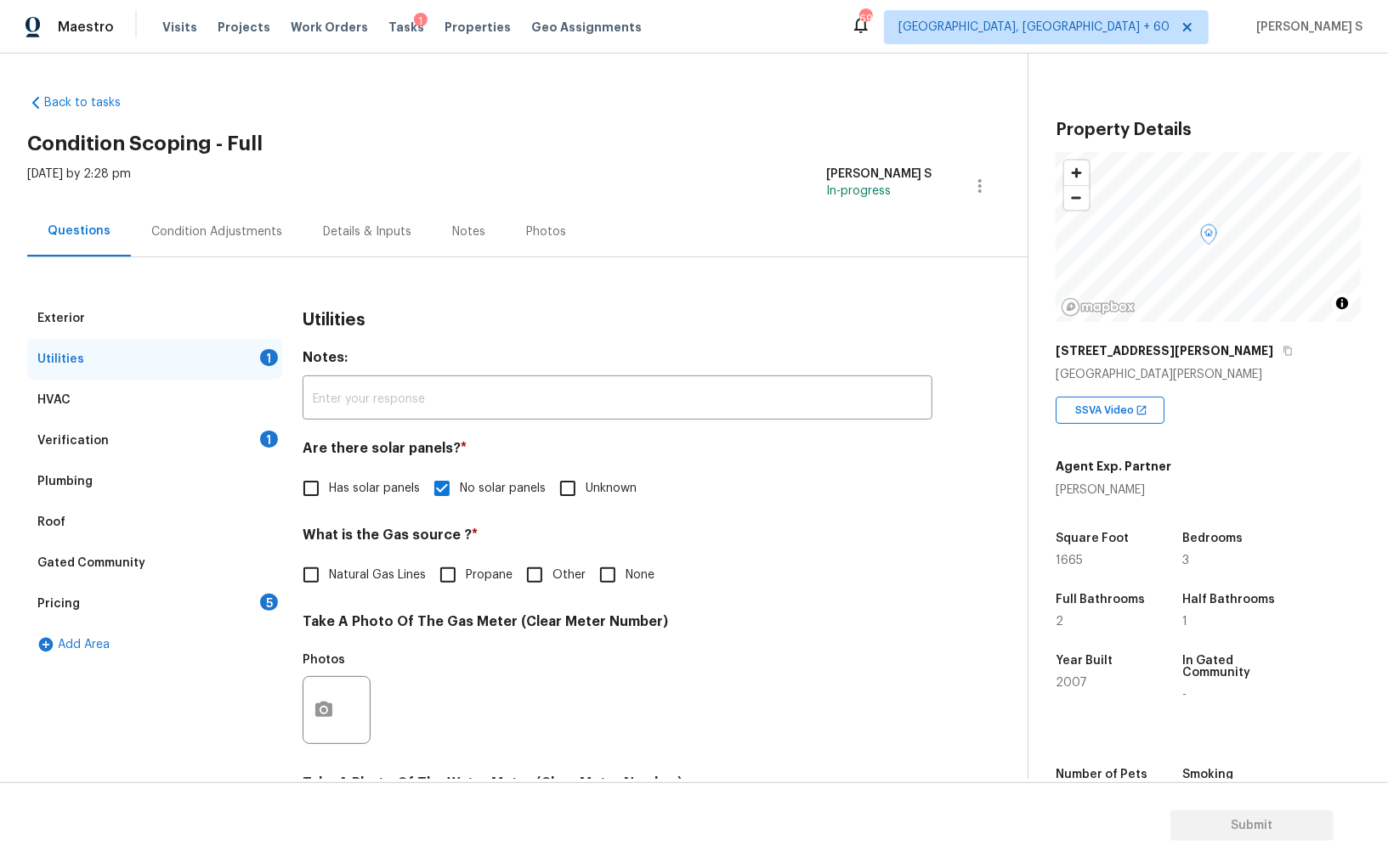
click at [155, 318] on div "Exterior" at bounding box center [154, 319] width 255 height 41
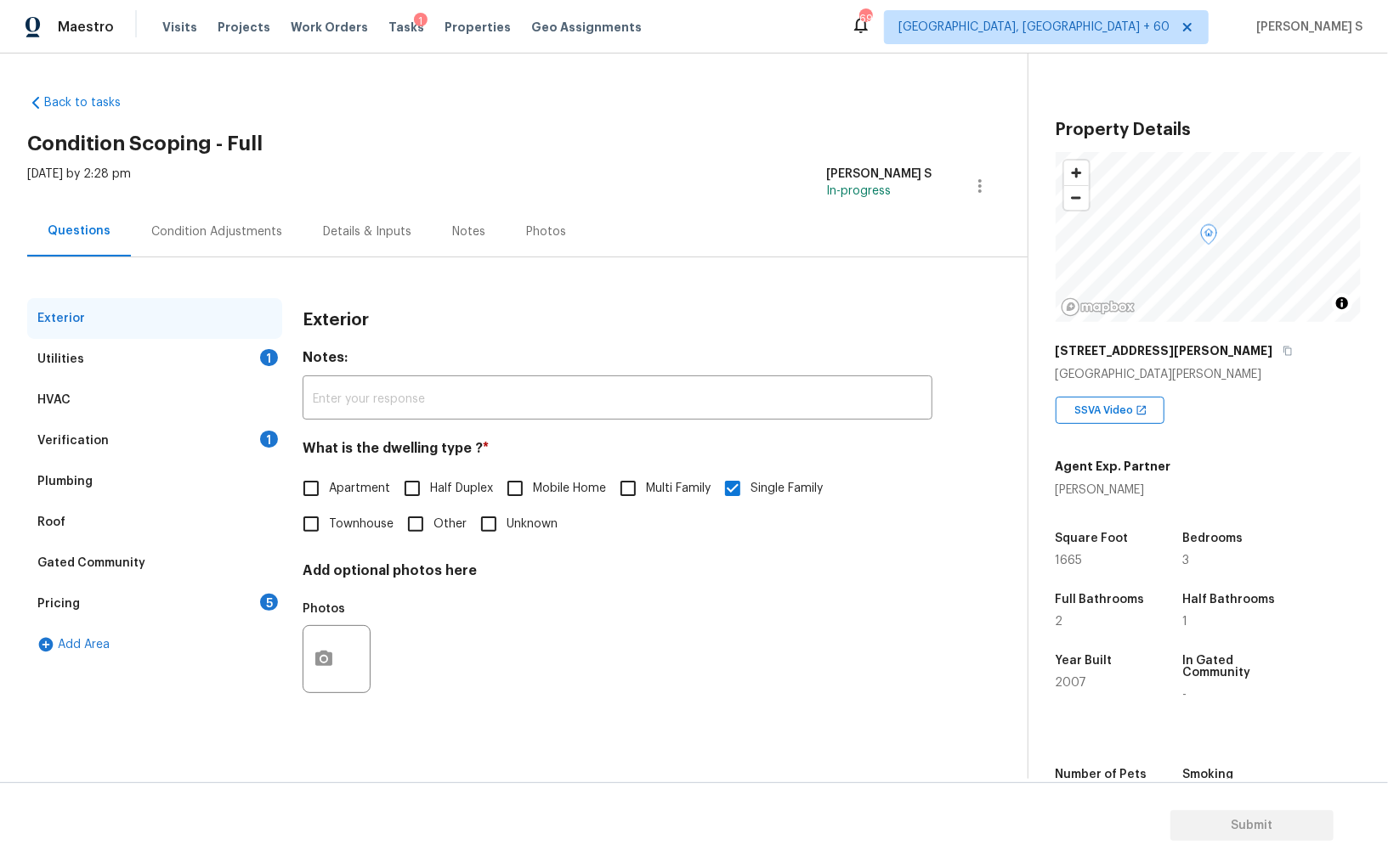
click at [225, 217] on div "Condition Adjustments" at bounding box center [216, 231] width 171 height 50
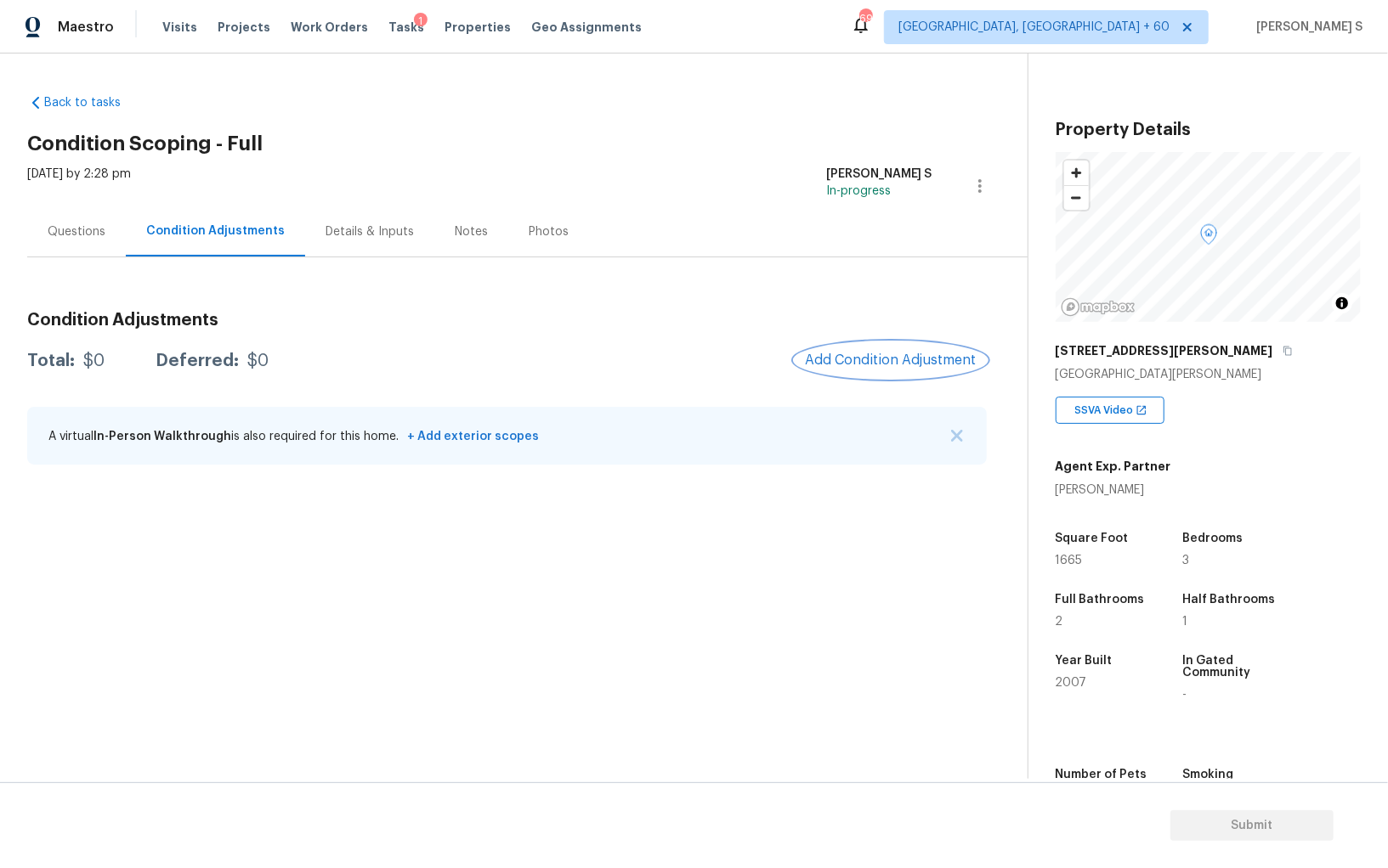
click at [886, 350] on button "Add Condition Adjustment" at bounding box center [890, 360] width 192 height 36
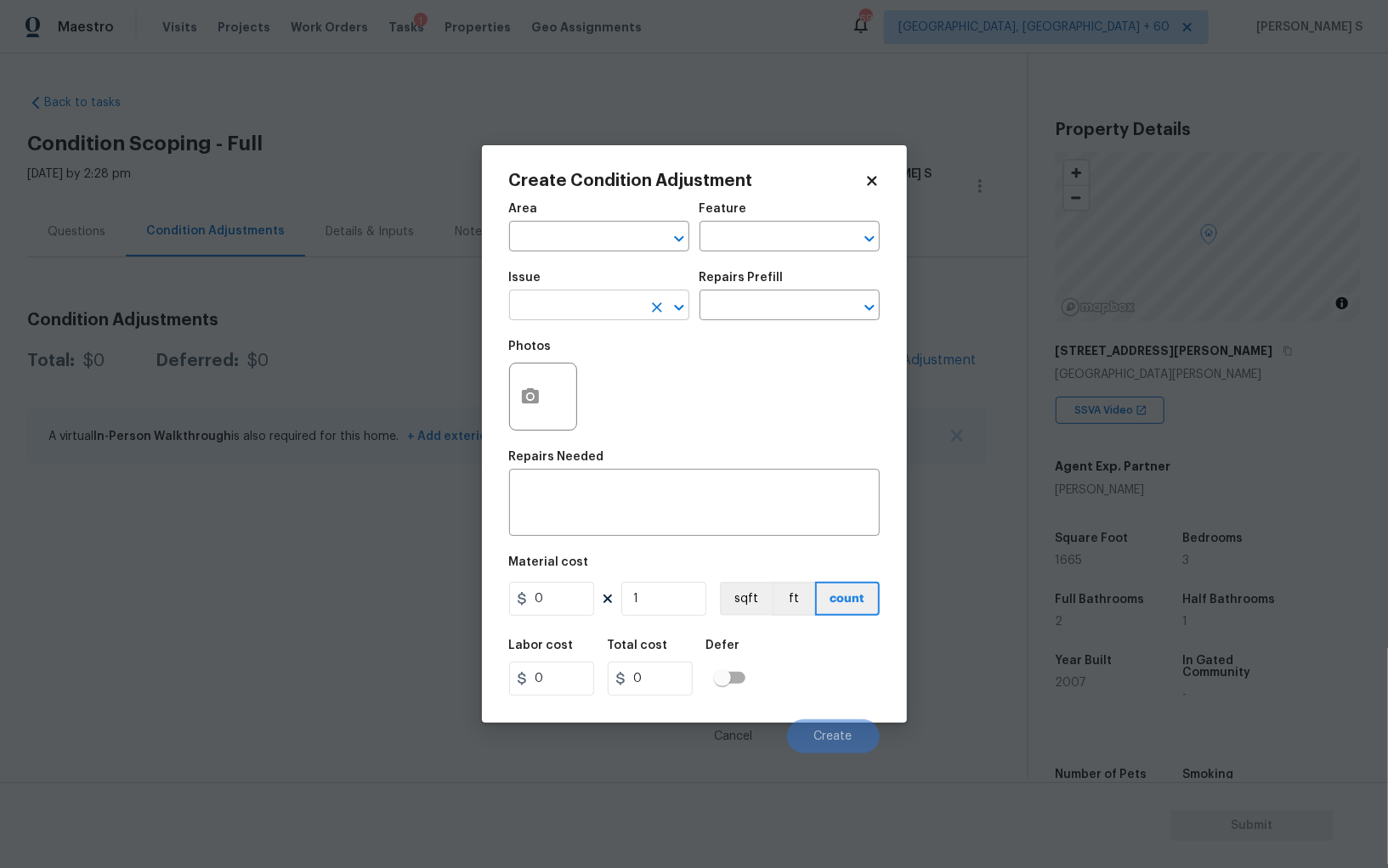
click at [624, 312] on input "text" at bounding box center [575, 307] width 132 height 26
type input "Pressure Washing"
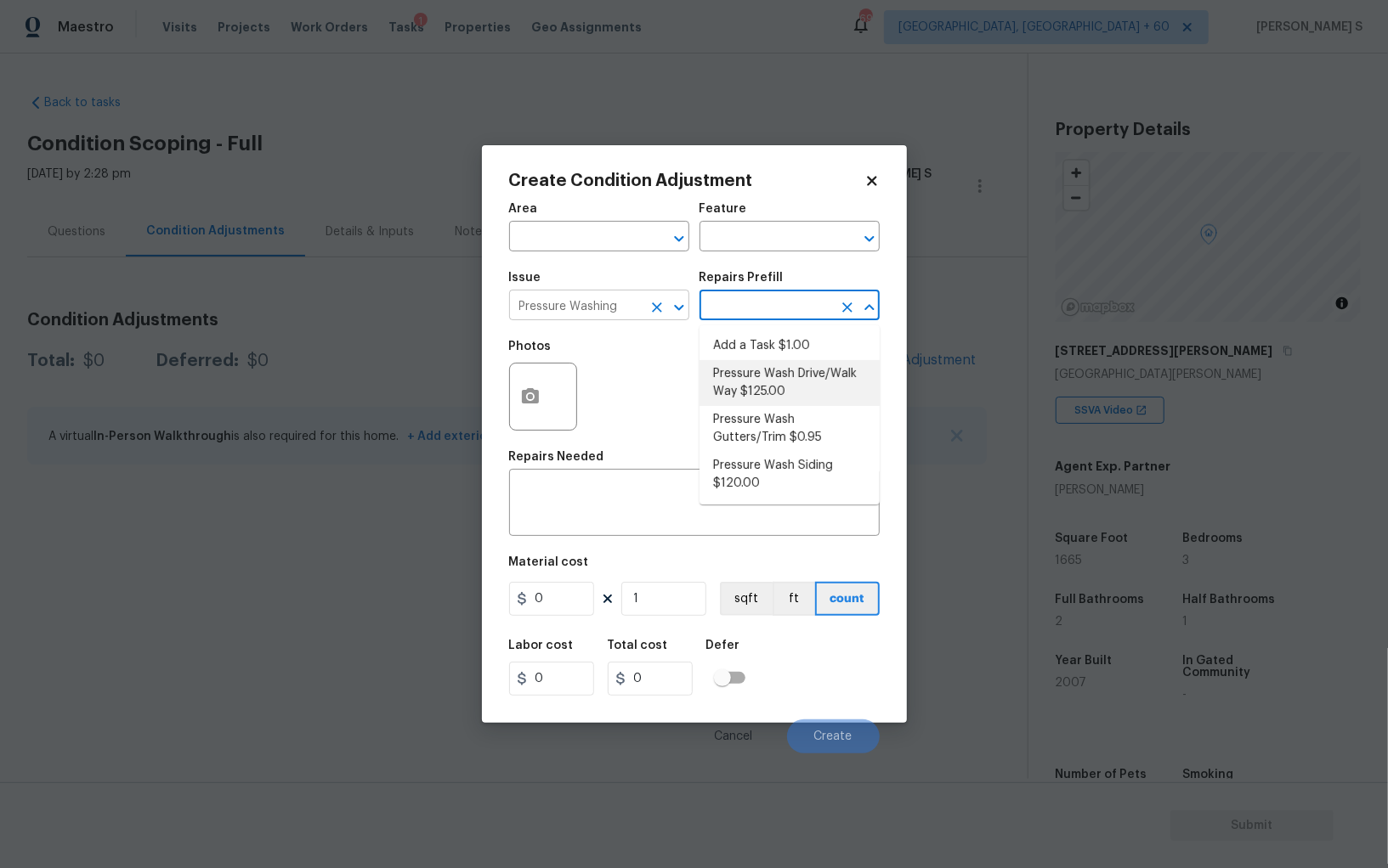
type input "Siding"
type textarea "Pressure wash the driveways/walkways as directed by the PM. Ensure that all deb…"
type input "125"
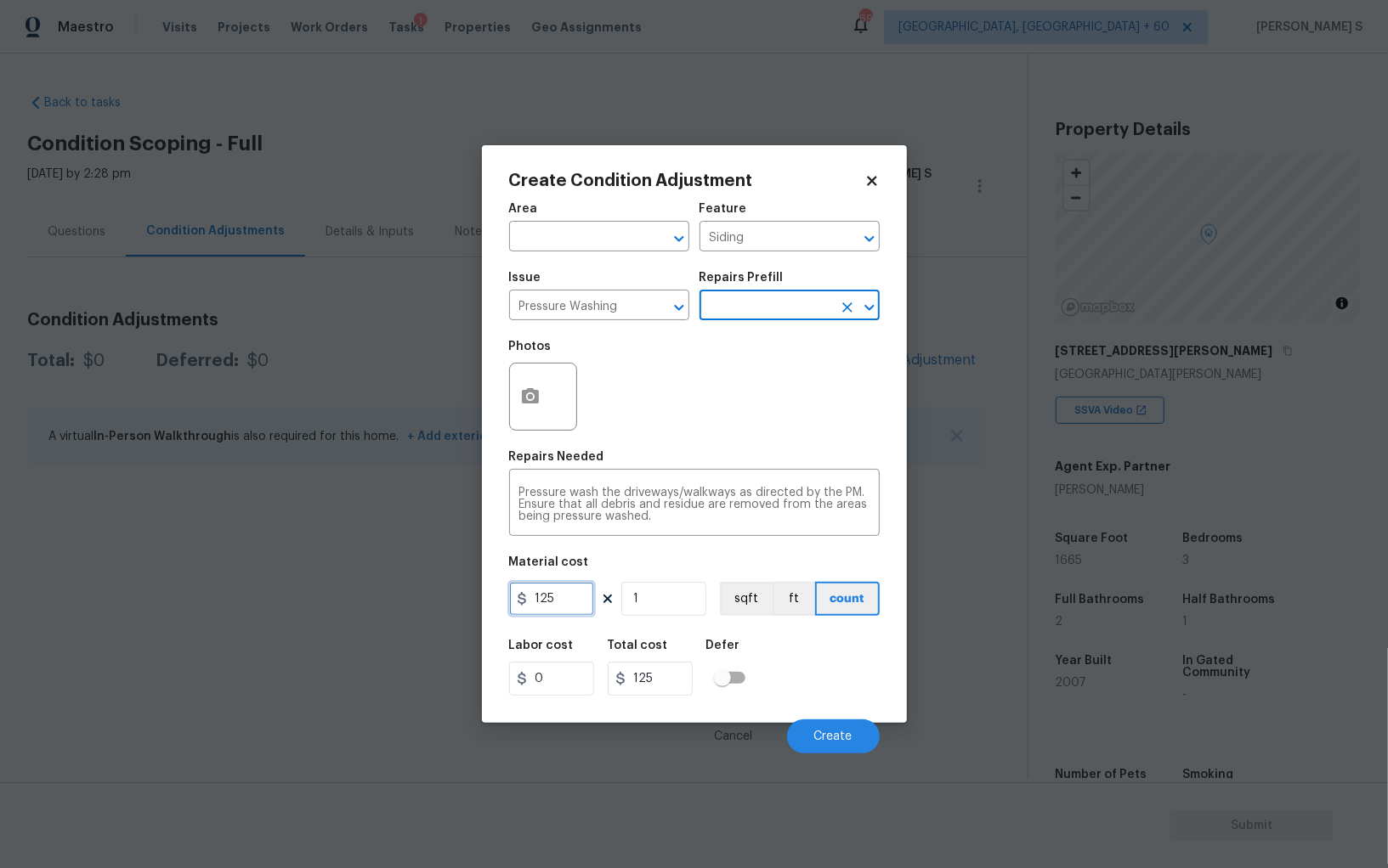
click at [563, 598] on input "125" at bounding box center [552, 599] width 85 height 34
type input "200"
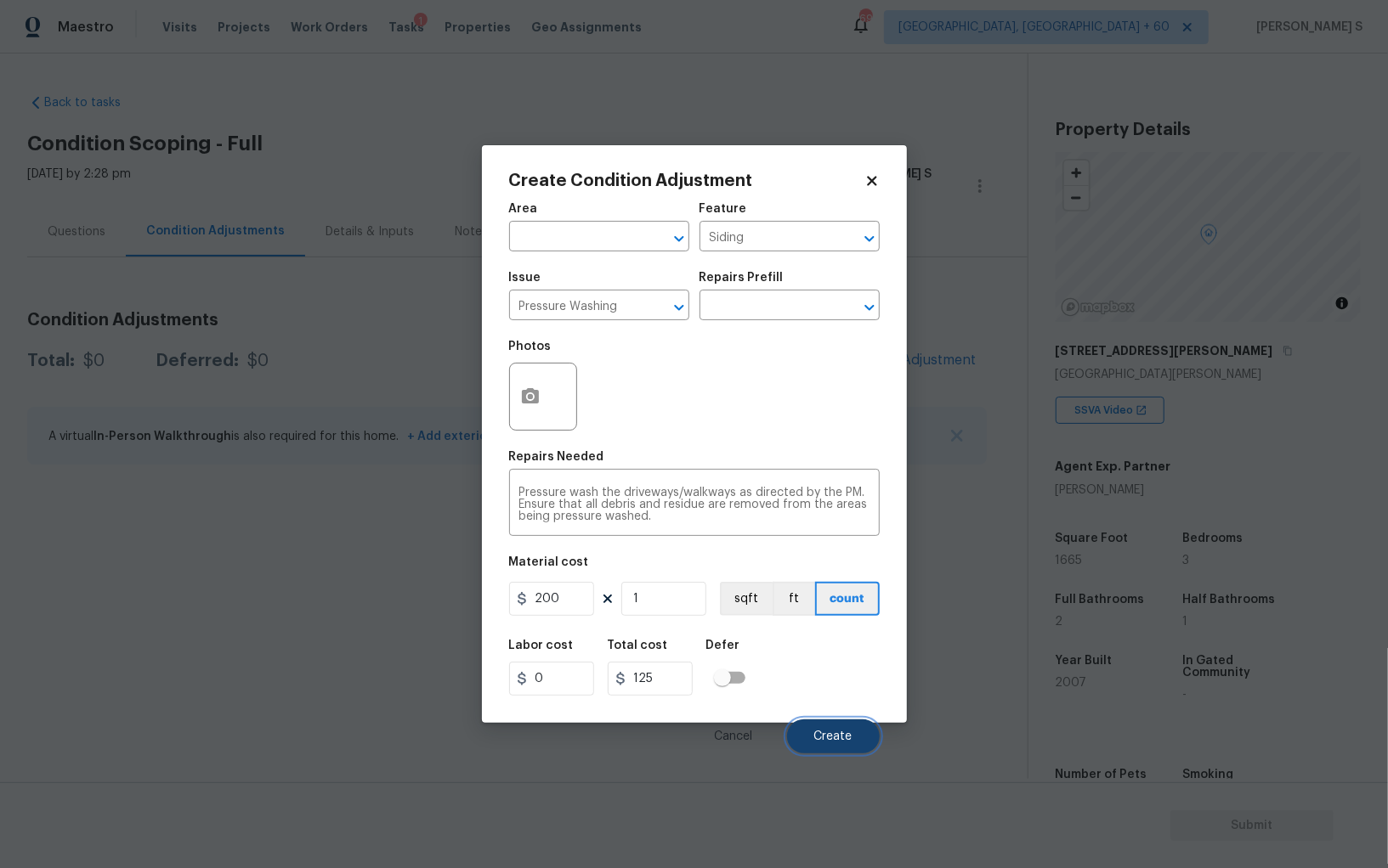
type input "200"
click at [833, 746] on button "Create" at bounding box center [833, 737] width 93 height 34
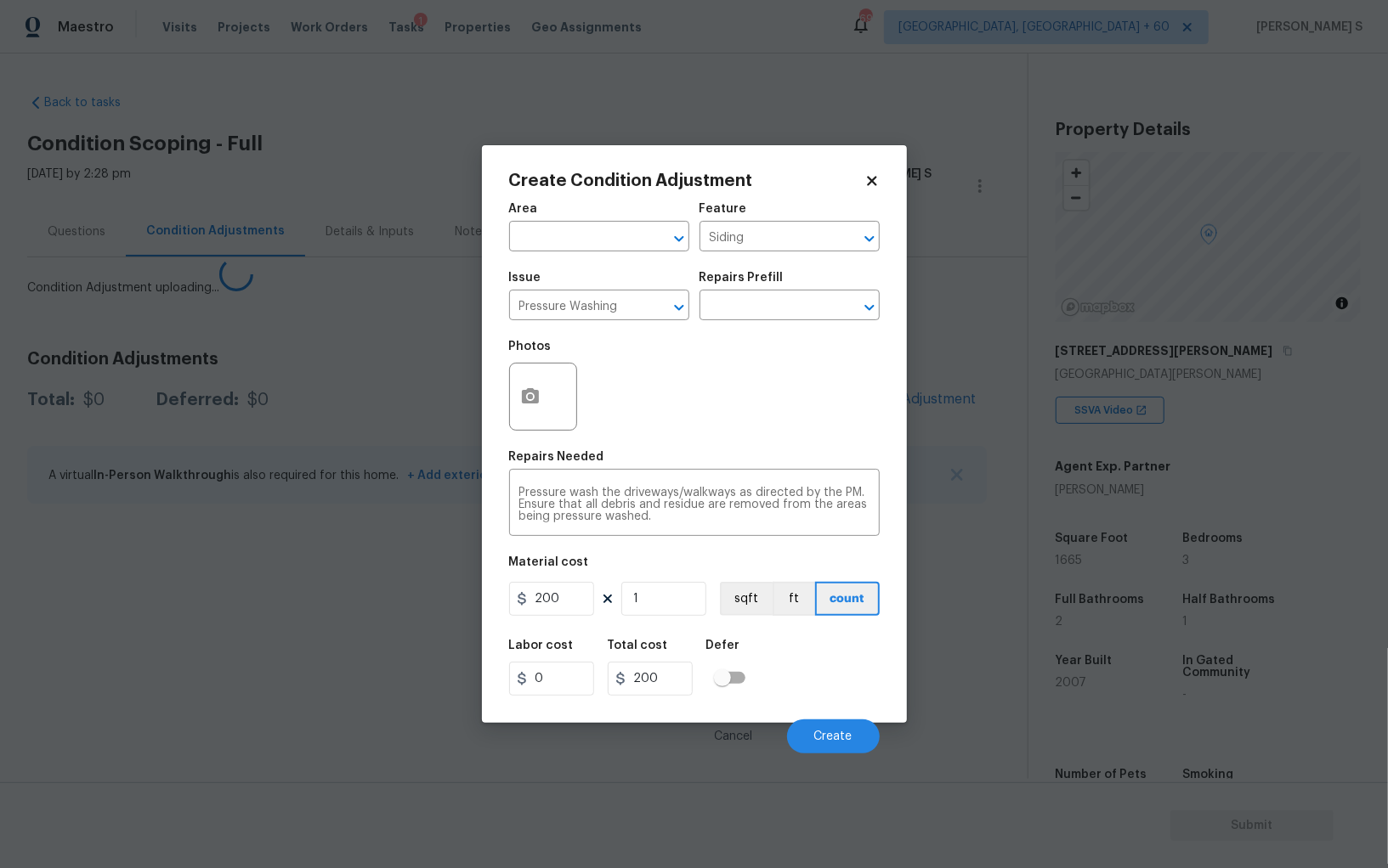
click at [417, 697] on body "Maestro Visits Projects Work Orders Tasks 1 Properties Geo Assignments 696 Albu…" at bounding box center [694, 434] width 1388 height 868
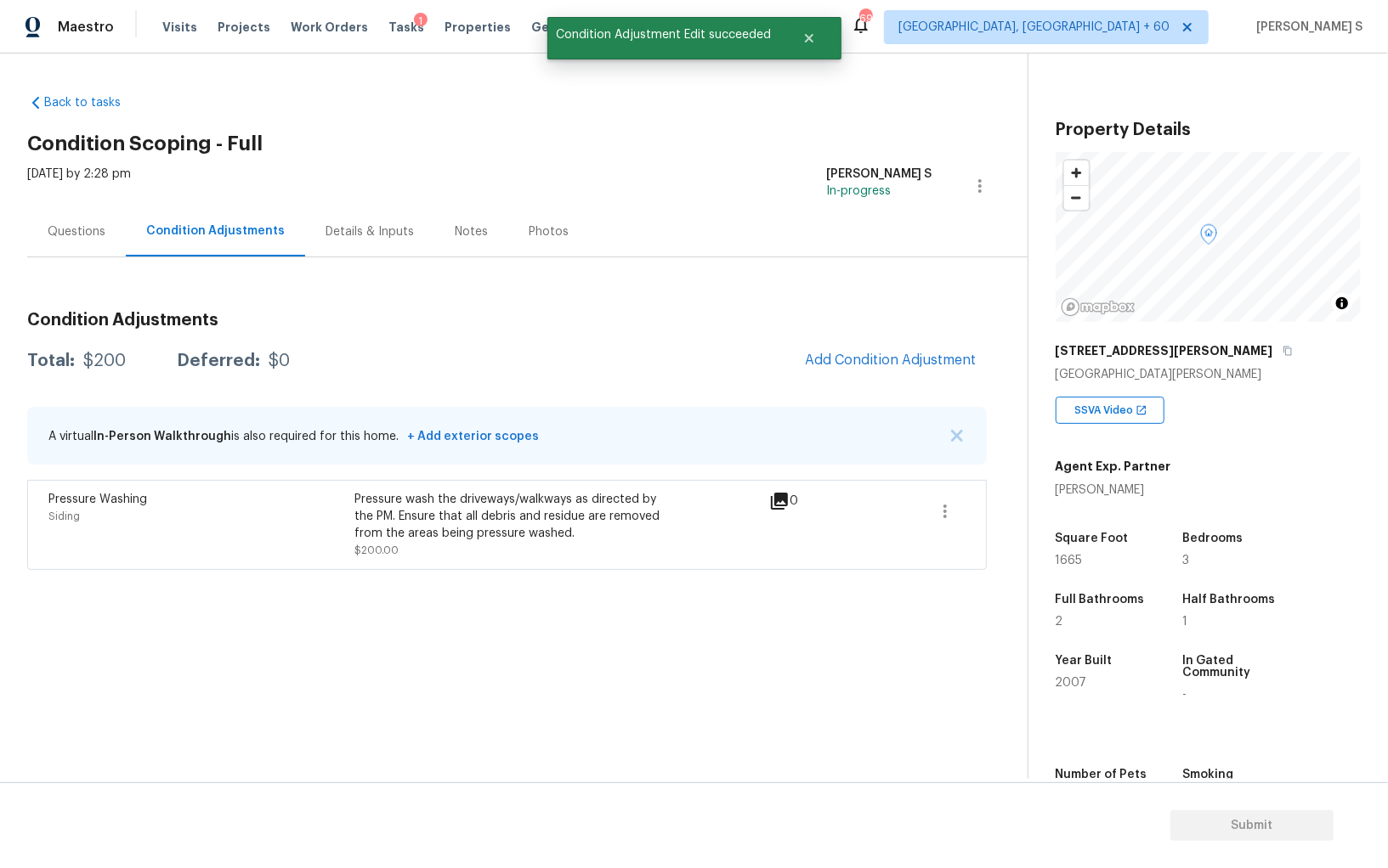
click at [898, 338] on div "Condition Adjustments Total: $200 Deferred: $0 Add Condition Adjustment A virtu…" at bounding box center [507, 434] width 960 height 272
click at [845, 347] on button "Add Condition Adjustment" at bounding box center [890, 360] width 192 height 36
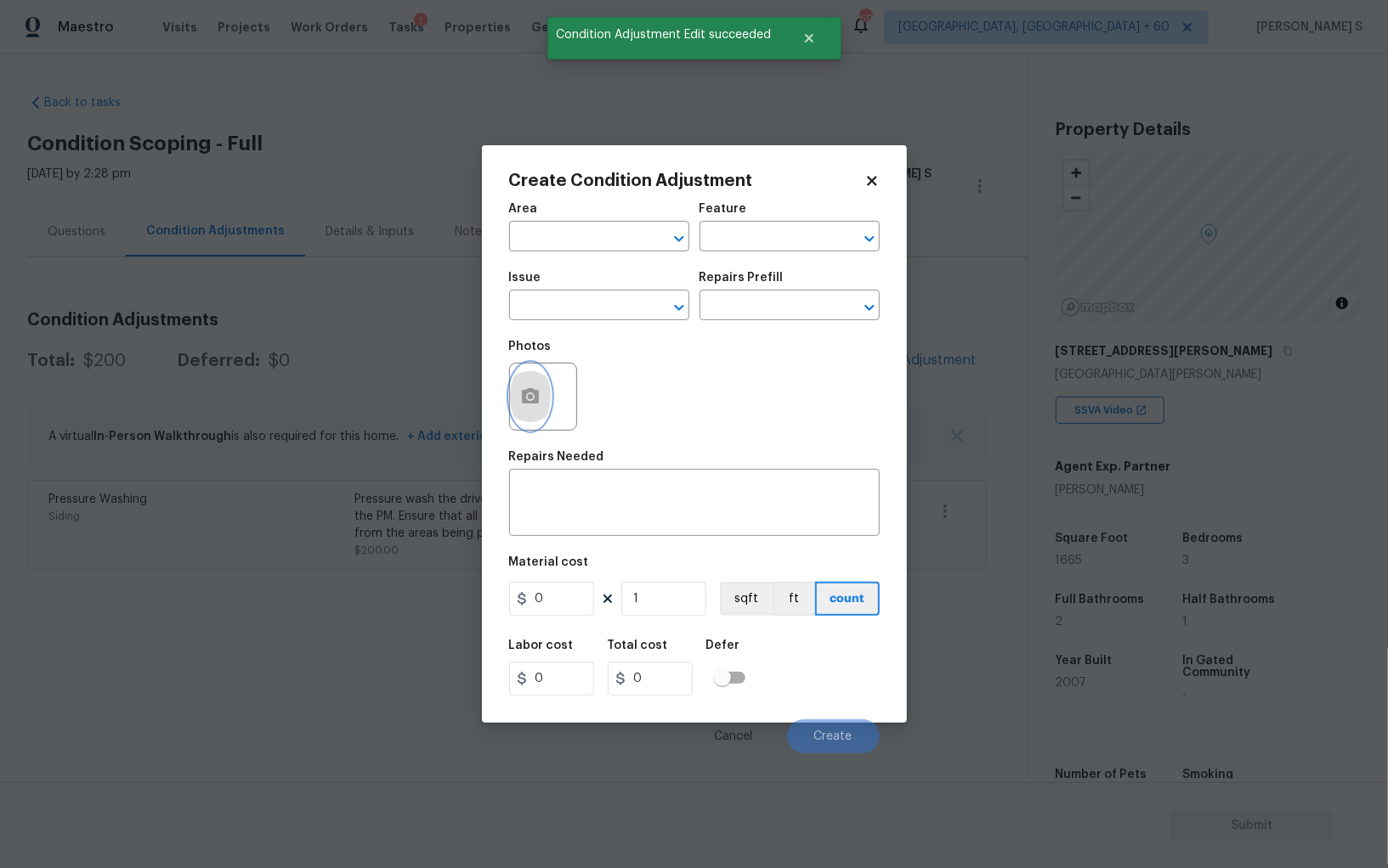
click at [519, 414] on button "button" at bounding box center [531, 396] width 41 height 67
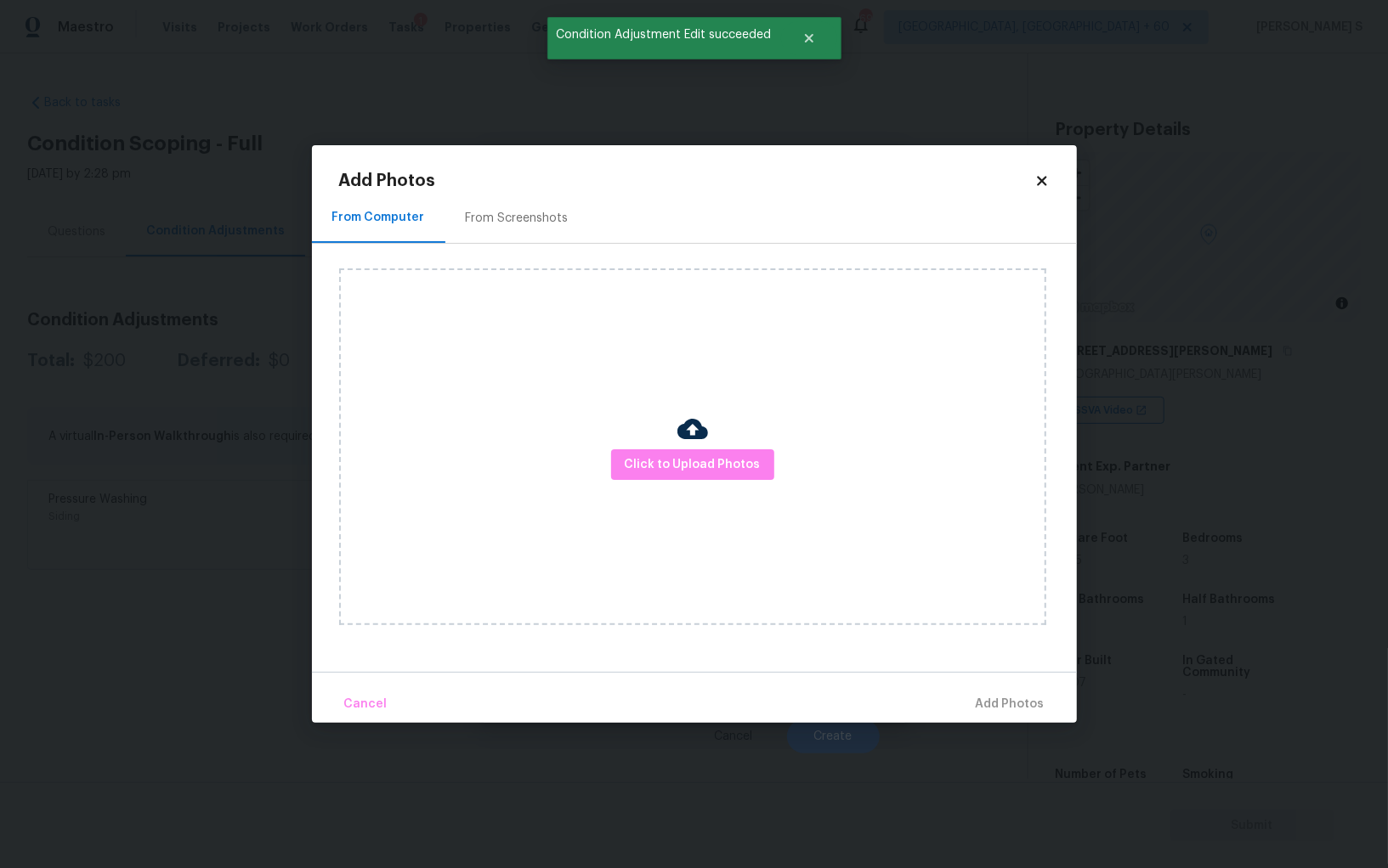
click at [526, 220] on div "From Screenshots" at bounding box center [517, 218] width 103 height 17
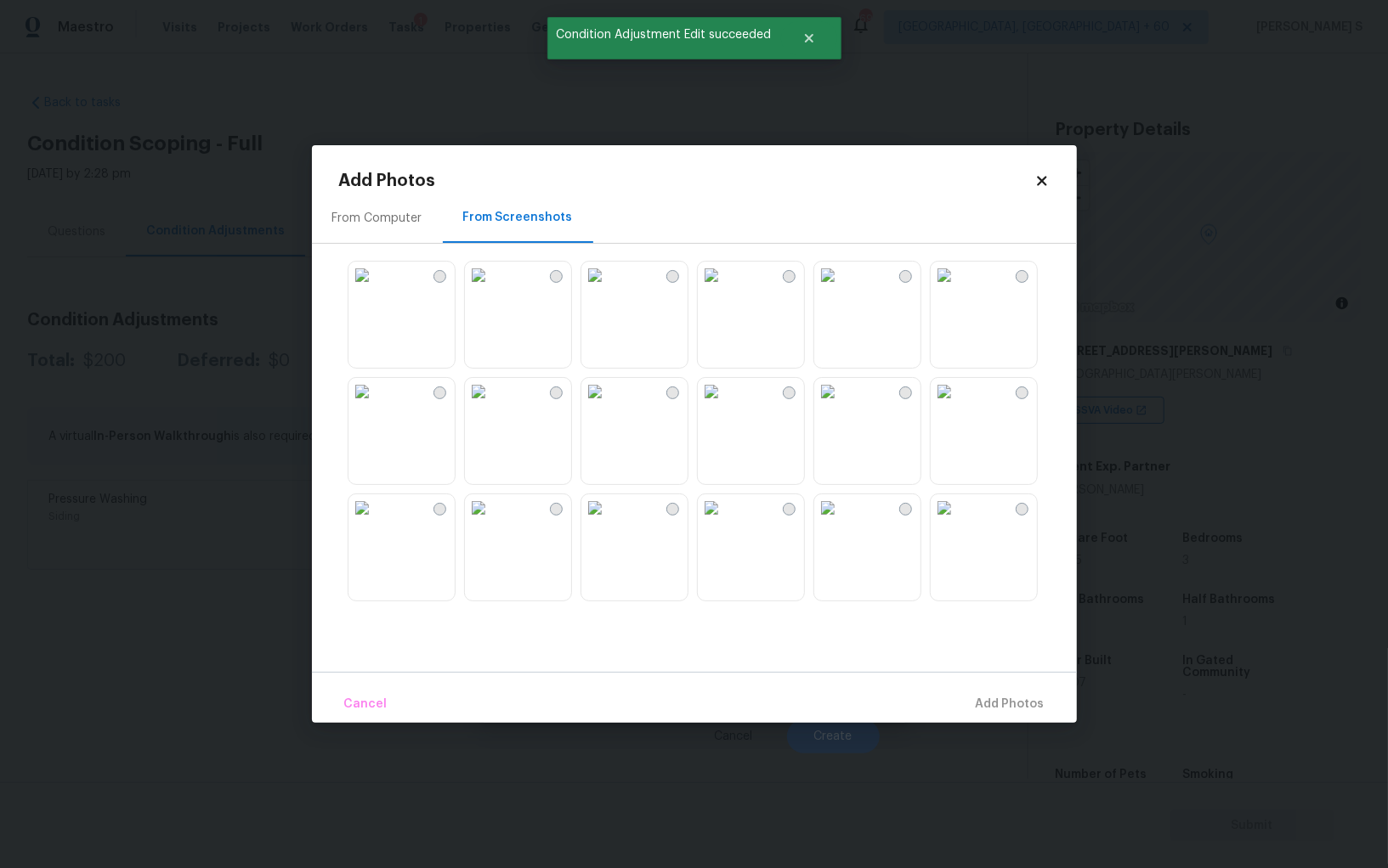
click at [841, 289] on img at bounding box center [828, 275] width 27 height 27
click at [725, 289] on img at bounding box center [711, 275] width 27 height 27
click at [608, 289] on img at bounding box center [595, 275] width 27 height 27
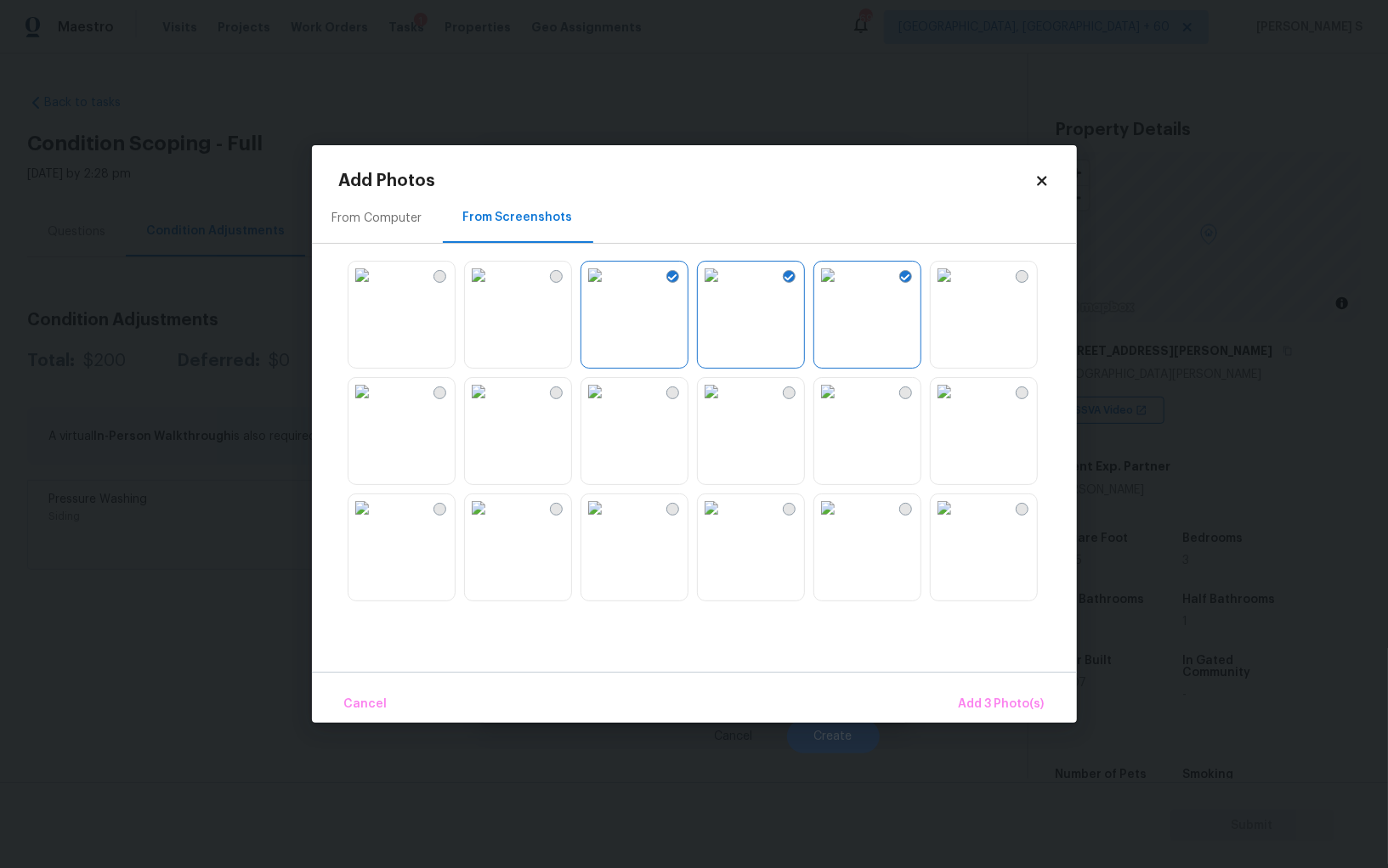
click at [492, 289] on img at bounding box center [479, 275] width 27 height 27
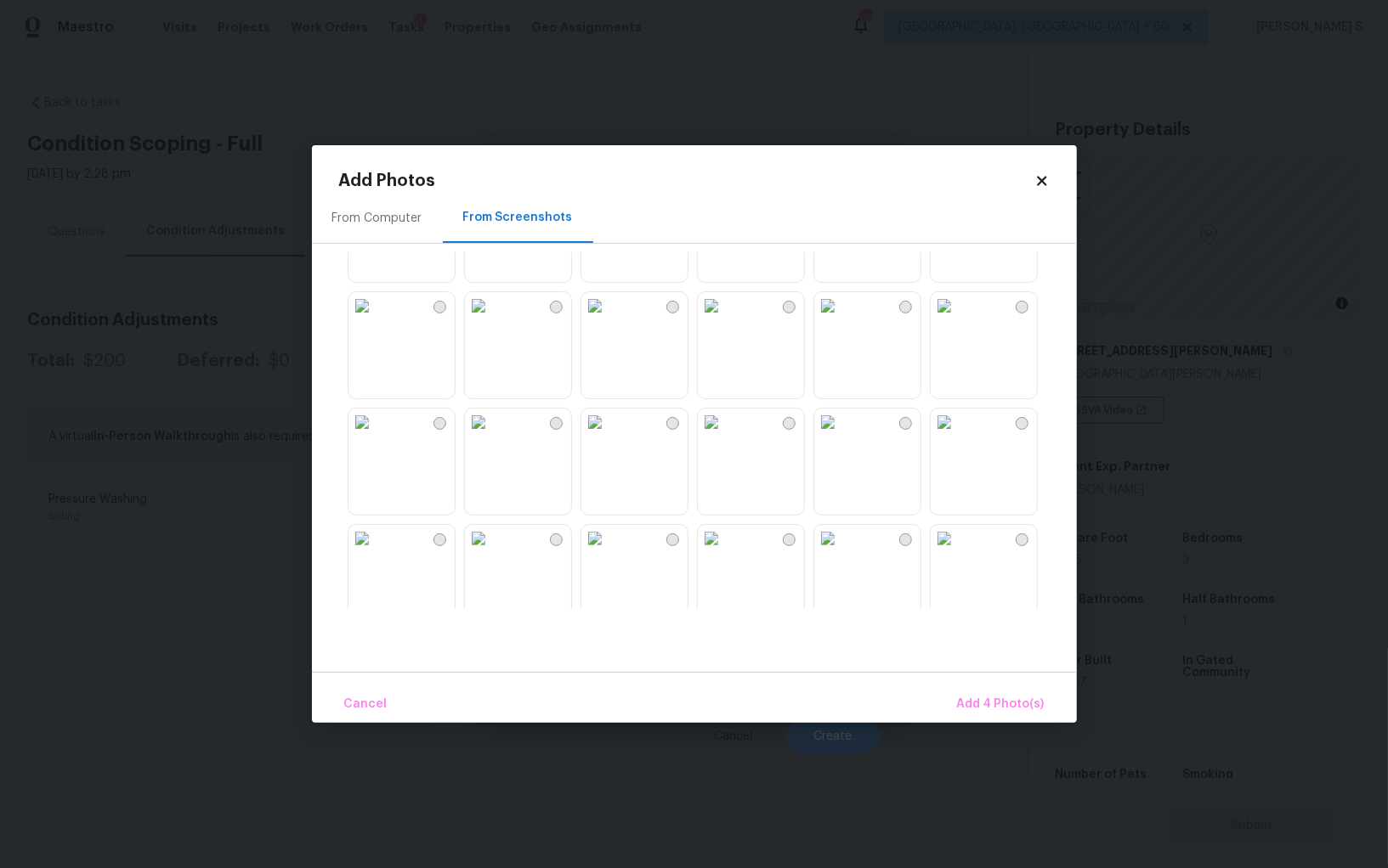
drag, startPoint x: 950, startPoint y: 575, endPoint x: 904, endPoint y: 575, distance: 46.0
click at [950, 553] on img at bounding box center [944, 539] width 27 height 27
click at [725, 553] on img at bounding box center [711, 539] width 27 height 27
click at [581, 553] on img at bounding box center [595, 539] width 27 height 27
click at [492, 553] on img at bounding box center [479, 539] width 27 height 27
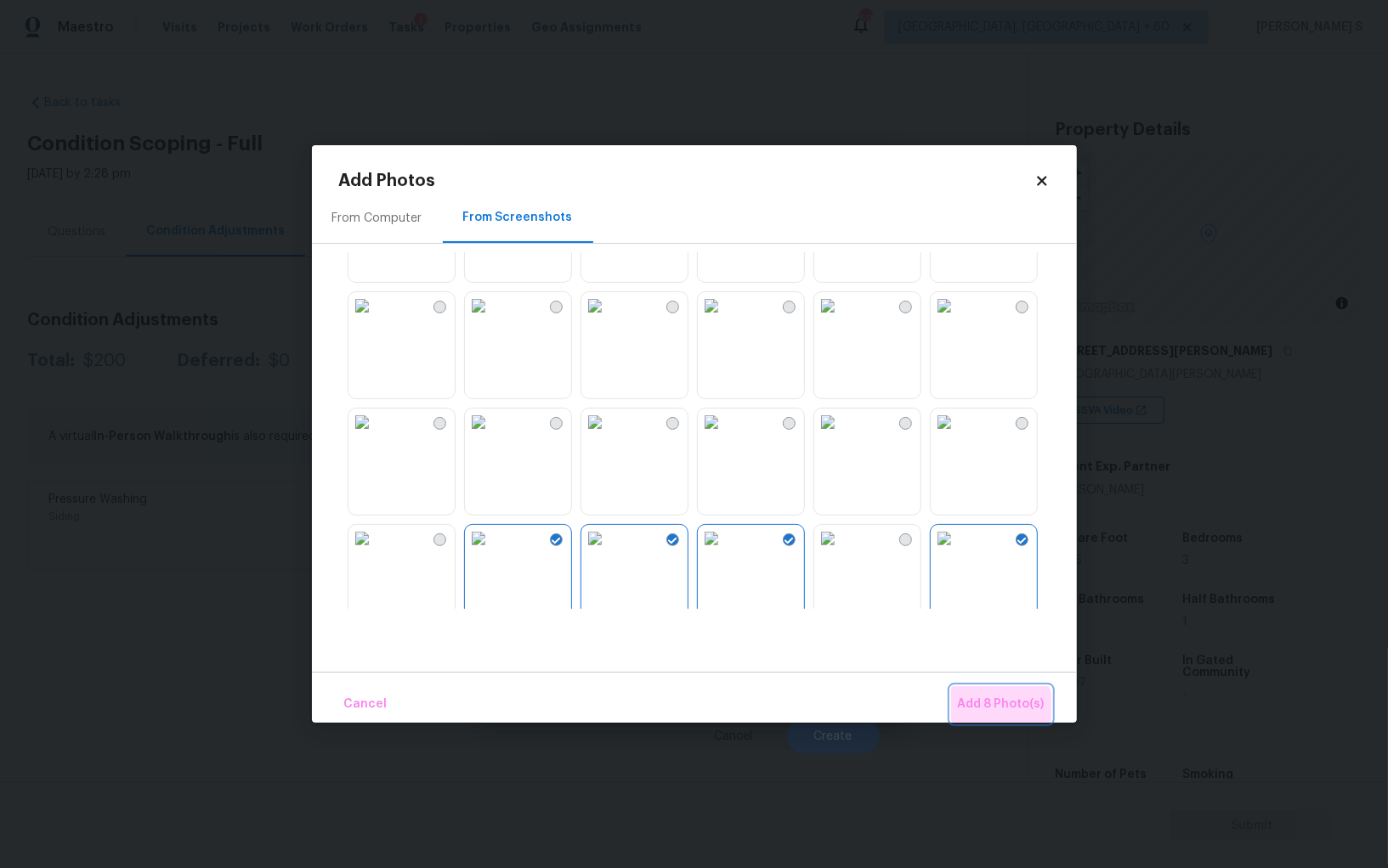
click at [999, 710] on span "Add 8 Photo(s)" at bounding box center [1002, 704] width 87 height 21
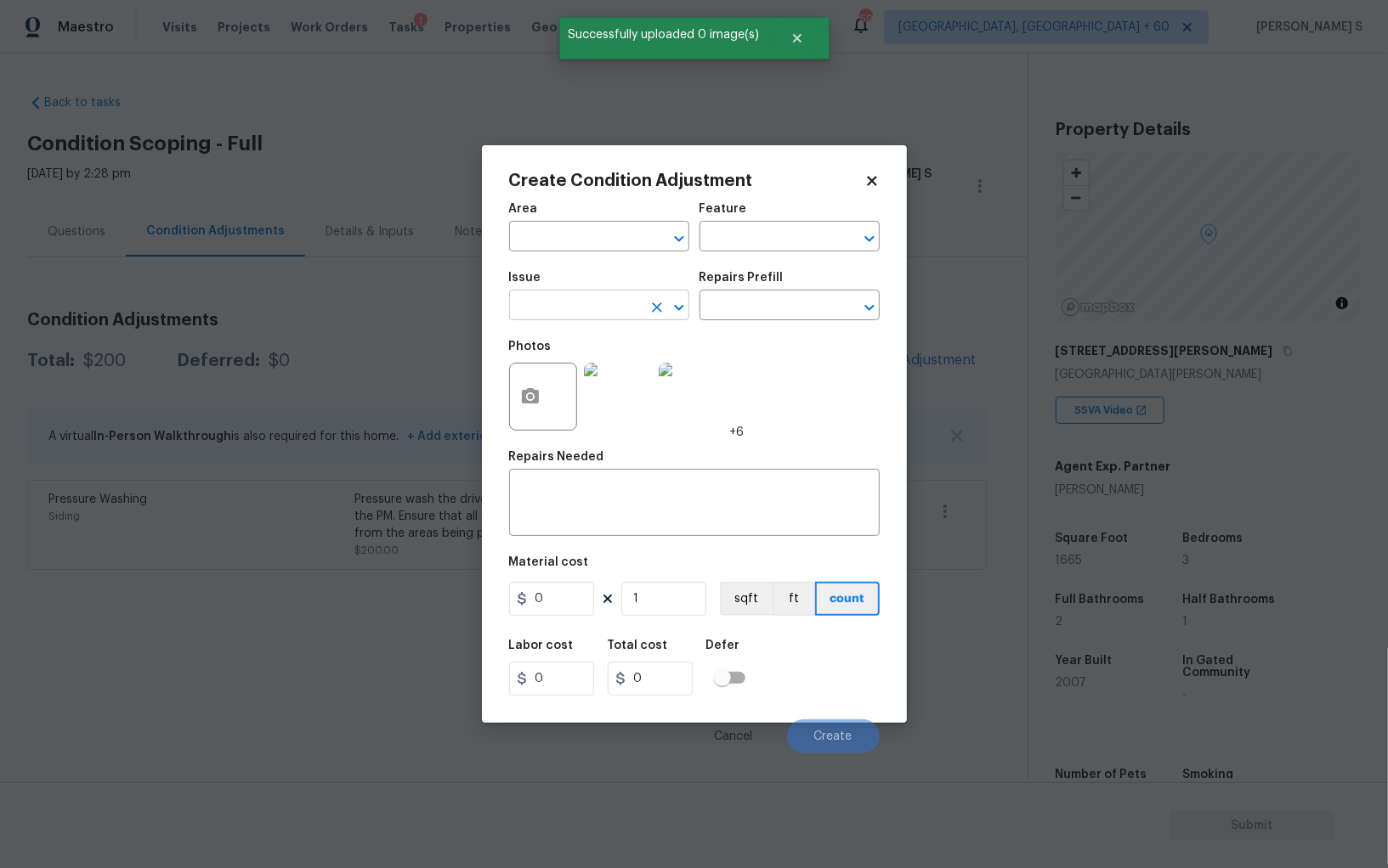
click at [559, 299] on input "text" at bounding box center [575, 307] width 132 height 26
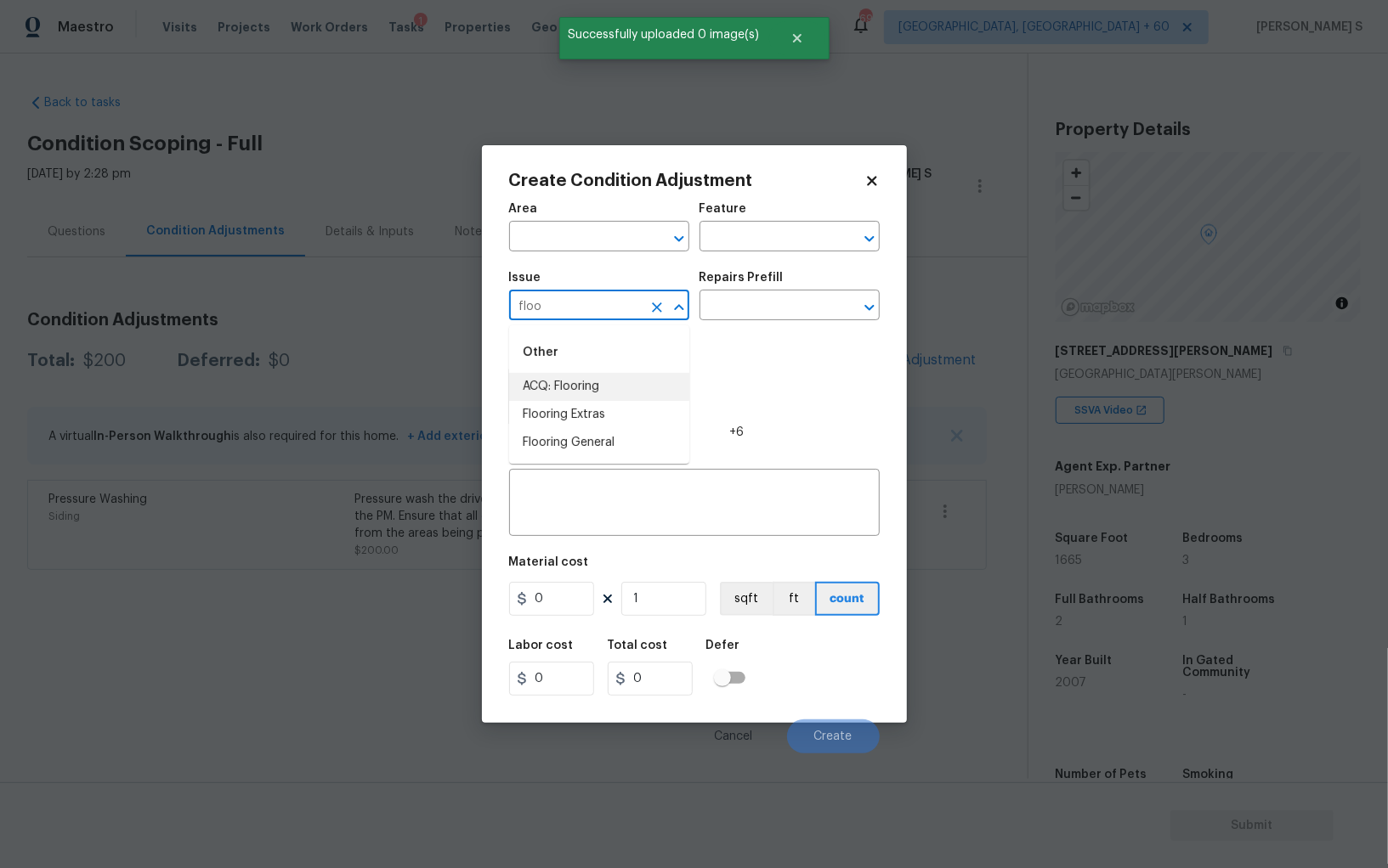
type input "floo"
type input "Landscape Package"
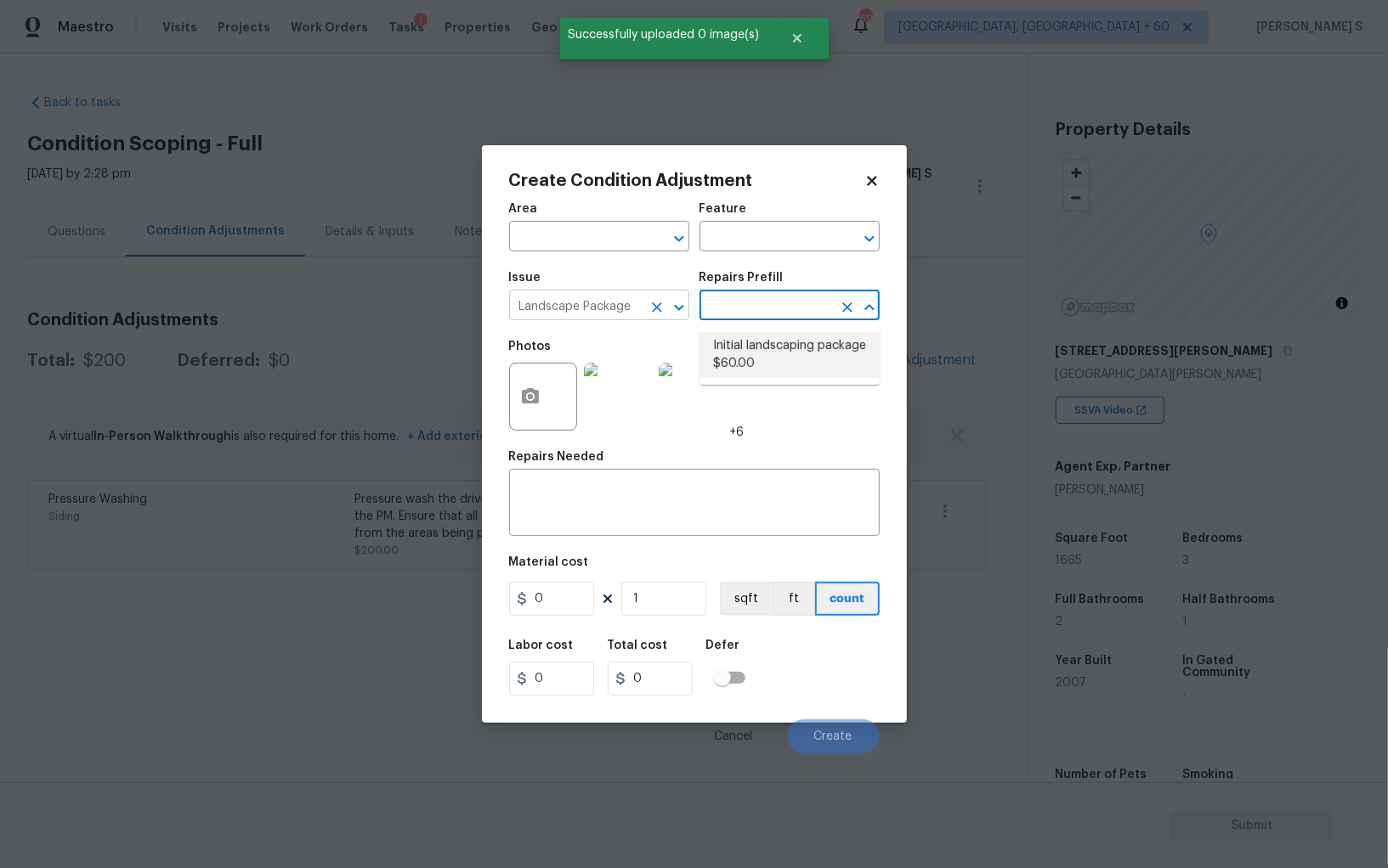
type input "Home Readiness Packages"
type textarea "Mowing of grass up to 6" in height. Mow, edge along driveways & sidewalks, trim…"
type input "60"
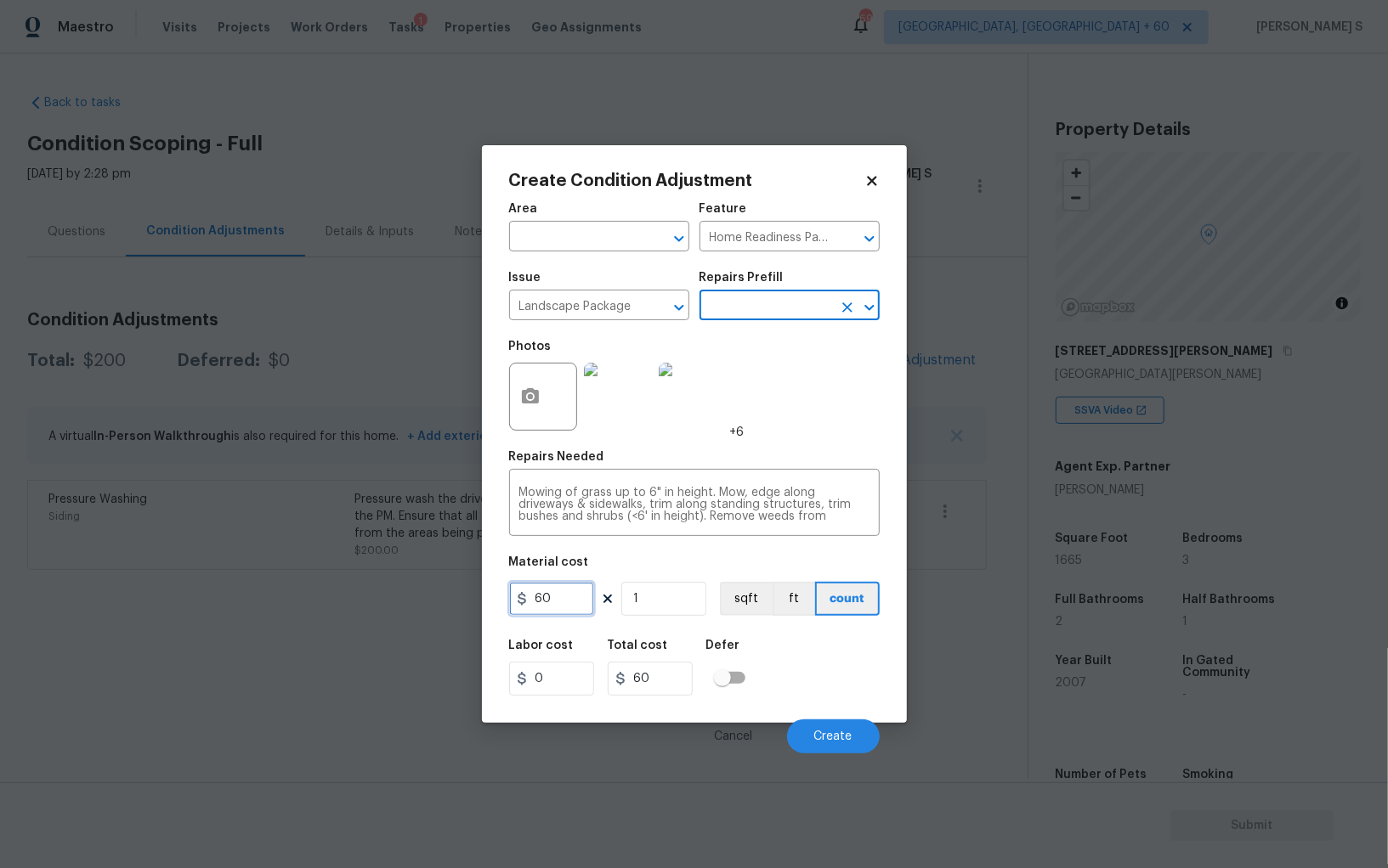
click at [558, 599] on input "60" at bounding box center [552, 599] width 85 height 34
type input "600"
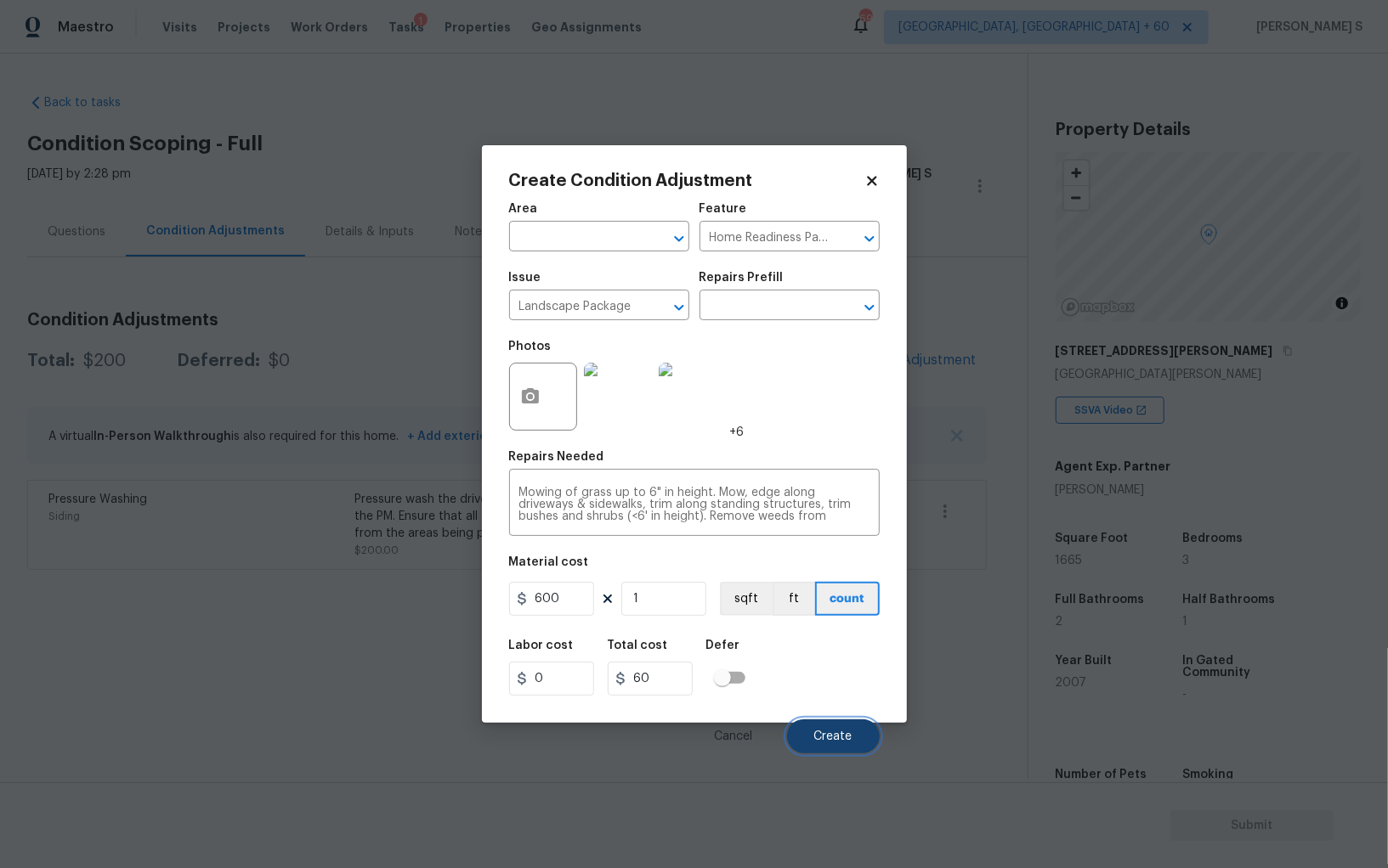
type input "600"
click at [849, 747] on button "Create" at bounding box center [833, 737] width 93 height 34
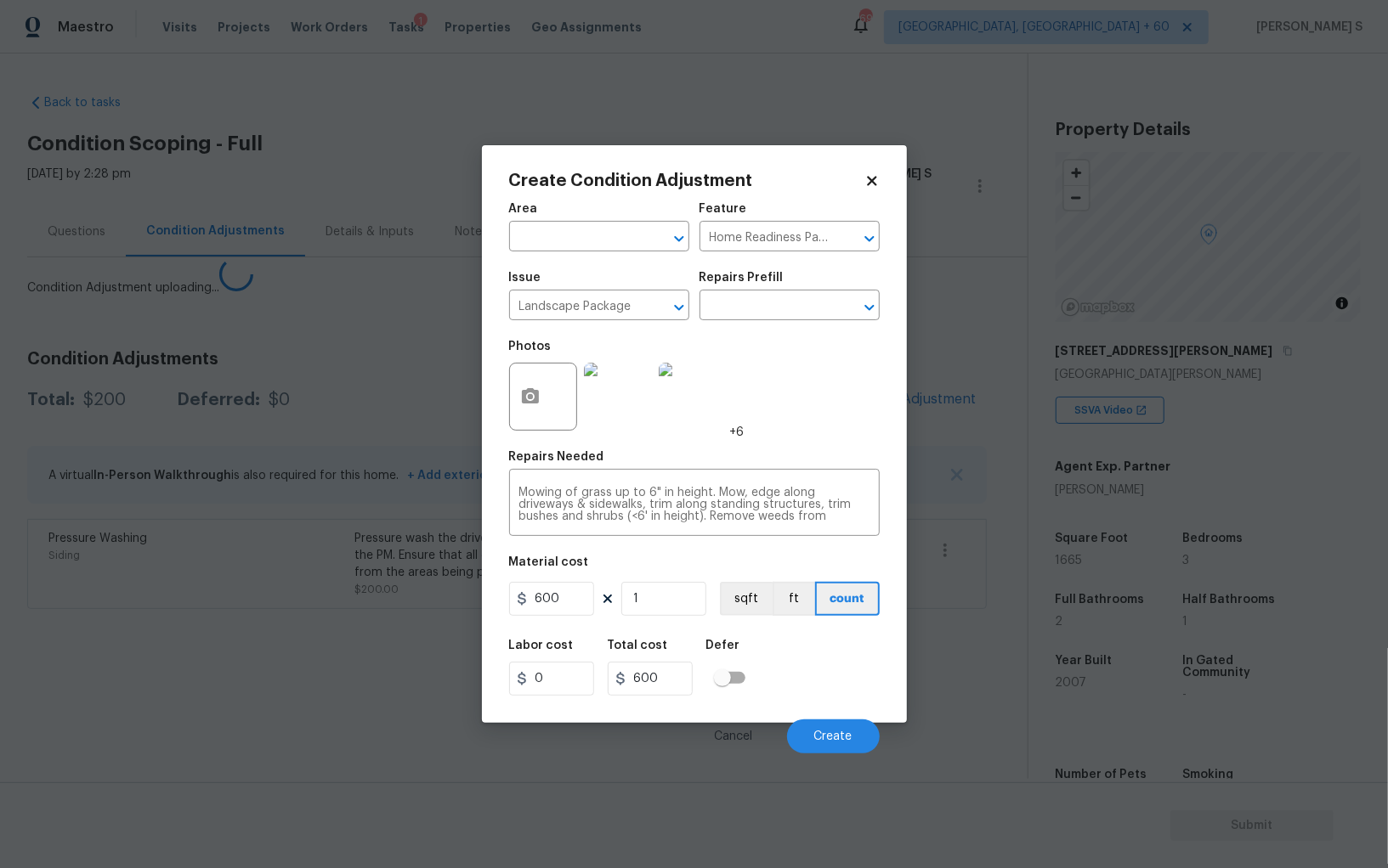
click at [254, 645] on body "Maestro Visits Projects Work Orders Tasks 1 Properties Geo Assignments 696 Albu…" at bounding box center [694, 434] width 1388 height 868
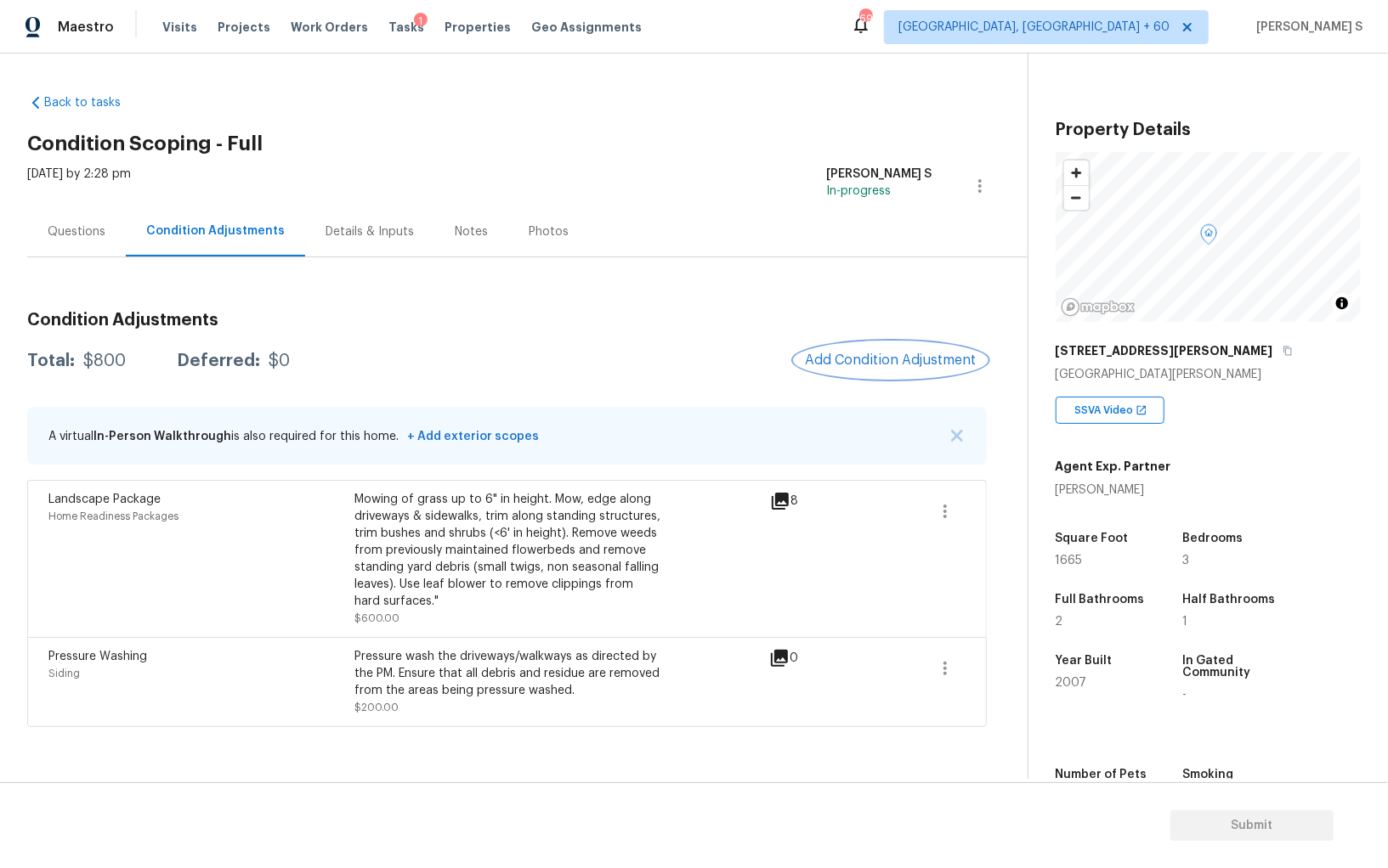
click at [926, 363] on span "Add Condition Adjustment" at bounding box center [890, 360] width 171 height 15
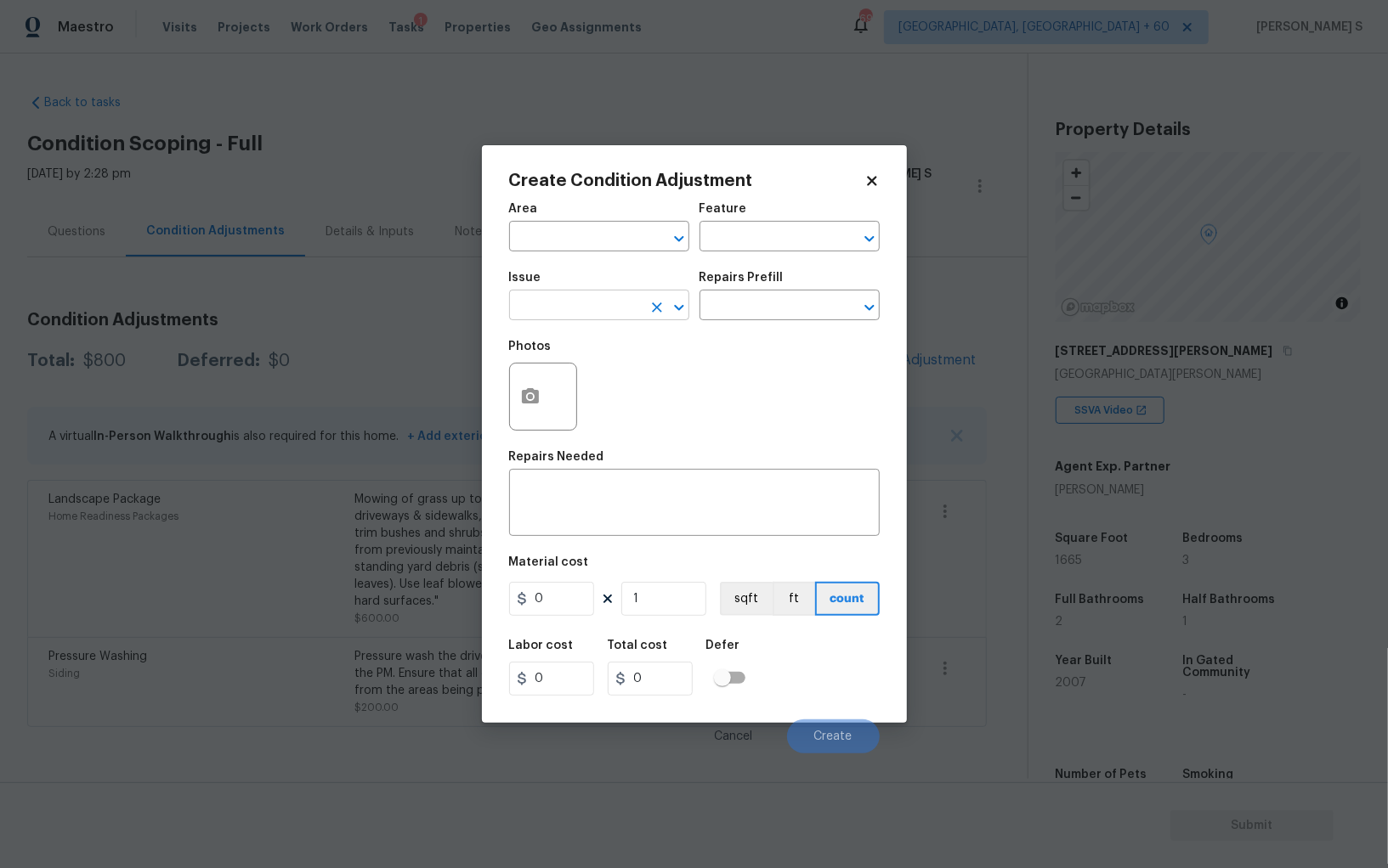
click at [566, 309] on input "text" at bounding box center [575, 307] width 132 height 26
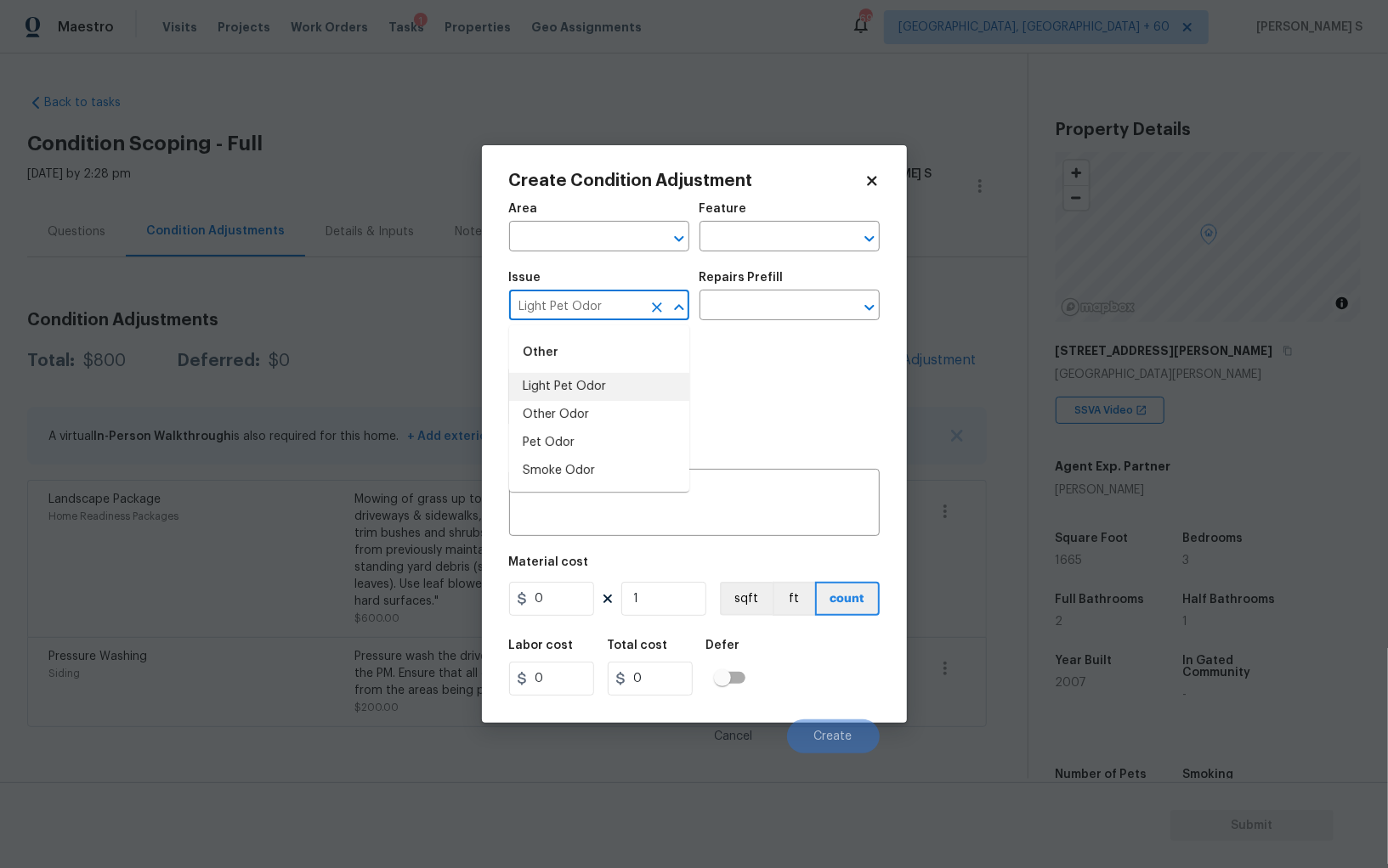
type input "Light Pet Odor"
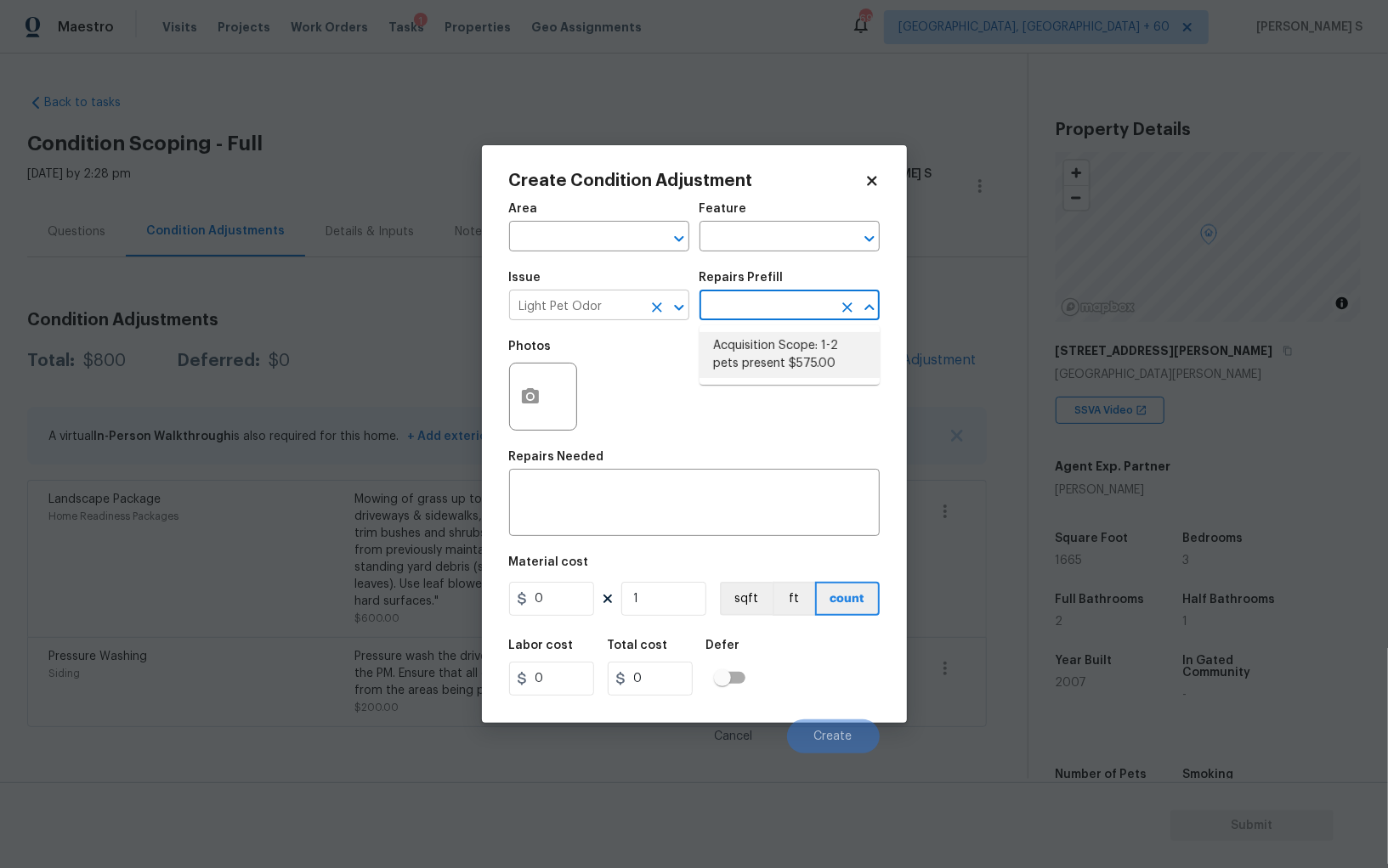
type textarea "Acquisition Scope: 1-2 pets present"
type input "575"
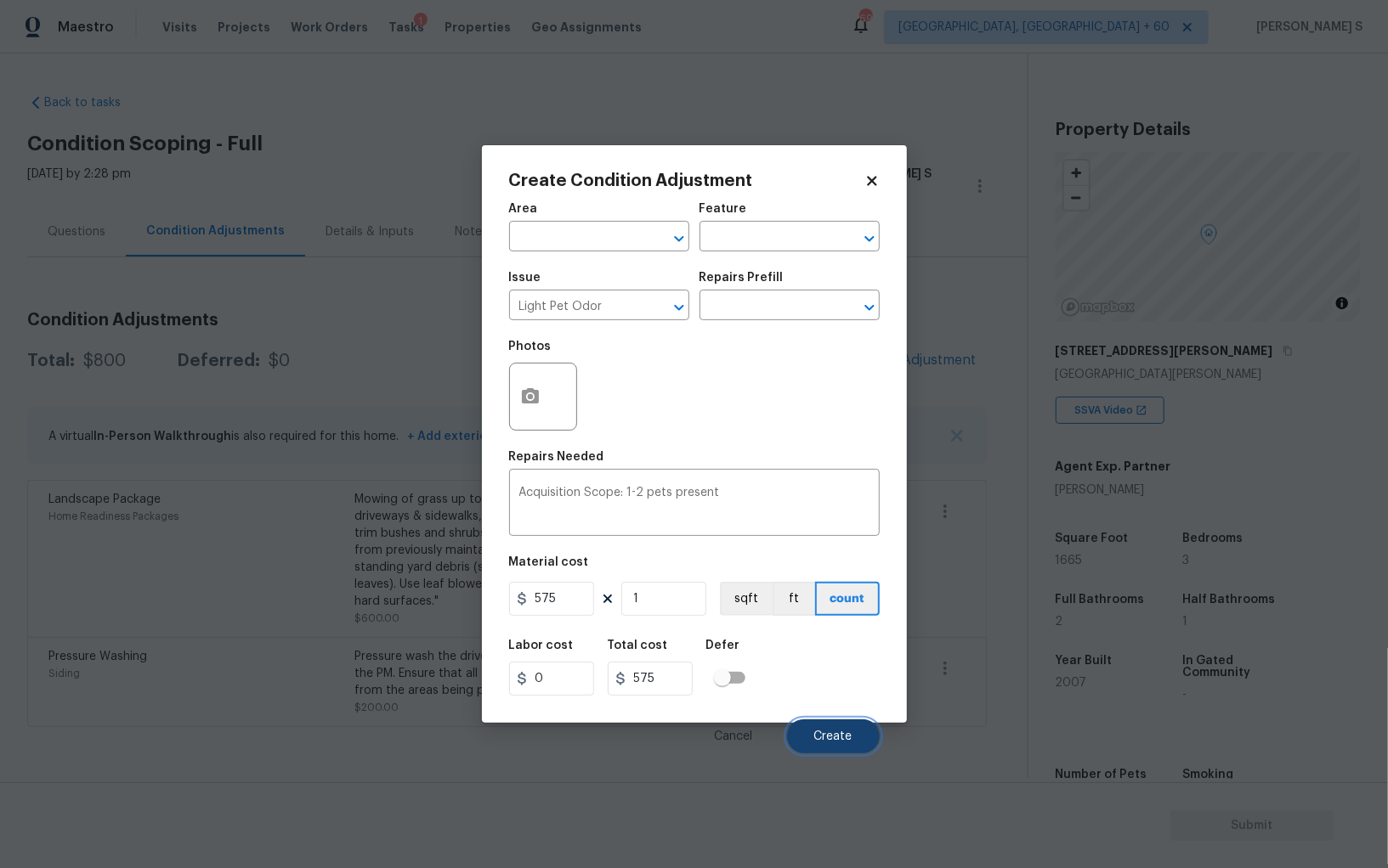
click at [824, 740] on span "Create" at bounding box center [833, 737] width 38 height 13
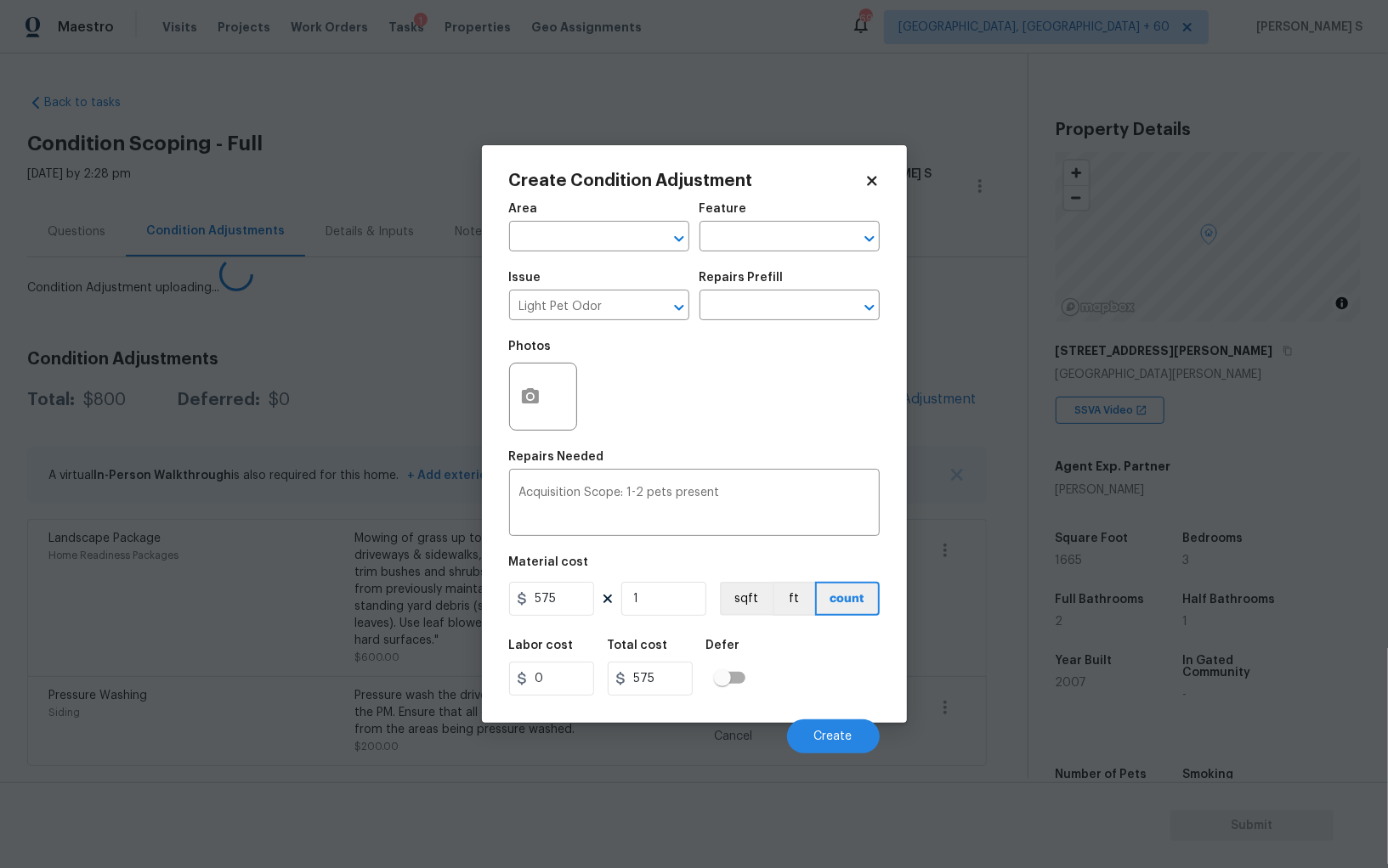
click at [313, 599] on body "Maestro Visits Projects Work Orders Tasks 1 Properties Geo Assignments 696 Albu…" at bounding box center [694, 434] width 1388 height 868
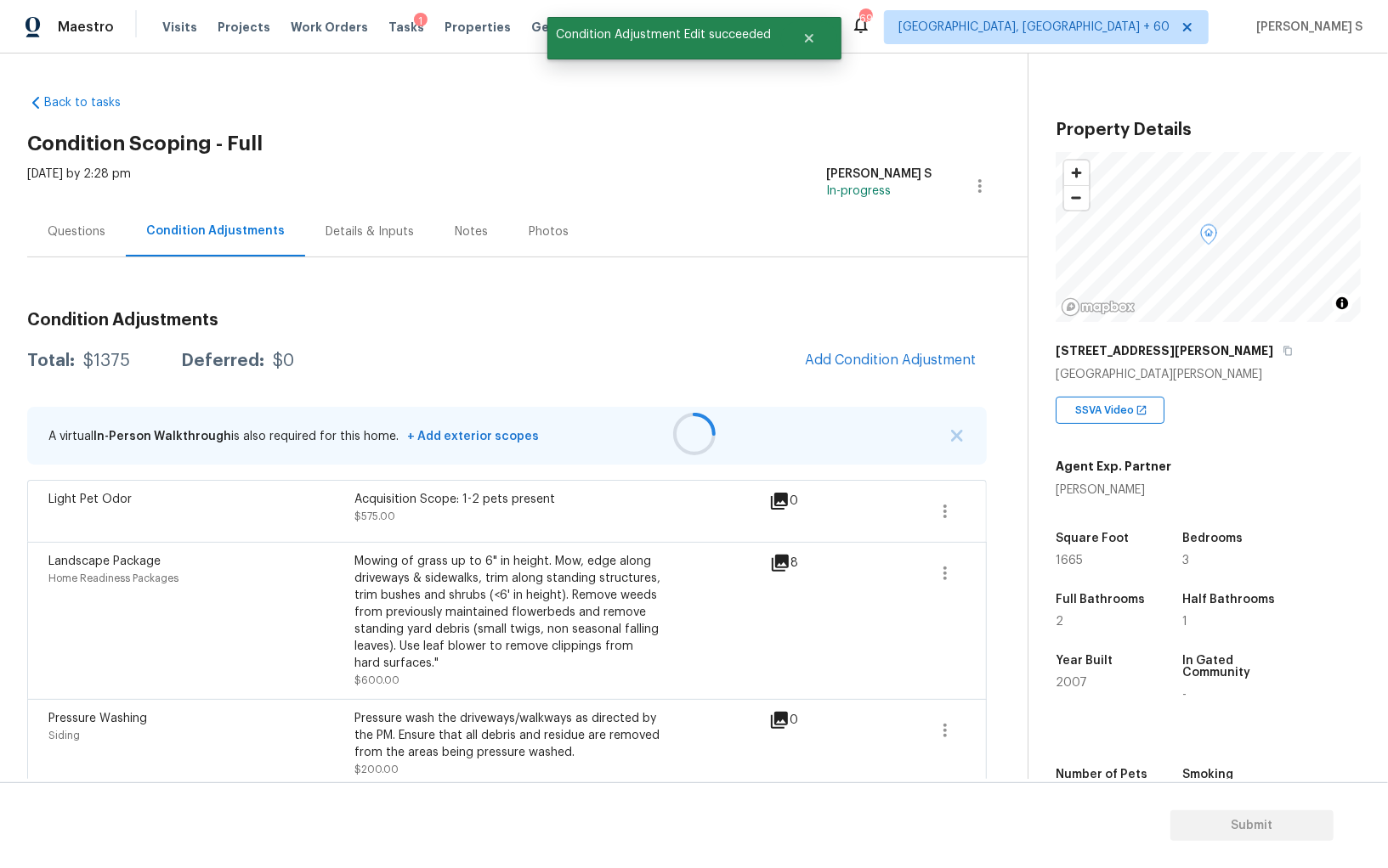
click at [873, 345] on div at bounding box center [694, 434] width 1388 height 868
click at [908, 350] on button "Add Condition Adjustment" at bounding box center [890, 360] width 192 height 36
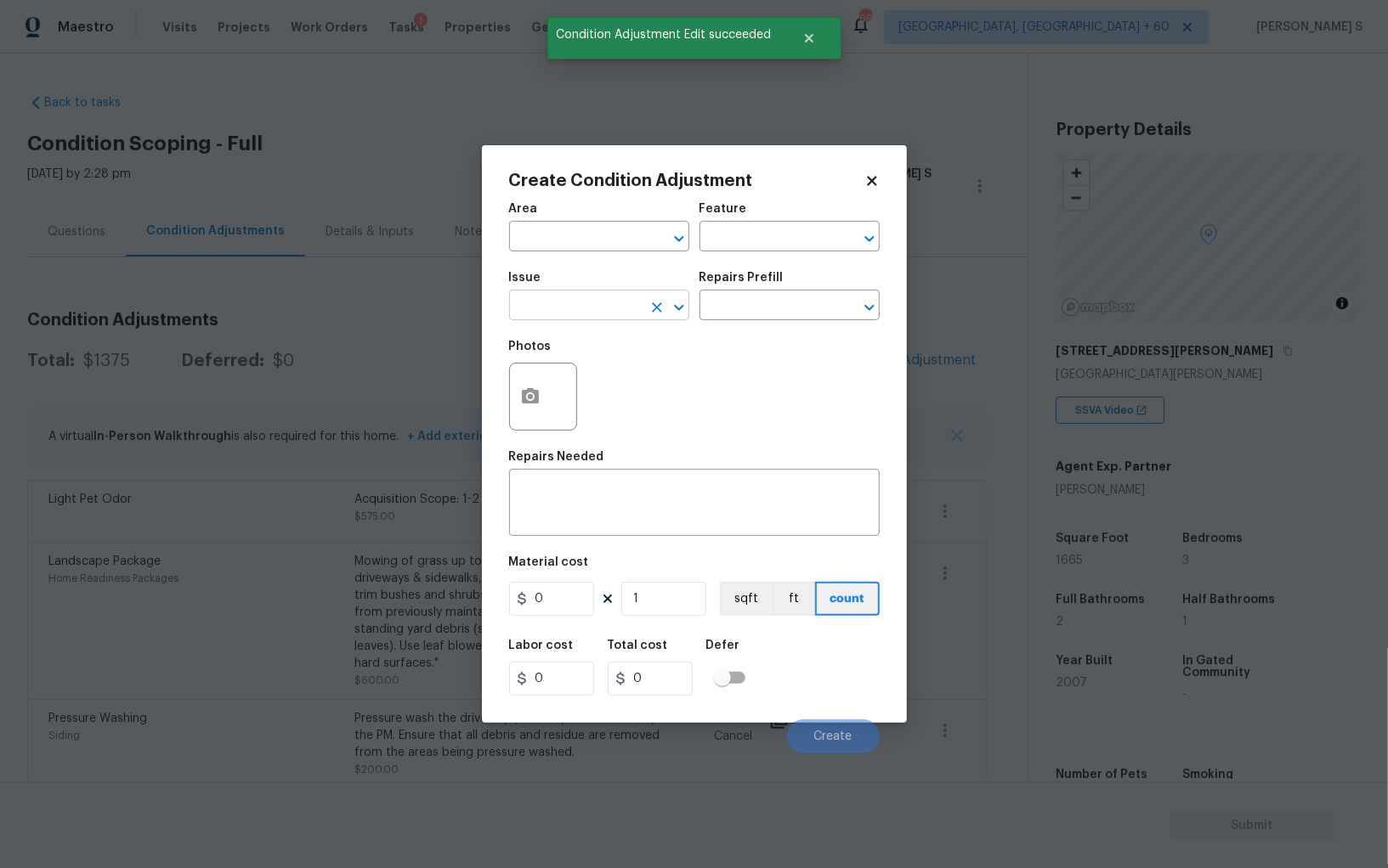
click at [593, 298] on input "text" at bounding box center [575, 307] width 132 height 26
type input "Initial cleaning"
type input "Home Readiness Packages"
type textarea "1. Wipe down exterior doors and trim. 2. Clean out all exterior light fixtures …"
type input "250"
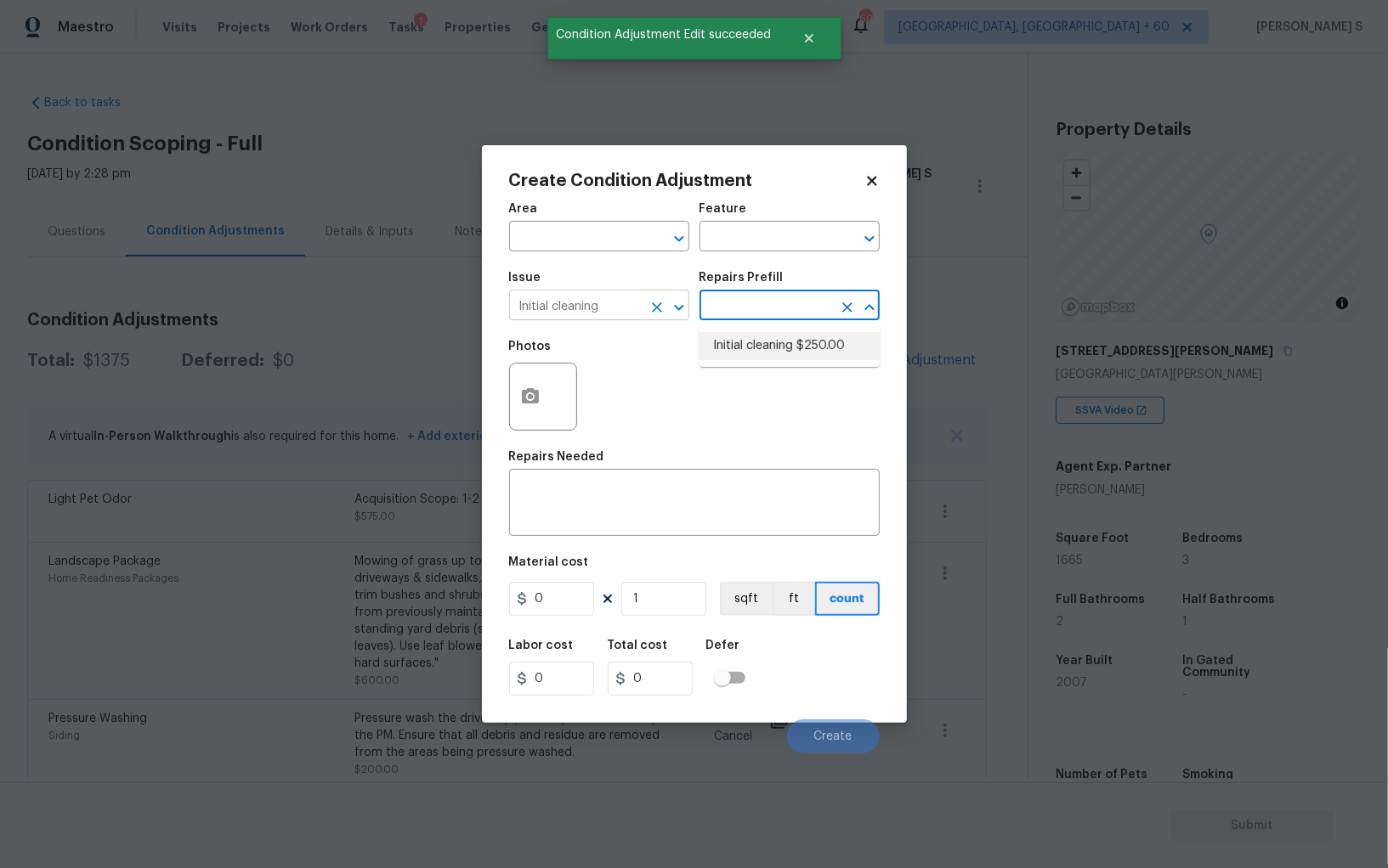
type input "250"
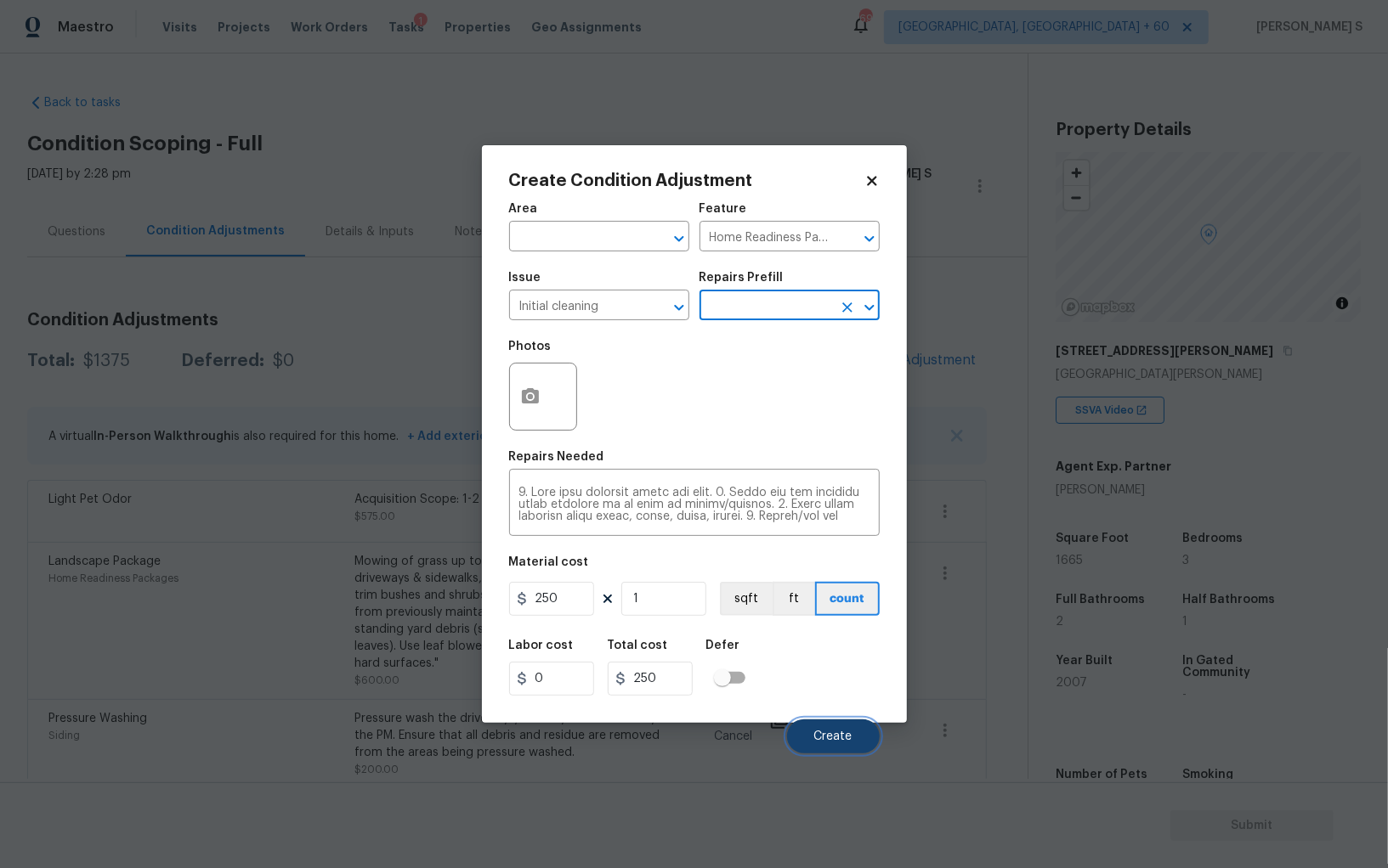
click at [860, 745] on button "Create" at bounding box center [833, 737] width 93 height 34
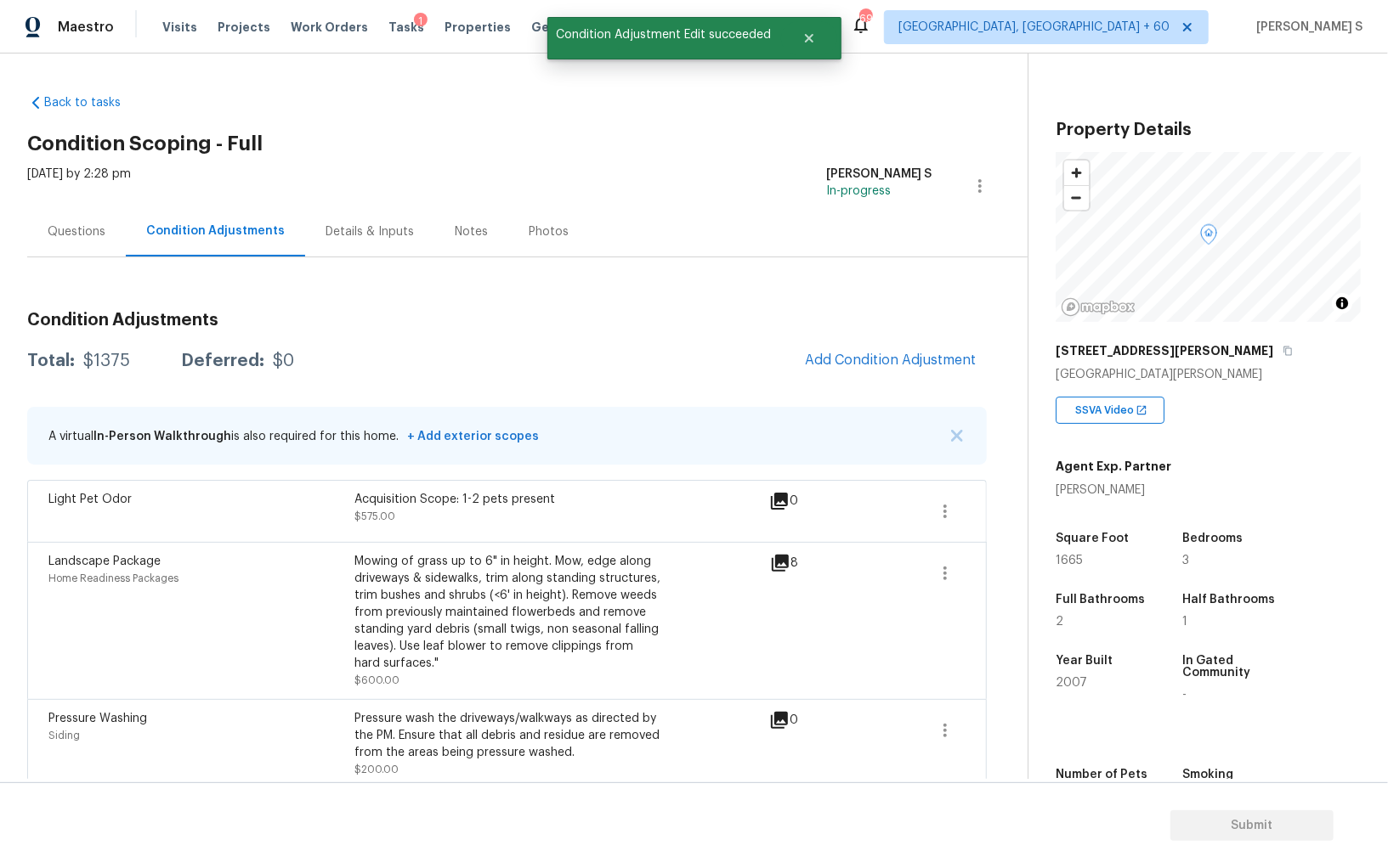
click at [151, 616] on body "Maestro Visits Projects Work Orders Tasks 1 Properties Geo Assignments 696 Albu…" at bounding box center [694, 434] width 1388 height 868
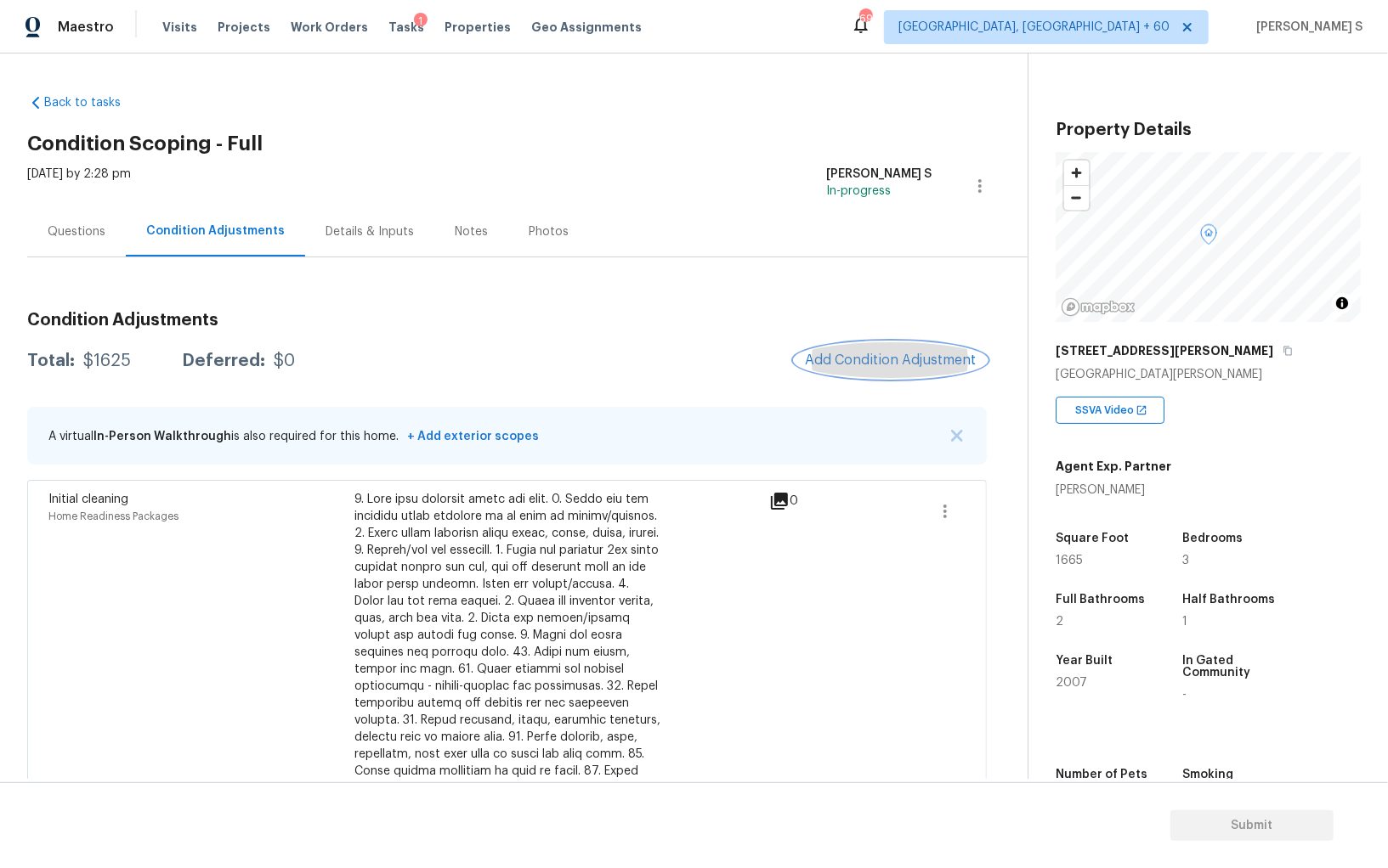
click at [886, 353] on span "Add Condition Adjustment" at bounding box center [890, 360] width 171 height 15
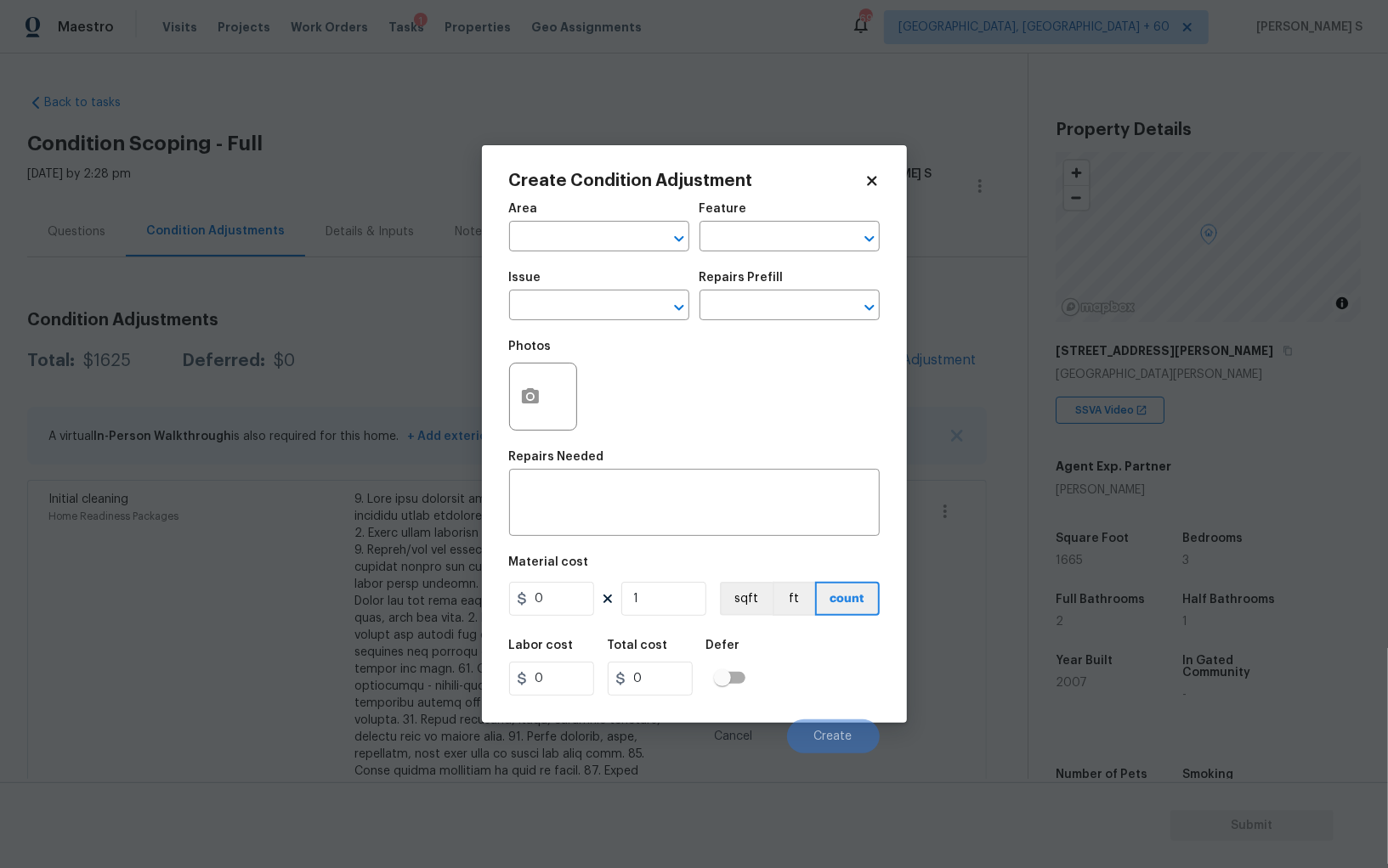
click at [548, 377] on div at bounding box center [543, 396] width 68 height 68
click at [534, 407] on icon "button" at bounding box center [531, 396] width 20 height 20
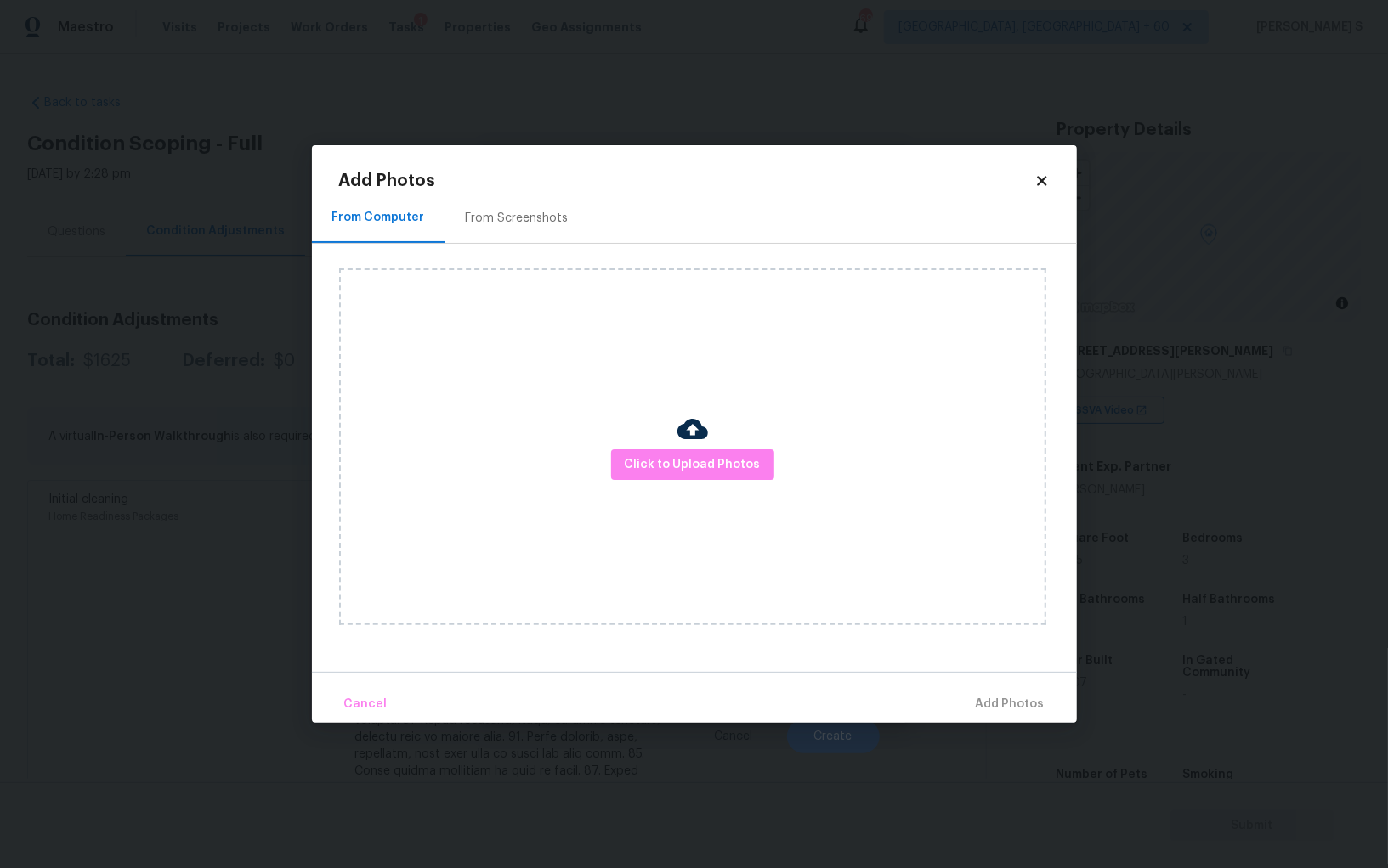
click at [534, 234] on div "From Screenshots" at bounding box center [517, 217] width 143 height 50
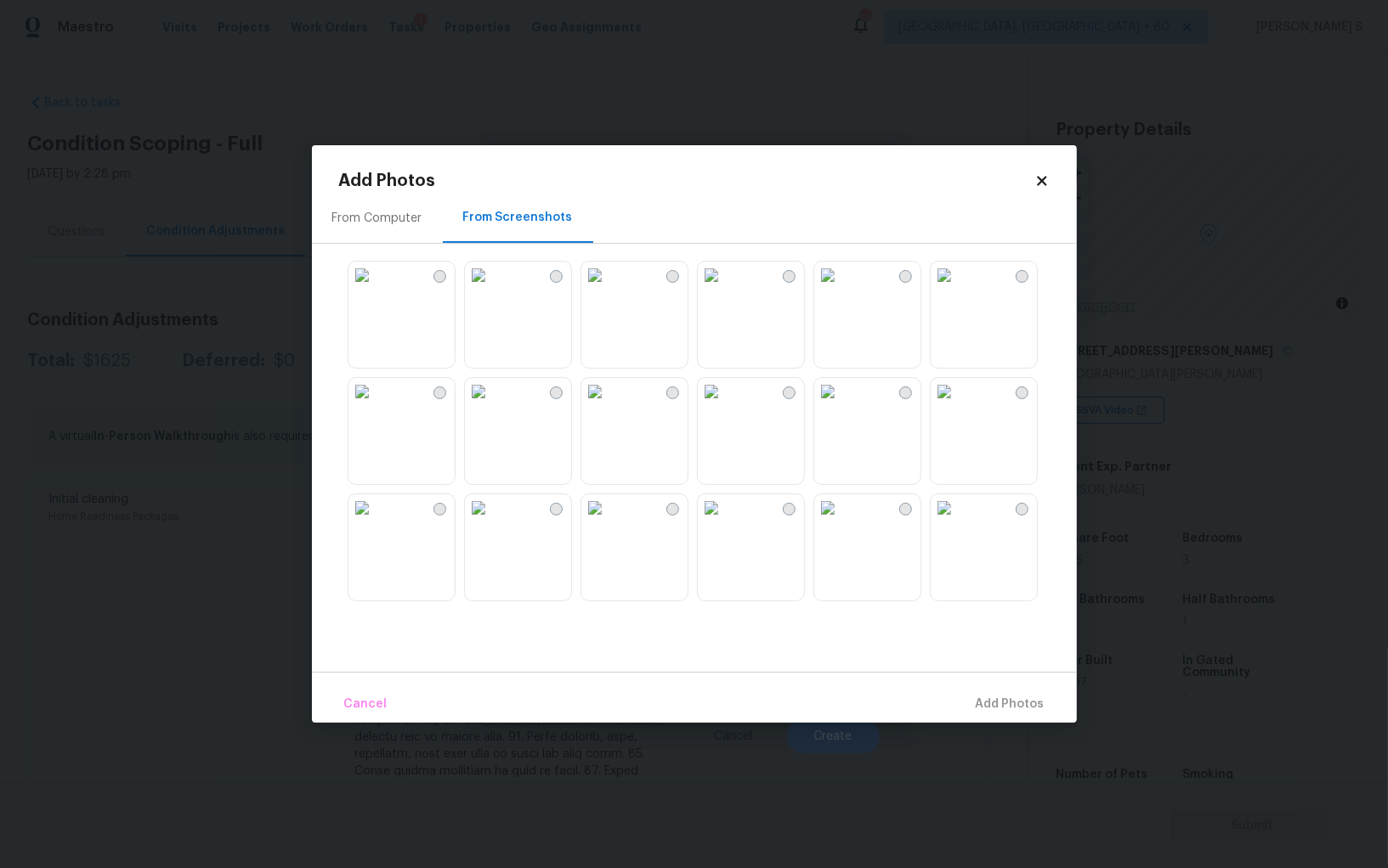
drag, startPoint x: 658, startPoint y: 431, endPoint x: 737, endPoint y: 431, distance: 79.0
click at [608, 405] on img at bounding box center [595, 391] width 27 height 27
click at [725, 405] on img at bounding box center [711, 391] width 27 height 27
click at [725, 522] on img at bounding box center [711, 508] width 27 height 27
click at [607, 522] on img at bounding box center [595, 508] width 27 height 27
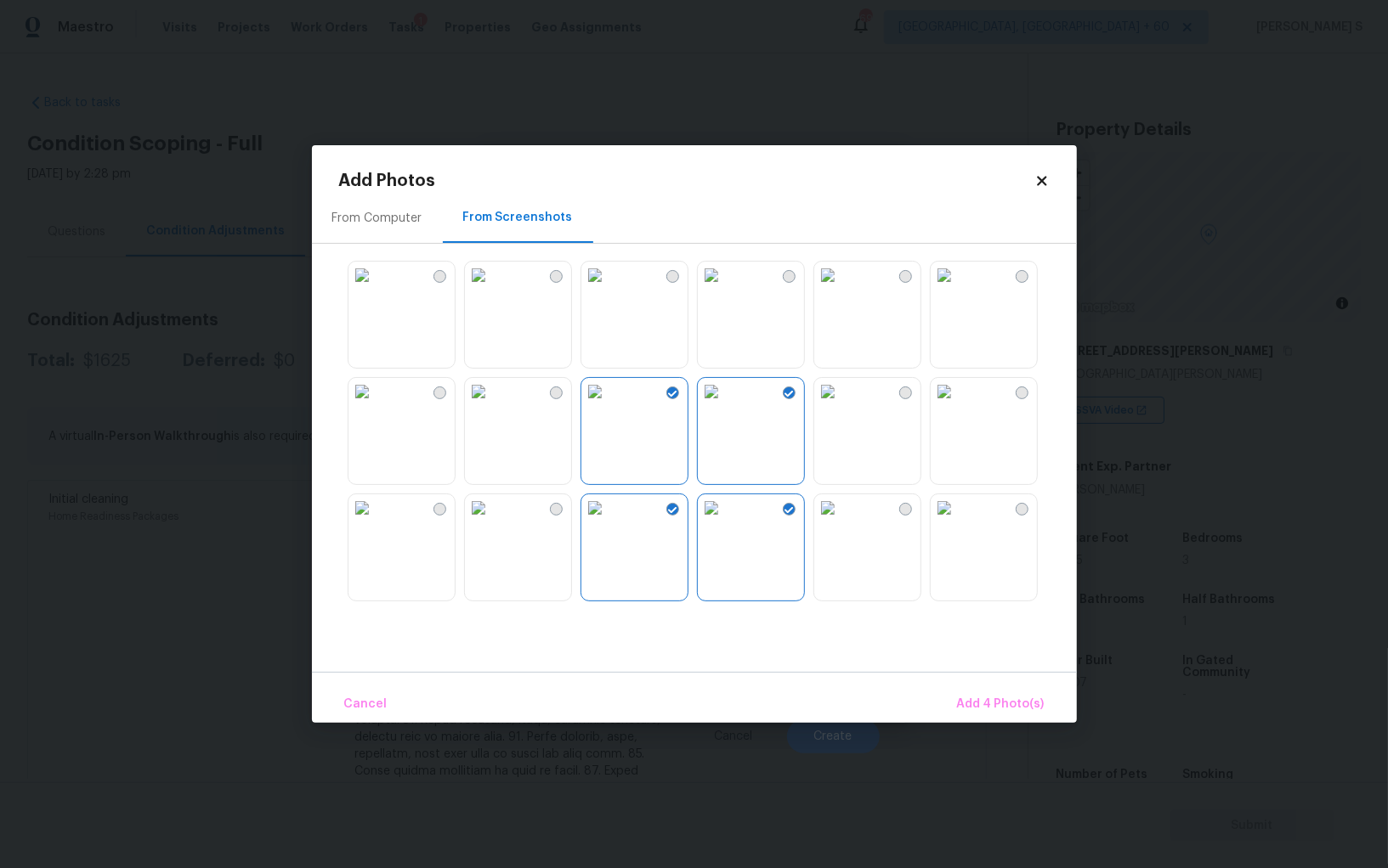
click at [492, 522] on img at bounding box center [479, 508] width 27 height 27
click at [492, 289] on img at bounding box center [479, 275] width 27 height 27
click at [492, 405] on img at bounding box center [479, 391] width 27 height 27
click at [492, 289] on img at bounding box center [479, 275] width 27 height 27
drag, startPoint x: 889, startPoint y: 477, endPoint x: 920, endPoint y: 472, distance: 31.4
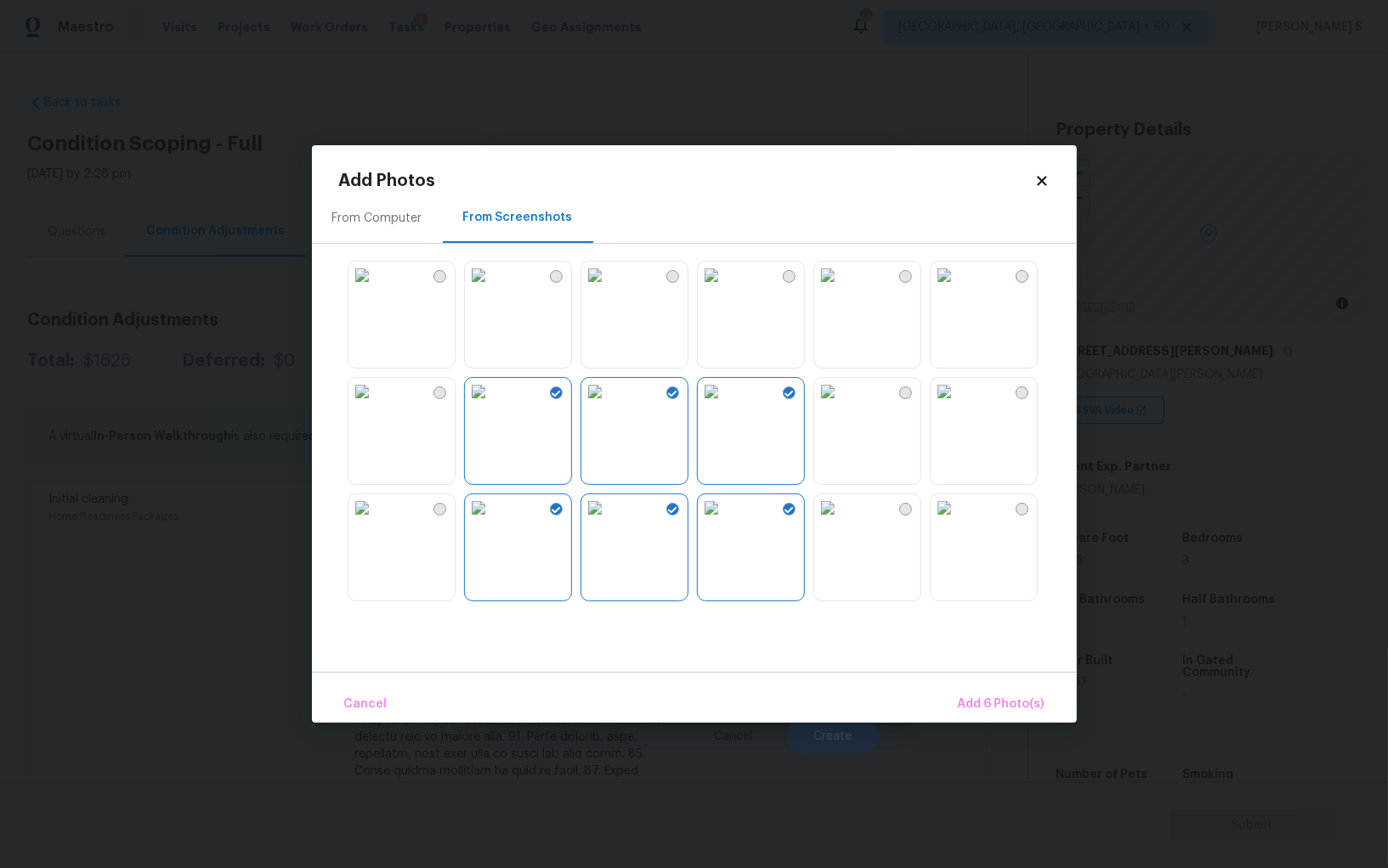
click at [841, 405] on img at bounding box center [828, 391] width 27 height 27
click at [958, 405] on img at bounding box center [944, 391] width 27 height 27
click at [958, 522] on img at bounding box center [944, 508] width 27 height 27
click at [841, 522] on img at bounding box center [828, 508] width 27 height 27
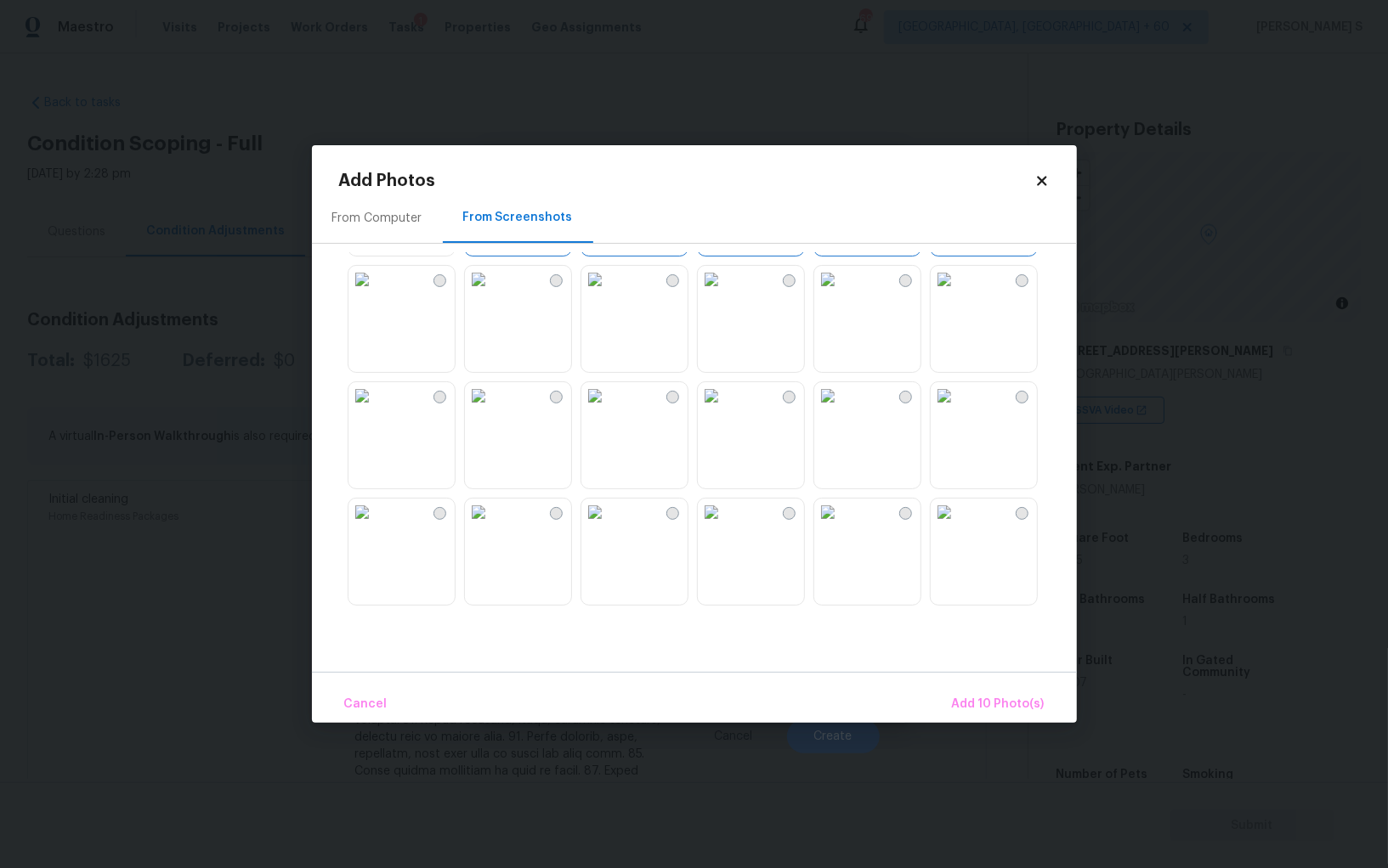
scroll to position [674, 0]
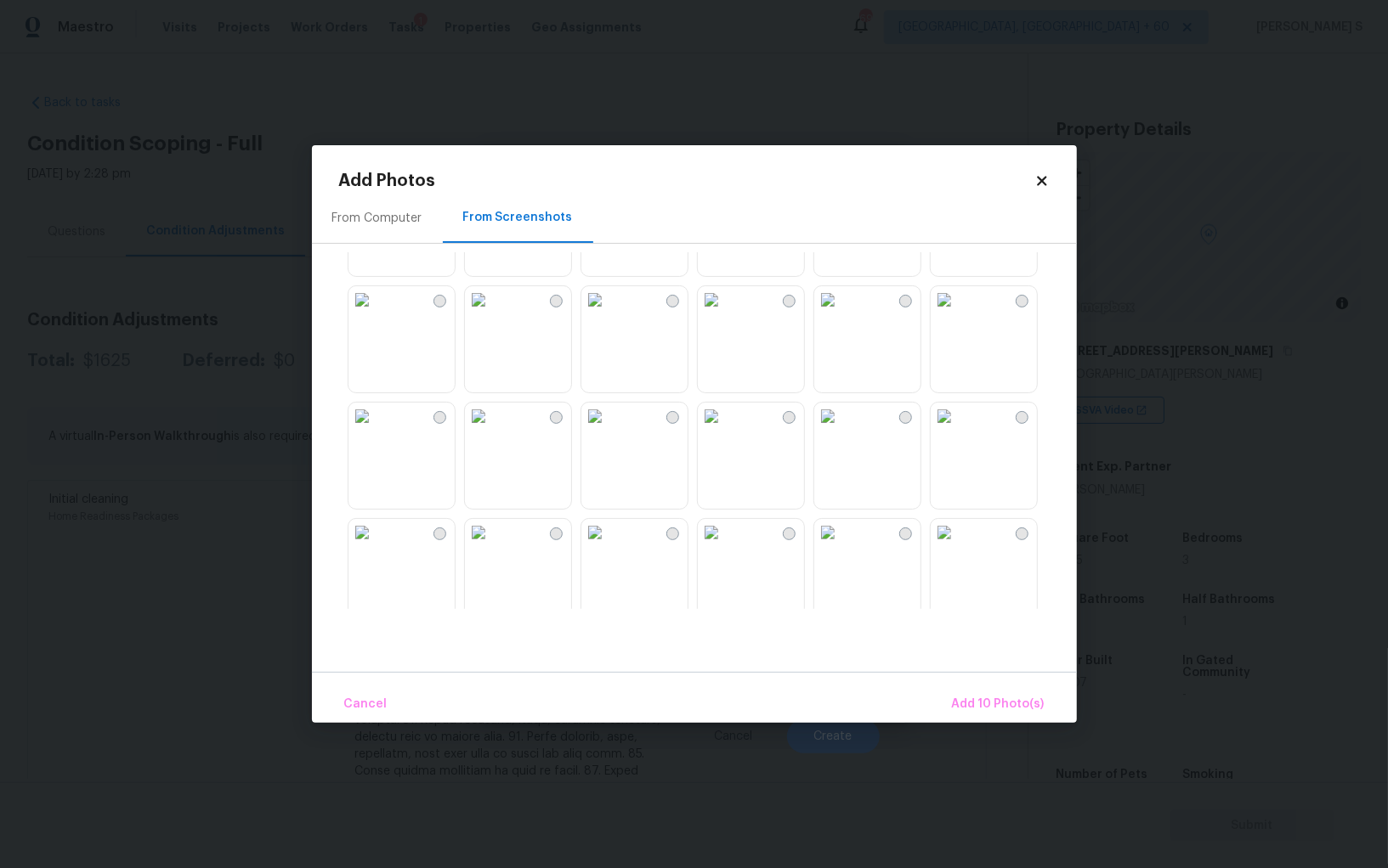
click at [841, 430] on img at bounding box center [828, 416] width 27 height 27
click at [725, 430] on img at bounding box center [711, 416] width 27 height 27
click at [605, 430] on img at bounding box center [595, 416] width 27 height 27
click at [975, 698] on span "Add 13 Photo(s)" at bounding box center [999, 704] width 91 height 21
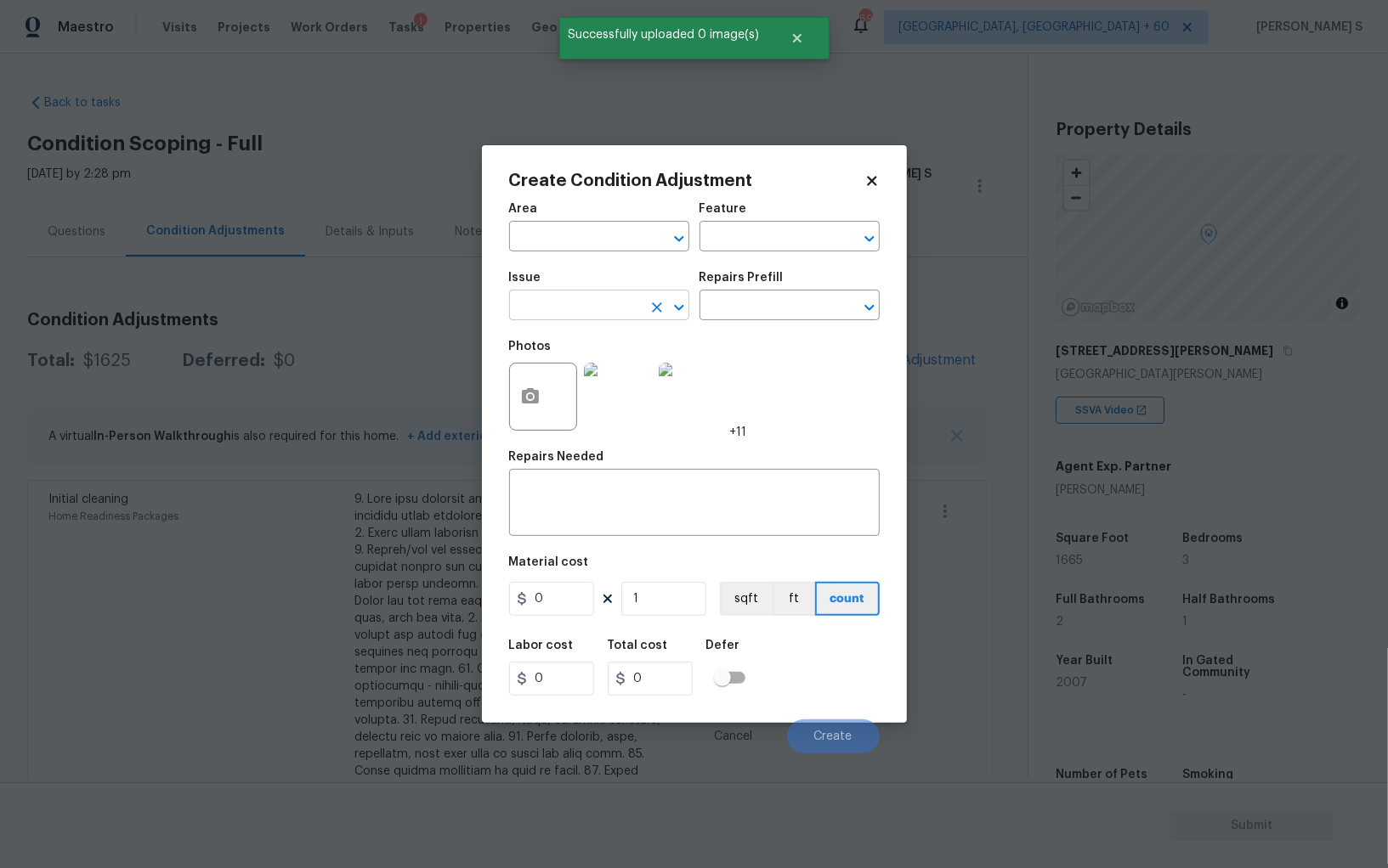
click at [610, 306] on input "text" at bounding box center [575, 307] width 132 height 26
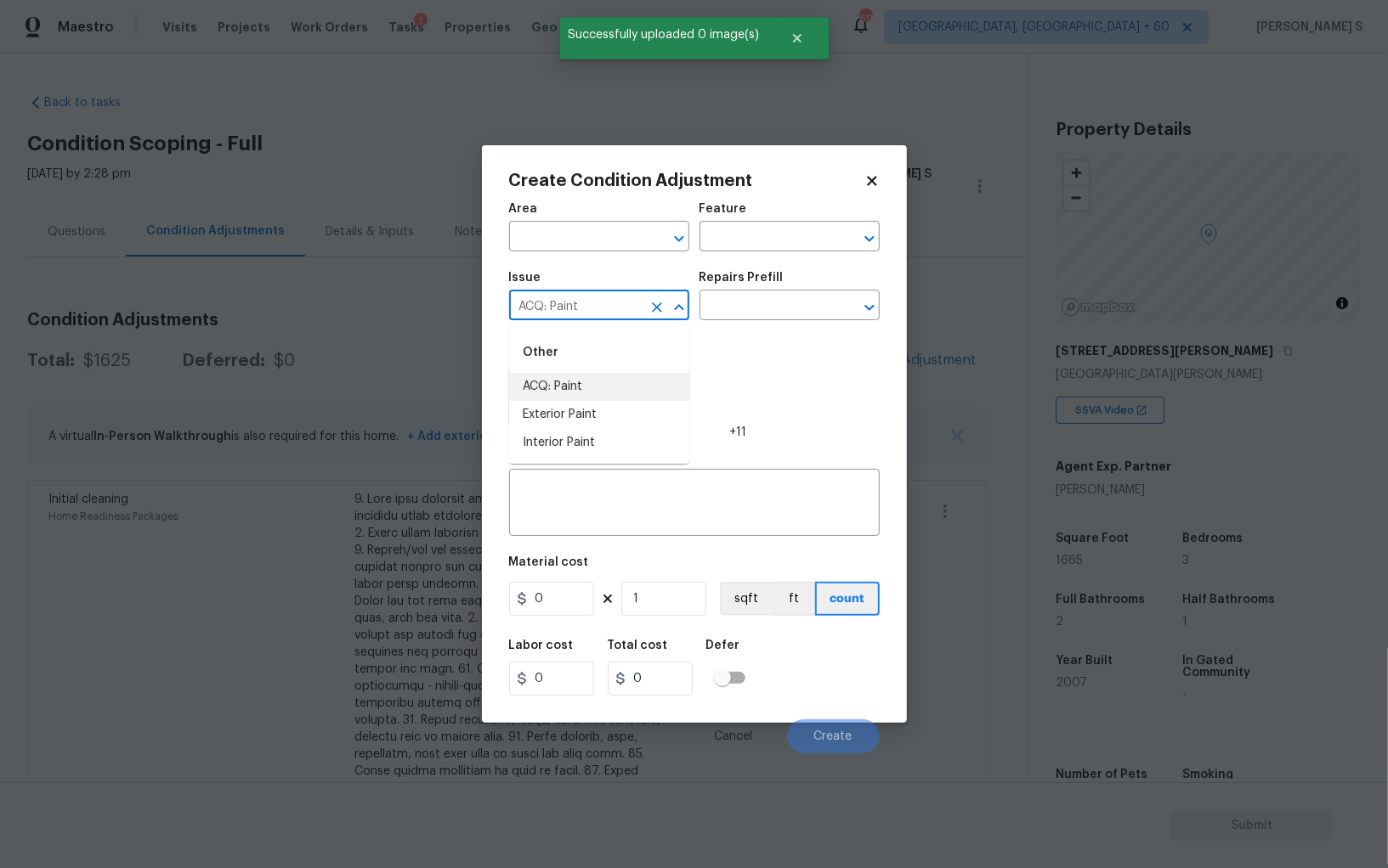
type input "ACQ: Paint"
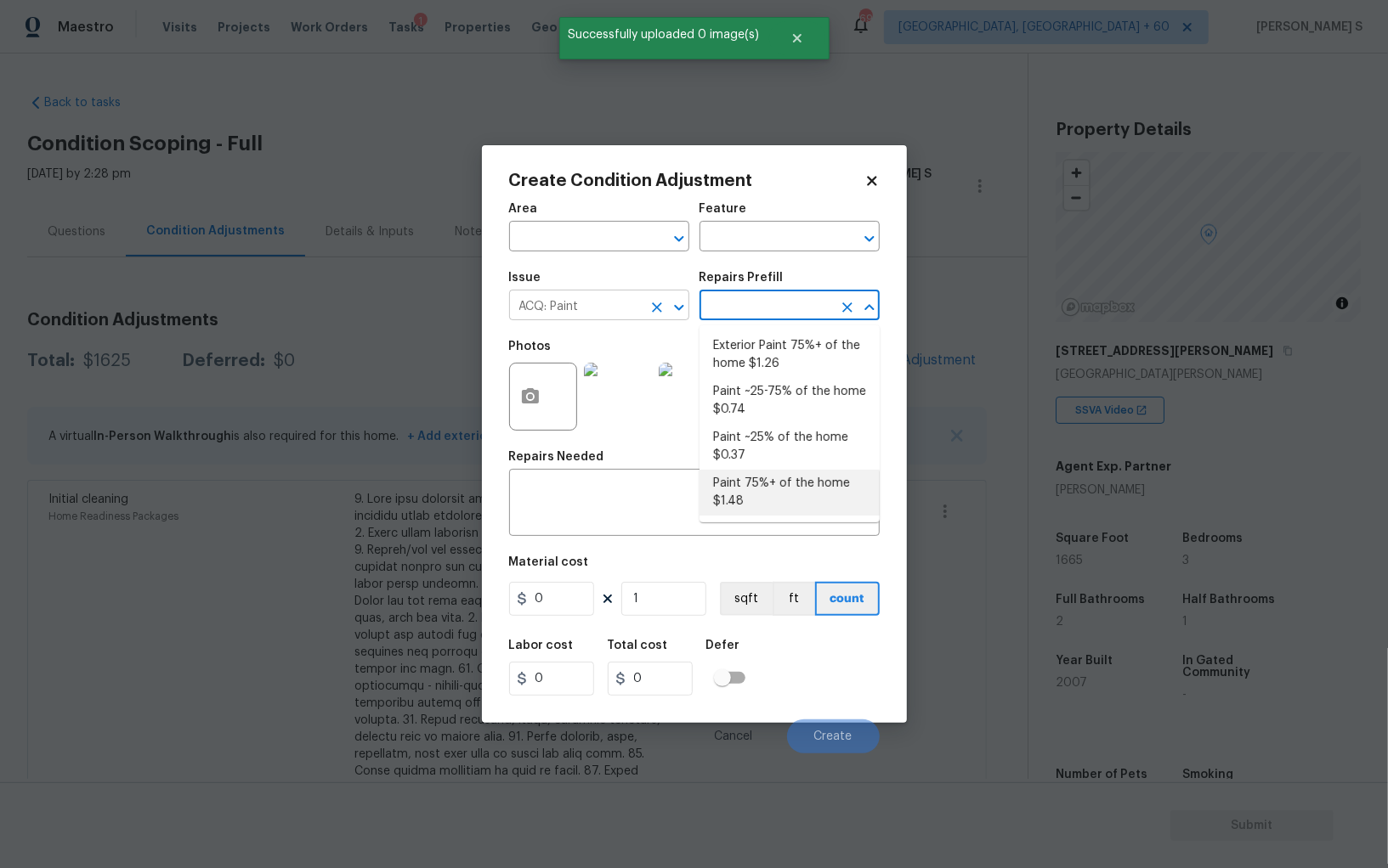
type input "Acquisition"
type textarea "Acquisition Scope: 75%+ of the home will likely require interior paint"
type input "1.48"
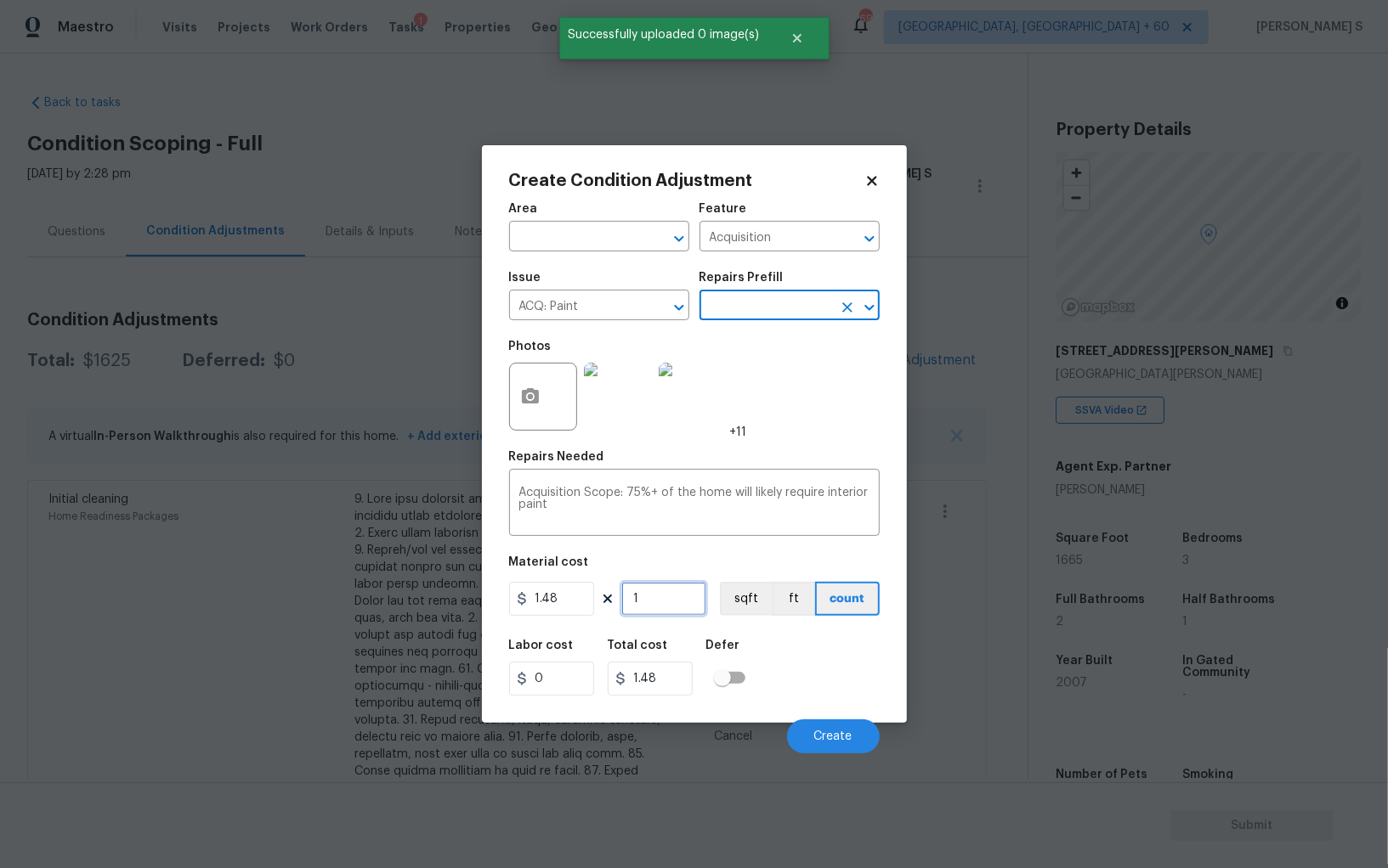
click at [672, 590] on input "1" at bounding box center [664, 599] width 85 height 34
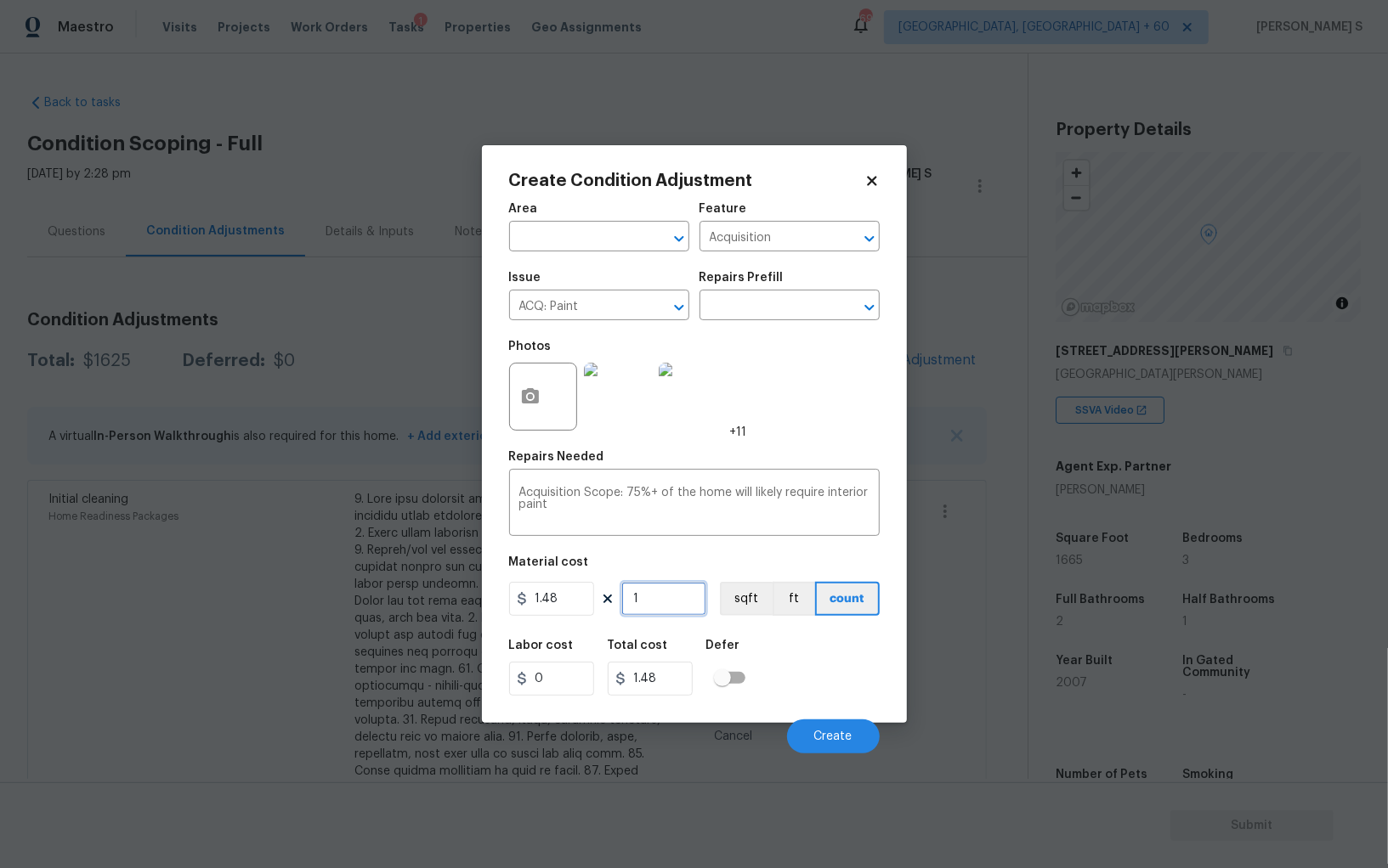
type input "16"
type input "23.68"
type input "166"
type input "245.68"
type input "1665"
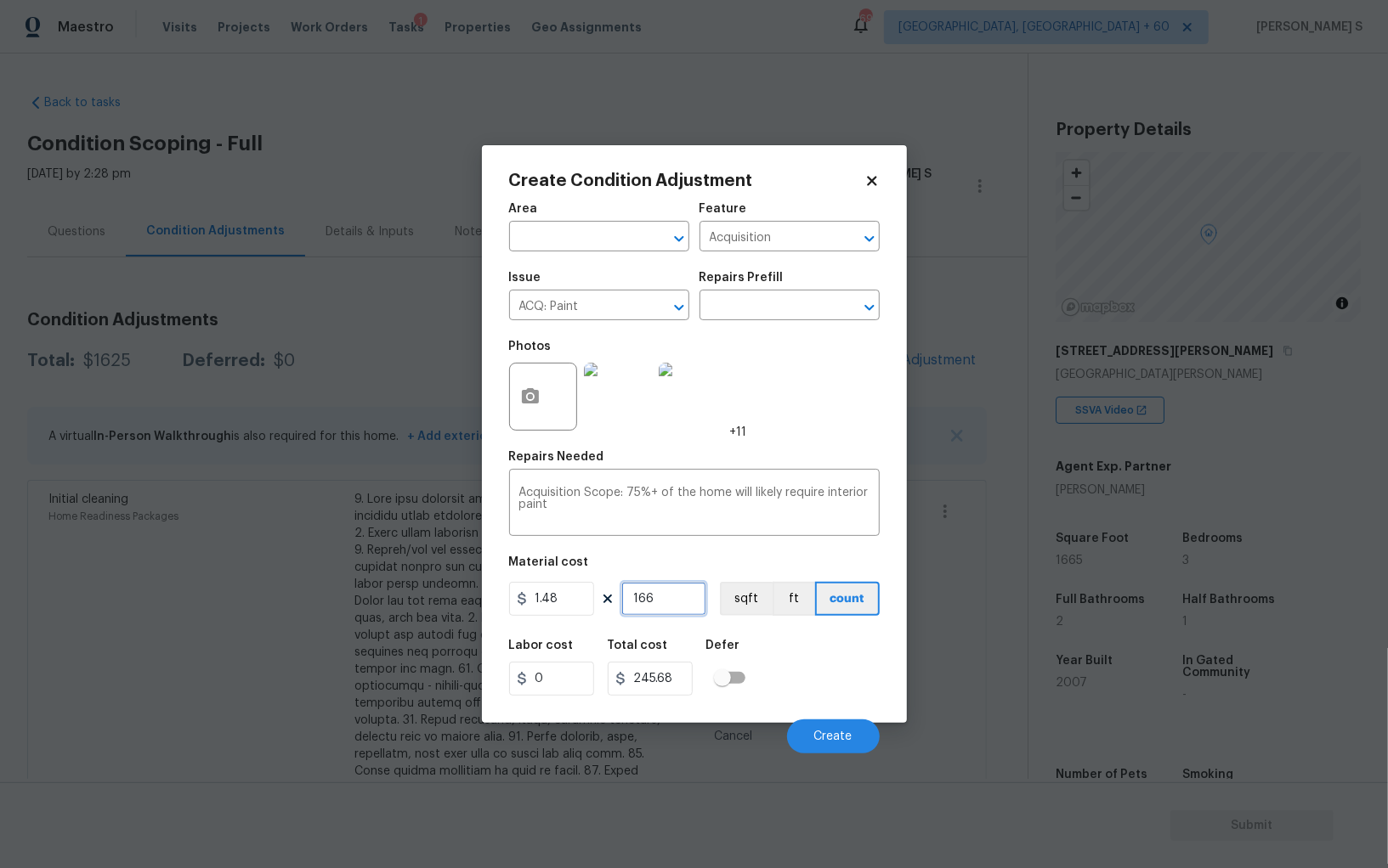
type input "2464.2"
type input "1665"
click at [749, 604] on button "sqft" at bounding box center [746, 599] width 53 height 34
click at [754, 627] on div "Area ​ Feature Acquisition ​ Issue ACQ: Paint ​ Repairs Prefill ​ Photos +11 Re…" at bounding box center [694, 473] width 370 height 561
click at [828, 731] on button "Create" at bounding box center [833, 737] width 93 height 34
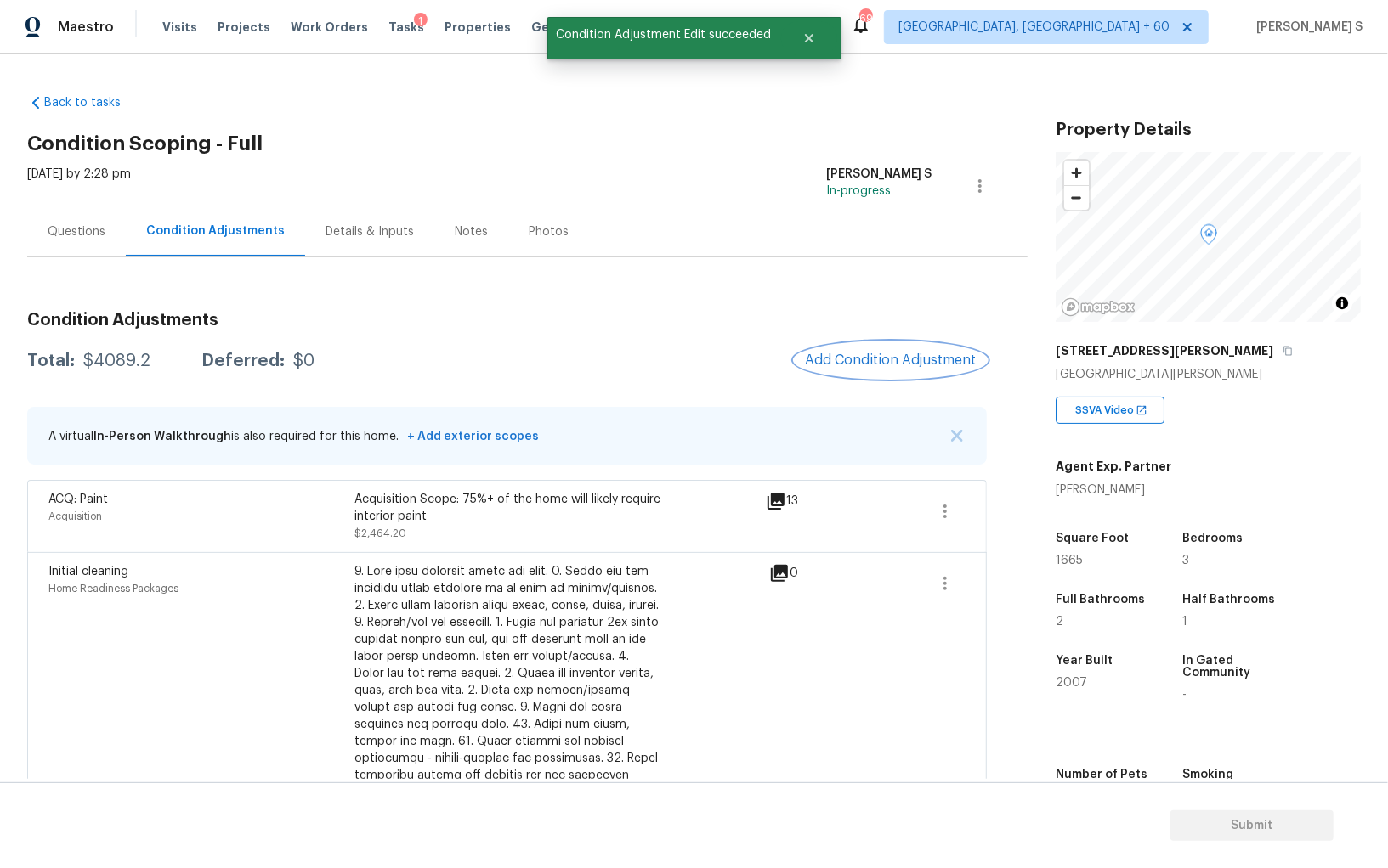
click at [862, 348] on button "Add Condition Adjustment" at bounding box center [890, 360] width 192 height 36
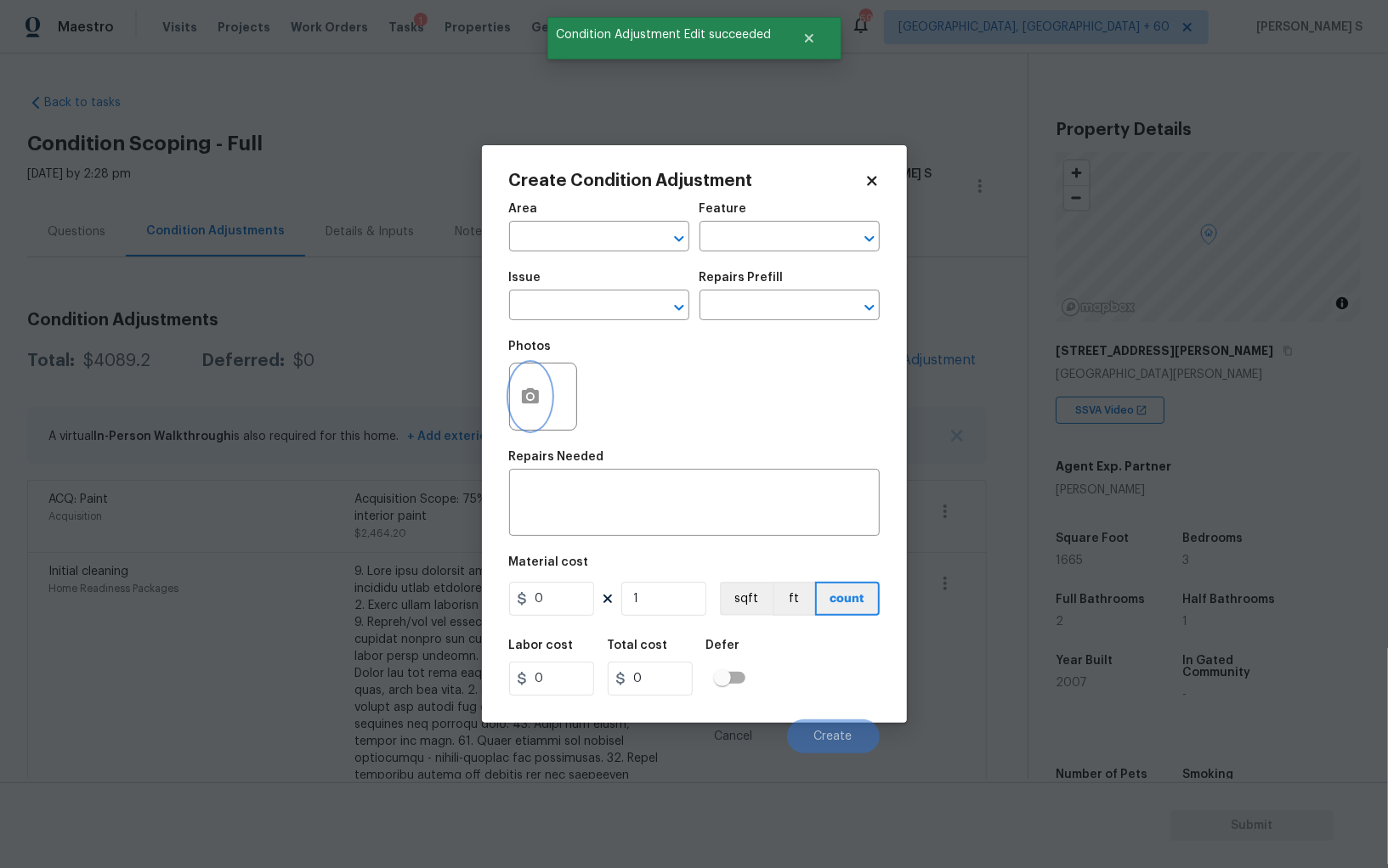
click at [540, 379] on button "button" at bounding box center [531, 396] width 41 height 67
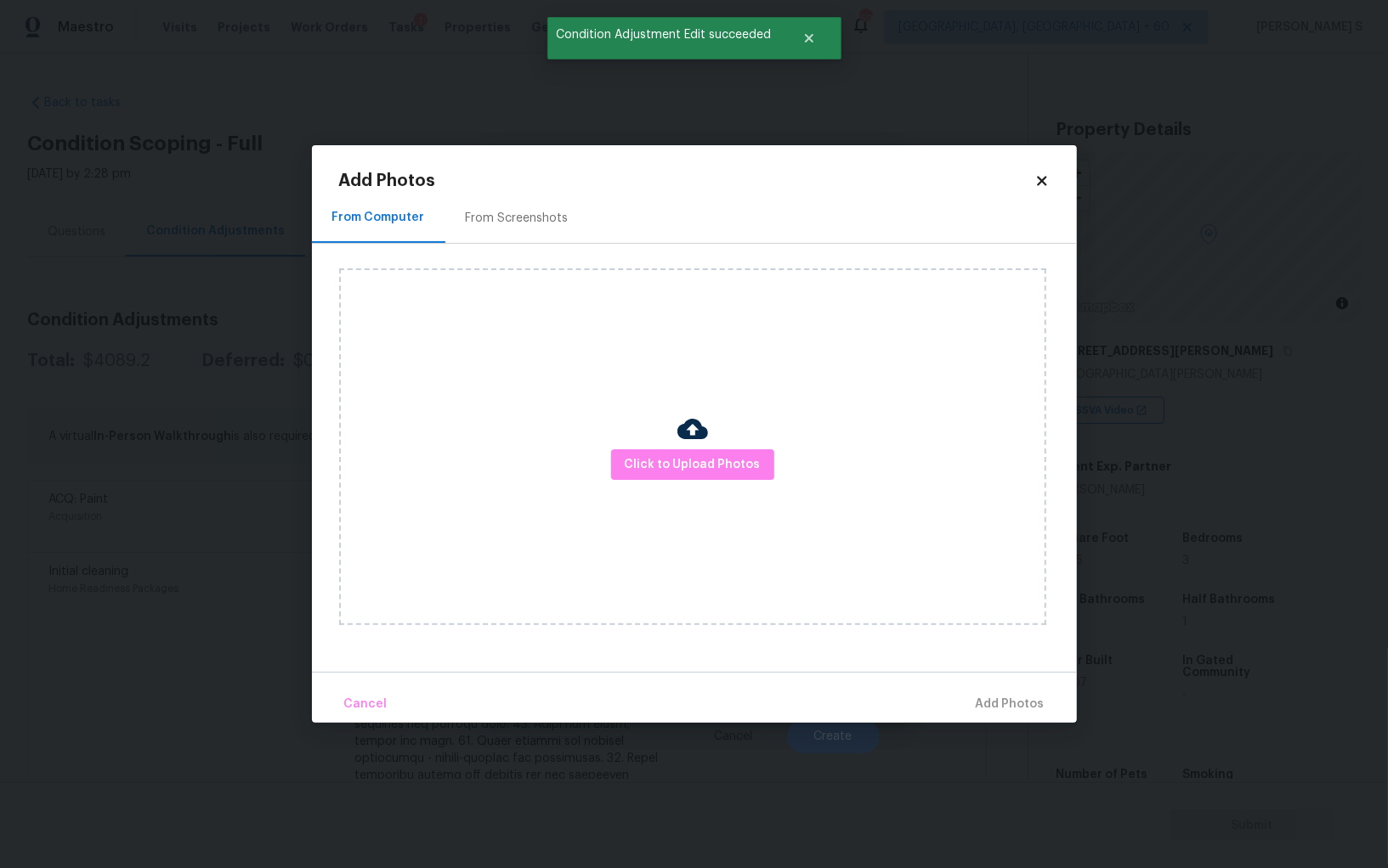
click at [492, 188] on h2 "Add Photos" at bounding box center [686, 181] width 695 height 17
click at [516, 244] on div "Click to Upload Photos" at bounding box center [707, 447] width 738 height 406
click at [516, 199] on div "From Screenshots" at bounding box center [517, 217] width 143 height 50
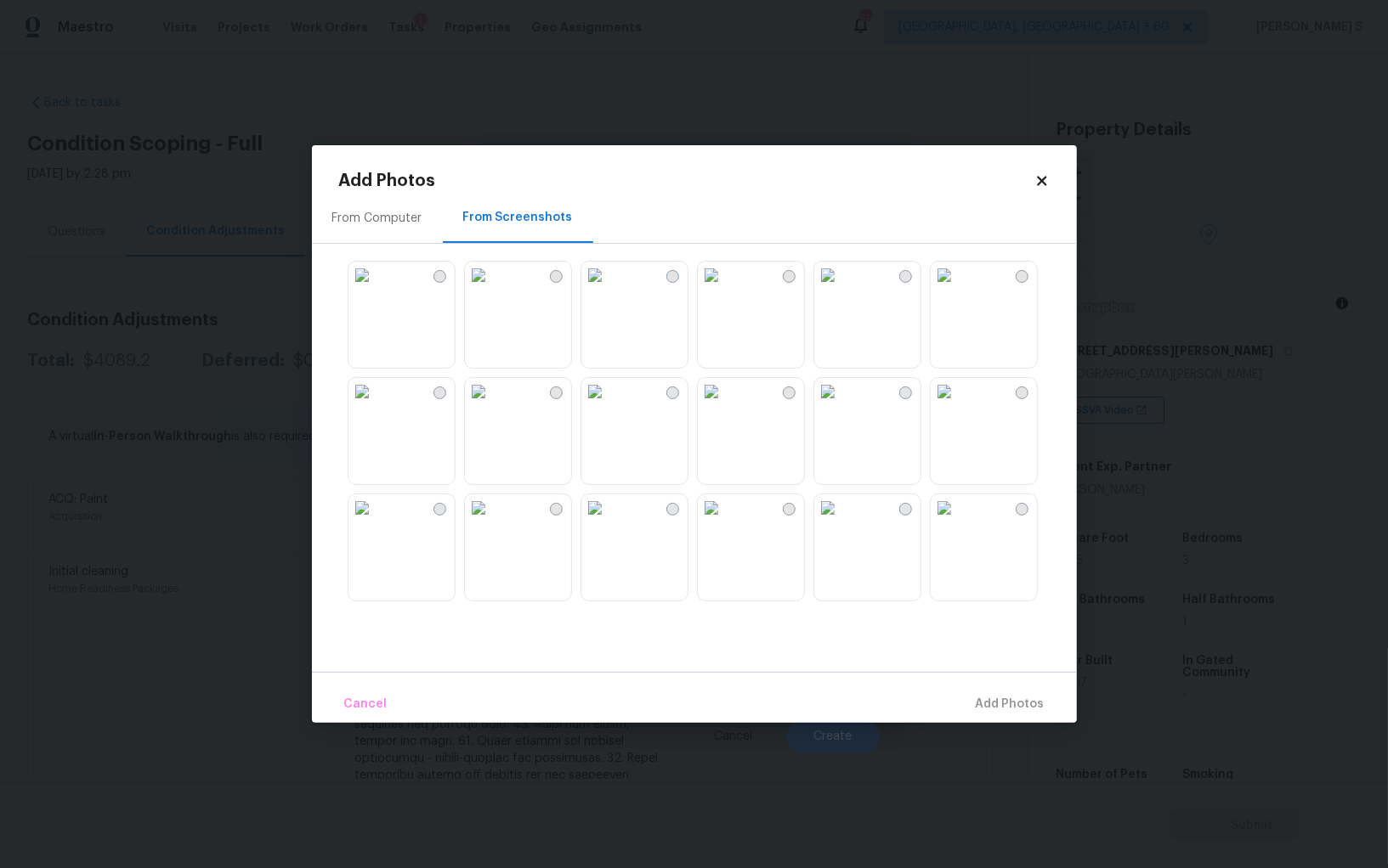
click at [485, 405] on img at bounding box center [479, 391] width 27 height 27
drag, startPoint x: 607, startPoint y: 415, endPoint x: 682, endPoint y: 419, distance: 75.1
click at [607, 405] on img at bounding box center [595, 391] width 27 height 27
click at [723, 405] on img at bounding box center [711, 391] width 27 height 27
click at [723, 501] on img at bounding box center [711, 508] width 27 height 27
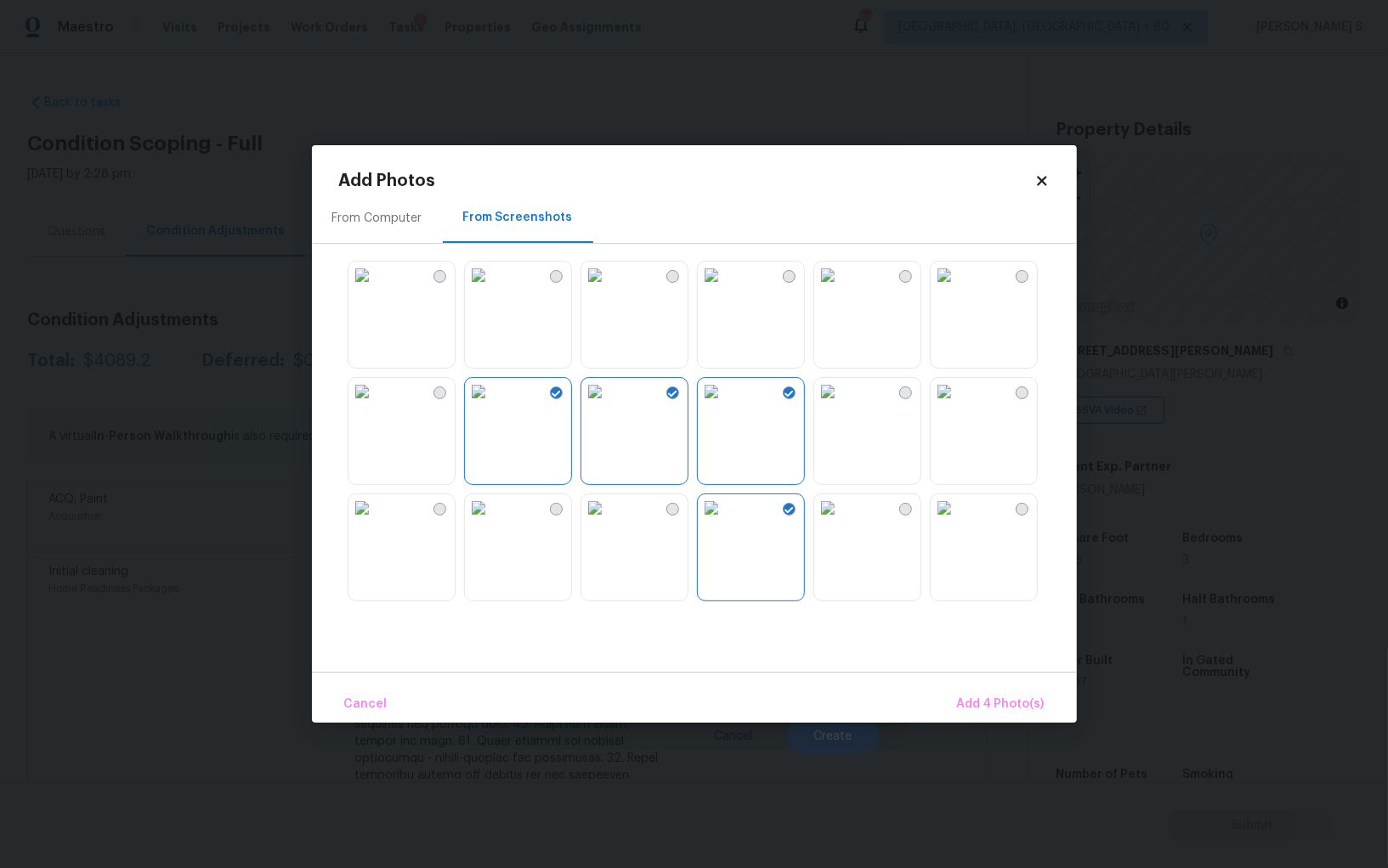
click at [590, 501] on img at bounding box center [595, 508] width 27 height 27
click at [492, 501] on img at bounding box center [479, 508] width 27 height 27
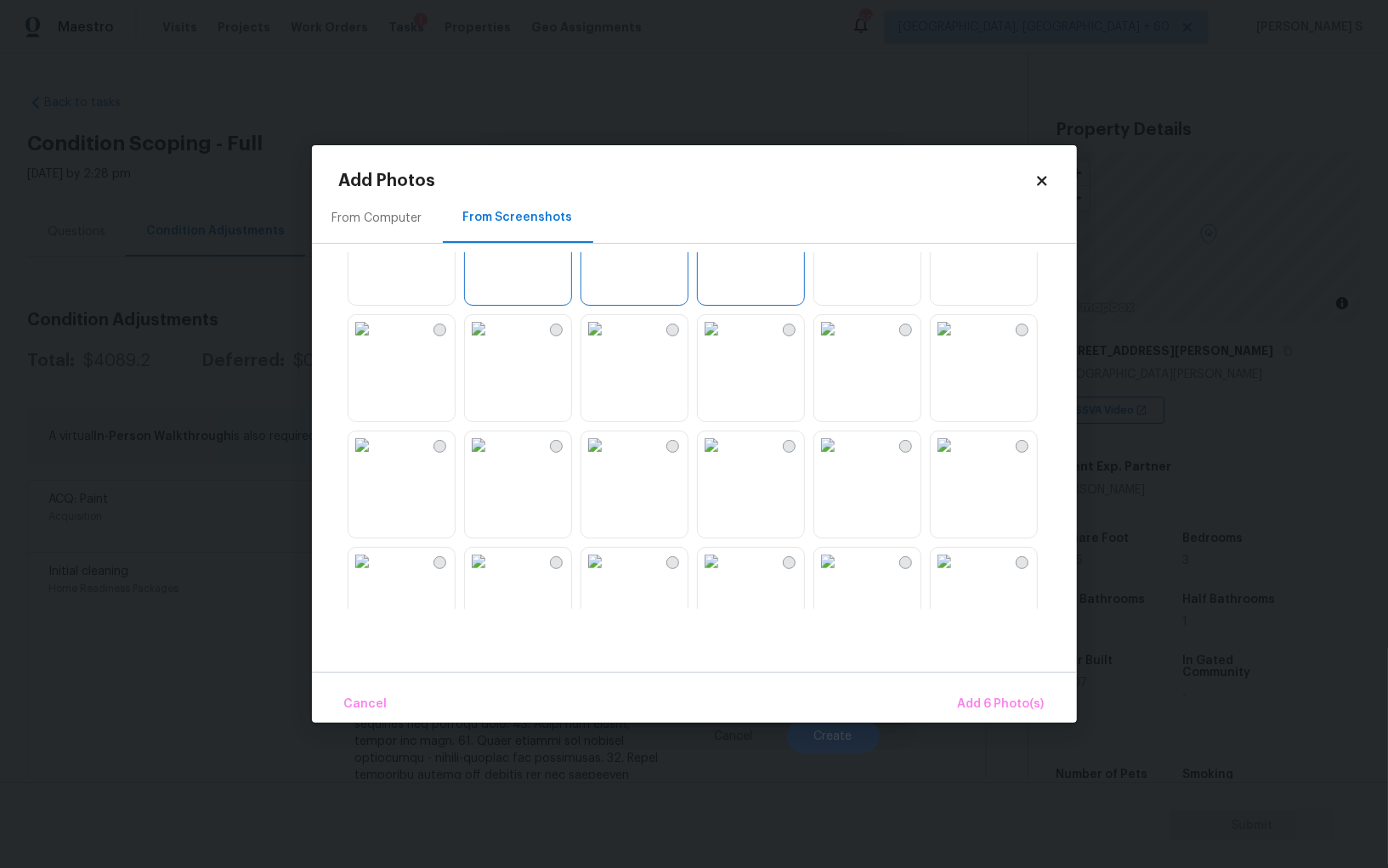
click at [725, 342] on img at bounding box center [711, 329] width 27 height 27
click at [692, 362] on div at bounding box center [707, 431] width 738 height 356
click at [725, 459] on img at bounding box center [711, 445] width 27 height 27
drag, startPoint x: 846, startPoint y: 465, endPoint x: 944, endPoint y: 465, distance: 98.0
click at [841, 459] on img at bounding box center [828, 445] width 27 height 27
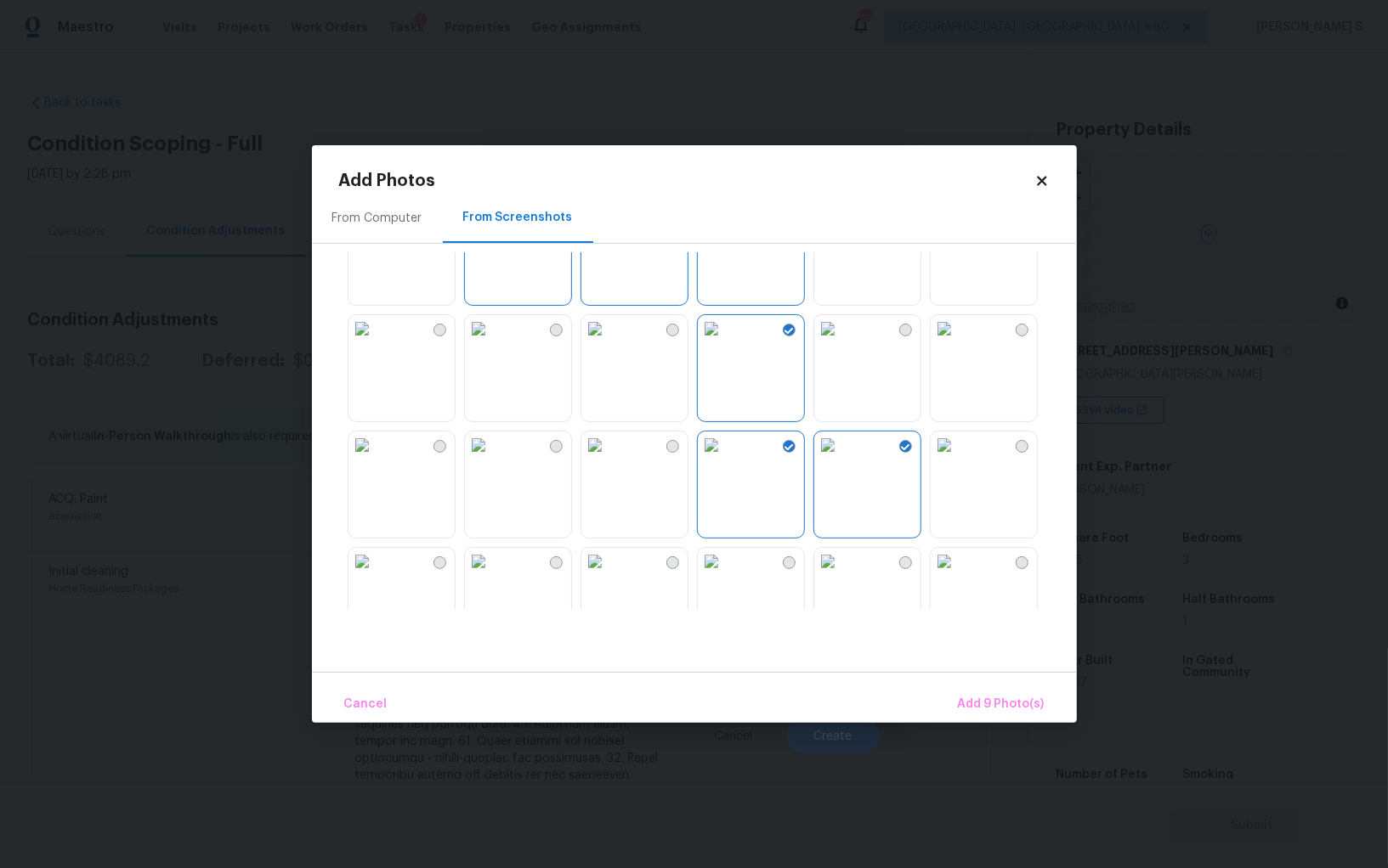
click at [944, 459] on img at bounding box center [944, 445] width 27 height 27
click at [602, 342] on img at bounding box center [595, 329] width 27 height 27
click at [492, 342] on img at bounding box center [479, 329] width 27 height 27
click at [492, 459] on img at bounding box center [479, 445] width 27 height 27
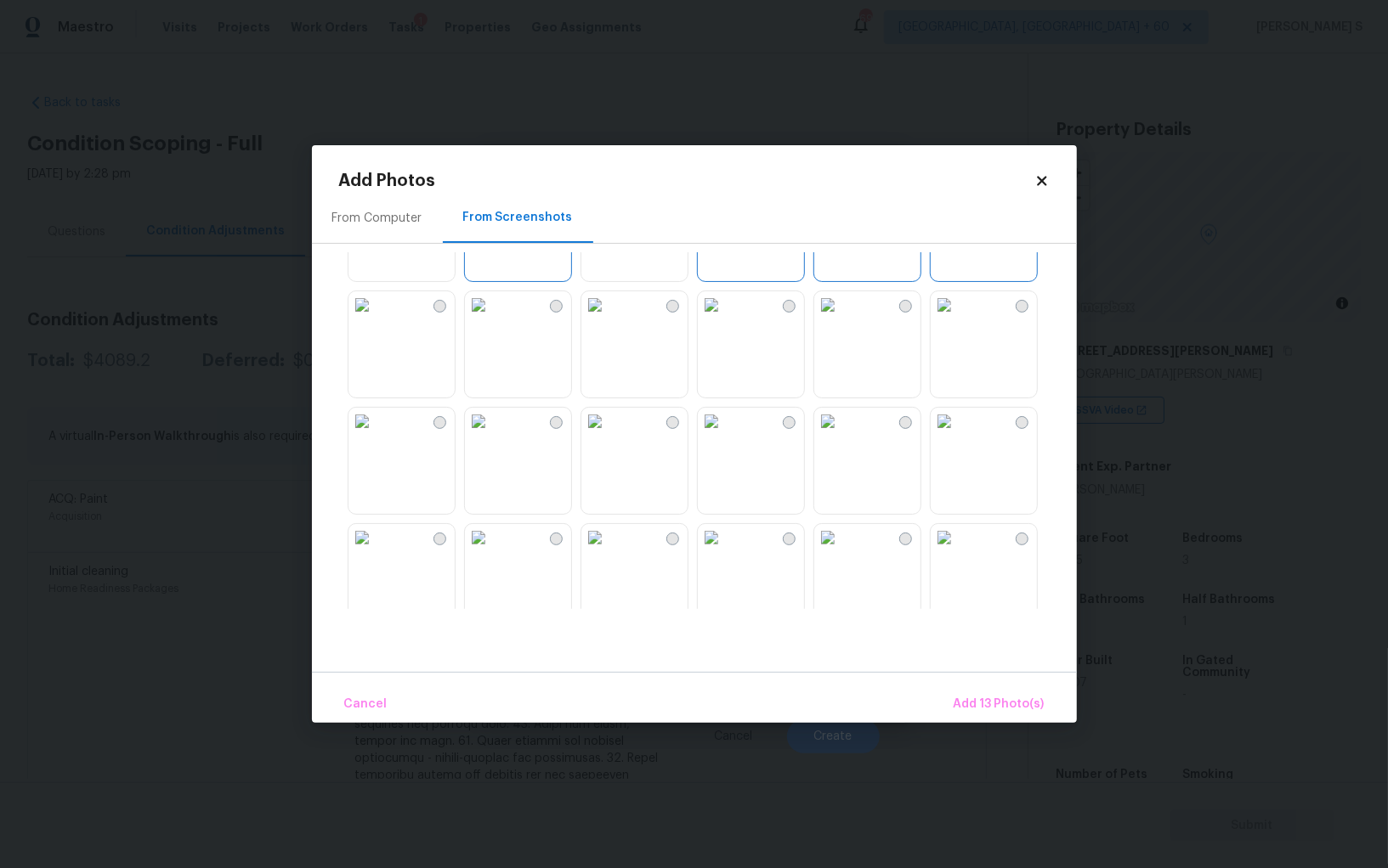
scroll to position [757, 0]
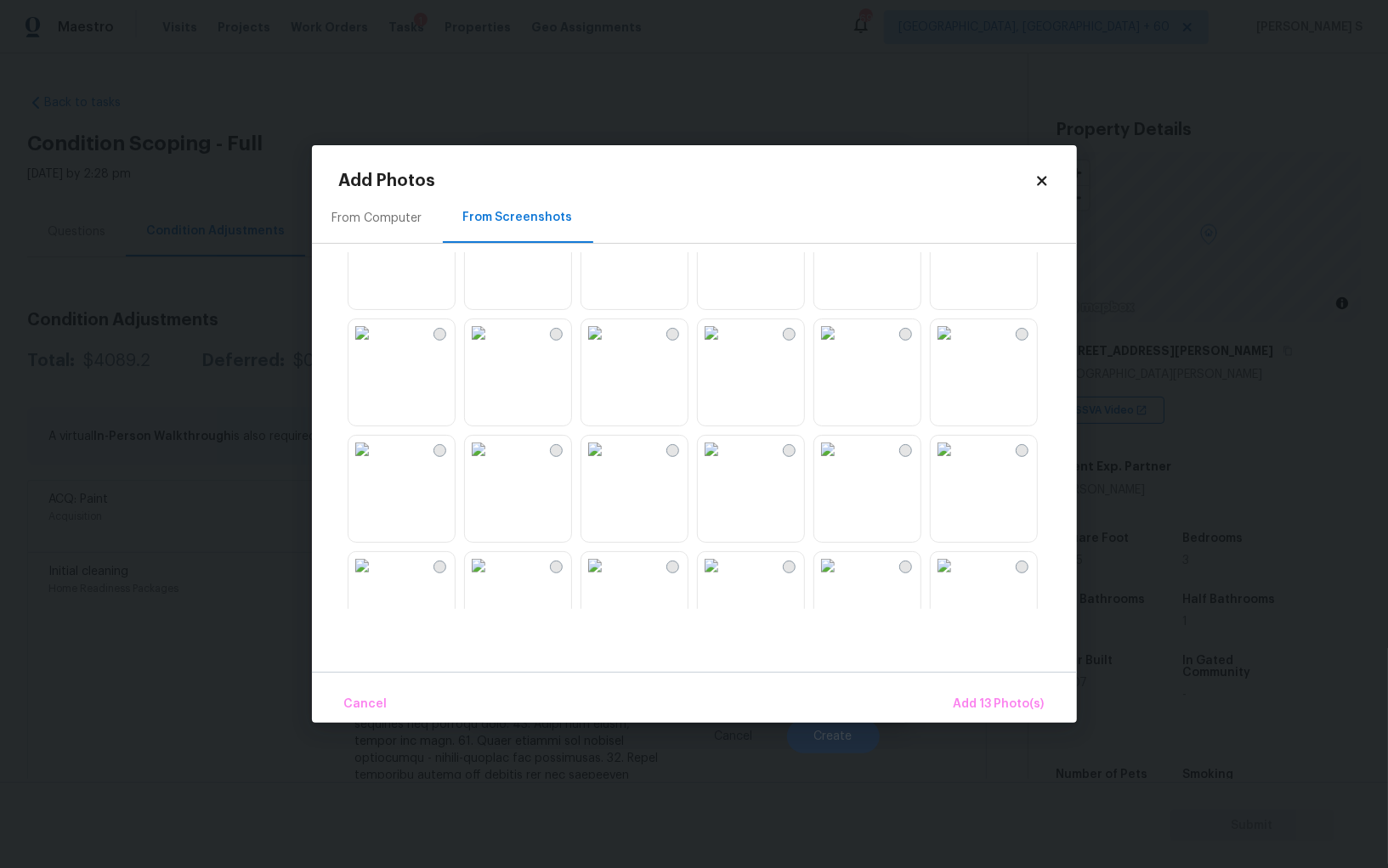
click at [698, 346] on img at bounding box center [711, 333] width 27 height 27
click at [608, 346] on img at bounding box center [595, 333] width 27 height 27
click at [903, 330] on div at bounding box center [905, 334] width 13 height 13
click at [958, 346] on img at bounding box center [944, 333] width 27 height 27
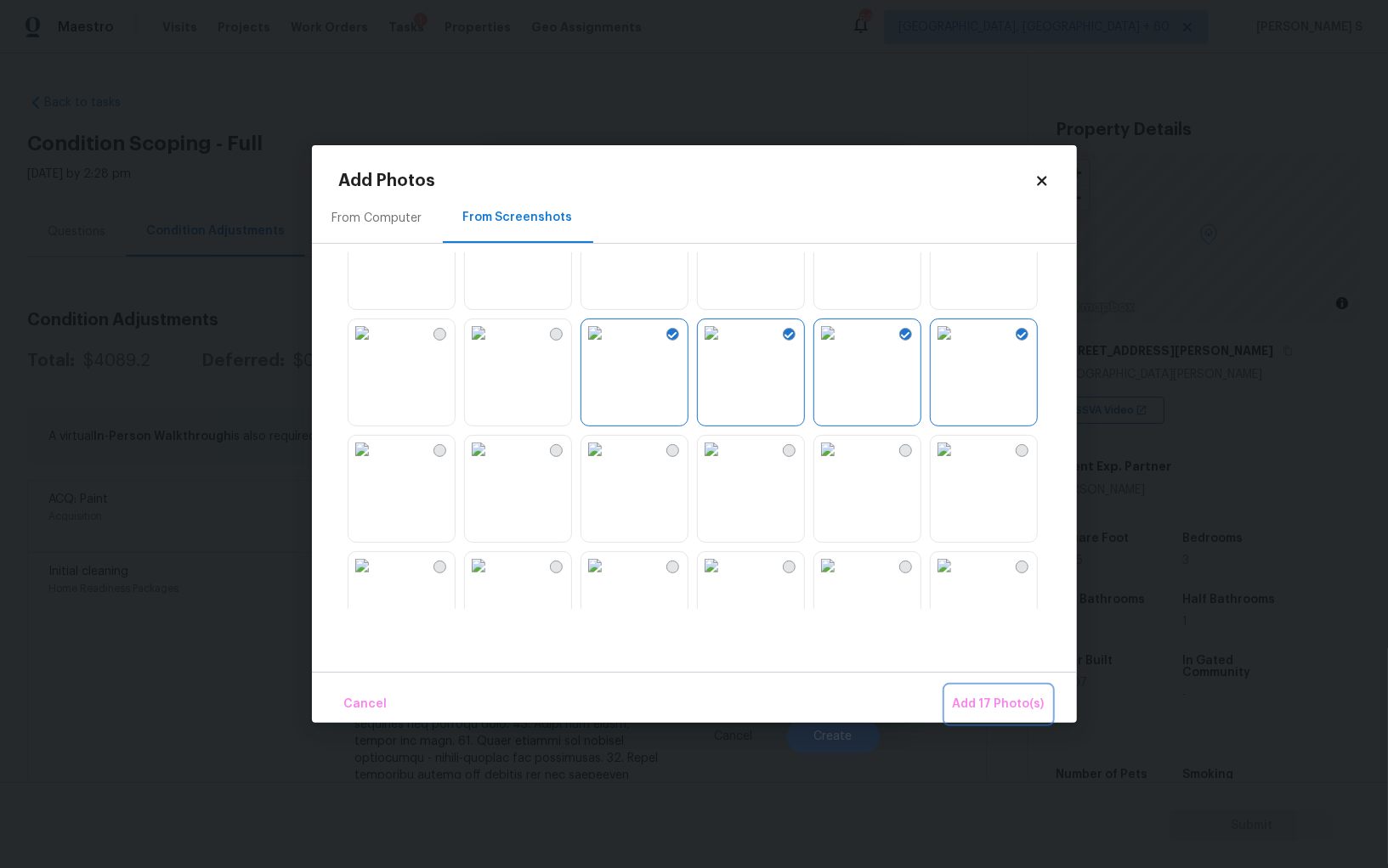
click at [1008, 718] on button "Add 17 Photo(s)" at bounding box center [999, 704] width 106 height 37
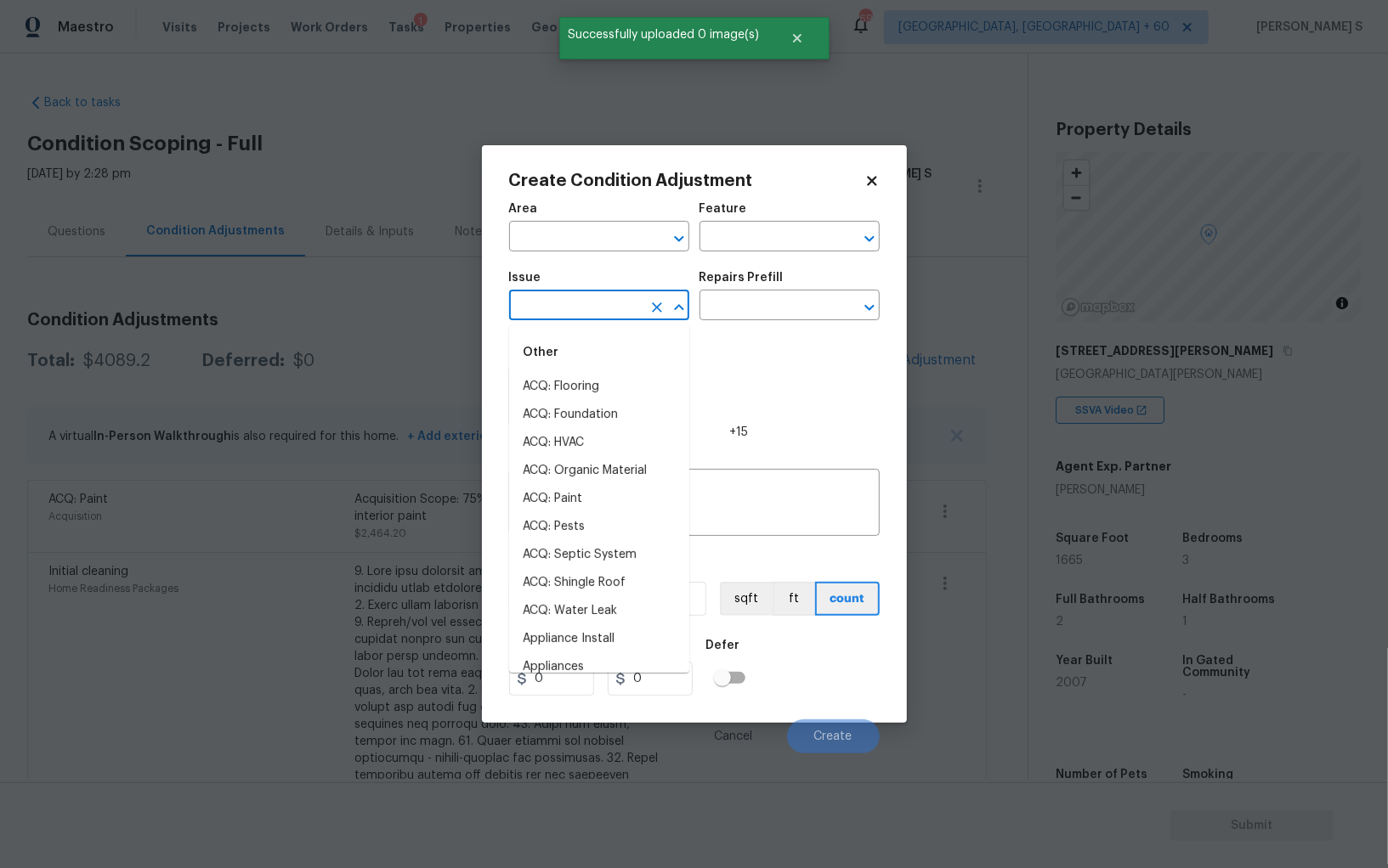
click at [588, 320] on input "text" at bounding box center [575, 307] width 132 height 26
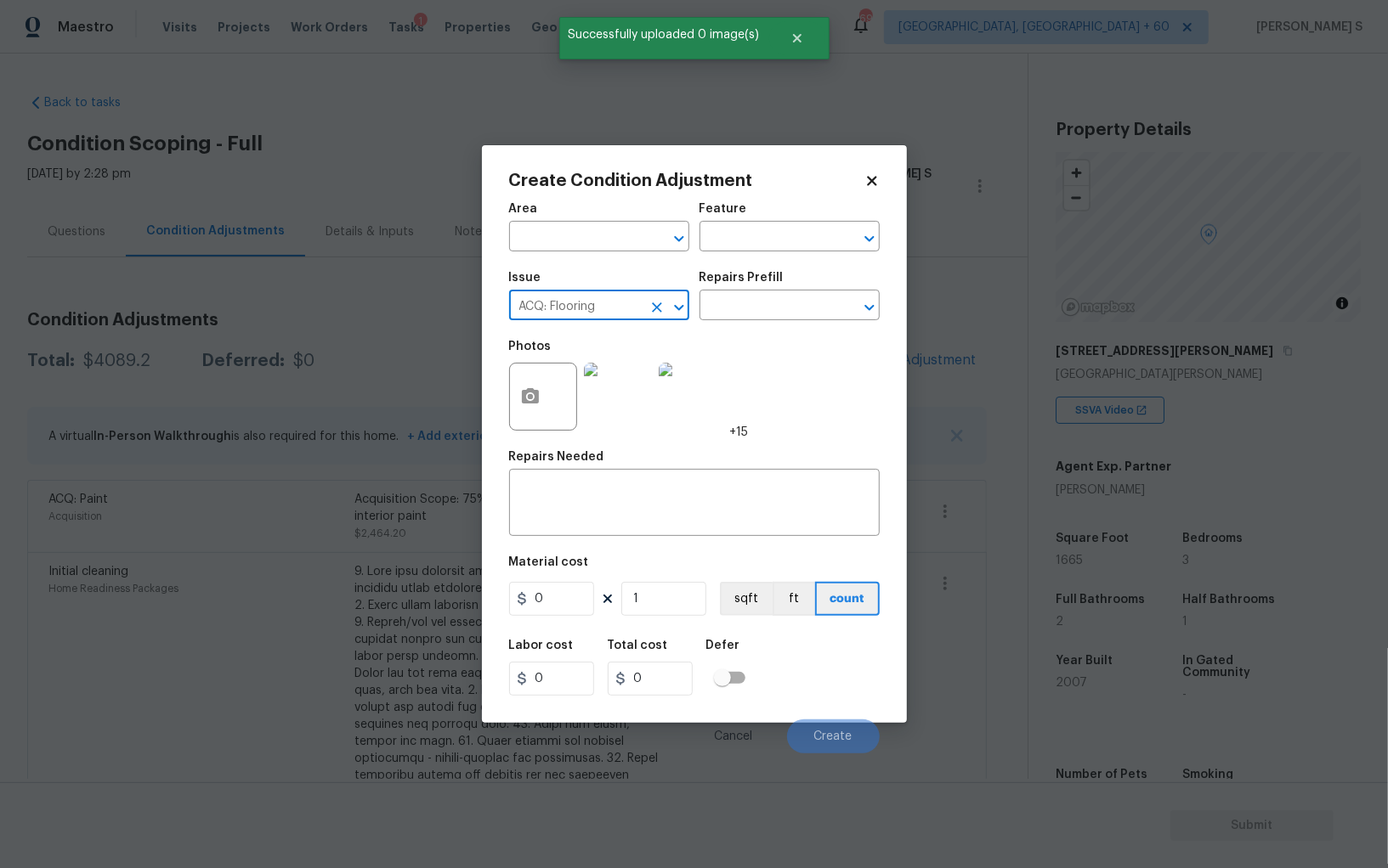
type input "ACQ: Flooring"
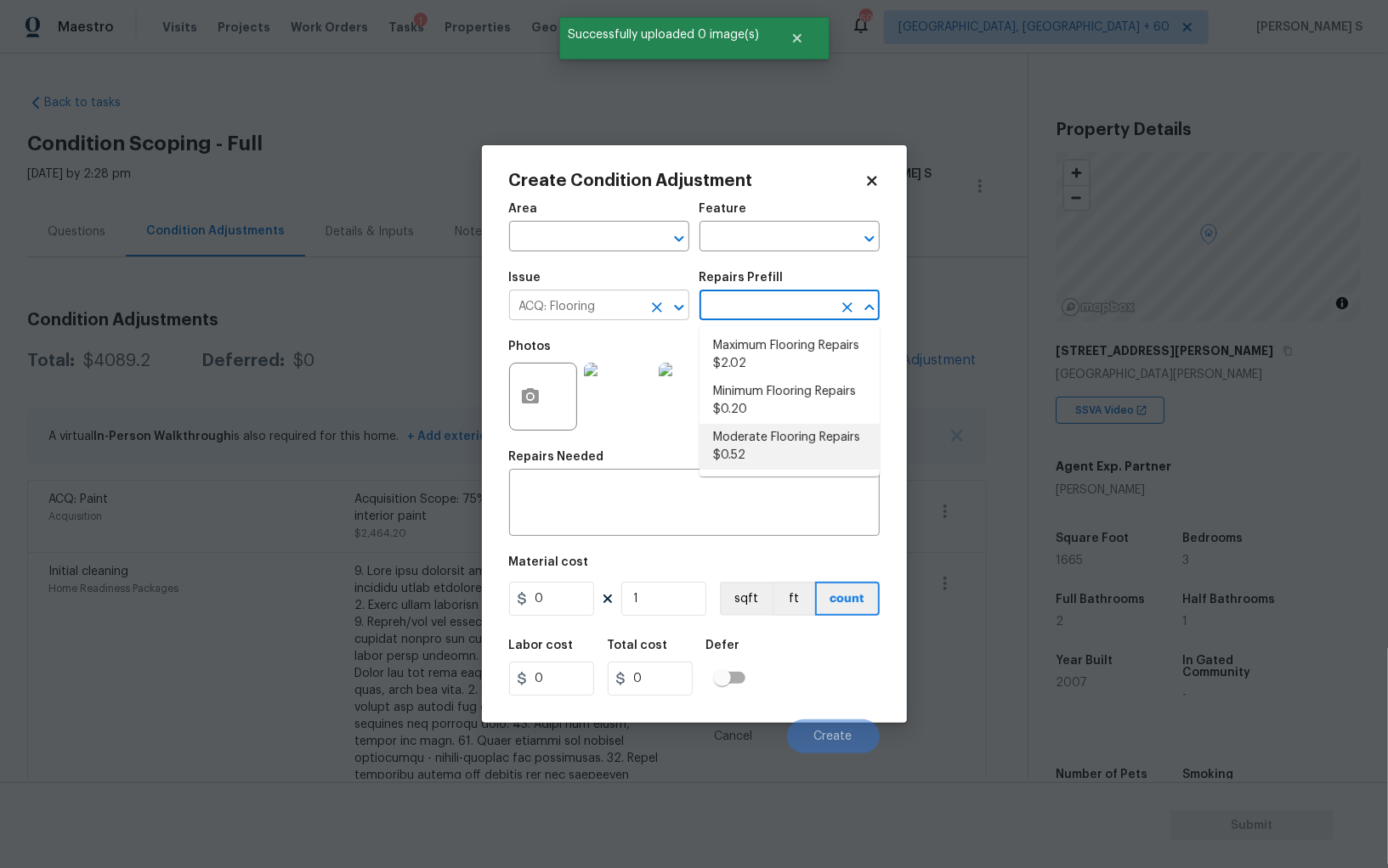
type input "Acquisition"
type textarea "Acquisition Scope: Moderate flooring repairs"
type input "0.52"
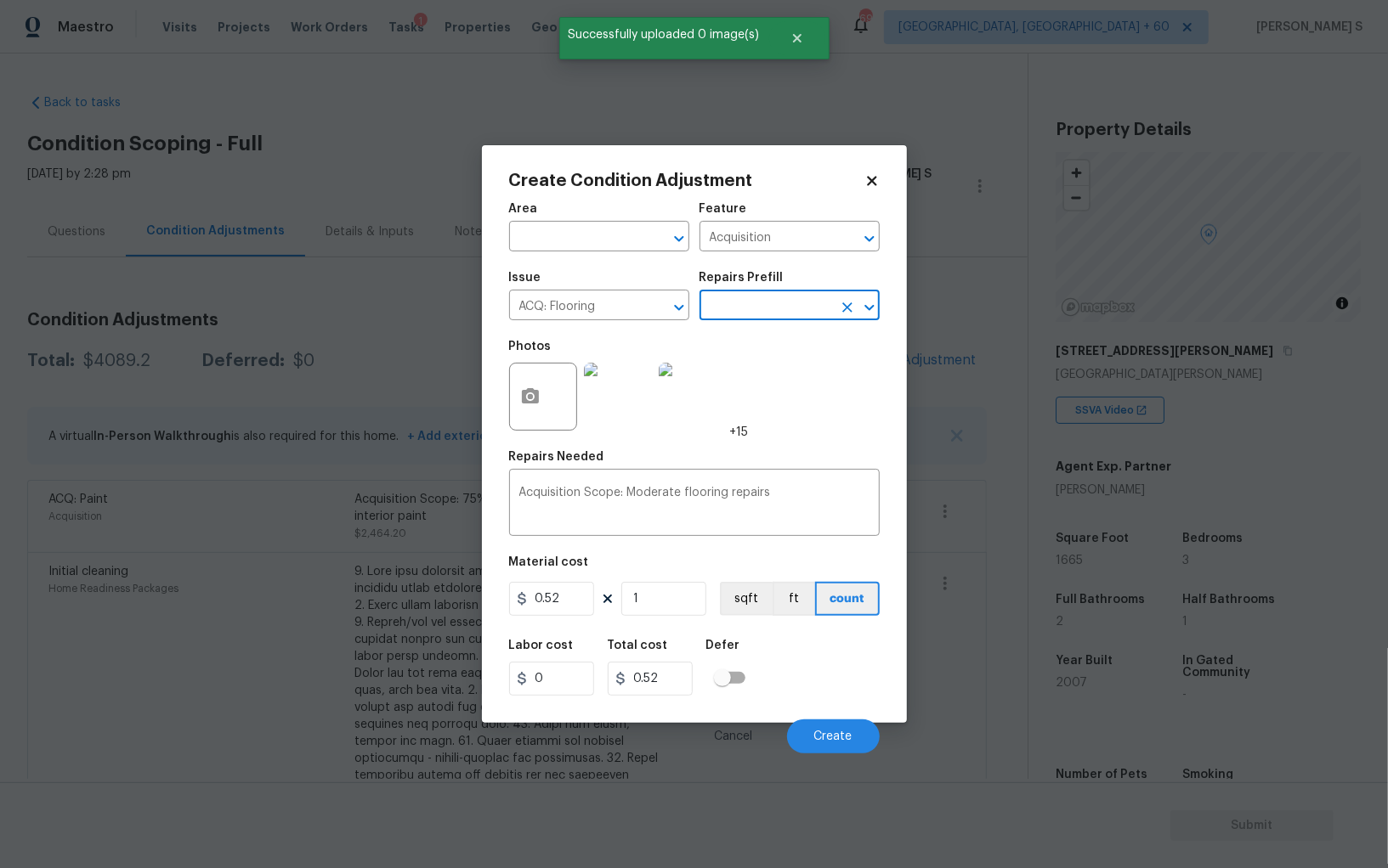
click at [786, 310] on input "text" at bounding box center [765, 307] width 132 height 26
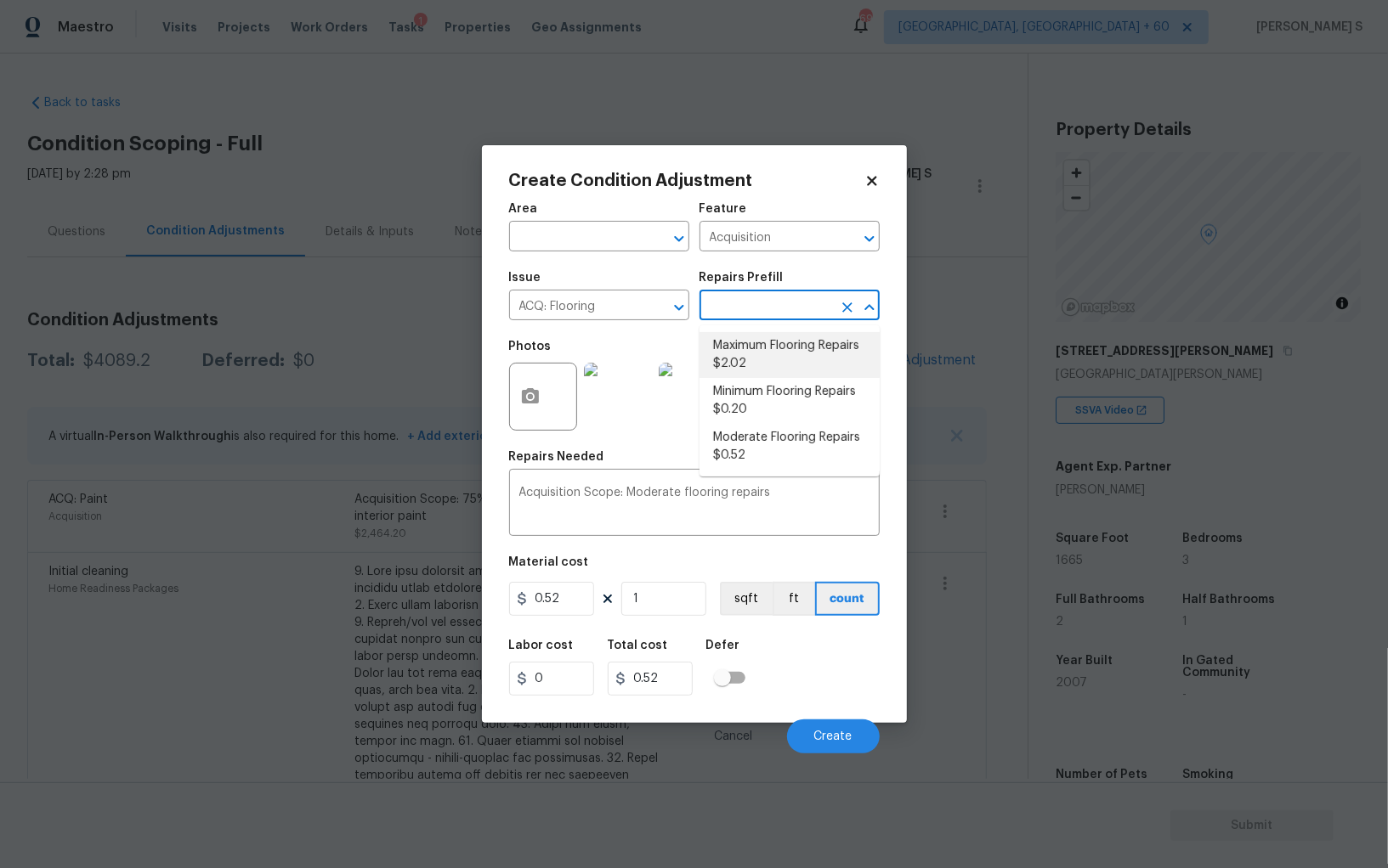
click at [769, 363] on li "Maximum Flooring Repairs $2.02" at bounding box center [789, 356] width 180 height 46
type textarea "Acquisition Scope: Maximum flooring repairs"
type input "2.02"
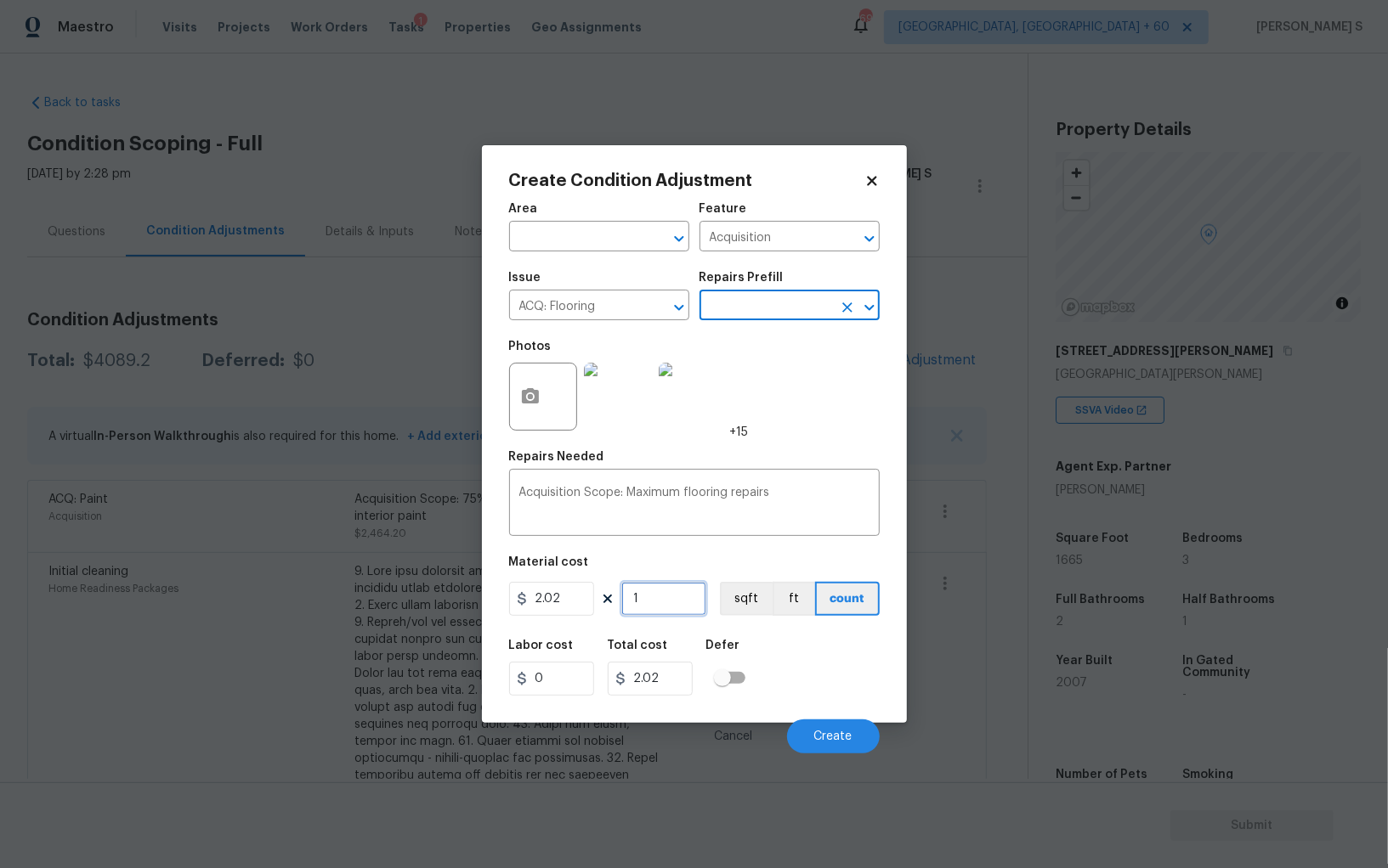
click at [691, 604] on input "1" at bounding box center [664, 599] width 85 height 34
paste input "665"
type input "1665"
type input "3363.3"
type input "1665"
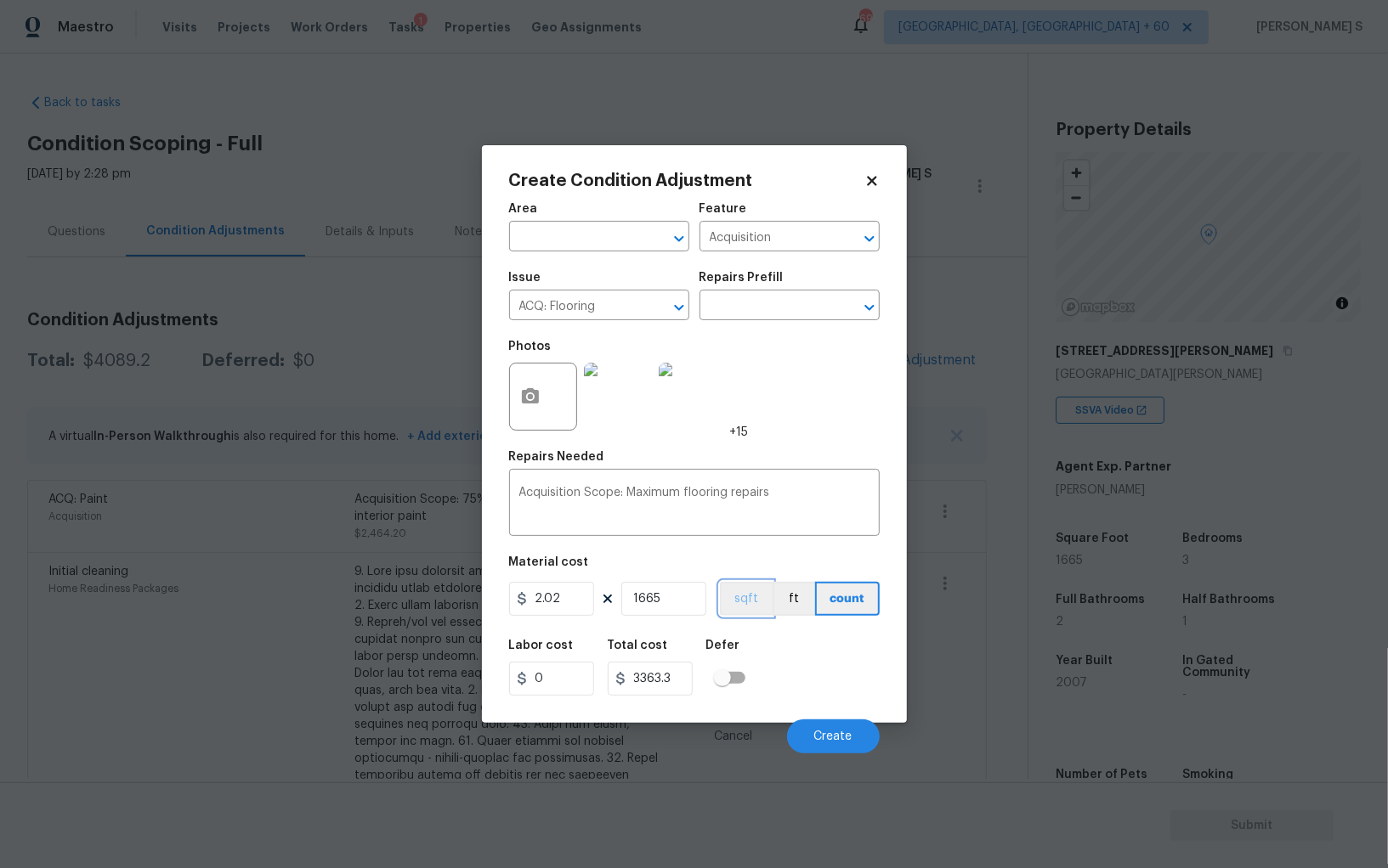
click at [764, 596] on button "sqft" at bounding box center [746, 599] width 53 height 34
click at [772, 658] on div "Labor cost 0 Total cost 3363.3 Defer" at bounding box center [694, 668] width 370 height 77
click at [843, 747] on button "Create" at bounding box center [833, 737] width 93 height 34
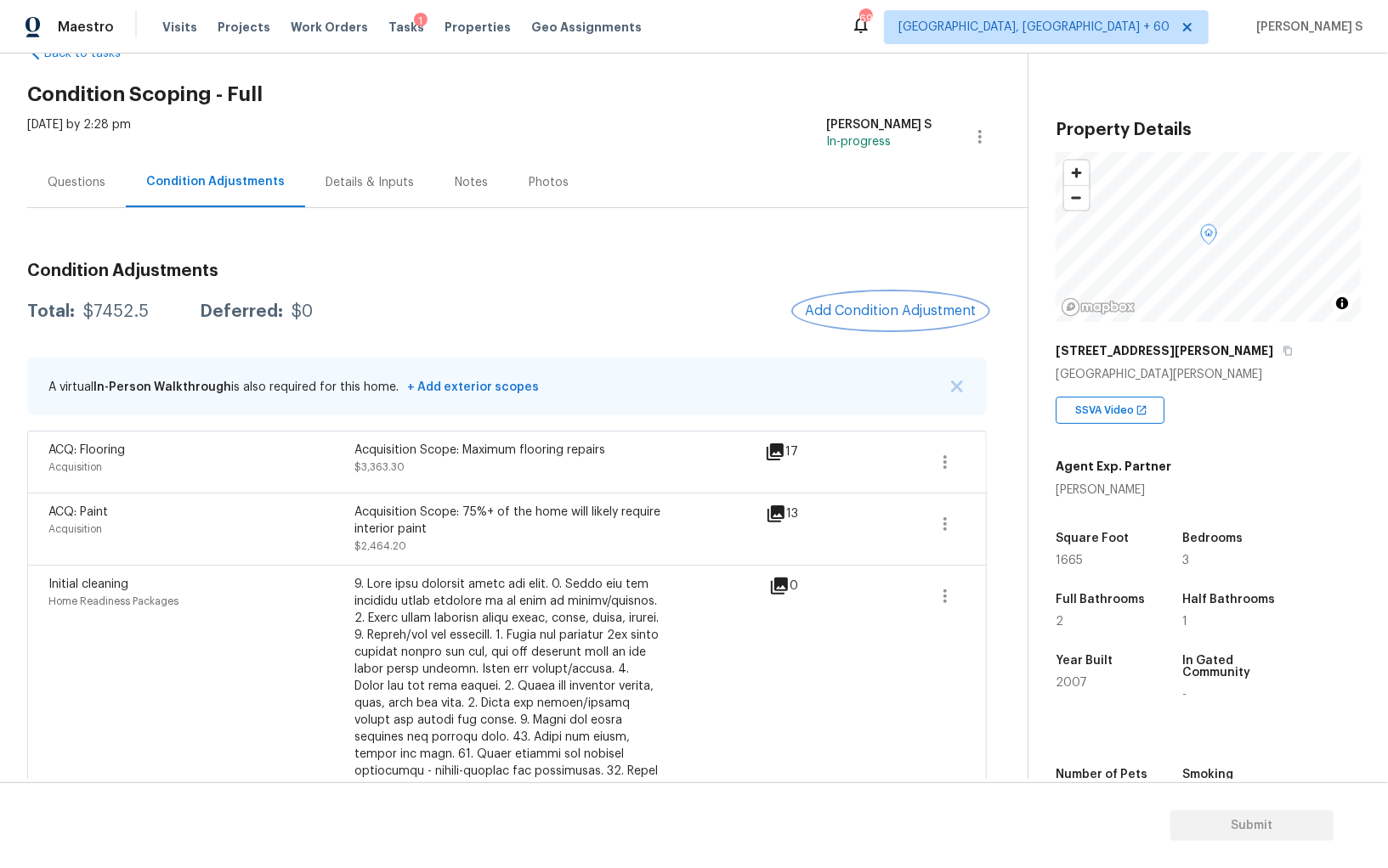
scroll to position [43, 0]
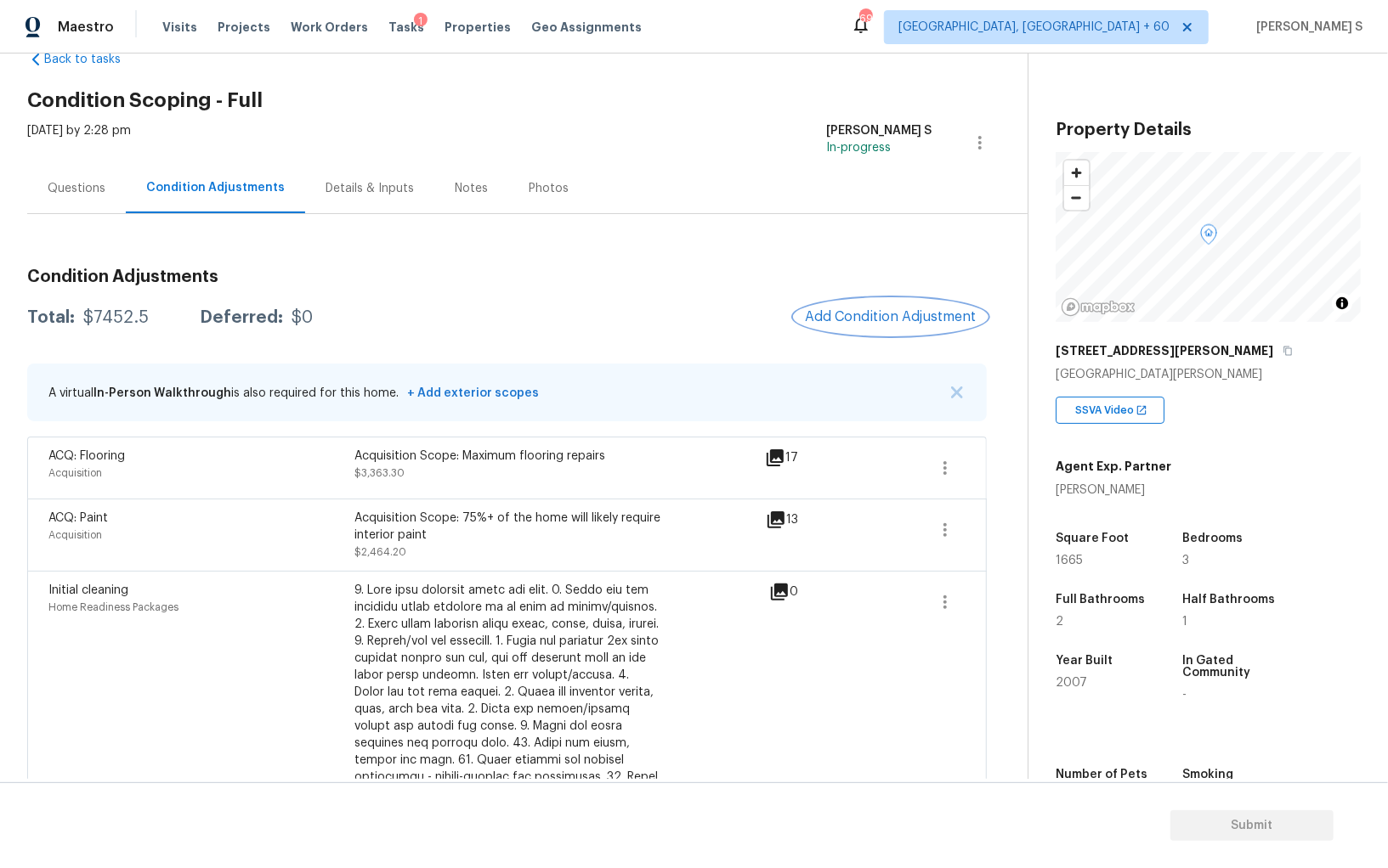
click at [886, 316] on span "Add Condition Adjustment" at bounding box center [890, 317] width 171 height 15
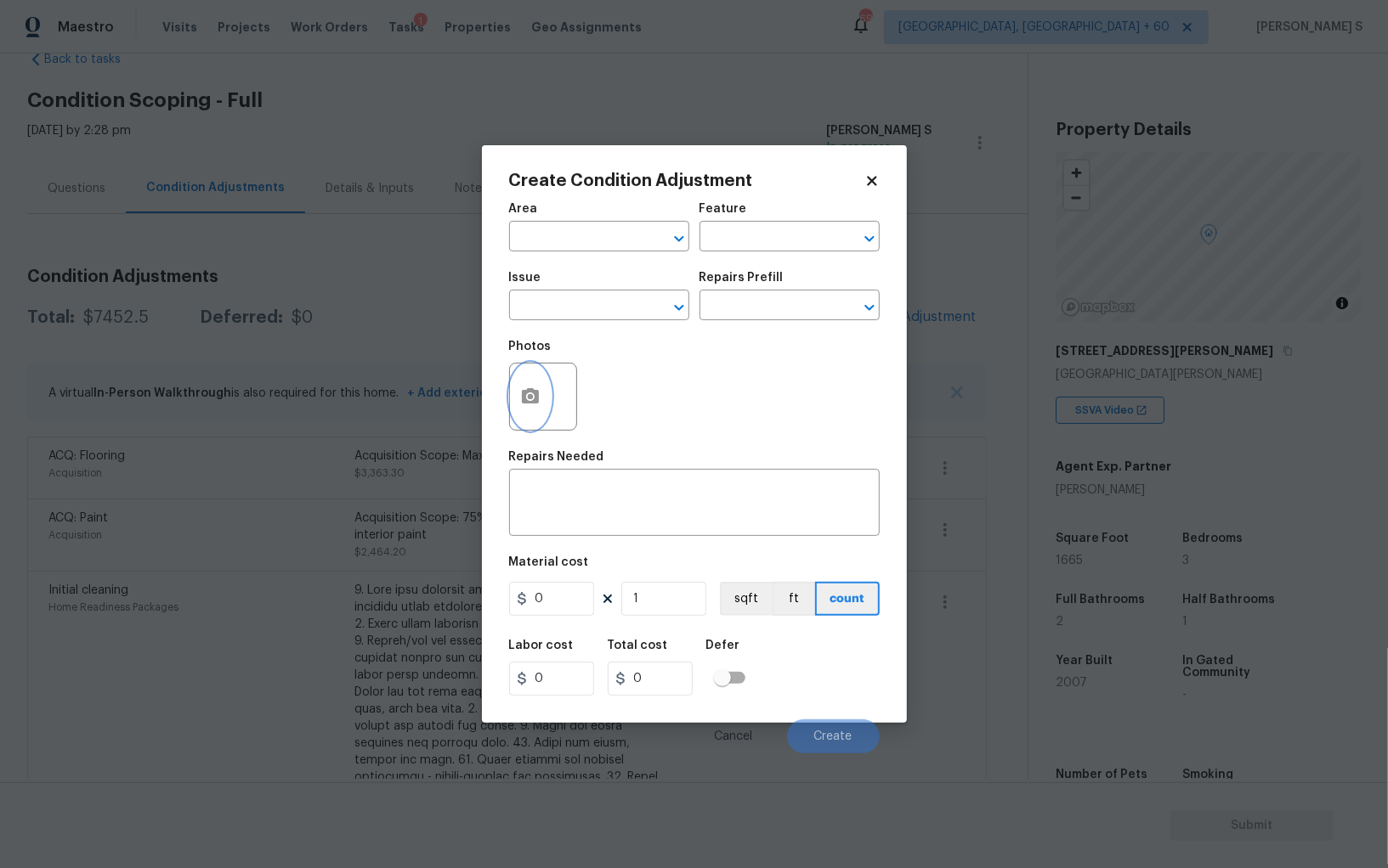
click at [529, 399] on circle "button" at bounding box center [530, 396] width 5 height 5
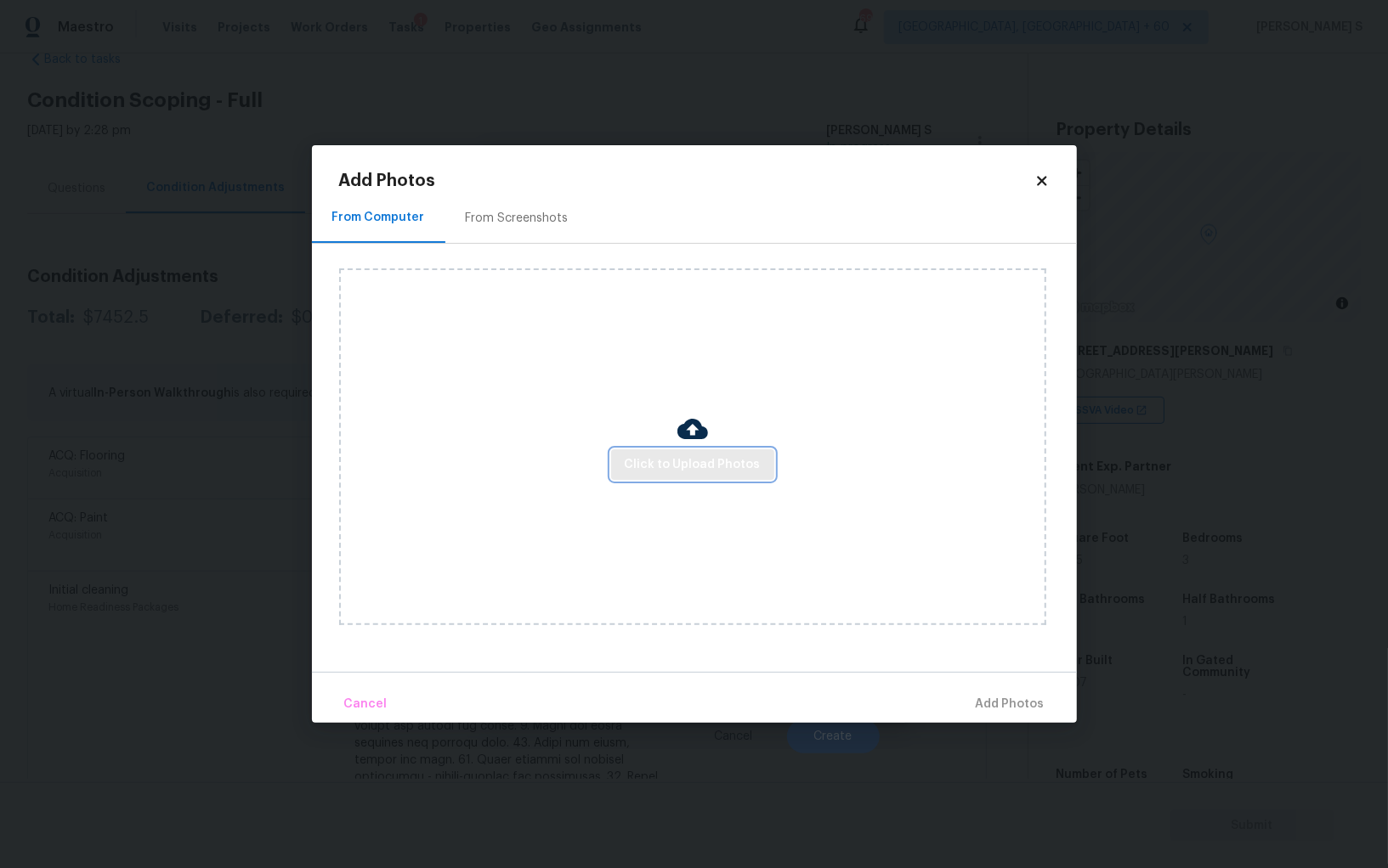
click at [755, 462] on span "Click to Upload Photos" at bounding box center [692, 465] width 136 height 21
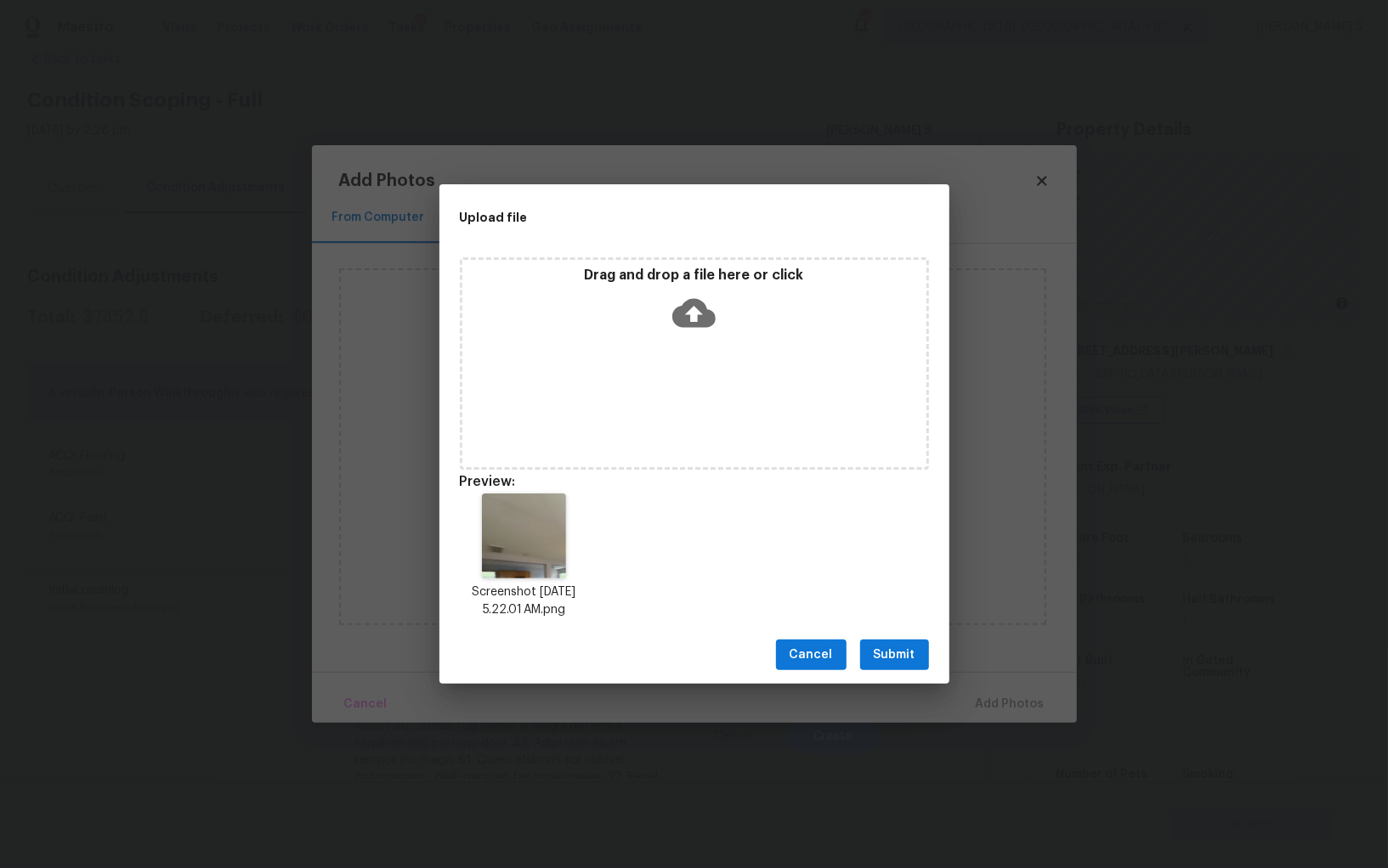
click at [896, 650] on span "Submit" at bounding box center [894, 655] width 42 height 21
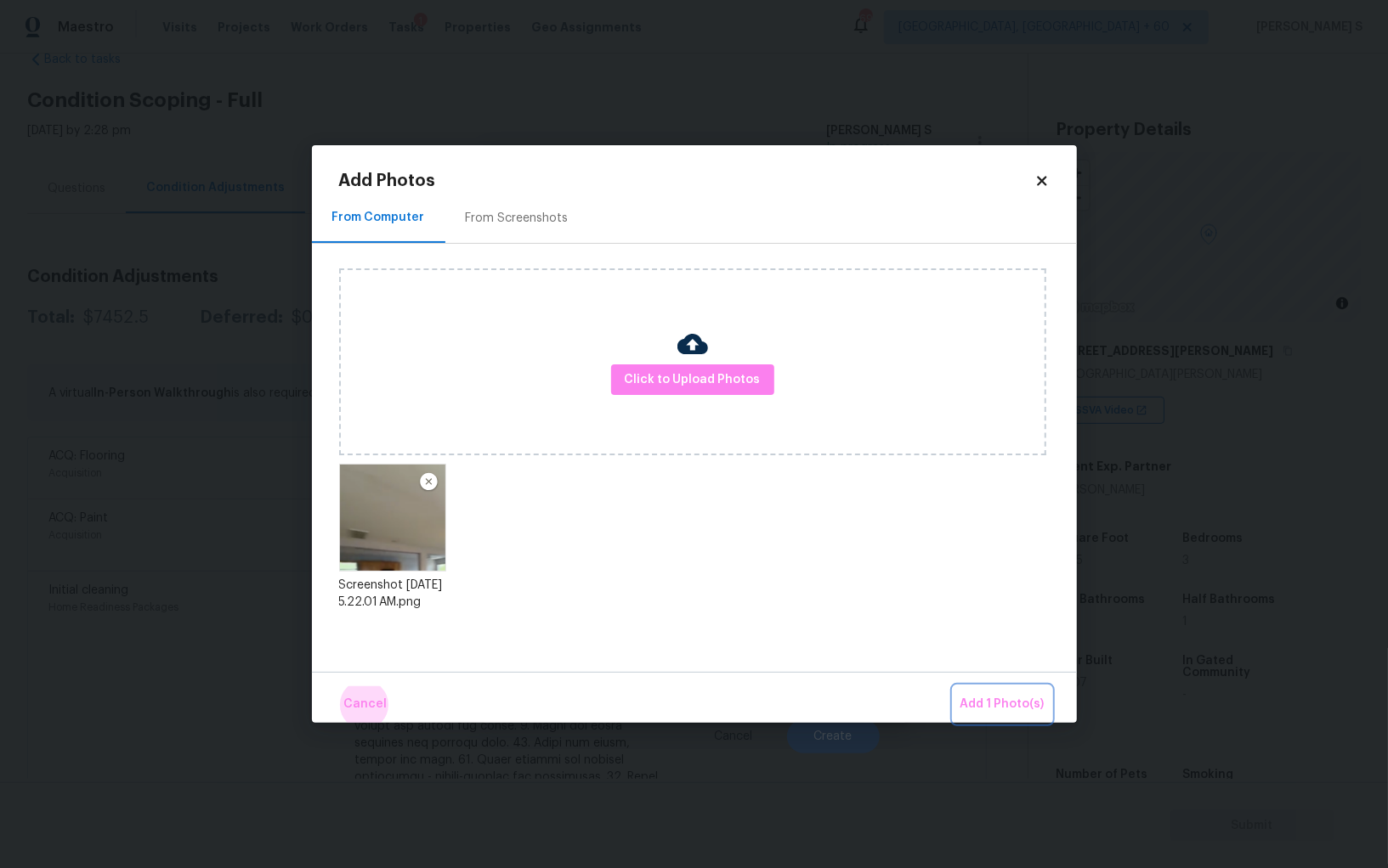
click at [954, 686] on button "Add 1 Photo(s)" at bounding box center [1002, 704] width 98 height 37
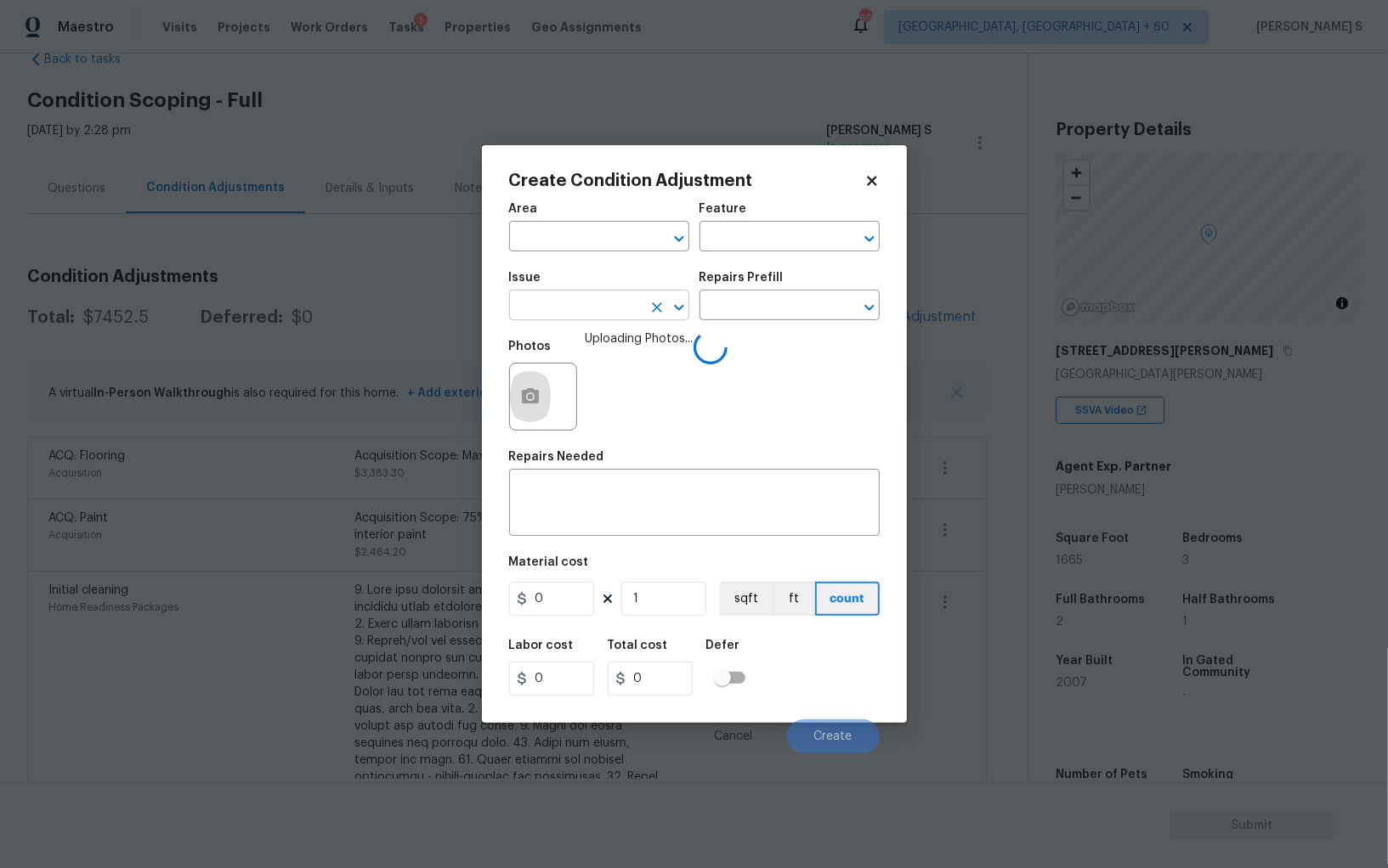
click at [615, 306] on input "text" at bounding box center [575, 307] width 132 height 26
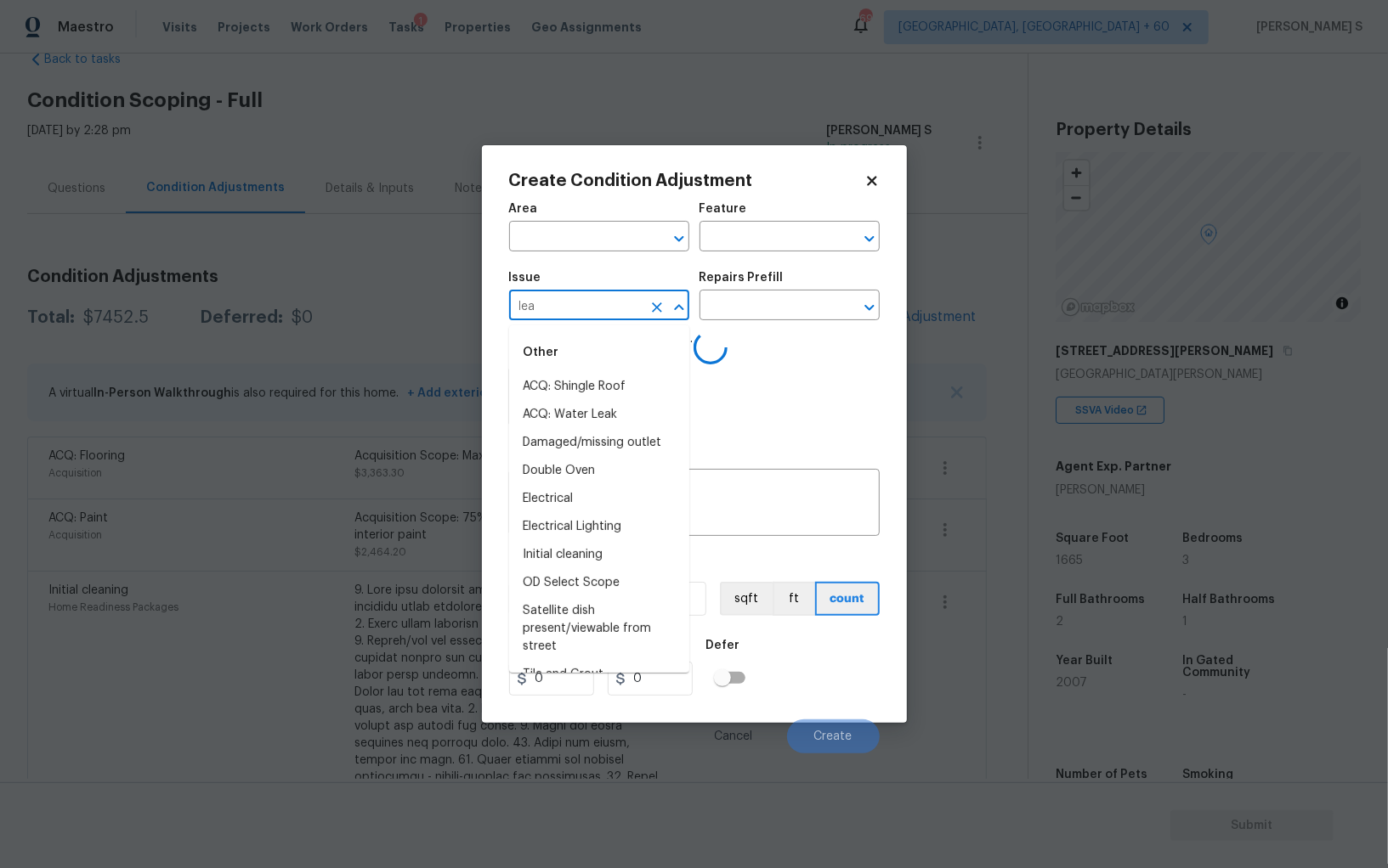
type input "leak"
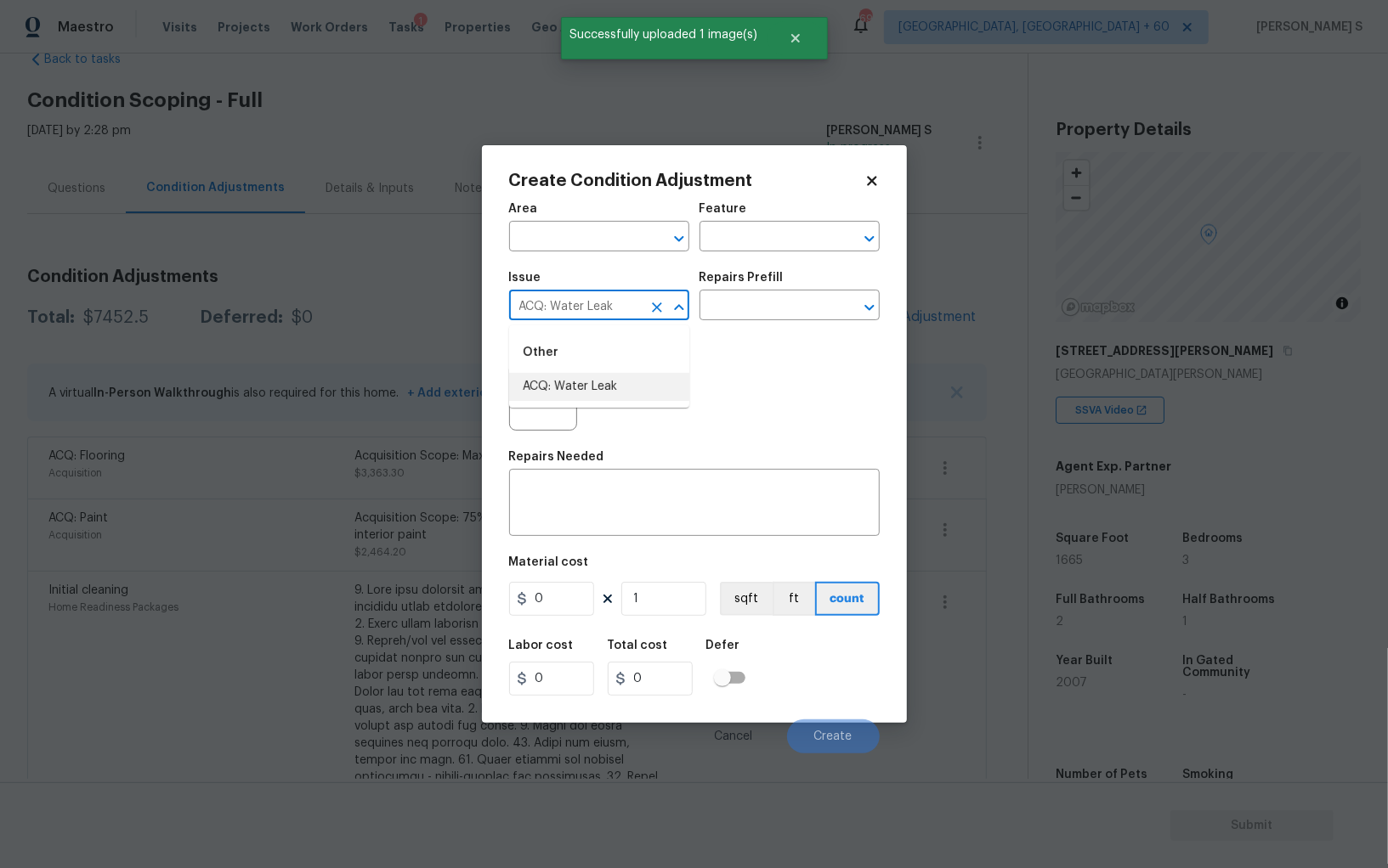
type input "ACQ: Water Leak"
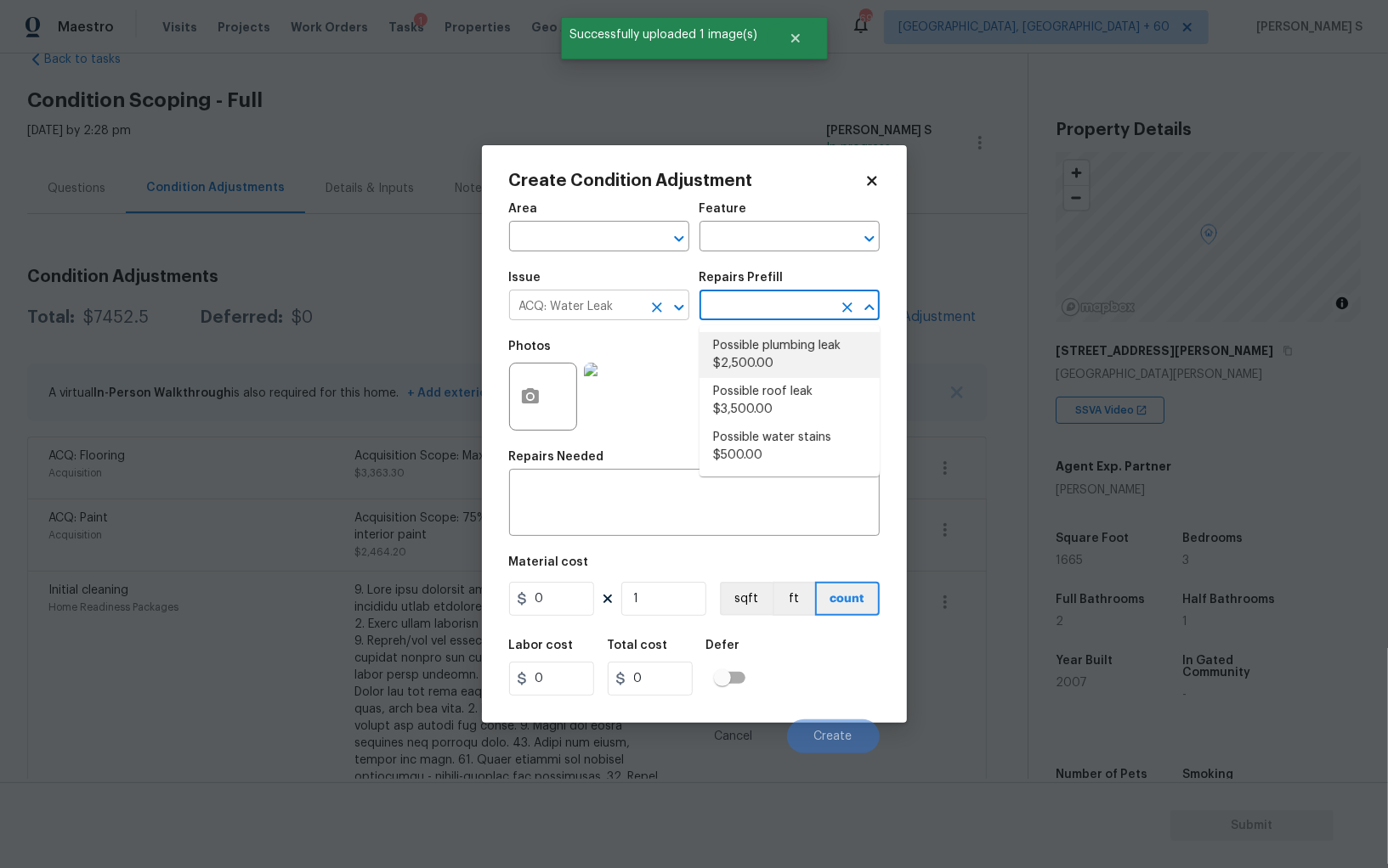
type input "Acquisition"
type textarea "Acquisition Scope: Possible plumbing leak"
type input "2500"
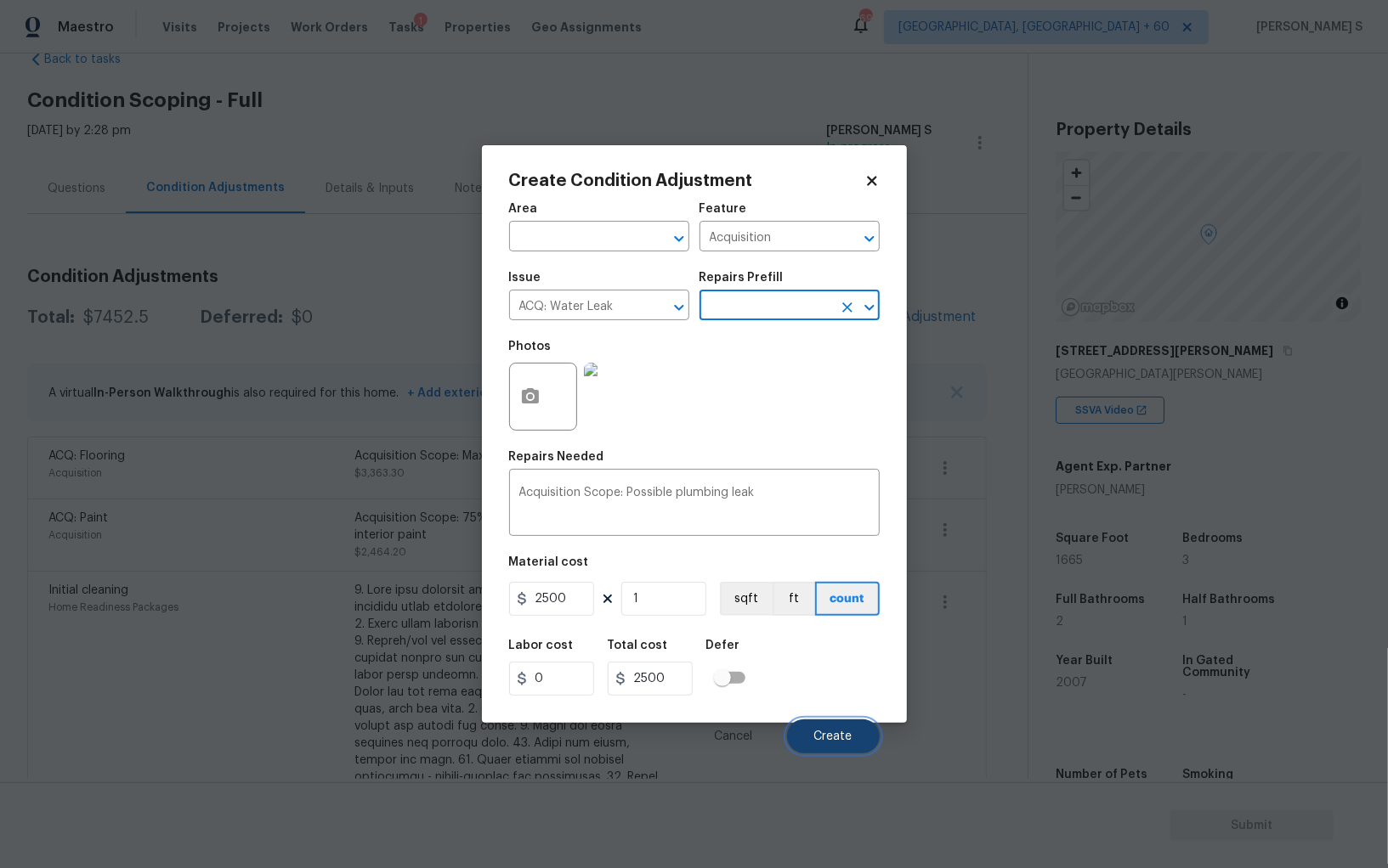
click at [804, 746] on button "Create" at bounding box center [833, 737] width 93 height 34
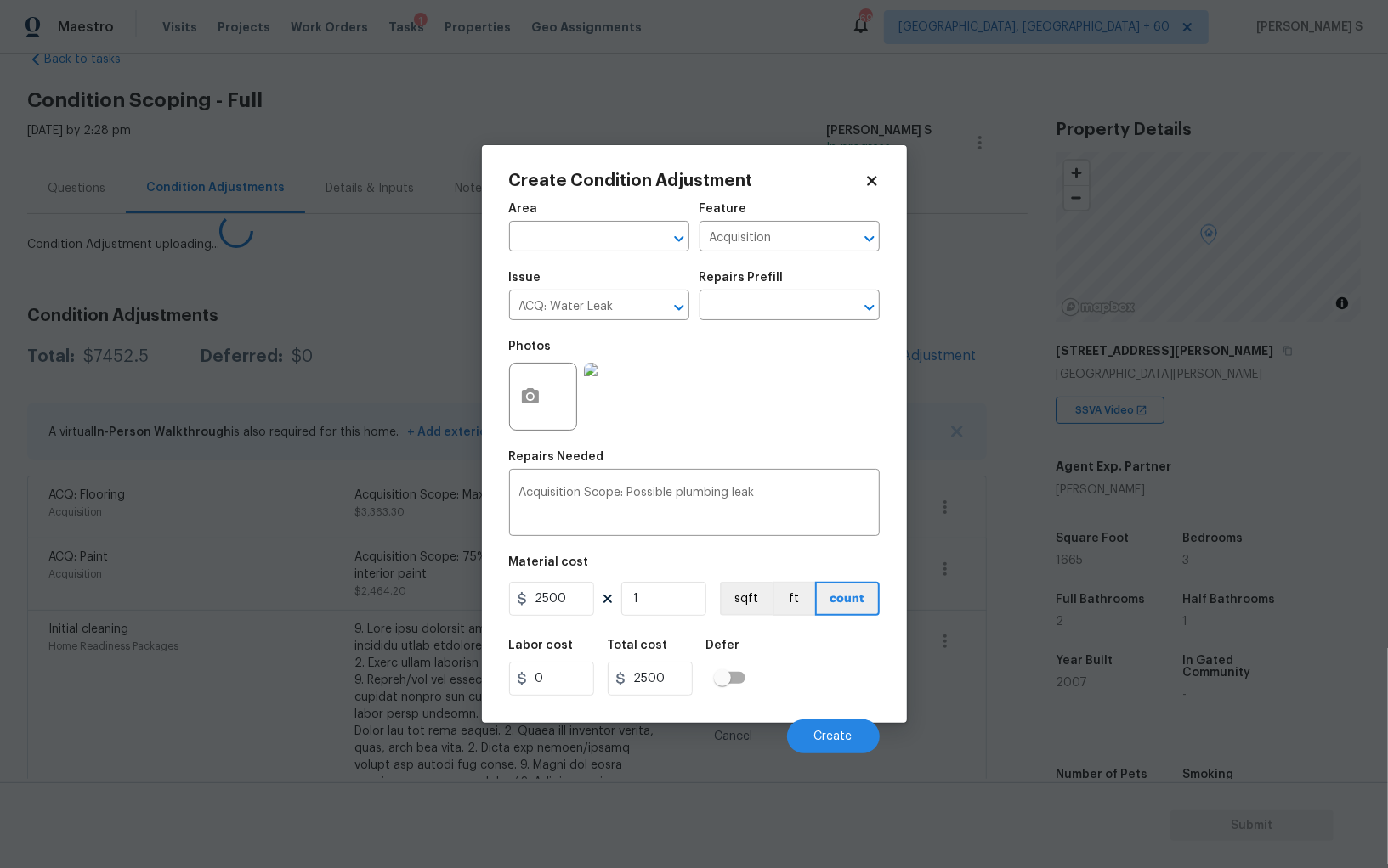
click at [238, 599] on body "Maestro Visits Projects Work Orders Tasks 1 Properties Geo Assignments 696 Albu…" at bounding box center [694, 434] width 1388 height 868
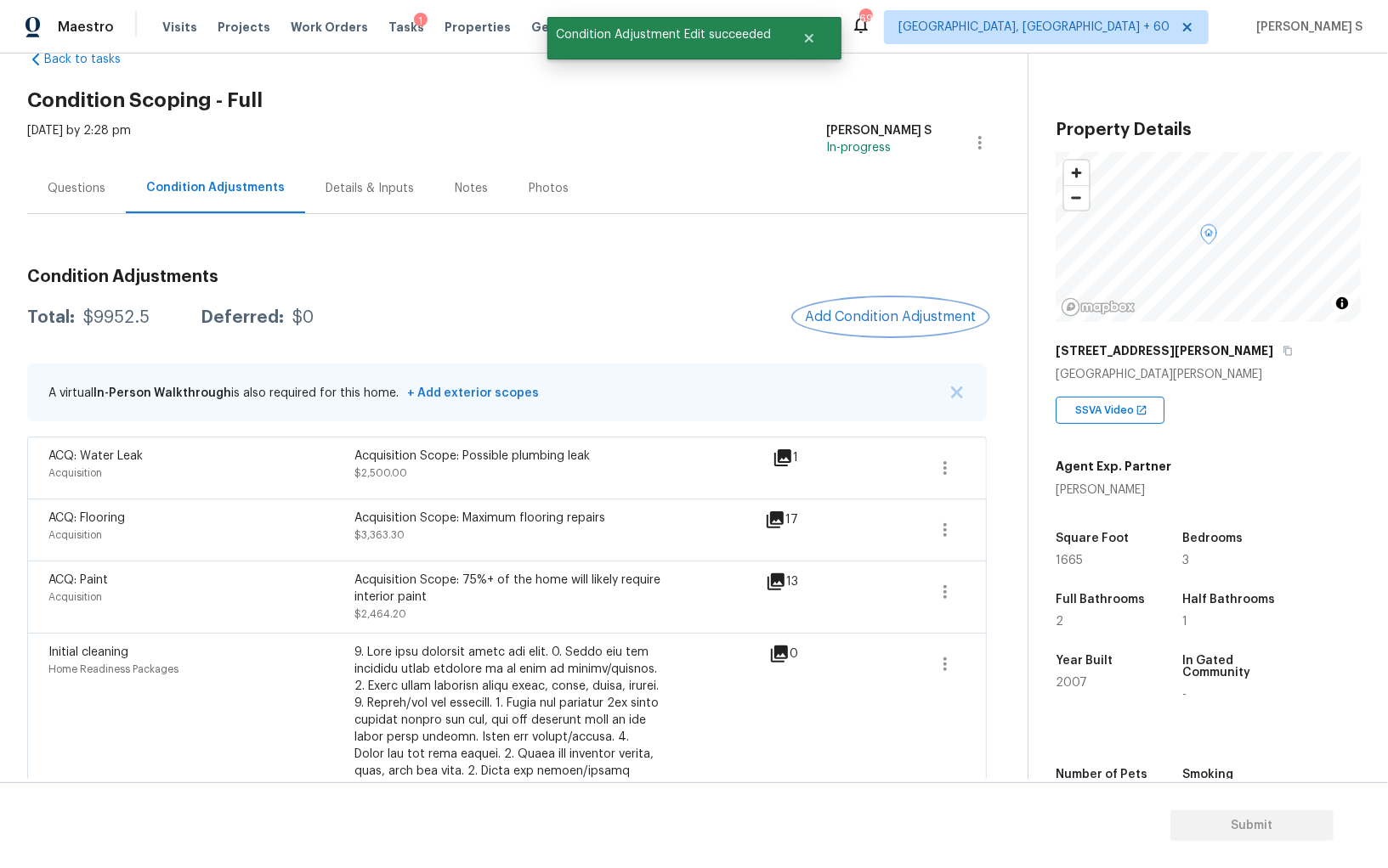
scroll to position [171, 0]
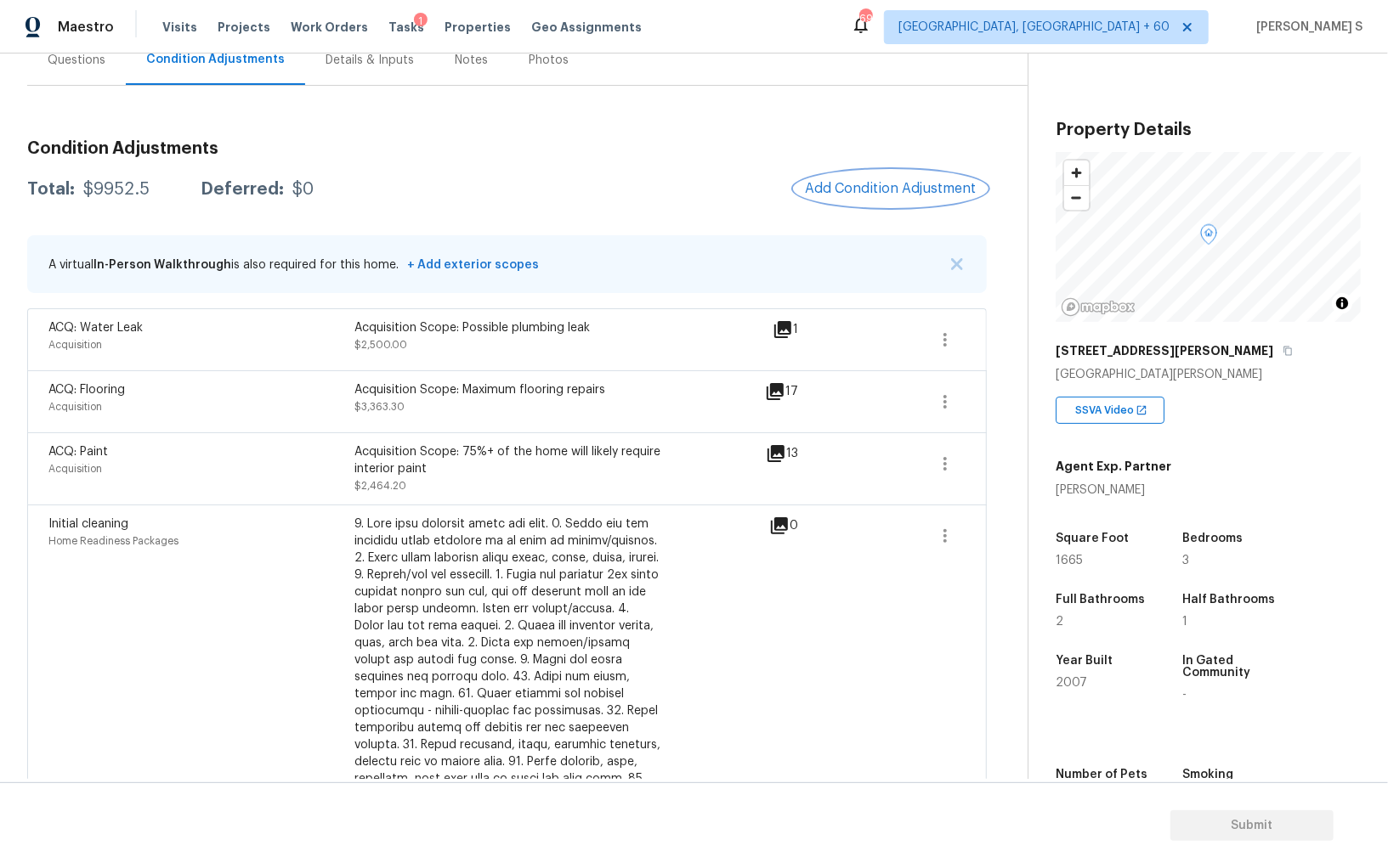
click at [833, 200] on button "Add Condition Adjustment" at bounding box center [890, 188] width 192 height 36
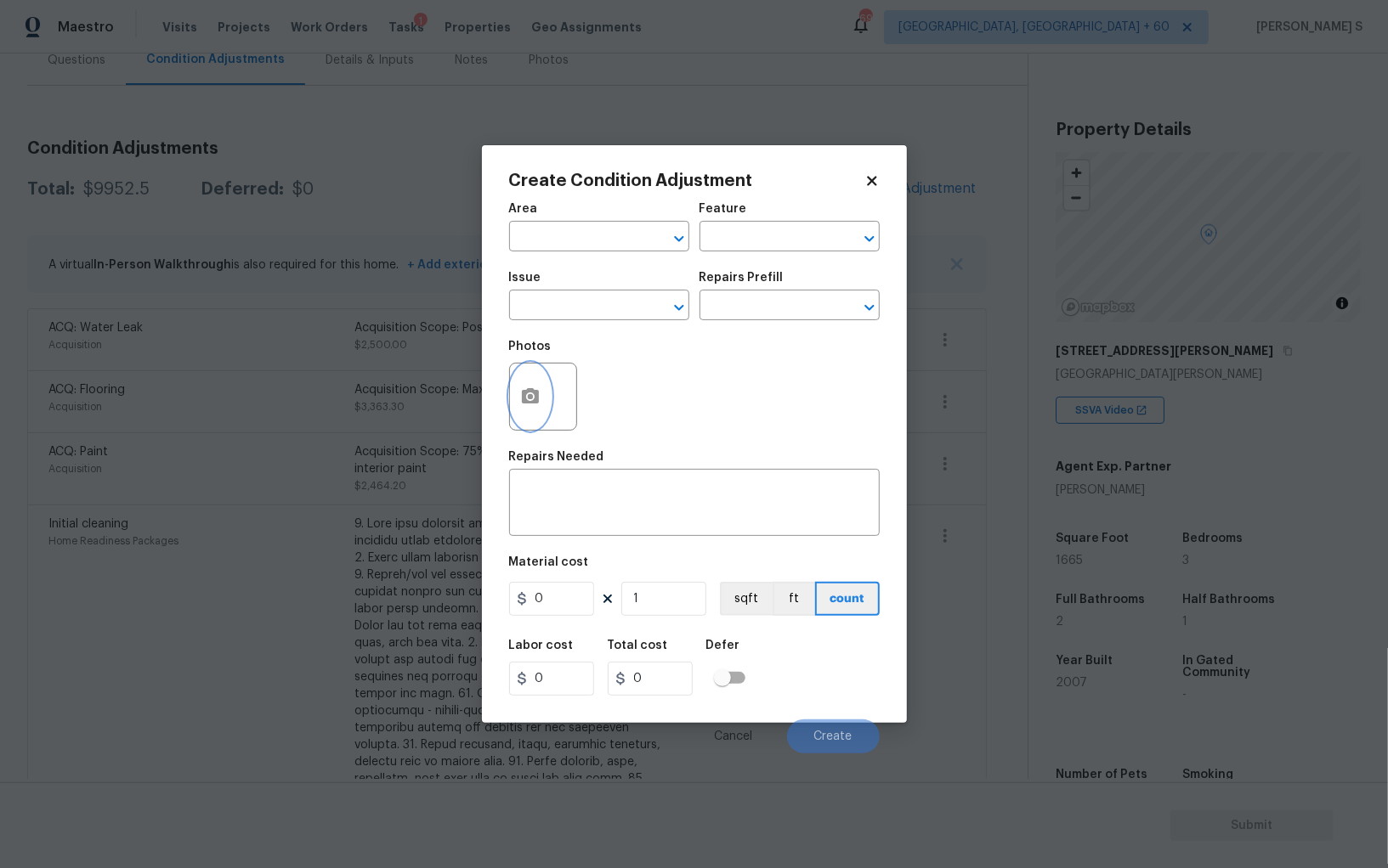
click at [544, 385] on button "button" at bounding box center [531, 396] width 41 height 67
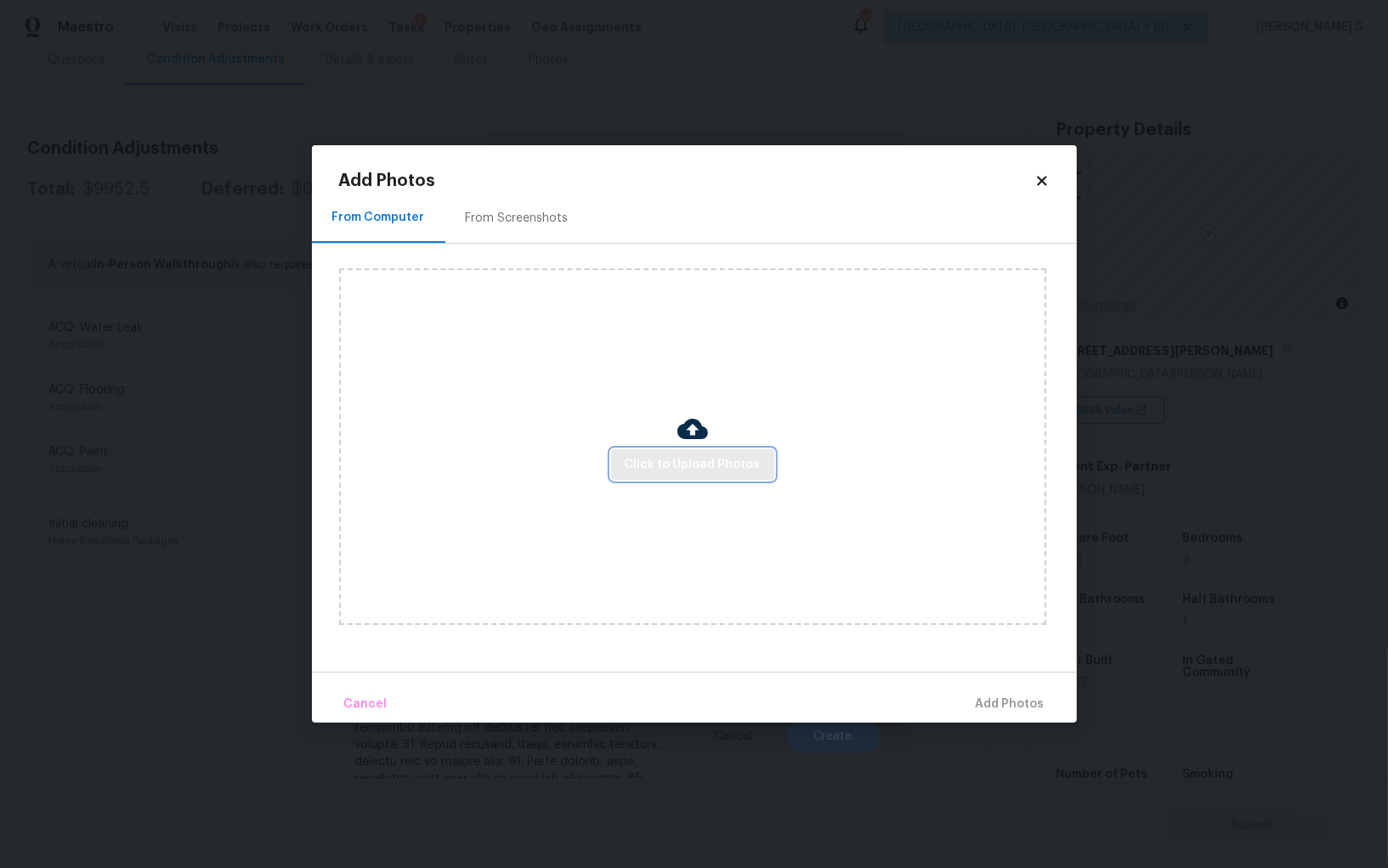
click at [659, 464] on span "Click to Upload Photos" at bounding box center [692, 465] width 136 height 21
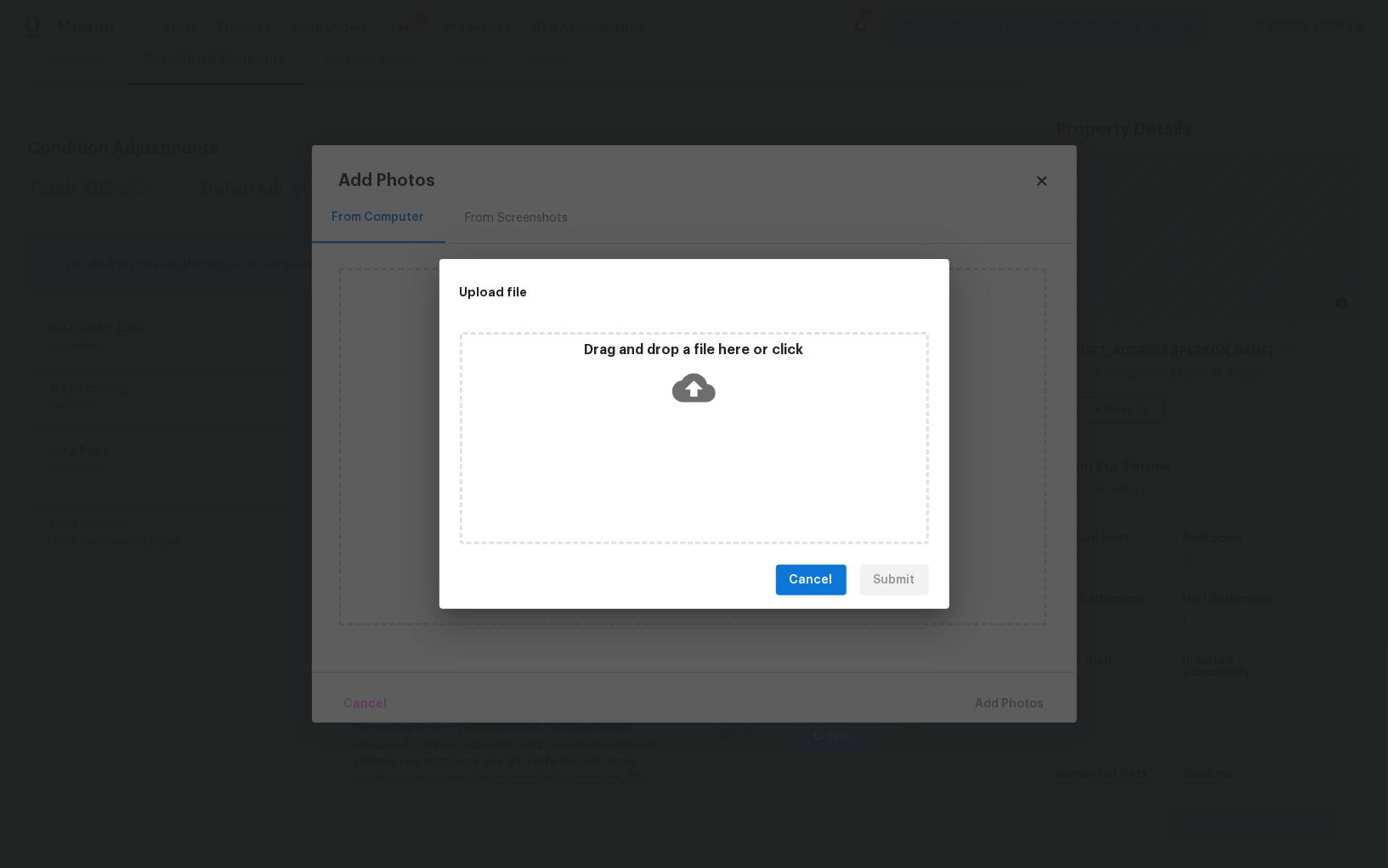
click at [659, 464] on div "Drag and drop a file here or click" at bounding box center [694, 438] width 469 height 212
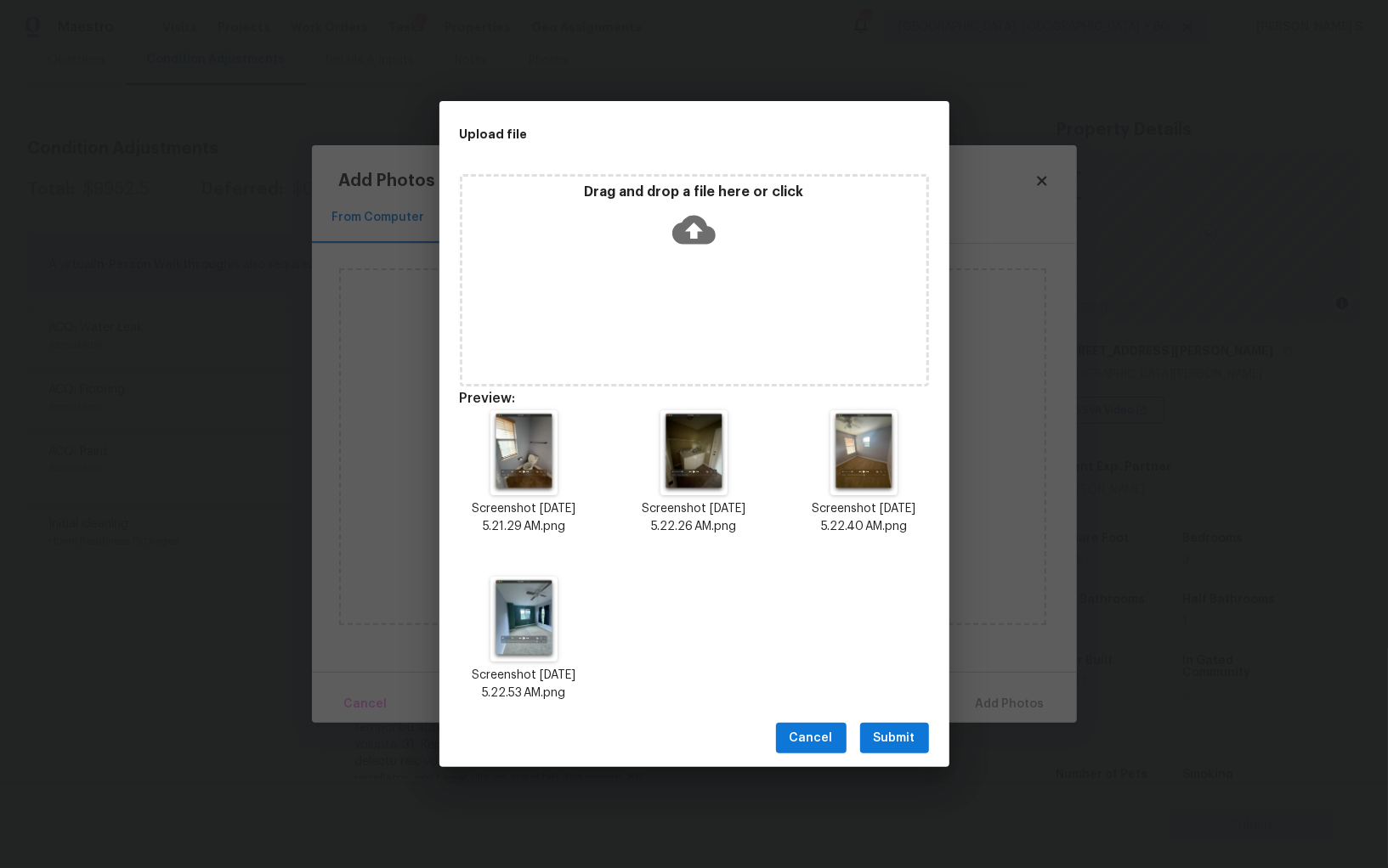
click at [897, 738] on span "Submit" at bounding box center [894, 738] width 42 height 21
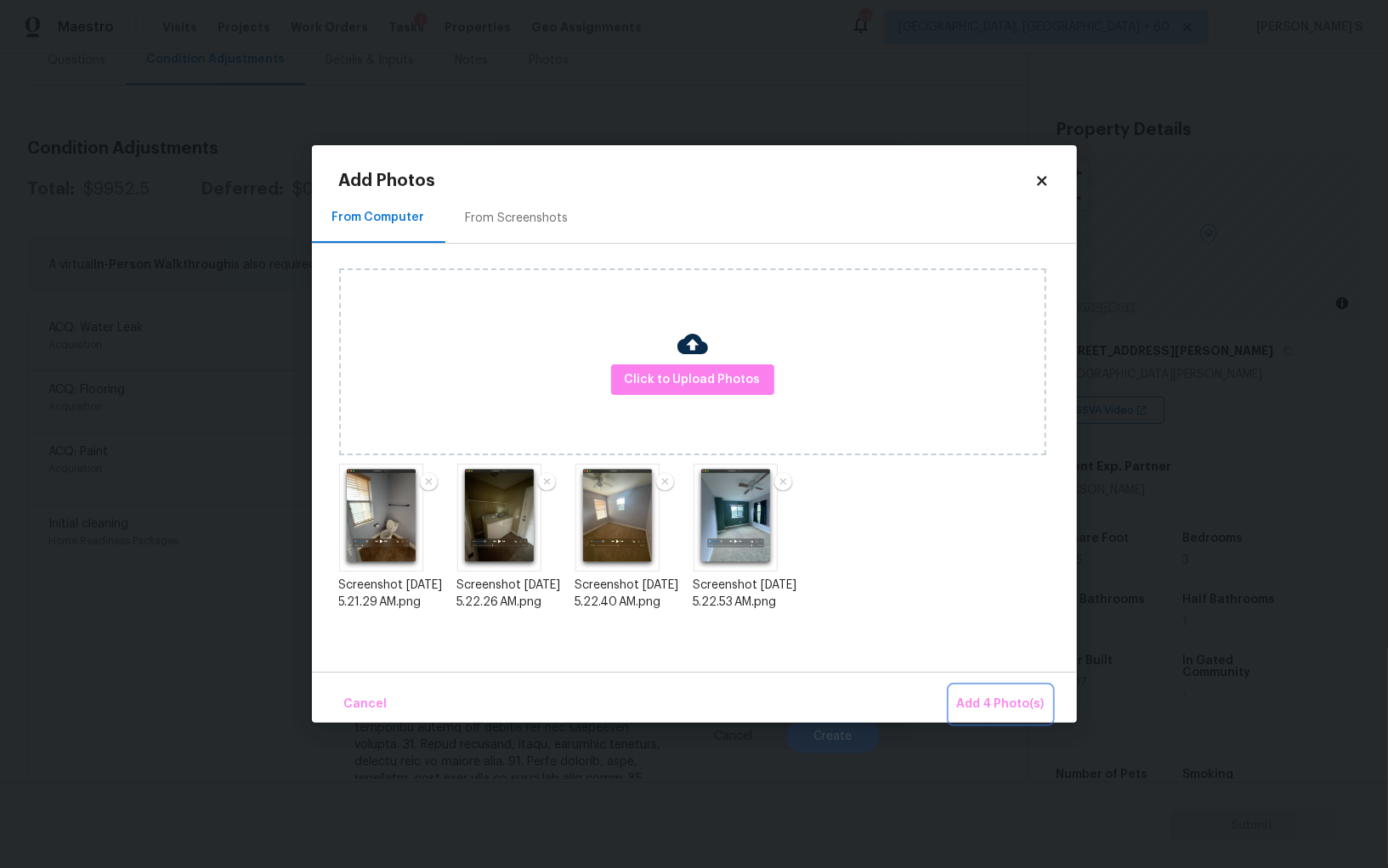
click at [996, 695] on span "Add 4 Photo(s)" at bounding box center [1001, 704] width 88 height 21
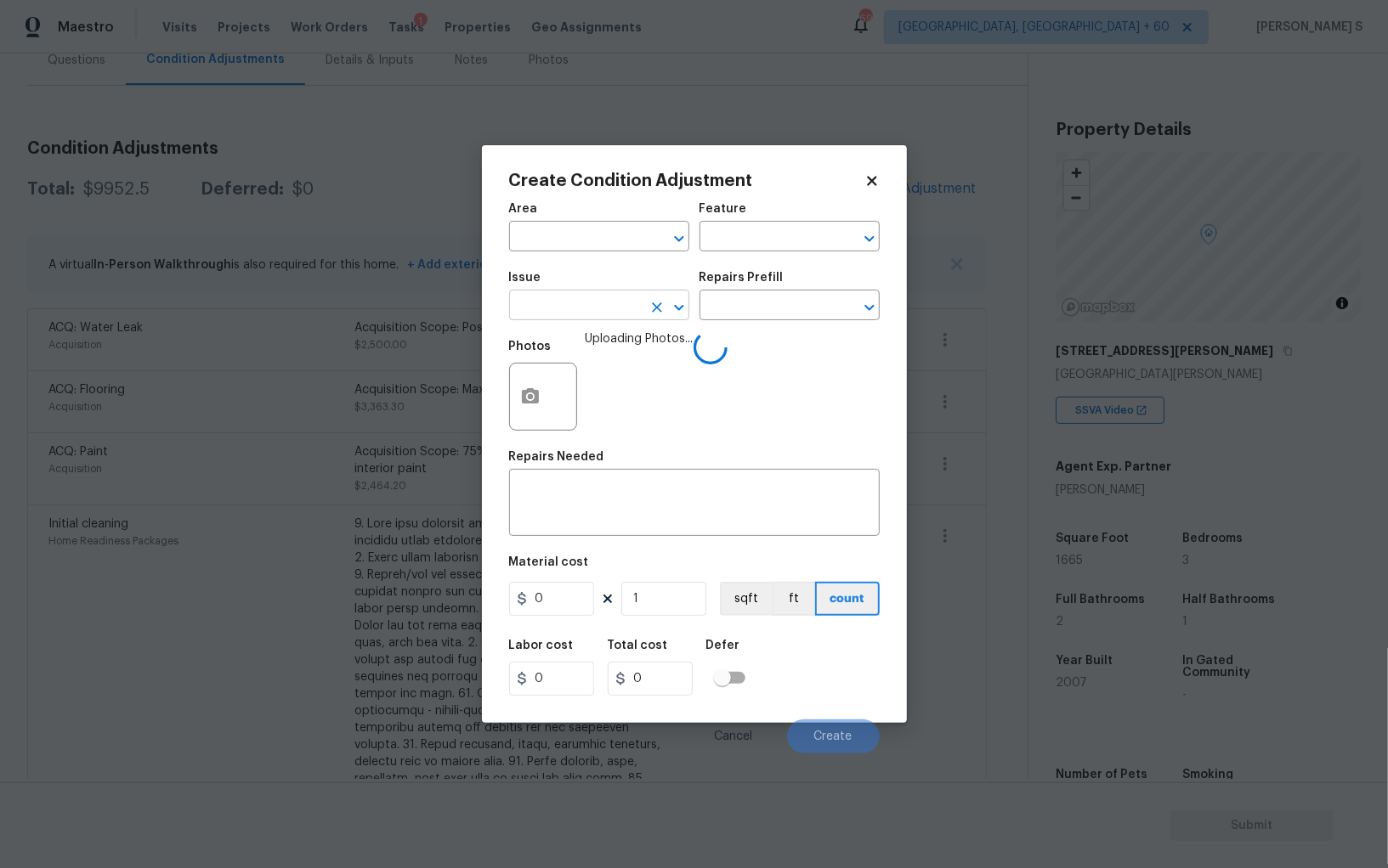
click at [601, 302] on input "text" at bounding box center [575, 307] width 132 height 26
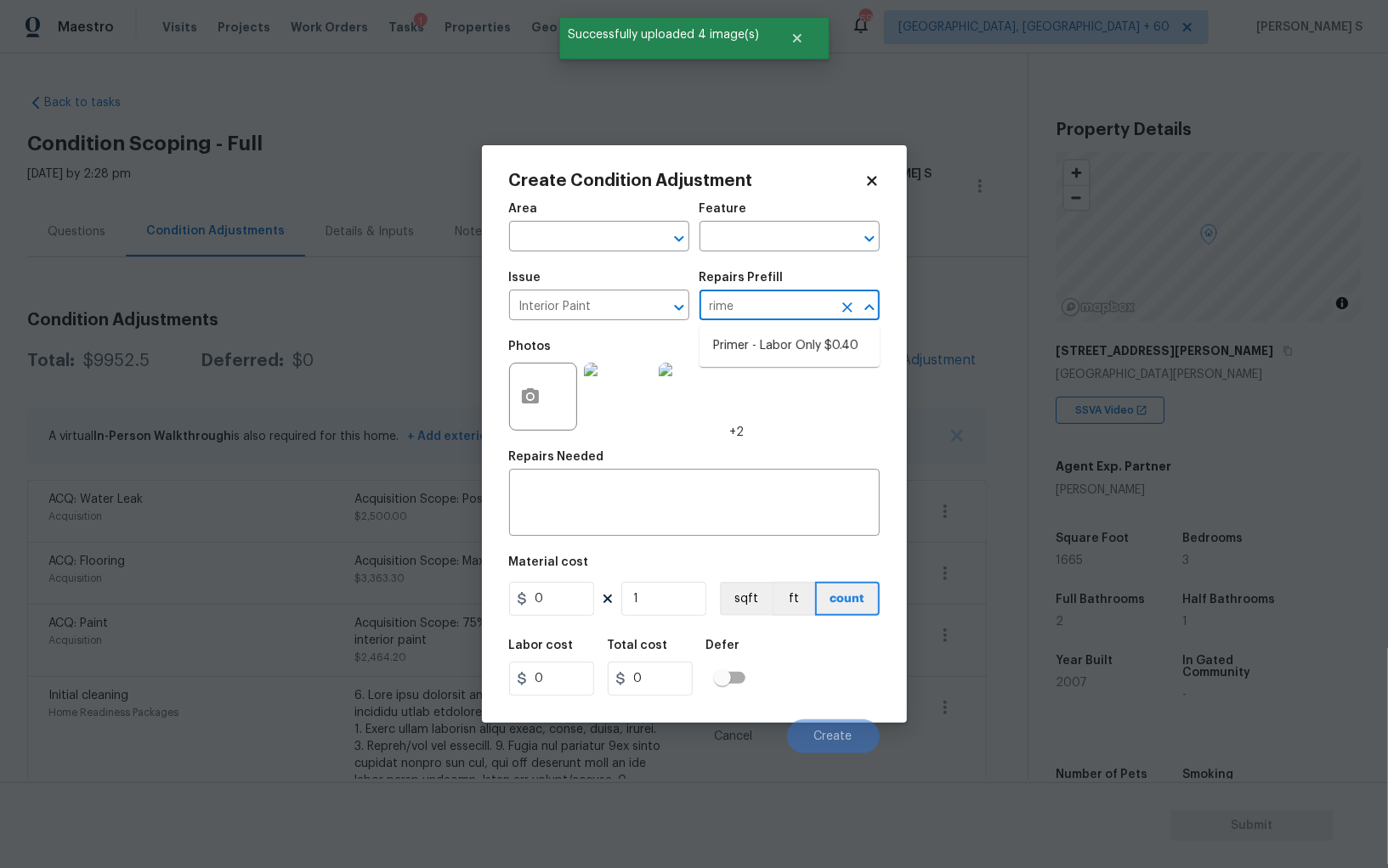
type input "[PERSON_NAME]"
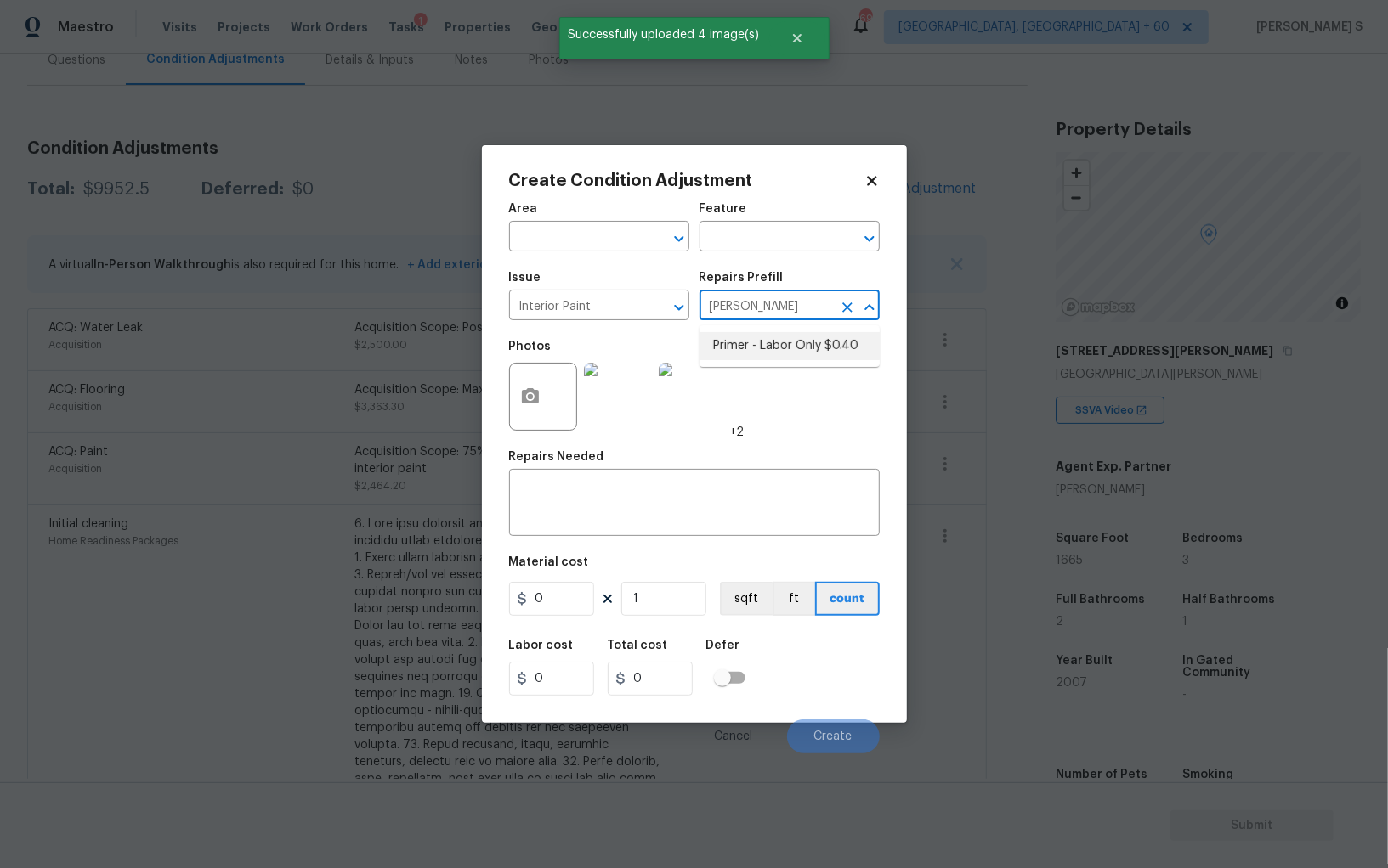
type input "Overall Paint"
type input "0.4"
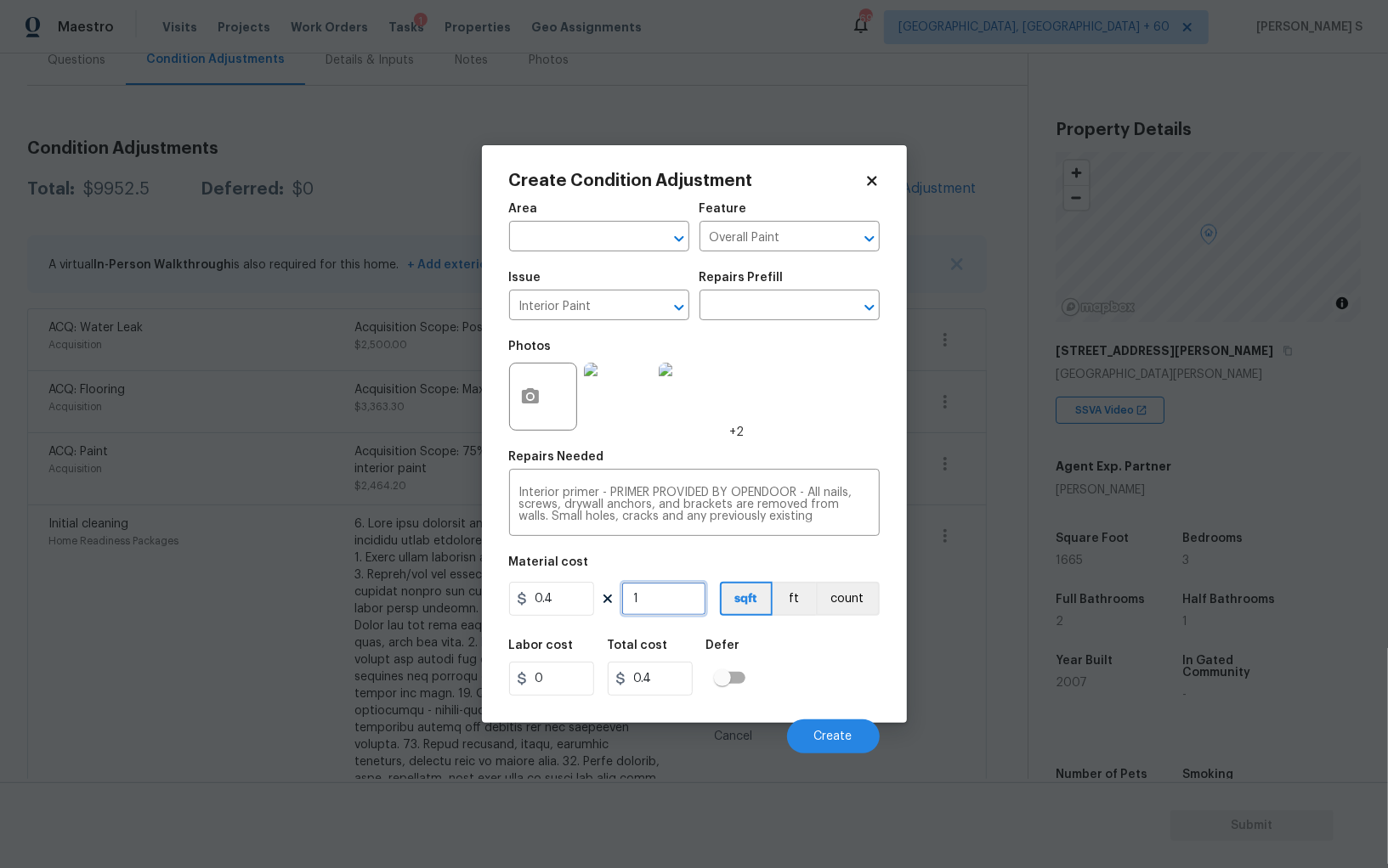
click at [687, 596] on input "1" at bounding box center [664, 599] width 85 height 34
type input "16"
type input "6.4"
type input "166"
type input "66.4"
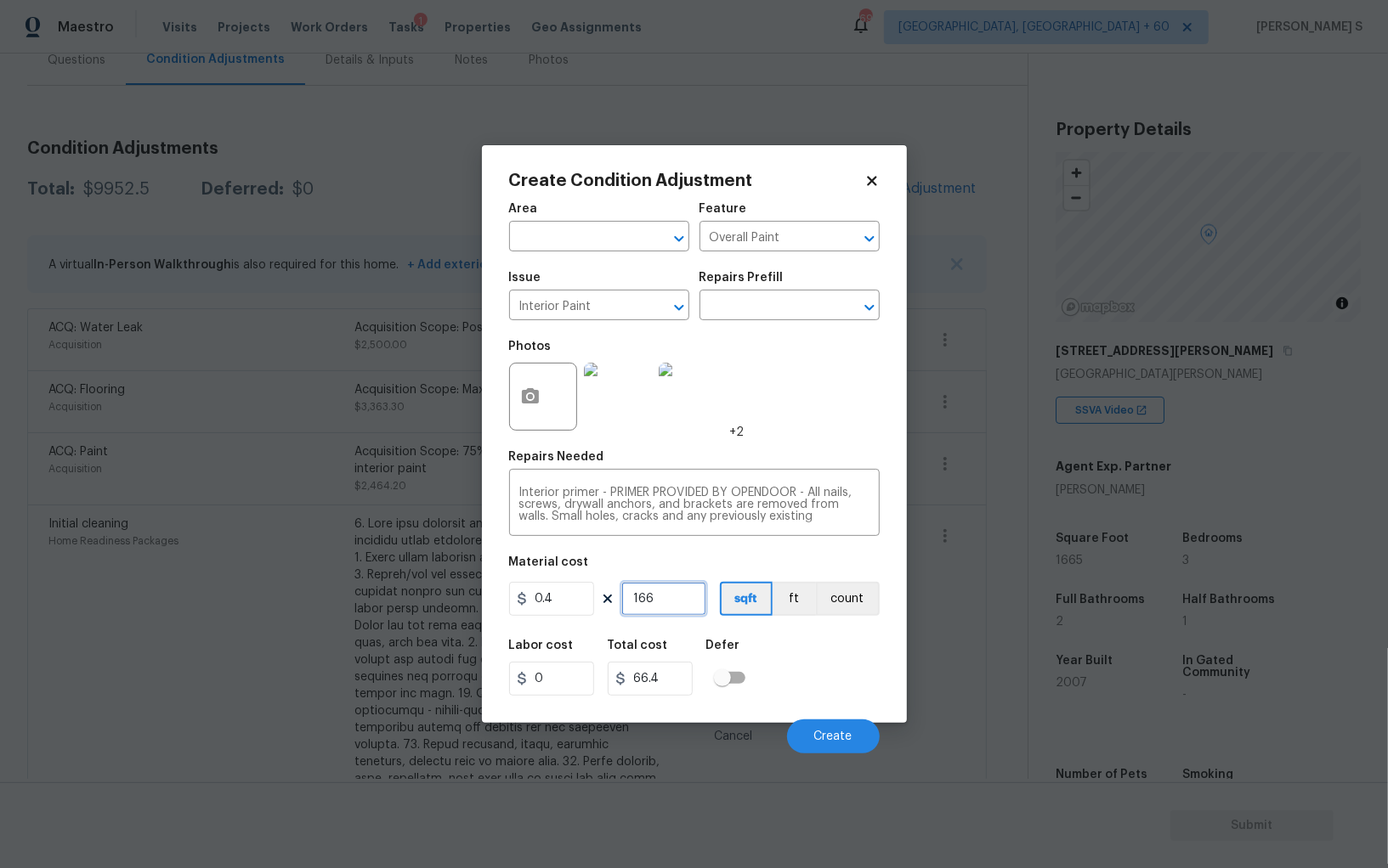
type input "1665"
type input "666"
type input "1665"
click at [805, 647] on div "Labor cost 0 Total cost 666 Defer" at bounding box center [694, 668] width 370 height 77
click at [832, 731] on button "Create" at bounding box center [833, 737] width 93 height 34
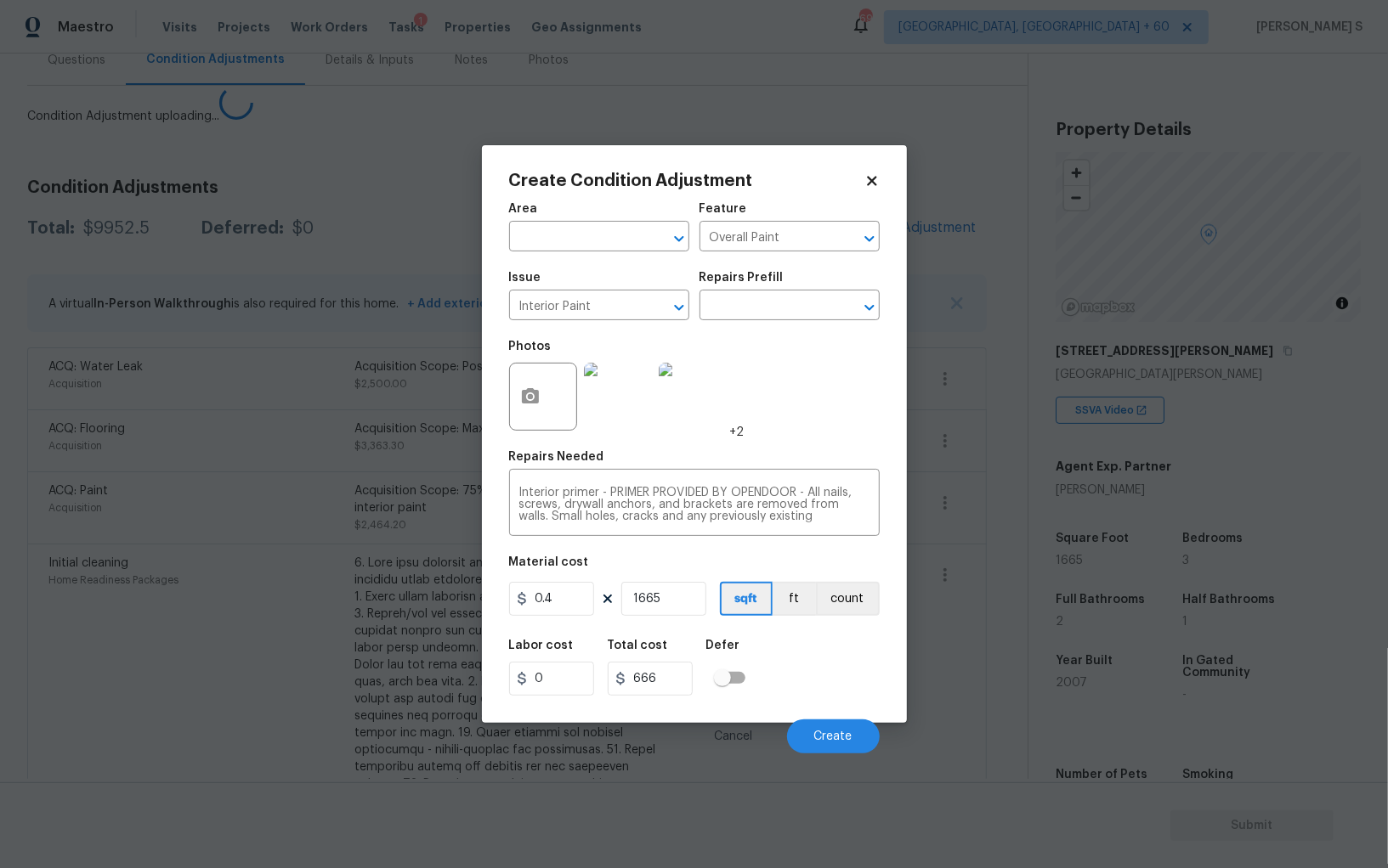
click at [180, 645] on body "Maestro Visits Projects Work Orders Tasks 1 Properties Geo Assignments 695 [GEO…" at bounding box center [694, 434] width 1388 height 868
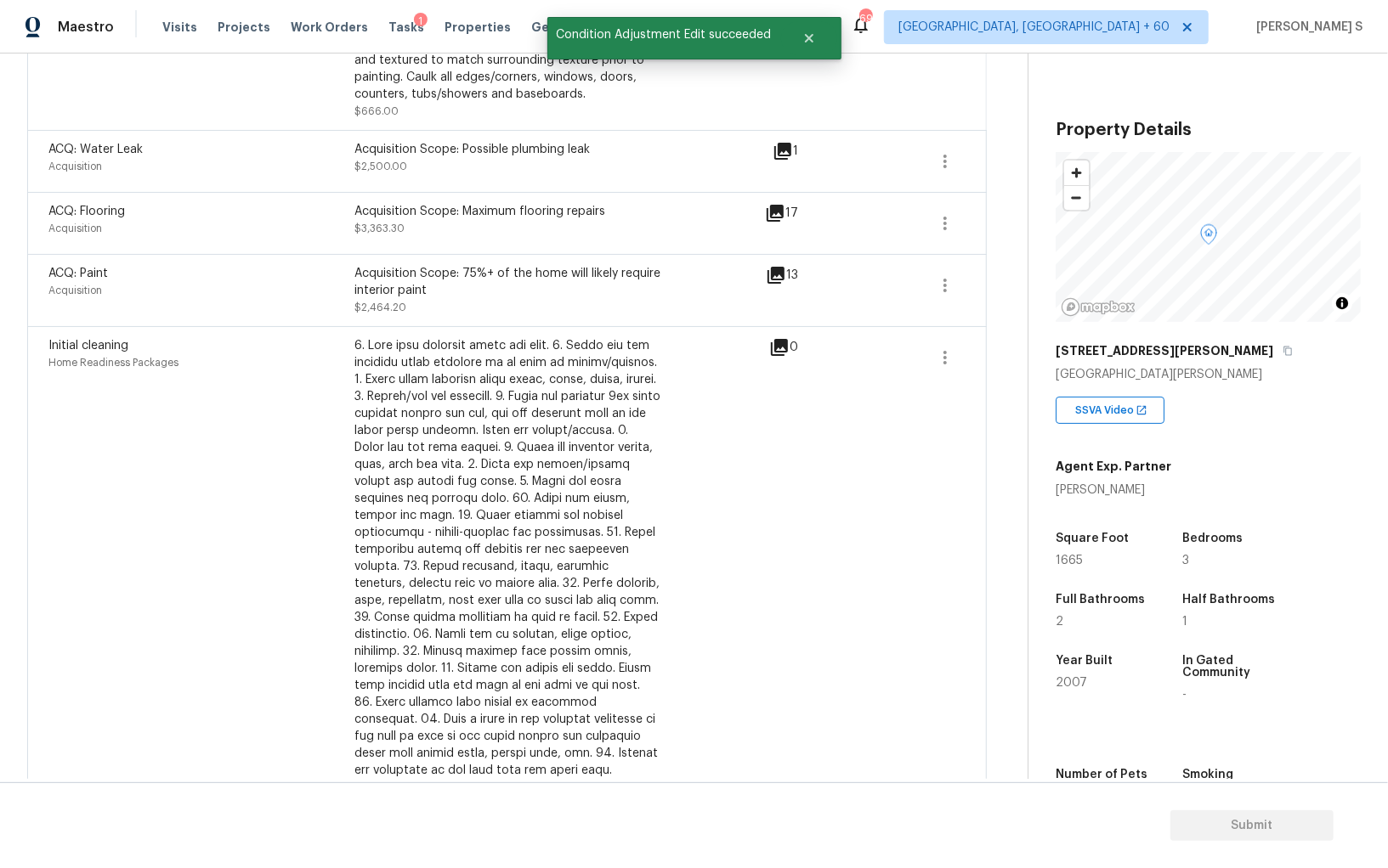
scroll to position [0, 0]
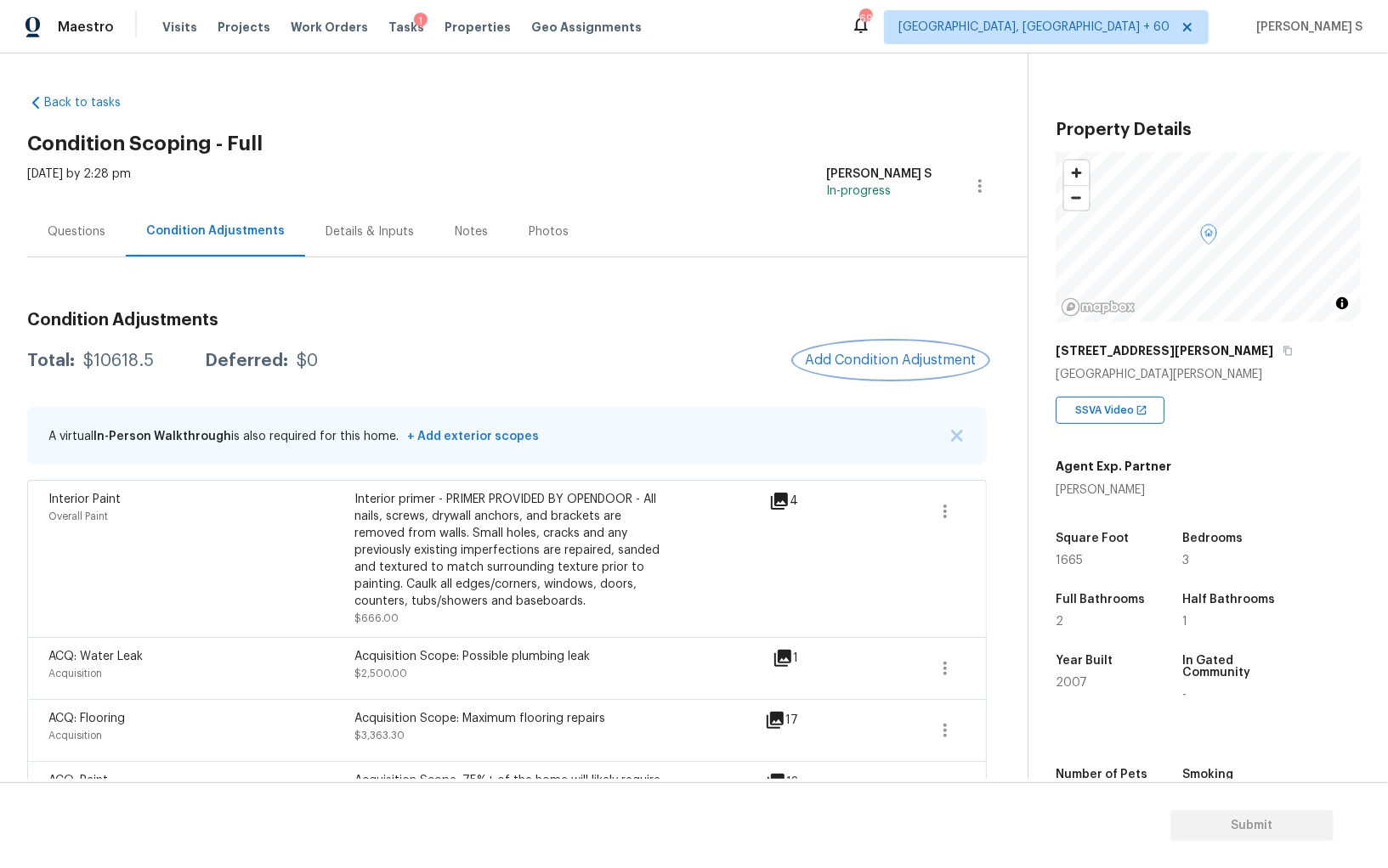
click at [902, 357] on span "Add Condition Adjustment" at bounding box center [890, 360] width 171 height 15
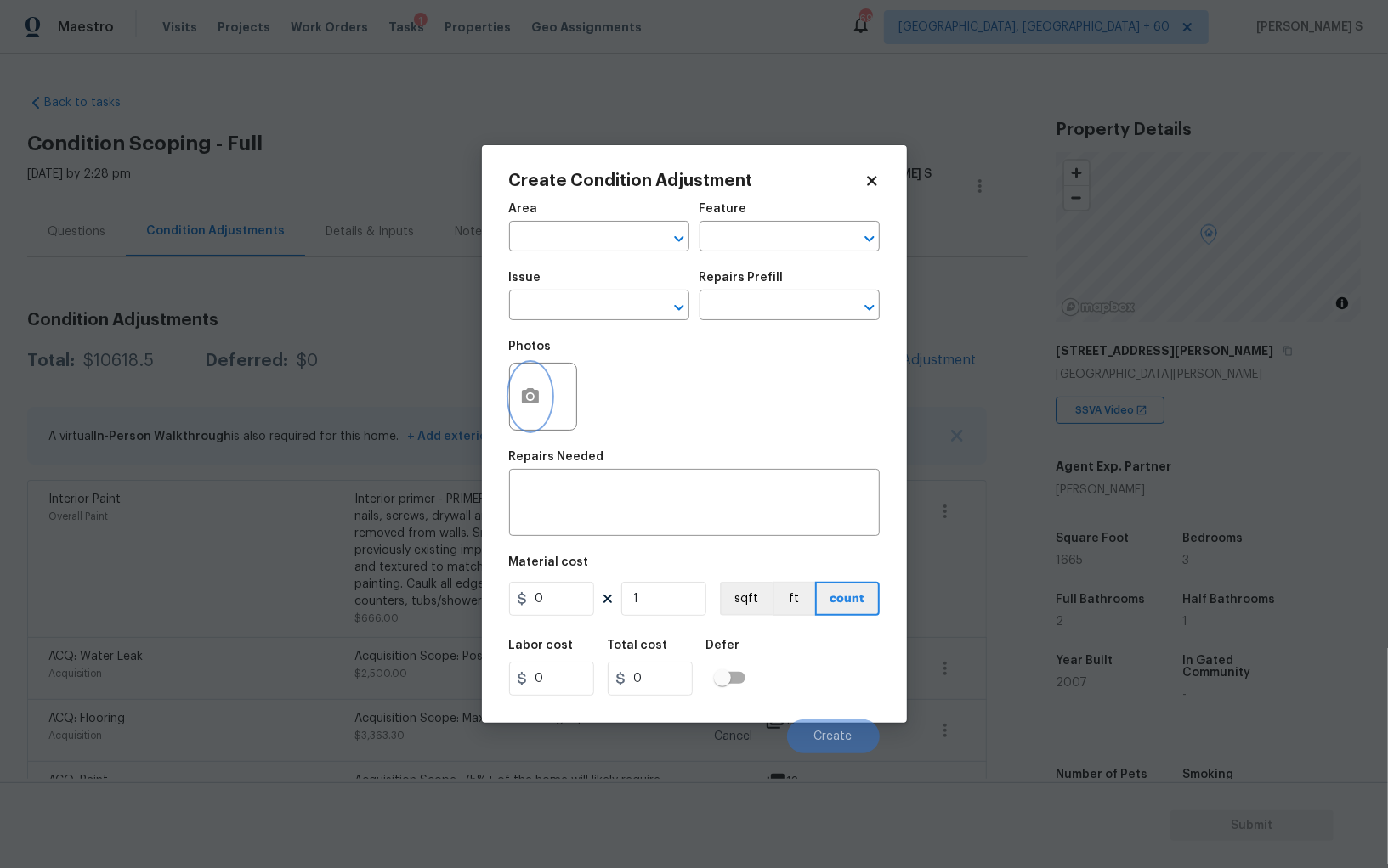
click at [537, 385] on button "button" at bounding box center [531, 396] width 41 height 67
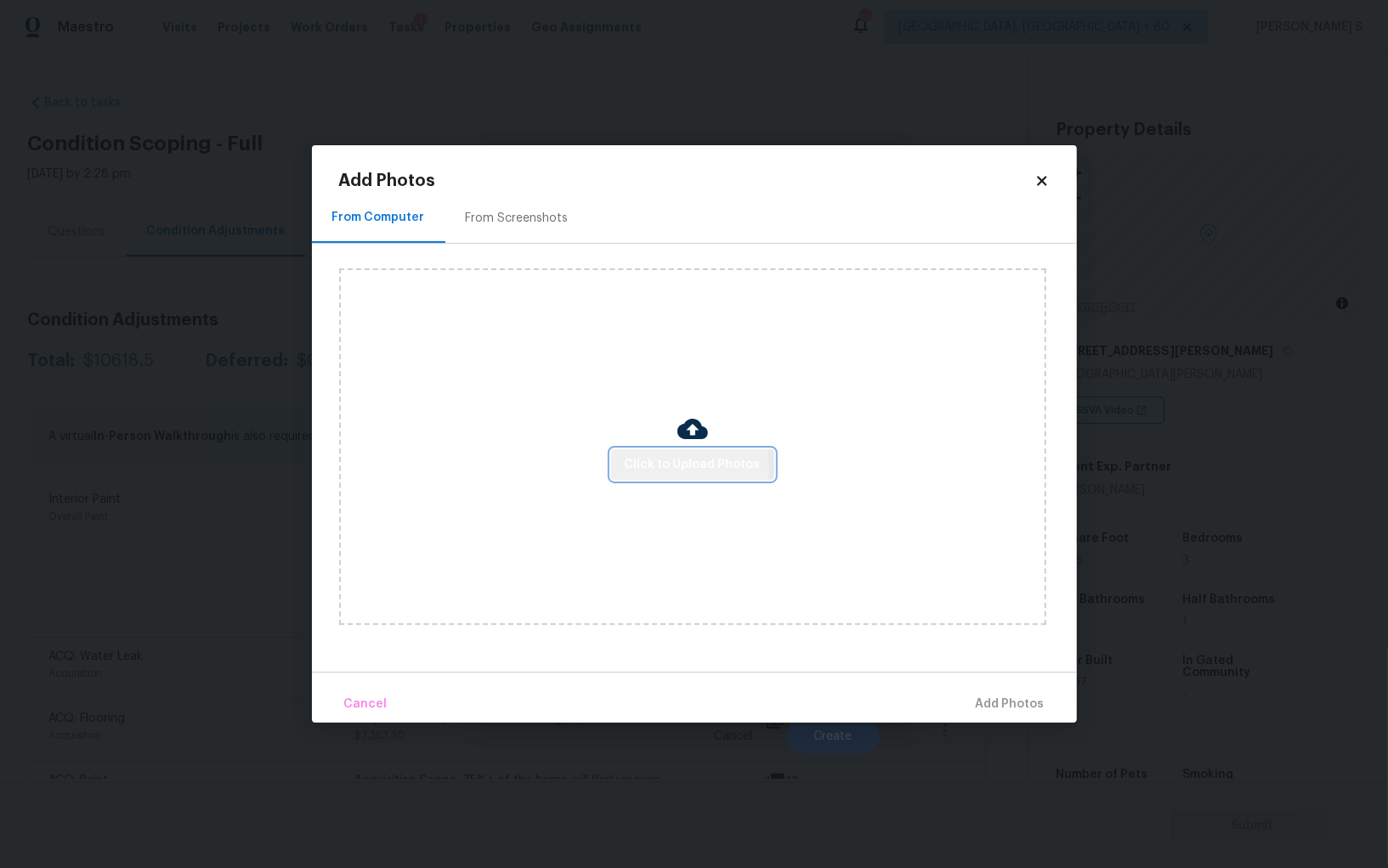
click at [676, 468] on span "Click to Upload Photos" at bounding box center [692, 465] width 136 height 21
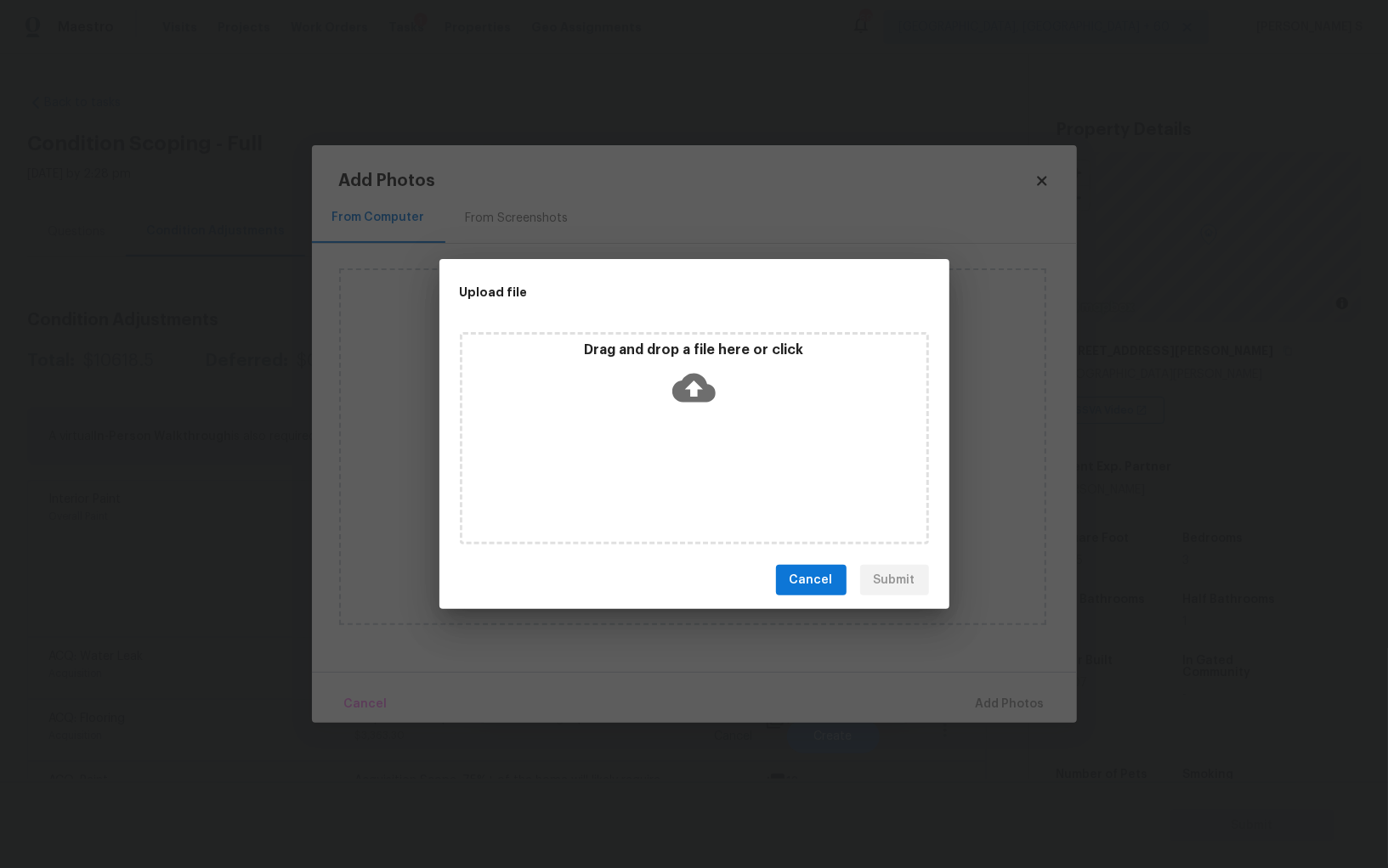
click at [676, 468] on div "Drag and drop a file here or click" at bounding box center [694, 438] width 469 height 212
click at [699, 438] on div "Drag and drop a file here or click" at bounding box center [694, 438] width 469 height 212
